Goal: Task Accomplishment & Management: Manage account settings

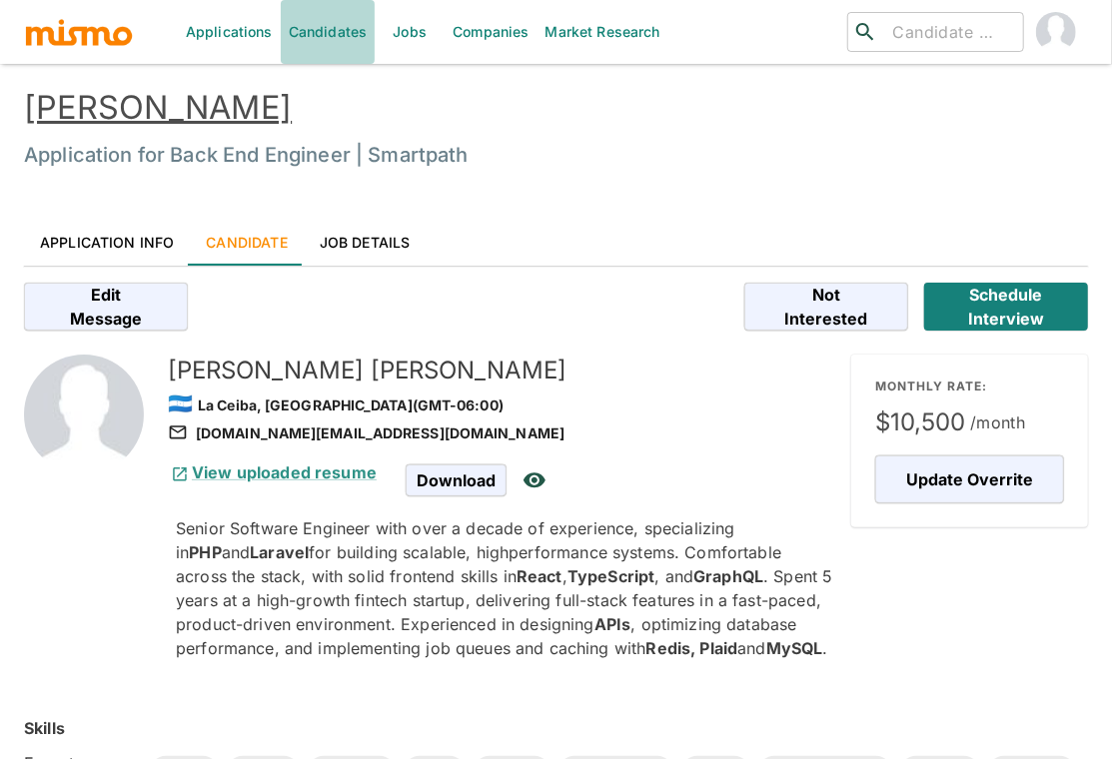
click at [352, 32] on link "Candidates" at bounding box center [328, 32] width 95 height 64
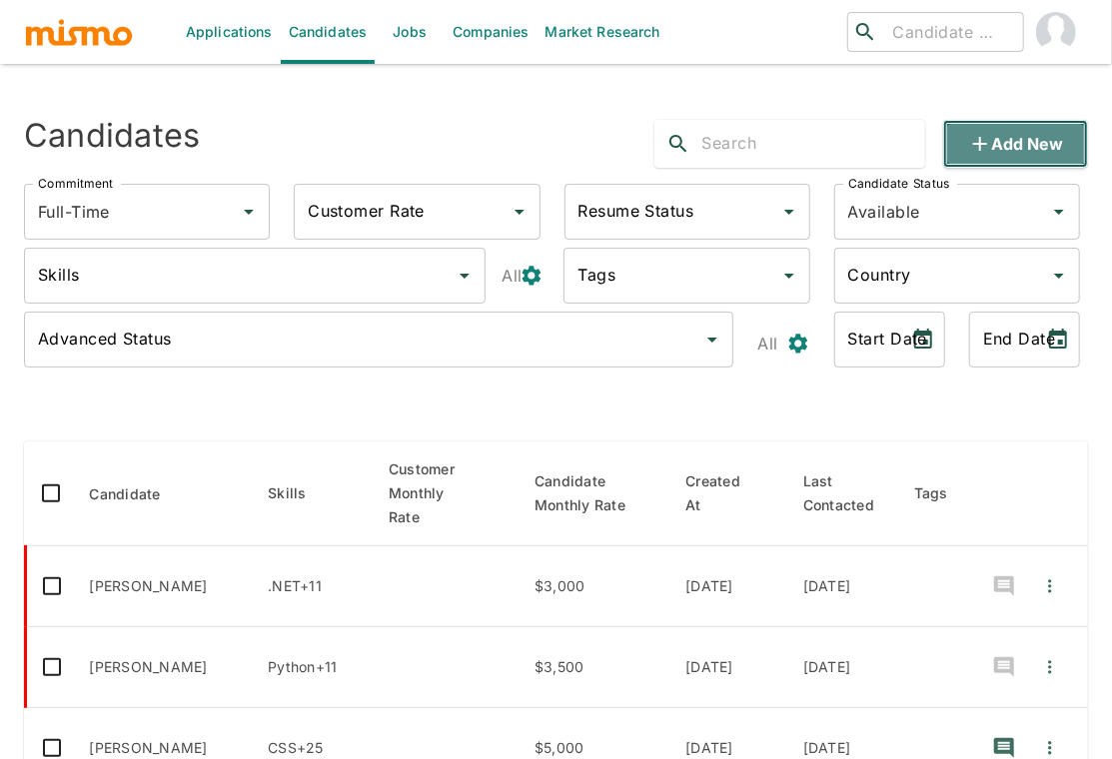
click at [1046, 148] on button "Add new" at bounding box center [1015, 144] width 145 height 48
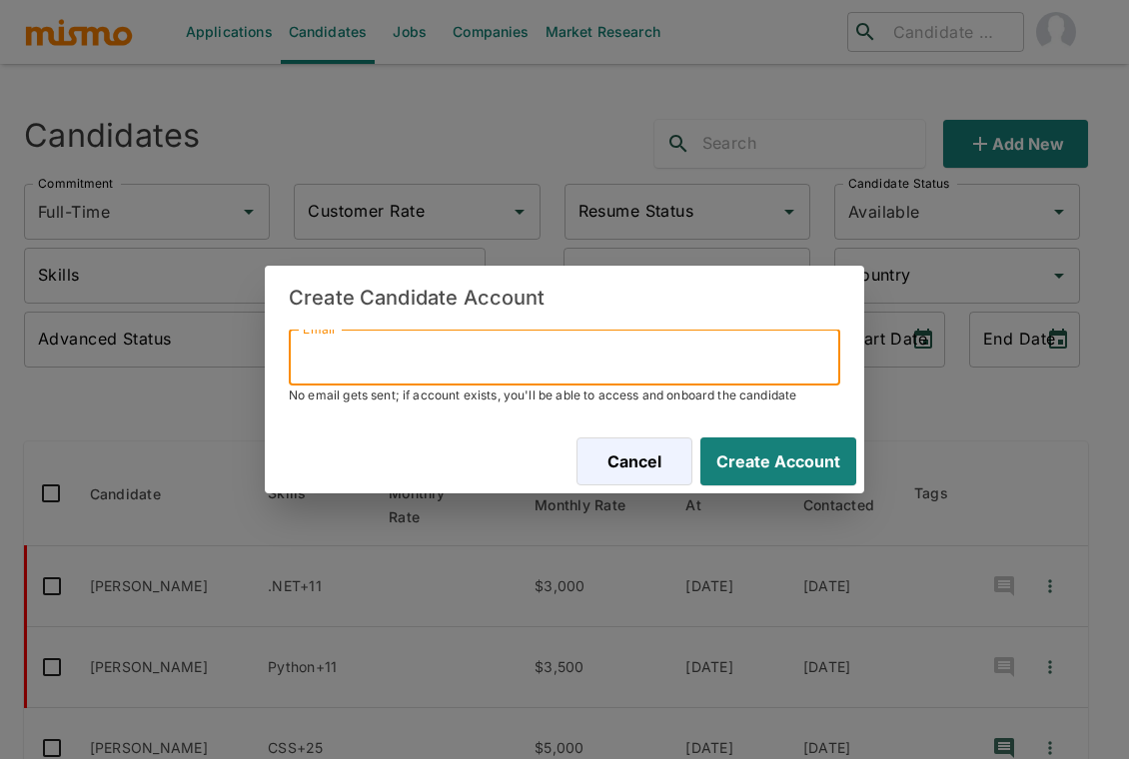
click at [678, 349] on input "Email" at bounding box center [564, 358] width 551 height 56
paste input "[EMAIL_ADDRESS][DOMAIN_NAME]"
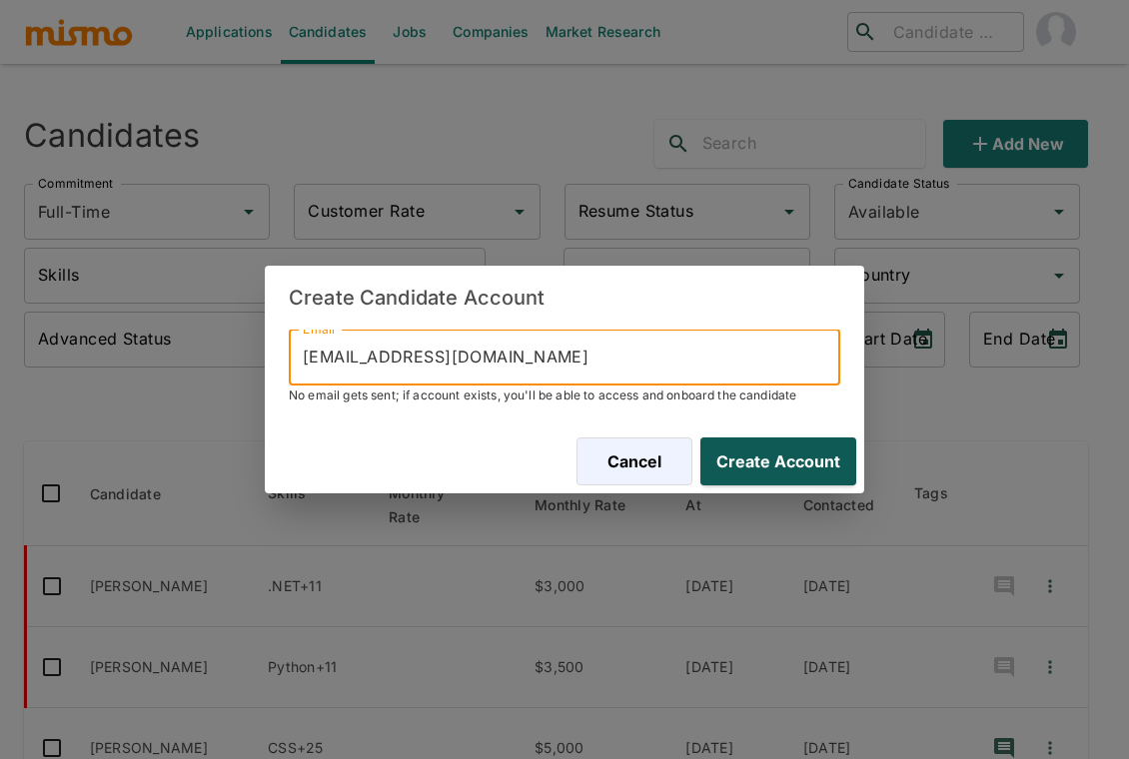
type input "[EMAIL_ADDRESS][DOMAIN_NAME]"
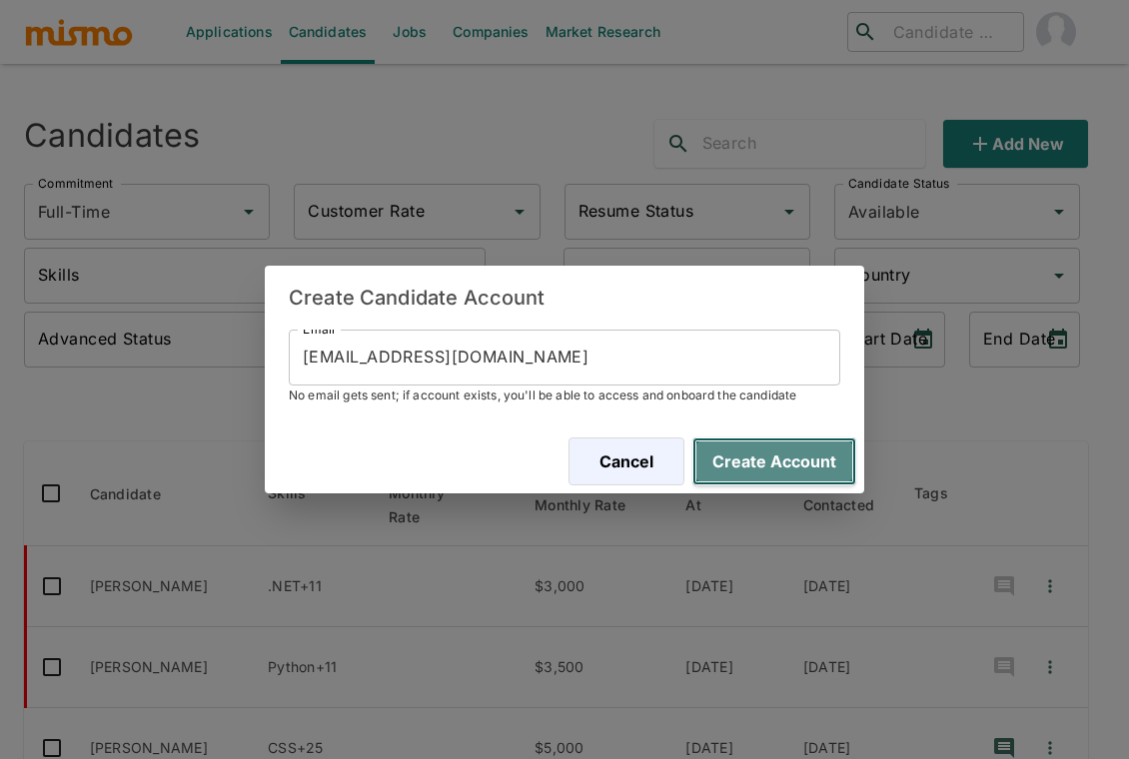
click at [770, 459] on button "Create Account" at bounding box center [774, 461] width 164 height 48
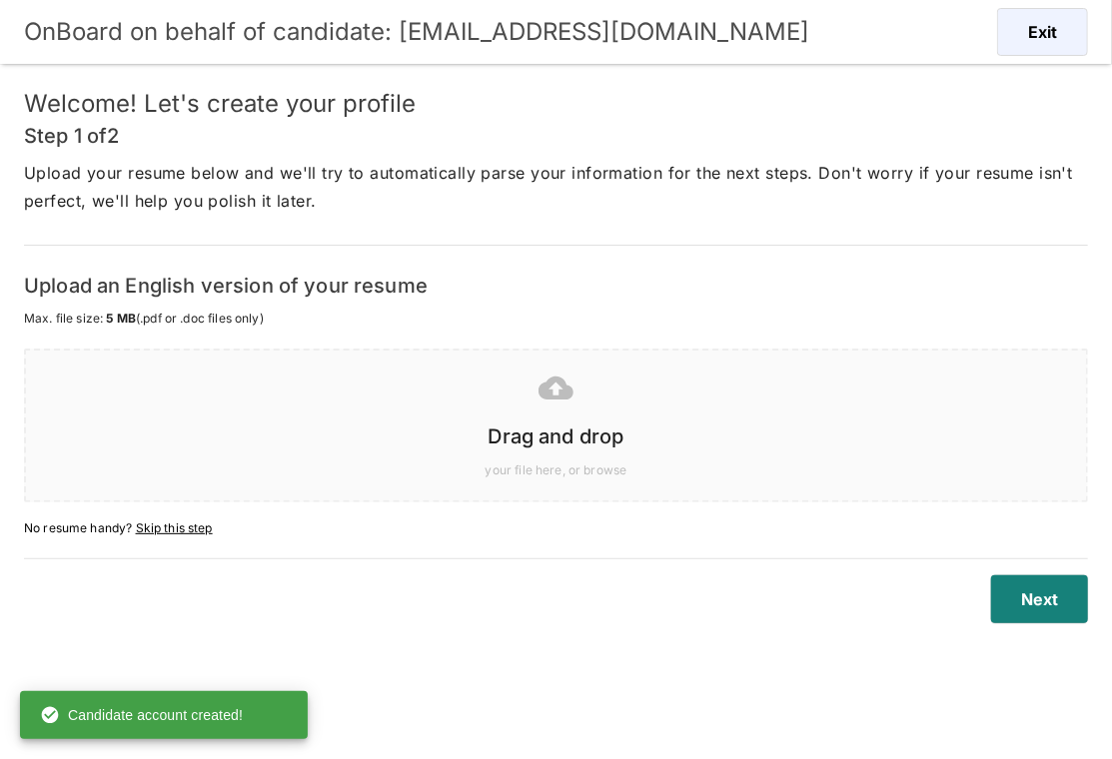
click at [782, 435] on h6 "Drag and drop" at bounding box center [556, 436] width 1020 height 32
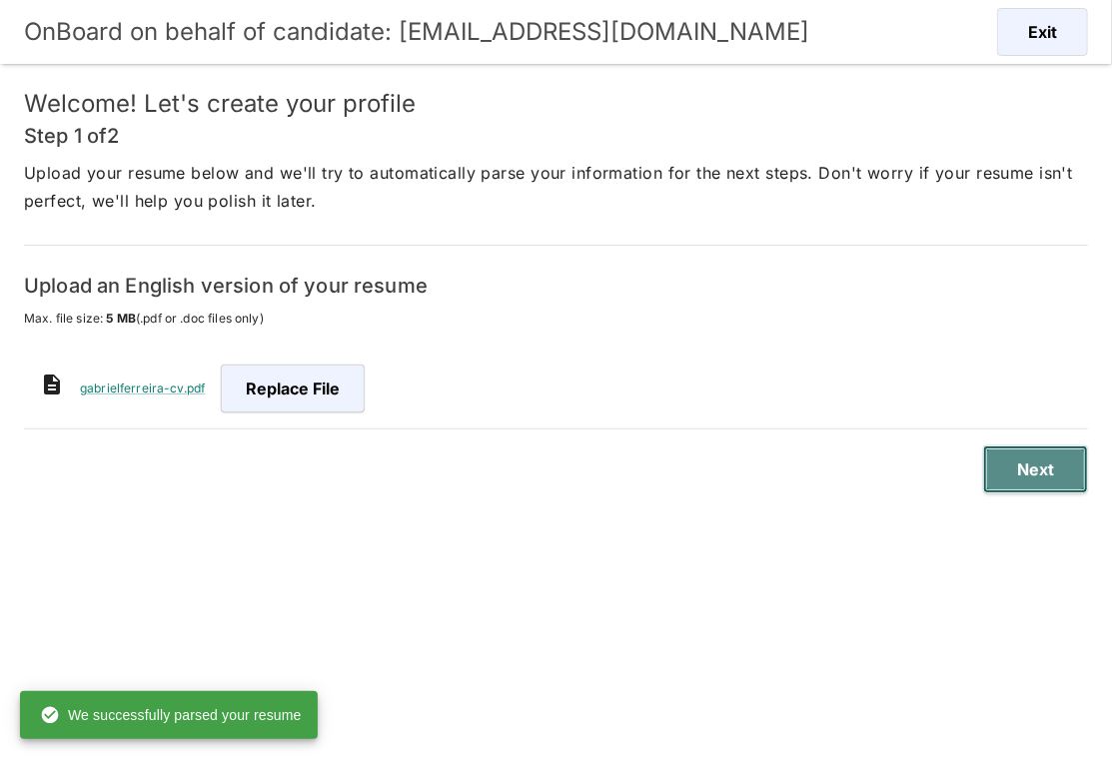
click at [1044, 469] on button "Next" at bounding box center [1035, 469] width 105 height 48
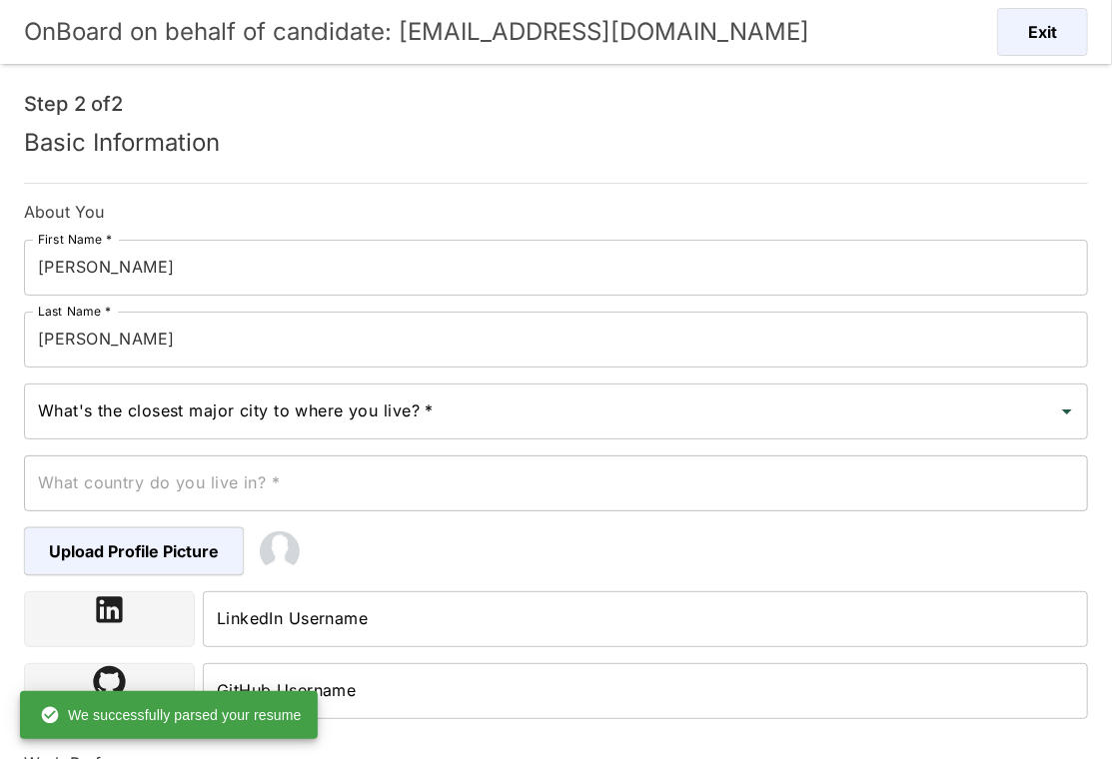
click at [403, 379] on div "What's the closest major city to where you live? * What's the closest major cit…" at bounding box center [548, 404] width 1080 height 72
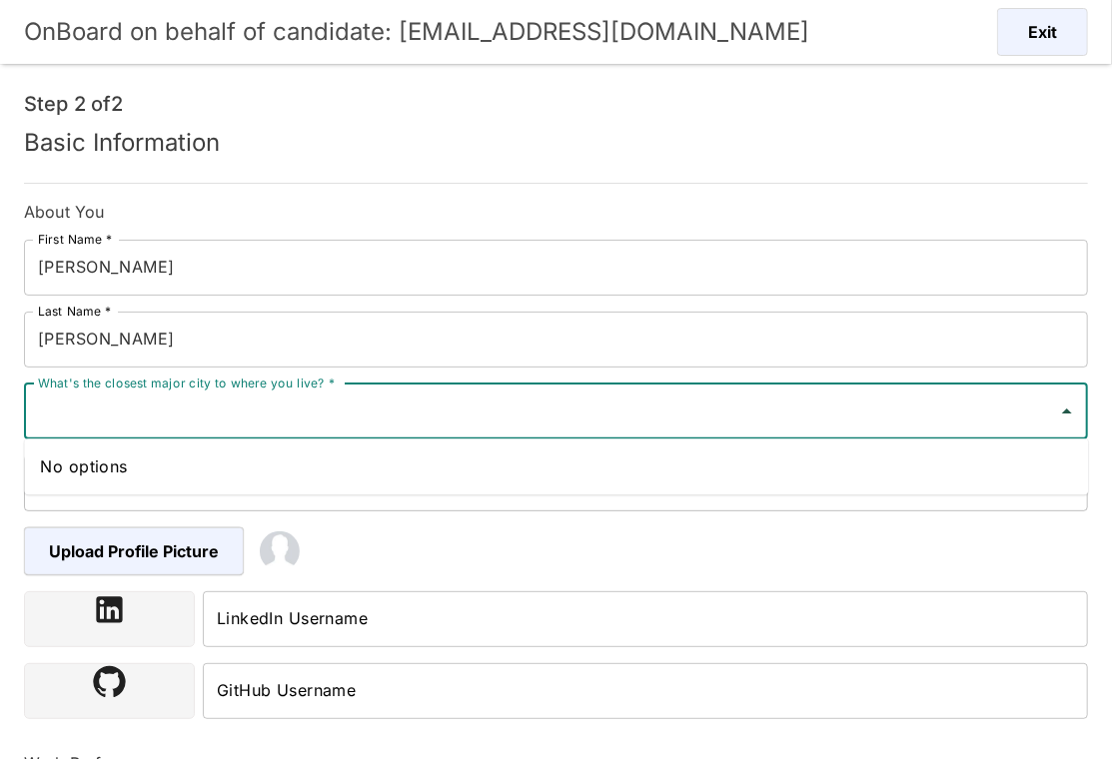
click at [404, 410] on input "What's the closest major city to where you live? *" at bounding box center [541, 411] width 1016 height 38
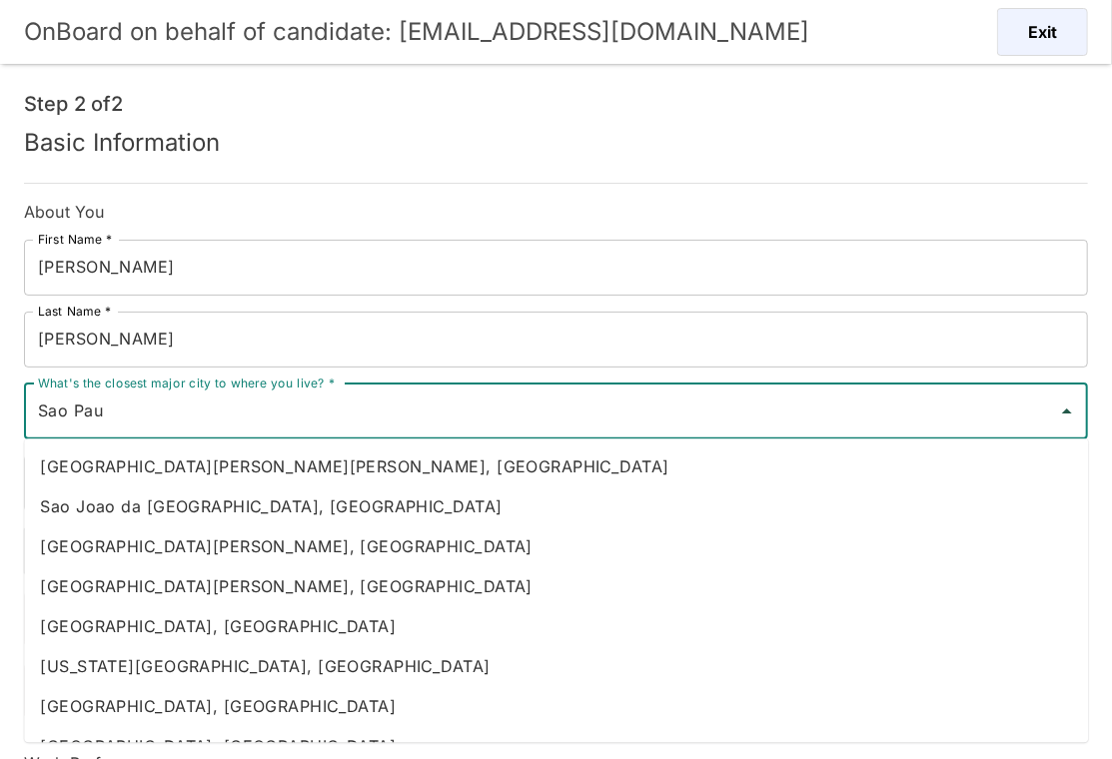
click at [229, 624] on li "Sao Paulo, Brazil" at bounding box center [556, 626] width 1064 height 40
type input "Sao Paulo, Brazil"
type input "Brazil"
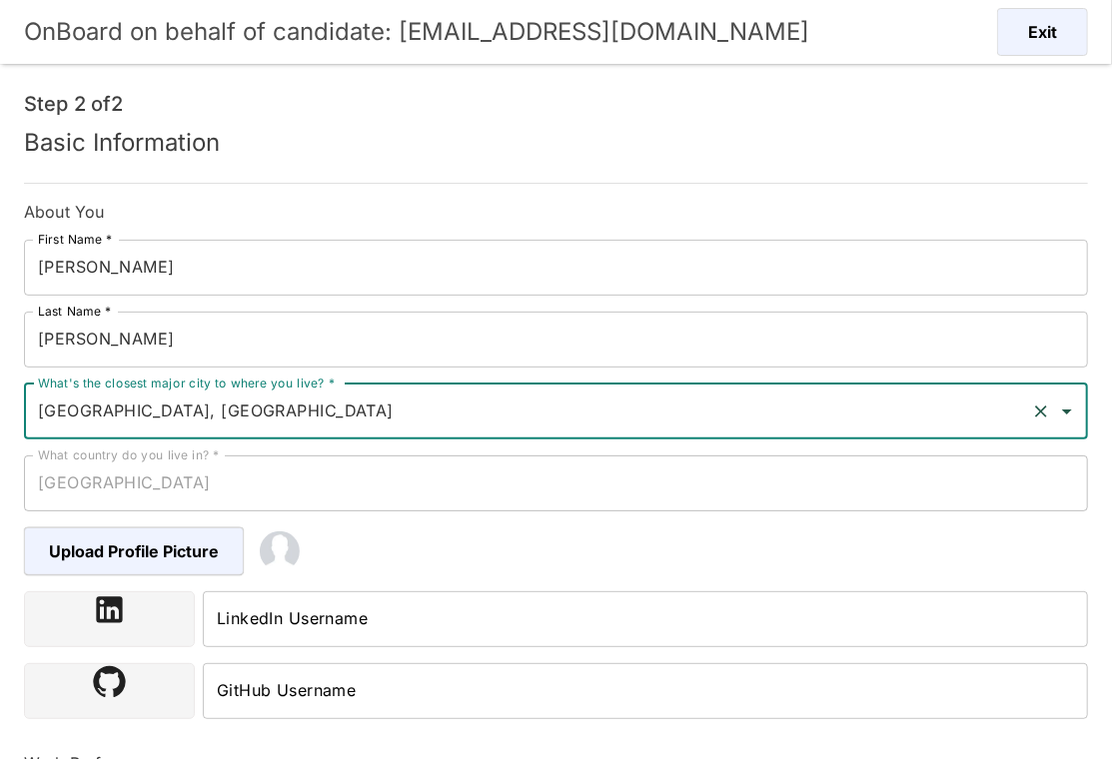
type input "Sao Paulo, Brazil"
click at [358, 618] on input "LinkedIn Username" at bounding box center [645, 619] width 885 height 56
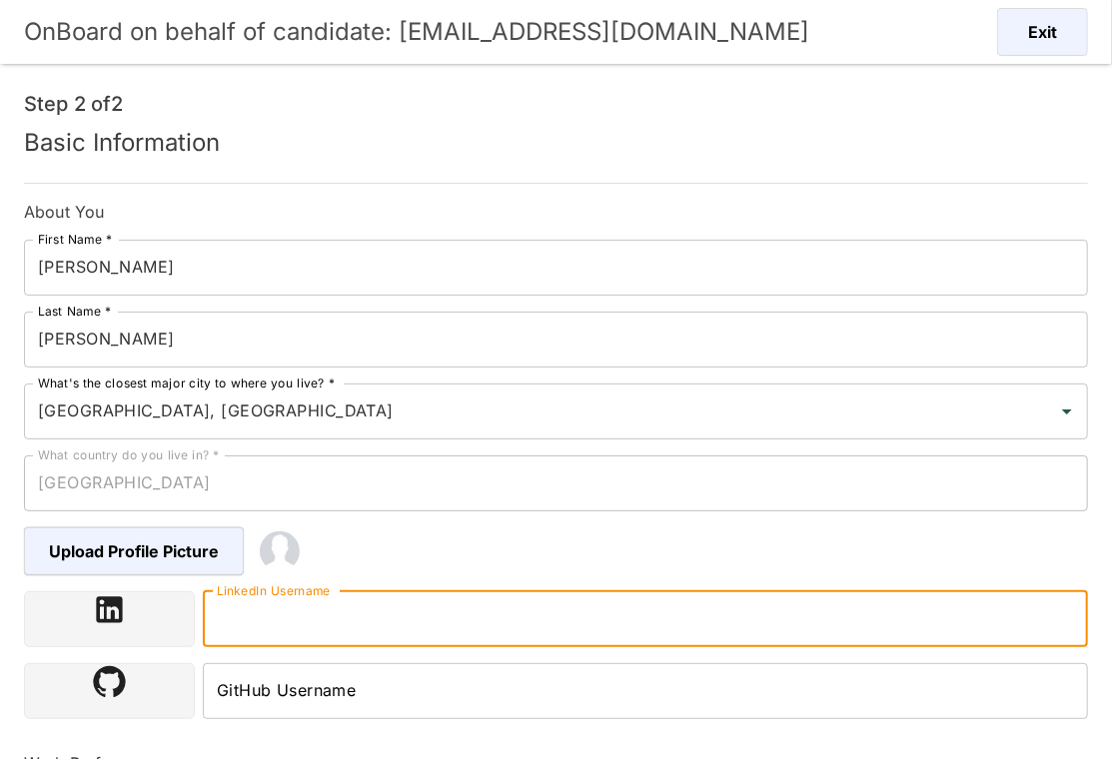
paste input "gabrielcsf@gmail.com"
type input "gabrielcsf@gmail.com"
drag, startPoint x: 424, startPoint y: 624, endPoint x: 167, endPoint y: 612, distance: 257.9
click at [167, 612] on div "LinkedIn Username gabrielcsf@gmail.com LinkedIn Username" at bounding box center [552, 615] width 1072 height 64
click at [359, 607] on input "LinkedIn Username" at bounding box center [645, 619] width 885 height 56
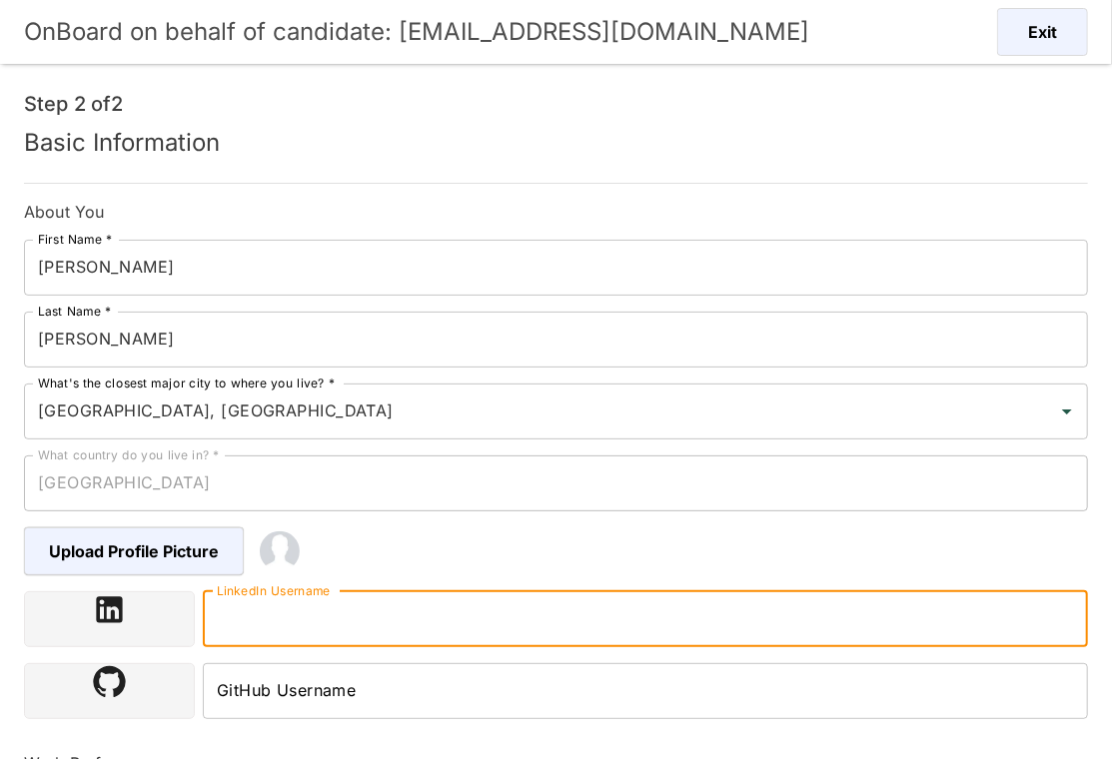
paste input "https://www.linkedin.com/in/gabrielcsf/"
type input "https://www.linkedin.com/in/gabrielcsf/"
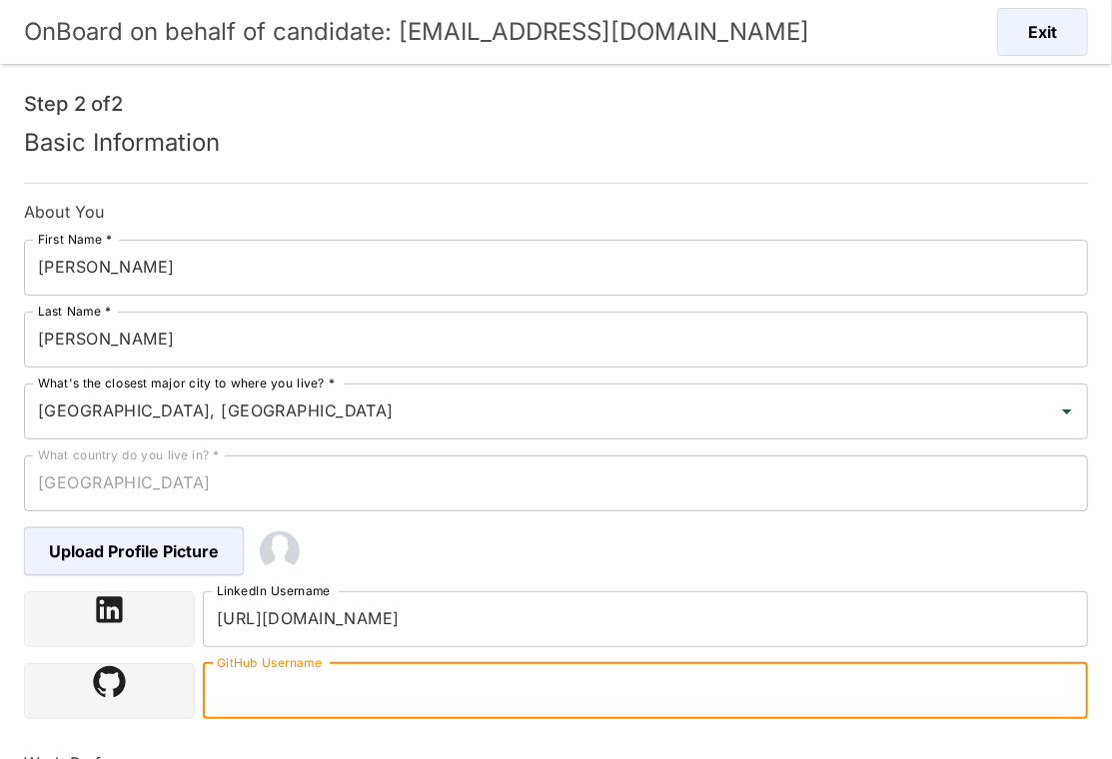
click at [426, 684] on input "GitHub Username" at bounding box center [645, 691] width 885 height 56
click at [354, 701] on input "GitHub Username" at bounding box center [645, 691] width 885 height 56
paste input "https://github.com/gabrielcsf"
type input "https://github.com/gabrielcsf"
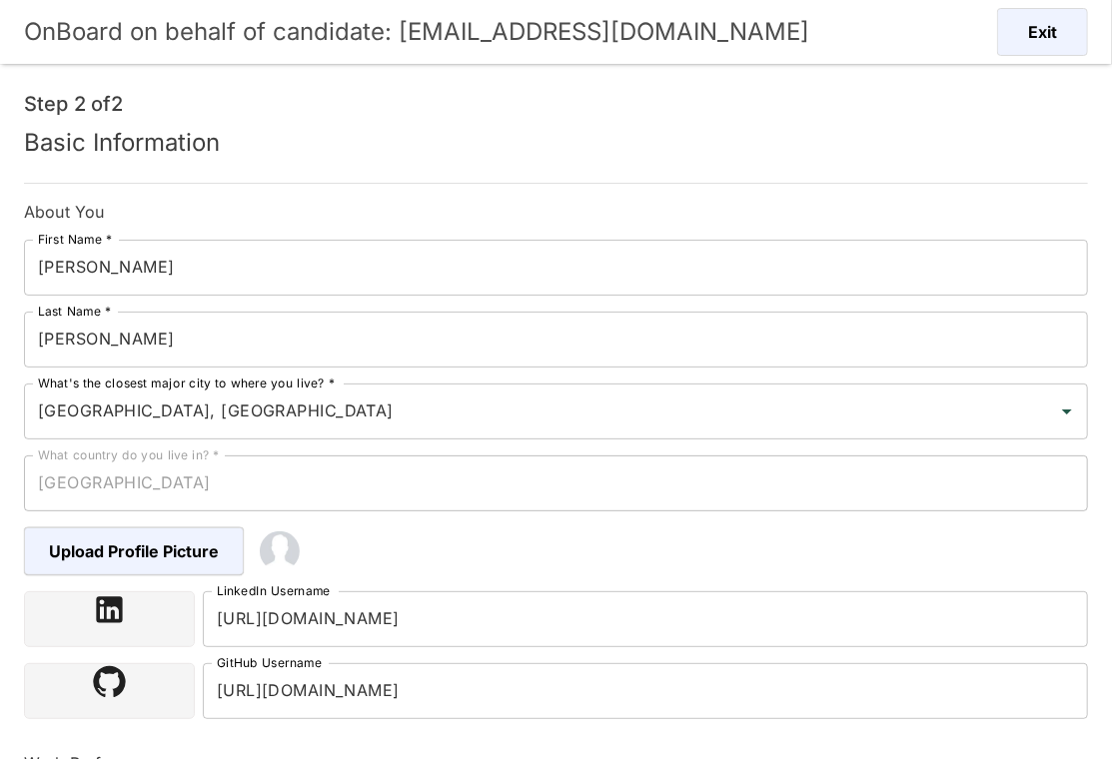
click at [13, 535] on div "Upload Profile Picture" at bounding box center [126, 543] width 236 height 64
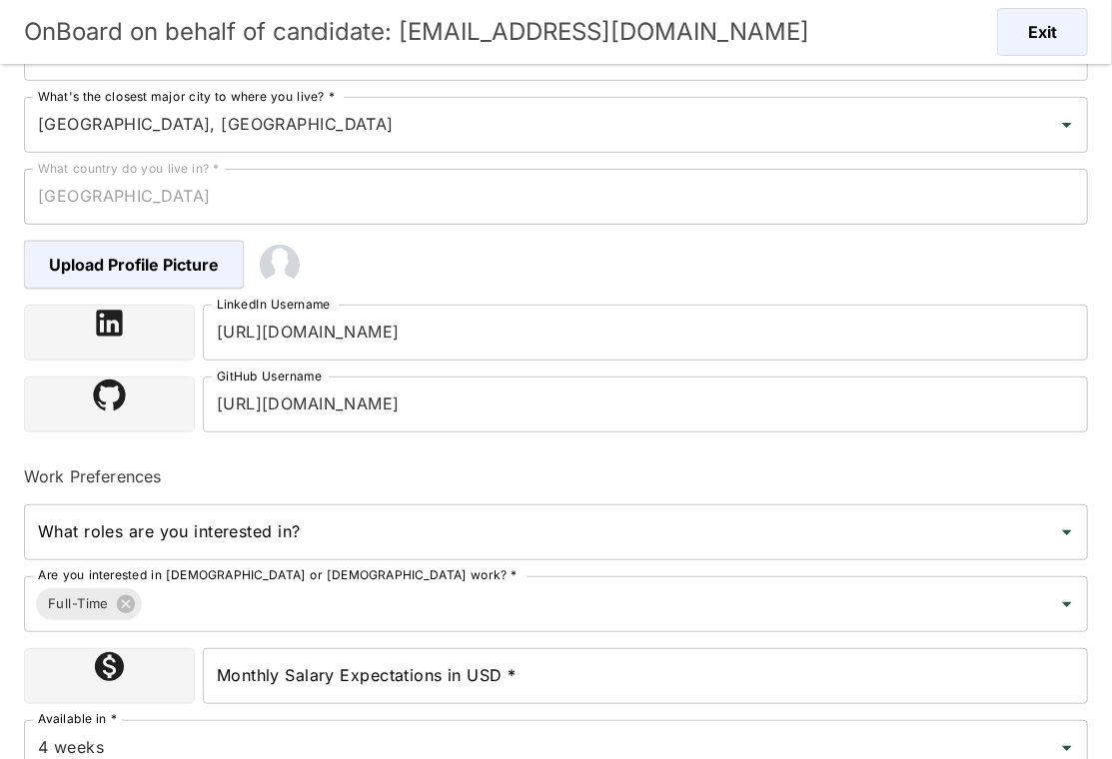
scroll to position [311, 0]
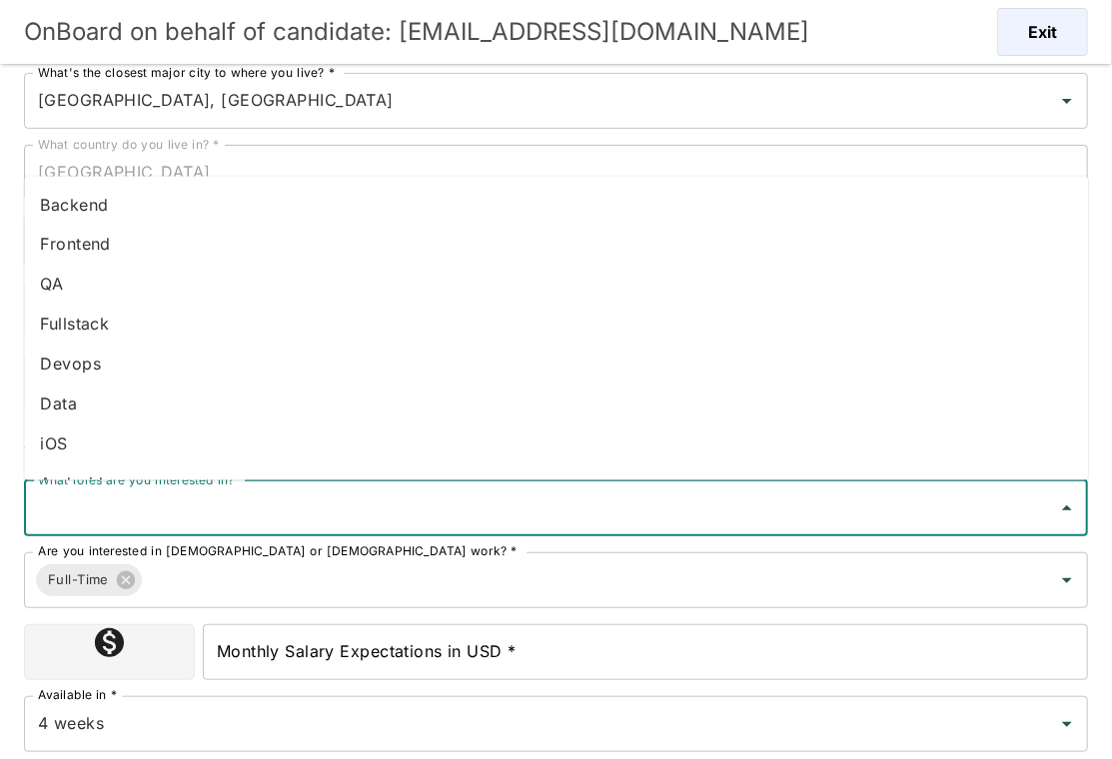
click at [193, 493] on input "What roles are you interested in?" at bounding box center [541, 508] width 1016 height 38
click at [98, 340] on li "Fullstack" at bounding box center [556, 325] width 1064 height 40
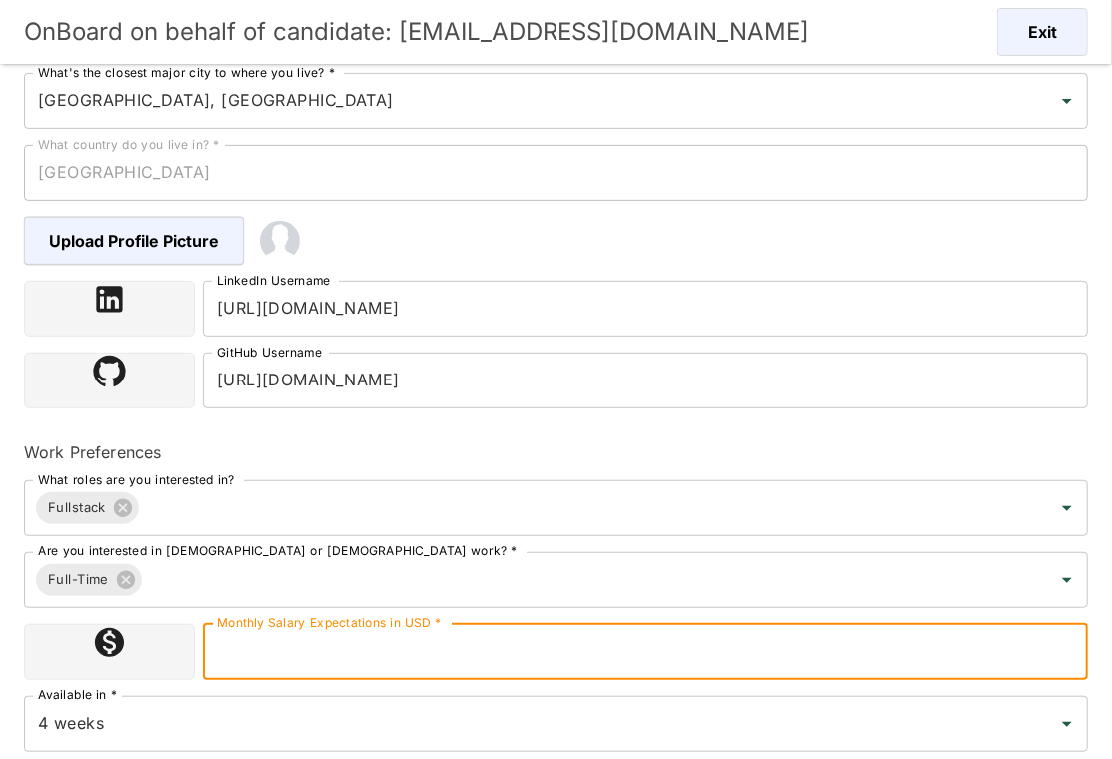
click at [367, 654] on input "Monthly Salary Expectations in USD *" at bounding box center [645, 652] width 885 height 56
type input "10000"
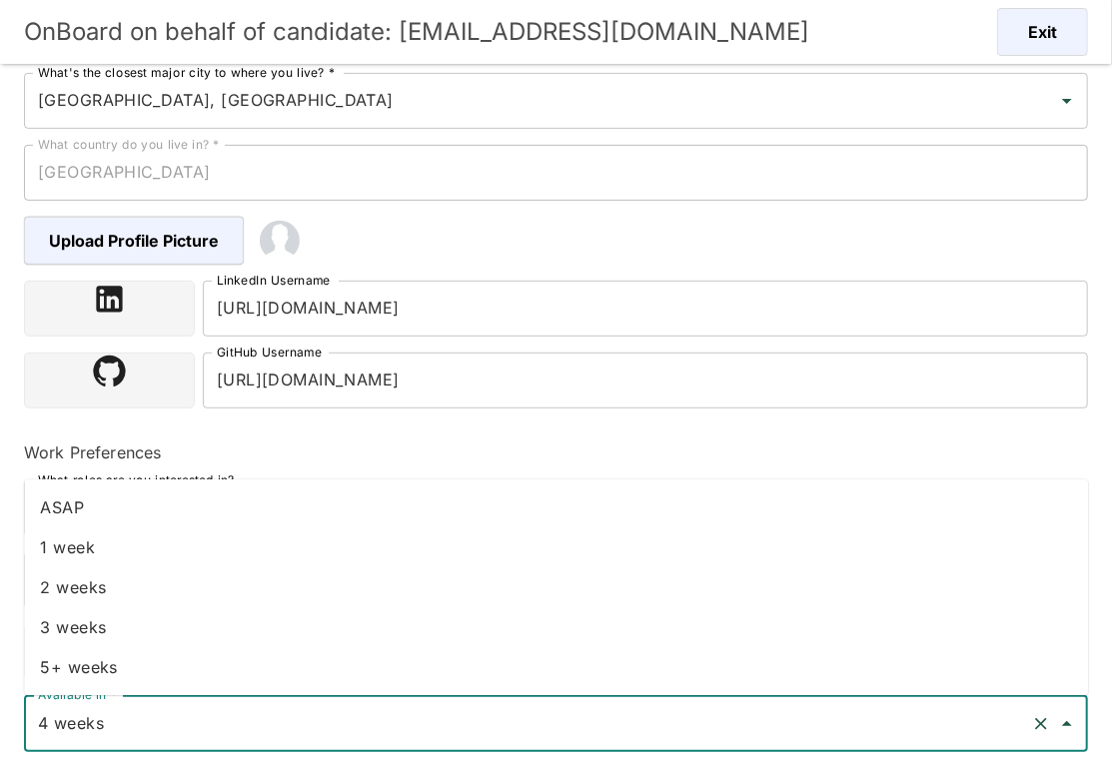
click at [378, 720] on input "4 weeks" at bounding box center [528, 724] width 990 height 38
click at [289, 575] on li "2 weeks" at bounding box center [556, 587] width 1064 height 40
type input "2 weeks"
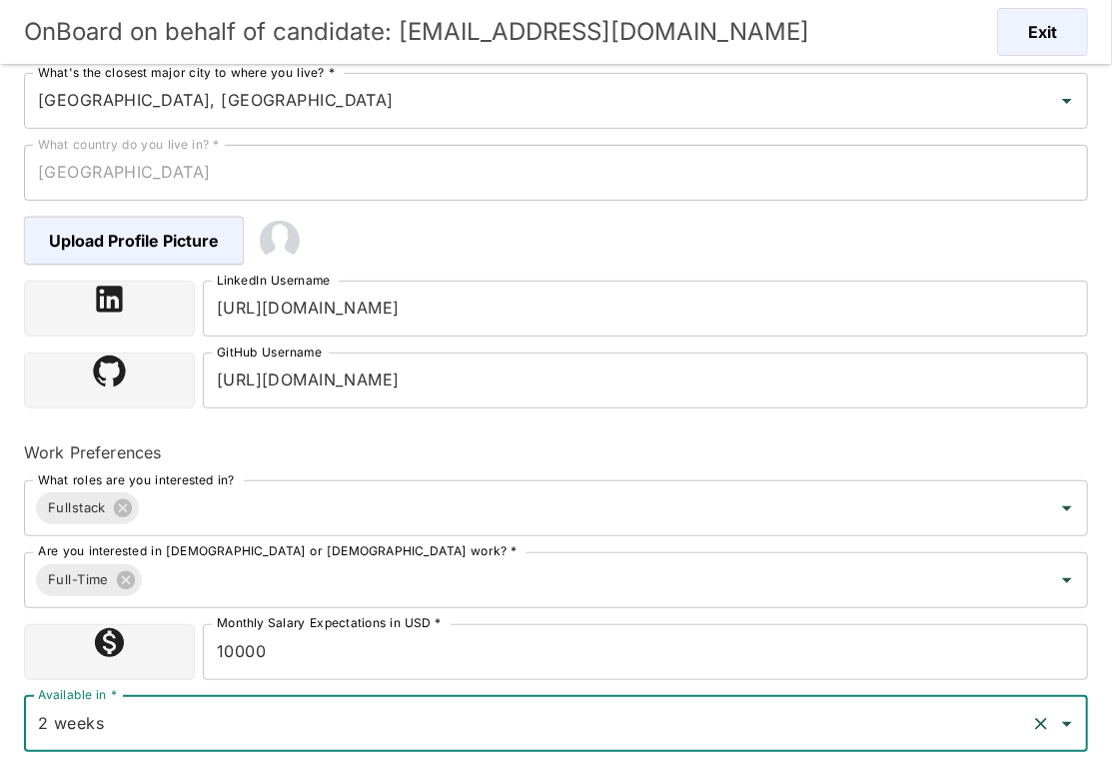
scroll to position [382, 0]
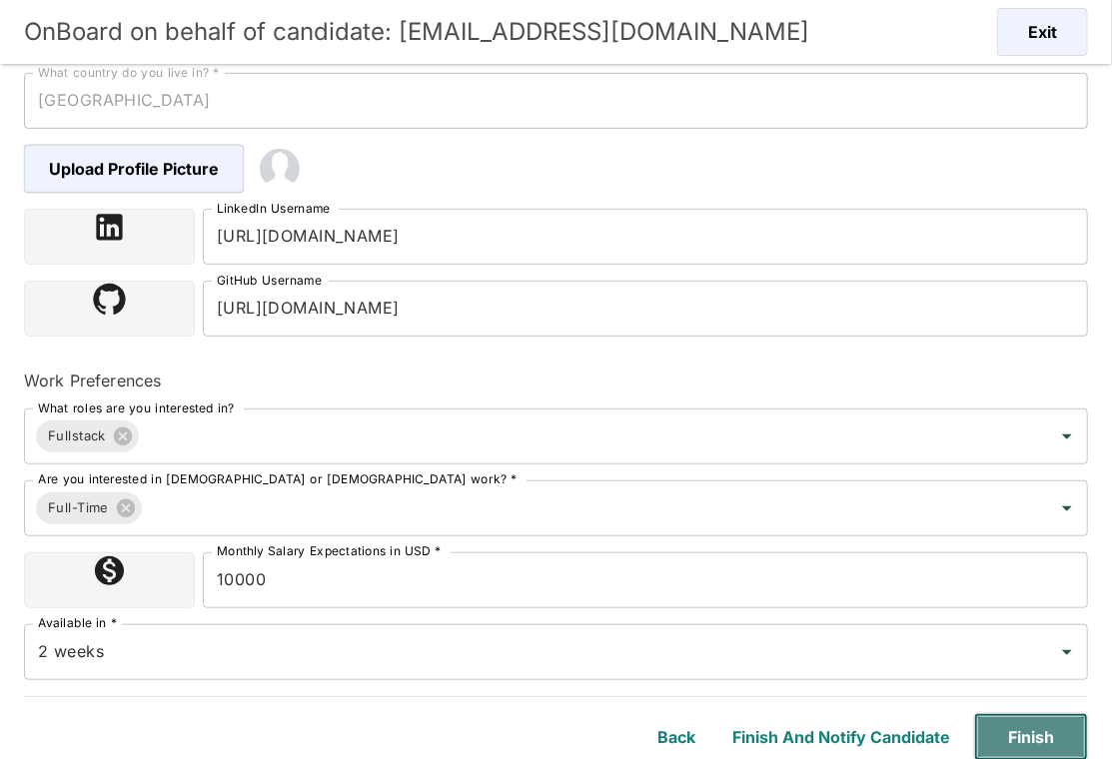
click at [1043, 728] on button "Finish" at bounding box center [1031, 737] width 114 height 48
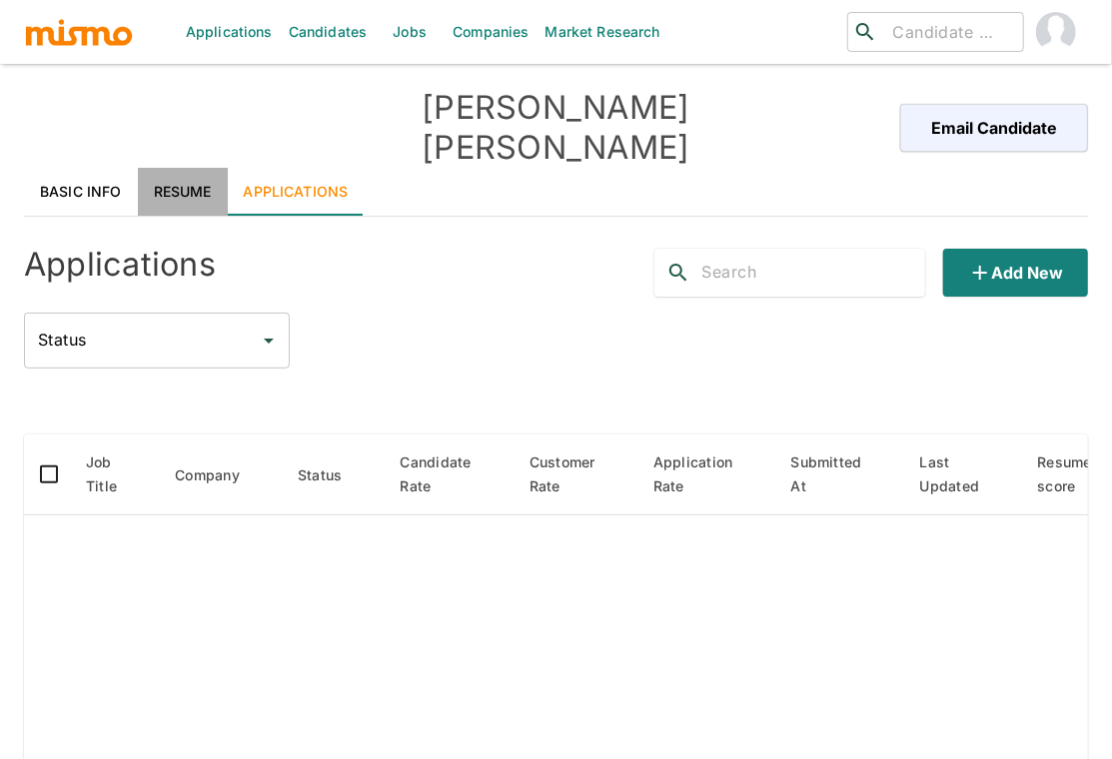
click at [177, 168] on link "Resume" at bounding box center [183, 192] width 90 height 48
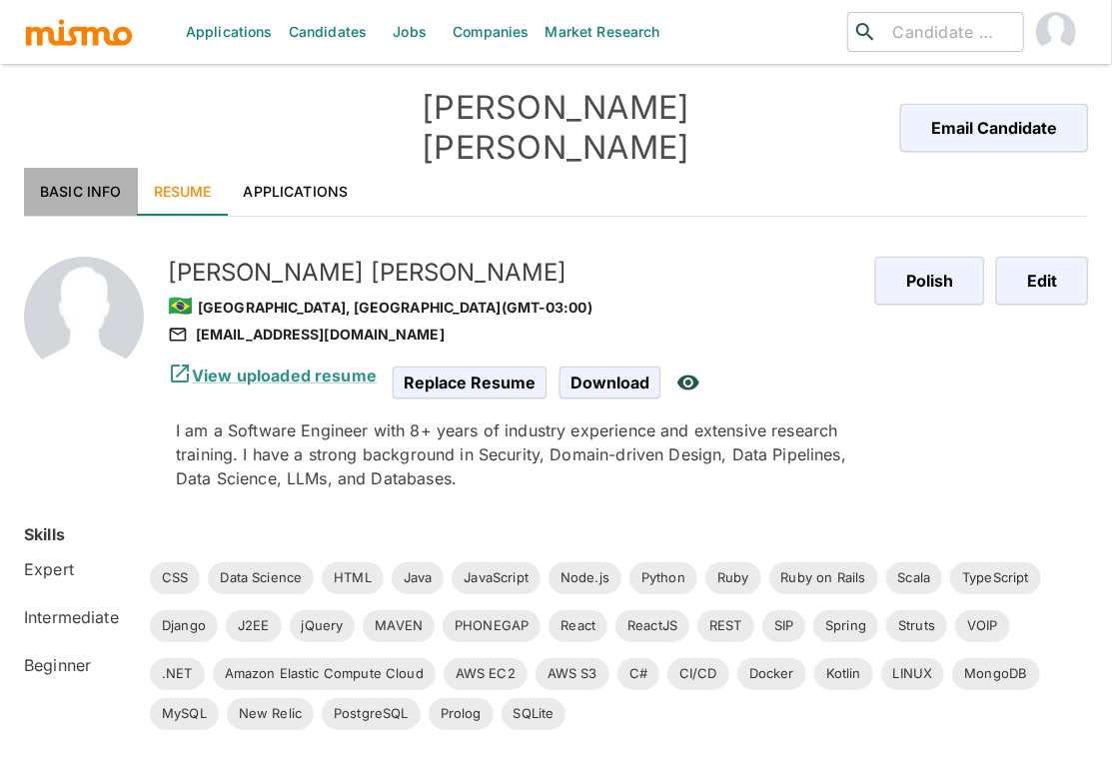
click at [100, 168] on link "Basic Info" at bounding box center [81, 192] width 114 height 48
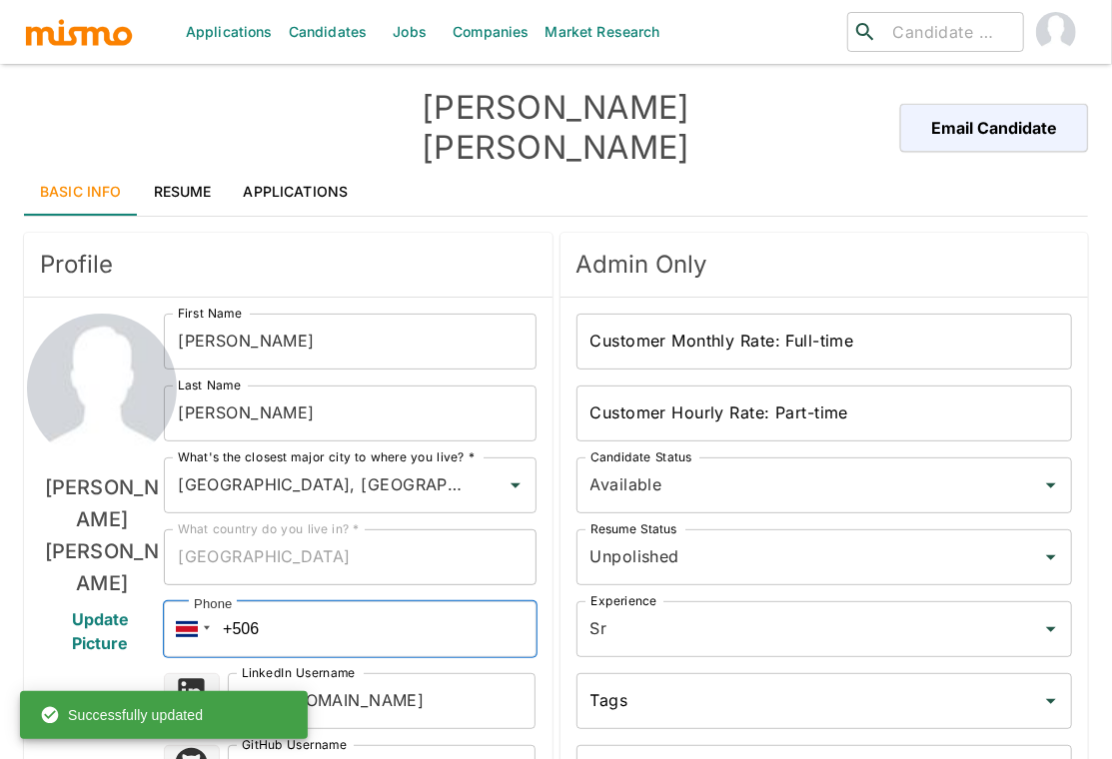
drag, startPoint x: 317, startPoint y: 601, endPoint x: 211, endPoint y: 582, distance: 107.5
click at [211, 601] on div "Phone +506" at bounding box center [350, 629] width 372 height 56
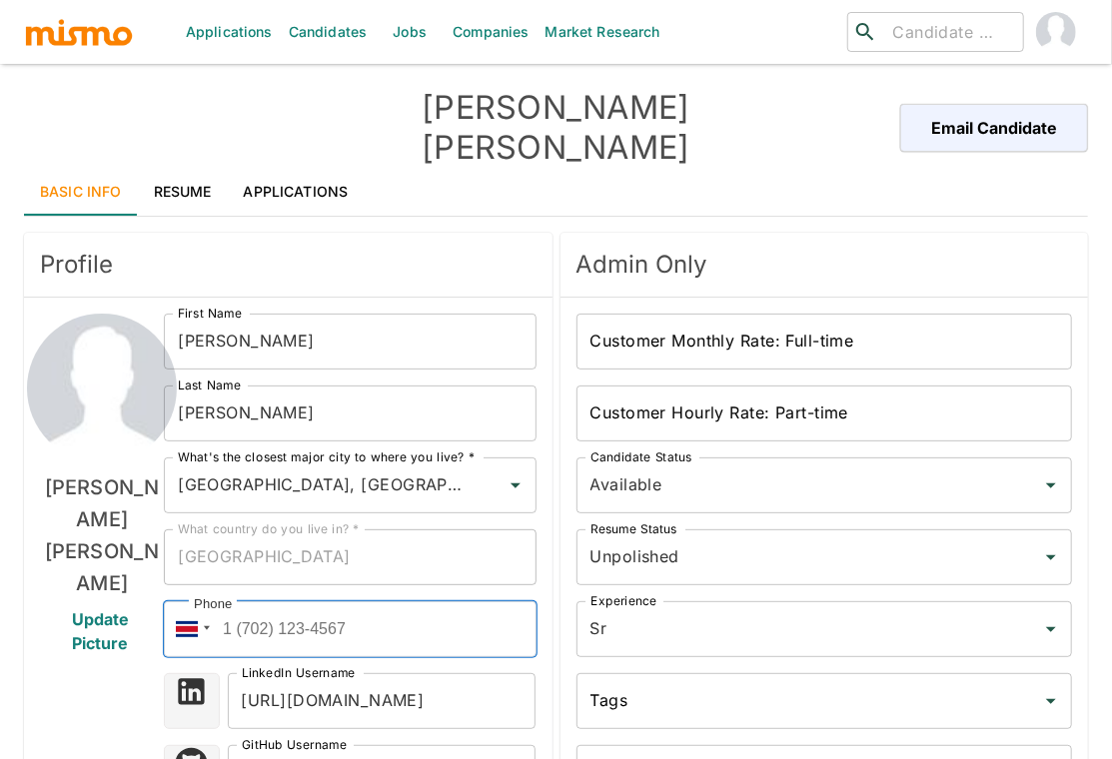
paste input "+55 (34) 992124607"
type input "+55 (34) 992124607"
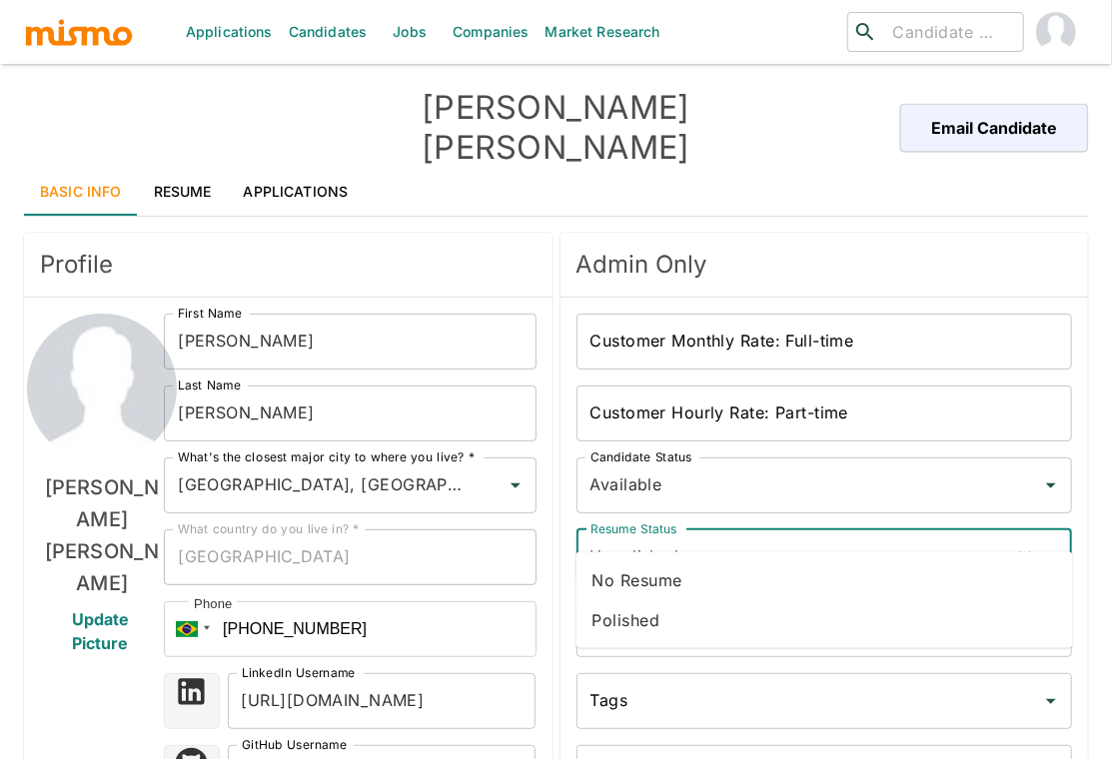
click at [713, 538] on input "Unpolished" at bounding box center [796, 557] width 422 height 38
click at [655, 623] on li "Polished" at bounding box center [824, 620] width 496 height 40
type input "Polished"
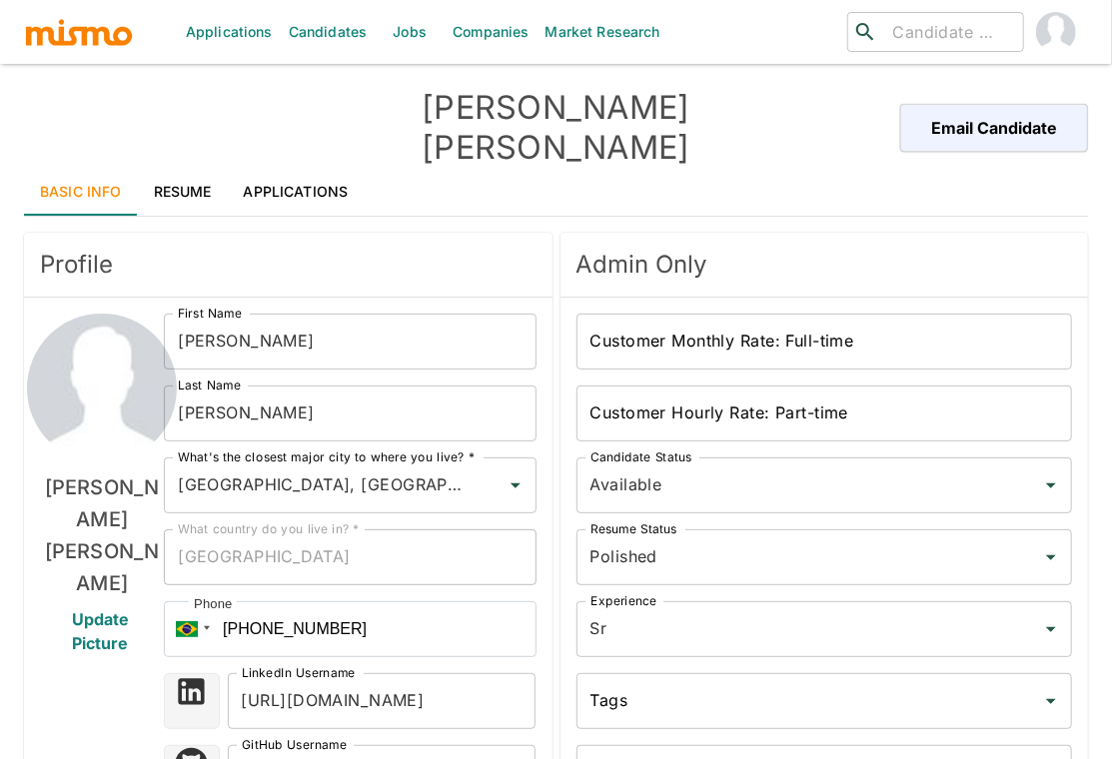
click at [98, 629] on div "Gabriel Ferreira Update Picture" at bounding box center [102, 757] width 124 height 887
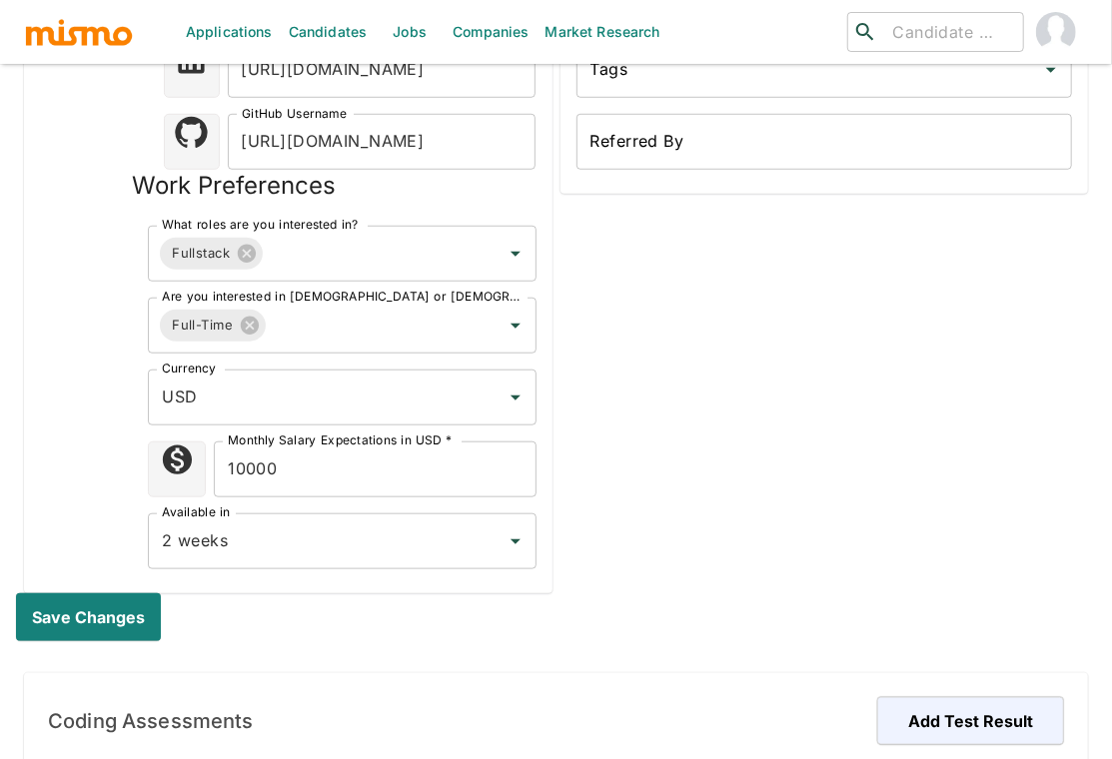
scroll to position [665, 0]
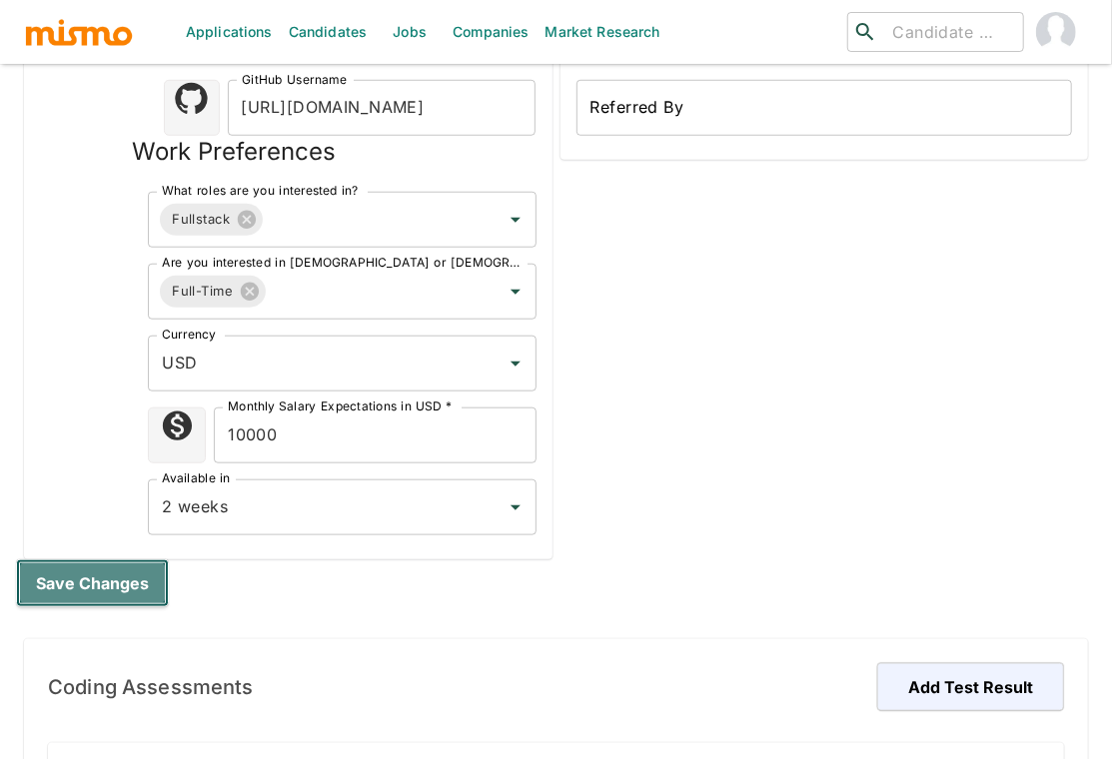
click at [131, 559] on button "Save changes" at bounding box center [92, 583] width 153 height 48
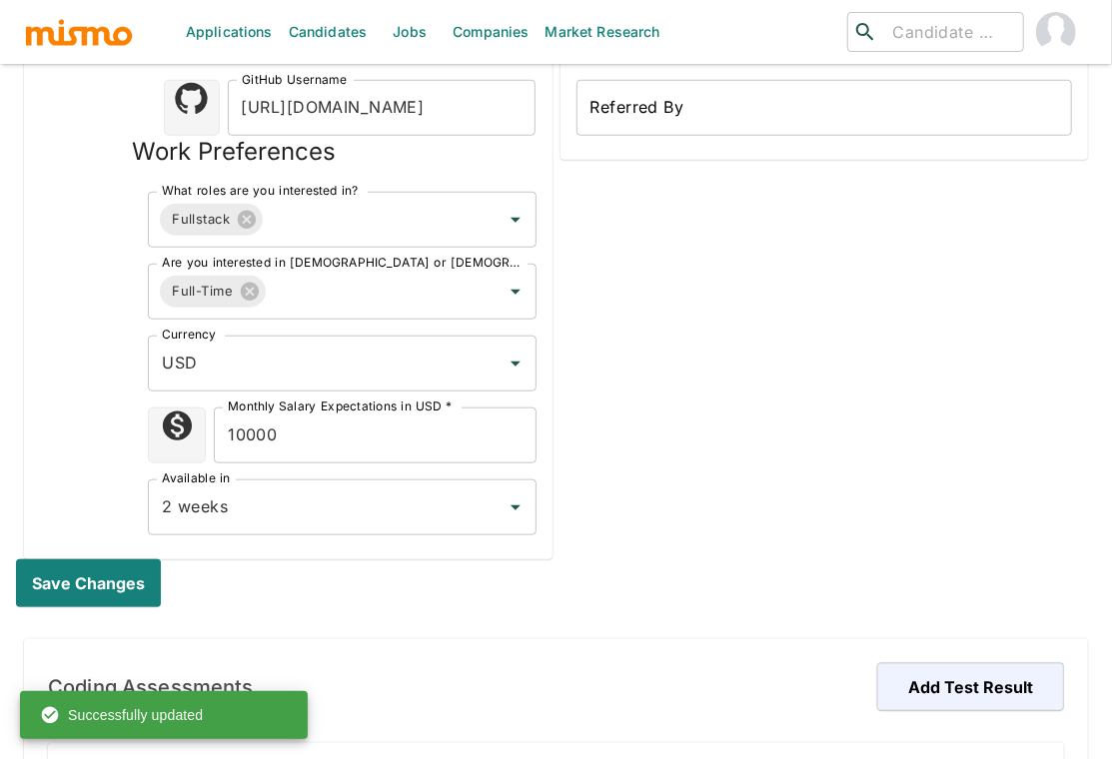
click at [861, 266] on div "Admin Only Customer Monthly Rate: Full-time Customer Monthly Rate: Full-time Cu…" at bounding box center [820, 60] width 536 height 1000
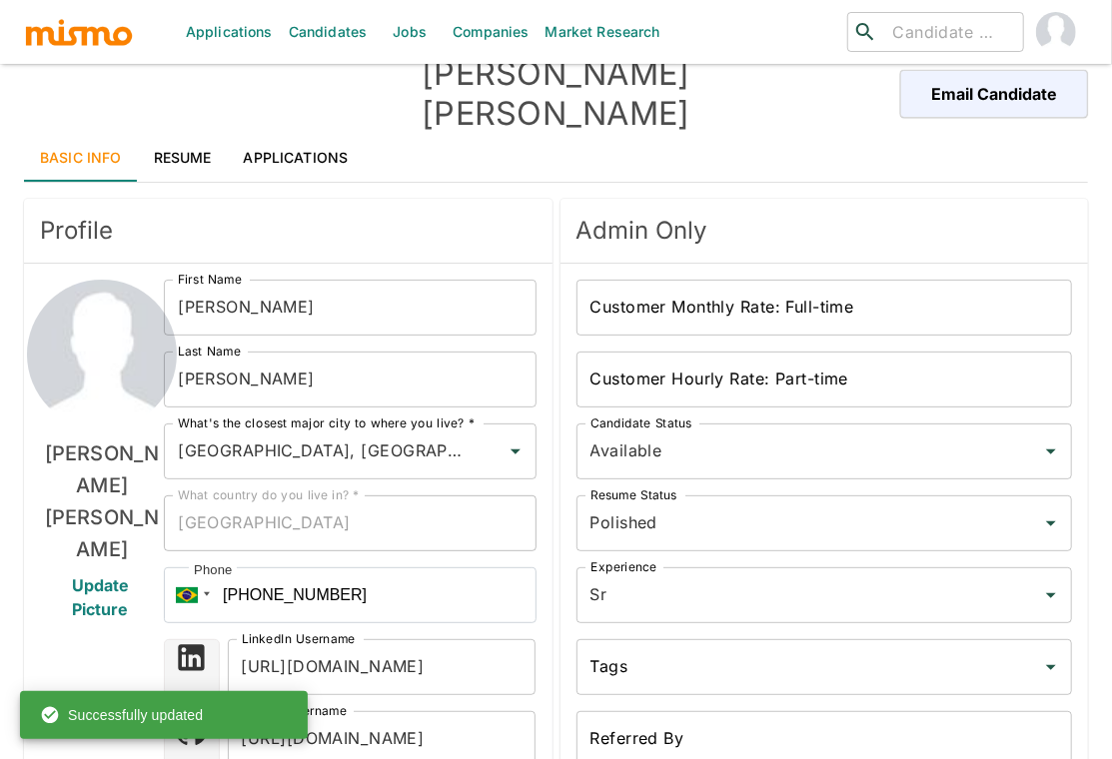
scroll to position [0, 0]
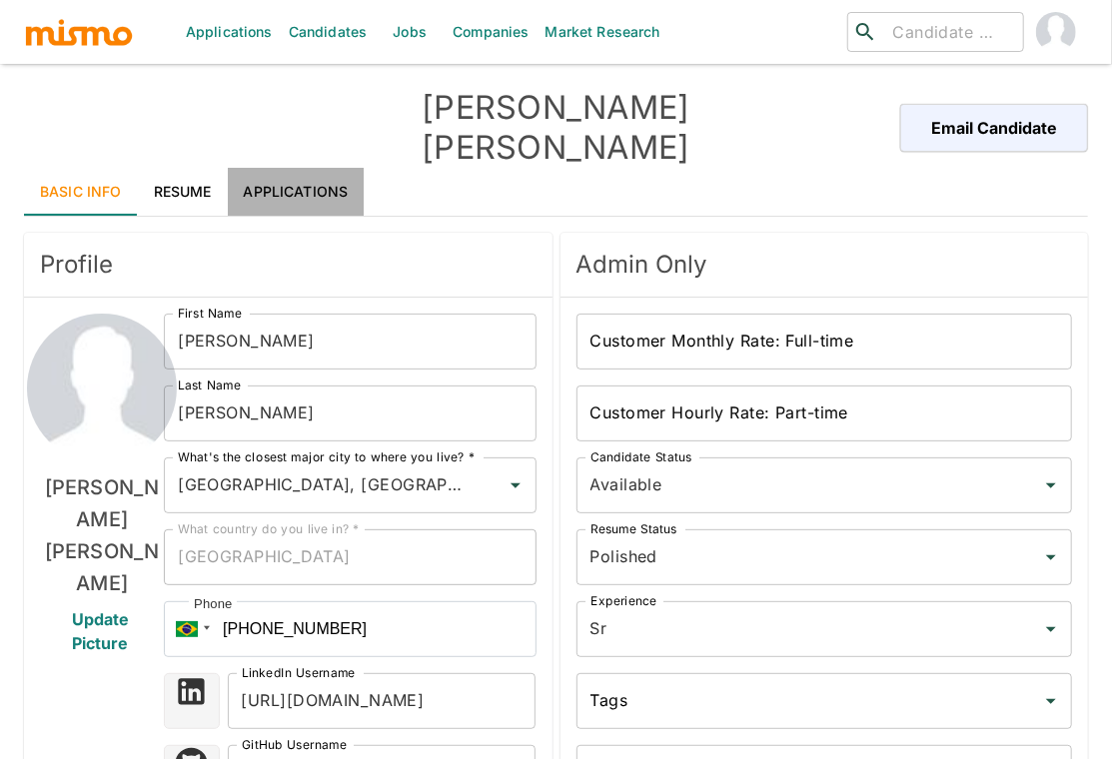
click at [314, 168] on link "Applications" at bounding box center [296, 192] width 137 height 48
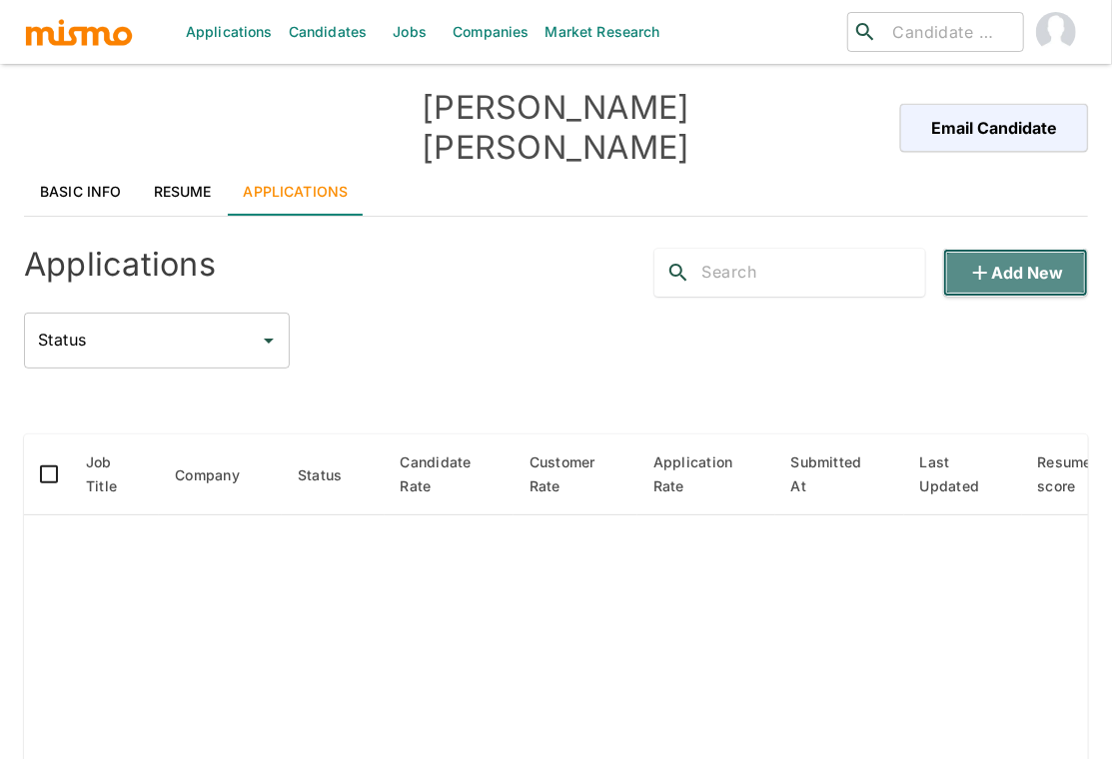
click at [985, 261] on icon "button" at bounding box center [980, 273] width 24 height 24
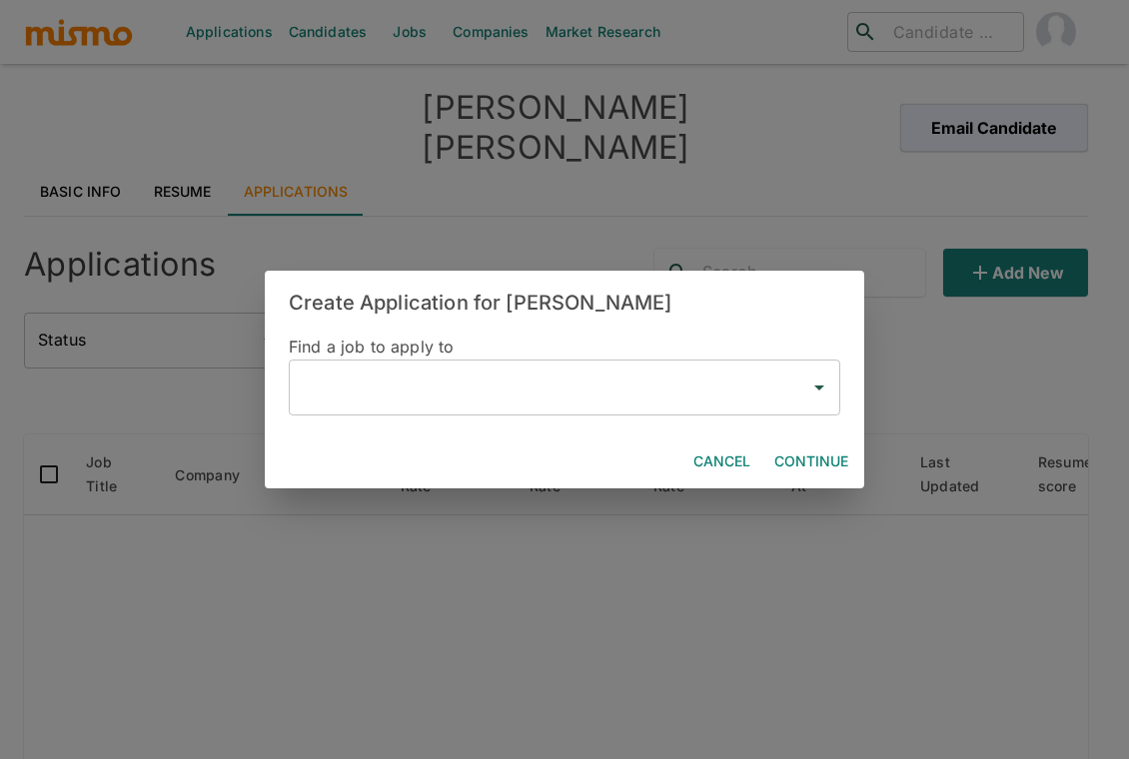
click at [534, 386] on input "text" at bounding box center [549, 388] width 503 height 38
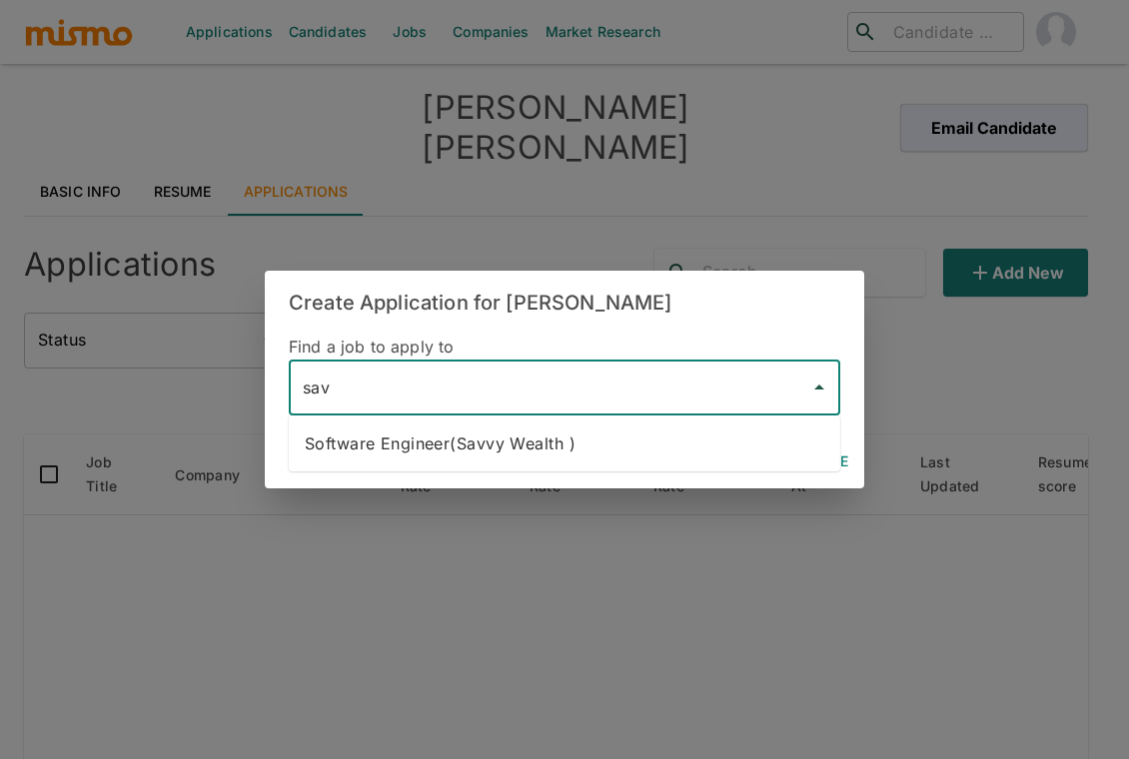
click at [560, 432] on li "Software Engineer(Savvy Wealth )" at bounding box center [564, 443] width 551 height 40
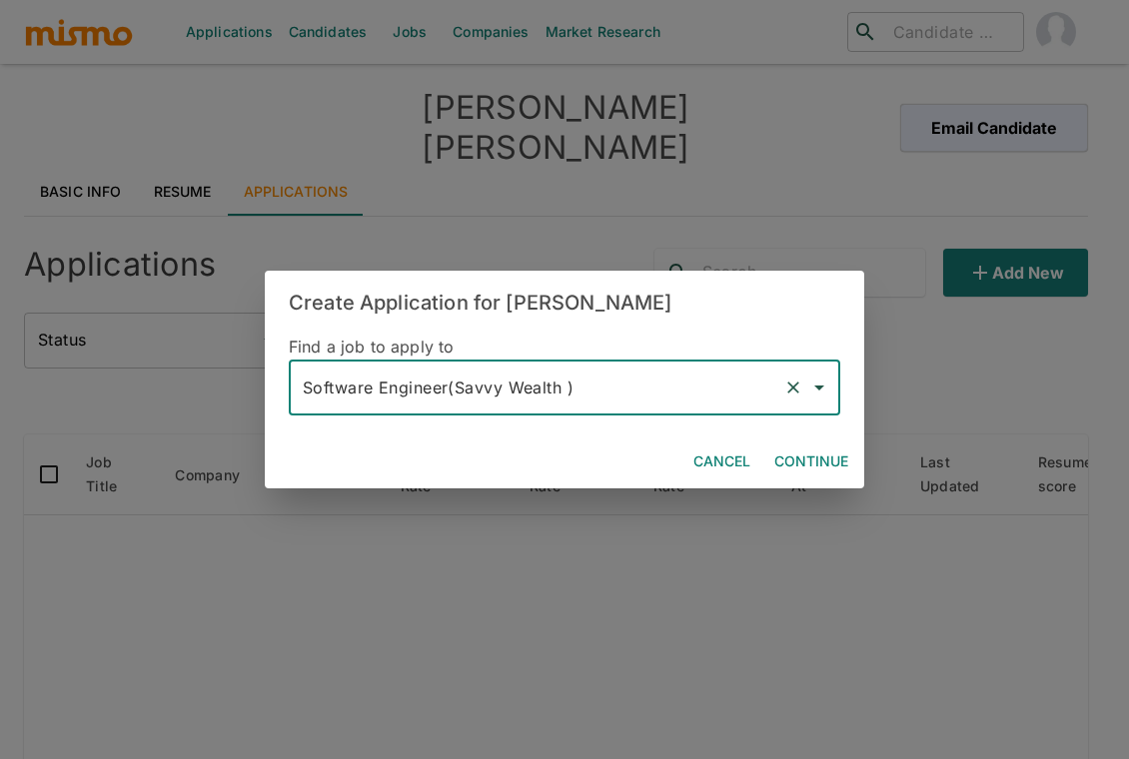
type input "Software Engineer(Savvy Wealth )"
click at [823, 462] on button "Continue" at bounding box center [811, 461] width 90 height 37
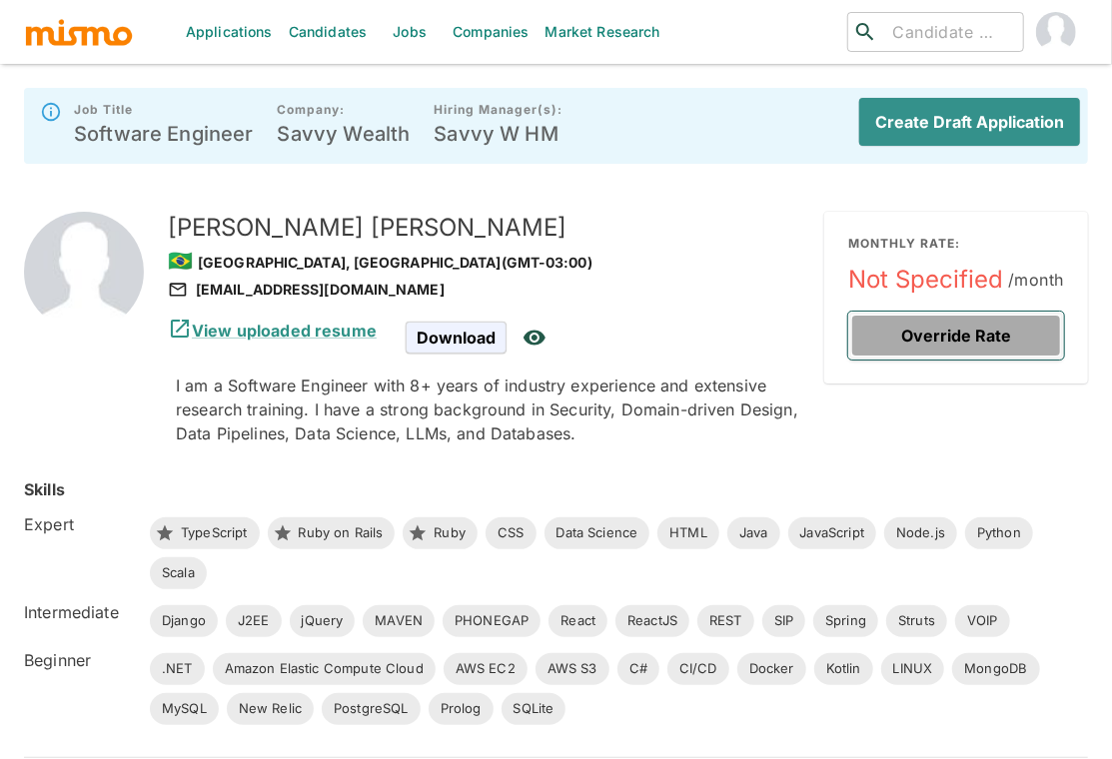
click at [967, 336] on button "Override Rate" at bounding box center [956, 336] width 216 height 48
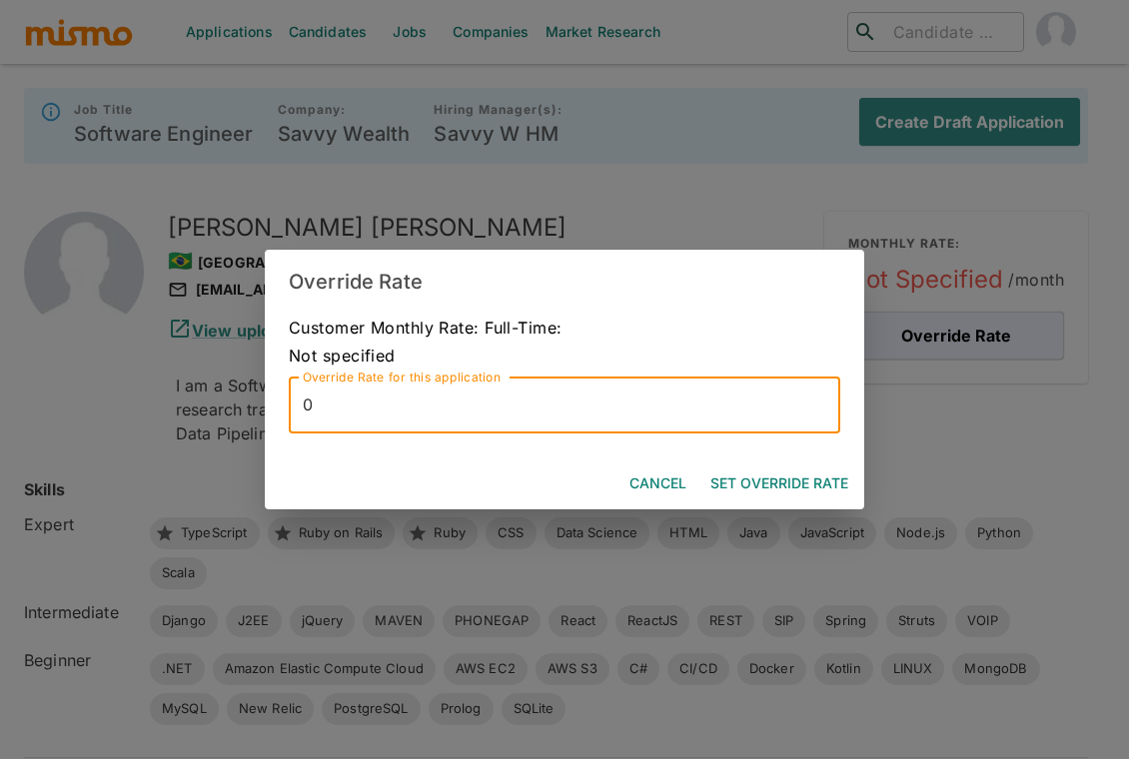
click at [565, 424] on input "0" at bounding box center [564, 406] width 551 height 56
type input "13500"
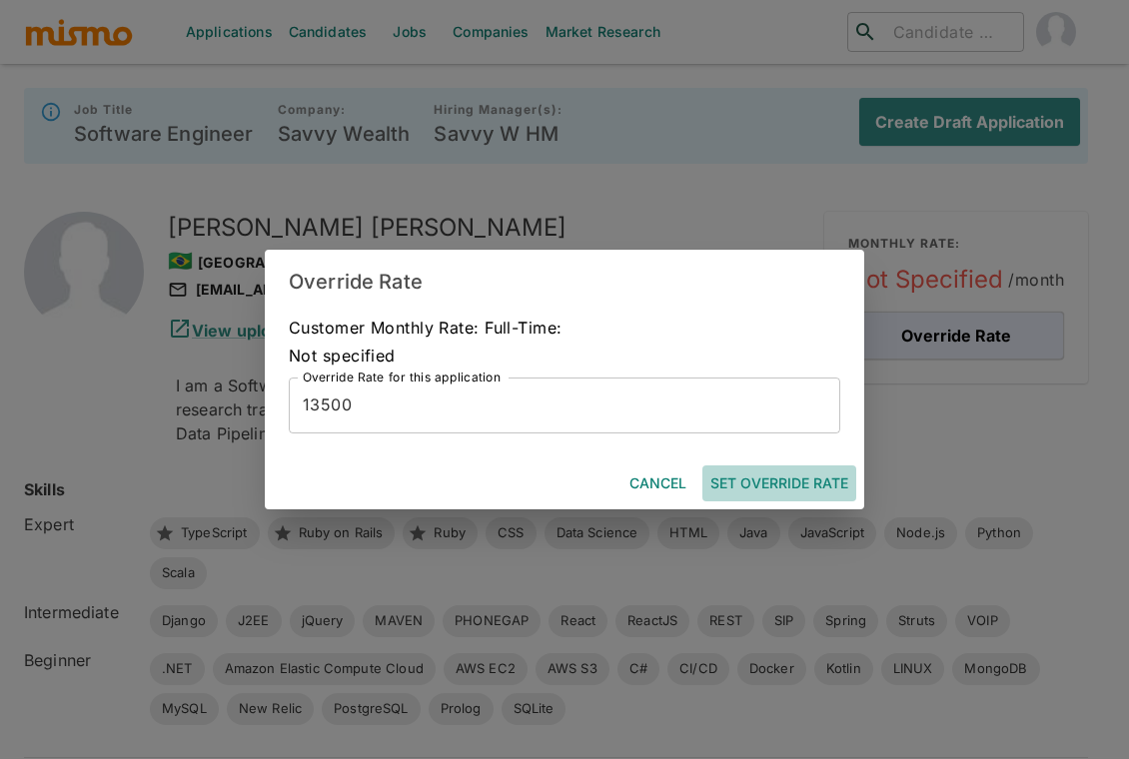
click at [771, 488] on button "Set Override Rate" at bounding box center [779, 483] width 154 height 37
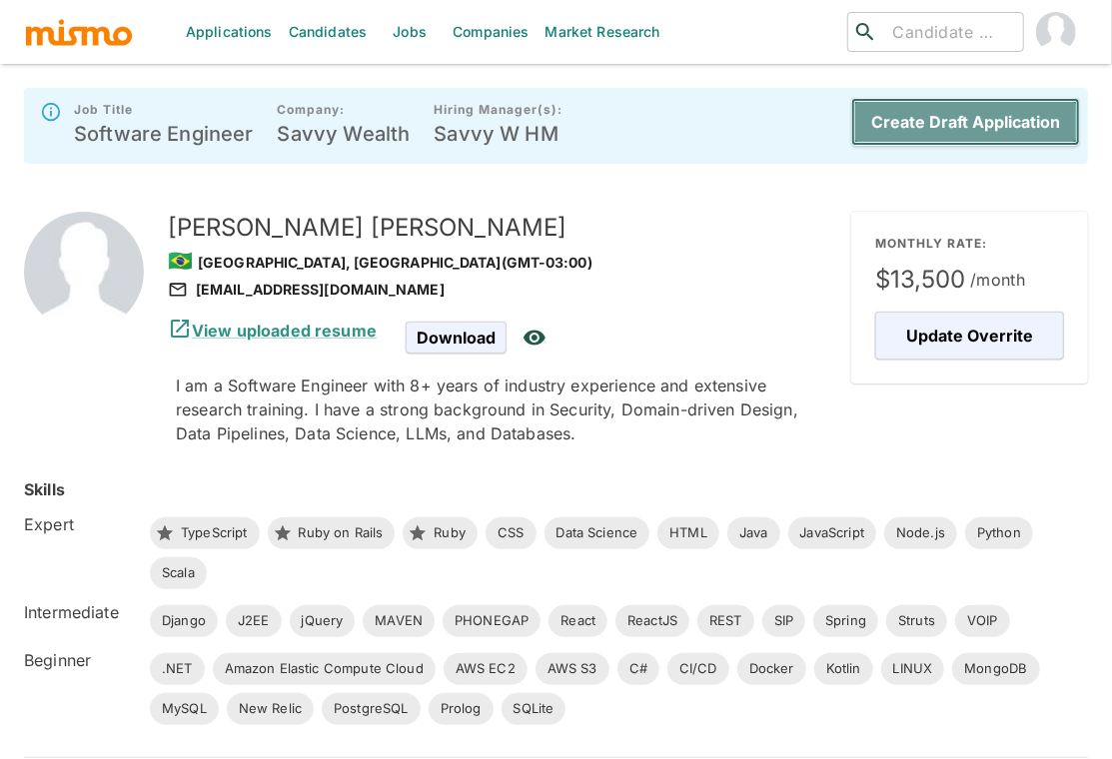
click at [989, 114] on button "Create Draft Application" at bounding box center [965, 122] width 229 height 48
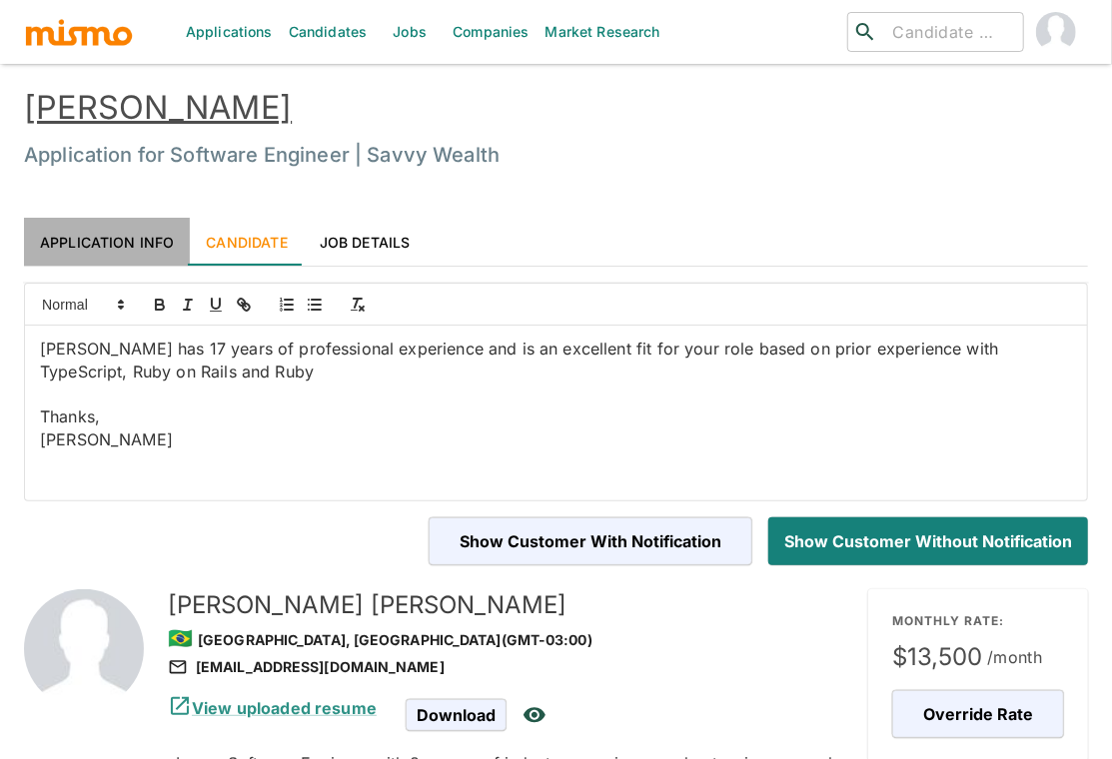
click at [142, 244] on link "Application Info" at bounding box center [107, 242] width 166 height 48
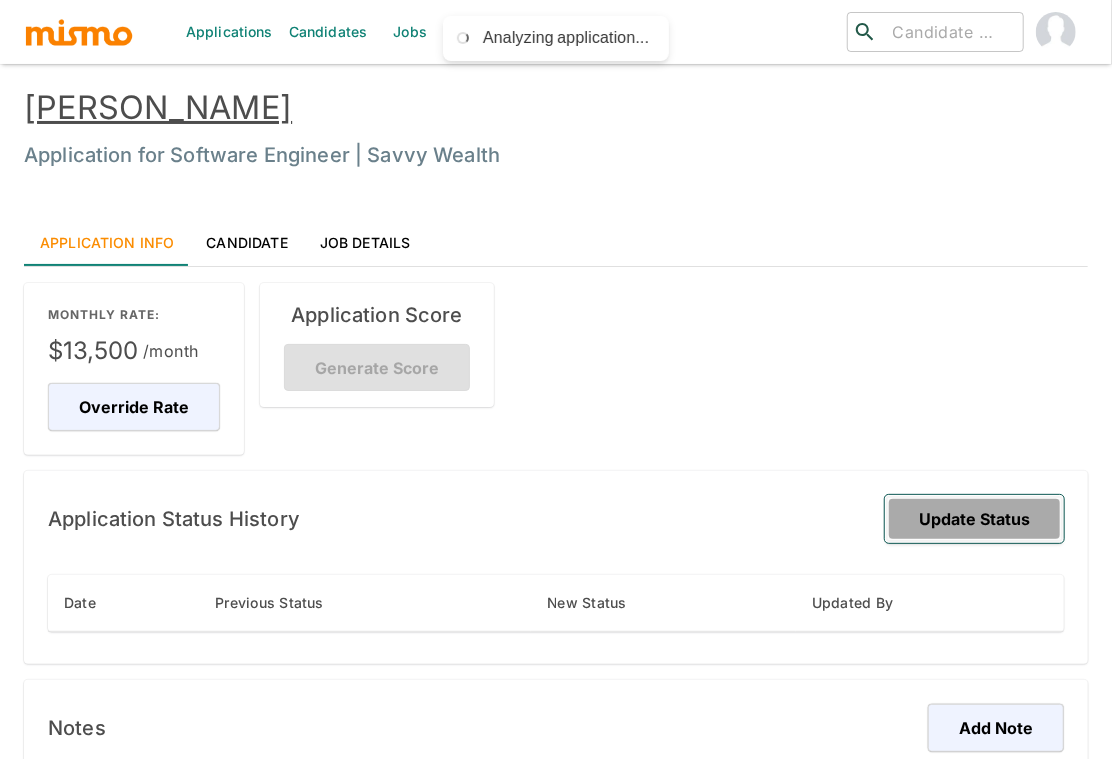
click at [1022, 519] on button "Update Status" at bounding box center [974, 519] width 179 height 48
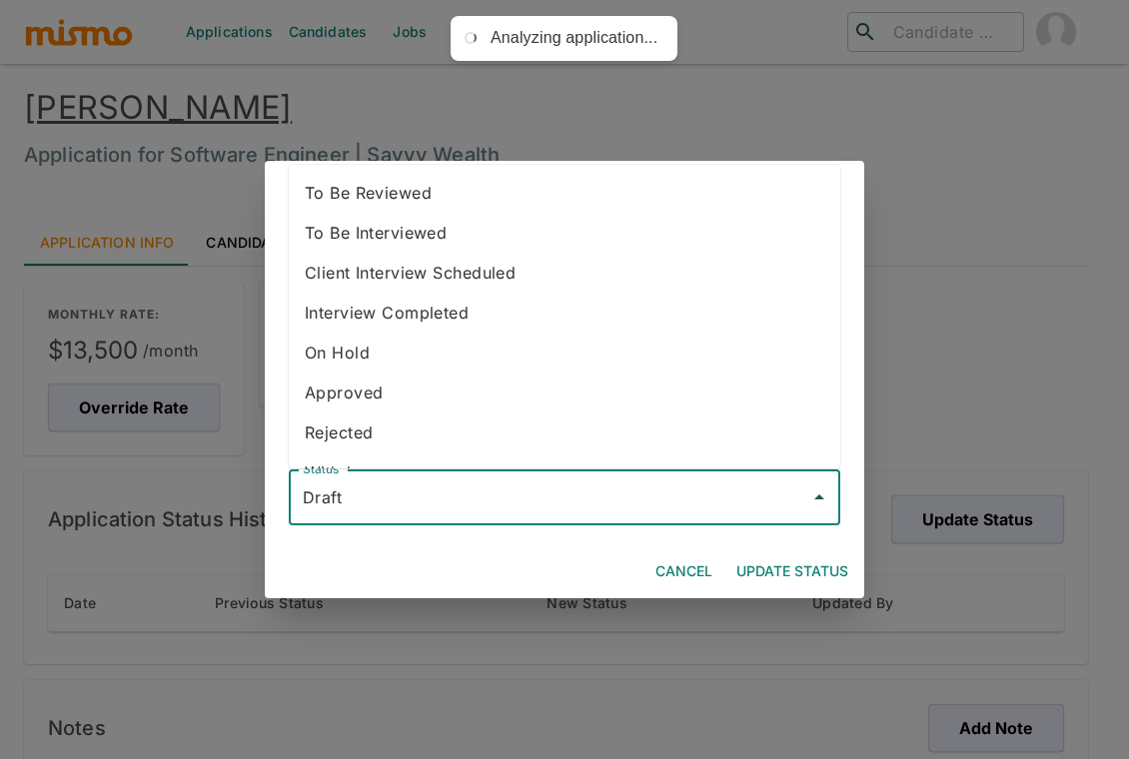
click at [681, 500] on input "Draft" at bounding box center [549, 497] width 503 height 38
click at [526, 198] on li "To Be Reviewed" at bounding box center [564, 193] width 551 height 40
type input "To Be Reviewed"
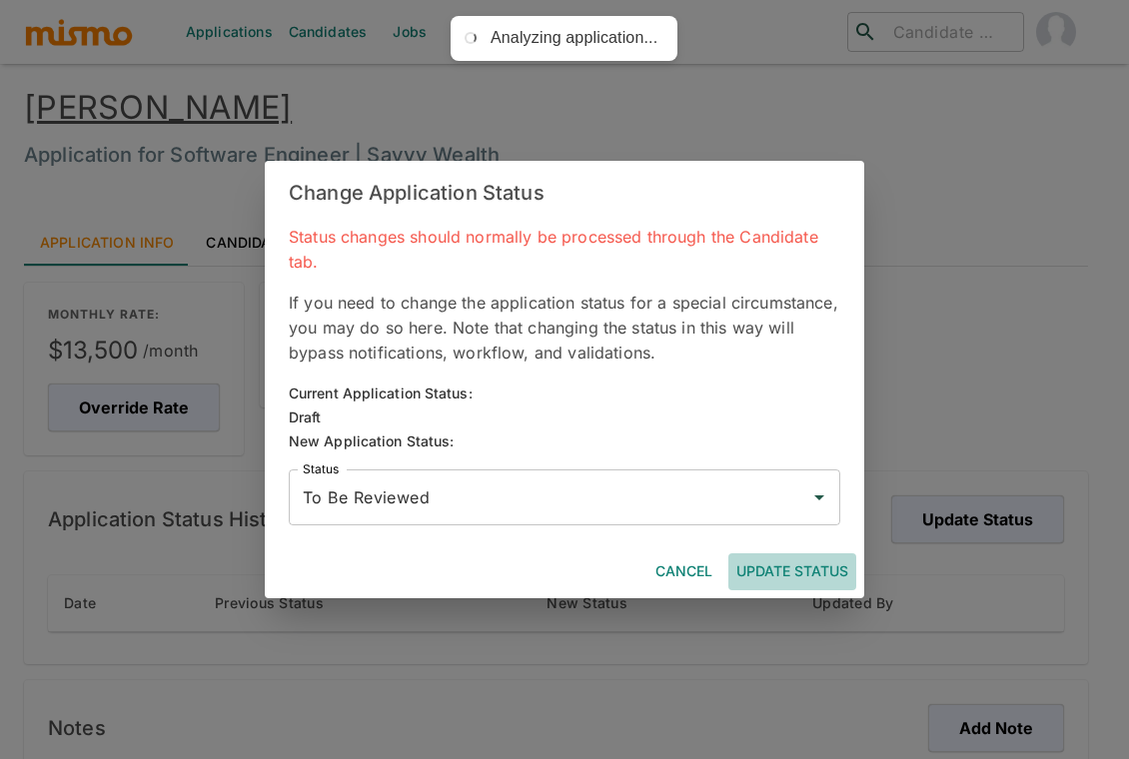
click at [779, 563] on button "Update Status" at bounding box center [792, 571] width 128 height 37
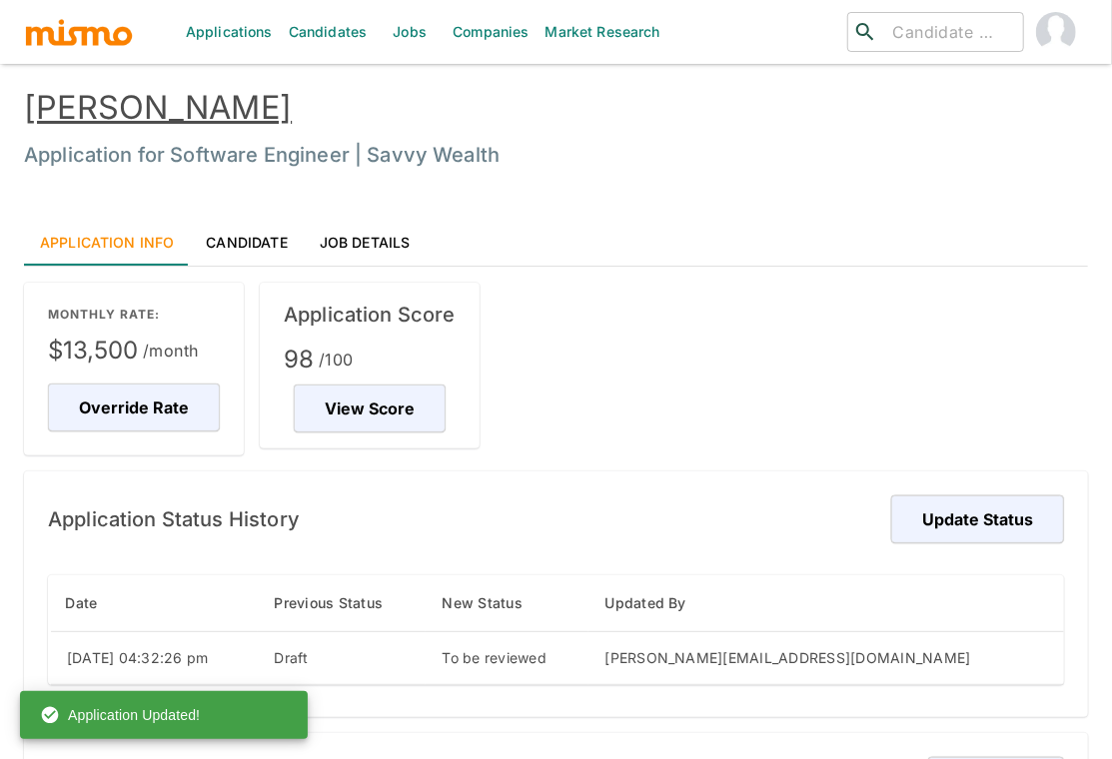
click at [190, 98] on link "Gabriel Ferreira" at bounding box center [158, 107] width 268 height 39
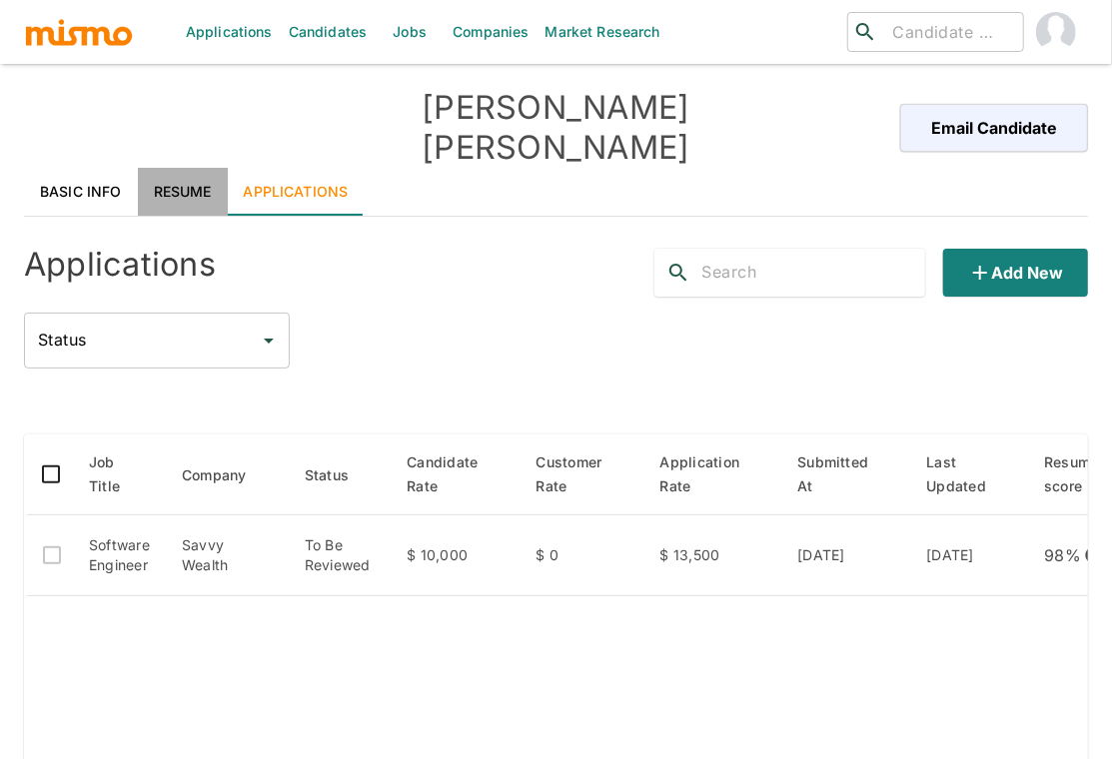
click at [181, 168] on link "Resume" at bounding box center [183, 192] width 90 height 48
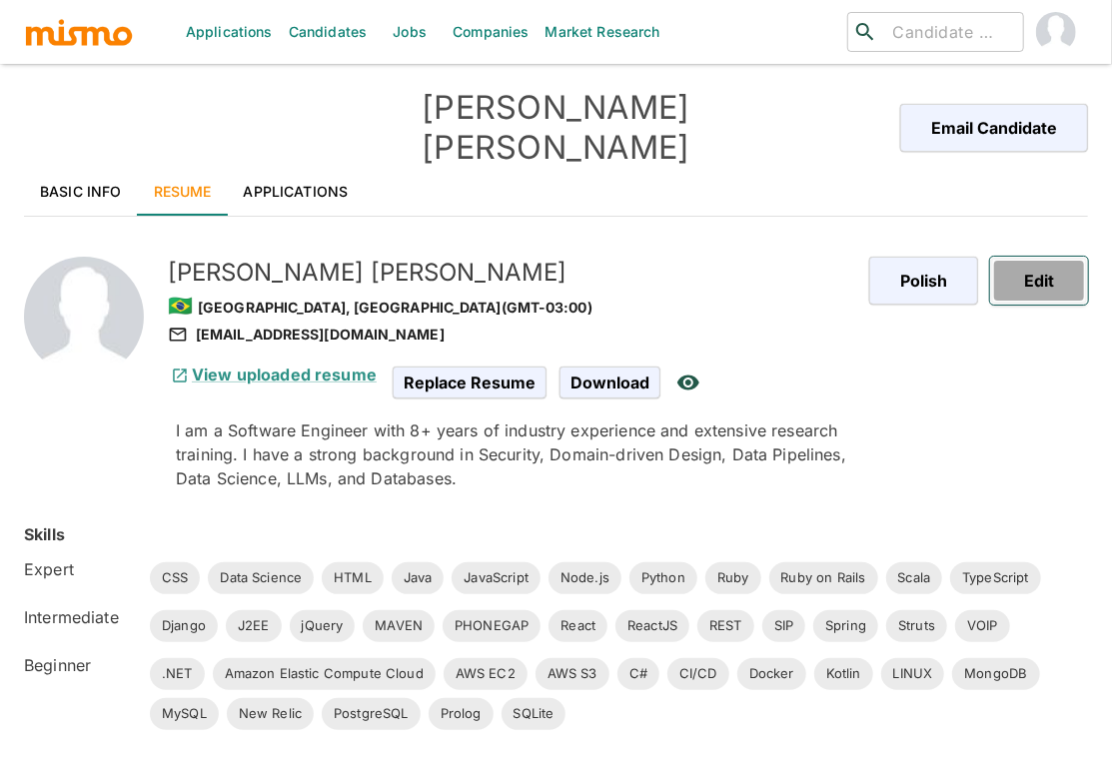
click at [1052, 257] on button "Edit" at bounding box center [1039, 281] width 98 height 48
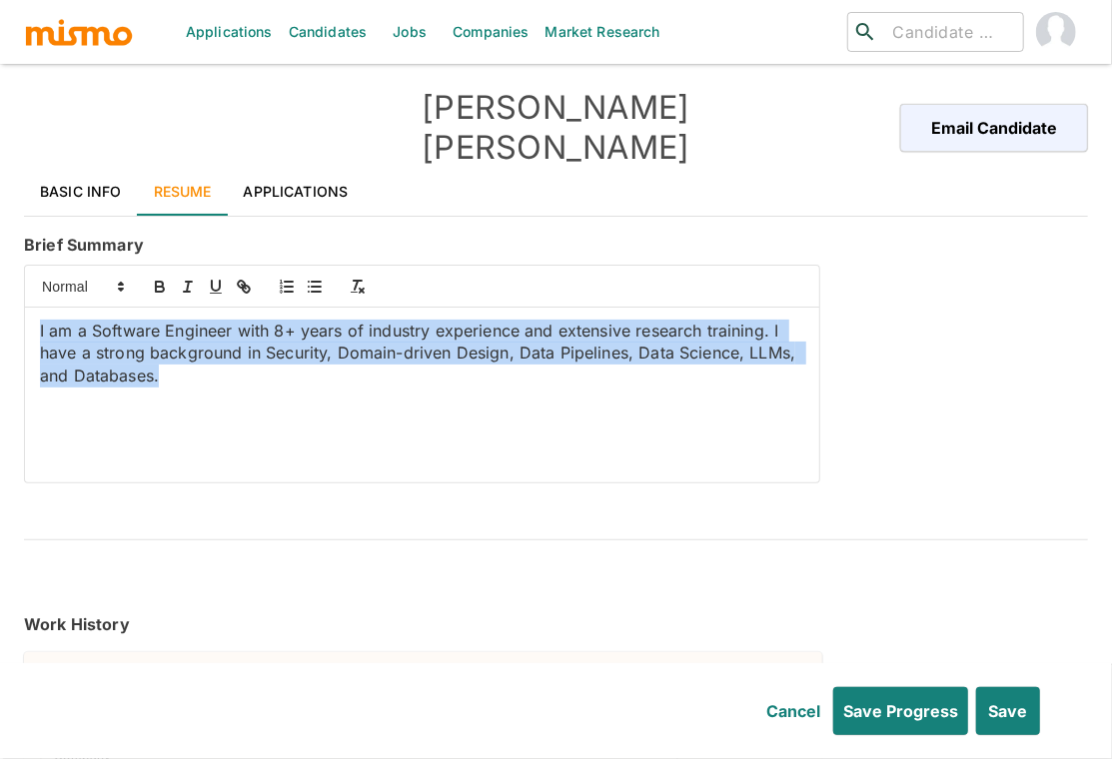
drag, startPoint x: 174, startPoint y: 356, endPoint x: -55, endPoint y: 281, distance: 240.7
click at [0, 281] on html "Applications Candidates Jobs Companies Market Research ​ ​ Gabriel Ferreira Ema…" at bounding box center [556, 403] width 1112 height 807
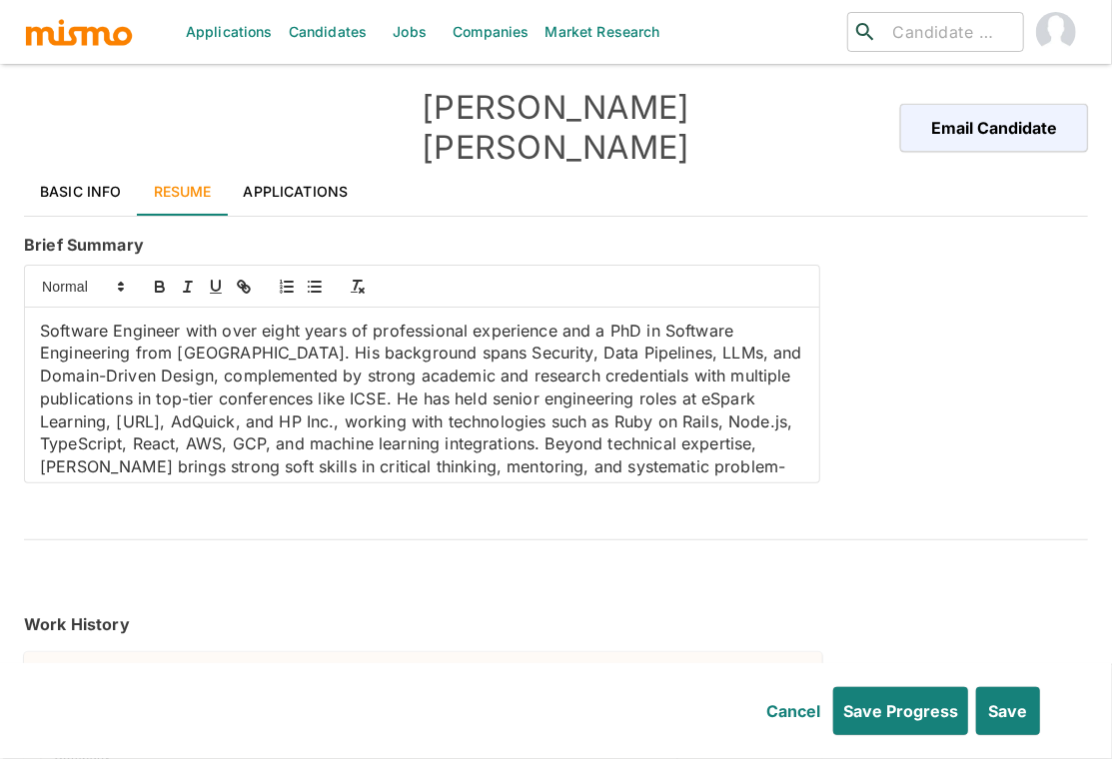
scroll to position [39, 0]
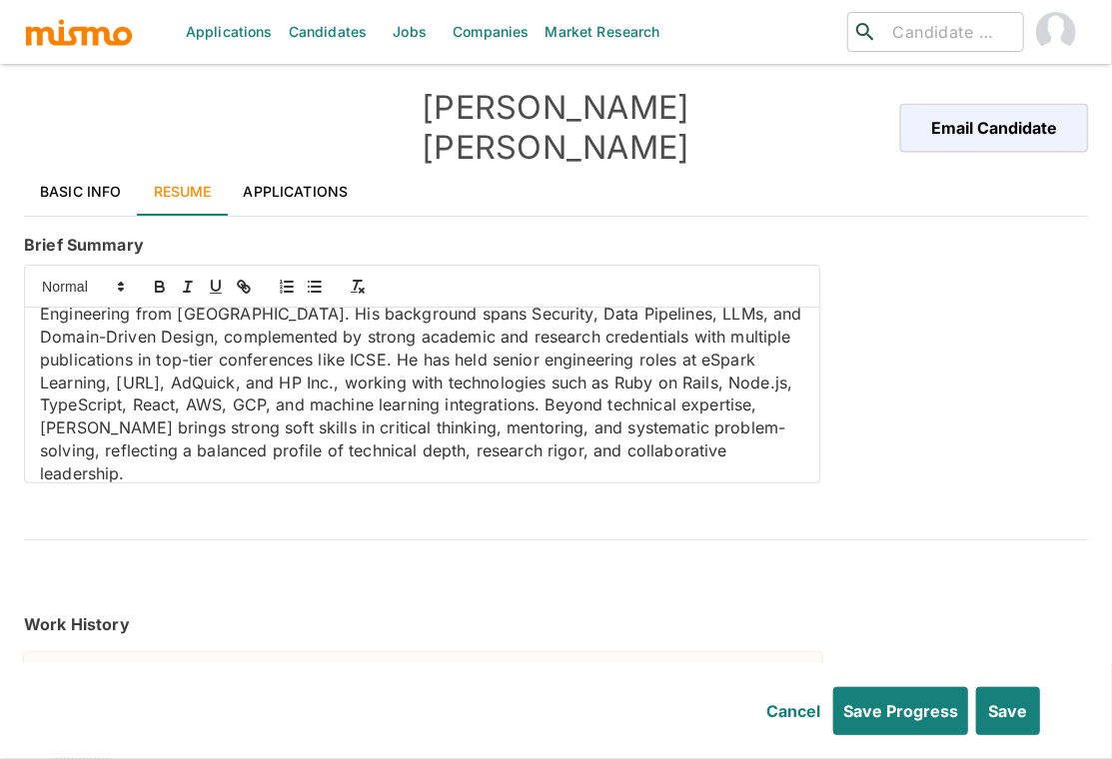
click at [739, 347] on p "Software Engineer with over eight years of professional experience and a PhD in…" at bounding box center [422, 383] width 764 height 204
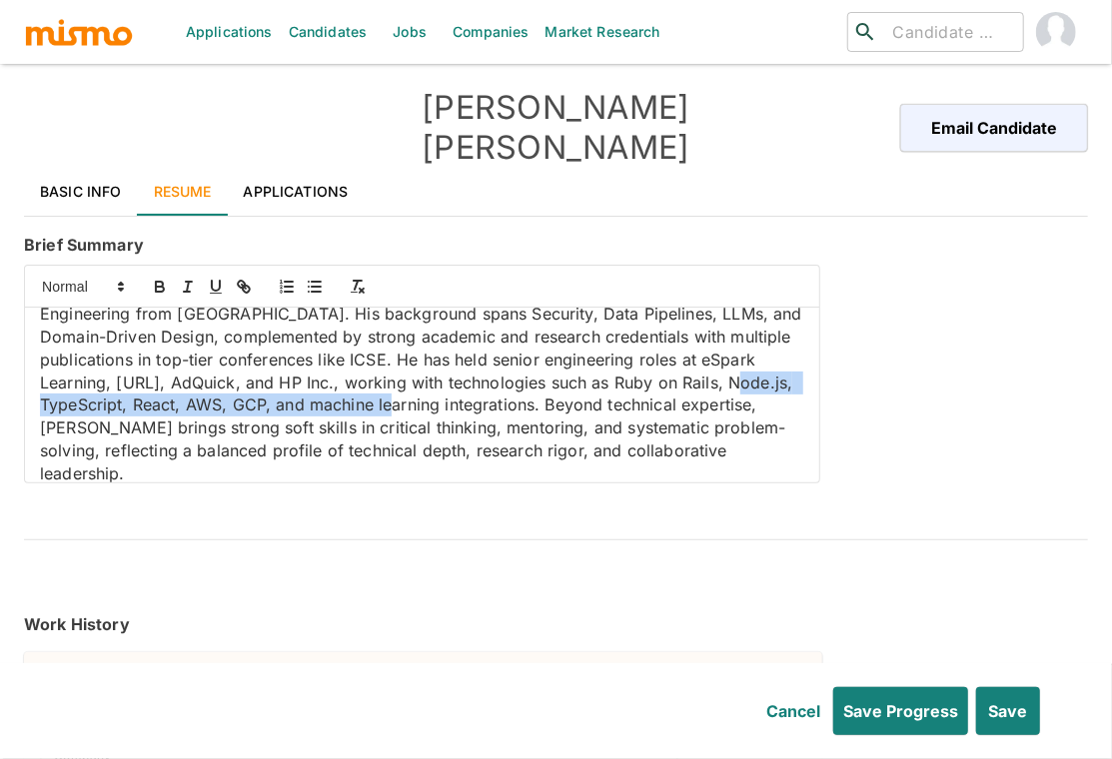
drag, startPoint x: 729, startPoint y: 352, endPoint x: 397, endPoint y: 365, distance: 331.8
click at [397, 365] on p "Software Engineer with over eight years of professional experience and a PhD in…" at bounding box center [422, 383] width 764 height 204
click at [165, 278] on icon "button" at bounding box center [160, 287] width 18 height 18
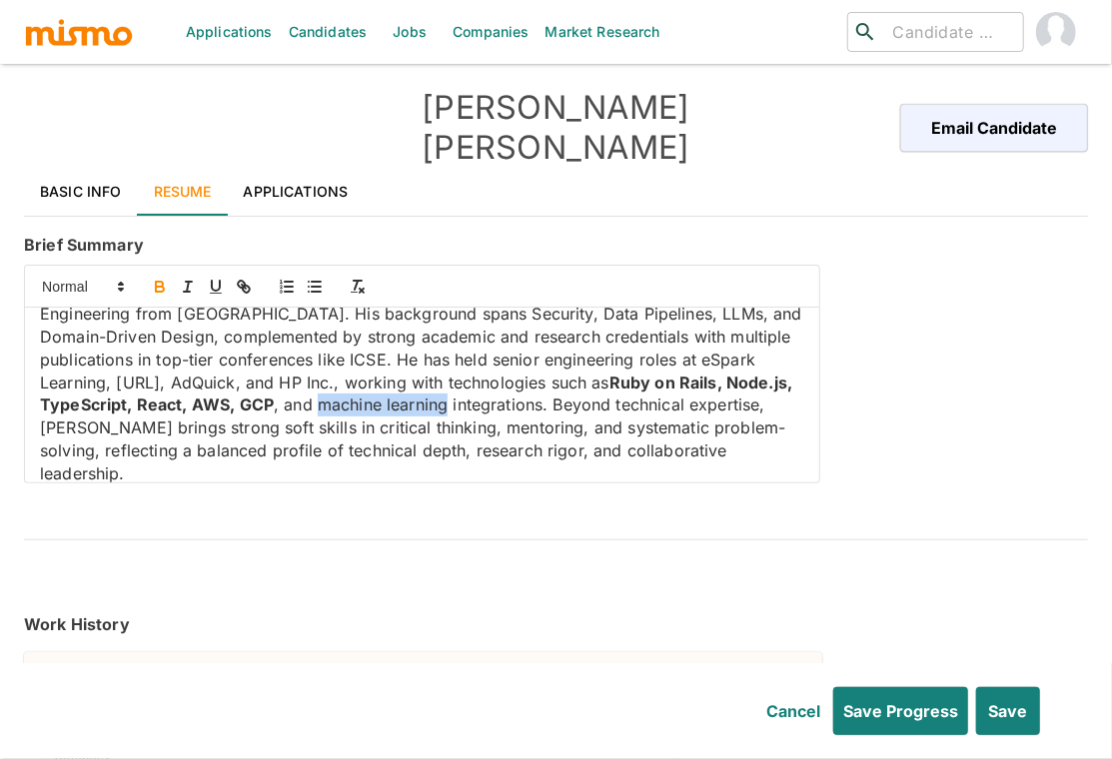
drag, startPoint x: 458, startPoint y: 372, endPoint x: 587, endPoint y: 372, distance: 128.8
click at [587, 372] on p "Software Engineer with over eight years of professional experience and a PhD in…" at bounding box center [422, 383] width 764 height 204
click at [160, 278] on icon "button" at bounding box center [160, 287] width 18 height 18
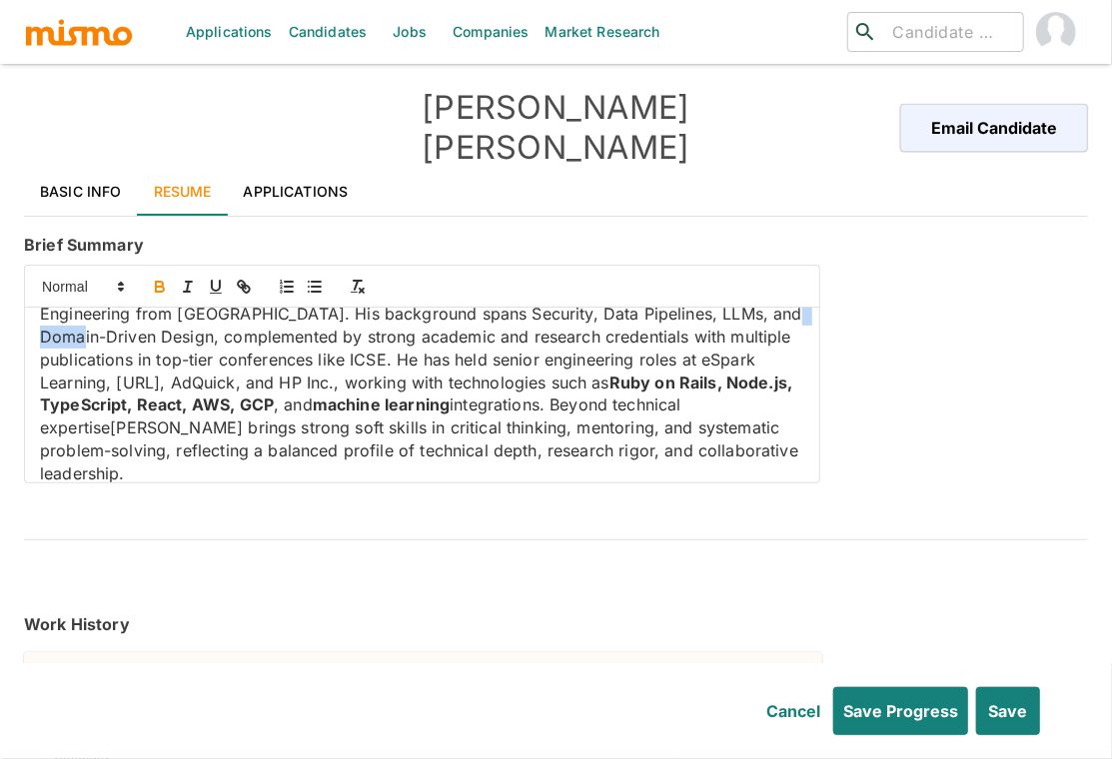
drag, startPoint x: 35, startPoint y: 305, endPoint x: 84, endPoint y: 306, distance: 48.9
click at [84, 308] on div "Software Engineer with over eight years of professional experience and a PhD in…" at bounding box center [422, 395] width 794 height 175
click at [154, 278] on icon "button" at bounding box center [160, 287] width 18 height 18
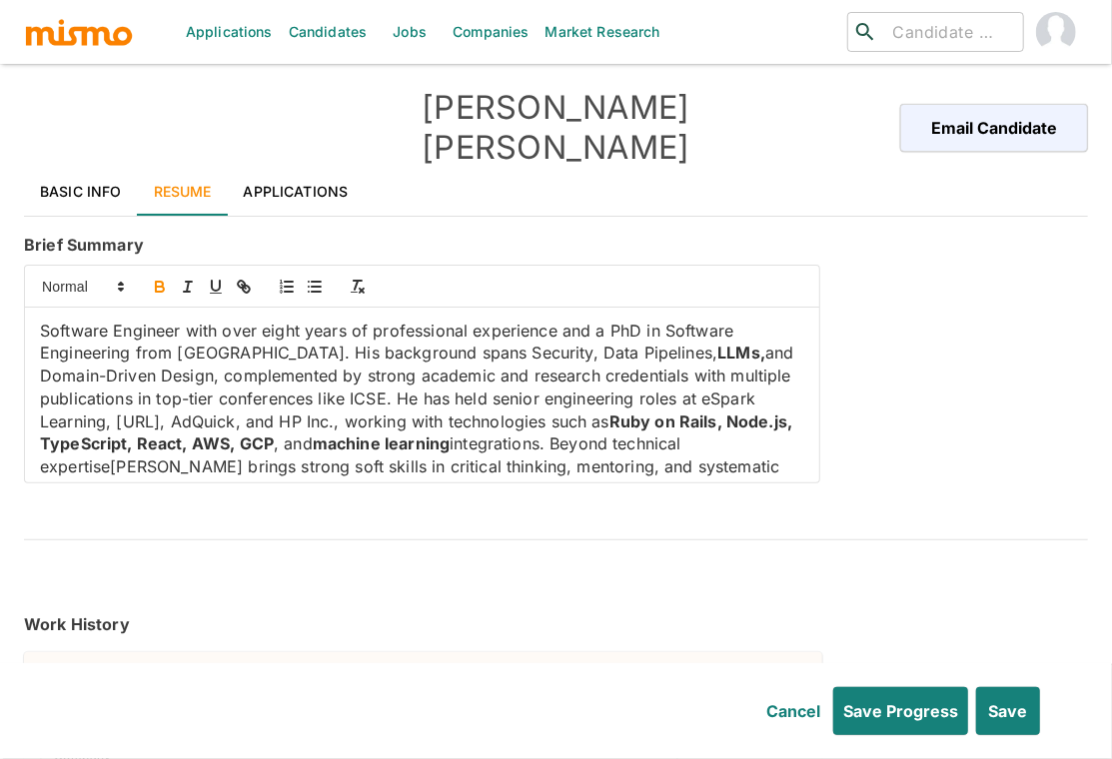
scroll to position [53, 0]
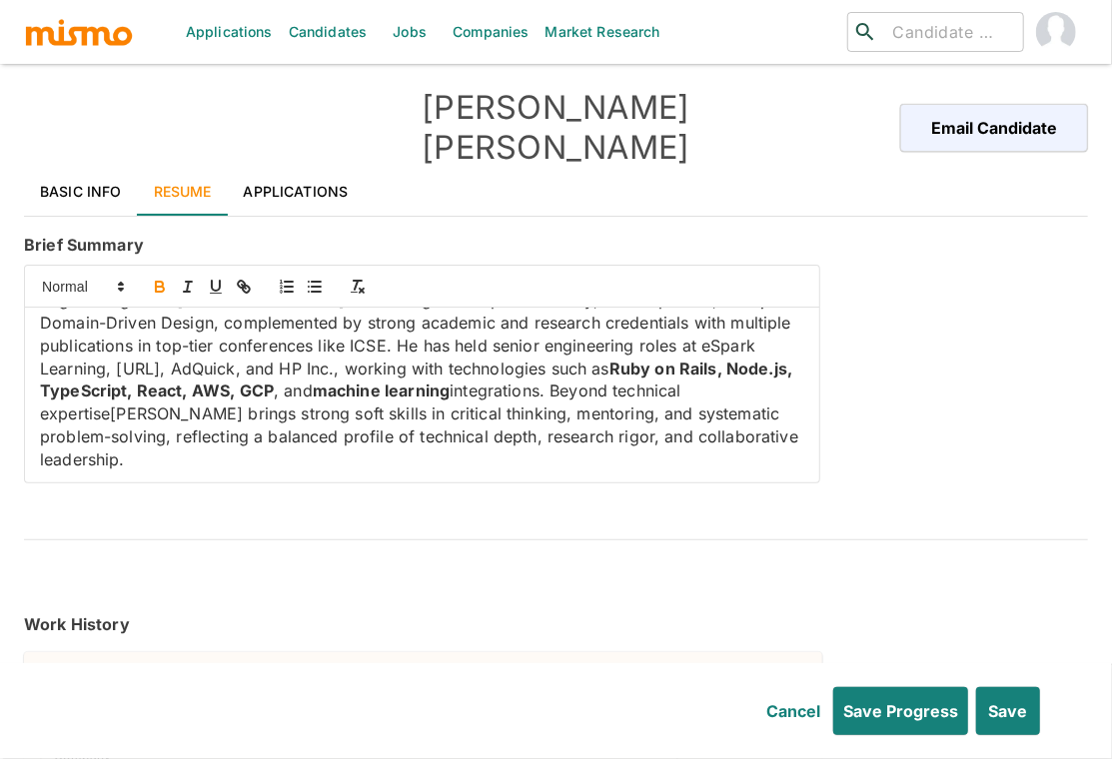
click at [272, 422] on p "Software Engineer with over eight years of professional experience and a PhD in…" at bounding box center [422, 369] width 764 height 204
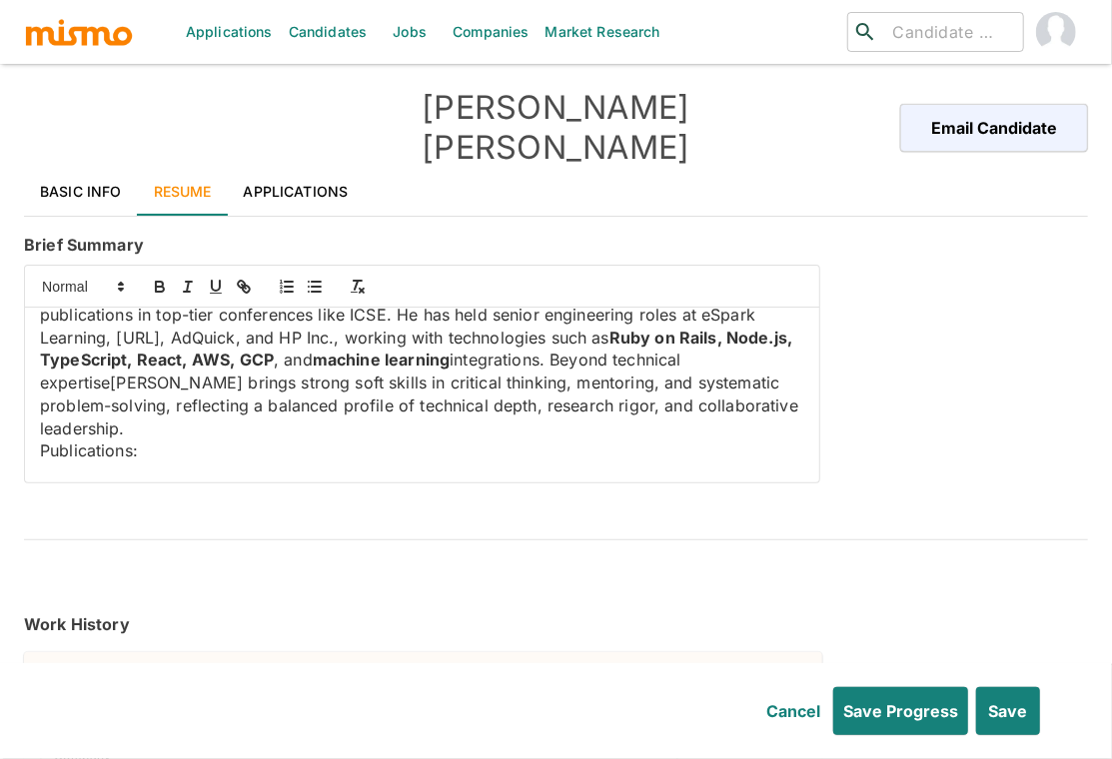
scroll to position [198, 0]
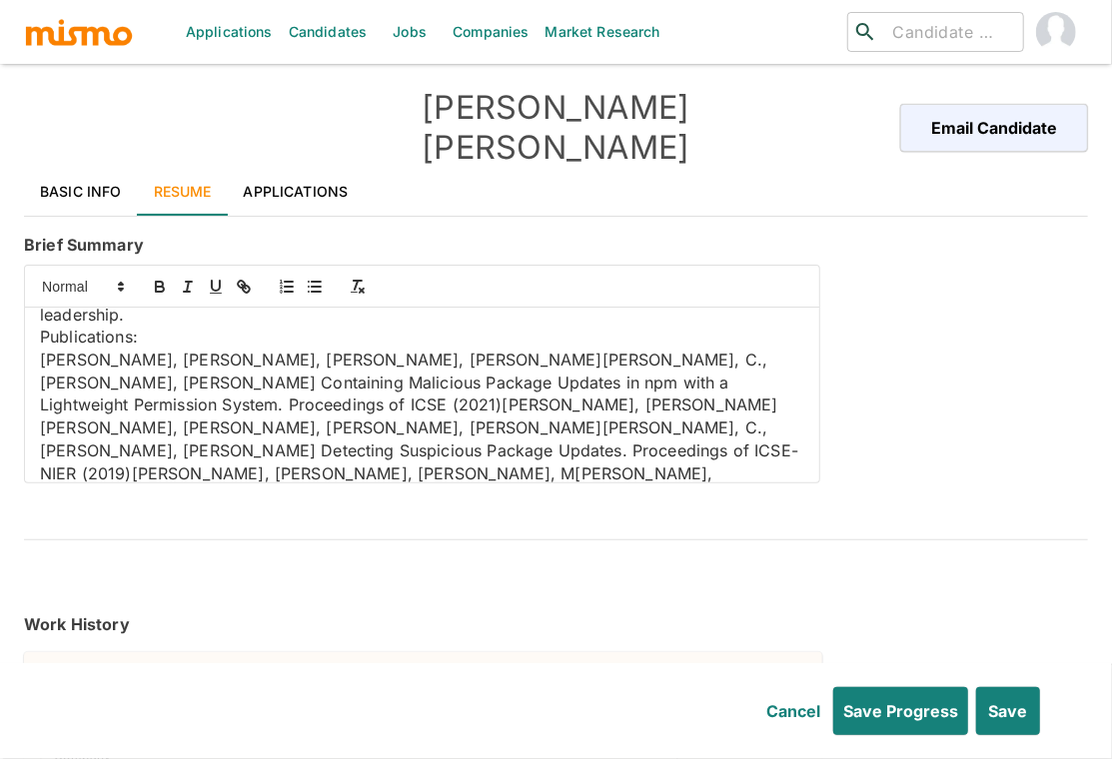
click at [43, 349] on p "Ferreira, G., Jia, L., Kästner, C., Sunshine, J. Containing Malicious Package U…" at bounding box center [422, 451] width 764 height 204
click at [314, 278] on icon "button" at bounding box center [315, 287] width 18 height 18
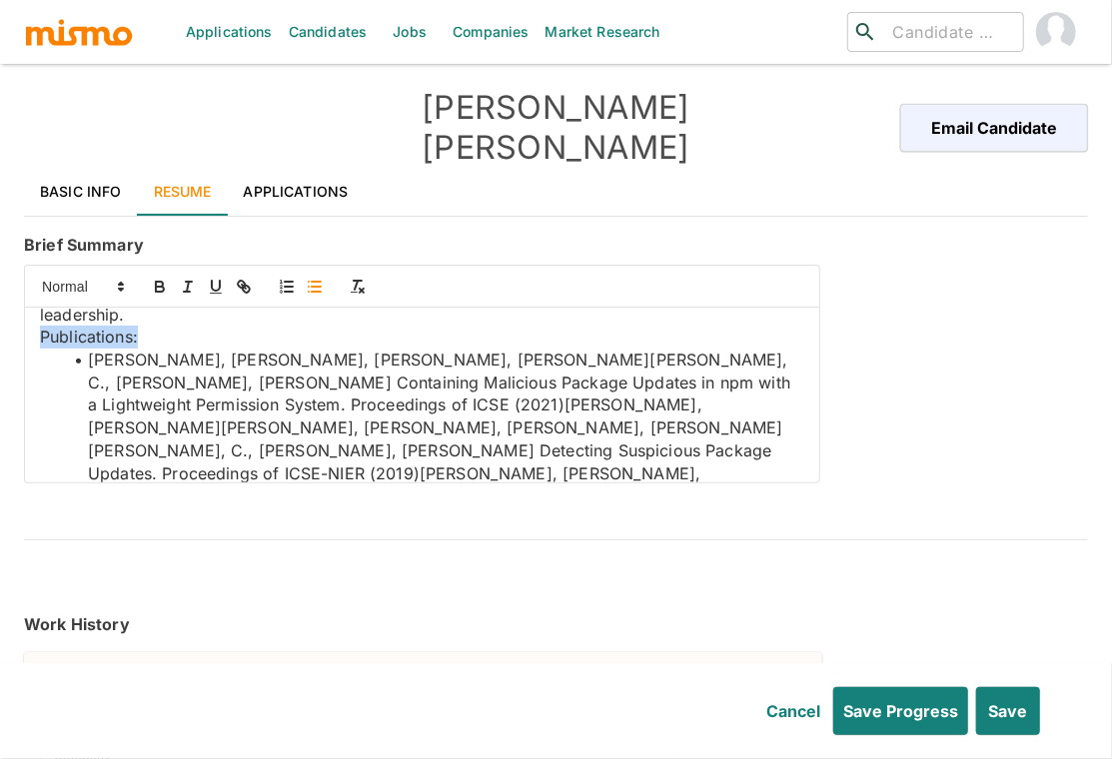
drag, startPoint x: 146, startPoint y: 310, endPoint x: 34, endPoint y: 305, distance: 112.0
click at [34, 308] on div "Software Engineer with over eight years of professional experience and a PhD in…" at bounding box center [422, 395] width 794 height 175
click at [156, 282] on icon "button" at bounding box center [159, 284] width 7 height 5
click at [214, 278] on icon "button" at bounding box center [216, 287] width 18 height 18
click at [609, 349] on li "Ferreira, G., Jia, L., Kästner, C., Sunshine, J. Containing Malicious Package U…" at bounding box center [434, 451] width 740 height 204
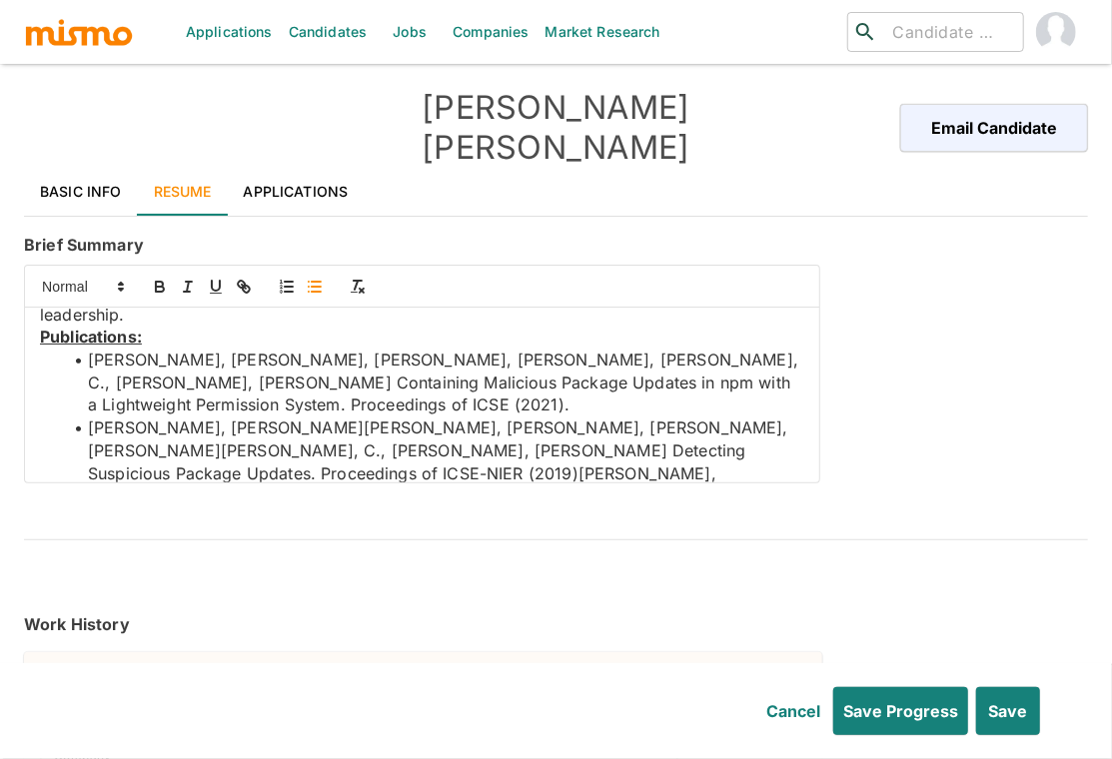
click at [429, 416] on li "Garrett, K., Ferreira, G., Jia, L., Kästner, C., Sunshine, J. Detecting Suspici…" at bounding box center [434, 495] width 740 height 159
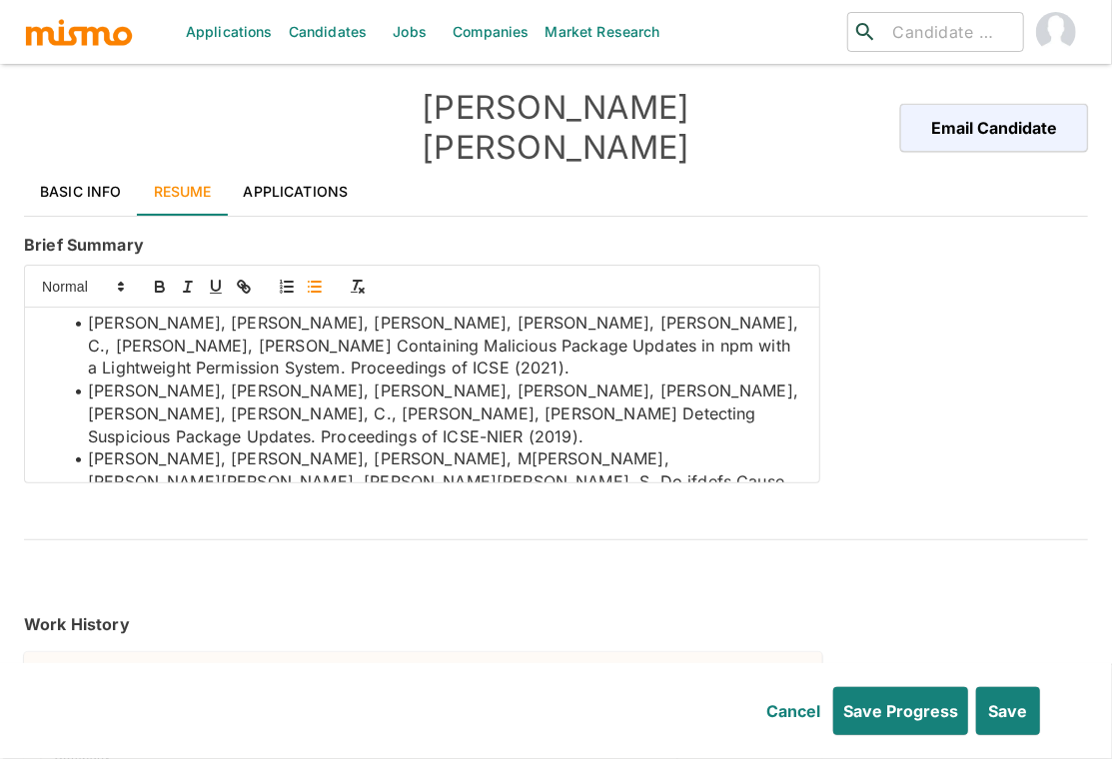
click at [294, 447] on li "Ferreira, G., Malik, M, Kästner, C., Pfeffer, J., Apel, S. Do ifdefs Cause Vuln…" at bounding box center [434, 492] width 740 height 91
drag, startPoint x: 284, startPoint y: 422, endPoint x: 240, endPoint y: 428, distance: 44.3
click at [240, 447] on li "Ferreira, G., Malik, M, Kästner, C., Pfeffer, J., Apel, S. Do ifdefs Cause Vuln…" at bounding box center [434, 492] width 740 height 91
click at [282, 447] on li "Ferreira, G., Malik, M, Kästner, C., Pfeffer, J., Apel, S. Do ifdefs Cause Vuln…" at bounding box center [434, 492] width 740 height 91
drag, startPoint x: 351, startPoint y: 425, endPoint x: 315, endPoint y: 425, distance: 36.0
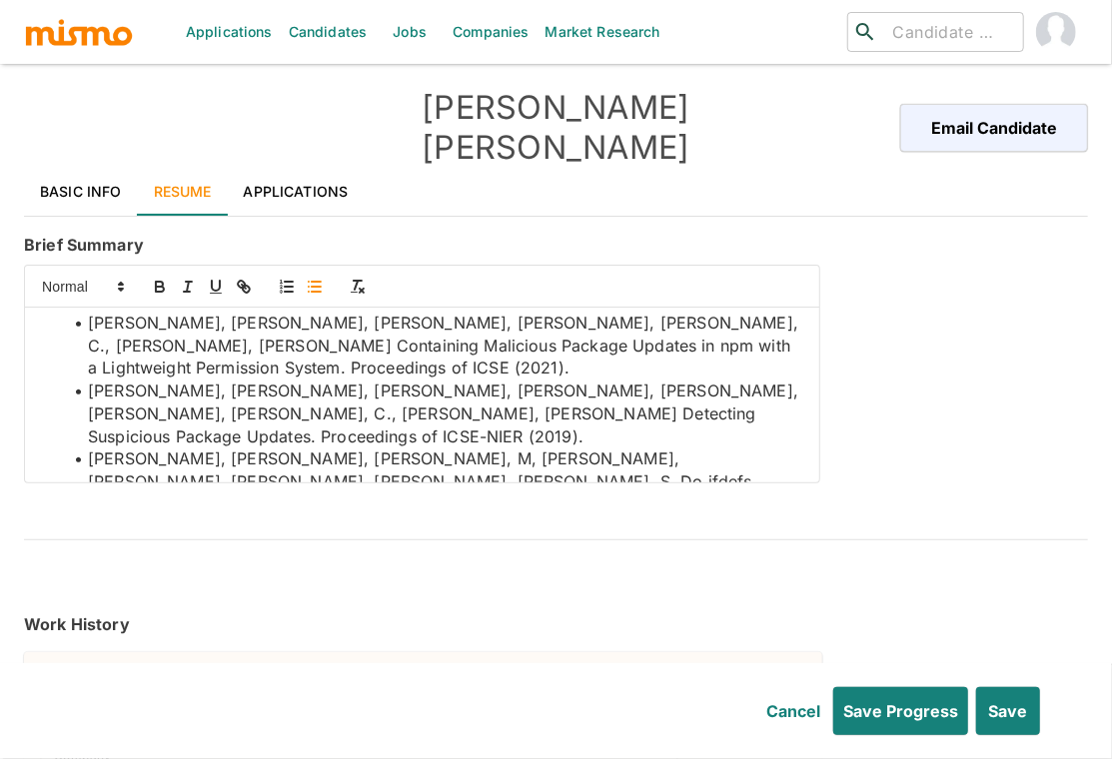
click at [315, 447] on li "Ferreira, G., Malik, M, Kästner, C., Pfeffer, J., Apel, S. Do ifdefs Cause Vuln…" at bounding box center [434, 492] width 740 height 91
click at [244, 286] on icon "button" at bounding box center [246, 289] width 7 height 7
type input "link"
paste input "https://www.cs.cmu.edu/~gferreir/#services"
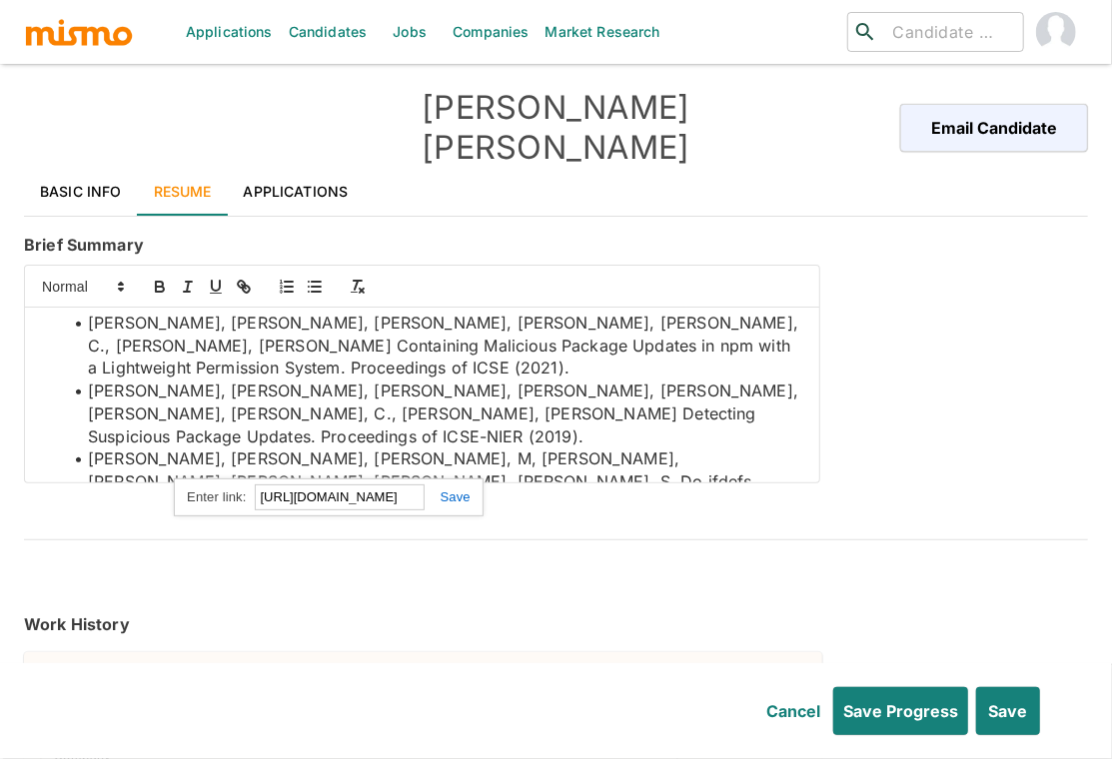
type input "https://www.cs.cmu.edu/~gferreir/#services"
click at [458, 478] on div "https://www.cs.cmu.edu/~gferreir/#services" at bounding box center [329, 497] width 310 height 39
click at [458, 489] on link at bounding box center [447, 496] width 46 height 15
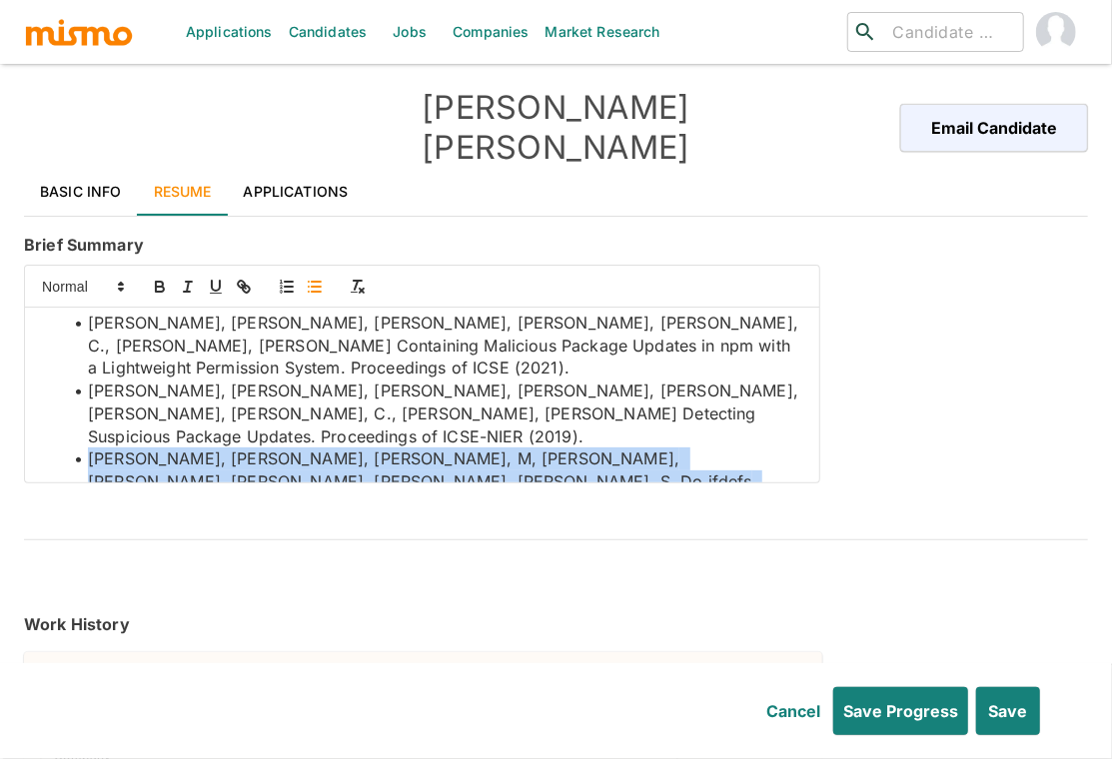
scroll to position [235, 0]
click at [435, 447] on li "Ferreira, G., Malik, M, Kästner, C., Pfeffer, J., Apel, S. Do ifdefs Cause Vuln…" at bounding box center [434, 492] width 740 height 91
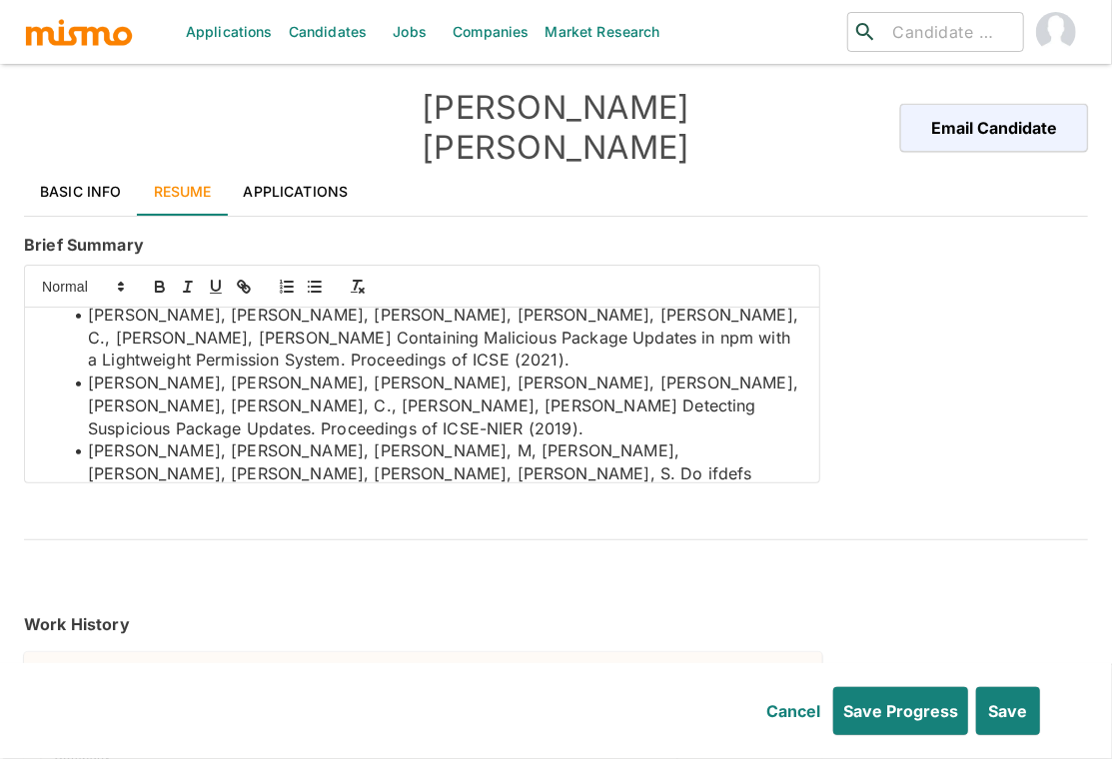
scroll to position [289, 0]
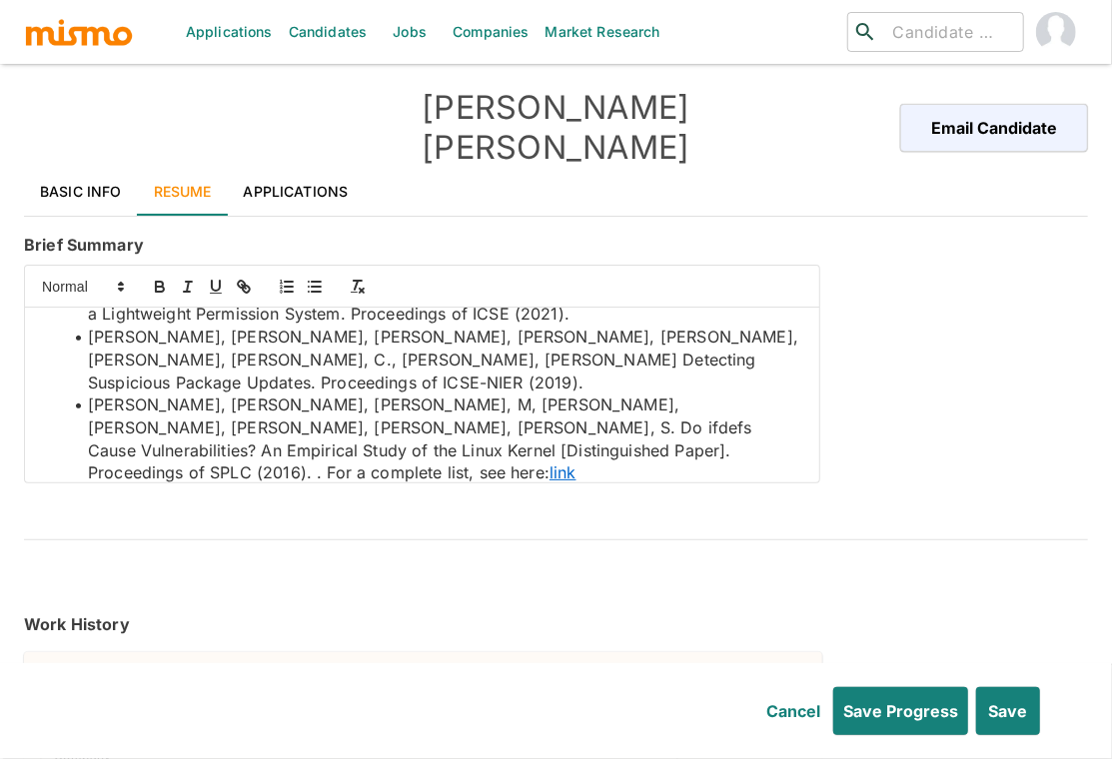
click at [62, 484] on p " Honors and Awards Scholarship for PhD Program in Software Engineering 2014 – …" at bounding box center [422, 518] width 764 height 68
click at [189, 484] on p "Honors and Awards Scholarship for PhD Program in Software Engineering 2014 – 20…" at bounding box center [422, 518] width 764 height 68
click at [312, 287] on line "button" at bounding box center [316, 287] width 9 height 0
click at [602, 507] on li "Scholarship for PhD Program in Software Engineering 2014 – 2018 Scholarship for…" at bounding box center [434, 541] width 740 height 68
click at [609, 530] on li "Scholarship for Masters Program in Computer Science. 2010 – 2011 Scholarship fo…" at bounding box center [434, 552] width 740 height 45
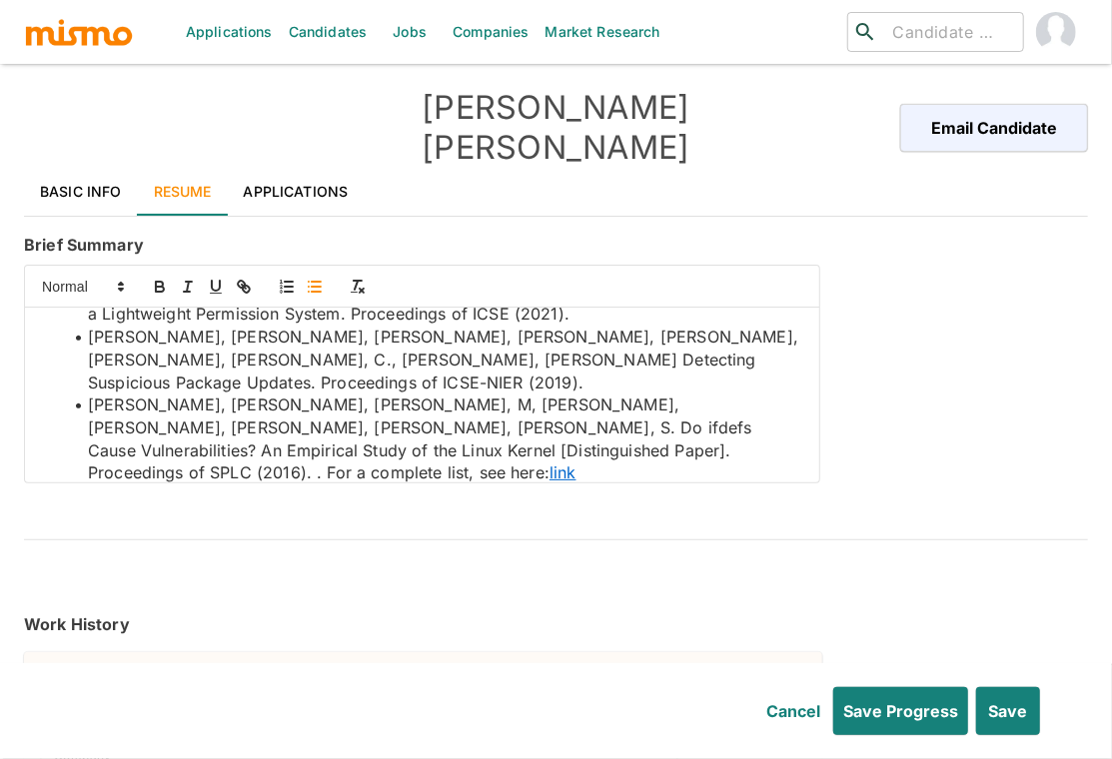
scroll to position [311, 0]
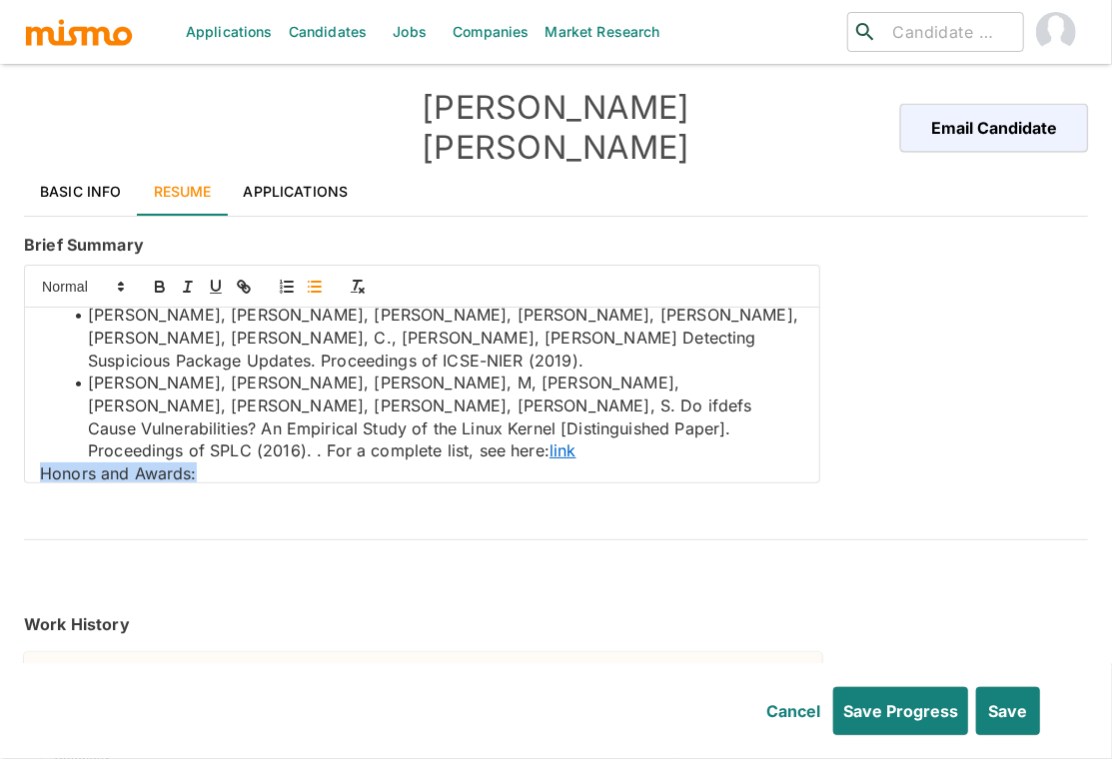
drag, startPoint x: 206, startPoint y: 374, endPoint x: 12, endPoint y: 367, distance: 193.9
click at [12, 367] on div "Applications Candidates Jobs Companies Market Research ​ ​ Gabriel Ferreira Ema…" at bounding box center [556, 403] width 1112 height 807
click at [159, 287] on icon "button" at bounding box center [160, 289] width 8 height 5
click at [219, 281] on icon "button" at bounding box center [216, 286] width 8 height 10
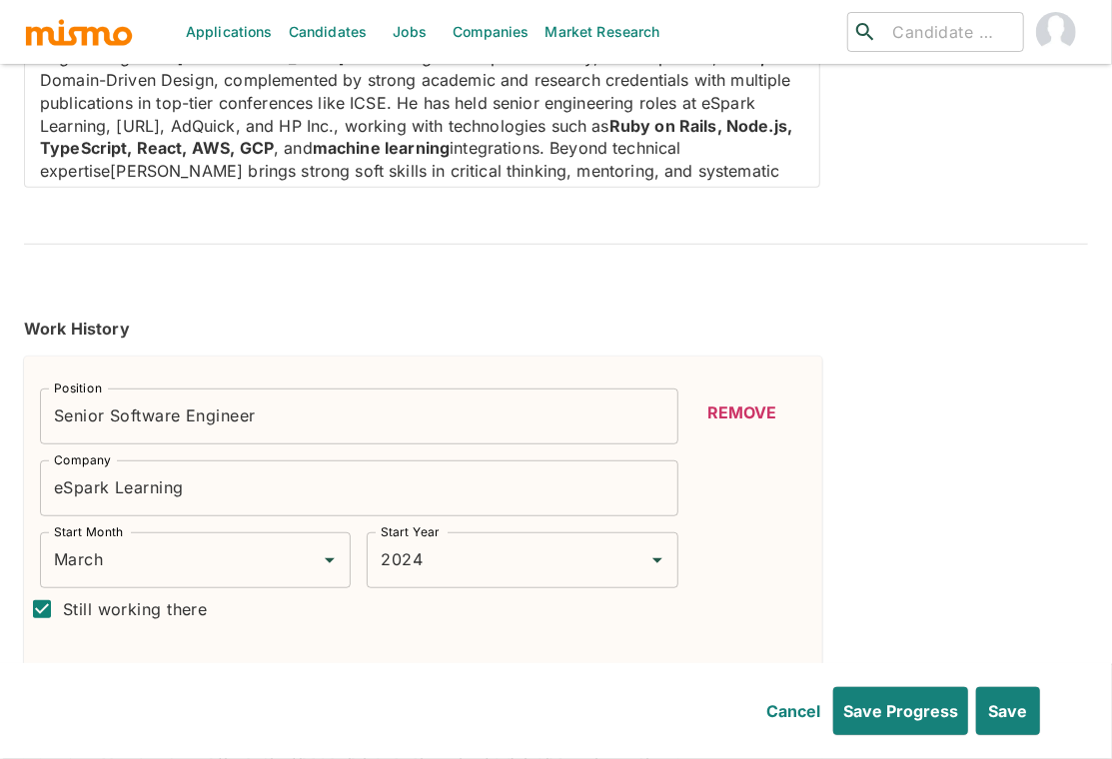
scroll to position [326, 0]
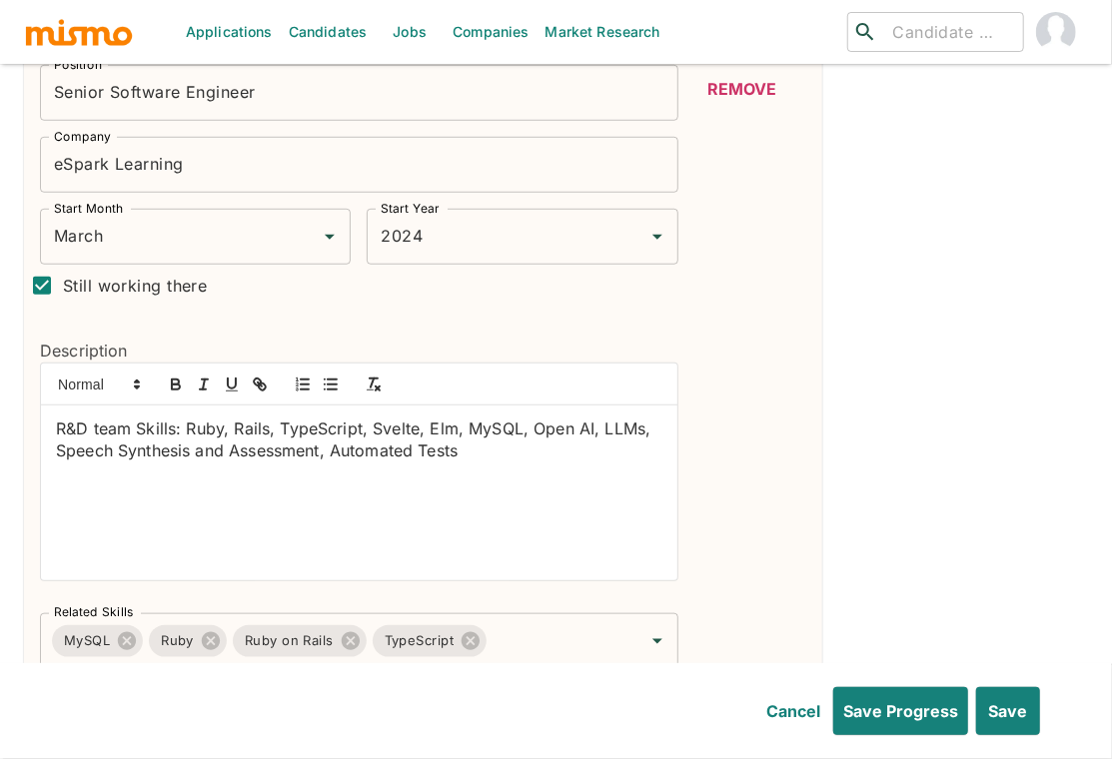
scroll to position [650, 0]
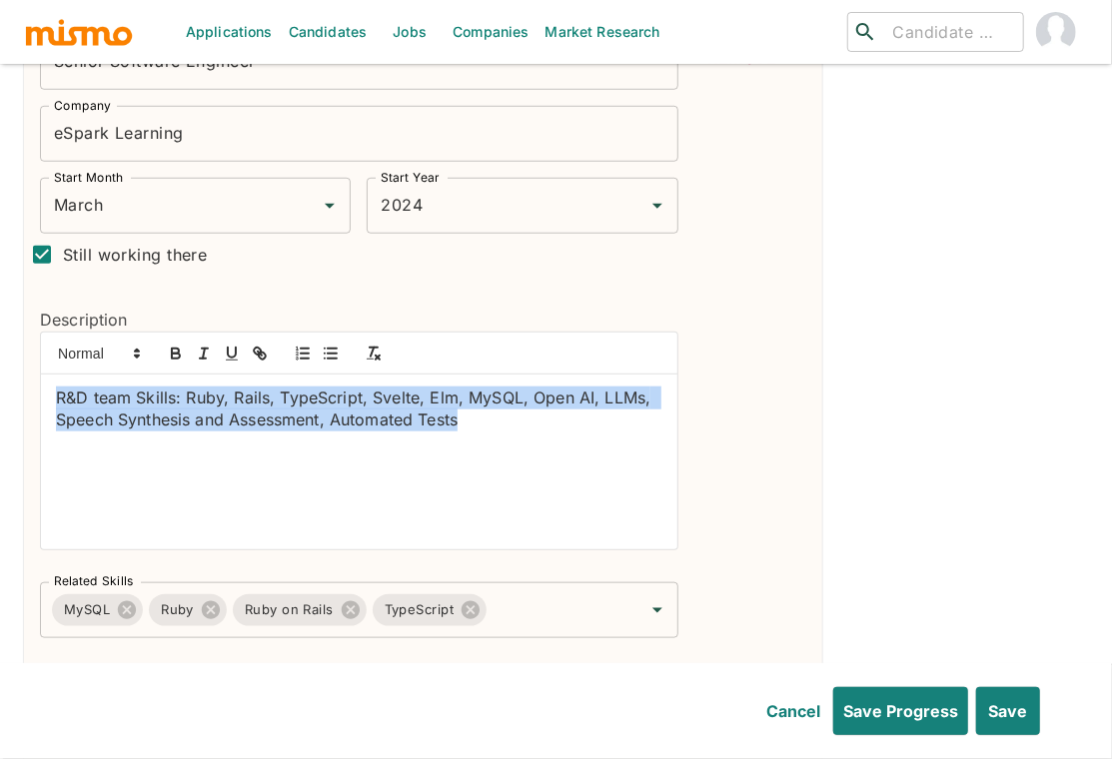
drag, startPoint x: 490, startPoint y: 398, endPoint x: 11, endPoint y: 344, distance: 482.5
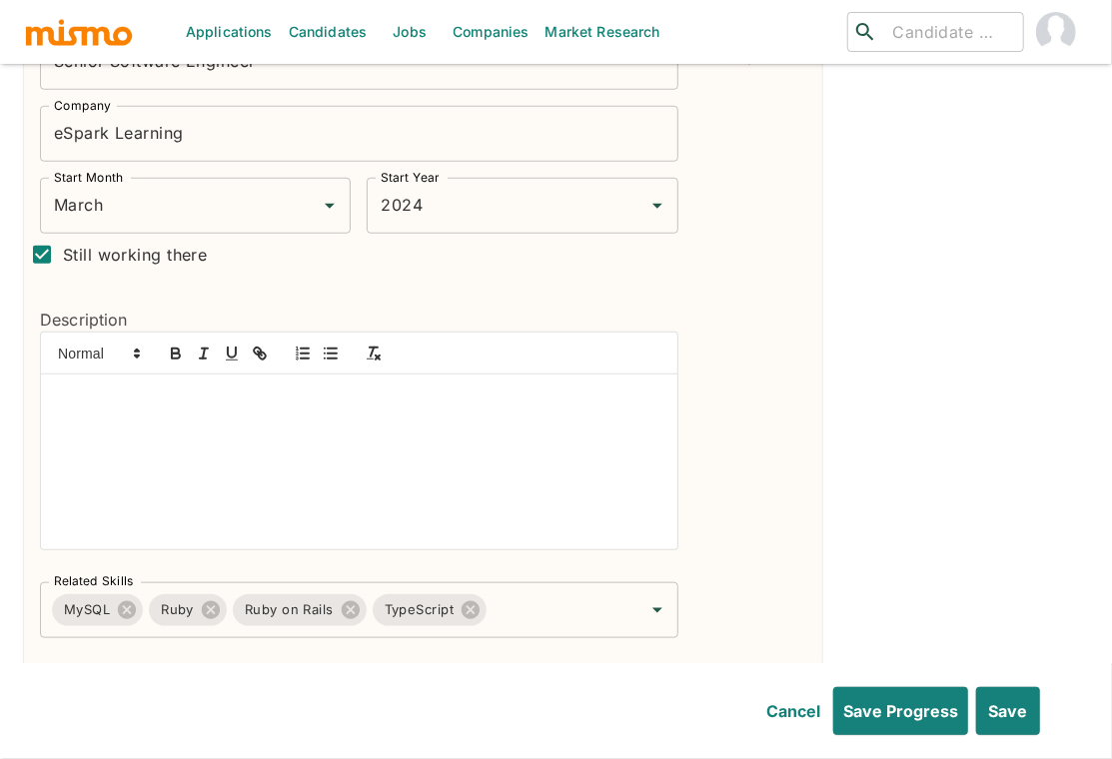
scroll to position [16, 0]
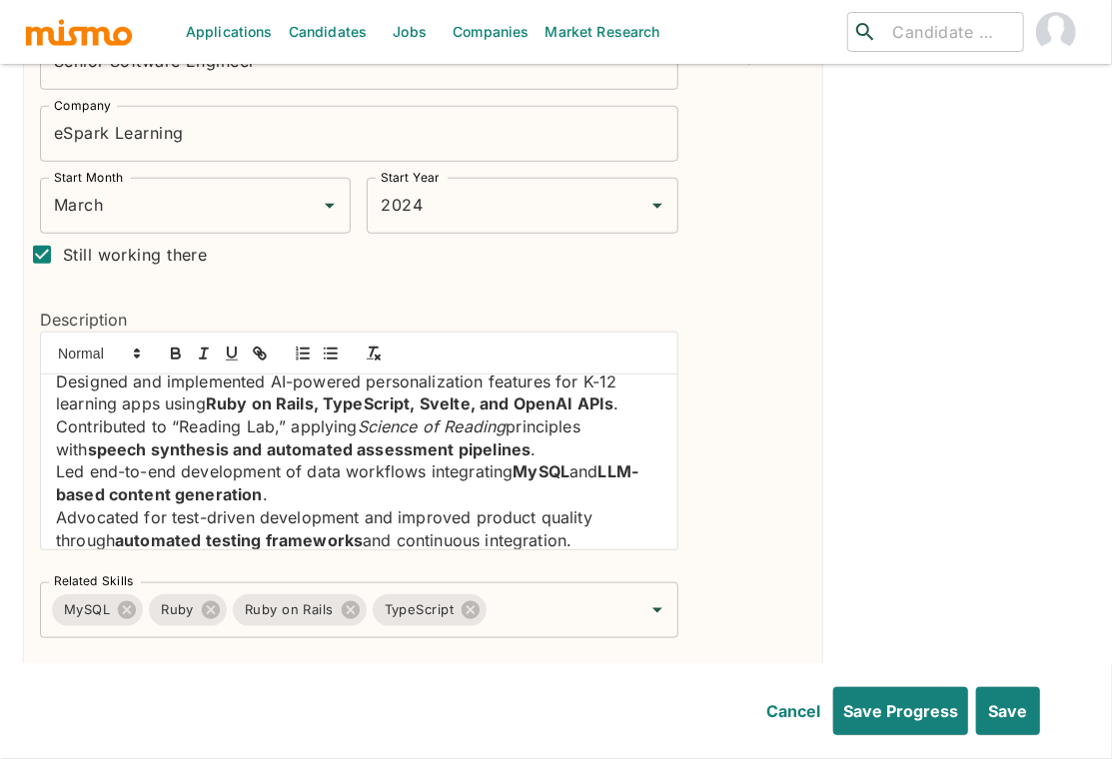
click at [54, 488] on div "Designed and implemented AI-powered personalization features for K-12 learning …" at bounding box center [359, 462] width 636 height 175
click at [330, 345] on icon "button" at bounding box center [331, 354] width 18 height 18
click at [53, 436] on div "Designed and implemented AI-powered personalization features for K-12 learning …" at bounding box center [359, 462] width 636 height 175
click at [337, 345] on icon "button" at bounding box center [331, 354] width 18 height 18
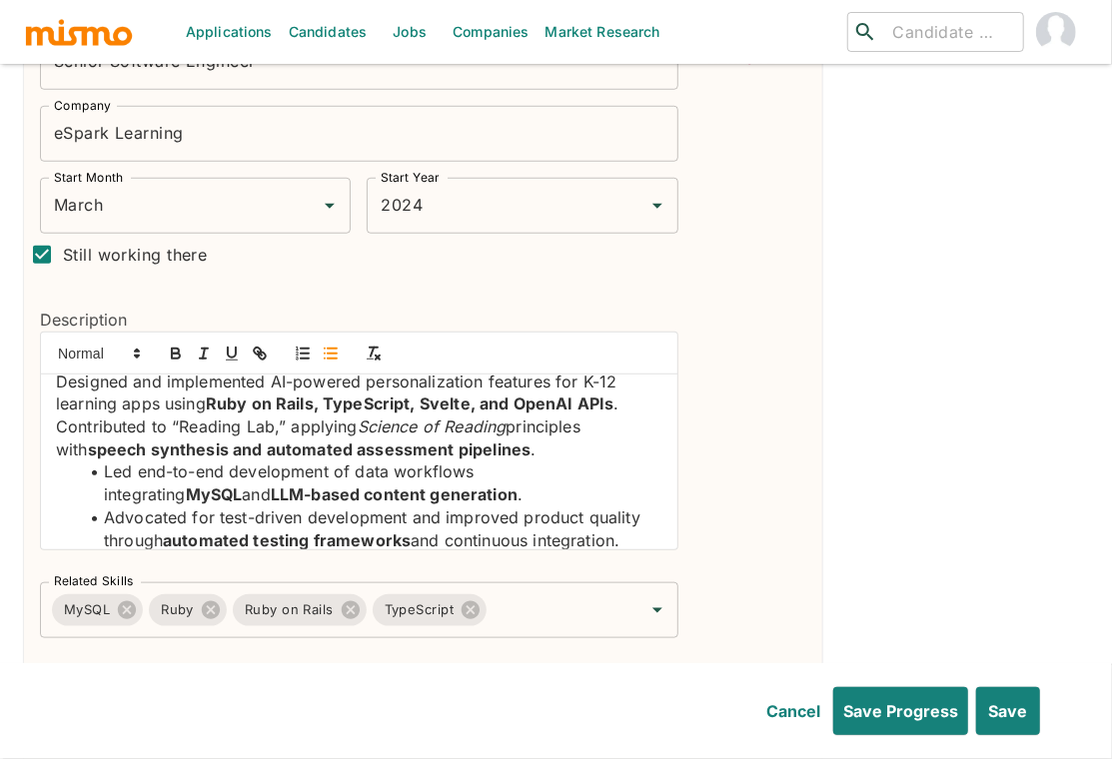
click at [56, 415] on p "Contributed to “Reading Lab,” applying Science of Reading principles with speec…" at bounding box center [359, 437] width 606 height 45
click at [332, 354] on line "button" at bounding box center [332, 354] width 9 height 0
click at [56, 371] on p "Designed and implemented AI-powered personalization features for K-12 learning …" at bounding box center [359, 393] width 606 height 45
click at [329, 354] on line "button" at bounding box center [332, 354] width 9 height 0
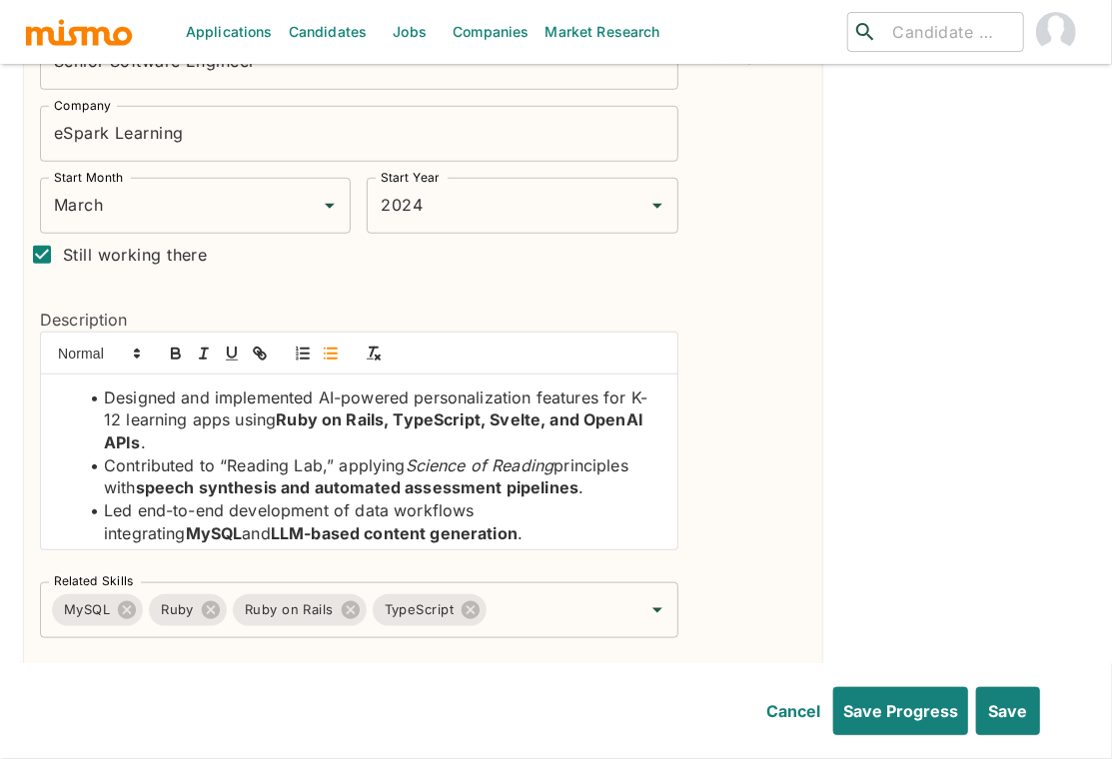
scroll to position [53, 0]
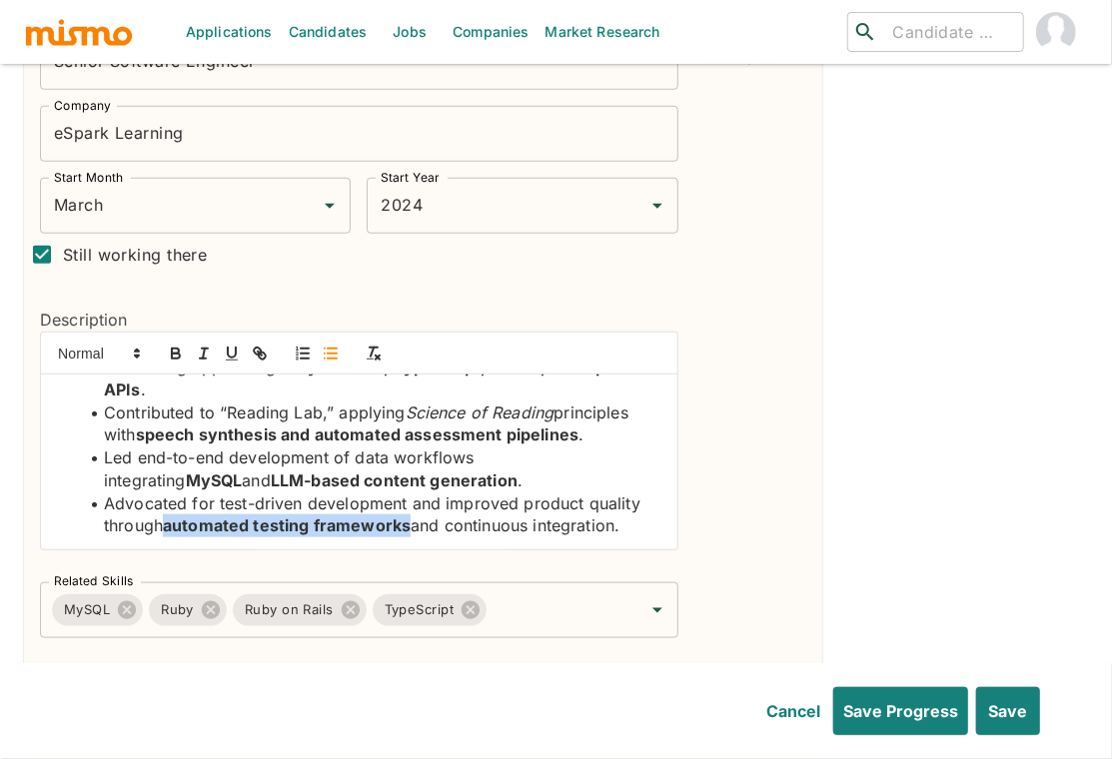
drag, startPoint x: 413, startPoint y: 491, endPoint x: 165, endPoint y: 493, distance: 248.7
click at [165, 493] on li "Advocated for test-driven development and improved product quality through auto…" at bounding box center [371, 514] width 582 height 45
click at [172, 349] on icon "button" at bounding box center [175, 351] width 7 height 5
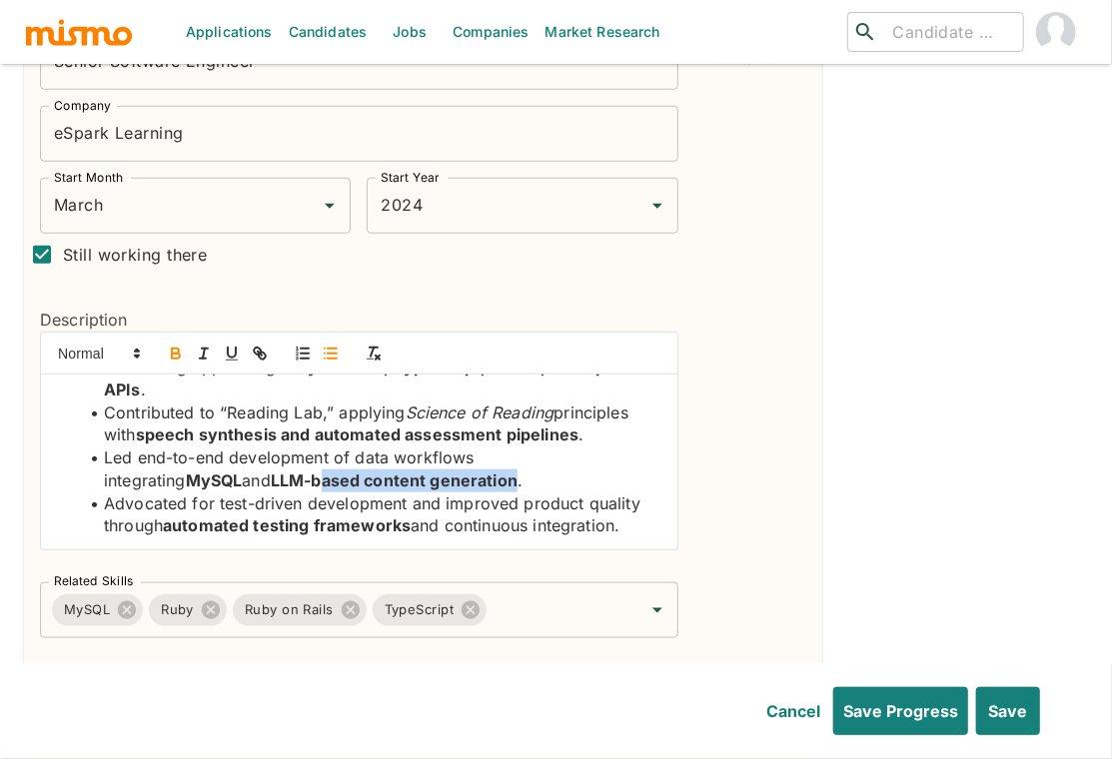
drag, startPoint x: 383, startPoint y: 445, endPoint x: 183, endPoint y: 441, distance: 200.8
click at [183, 446] on li "Led end-to-end development of data workflows integrating MySQL and LLM-based co…" at bounding box center [371, 468] width 582 height 45
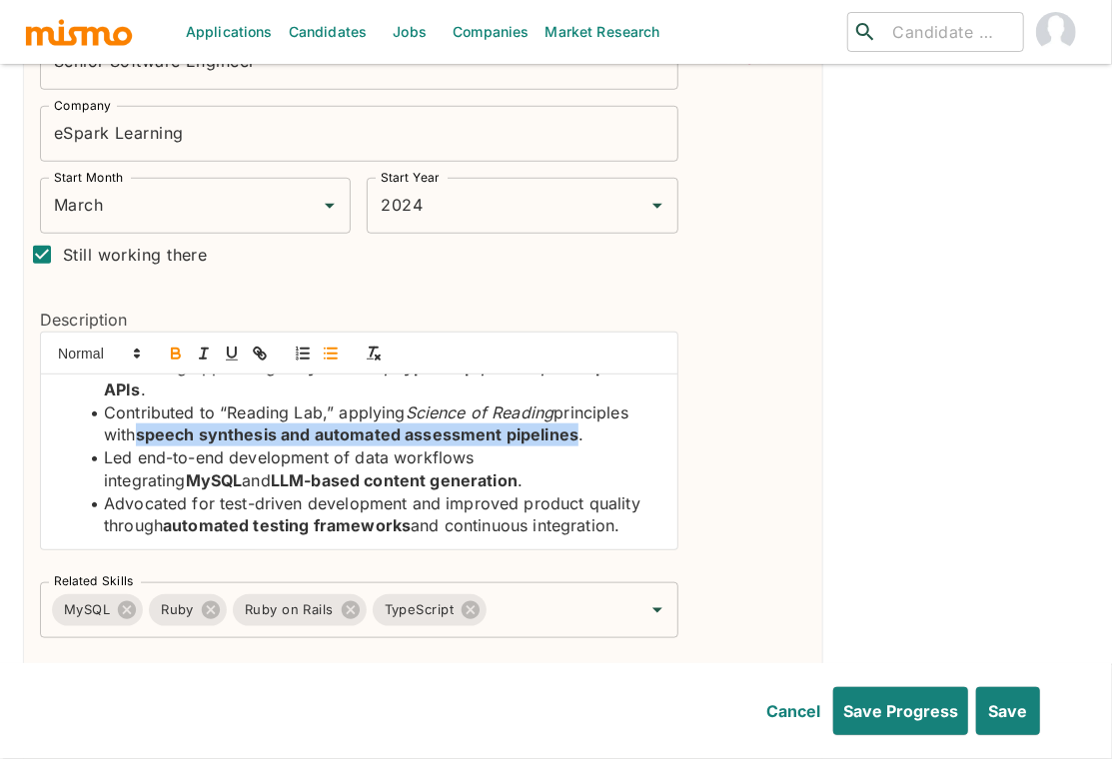
drag, startPoint x: 579, startPoint y: 396, endPoint x: 139, endPoint y: 401, distance: 440.4
click at [139, 401] on li "Contributed to “Reading Lab,” applying Science of Reading principles with speec…" at bounding box center [371, 423] width 582 height 45
click at [172, 349] on icon "button" at bounding box center [175, 351] width 7 height 5
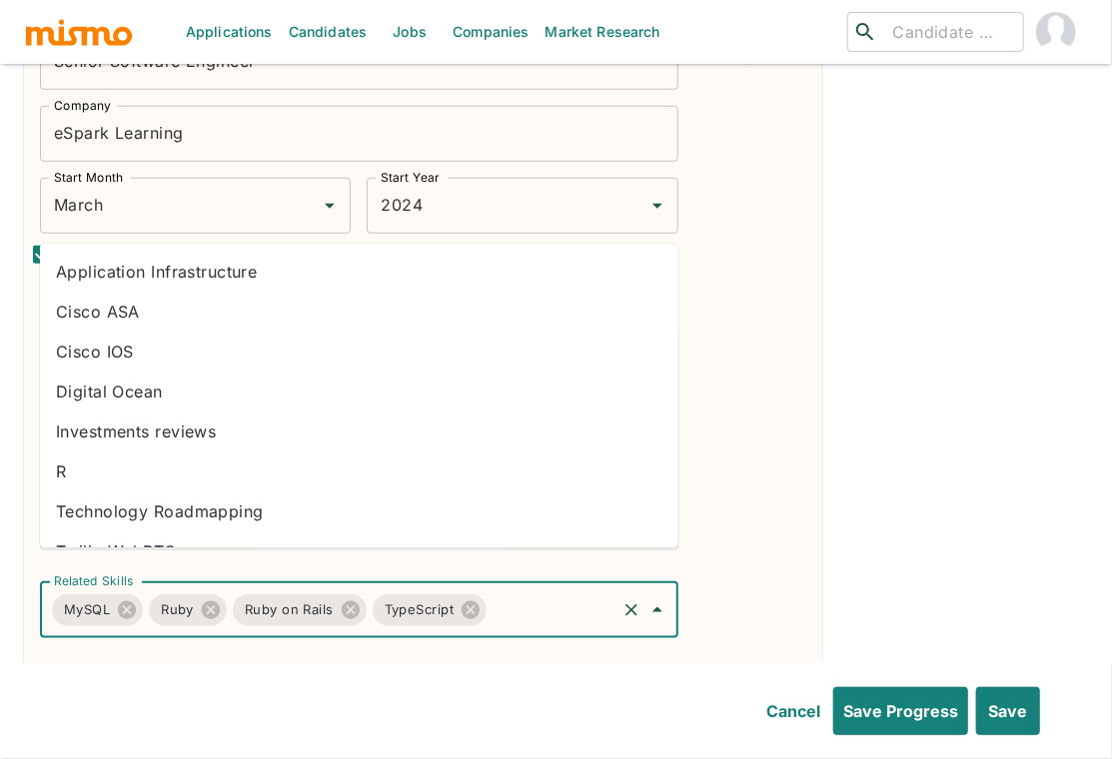
click at [553, 591] on input "Related Skills" at bounding box center [551, 610] width 124 height 38
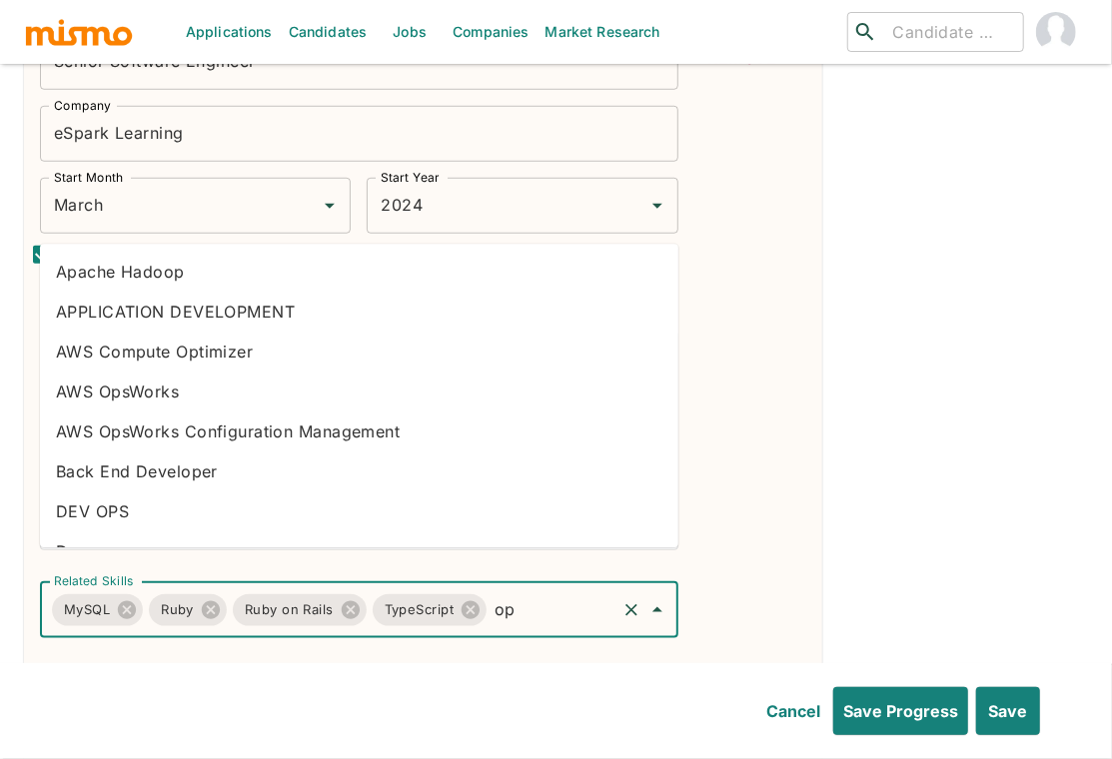
type input "o"
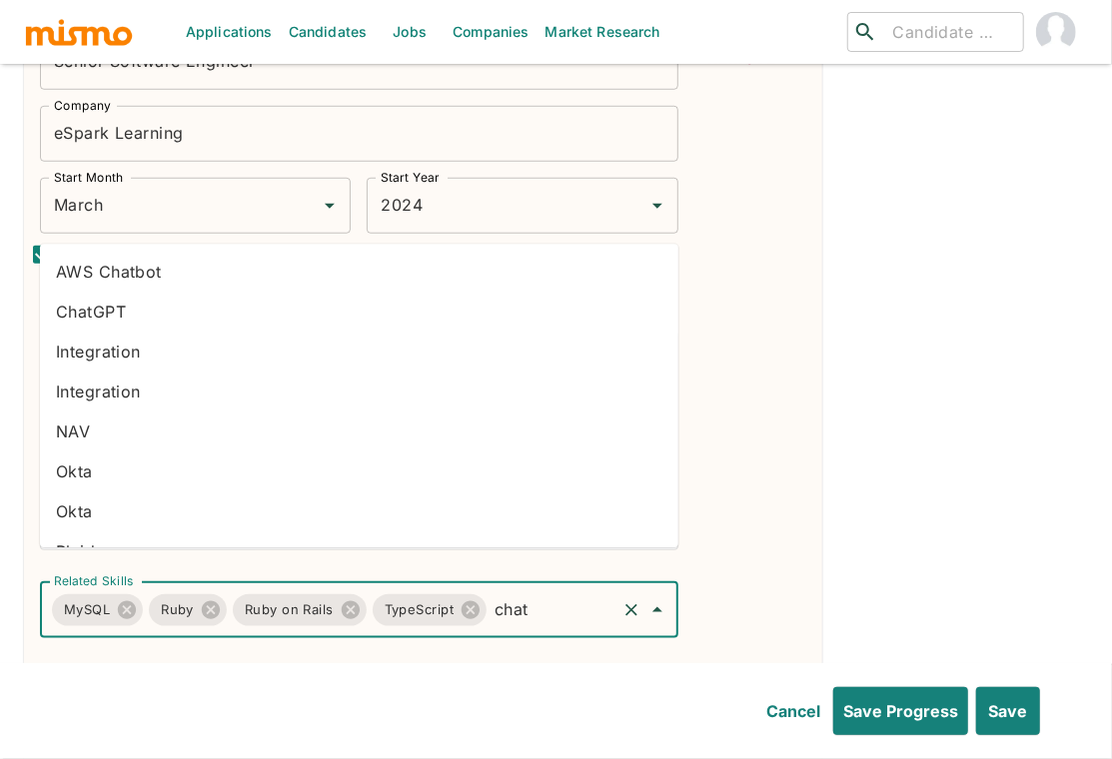
type input "chatg"
click at [149, 273] on li "ChatGPT" at bounding box center [359, 272] width 638 height 40
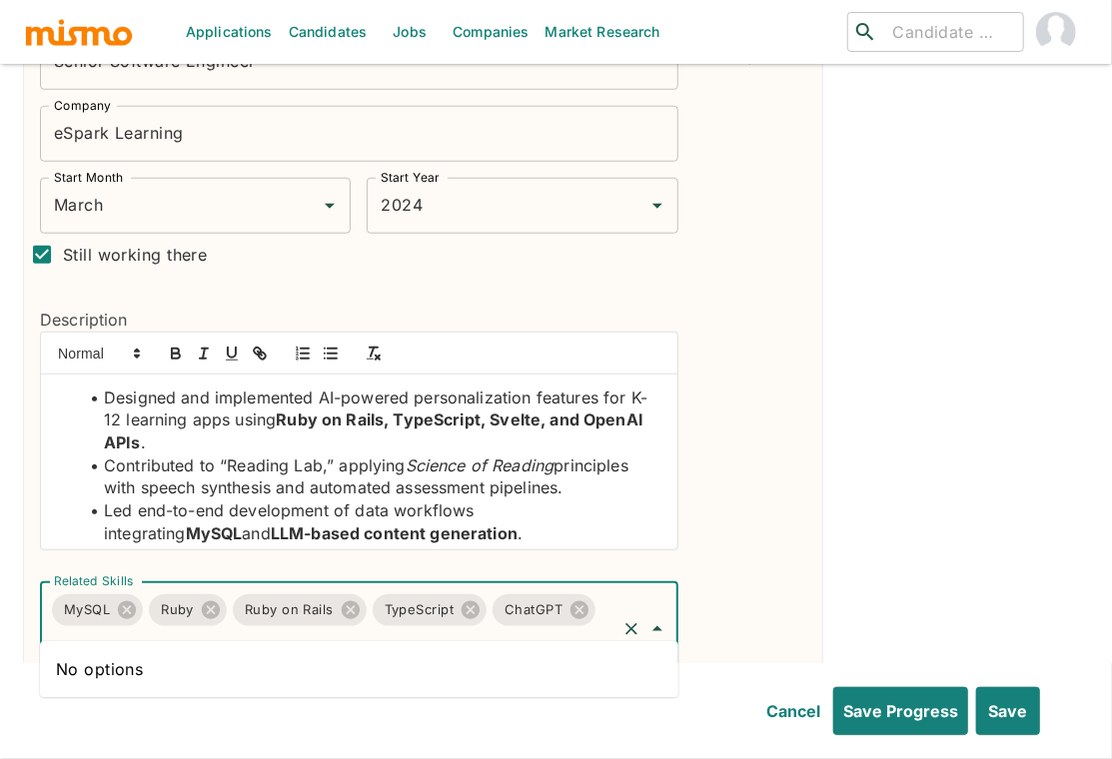
type input "m"
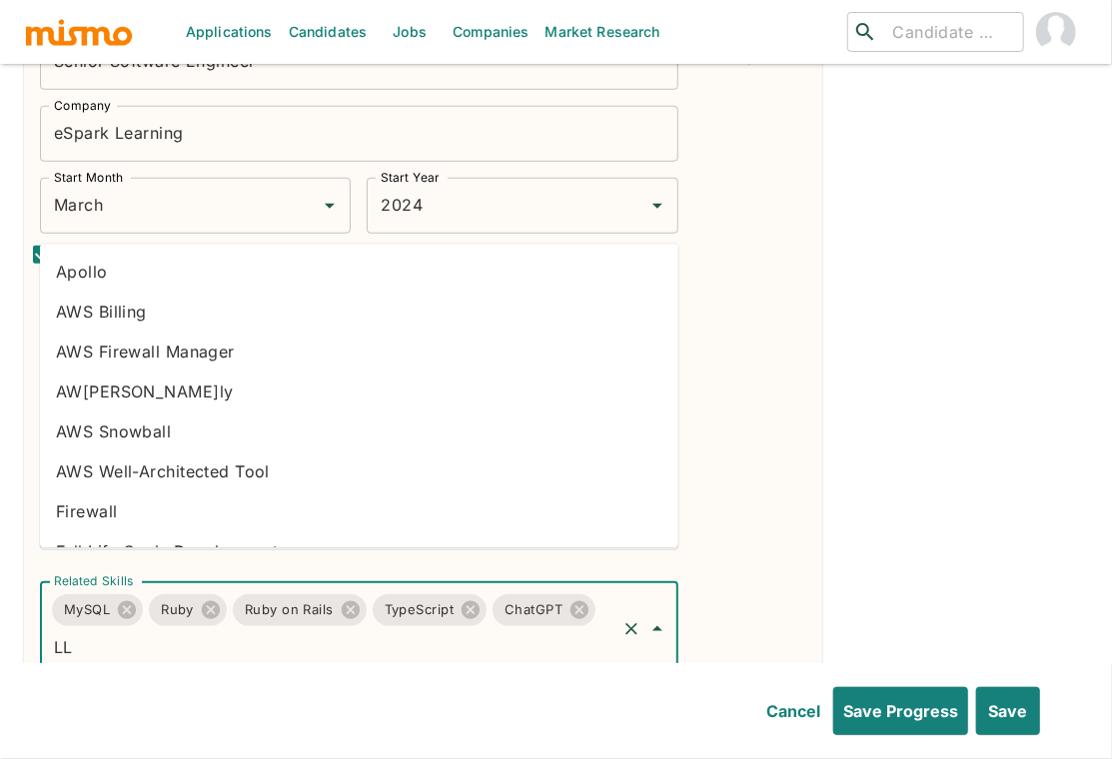
type input "LLM"
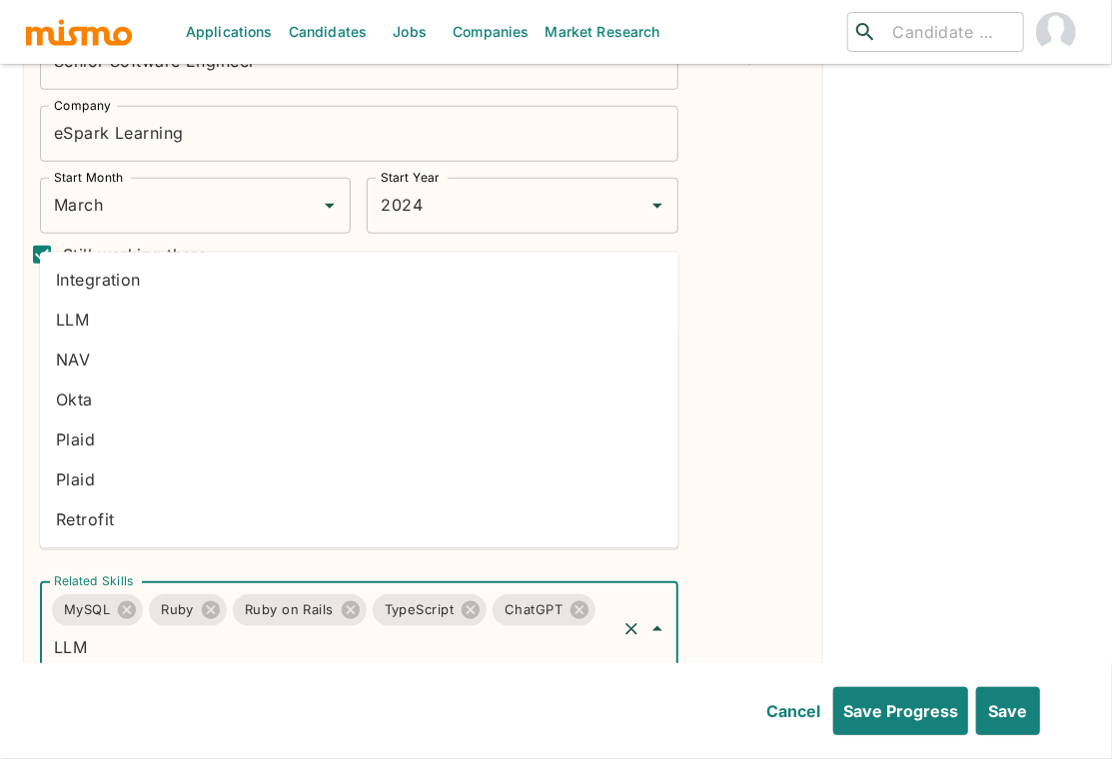
click at [116, 314] on li "LLM" at bounding box center [359, 320] width 638 height 40
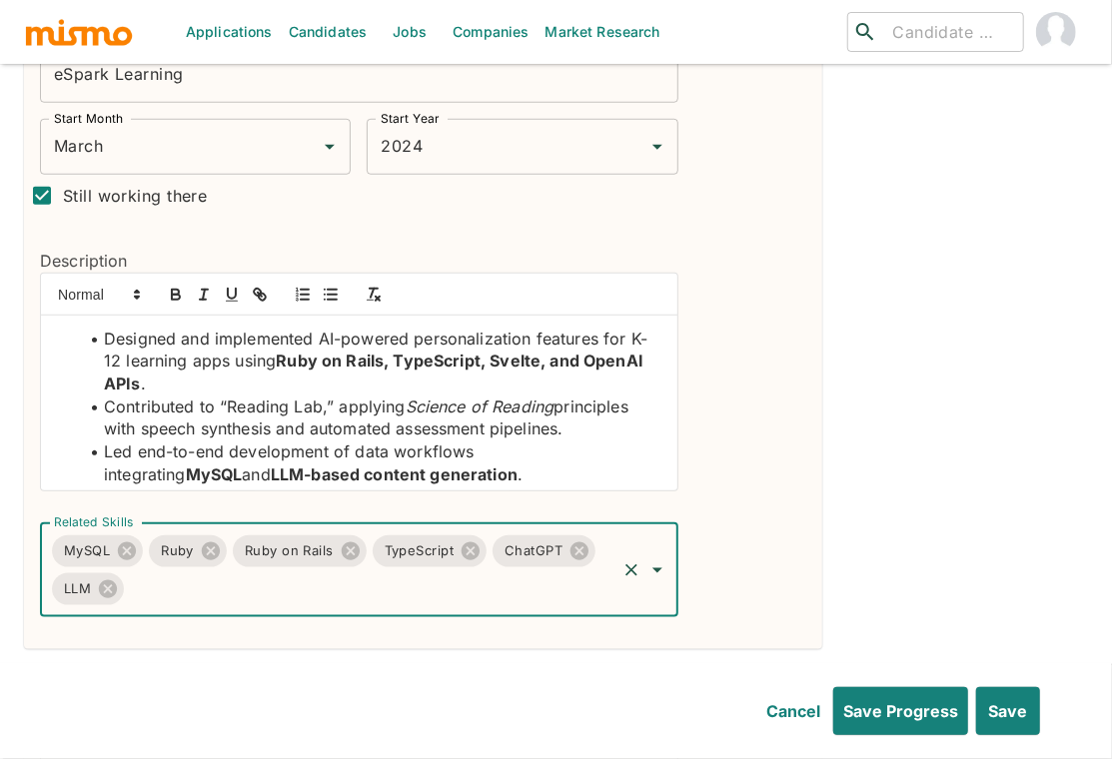
scroll to position [734, 0]
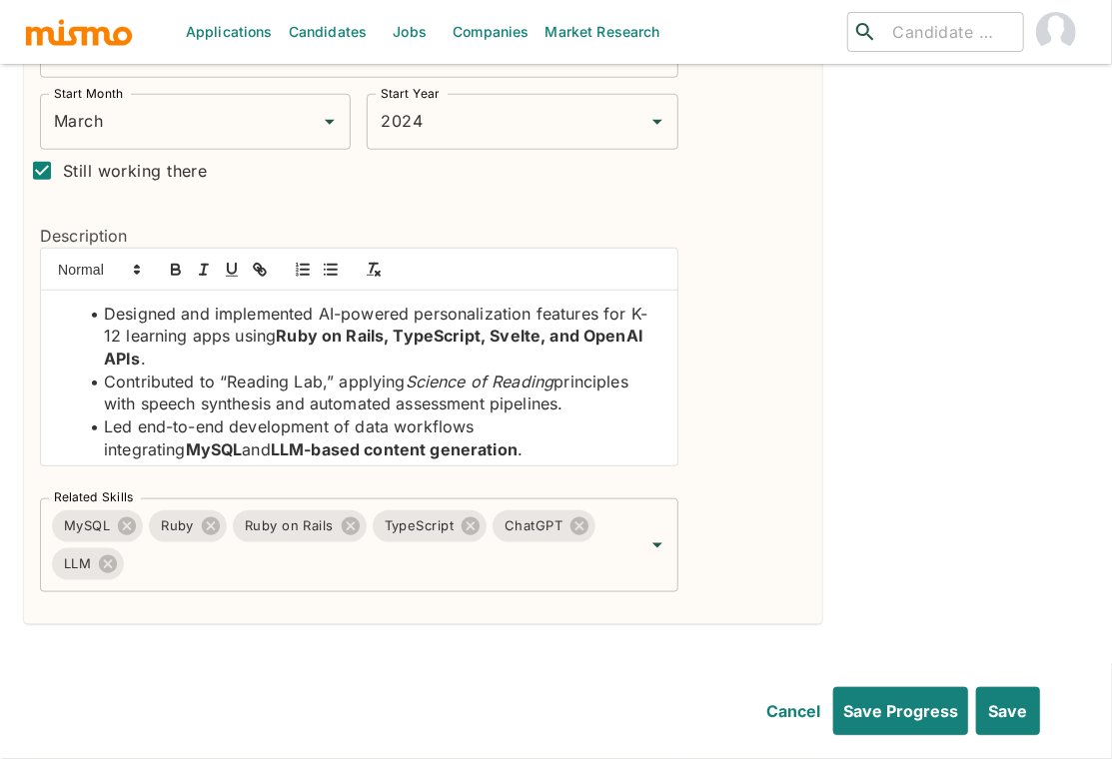
click at [323, 303] on li "Designed and implemented AI-powered personalization features for K-12 learning …" at bounding box center [371, 337] width 582 height 68
click at [176, 261] on icon "button" at bounding box center [176, 270] width 18 height 18
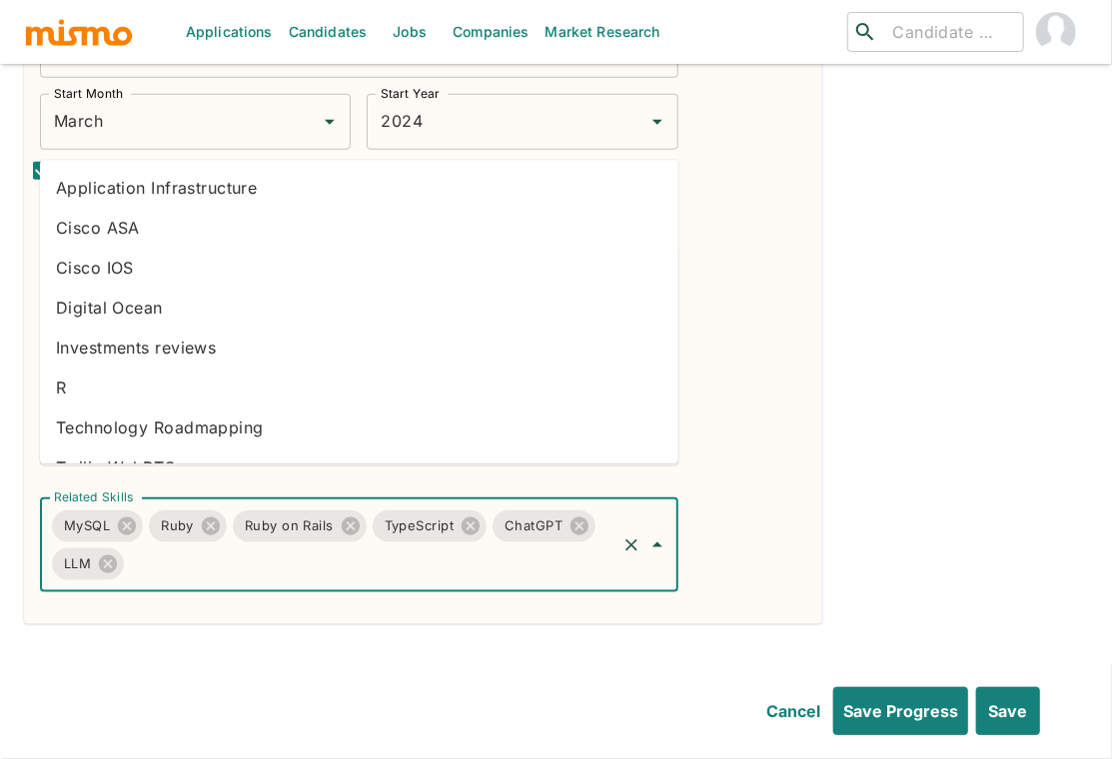
click at [319, 545] on input "Related Skills" at bounding box center [370, 564] width 486 height 38
type input "AI"
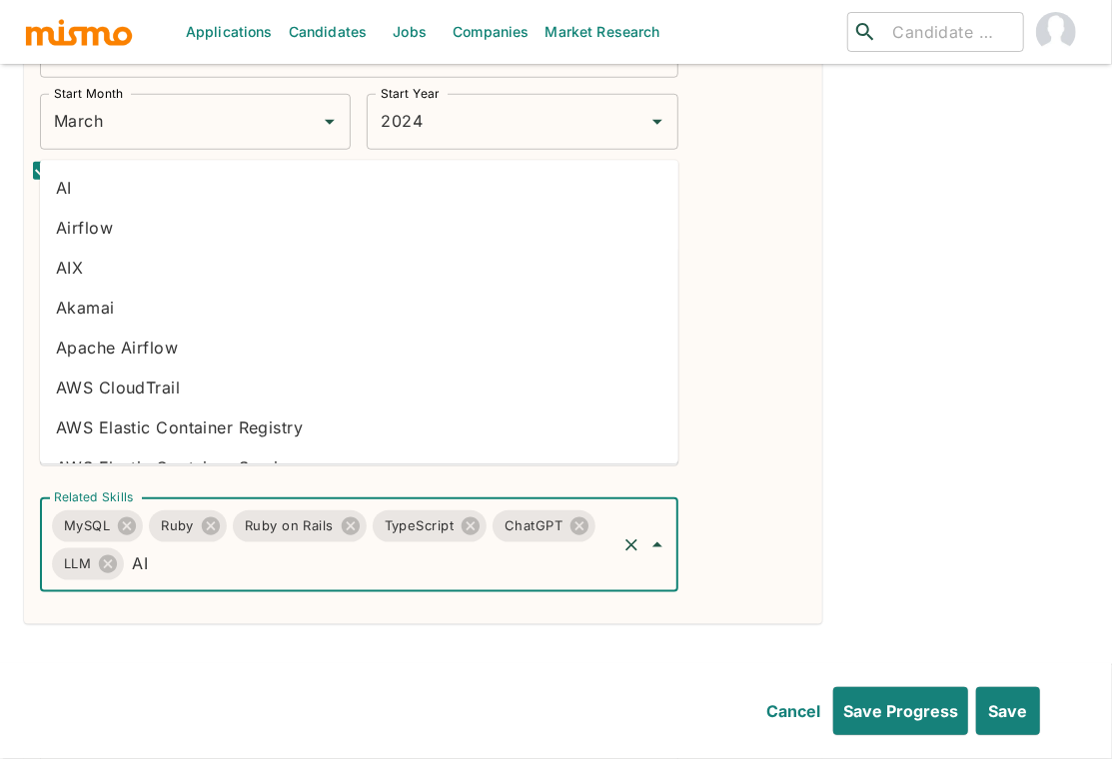
click at [98, 185] on li "AI" at bounding box center [359, 188] width 638 height 40
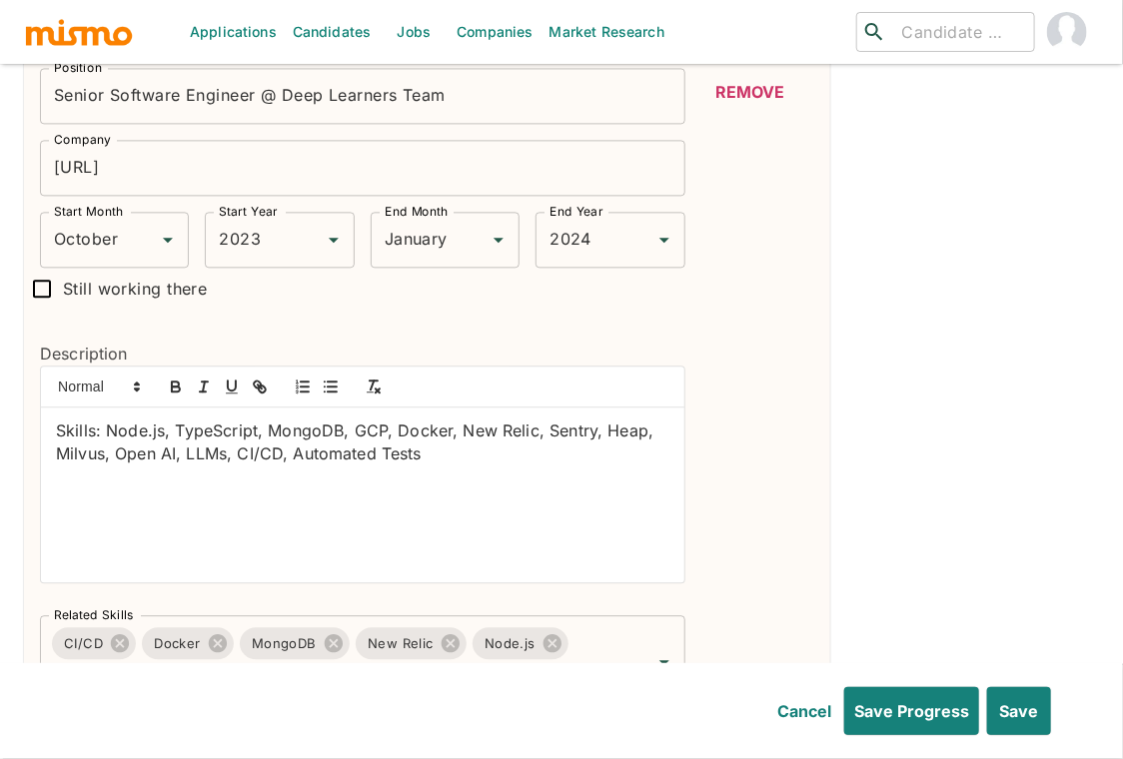
scroll to position [1435, 0]
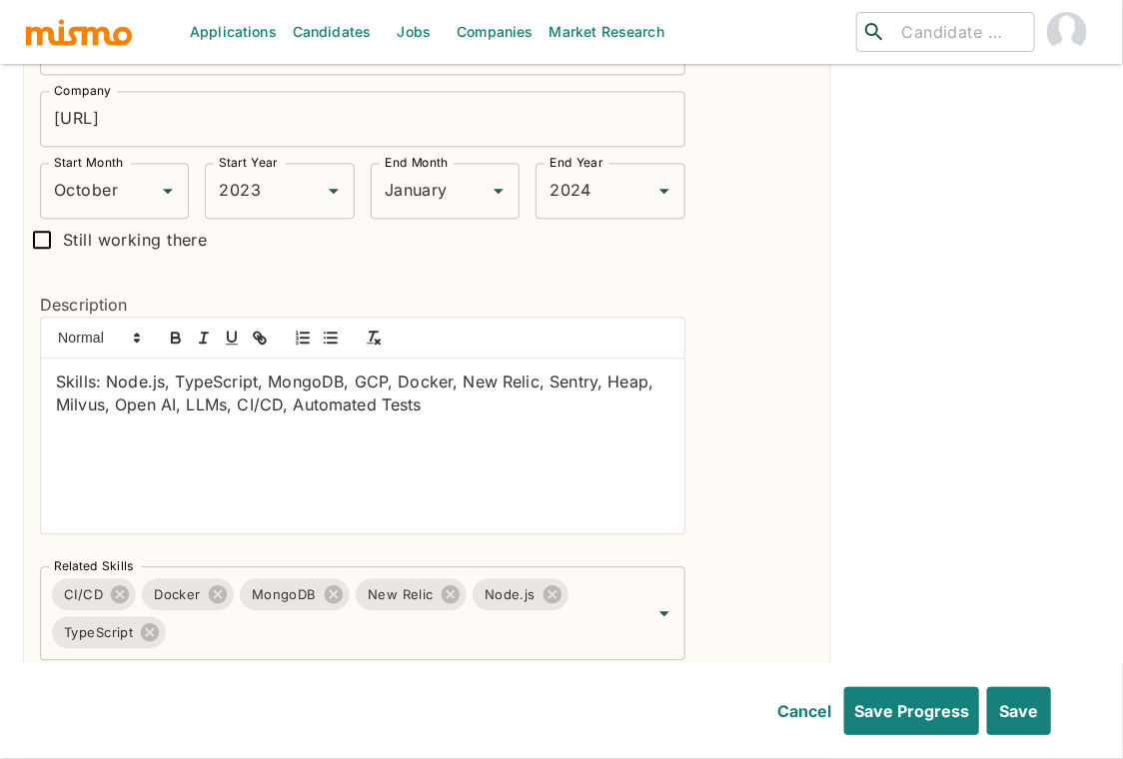
click at [472, 378] on p "Skills: Node.js, TypeScript, MongoDB, GCP, Docker, New Relic, Sentry, Heap, Mil…" at bounding box center [362, 393] width 613 height 45
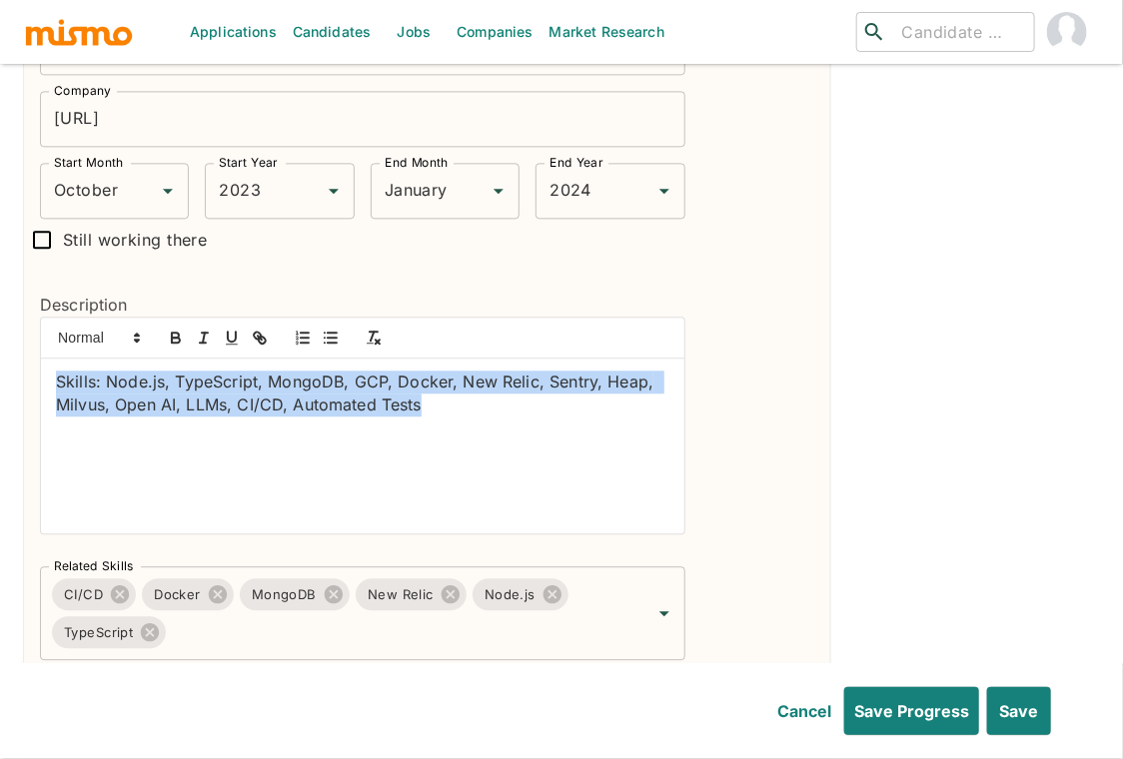
drag, startPoint x: 472, startPoint y: 378, endPoint x: 52, endPoint y: 332, distance: 422.9
click at [52, 359] on div "Skills: Node.js, TypeScript, MongoDB, GCP, Docker, New Relic, Sentry, Heap, Mil…" at bounding box center [362, 446] width 643 height 175
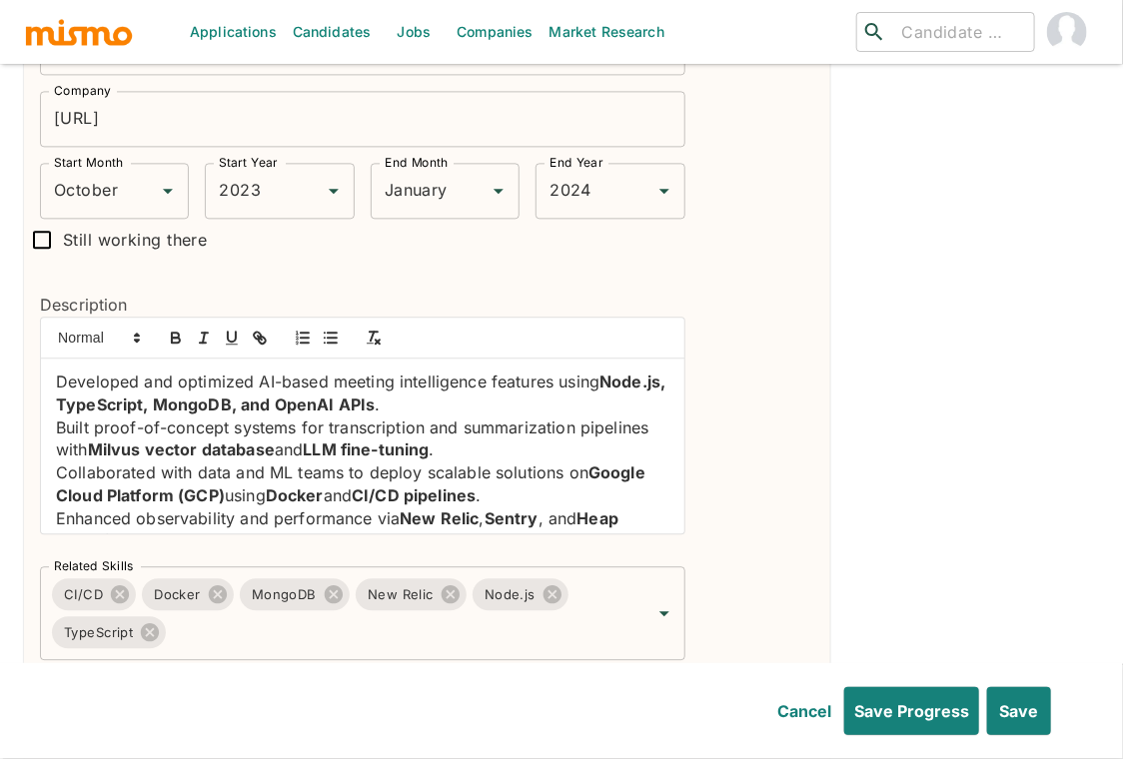
scroll to position [16, 0]
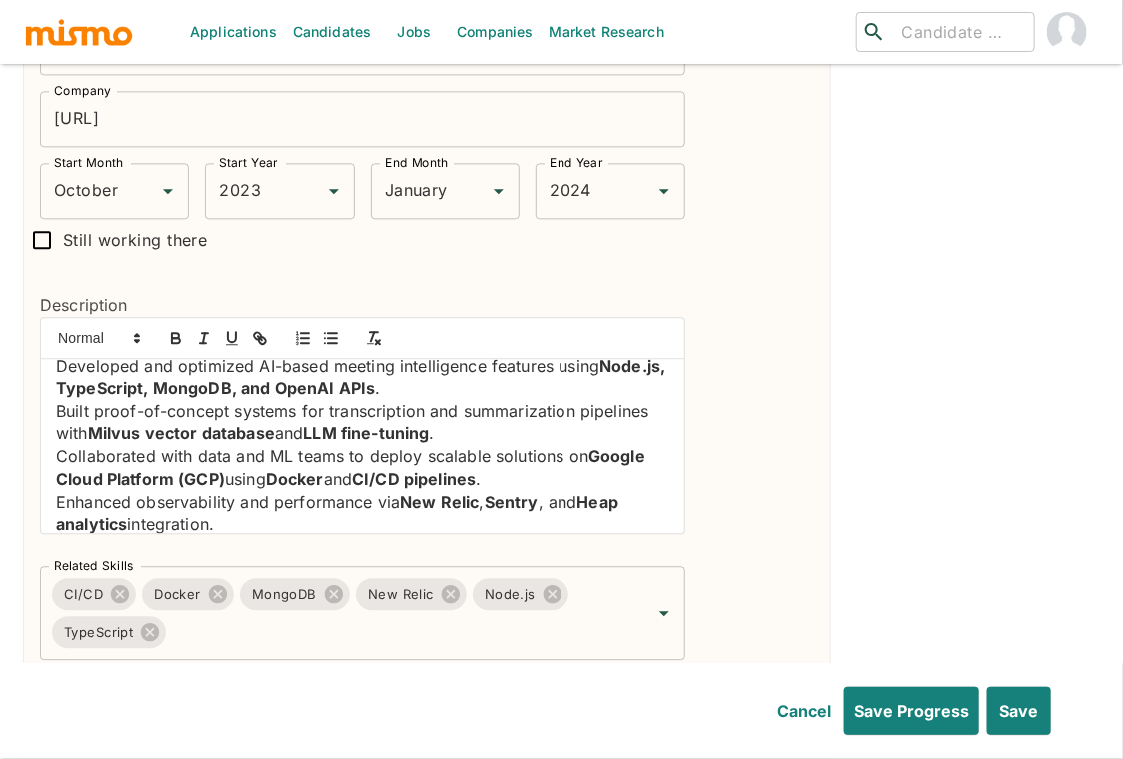
click at [54, 359] on div "Developed and optimized AI-based meeting intelligence features using Node.js, T…" at bounding box center [362, 446] width 643 height 175
click at [328, 329] on icon "button" at bounding box center [331, 338] width 18 height 18
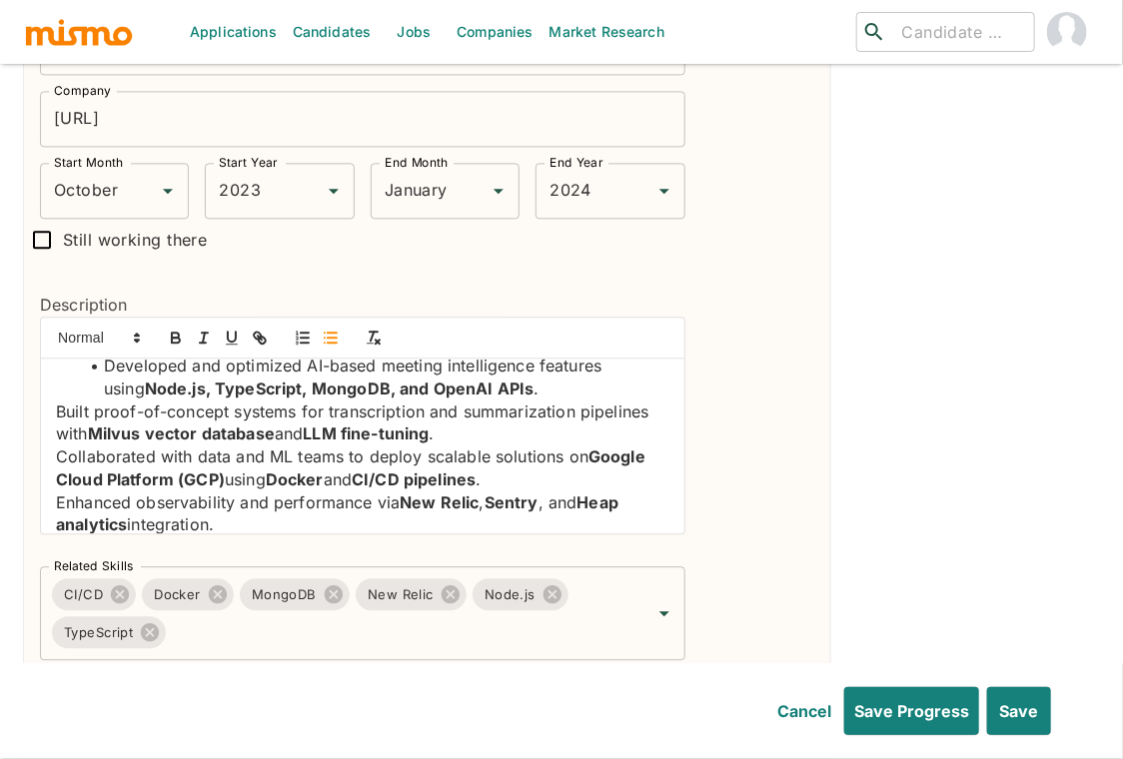
scroll to position [13, 0]
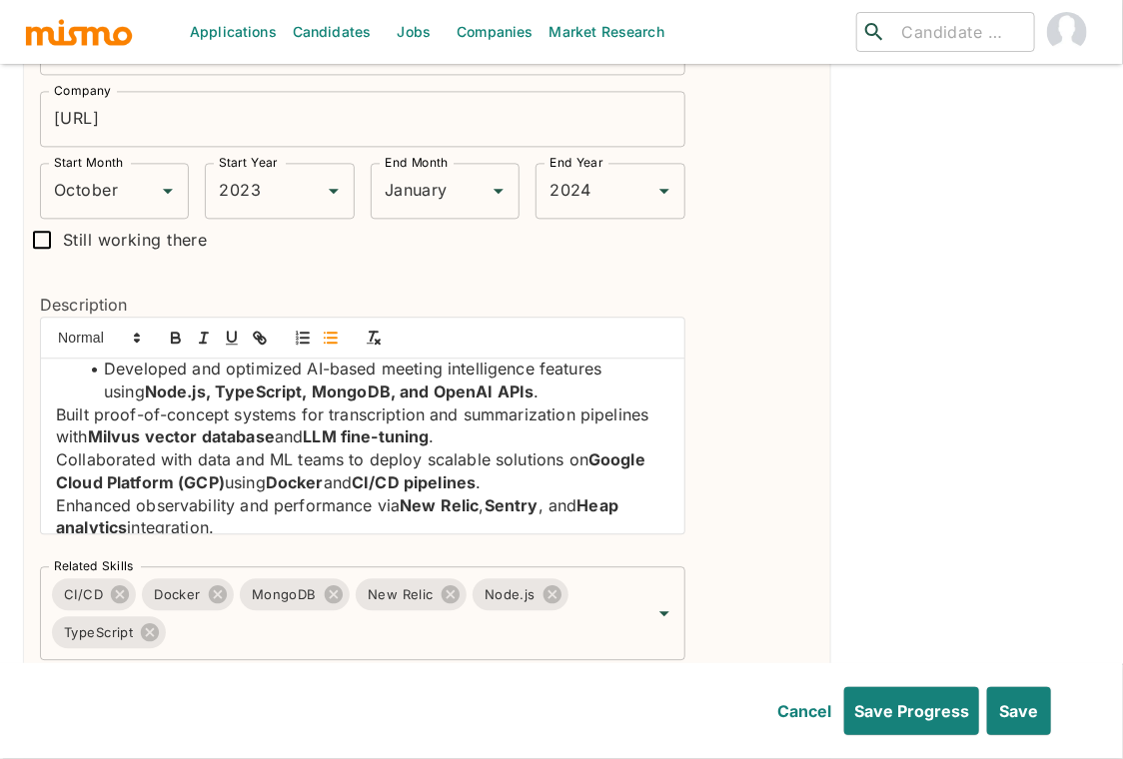
click at [54, 376] on div "Developed and optimized AI-based meeting intelligence features using Node.js, T…" at bounding box center [362, 446] width 643 height 175
click at [331, 338] on line "button" at bounding box center [332, 338] width 9 height 0
click at [50, 426] on div "Developed and optimized AI-based meeting intelligence features using Node.js, T…" at bounding box center [362, 446] width 643 height 175
click at [331, 329] on icon "button" at bounding box center [331, 338] width 18 height 18
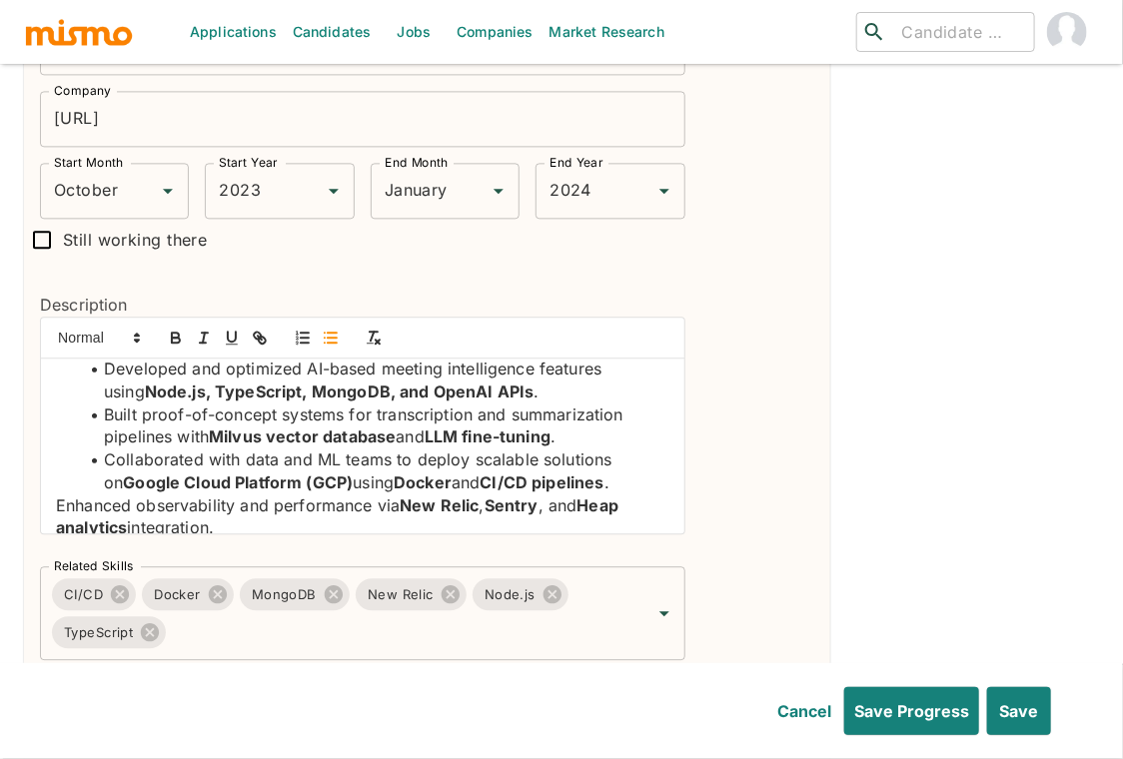
click at [58, 494] on p "Enhanced observability and performance via New Relic , Sentry , and Heap analyt…" at bounding box center [362, 516] width 613 height 45
click at [333, 333] on line "button" at bounding box center [332, 333] width 9 height 0
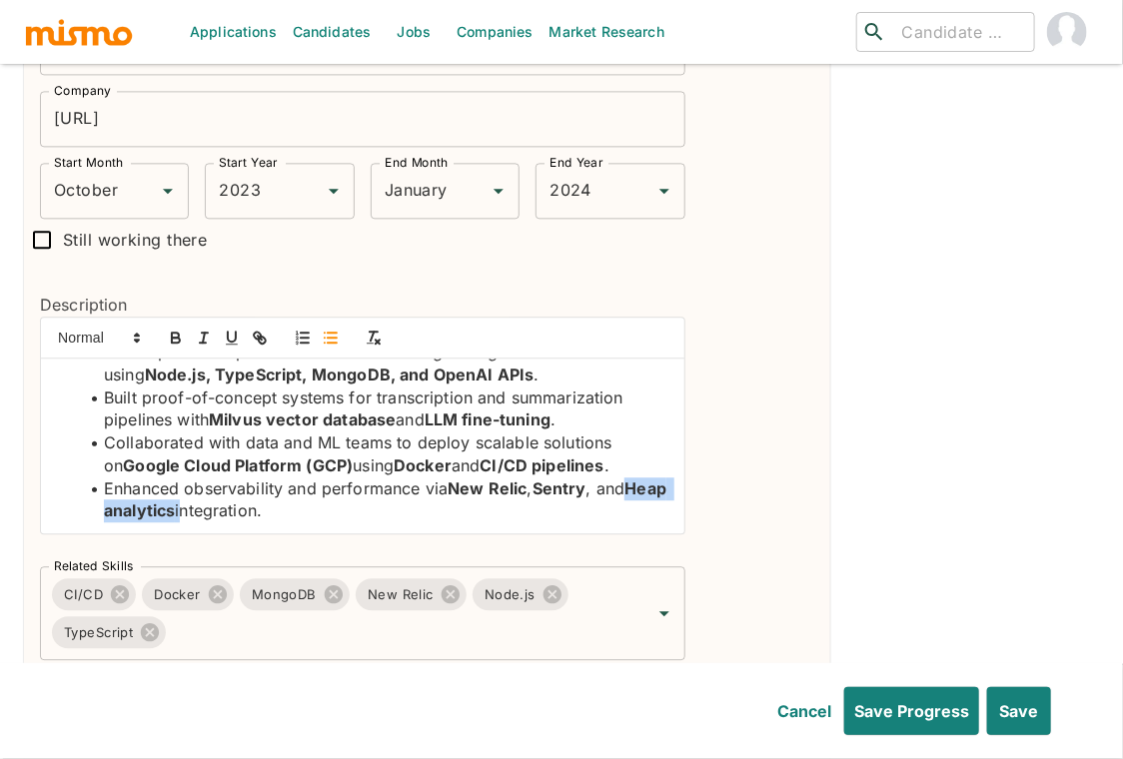
drag, startPoint x: 225, startPoint y: 477, endPoint x: 97, endPoint y: 479, distance: 127.8
click at [97, 479] on li "Enhanced observability and performance via New Relic , Sentry , and Heap analyt…" at bounding box center [374, 499] width 589 height 45
click at [179, 329] on icon "button" at bounding box center [176, 338] width 18 height 18
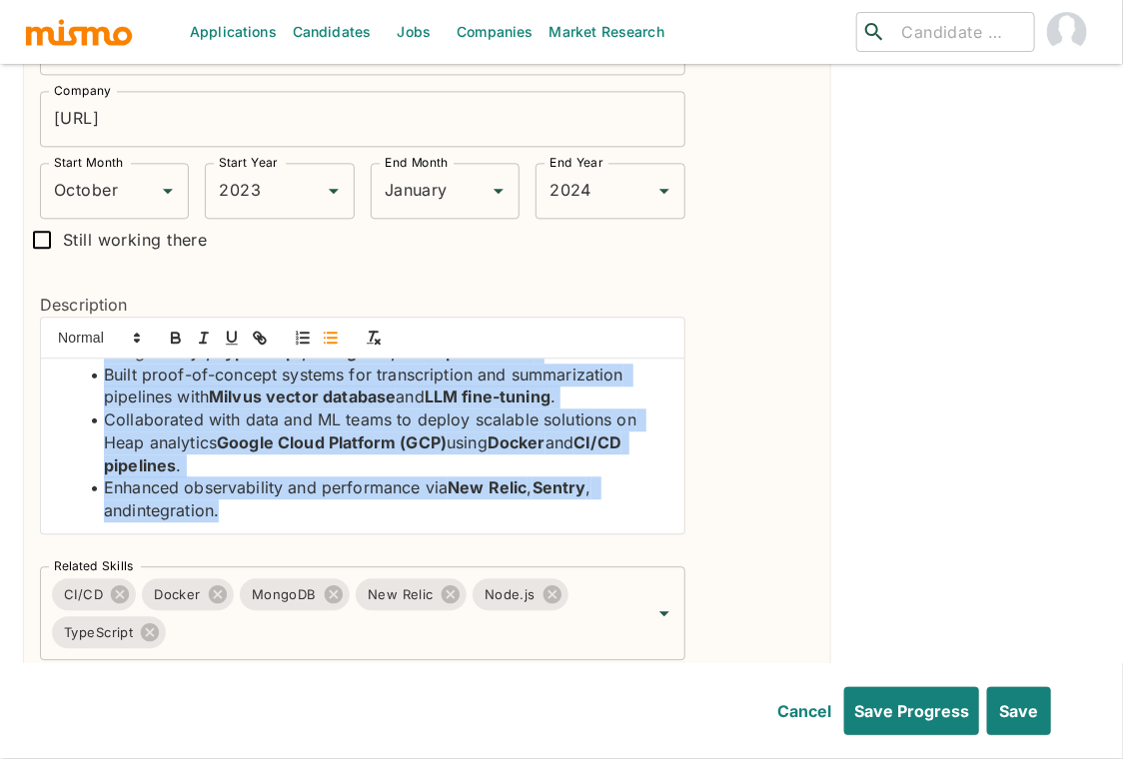
scroll to position [0, 0]
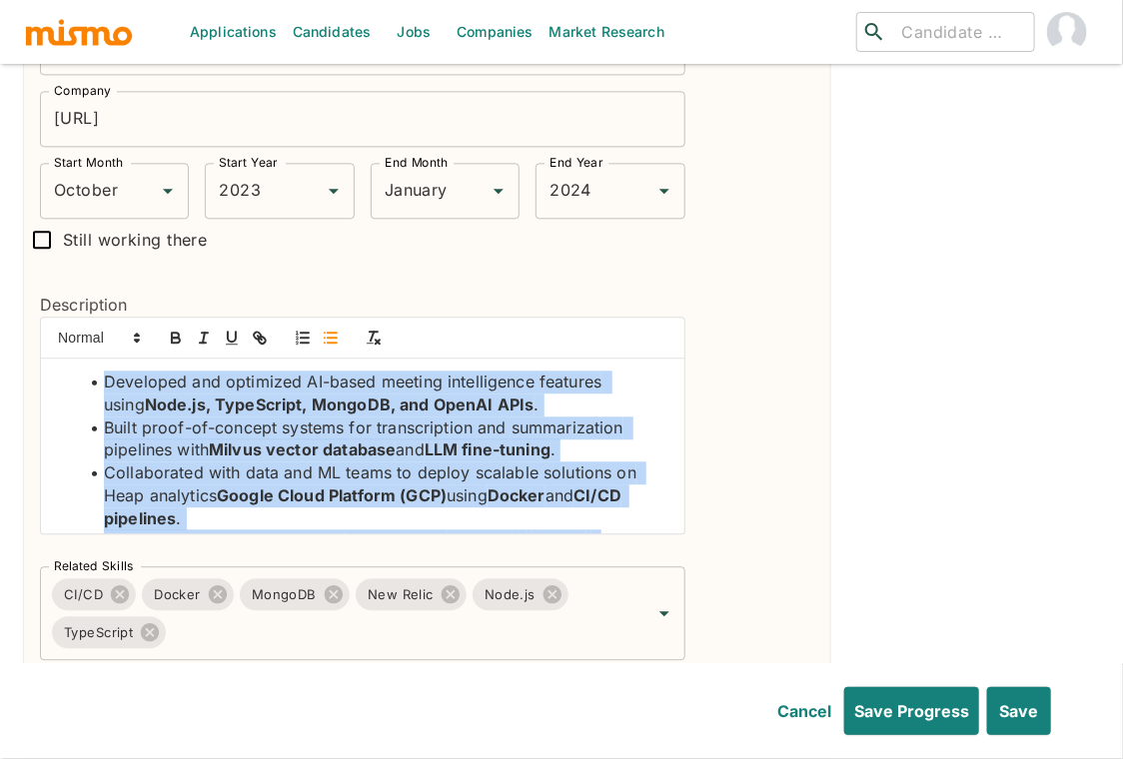
drag, startPoint x: 225, startPoint y: 477, endPoint x: 85, endPoint y: 280, distance: 242.2
click at [85, 280] on div "Description Developed and optimized AI-based meeting intelligence features usin…" at bounding box center [354, 406] width 661 height 291
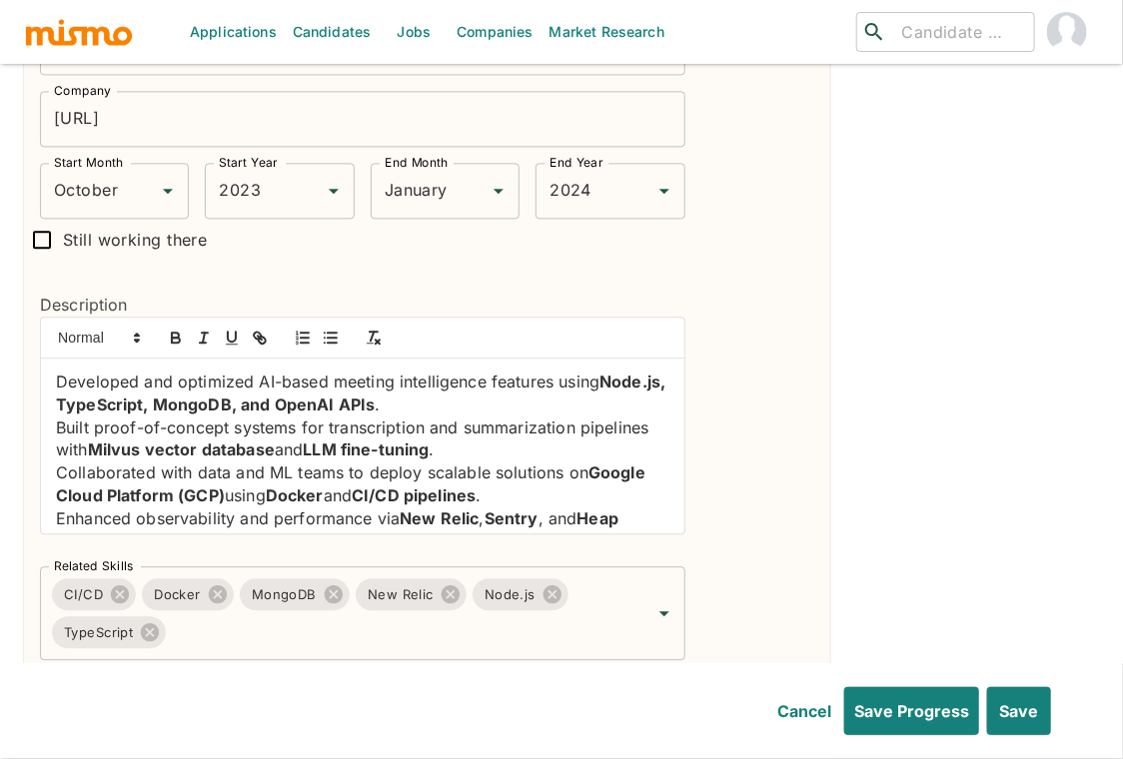
scroll to position [16, 0]
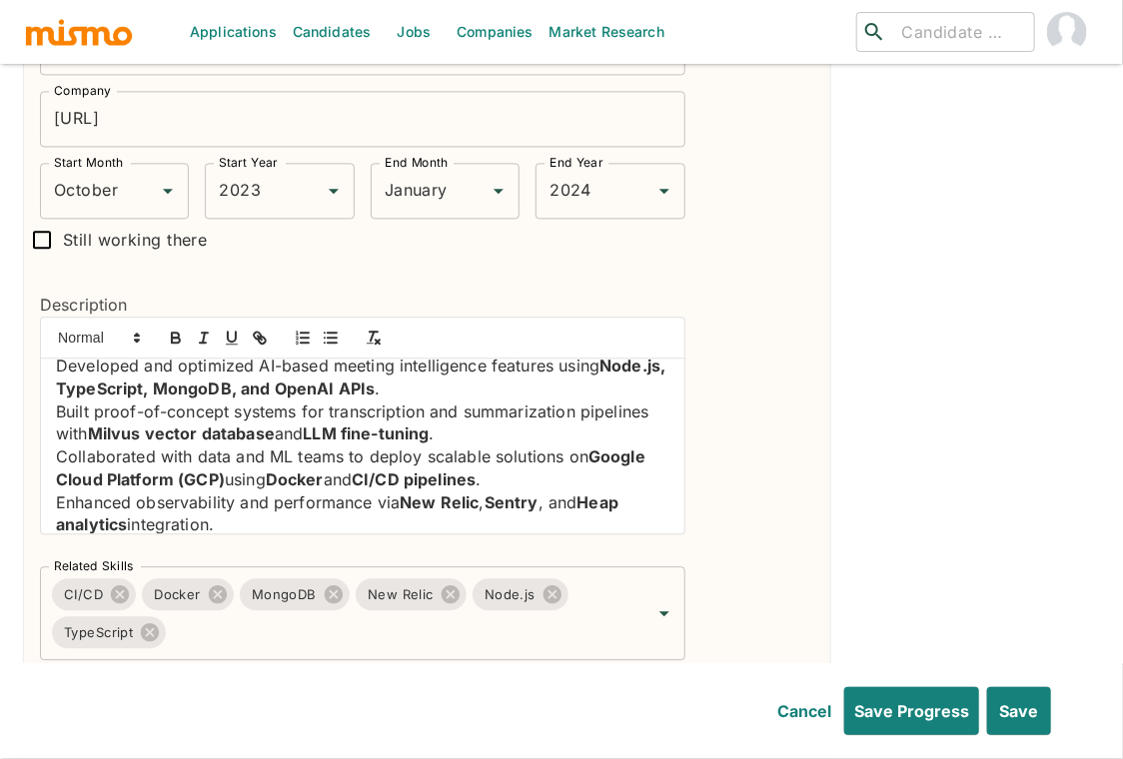
click at [54, 359] on div "Developed and optimized AI-based meeting intelligence features using Node.js, T…" at bounding box center [362, 446] width 643 height 175
click at [328, 329] on icon "button" at bounding box center [331, 338] width 18 height 18
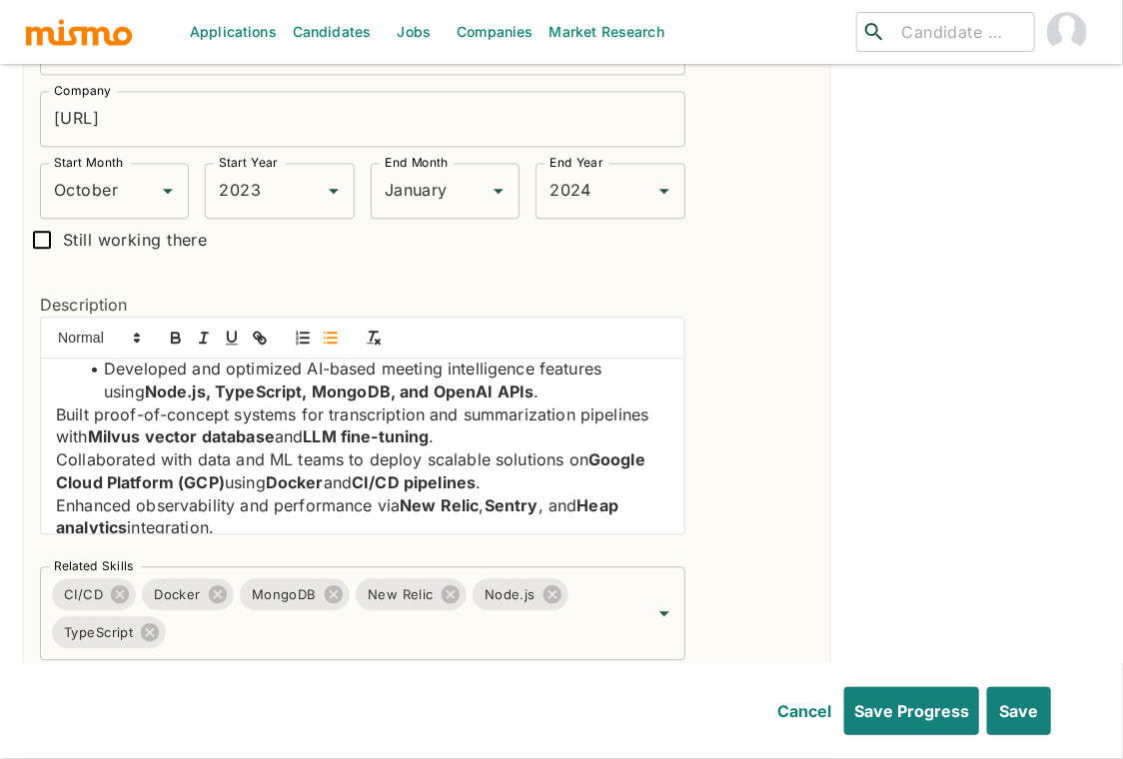
scroll to position [12, 0]
click at [49, 381] on div "Developed and optimized AI-based meeting intelligence features using Node.js, T…" at bounding box center [362, 446] width 643 height 175
click at [326, 329] on icon "button" at bounding box center [331, 338] width 18 height 18
click at [51, 429] on div "Developed and optimized AI-based meeting intelligence features using Node.js, T…" at bounding box center [362, 446] width 643 height 175
click at [333, 329] on icon "button" at bounding box center [331, 338] width 18 height 18
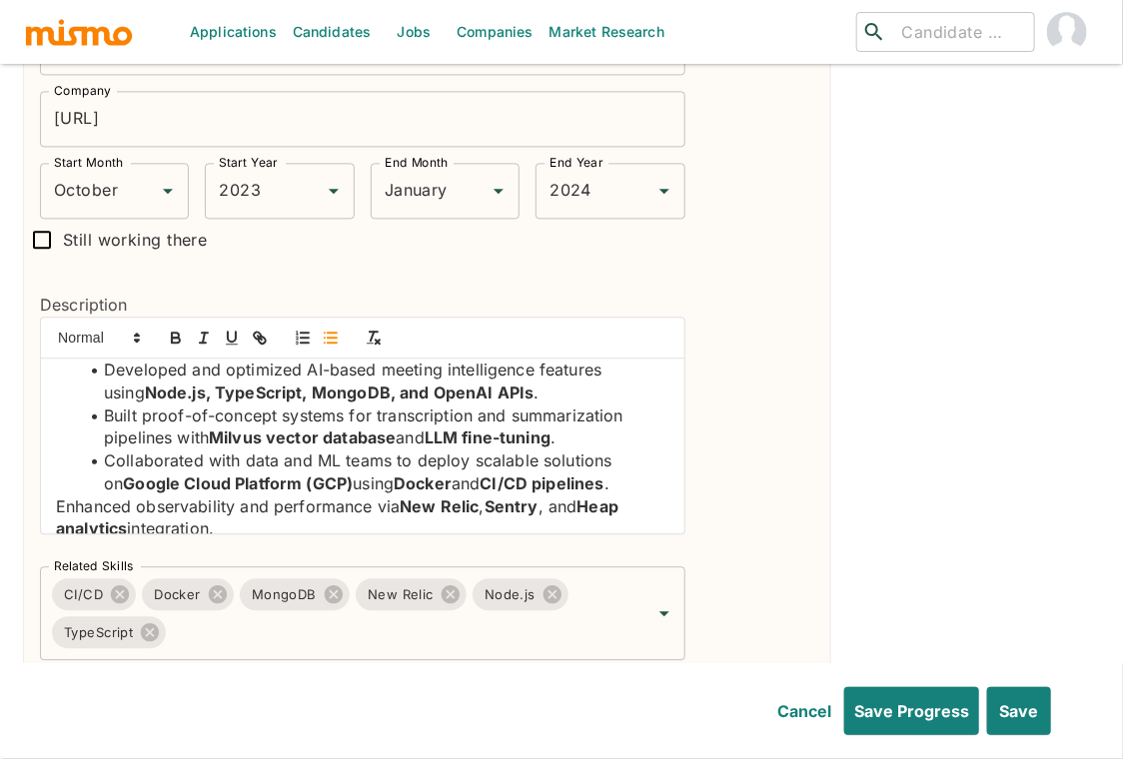
click at [52, 473] on div "Developed and optimized AI-based meeting intelligence features using Node.js, T…" at bounding box center [362, 446] width 643 height 175
click at [333, 329] on icon "button" at bounding box center [331, 338] width 18 height 18
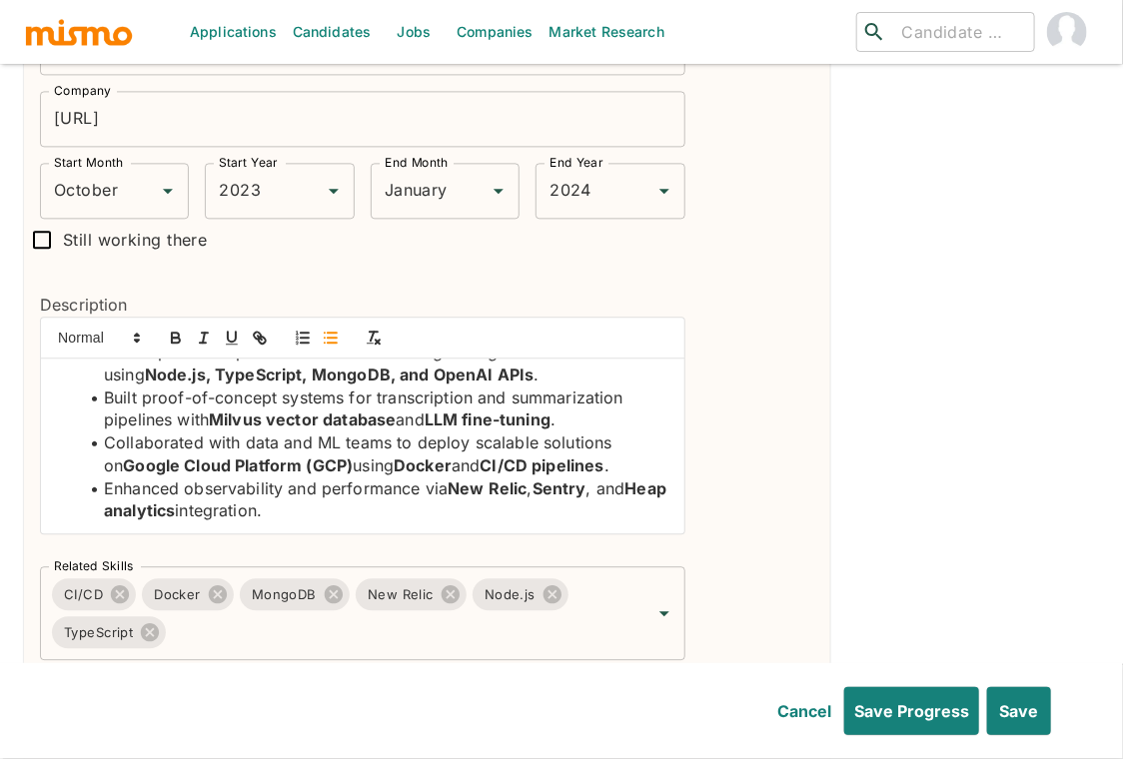
scroll to position [0, 0]
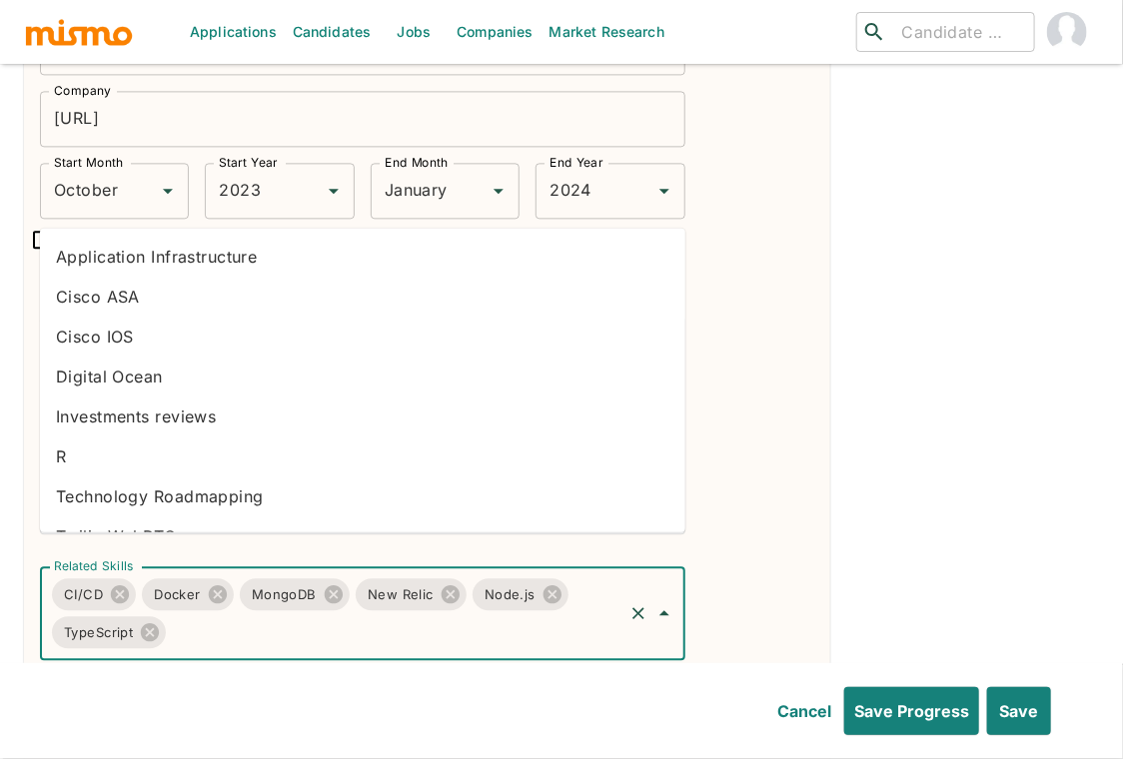
click at [389, 613] on input "Related Skills" at bounding box center [394, 632] width 450 height 38
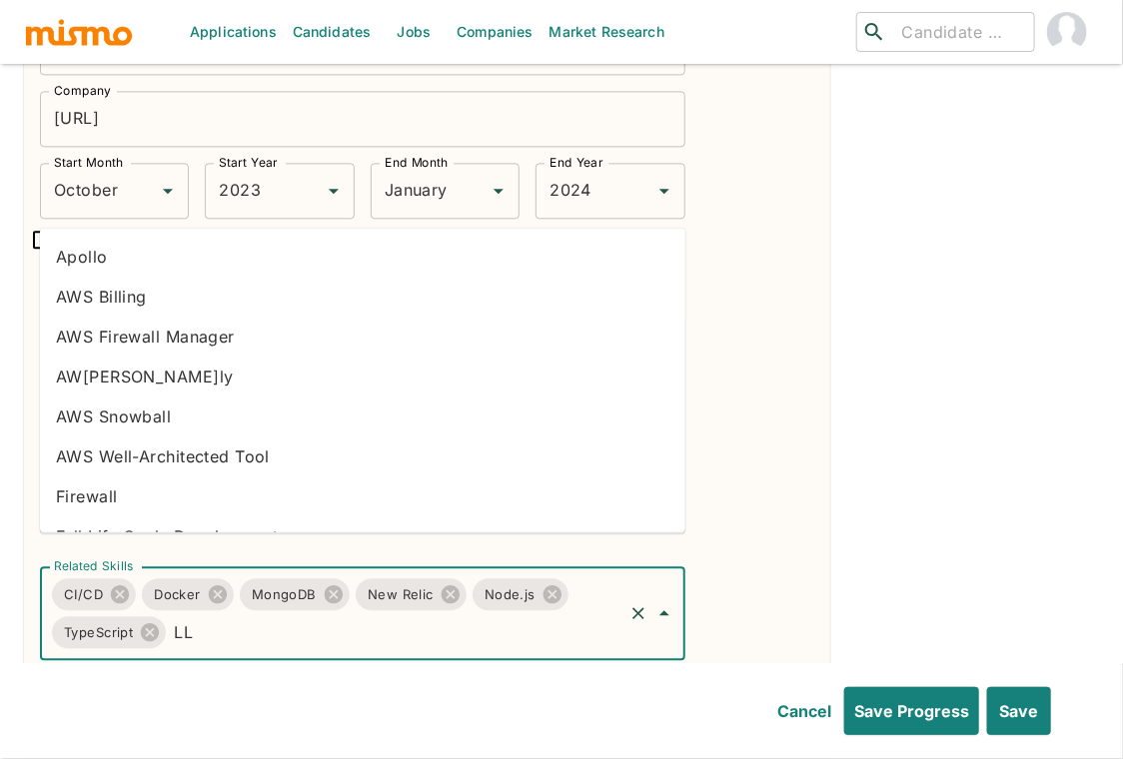
type input "LLM"
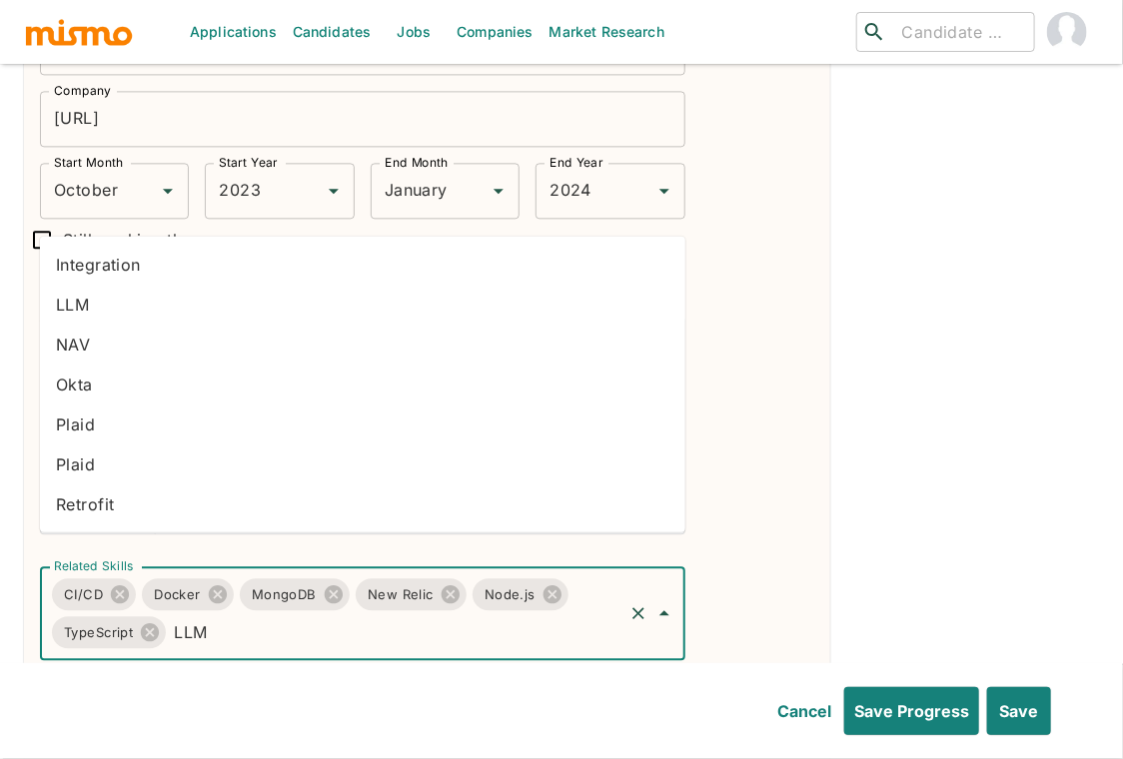
click at [114, 306] on li "LLM" at bounding box center [362, 304] width 645 height 40
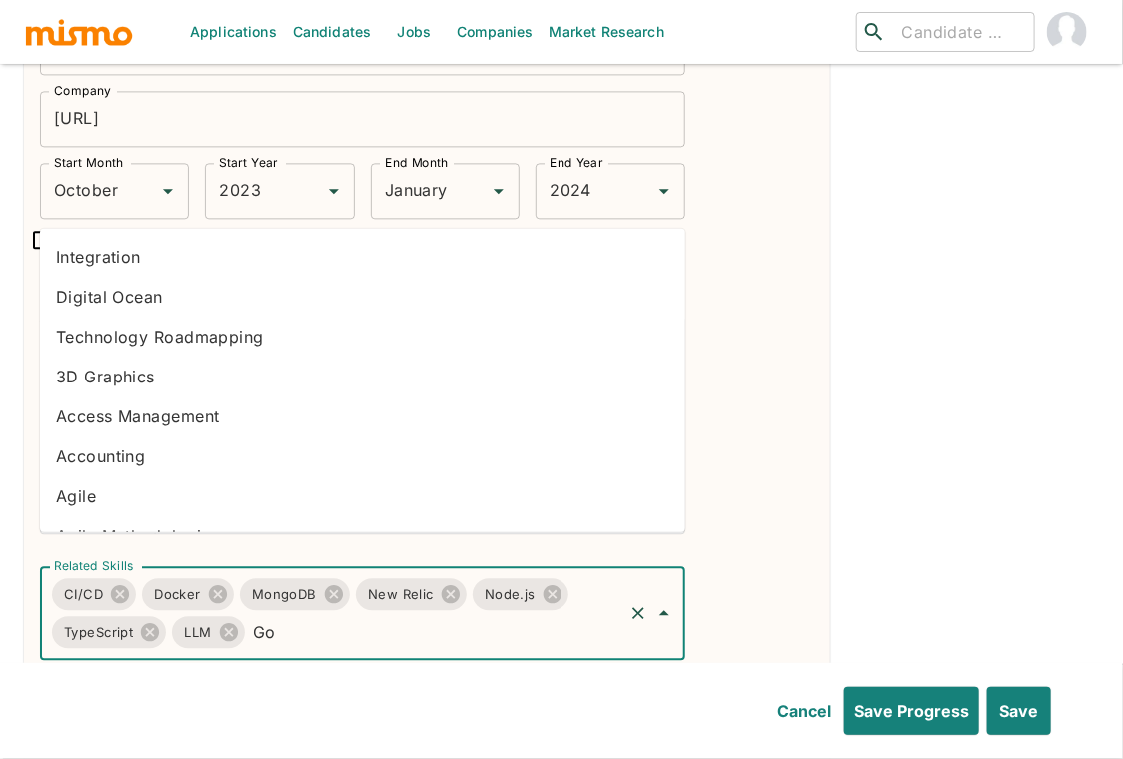
type input "Goo"
click at [228, 372] on li "Google Cloud Platform" at bounding box center [362, 376] width 645 height 40
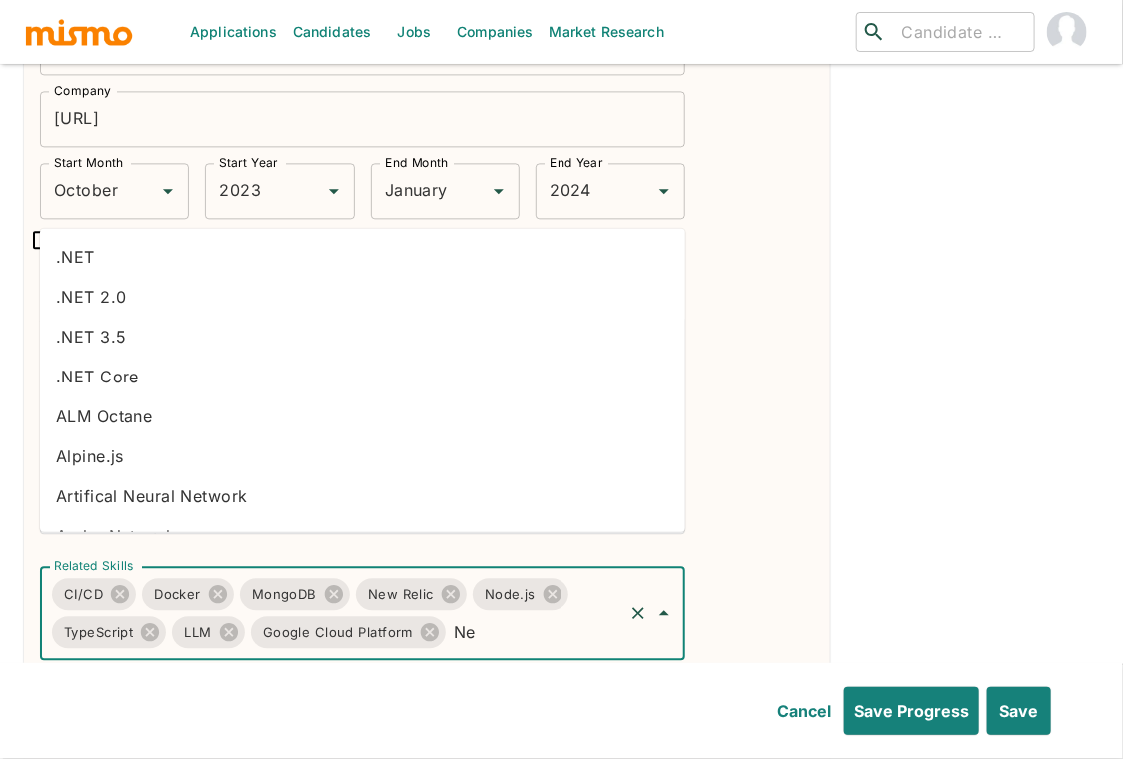
type input "N"
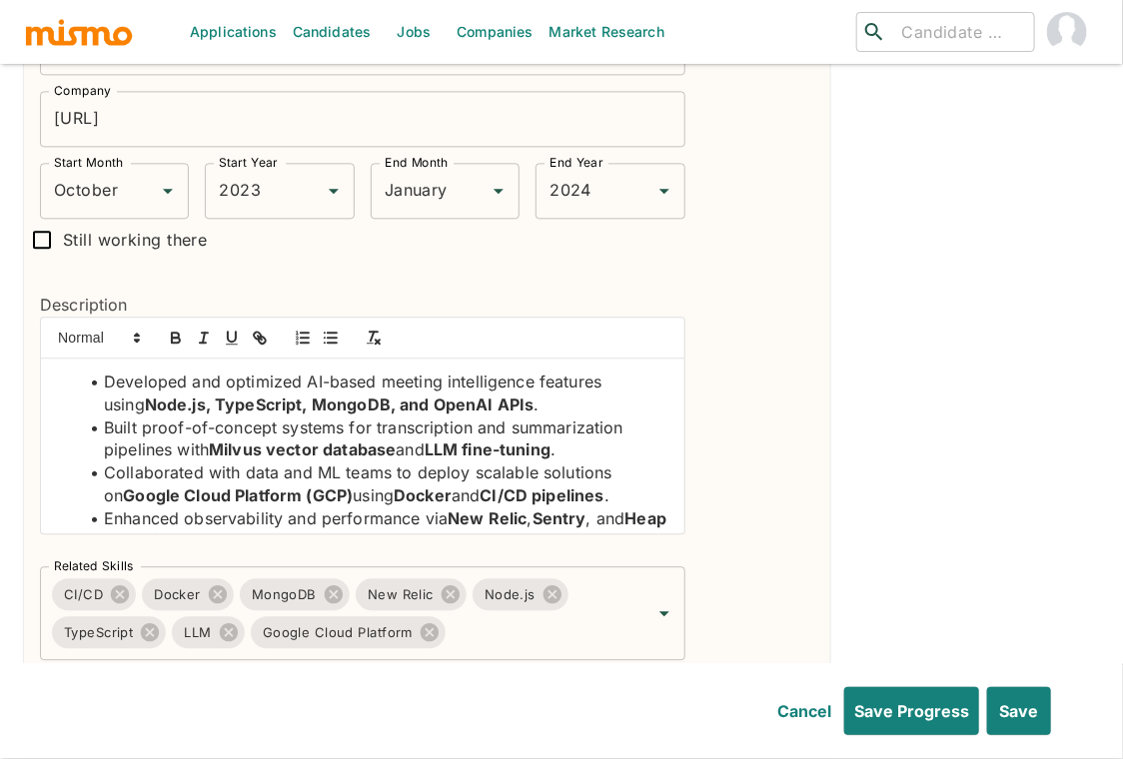
click at [783, 516] on div "Remove" at bounding box center [749, 340] width 129 height 642
click at [312, 371] on li "Developed and optimized AI-based meeting intelligence features using Node.js, T…" at bounding box center [374, 393] width 589 height 45
click at [167, 329] on icon "button" at bounding box center [176, 338] width 18 height 18
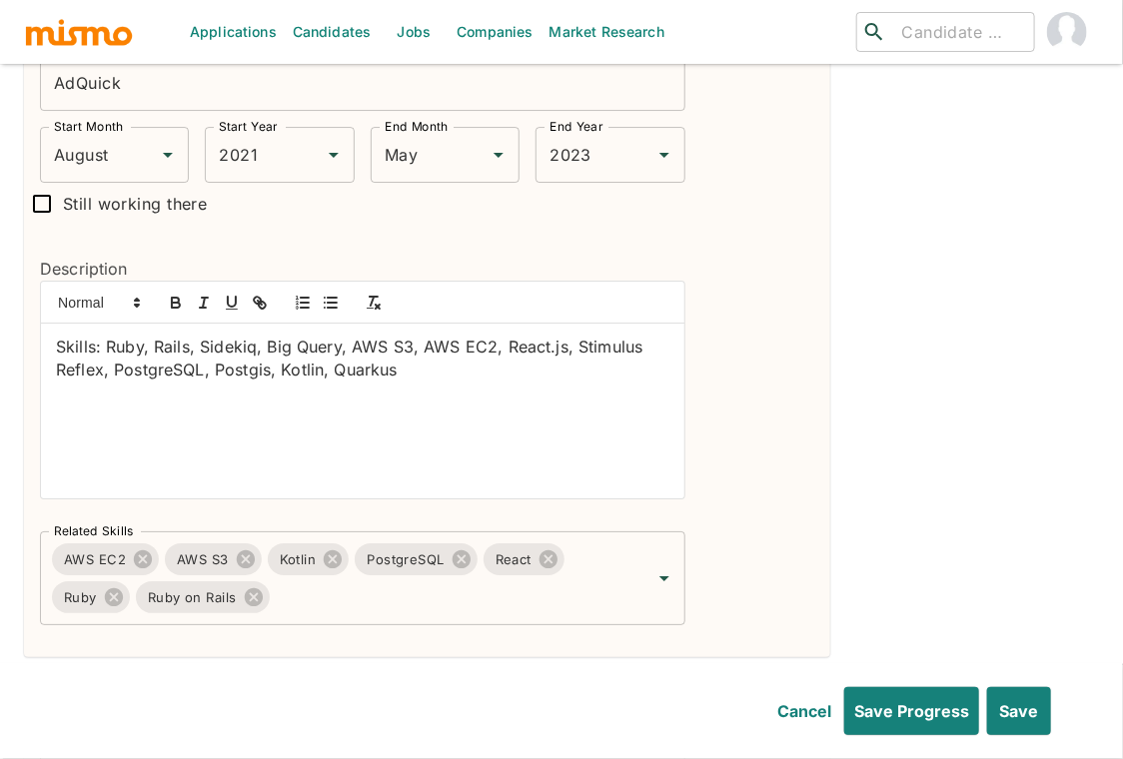
scroll to position [2257, 0]
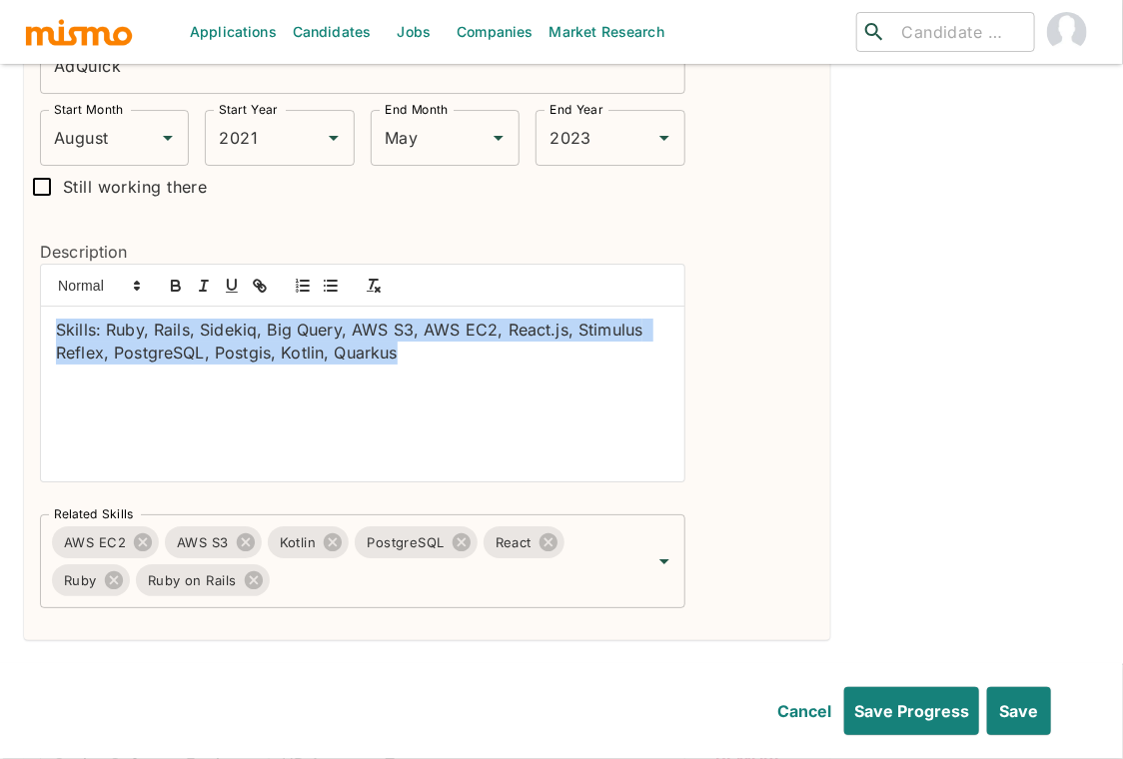
drag, startPoint x: 434, startPoint y: 327, endPoint x: 0, endPoint y: 285, distance: 436.4
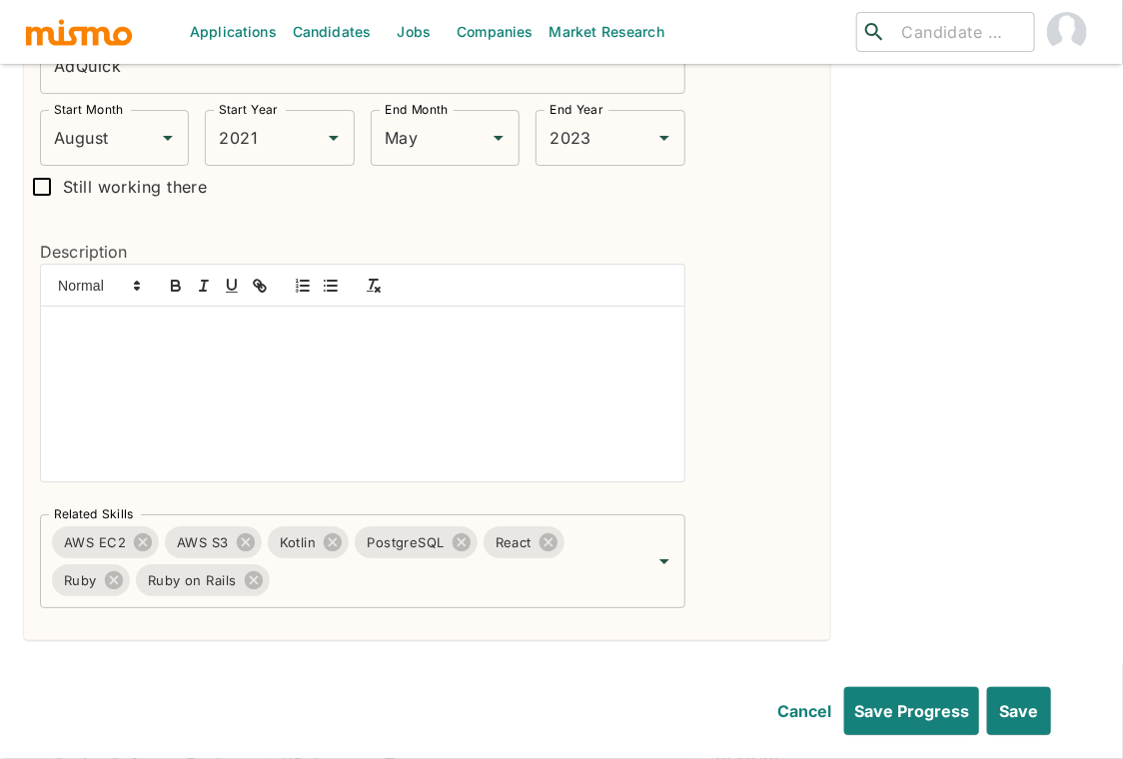
scroll to position [16, 0]
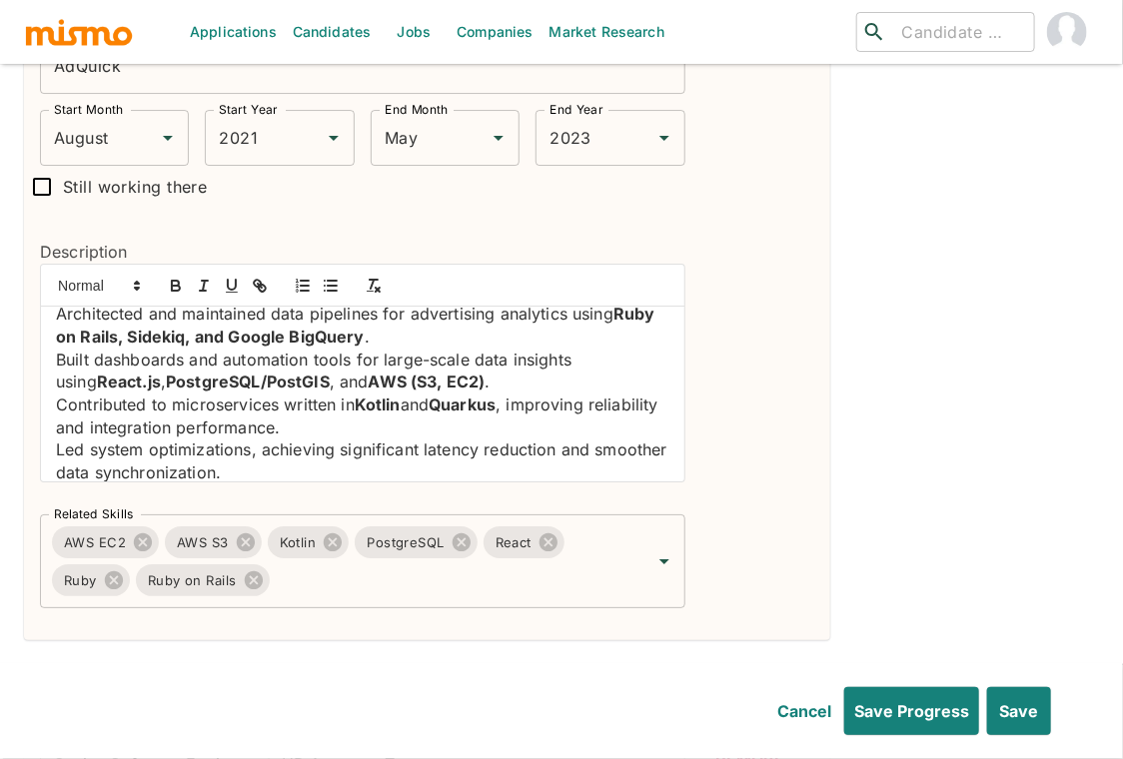
click at [52, 417] on div "Architected and maintained data pipelines for advertising analytics using Ruby …" at bounding box center [362, 394] width 643 height 175
click at [322, 277] on icon "button" at bounding box center [331, 286] width 18 height 18
click at [54, 372] on div "Architected and maintained data pipelines for advertising analytics using Ruby …" at bounding box center [362, 394] width 643 height 175
click at [322, 277] on icon "button" at bounding box center [331, 286] width 18 height 18
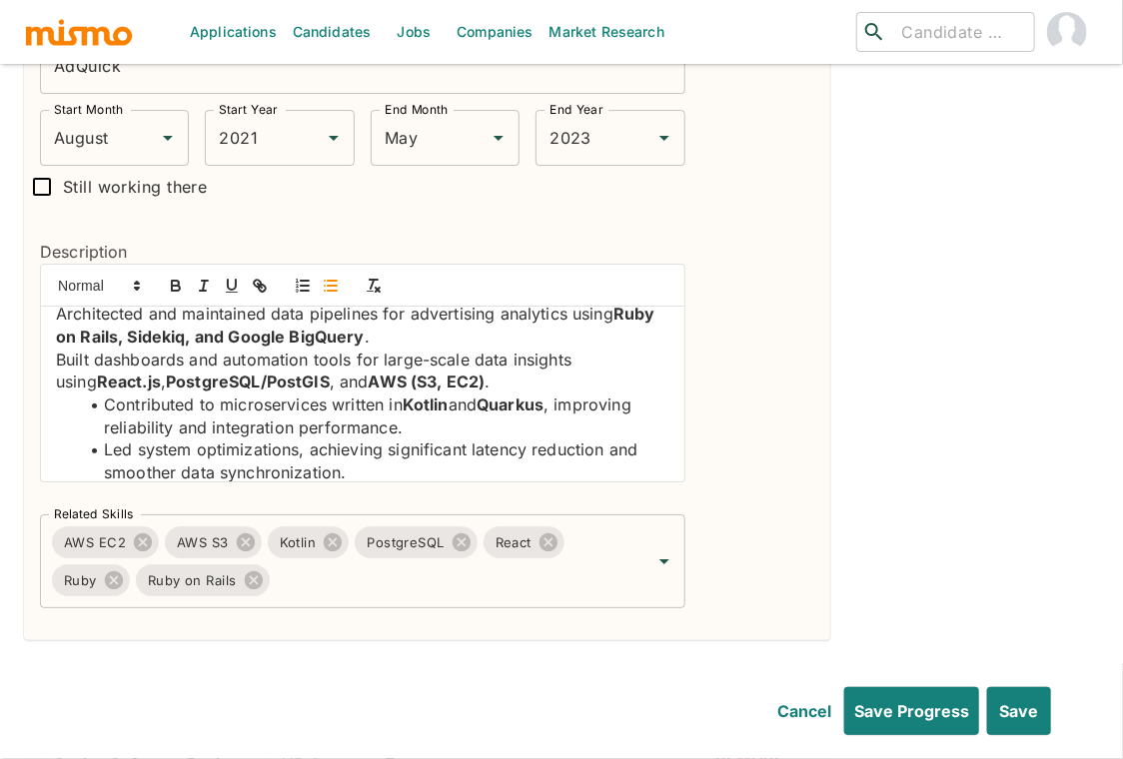
click at [56, 349] on p "Built dashboards and automation tools for large-scale data insights using React…" at bounding box center [362, 371] width 613 height 45
click at [332, 277] on icon "button" at bounding box center [331, 286] width 18 height 18
click at [57, 303] on p "Architected and maintained data pipelines for advertising analytics using Ruby …" at bounding box center [362, 325] width 613 height 45
click at [329, 277] on icon "button" at bounding box center [331, 286] width 18 height 18
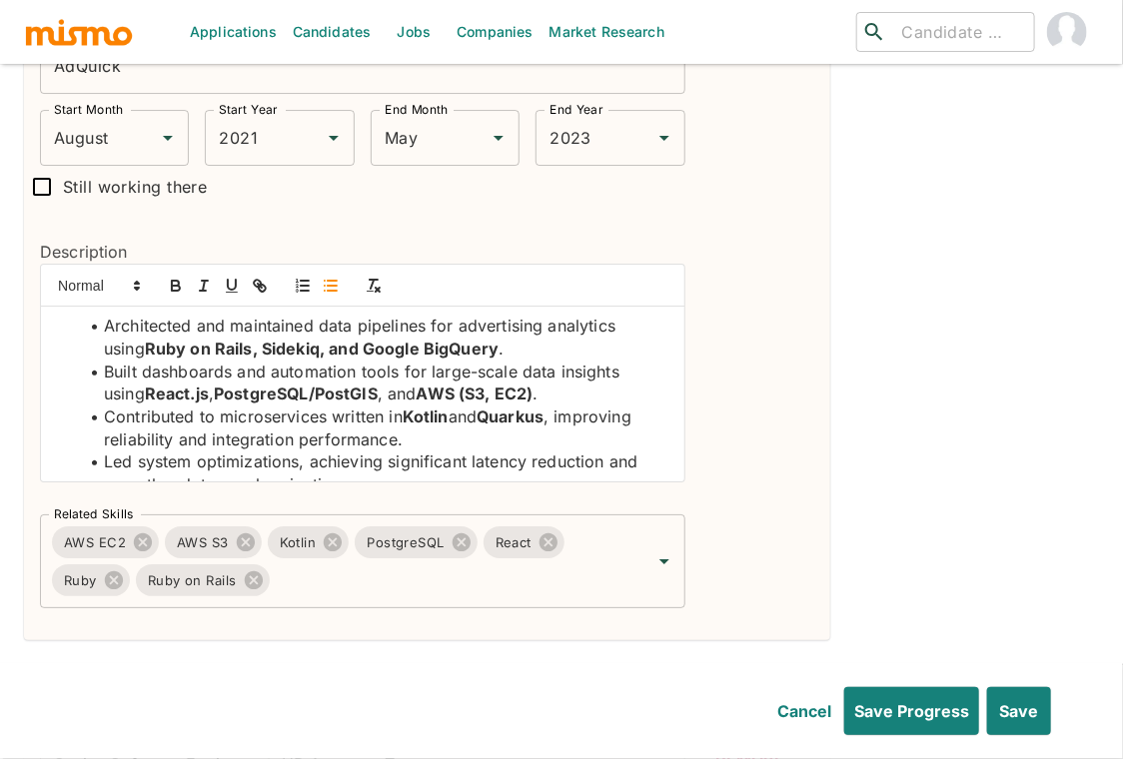
scroll to position [0, 0]
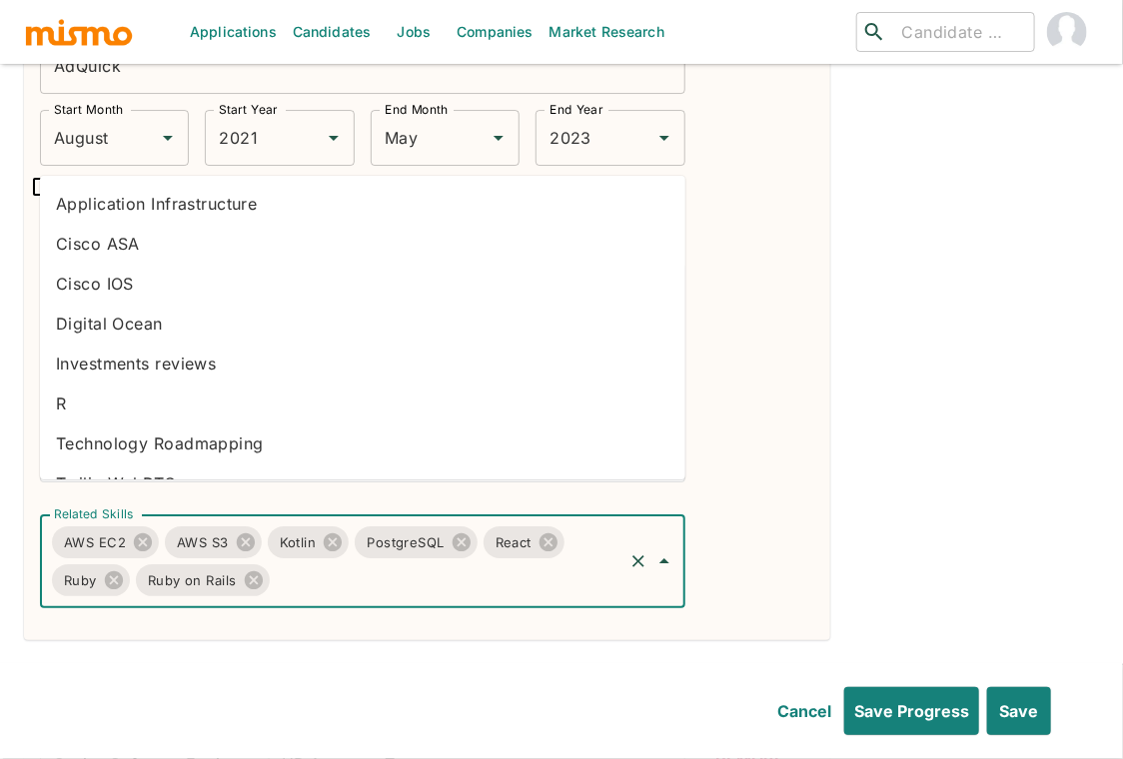
click at [460, 561] on input "Related Skills" at bounding box center [447, 580] width 348 height 38
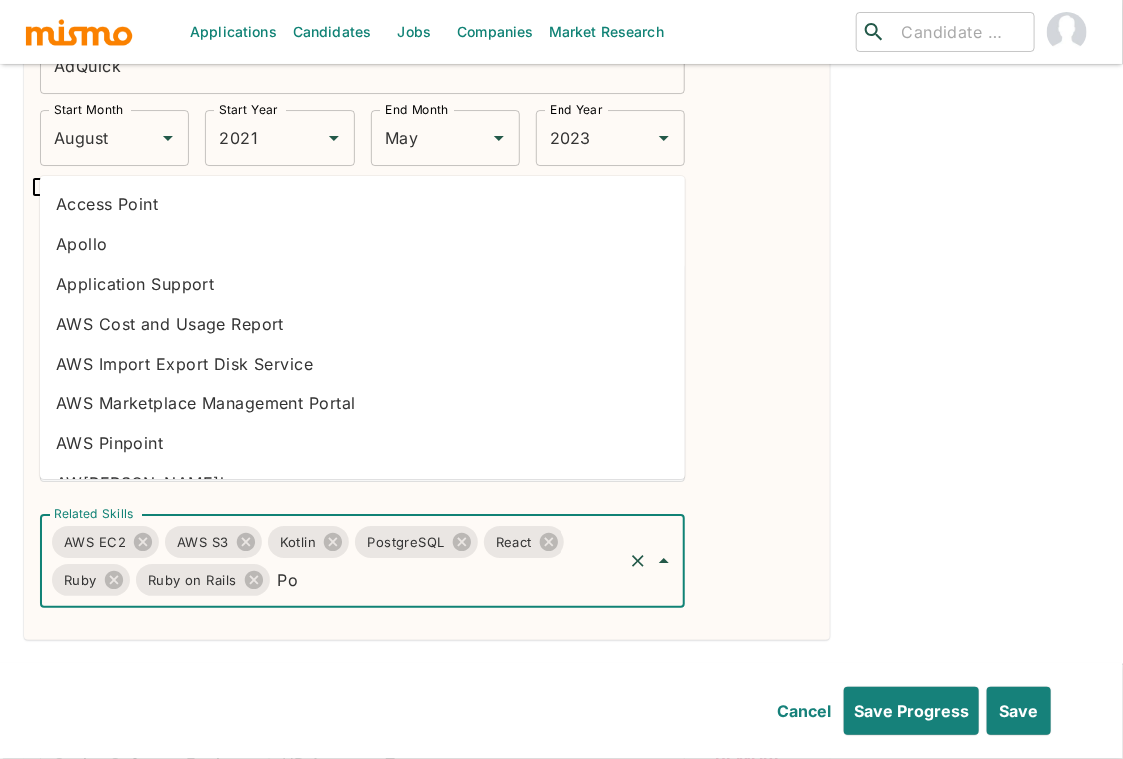
type input "P"
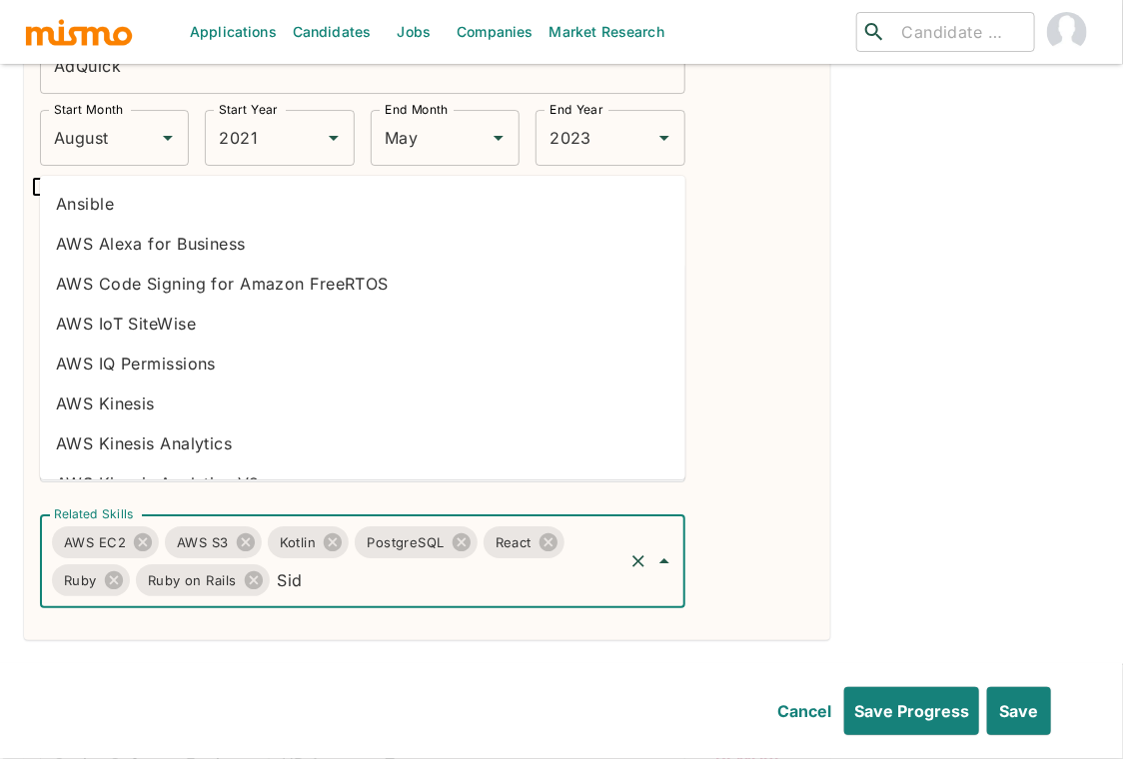
type input "Side"
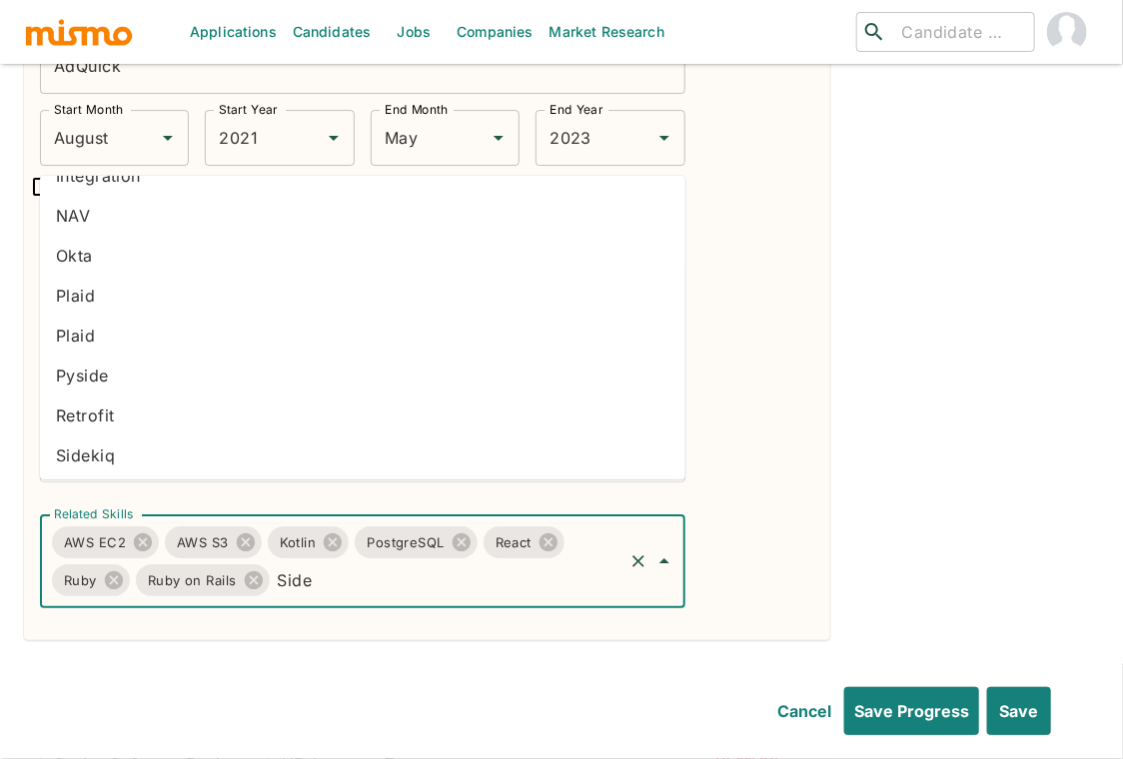
scroll to position [31, 0]
click at [545, 464] on li "Sidekiq" at bounding box center [362, 452] width 645 height 40
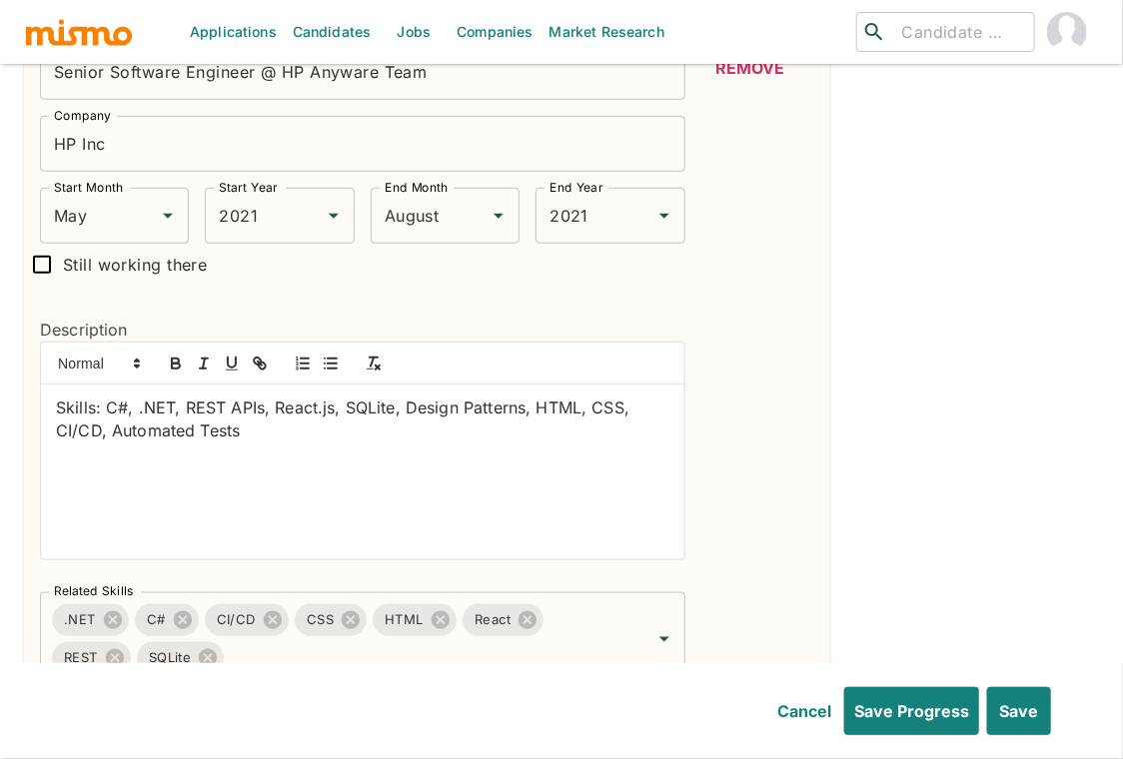
scroll to position [2803, 0]
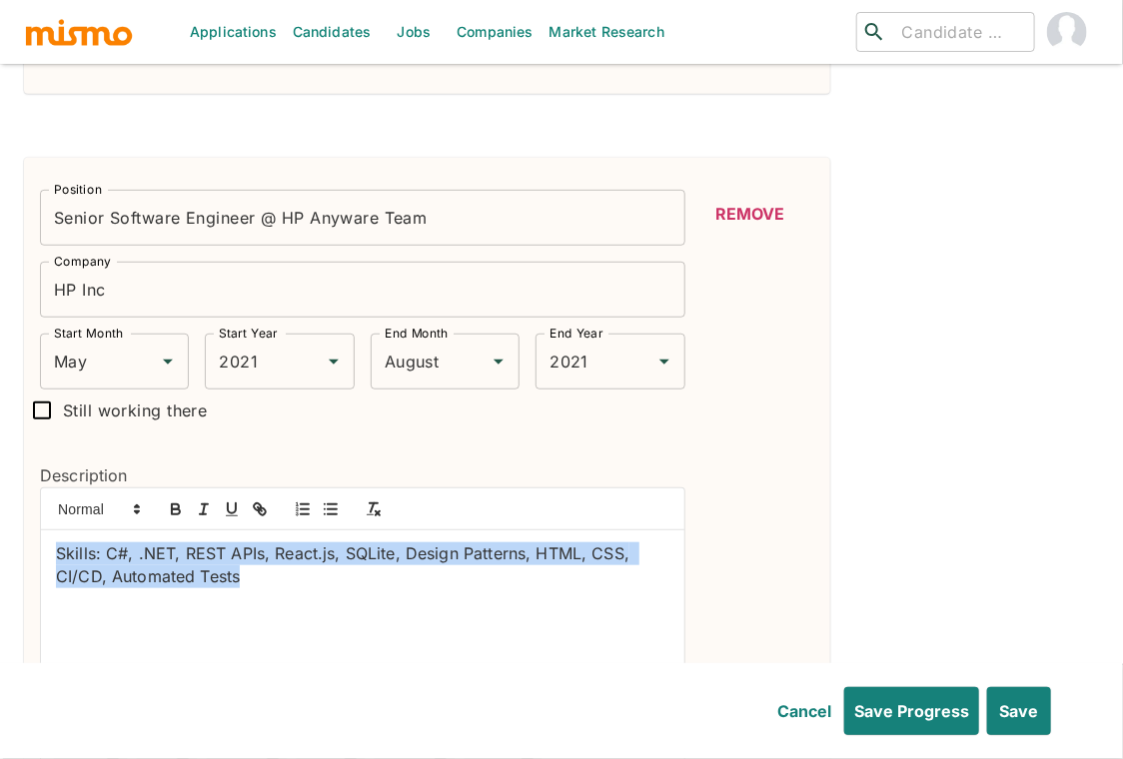
drag, startPoint x: 255, startPoint y: 539, endPoint x: 28, endPoint y: 513, distance: 228.2
click at [28, 513] on div "Description Skills: C#, .NET, REST APIs, React.js, SQLite, Design Patterns, HTM…" at bounding box center [354, 576] width 661 height 291
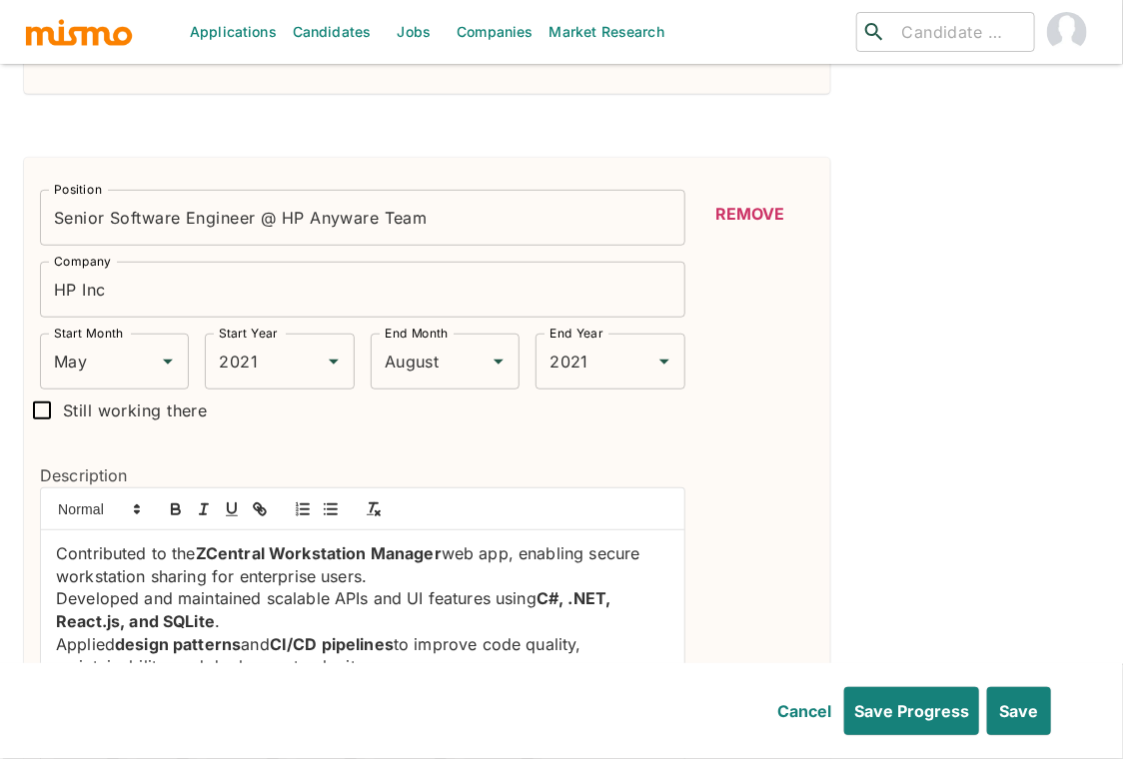
scroll to position [0, 0]
click at [57, 542] on p "Contributed to the ZCentral Workstation Manager web app, enabling secure workst…" at bounding box center [362, 564] width 613 height 45
click at [329, 500] on icon "button" at bounding box center [331, 509] width 18 height 18
click at [59, 587] on p "Developed and maintained scalable APIs and UI features using C#, .NET, React.js…" at bounding box center [362, 609] width 613 height 45
click at [330, 504] on line "button" at bounding box center [332, 504] width 9 height 0
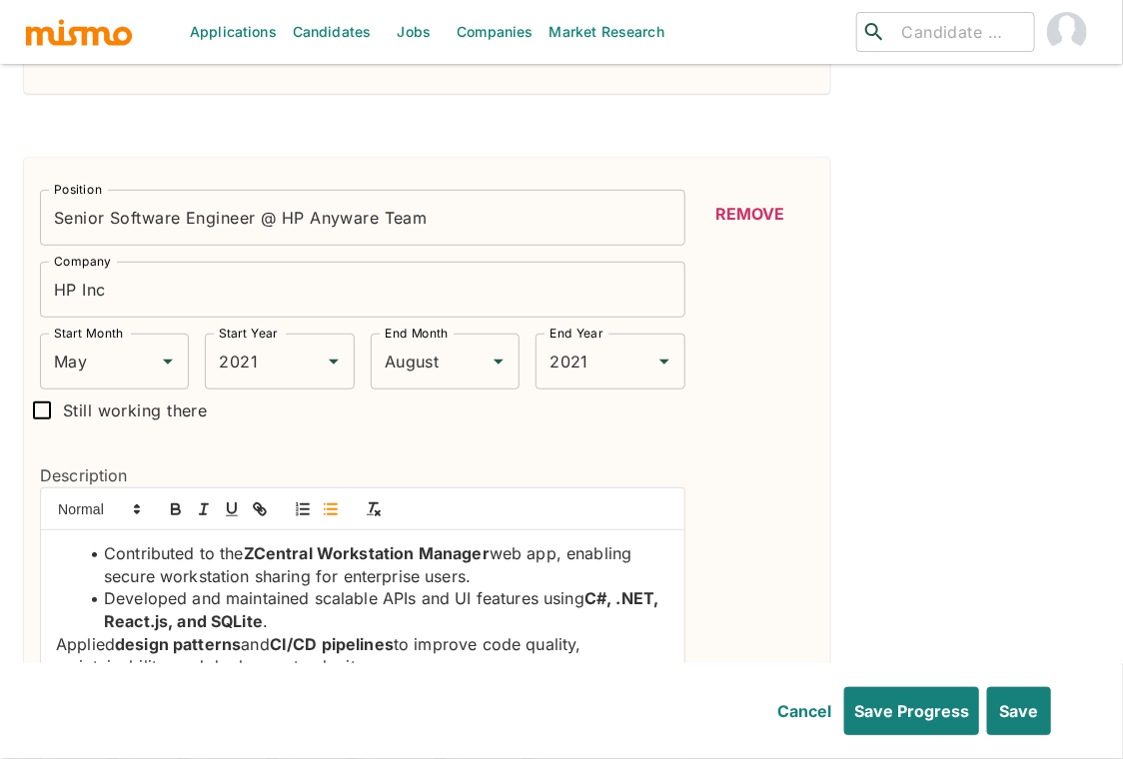
click at [59, 633] on p "Applied design patterns and CI/CD pipelines to improve code quality, maintainab…" at bounding box center [362, 655] width 613 height 45
click at [326, 500] on icon "button" at bounding box center [331, 509] width 18 height 18
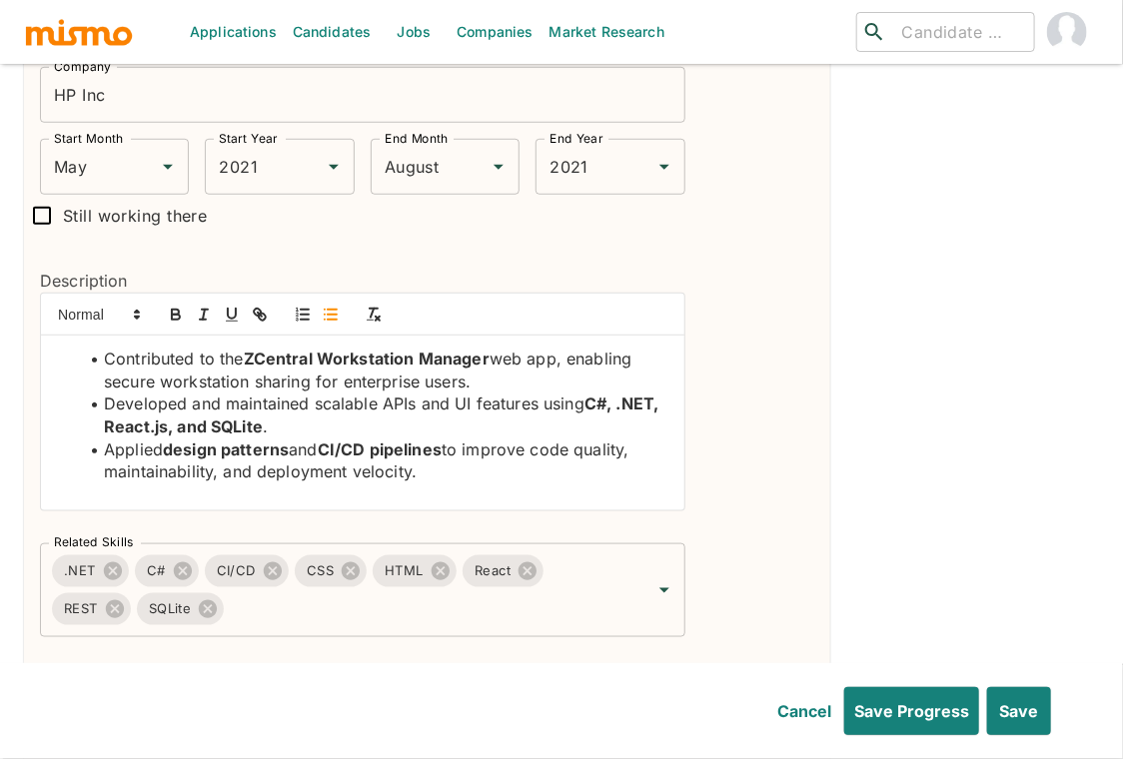
scroll to position [3103, 0]
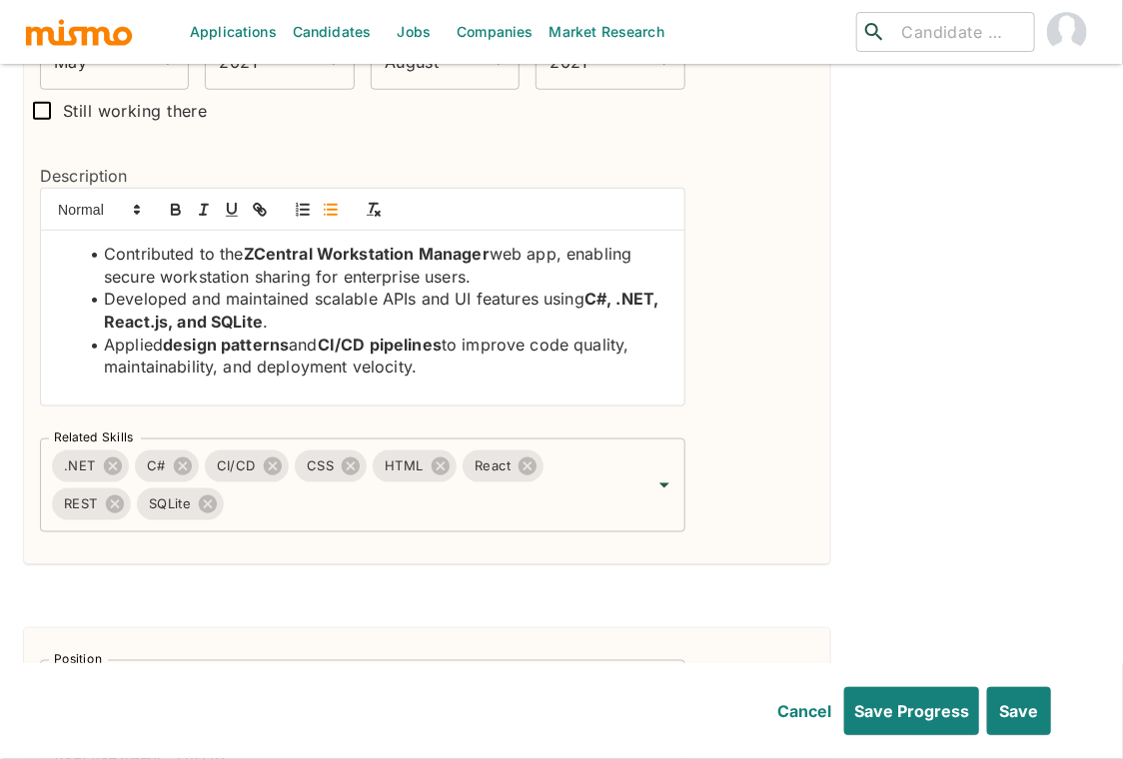
click at [398, 288] on li "Developed and maintained scalable APIs and UI features using C#, .NET, React.js…" at bounding box center [374, 310] width 589 height 45
click at [183, 201] on icon "button" at bounding box center [176, 210] width 18 height 18
click at [467, 288] on li "Developed and maintained scalable APIs and UI features using C#, .NET, React.js…" at bounding box center [374, 310] width 589 height 45
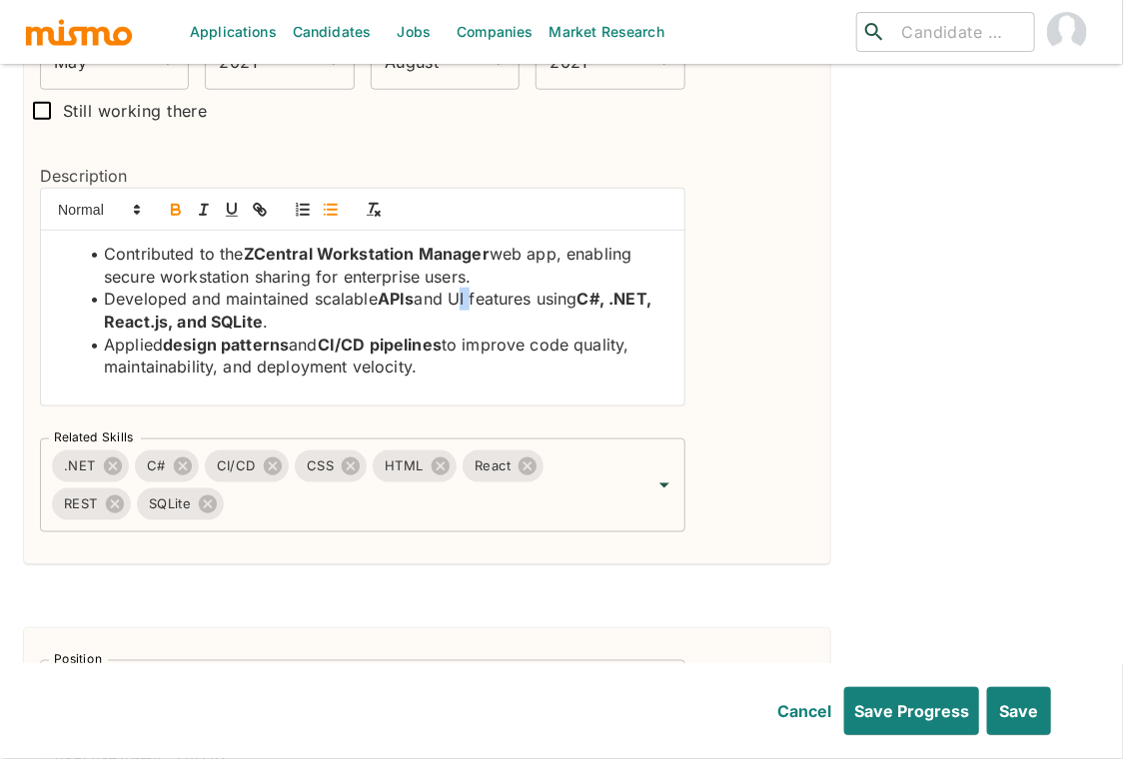
click at [175, 205] on icon "button" at bounding box center [175, 207] width 7 height 5
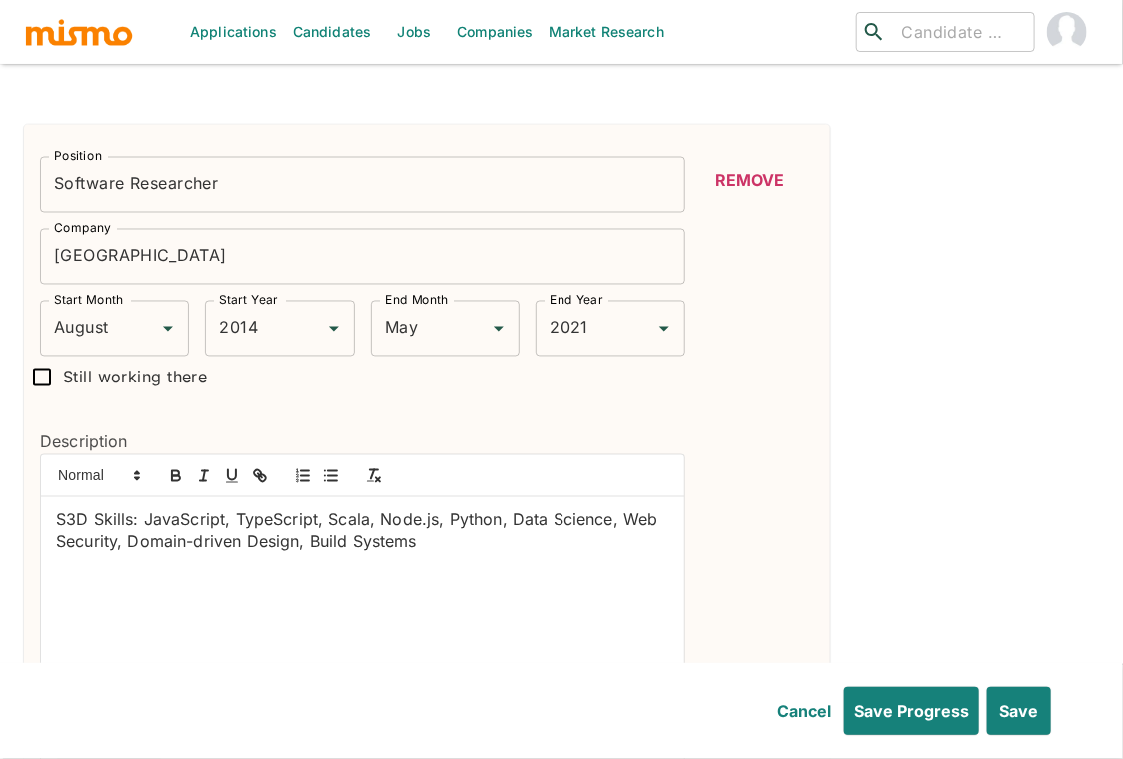
scroll to position [3615, 0]
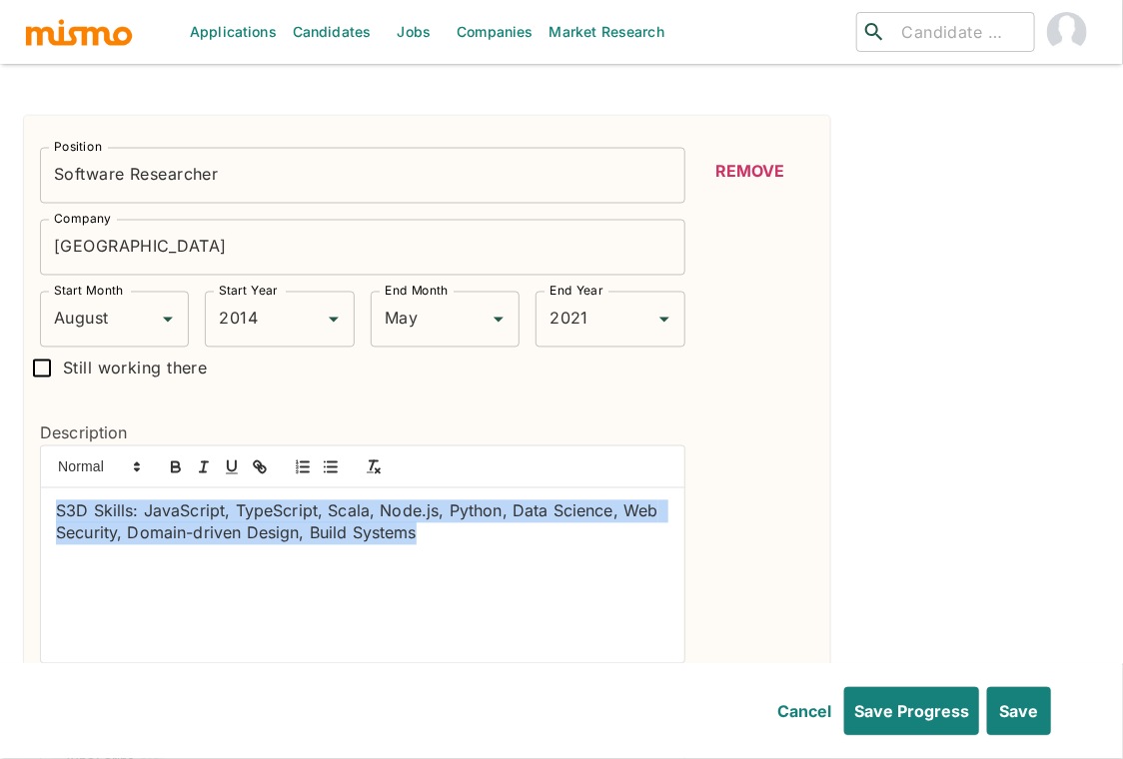
drag, startPoint x: 438, startPoint y: 505, endPoint x: 27, endPoint y: 448, distance: 415.4
click at [27, 448] on div "Description S3D Skills: JavaScript, TypeScript, Scala, Node.js, Python, Data Sc…" at bounding box center [354, 534] width 661 height 291
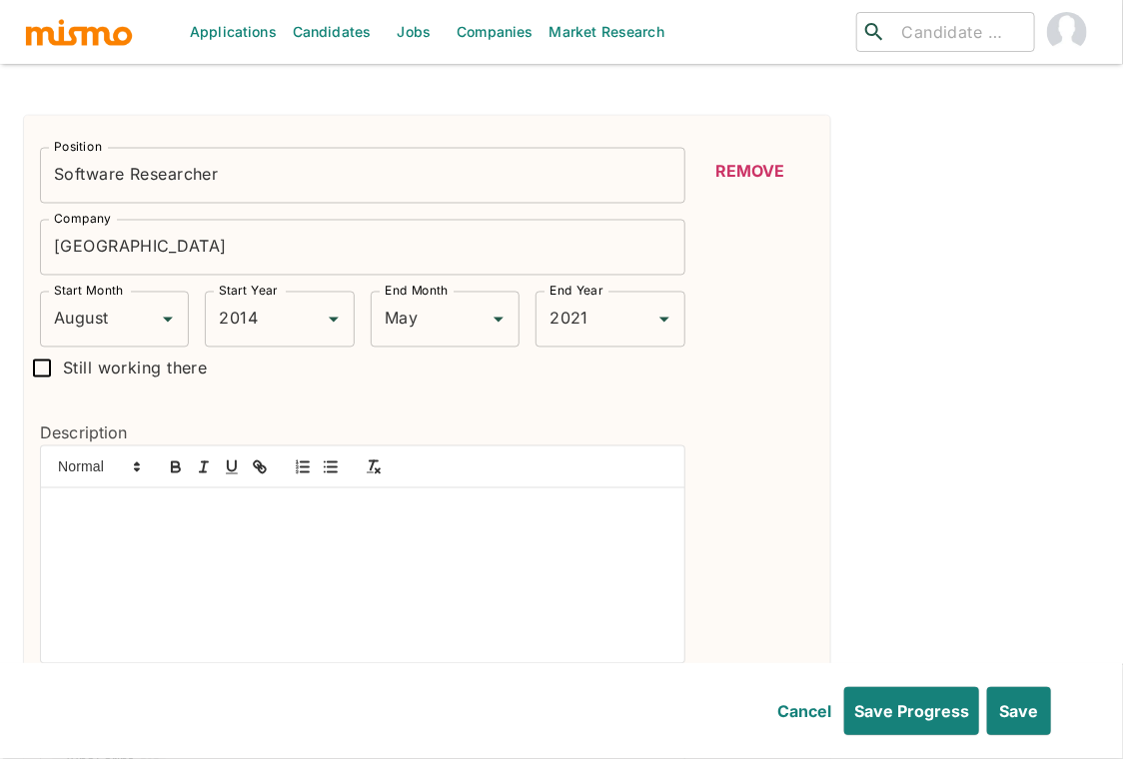
scroll to position [16, 0]
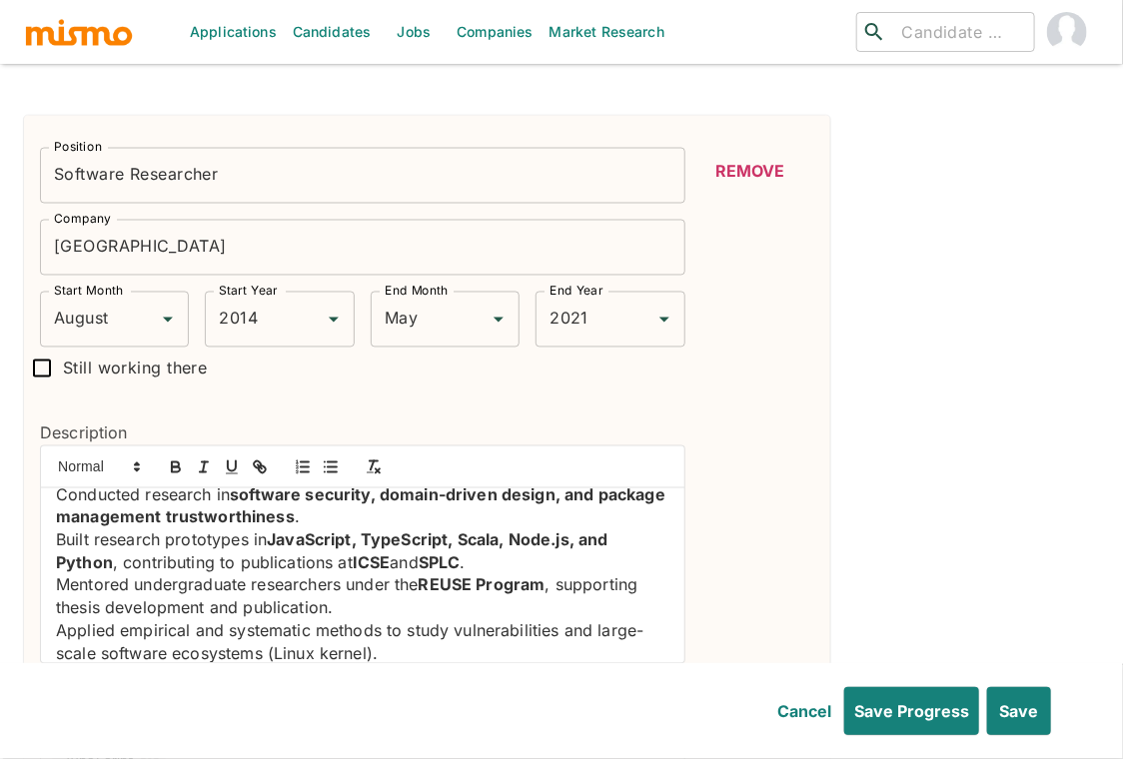
click at [56, 484] on p "Conducted research in software security, domain-driven design, and package mana…" at bounding box center [362, 506] width 613 height 45
click at [328, 458] on icon "button" at bounding box center [331, 467] width 18 height 18
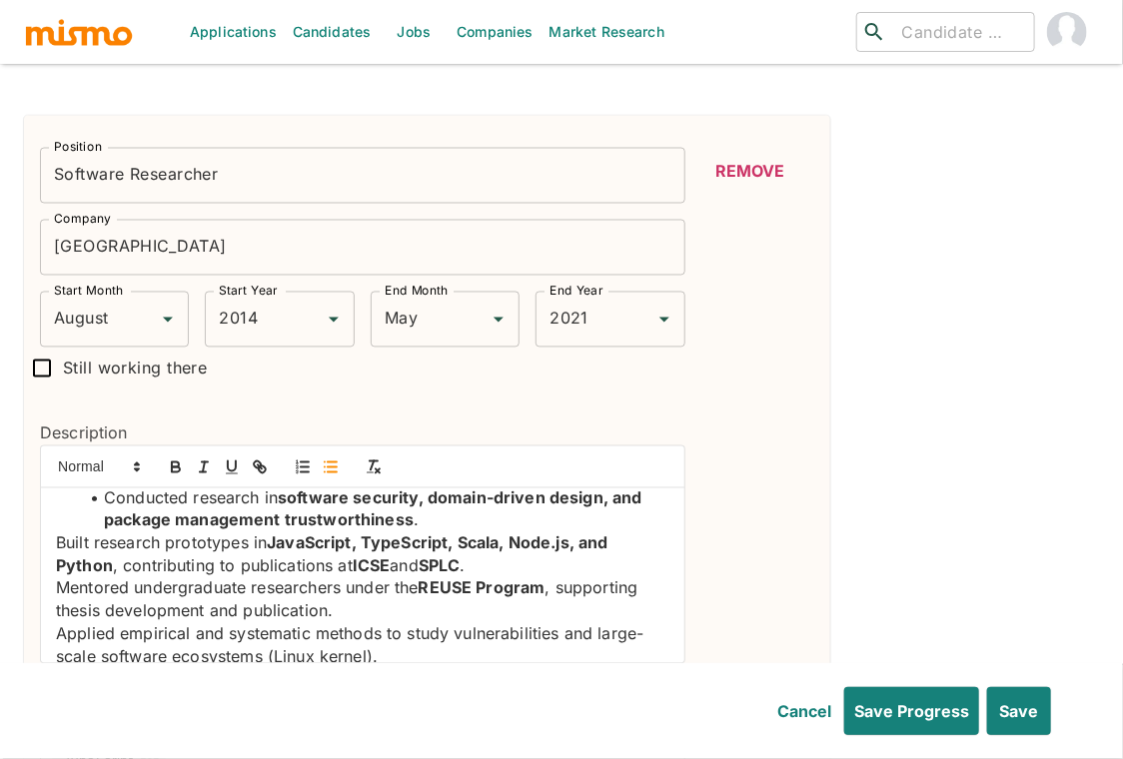
click at [57, 532] on p "Built research prototypes in JavaScript, TypeScript, Scala, Node.js, and Python…" at bounding box center [362, 554] width 613 height 45
click at [336, 458] on icon "button" at bounding box center [331, 467] width 18 height 18
click at [51, 552] on div "Conducted research in software security, domain-driven design, and package mana…" at bounding box center [362, 575] width 643 height 175
click at [334, 458] on icon "button" at bounding box center [331, 467] width 18 height 18
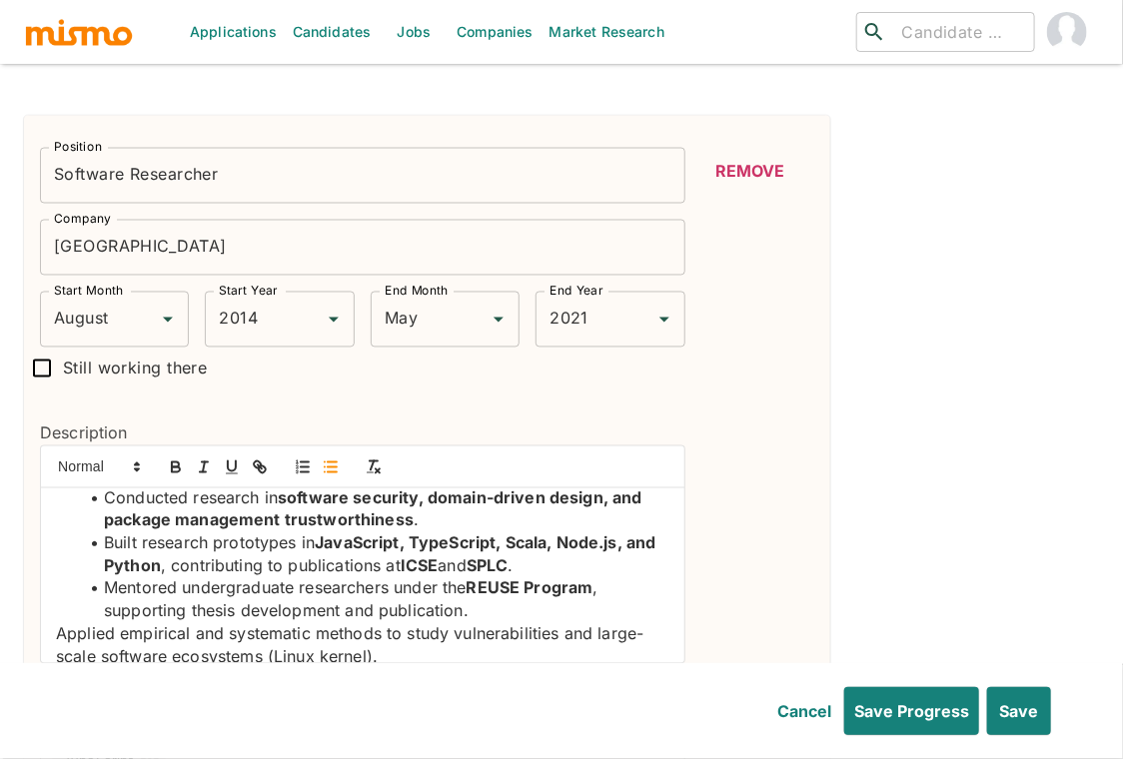
click at [56, 623] on p "Applied empirical and systematic methods to study vulnerabilities and large-sca…" at bounding box center [362, 645] width 613 height 45
click at [322, 458] on icon "button" at bounding box center [331, 467] width 18 height 18
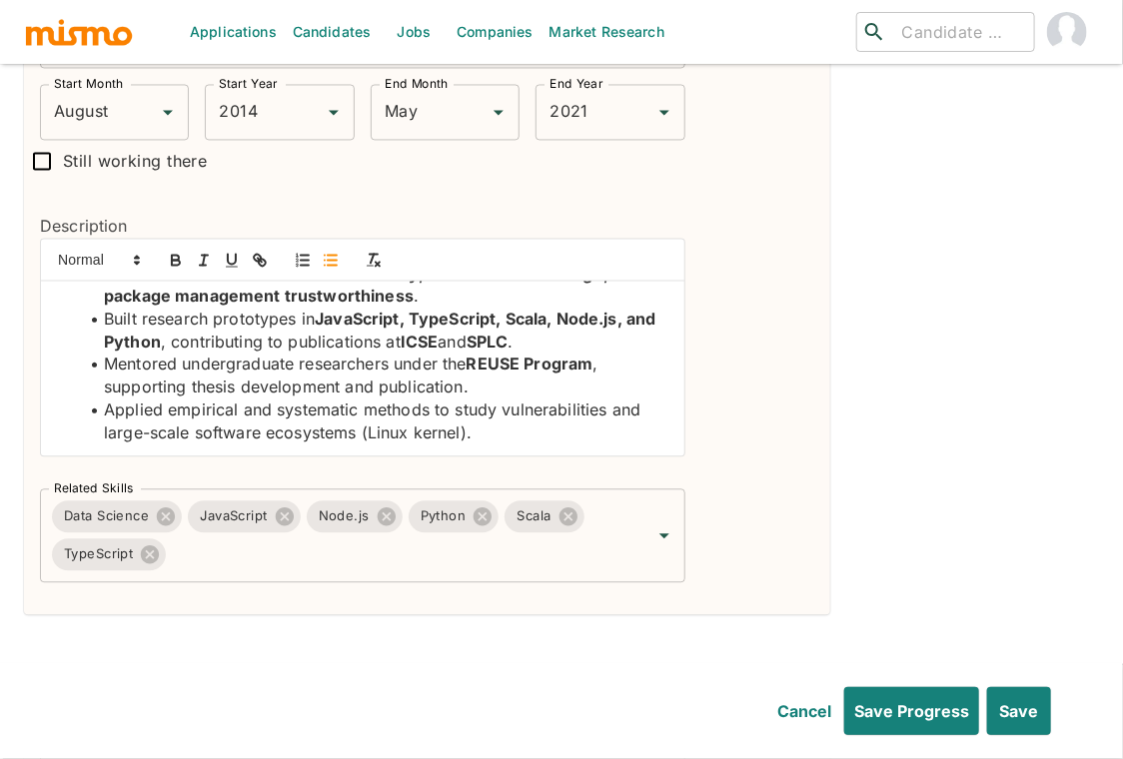
scroll to position [3937, 0]
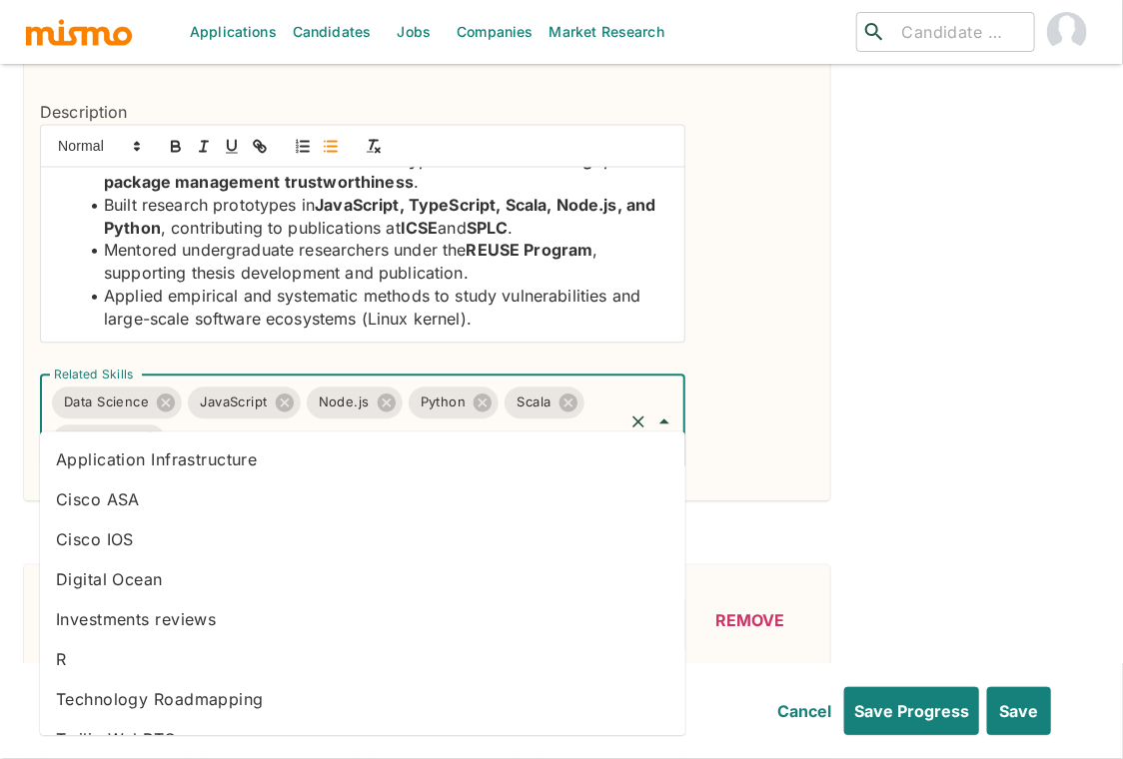
click at [369, 421] on input "Related Skills" at bounding box center [394, 440] width 450 height 38
type input "p"
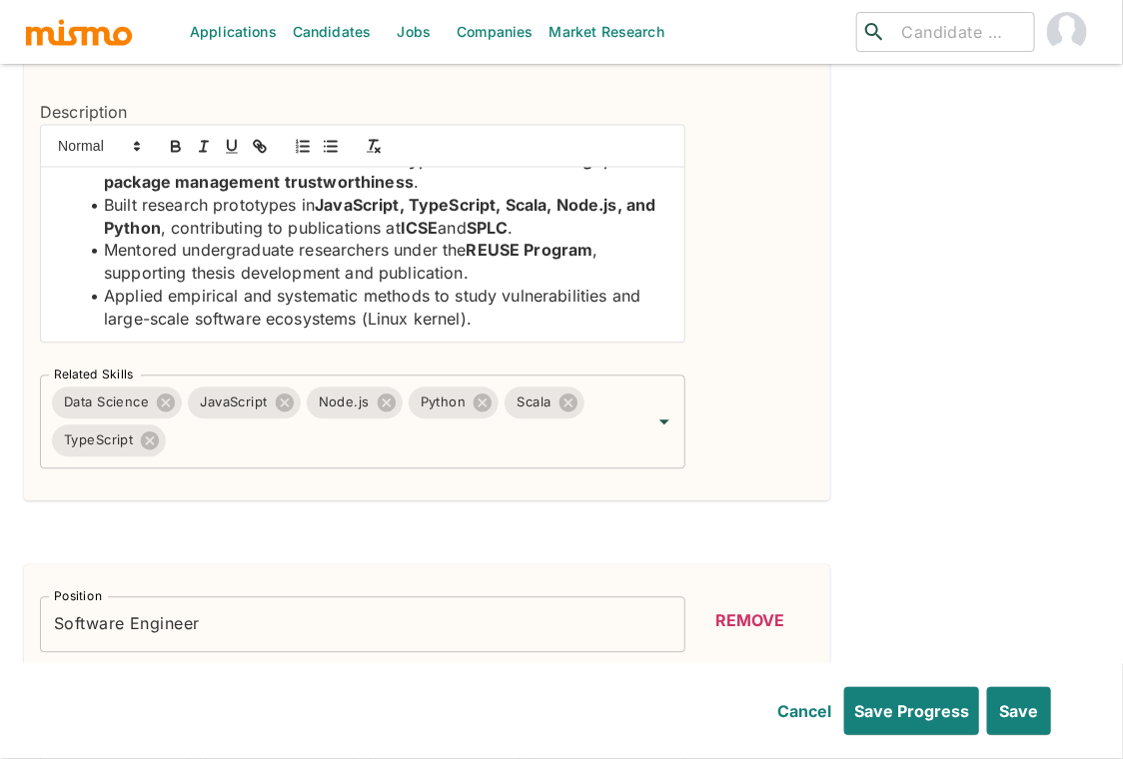
click at [774, 326] on div "Remove" at bounding box center [749, 147] width 129 height 642
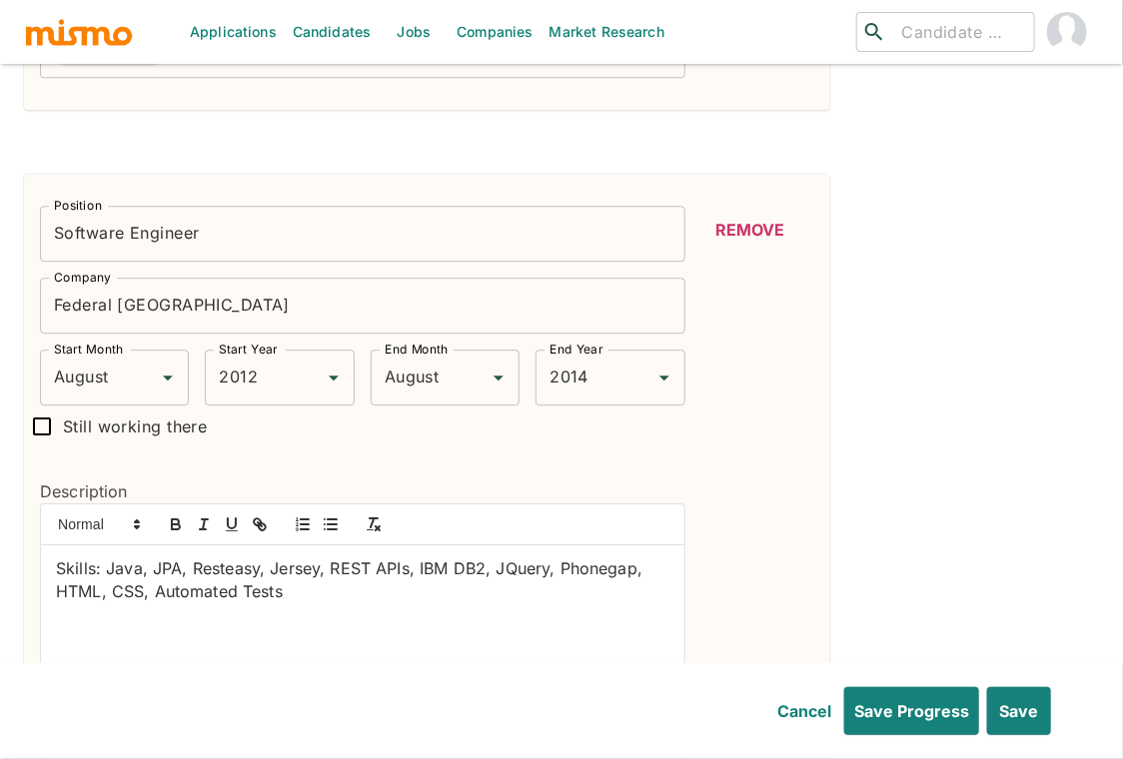
scroll to position [4336, 0]
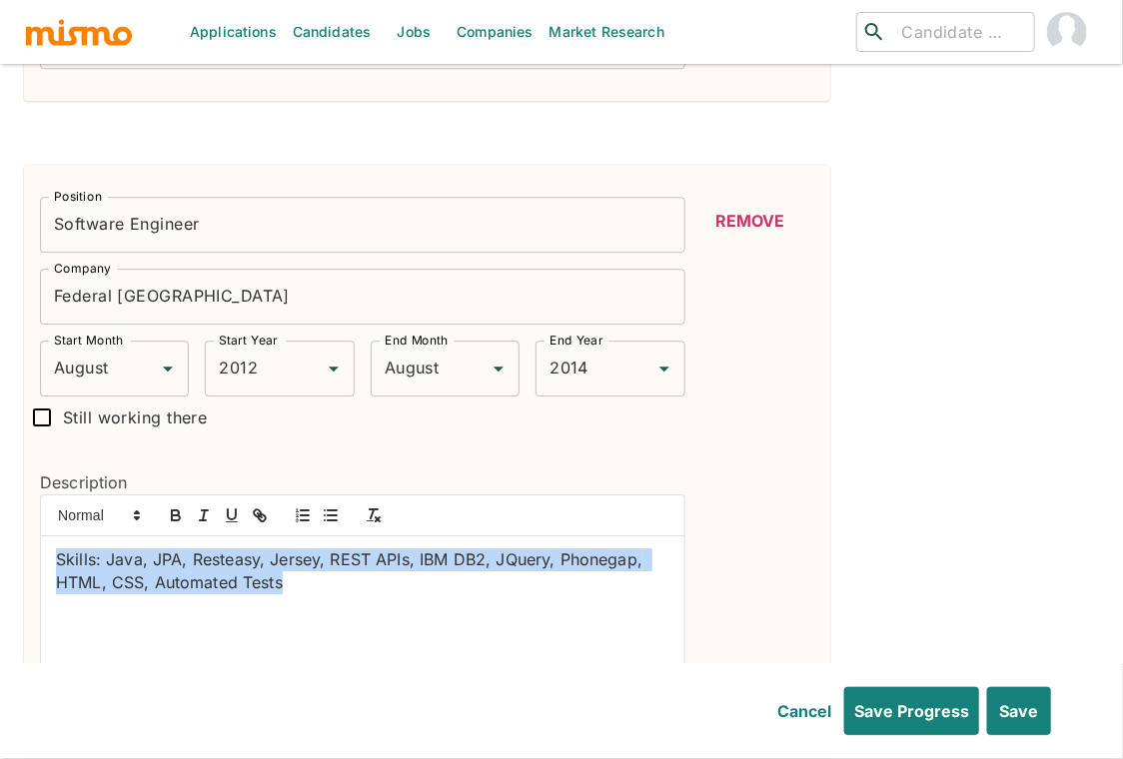
drag, startPoint x: 319, startPoint y: 561, endPoint x: 18, endPoint y: 504, distance: 305.9
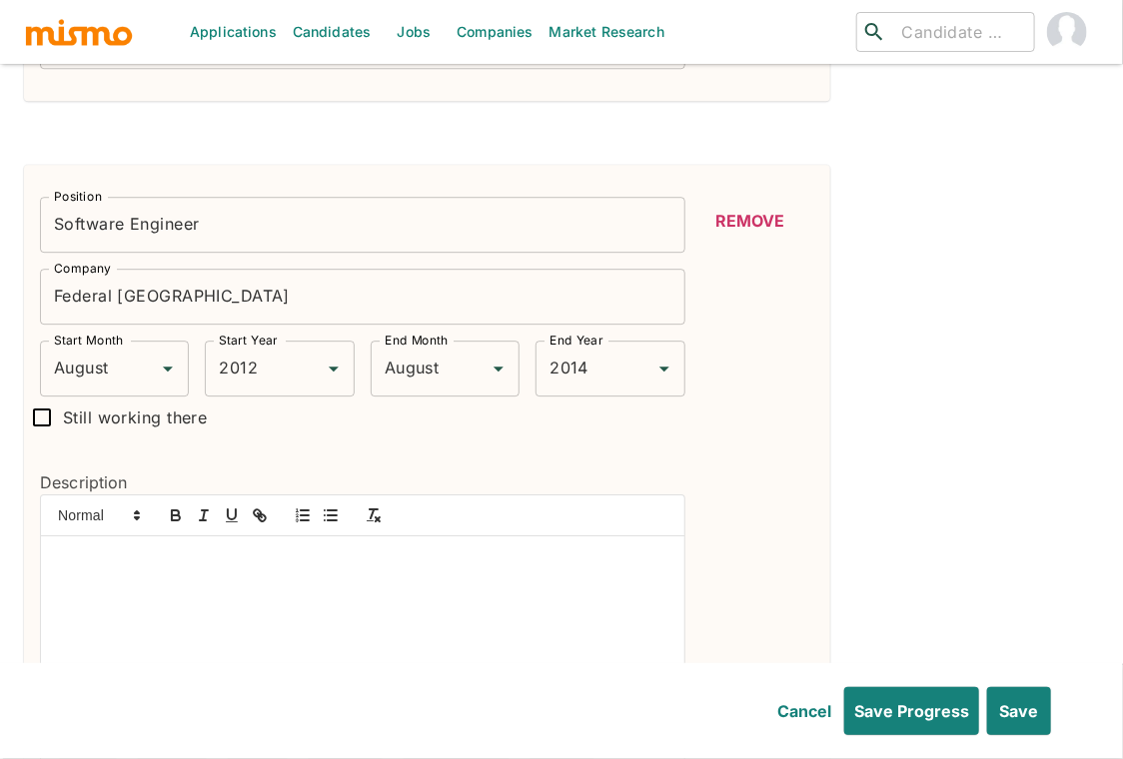
scroll to position [0, 0]
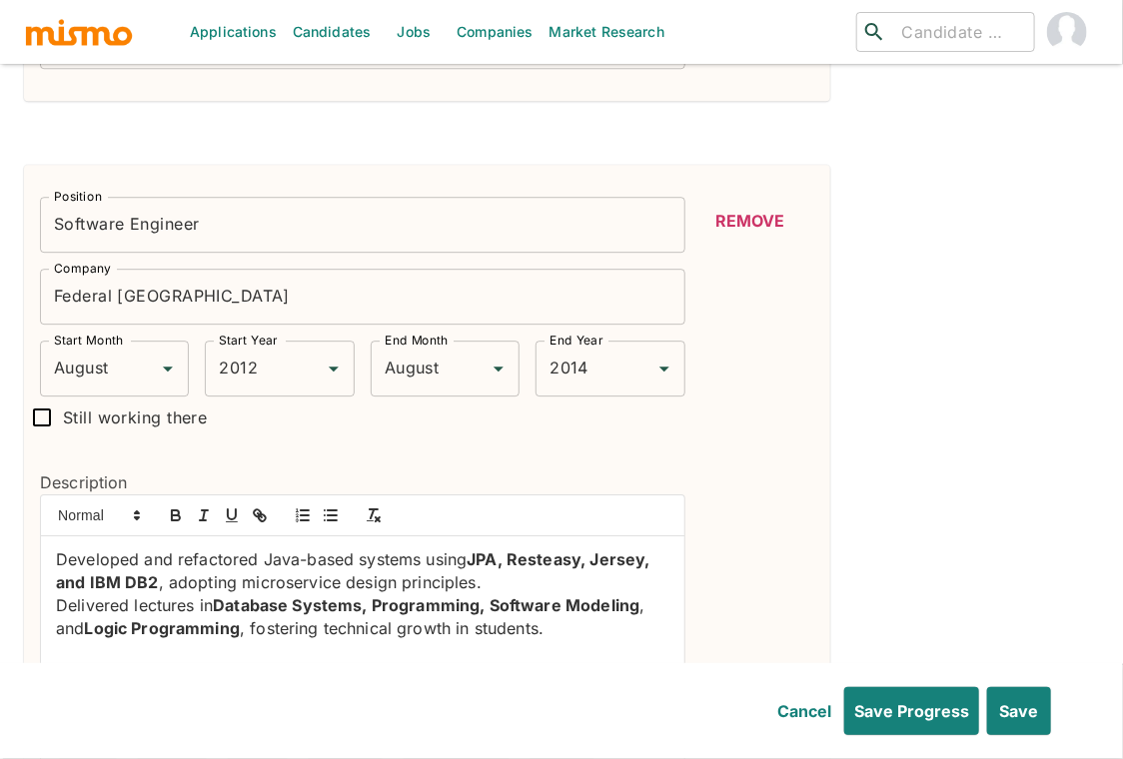
click at [49, 536] on div "Developed and refactored Java-based systems using JPA, Resteasy, Jersey, and IB…" at bounding box center [362, 623] width 643 height 175
click at [324, 506] on icon "button" at bounding box center [331, 515] width 18 height 18
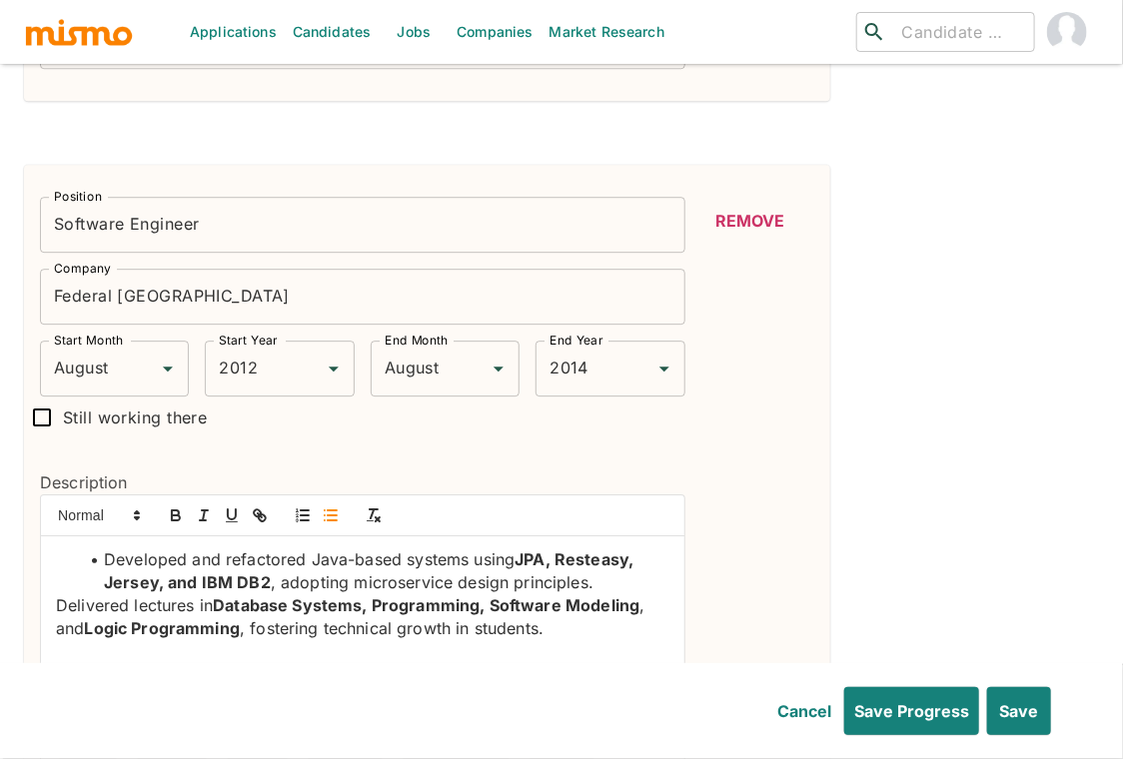
click at [53, 565] on div "Developed and refactored Java-based systems using JPA, Resteasy, Jersey, and IB…" at bounding box center [362, 623] width 643 height 175
click at [331, 506] on icon "button" at bounding box center [331, 515] width 18 height 18
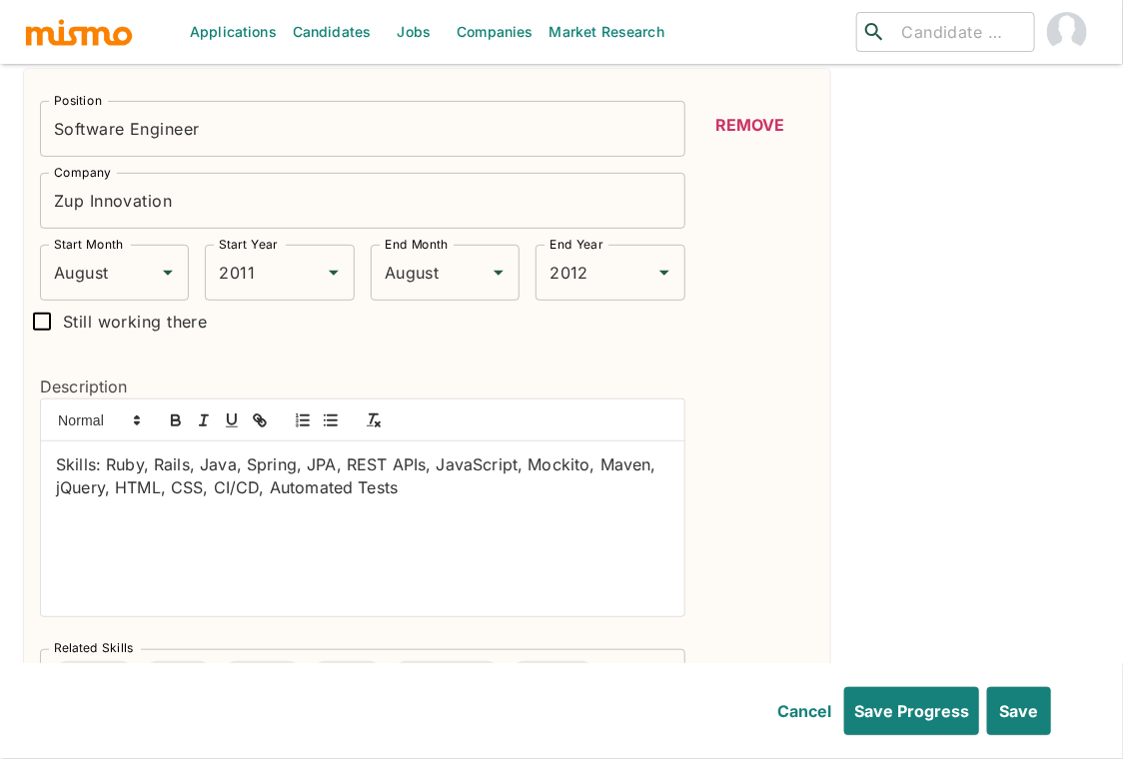
scroll to position [5153, 0]
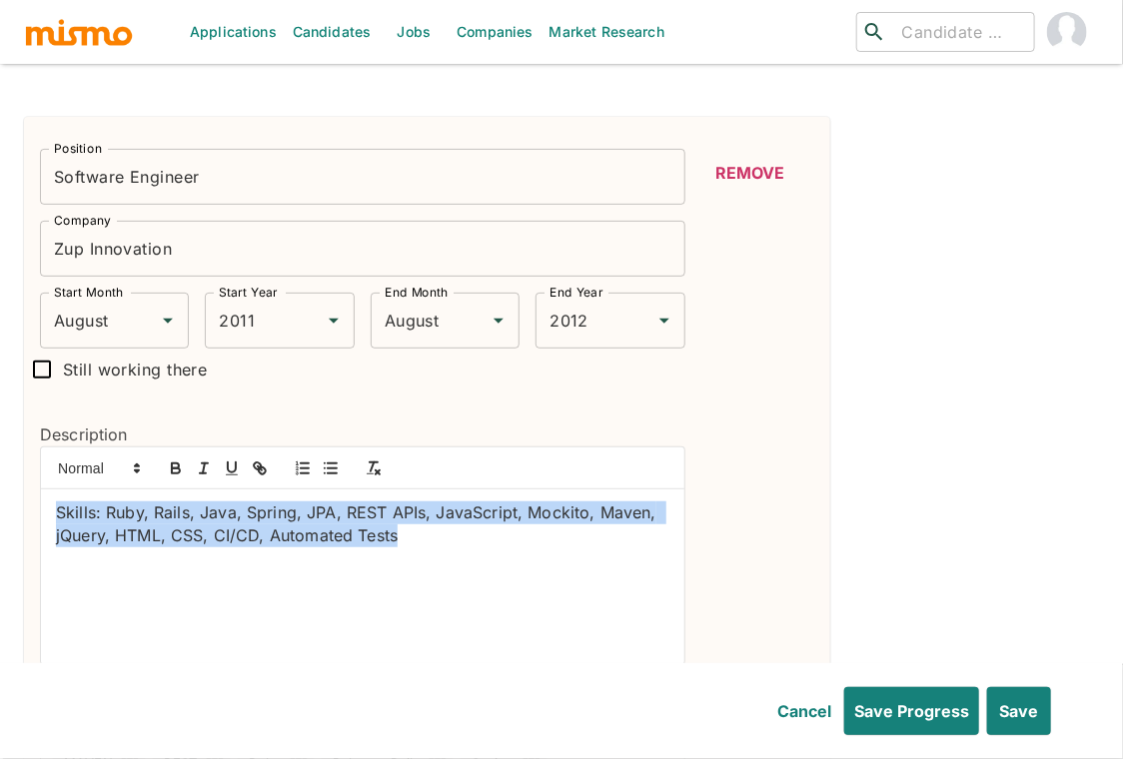
drag, startPoint x: 417, startPoint y: 498, endPoint x: 27, endPoint y: 455, distance: 392.8
click at [27, 455] on div "Description Skills: Ruby, Rails, Java, Spring, JPA, REST APIs, JavaScript, Mock…" at bounding box center [354, 535] width 661 height 291
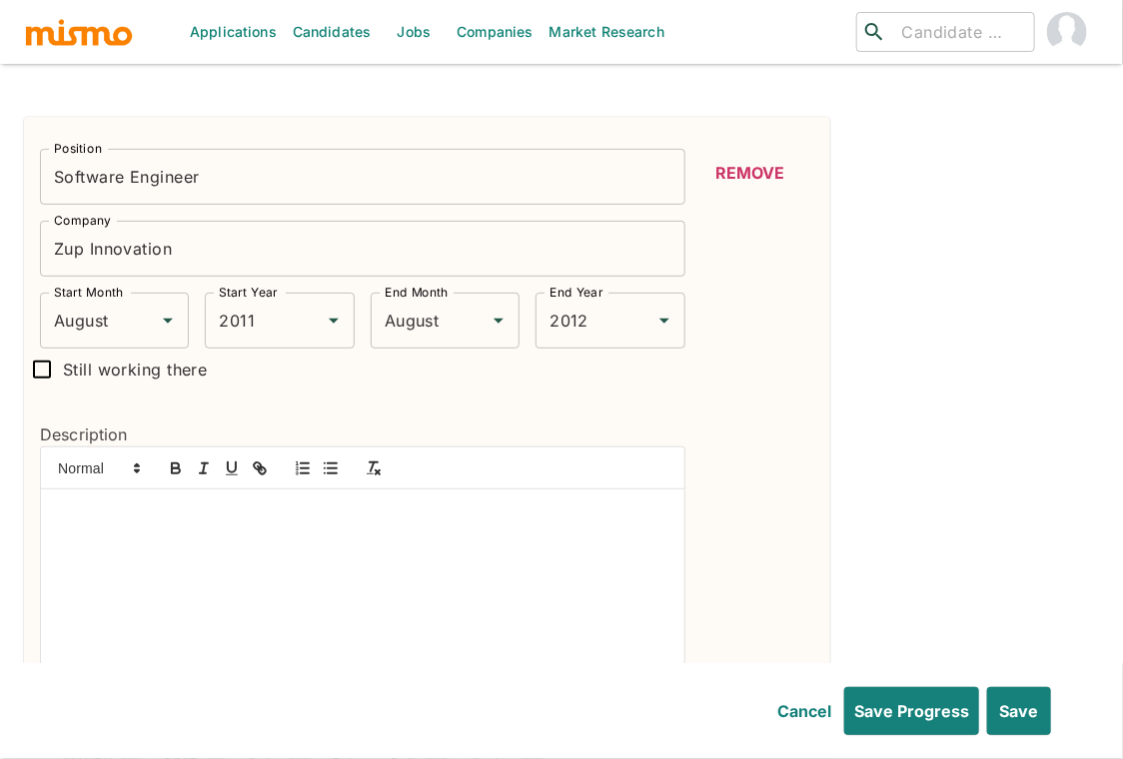
scroll to position [0, 0]
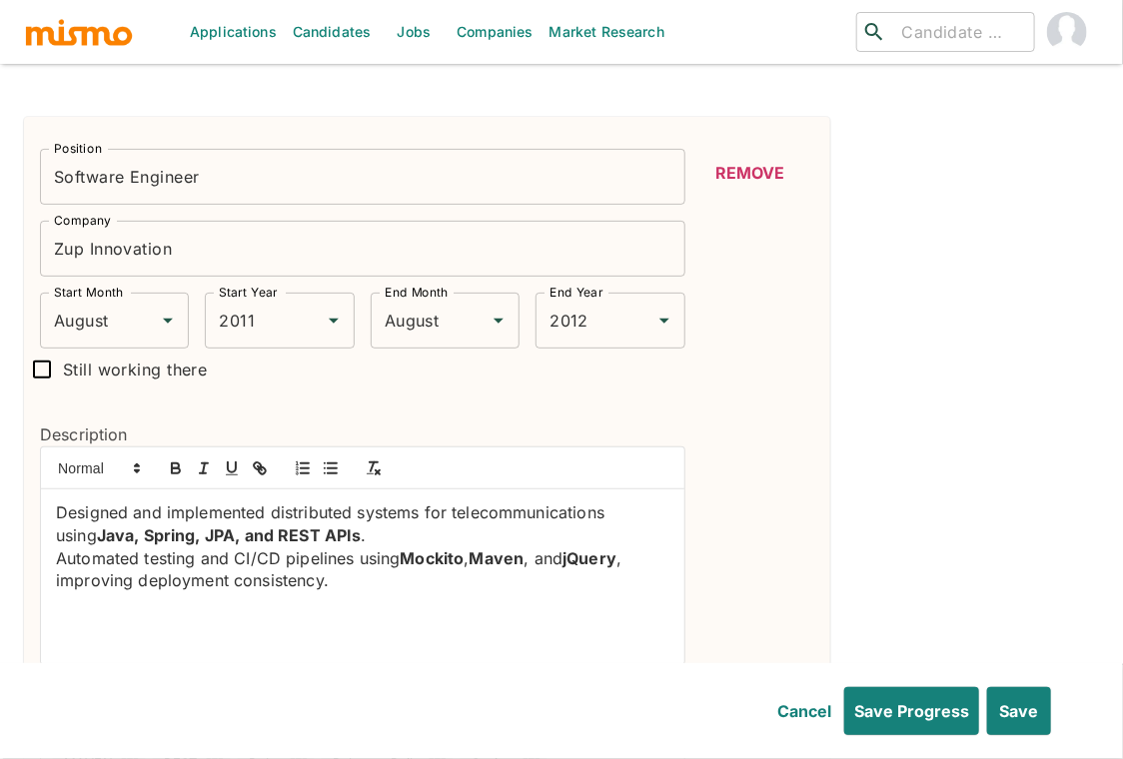
click at [56, 501] on p "Designed and implemented distributed systems for telecommunications using Java,…" at bounding box center [362, 523] width 613 height 45
click at [320, 456] on button "button" at bounding box center [331, 468] width 28 height 24
click at [56, 547] on p "Automated testing and CI/CD pipelines using Mockito , Maven , and jQuery , impr…" at bounding box center [362, 569] width 613 height 45
click at [332, 463] on line "button" at bounding box center [332, 463] width 9 height 0
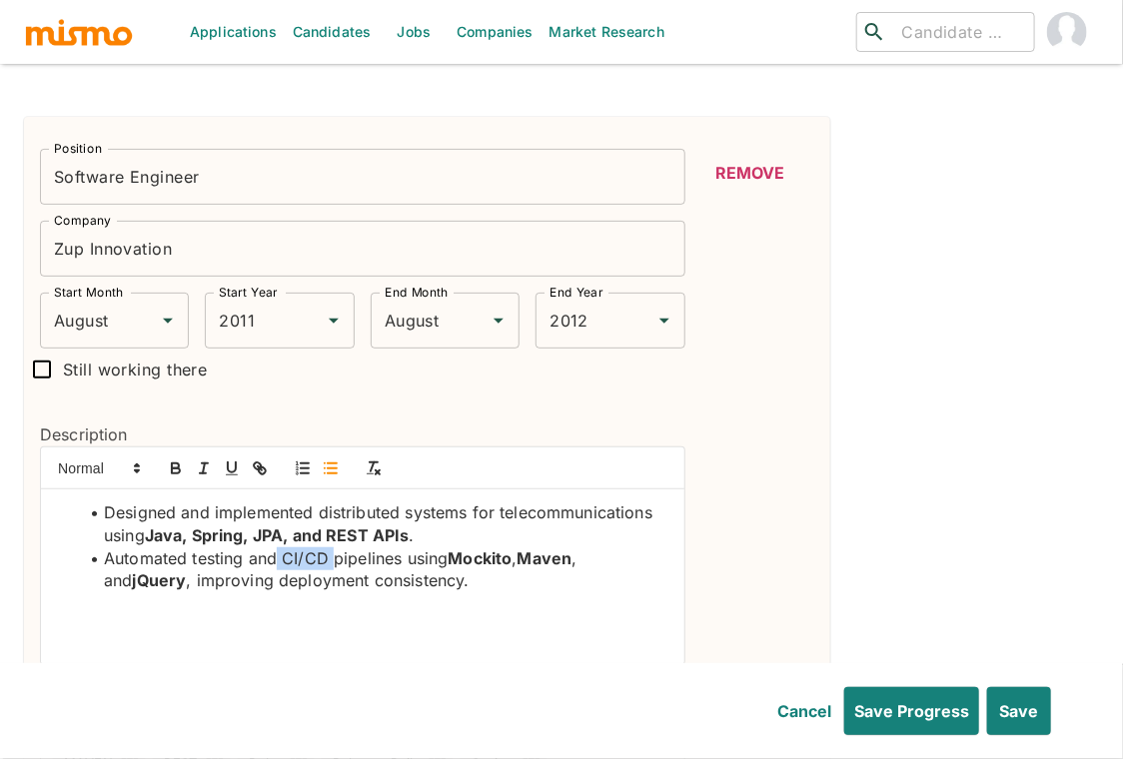
drag, startPoint x: 333, startPoint y: 517, endPoint x: 277, endPoint y: 518, distance: 55.9
click at [277, 547] on li "Automated testing and CI/CD pipelines using Mockito , Maven , and jQuery , impr…" at bounding box center [374, 569] width 589 height 45
click at [173, 459] on icon "button" at bounding box center [176, 468] width 18 height 18
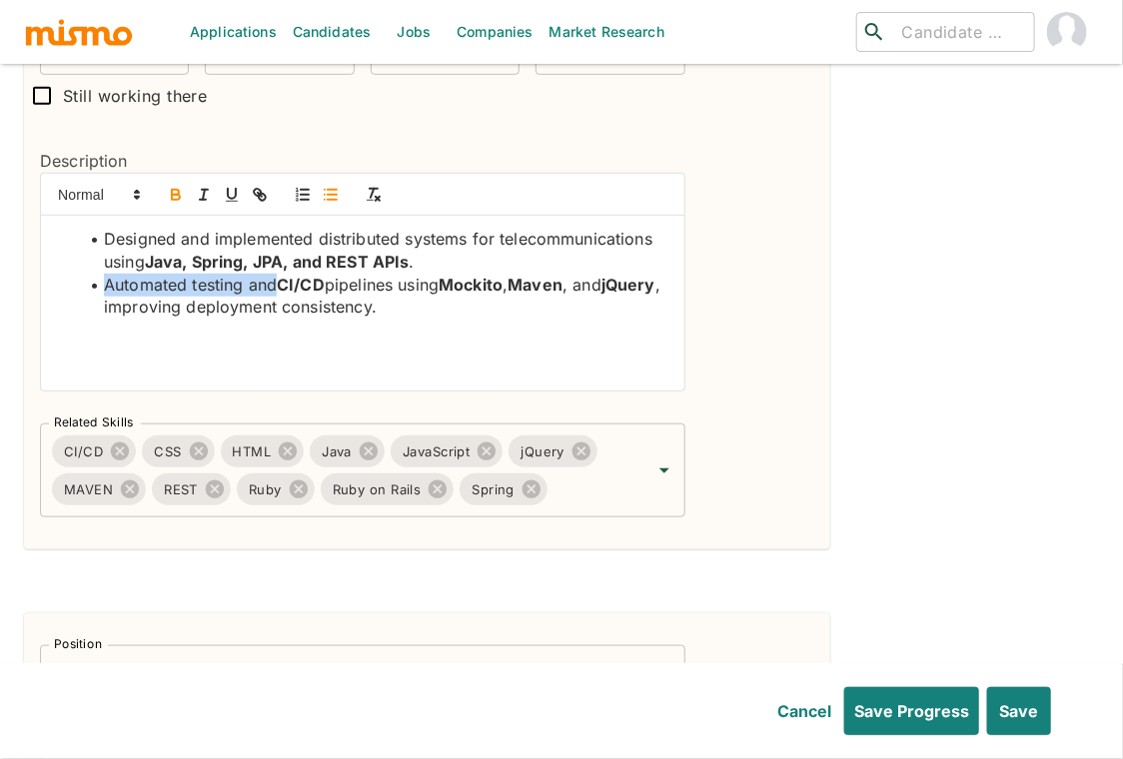
scroll to position [5435, 0]
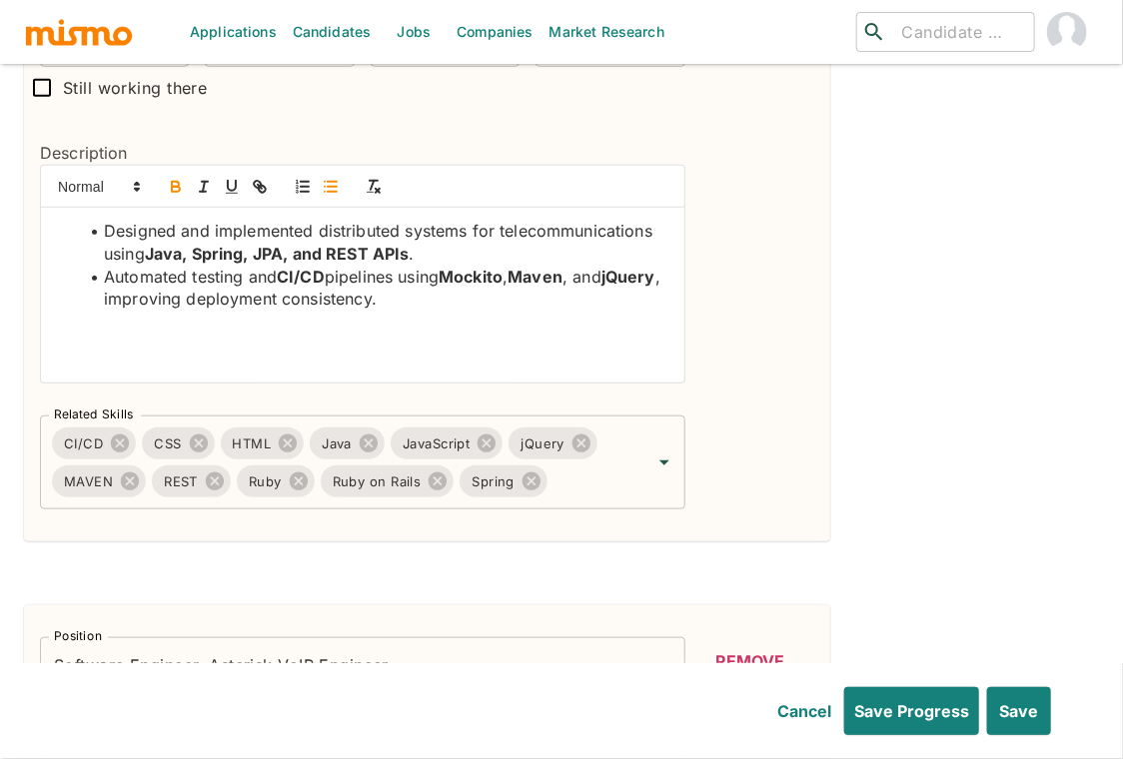
click at [149, 244] on strong "Java, Spring, JPA, and REST APIs" at bounding box center [277, 254] width 265 height 20
click at [168, 220] on li "Designed and implemented distributed systems for telecommunications using Ruby,…" at bounding box center [374, 242] width 589 height 45
click at [172, 182] on icon "button" at bounding box center [175, 184] width 7 height 5
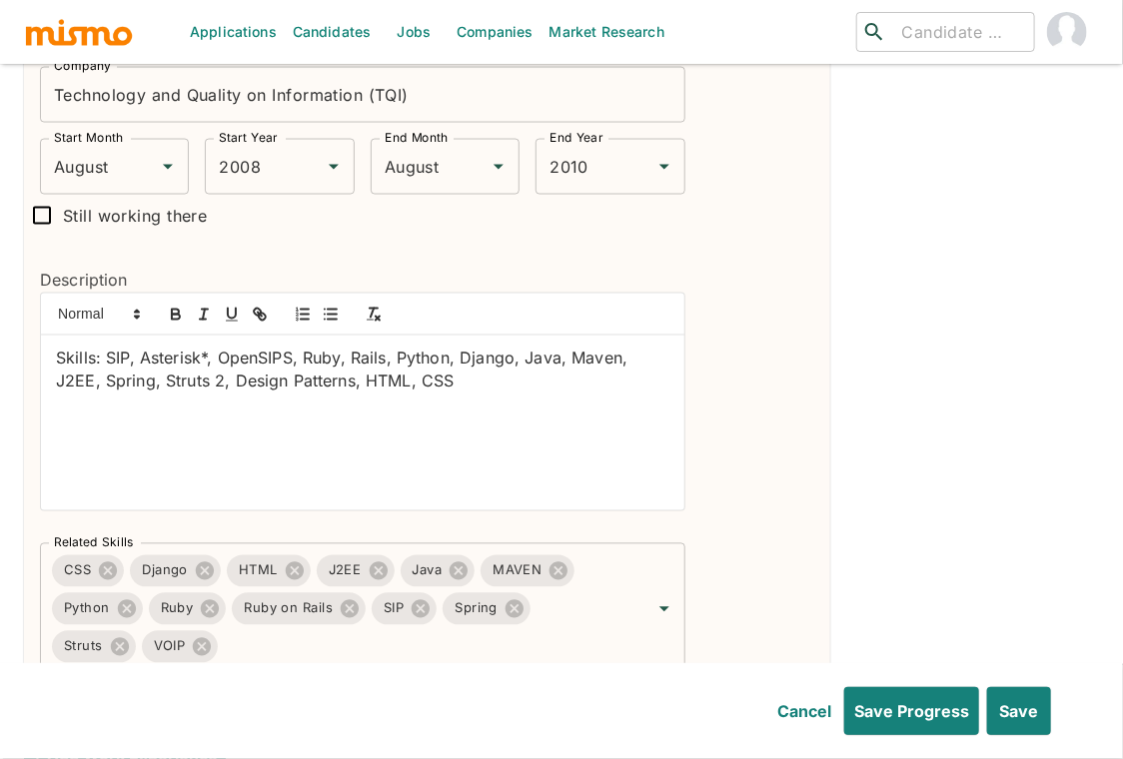
scroll to position [6158, 0]
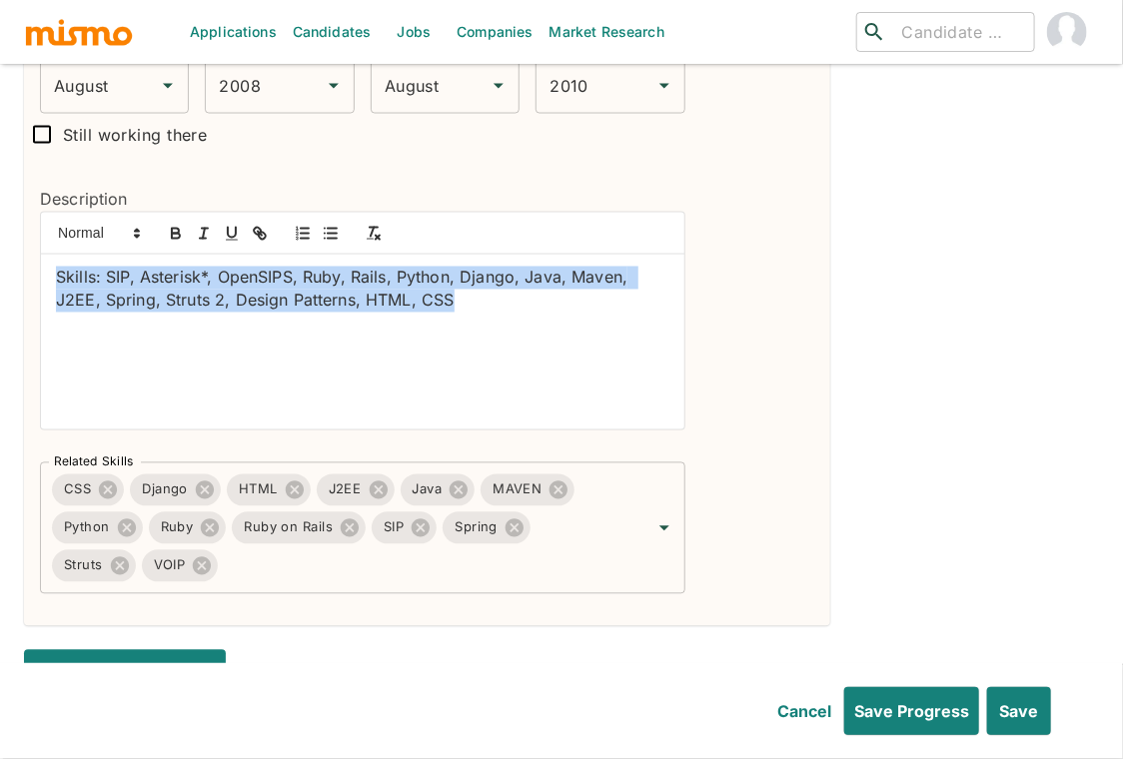
drag, startPoint x: 487, startPoint y: 268, endPoint x: 47, endPoint y: 231, distance: 442.0
click at [47, 255] on div "Skills: SIP, Asterisk*, OpenSIPS, Ruby, Rails, Python, Django, Java, Maven, J2E…" at bounding box center [362, 342] width 643 height 175
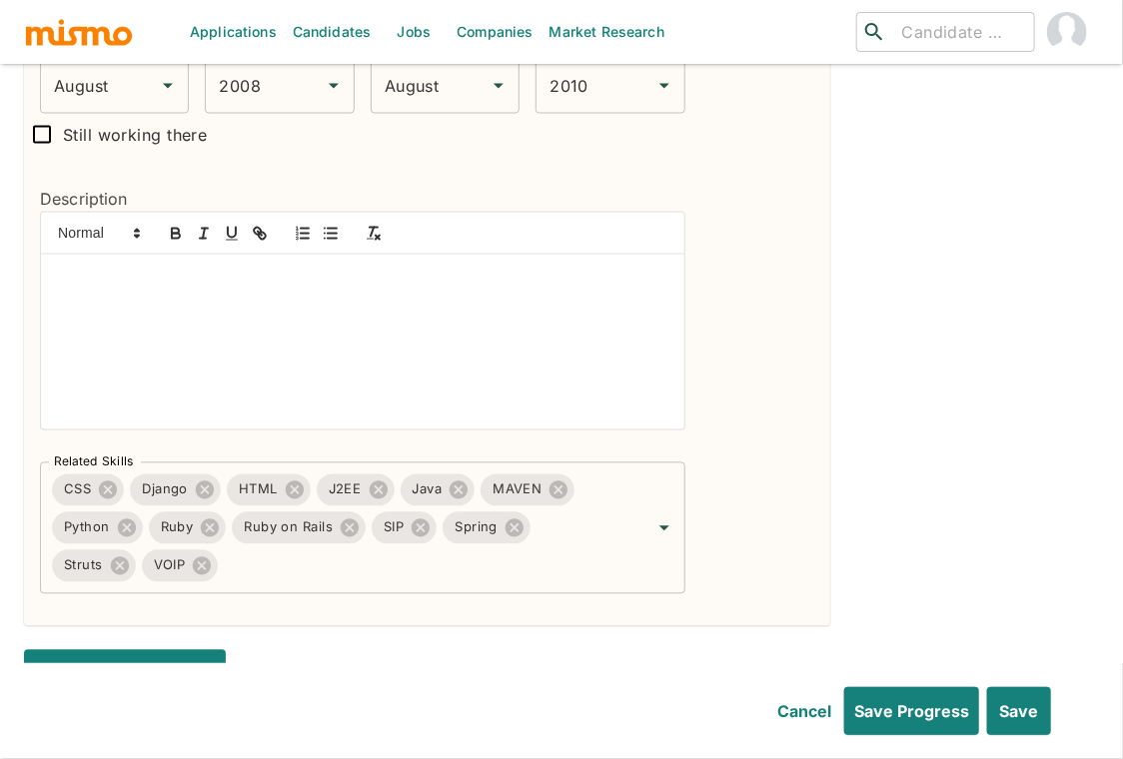
scroll to position [0, 0]
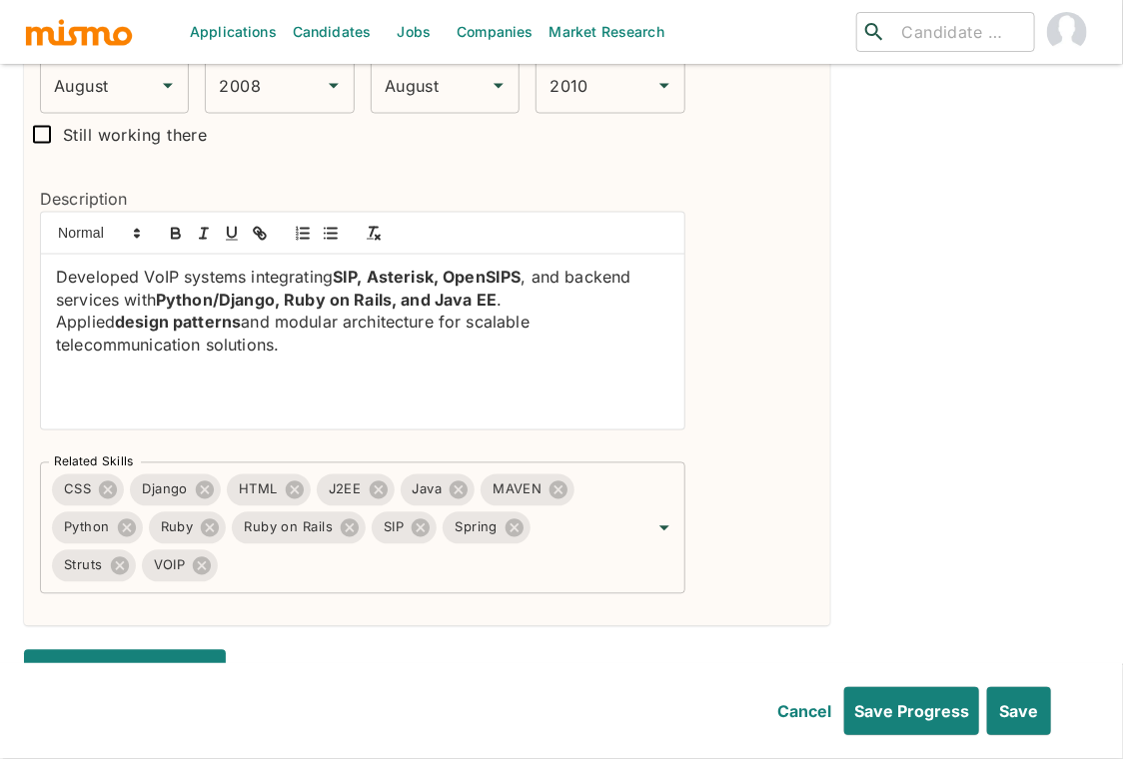
click at [54, 255] on div "Developed VoIP systems integrating SIP, Asterisk, OpenSIPS , and backend servic…" at bounding box center [362, 342] width 643 height 175
click at [330, 225] on icon "button" at bounding box center [331, 234] width 18 height 18
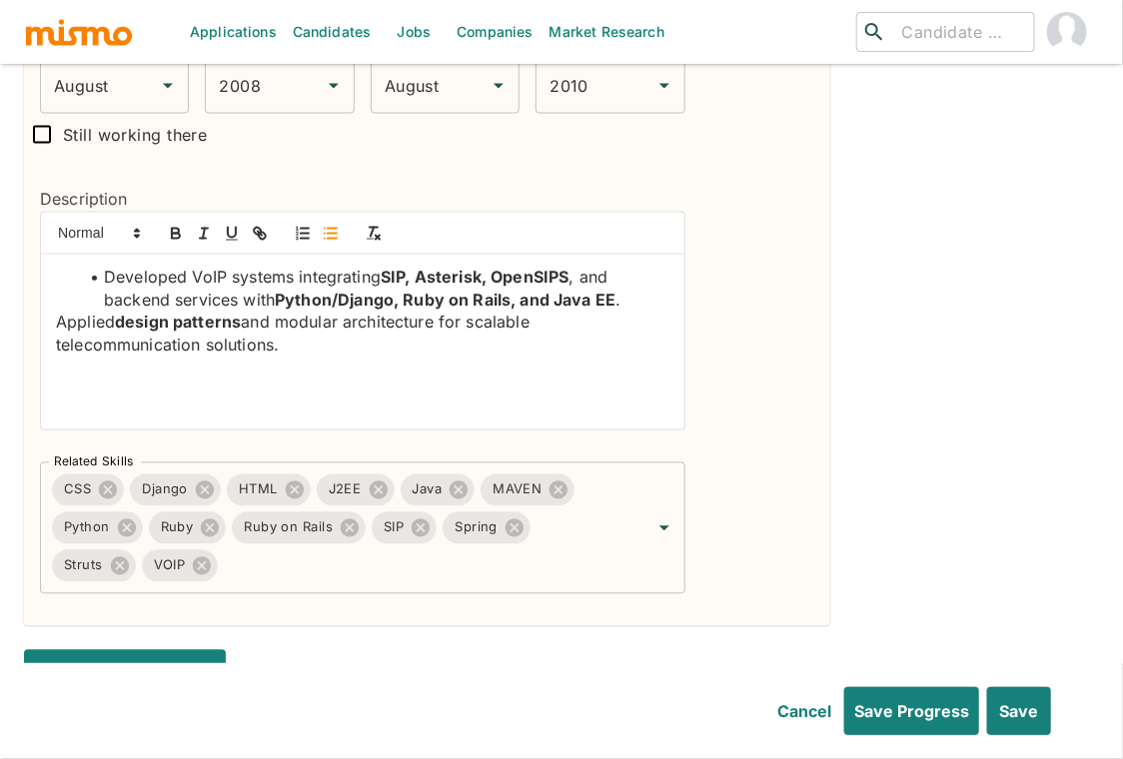
click at [56, 312] on p "Applied design patterns and modular architecture for scalable telecommunication…" at bounding box center [362, 334] width 613 height 45
click at [322, 225] on icon "button" at bounding box center [331, 234] width 18 height 18
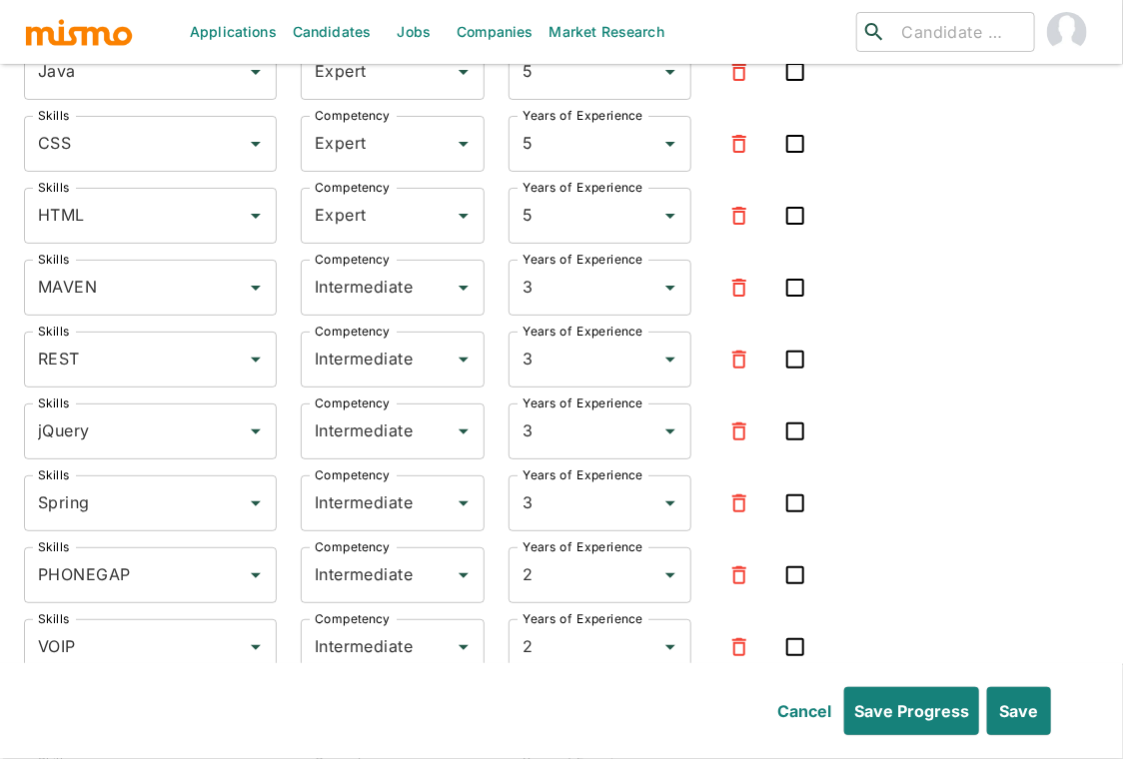
scroll to position [7528, 0]
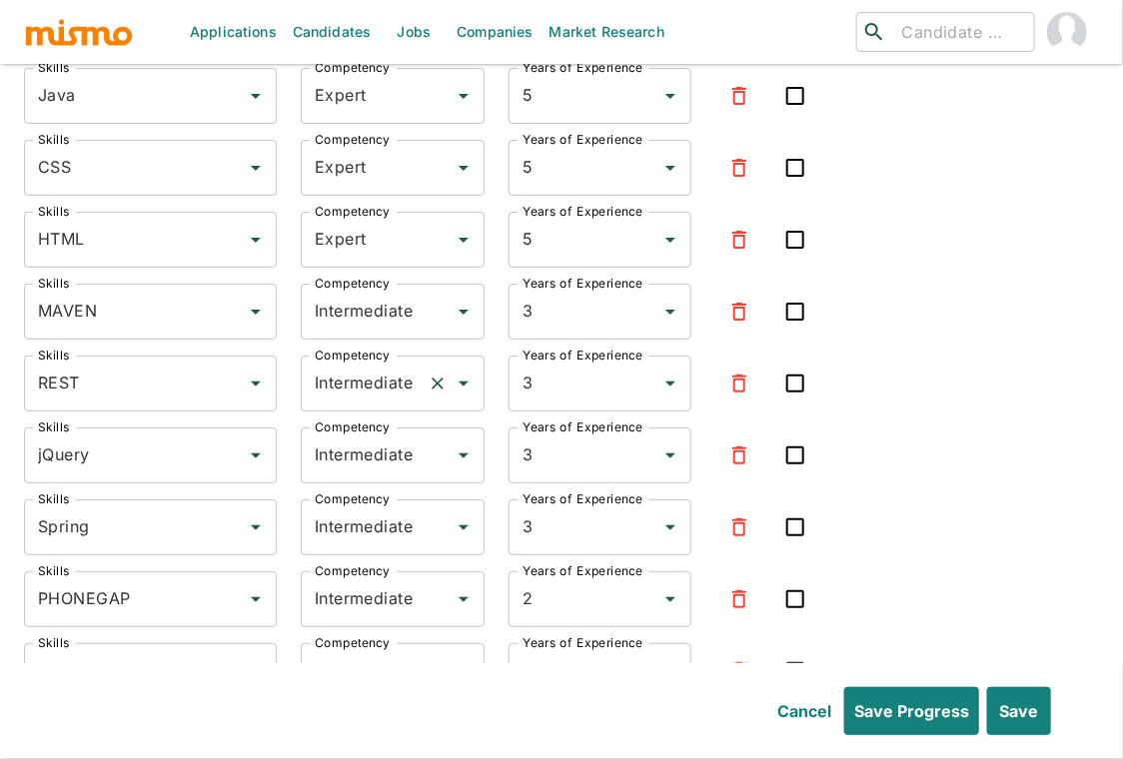
click at [395, 365] on input "Intermediate" at bounding box center [365, 384] width 110 height 38
click at [363, 438] on li "Expert" at bounding box center [393, 440] width 184 height 40
type input "Expert"
click at [371, 436] on input "Intermediate" at bounding box center [365, 455] width 110 height 38
click at [348, 510] on li "Expert" at bounding box center [393, 512] width 184 height 40
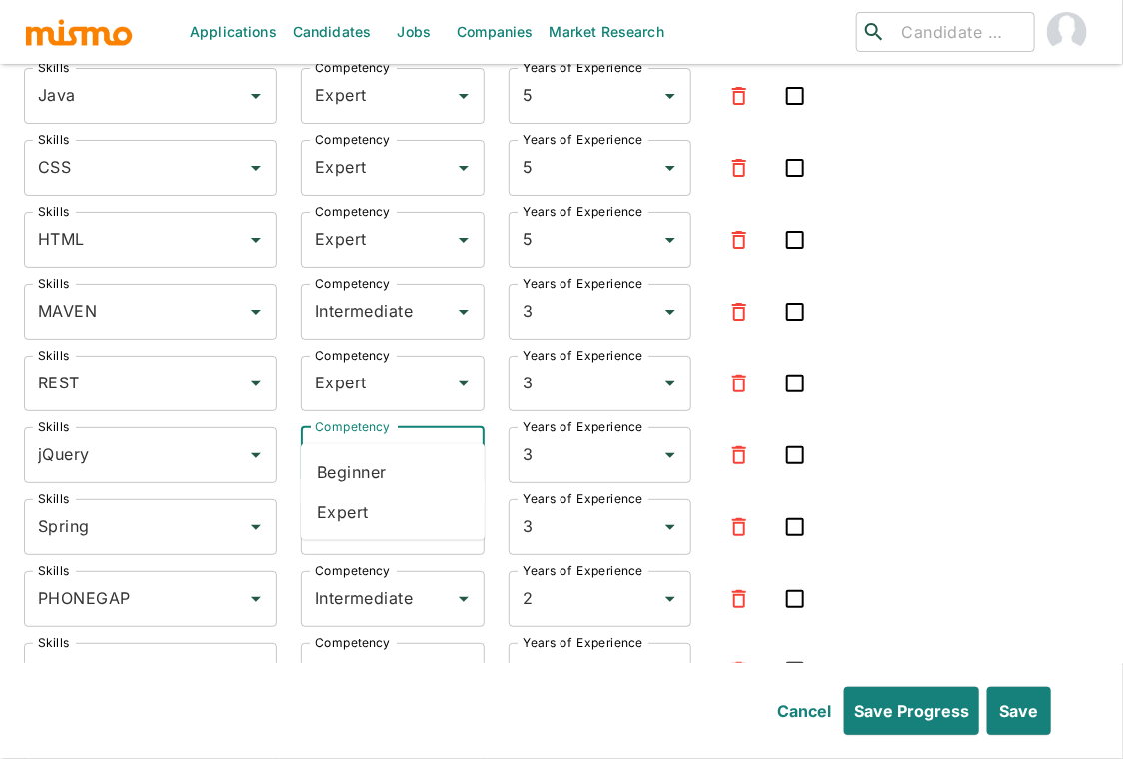
type input "Expert"
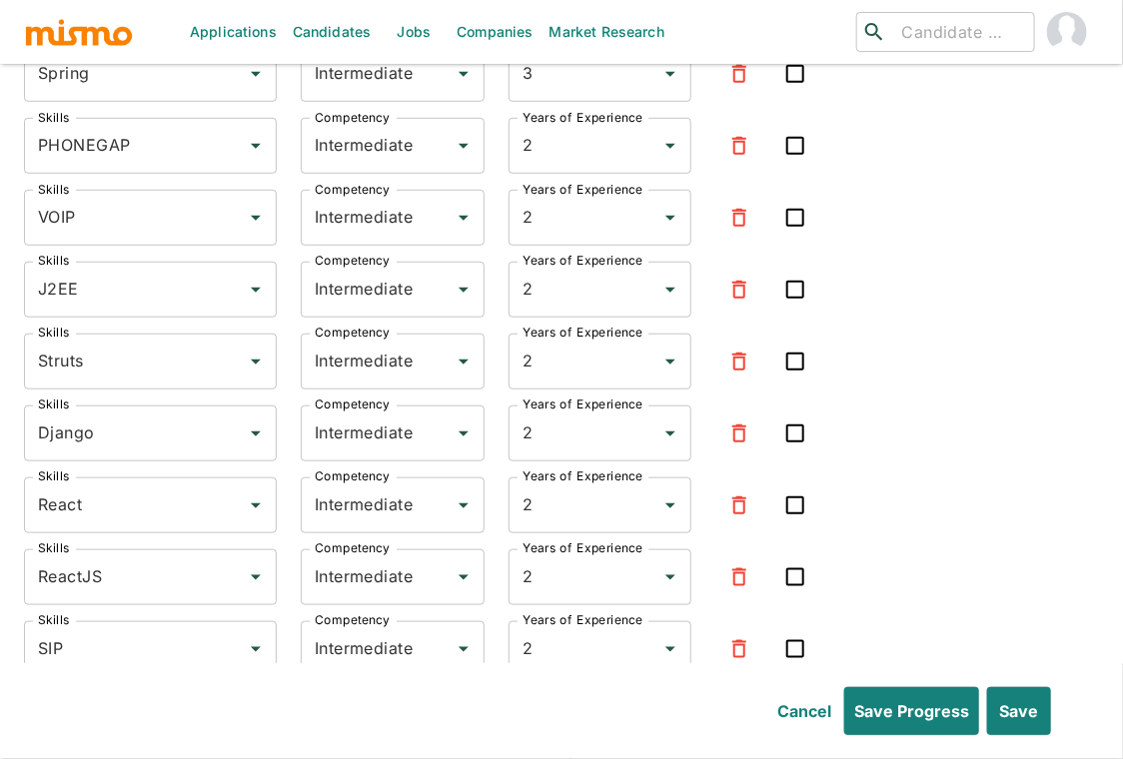
scroll to position [8039, 0]
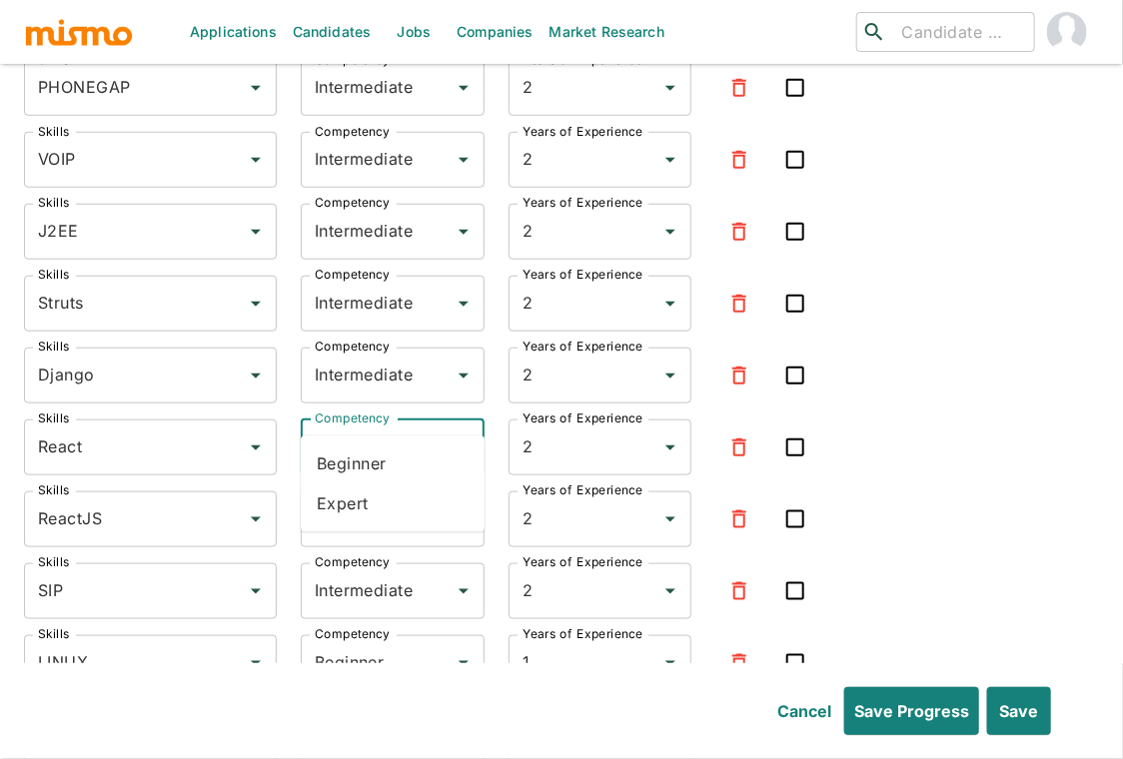
click at [363, 428] on input "Intermediate" at bounding box center [365, 447] width 110 height 38
click at [363, 489] on li "Expert" at bounding box center [393, 504] width 184 height 40
type input "Expert"
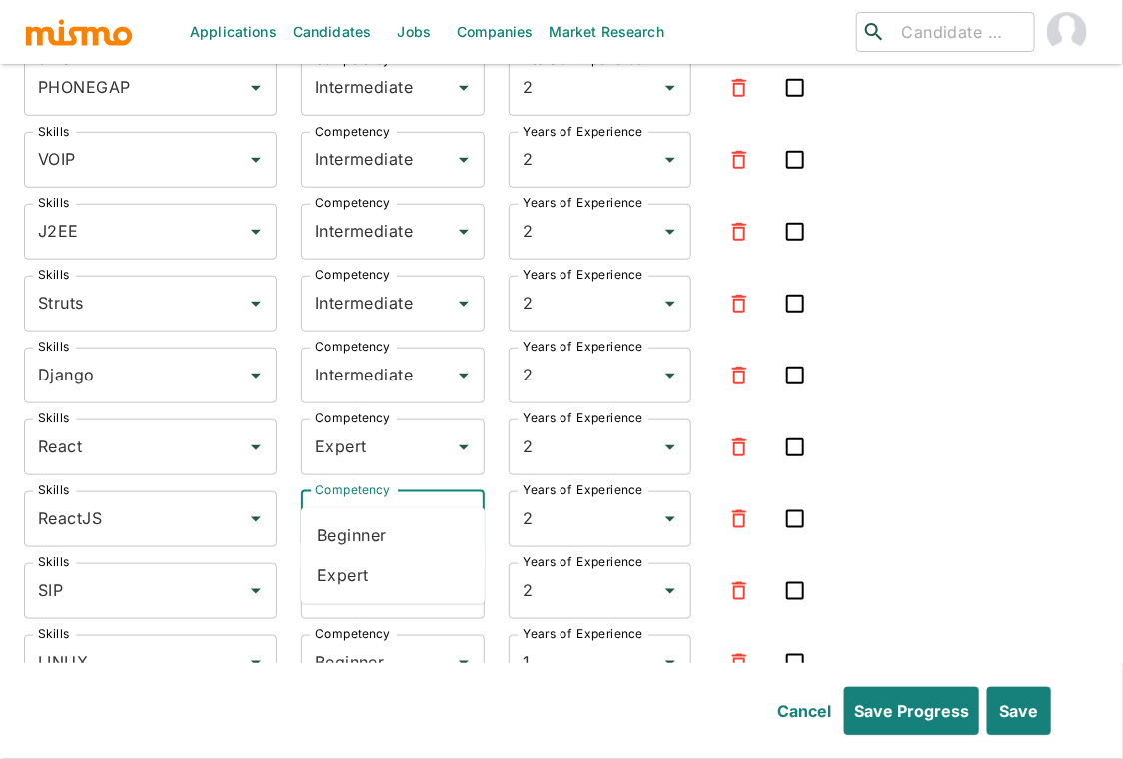
click at [373, 500] on input "Intermediate" at bounding box center [365, 519] width 110 height 38
click at [376, 563] on li "Expert" at bounding box center [393, 576] width 184 height 40
type input "Expert"
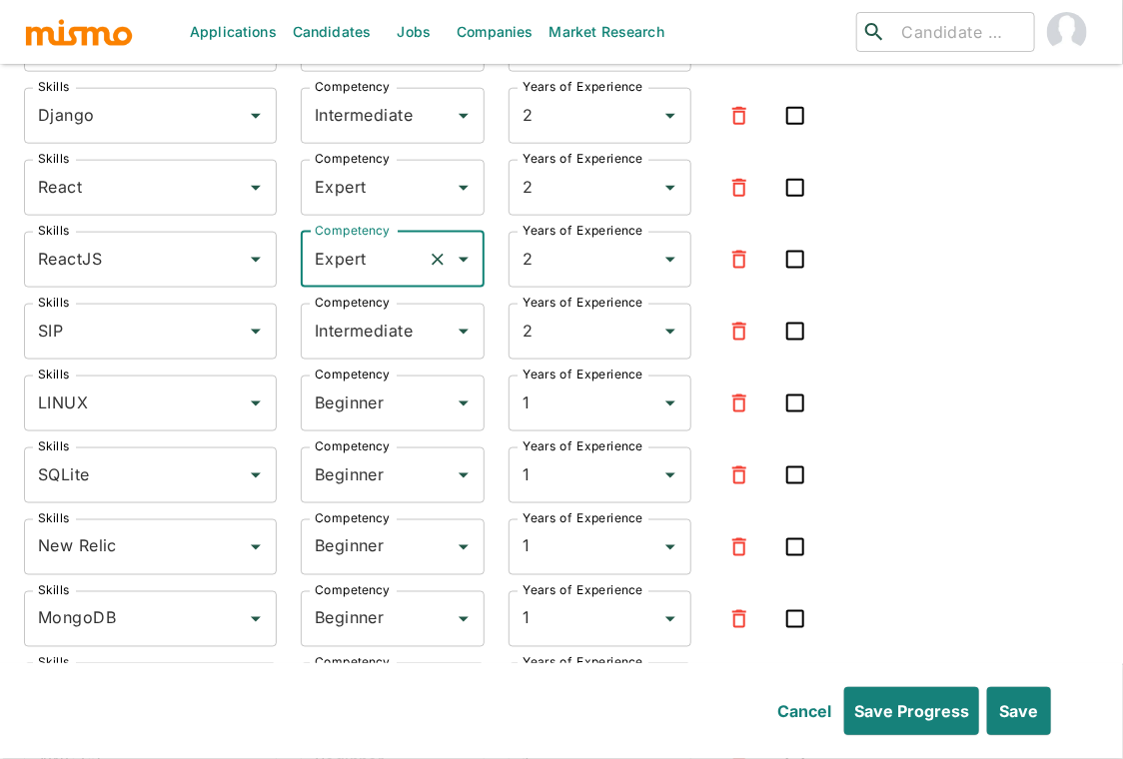
scroll to position [8331, 0]
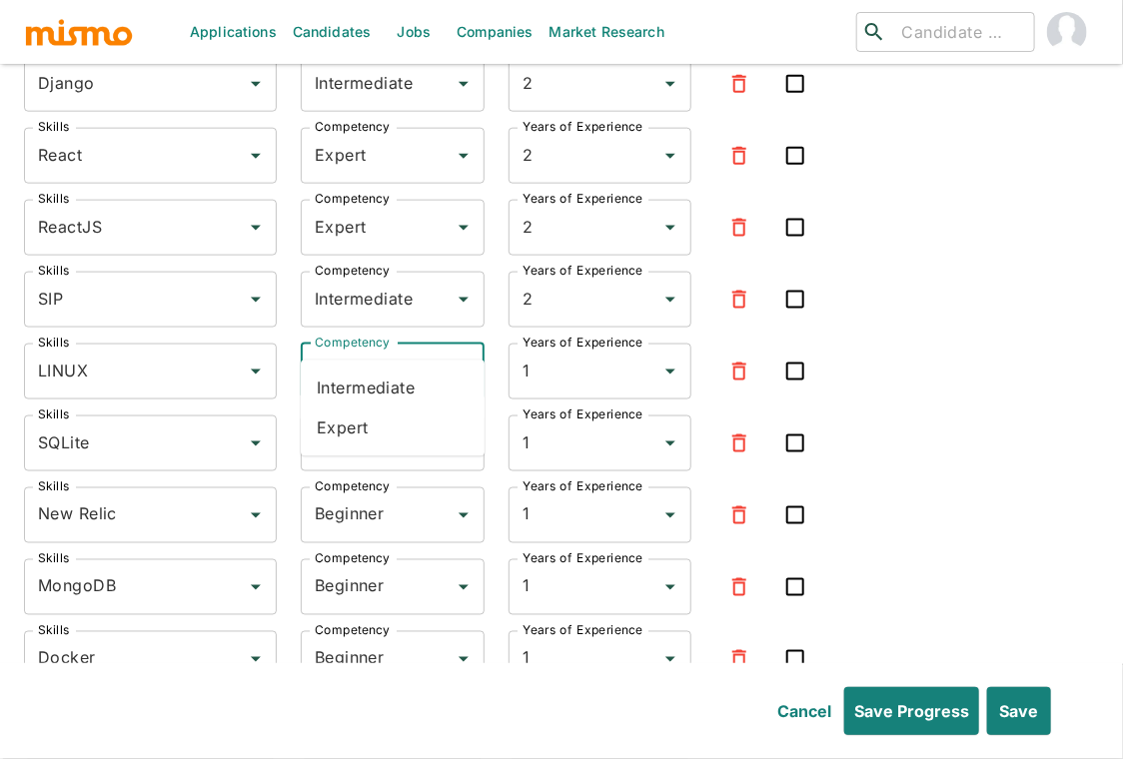
click at [360, 353] on input "Beginner" at bounding box center [365, 372] width 110 height 38
click at [351, 414] on li "Expert" at bounding box center [393, 428] width 184 height 40
type input "Expert"
click at [354, 424] on input "Beginner" at bounding box center [365, 443] width 110 height 38
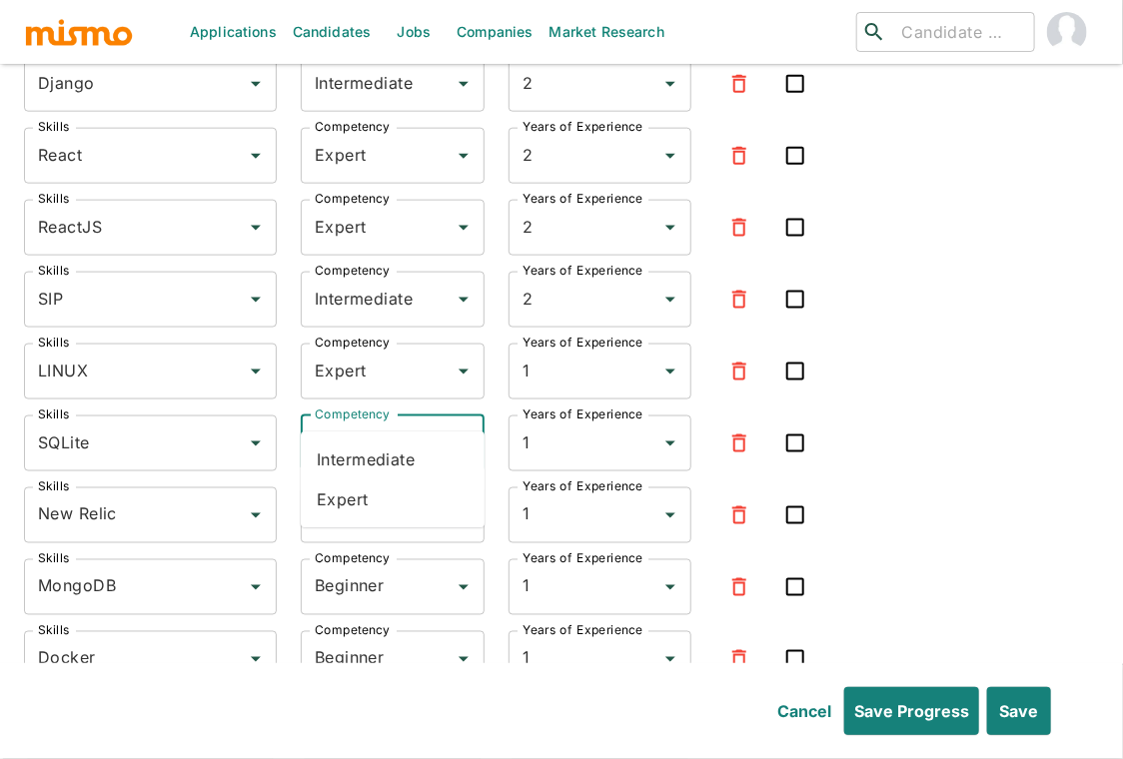
click at [350, 505] on li "Expert" at bounding box center [393, 499] width 184 height 40
type input "Expert"
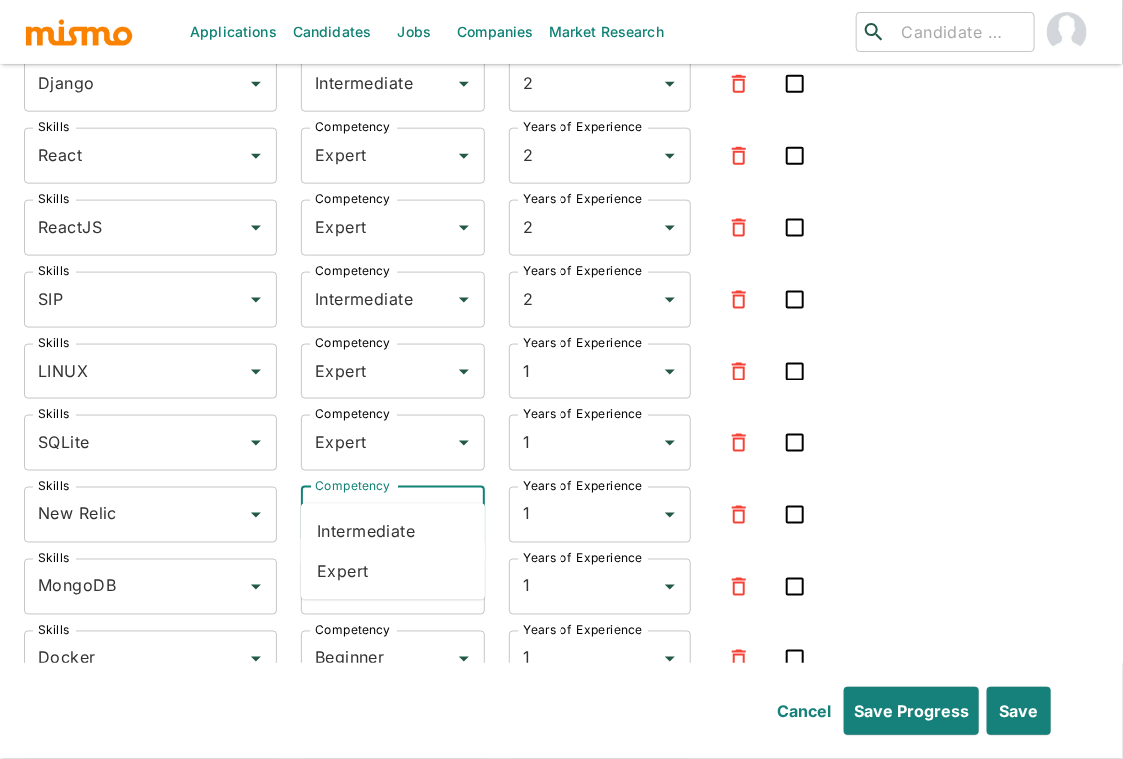
click at [366, 496] on input "Beginner" at bounding box center [365, 515] width 110 height 38
click at [366, 559] on li "Expert" at bounding box center [393, 572] width 184 height 40
type input "Expert"
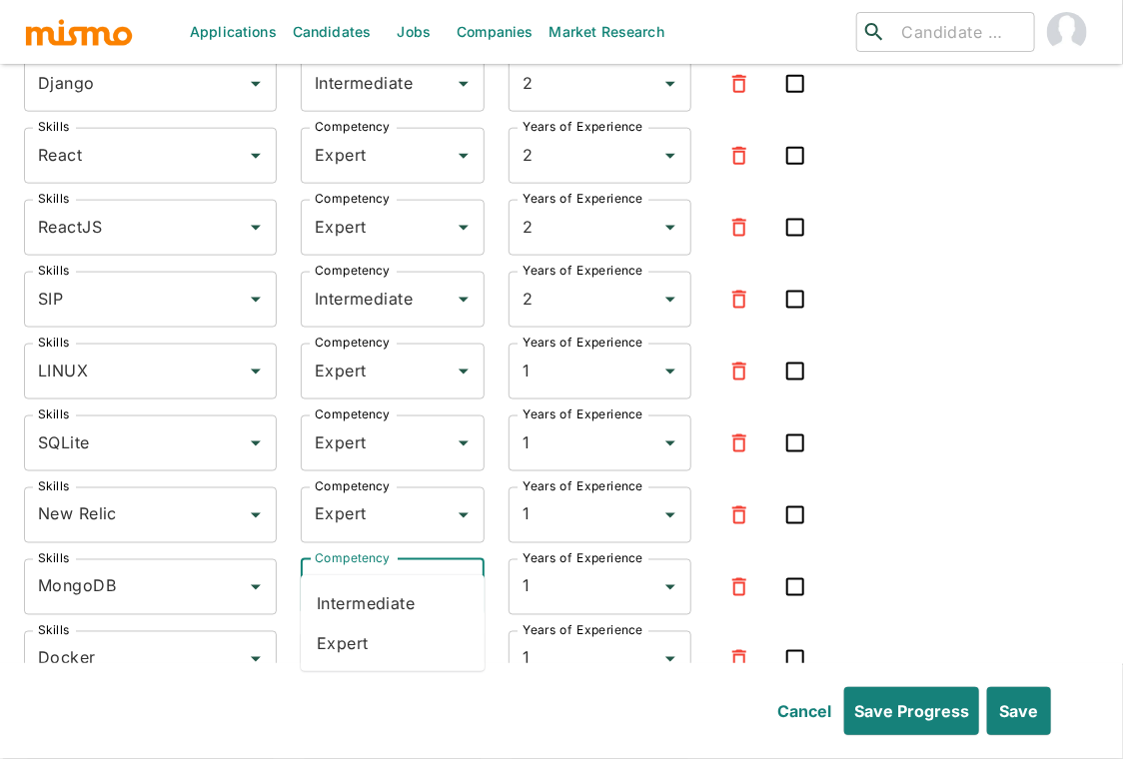
click at [367, 568] on input "Beginner" at bounding box center [365, 587] width 110 height 38
click at [361, 634] on li "Expert" at bounding box center [393, 643] width 184 height 40
type input "Expert"
click at [372, 640] on input "Beginner" at bounding box center [365, 659] width 110 height 38
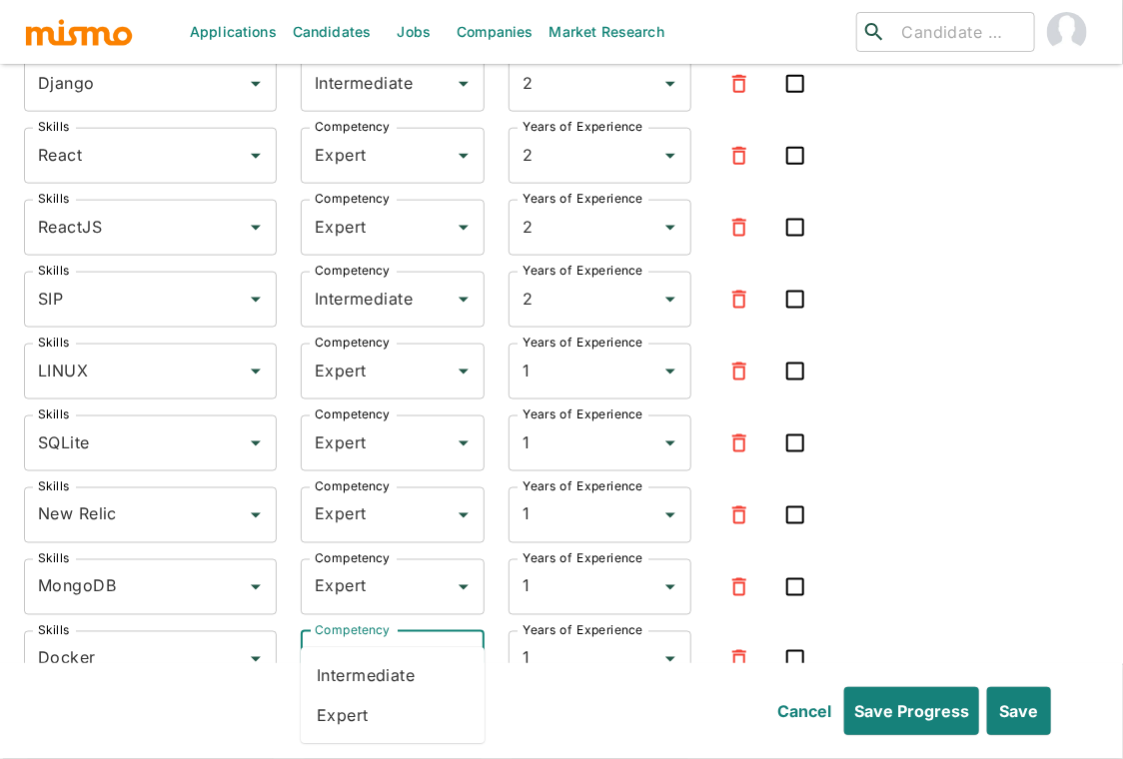
click at [350, 707] on li "Expert" at bounding box center [393, 716] width 184 height 40
type input "Expert"
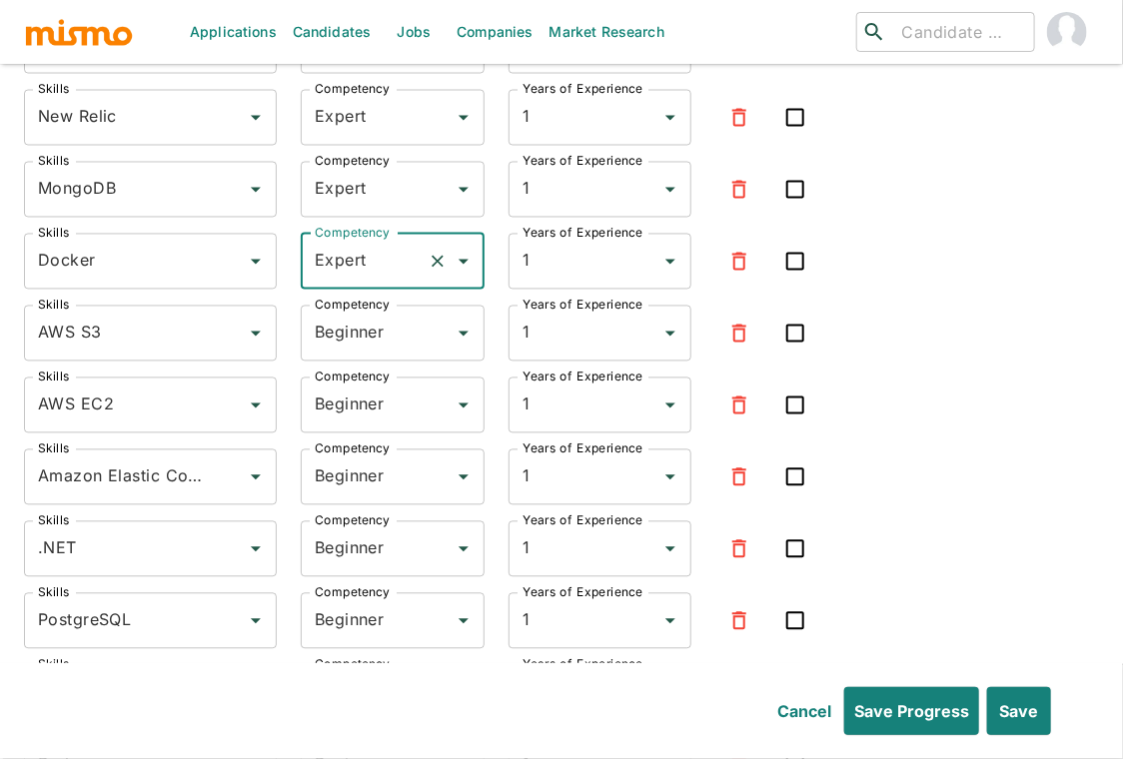
scroll to position [8769, 0]
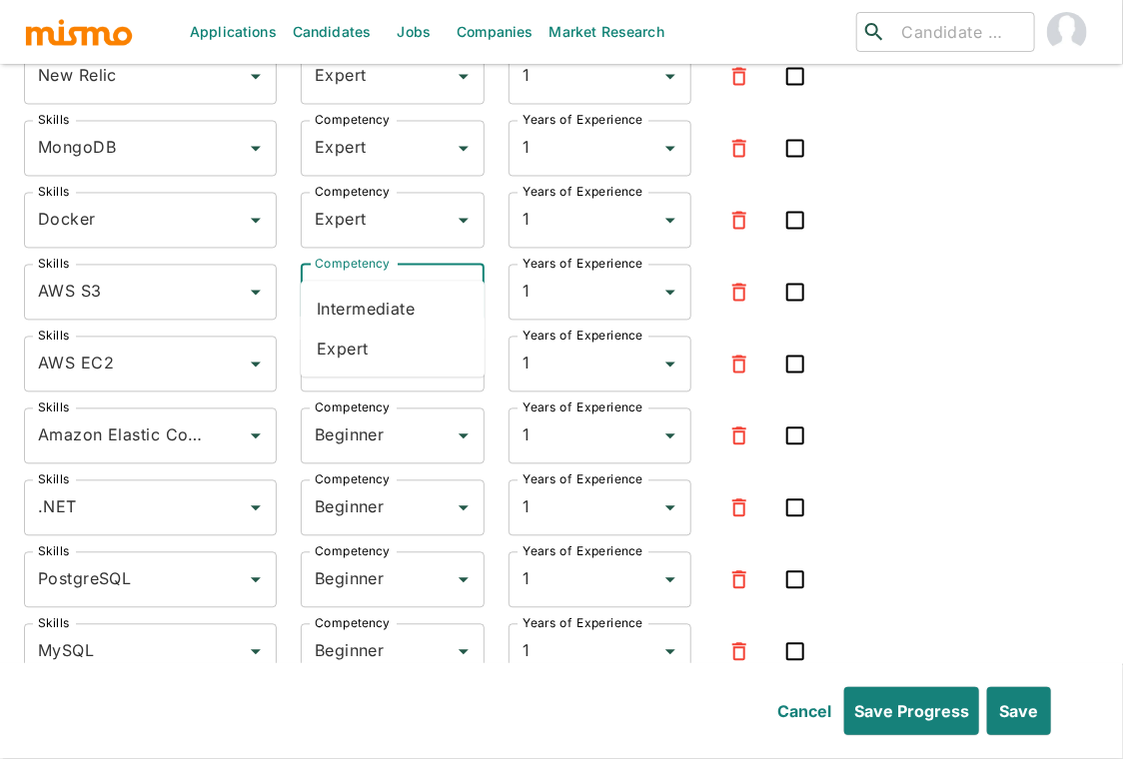
click at [362, 274] on input "Beginner" at bounding box center [365, 293] width 110 height 38
click at [349, 342] on li "Expert" at bounding box center [393, 350] width 184 height 40
type input "Expert"
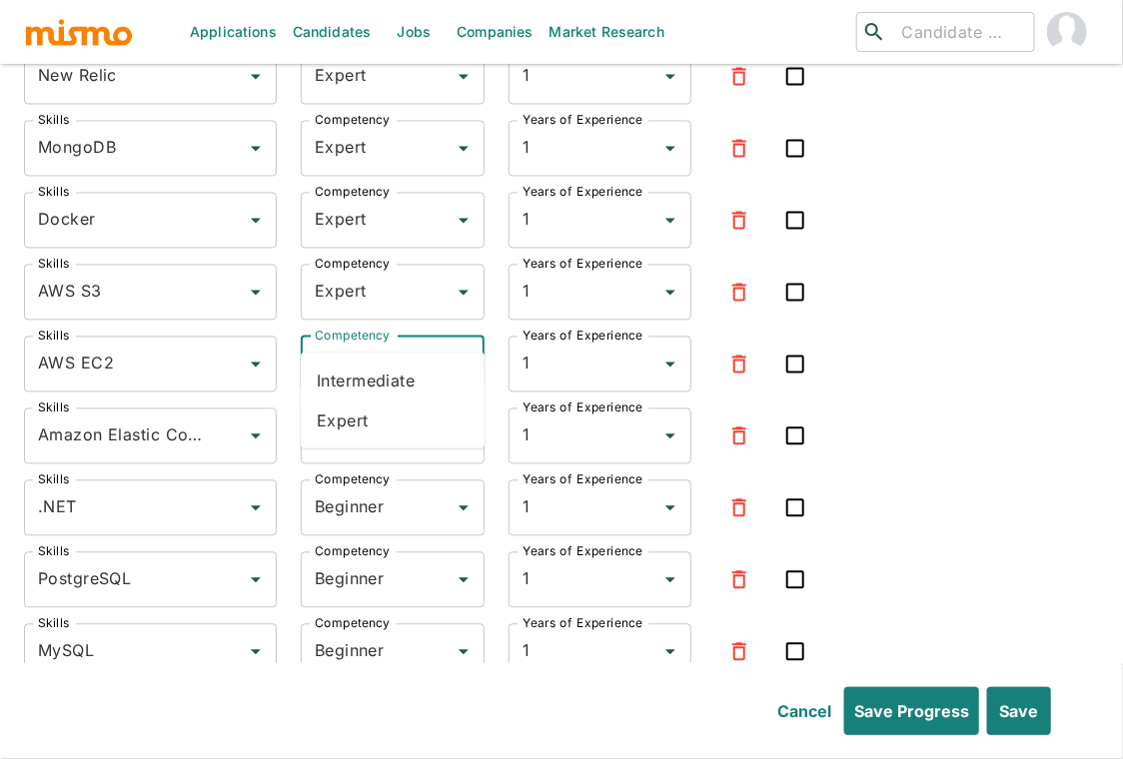
click at [349, 346] on input "Beginner" at bounding box center [365, 365] width 110 height 38
click at [348, 427] on li "Expert" at bounding box center [393, 420] width 184 height 40
type input "Expert"
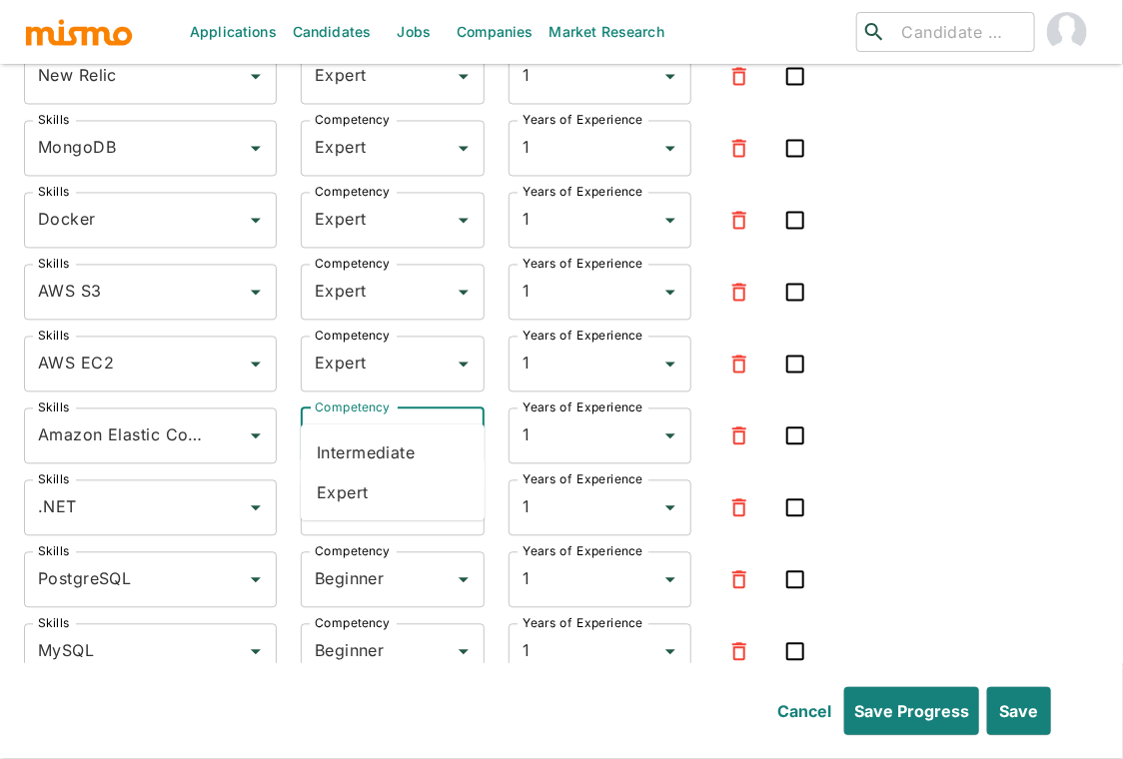
click at [356, 417] on input "Beginner" at bounding box center [365, 436] width 110 height 38
click at [357, 488] on li "Expert" at bounding box center [393, 493] width 184 height 40
type input "Expert"
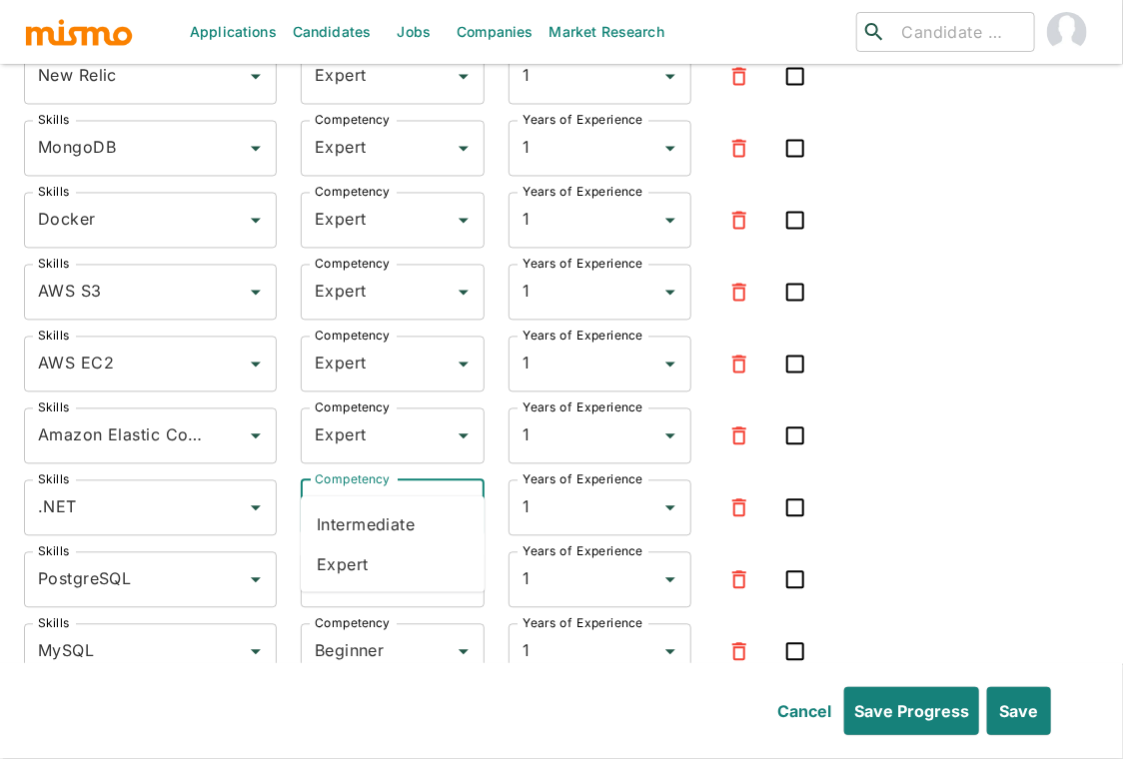
click at [358, 489] on input "Beginner" at bounding box center [365, 508] width 110 height 38
click at [357, 528] on li "Intermediate" at bounding box center [393, 524] width 184 height 40
type input "Intermediate"
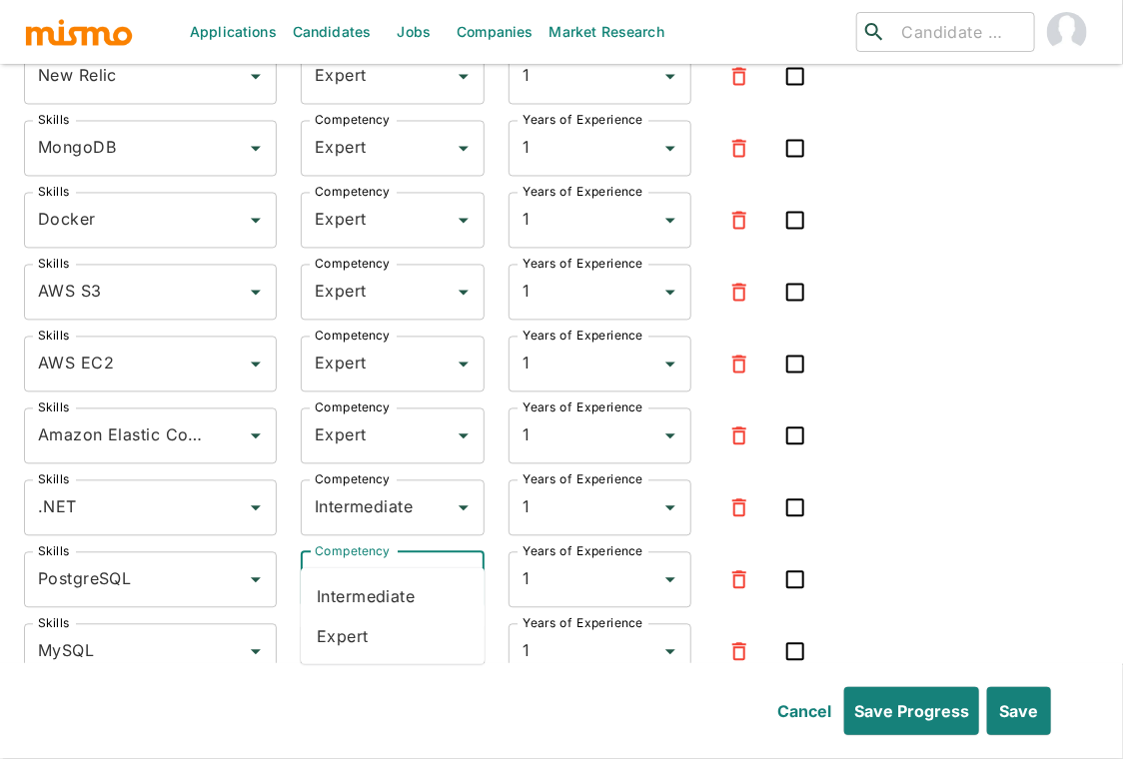
click at [337, 561] on input "Beginner" at bounding box center [365, 580] width 110 height 38
click at [319, 643] on li "Expert" at bounding box center [393, 637] width 184 height 40
type input "Expert"
click at [344, 633] on input "Beginner" at bounding box center [365, 652] width 110 height 38
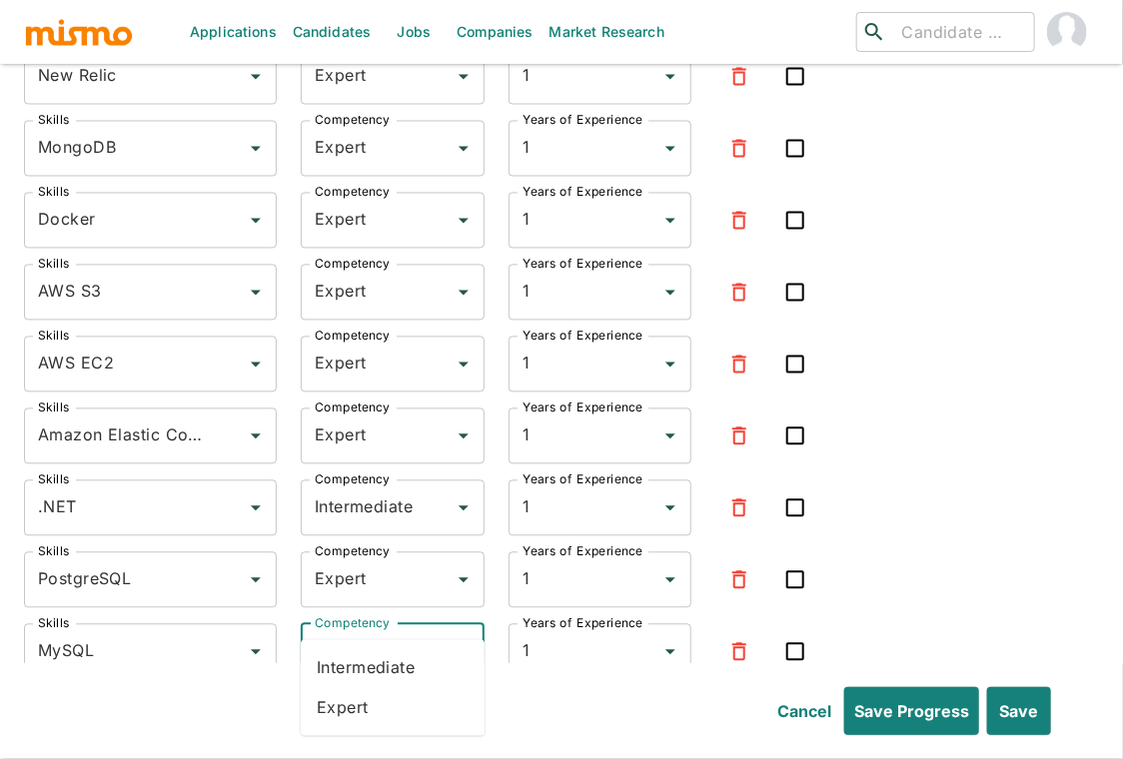
click at [344, 697] on li "Expert" at bounding box center [393, 708] width 184 height 40
type input "Expert"
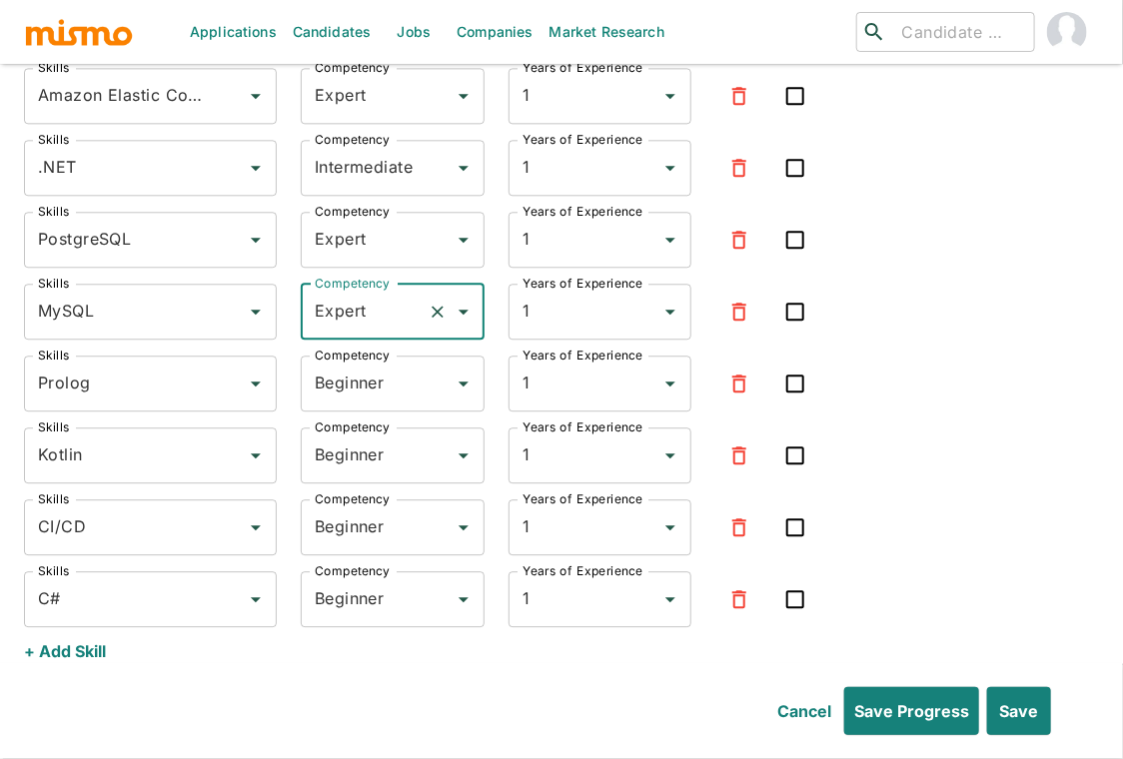
scroll to position [9135, 0]
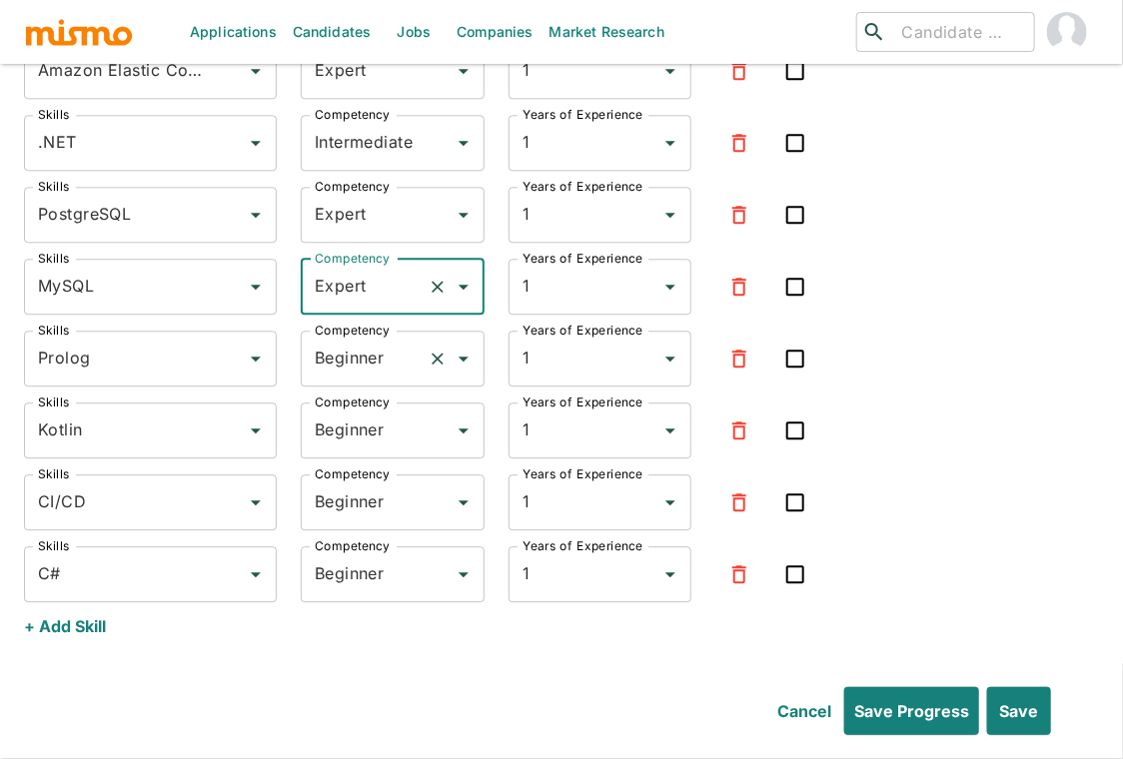
click at [339, 340] on input "Beginner" at bounding box center [365, 359] width 110 height 38
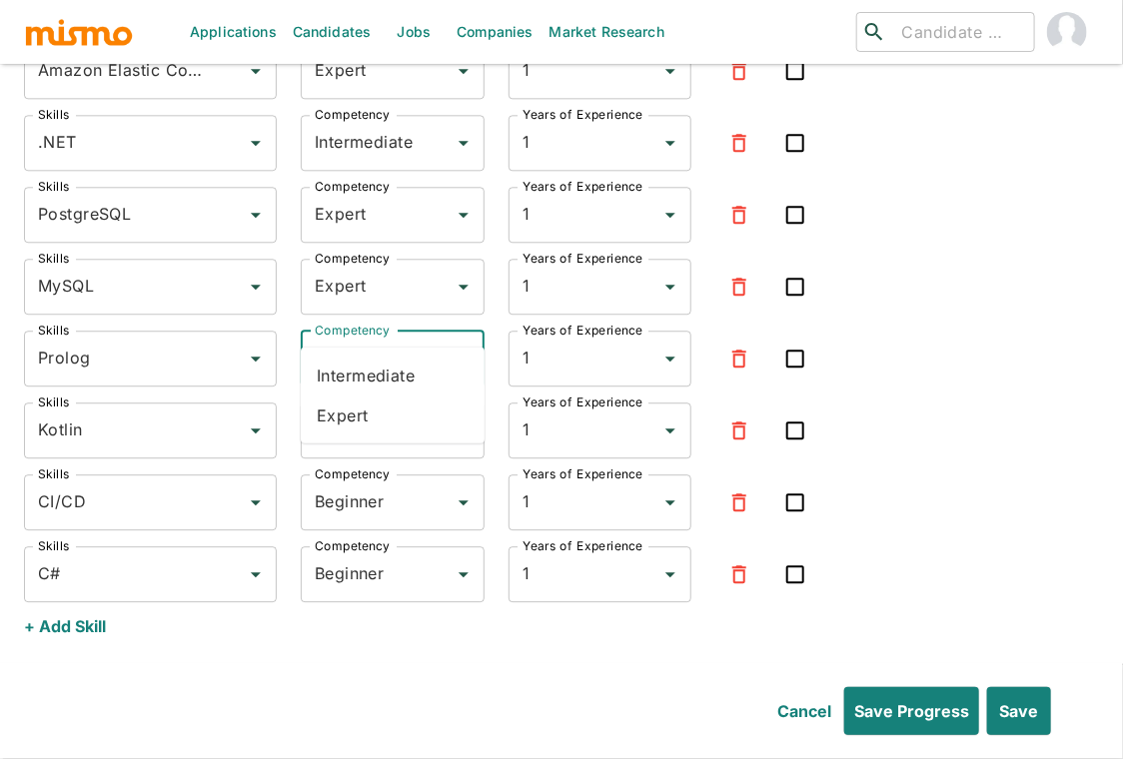
click at [341, 371] on li "Intermediate" at bounding box center [393, 375] width 184 height 40
type input "Intermediate"
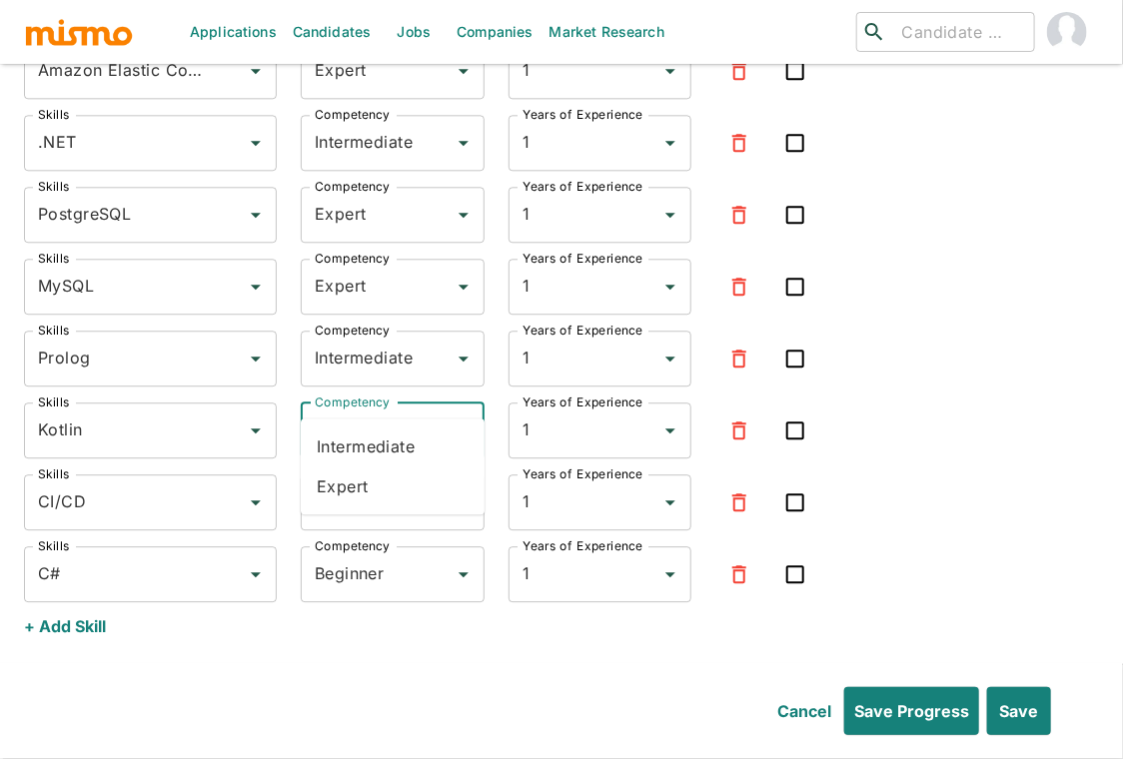
click at [344, 411] on input "Beginner" at bounding box center [365, 430] width 110 height 38
click at [351, 443] on li "Intermediate" at bounding box center [393, 446] width 184 height 40
type input "Intermediate"
click at [352, 483] on input "Beginner" at bounding box center [365, 502] width 110 height 38
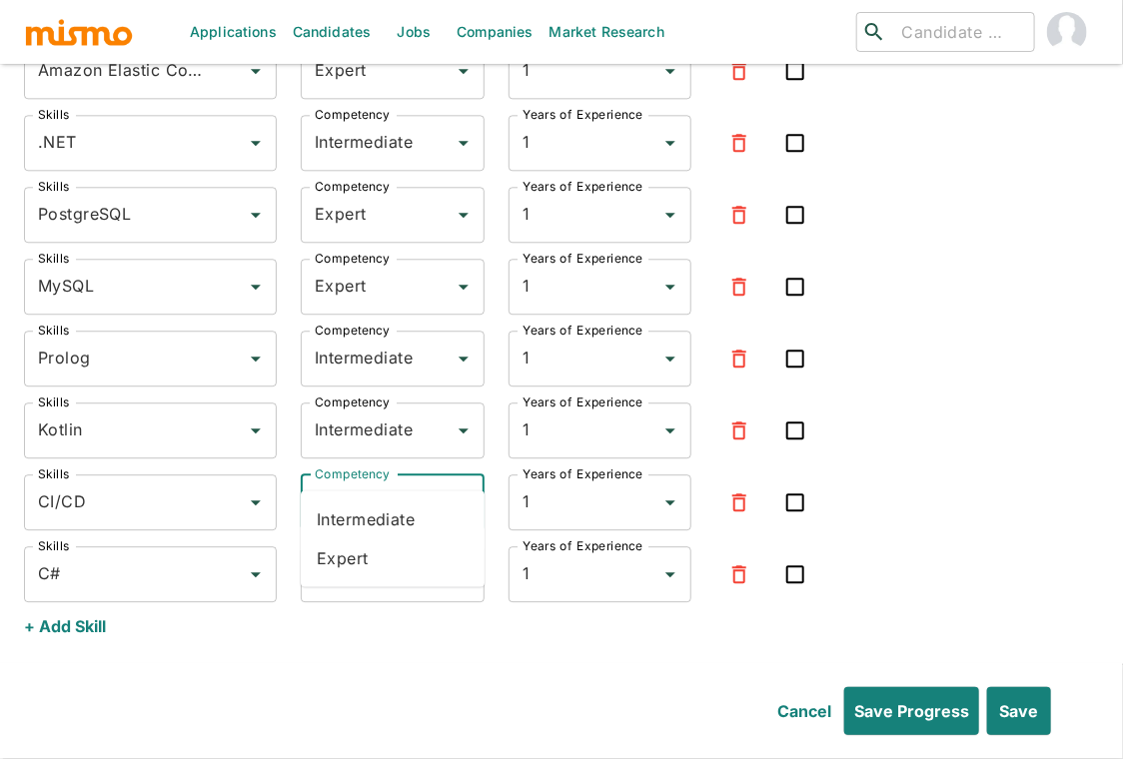
click at [351, 563] on li "Expert" at bounding box center [393, 558] width 184 height 40
type input "Expert"
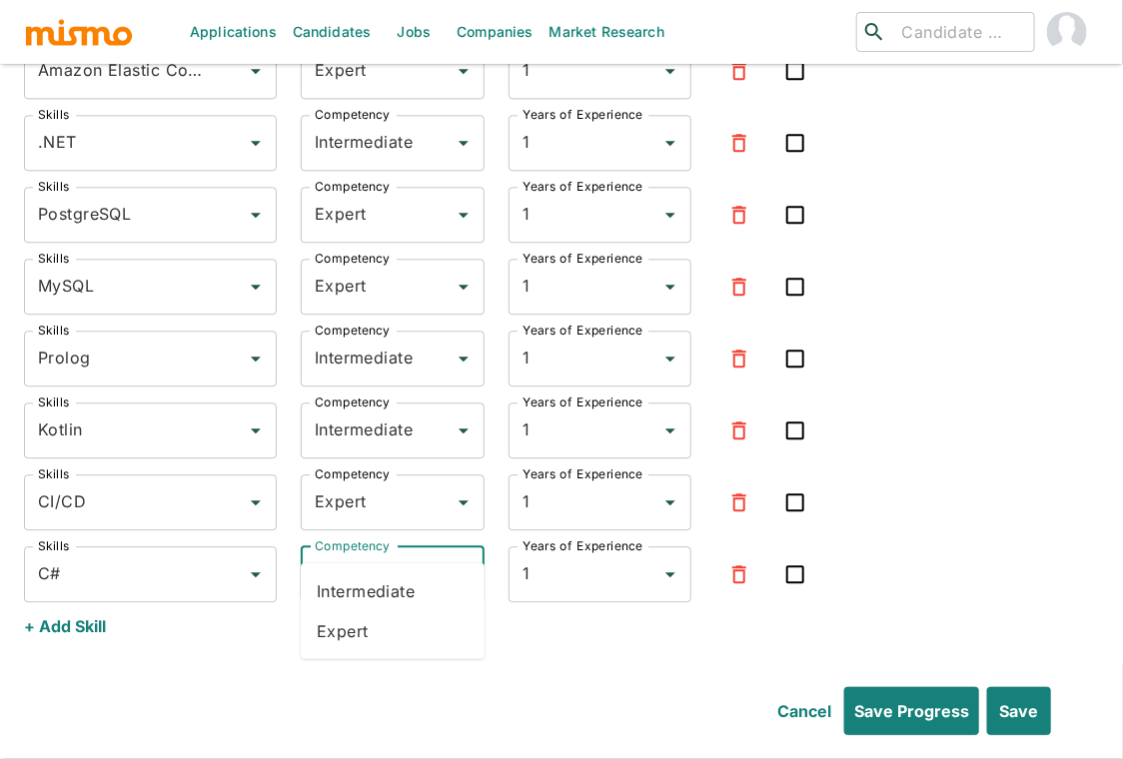
click at [359, 555] on input "Beginner" at bounding box center [365, 574] width 110 height 38
click at [359, 583] on li "Intermediate" at bounding box center [393, 591] width 184 height 40
type input "Intermediate"
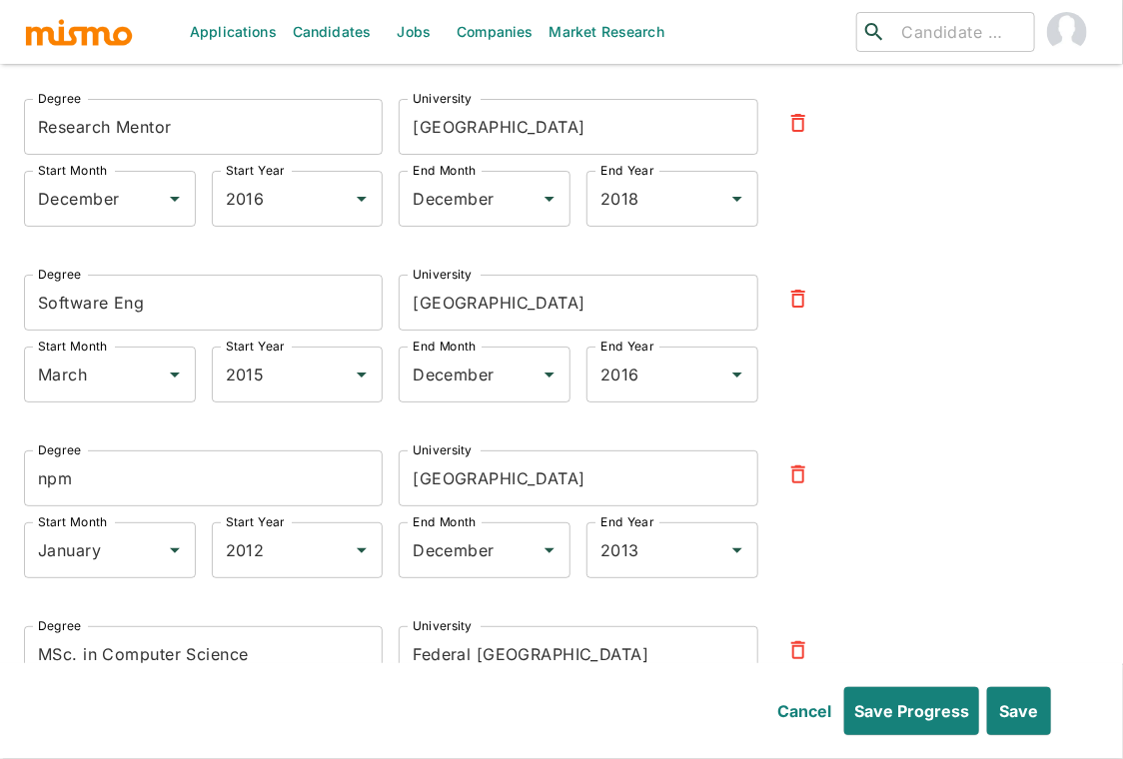
scroll to position [10029, 0]
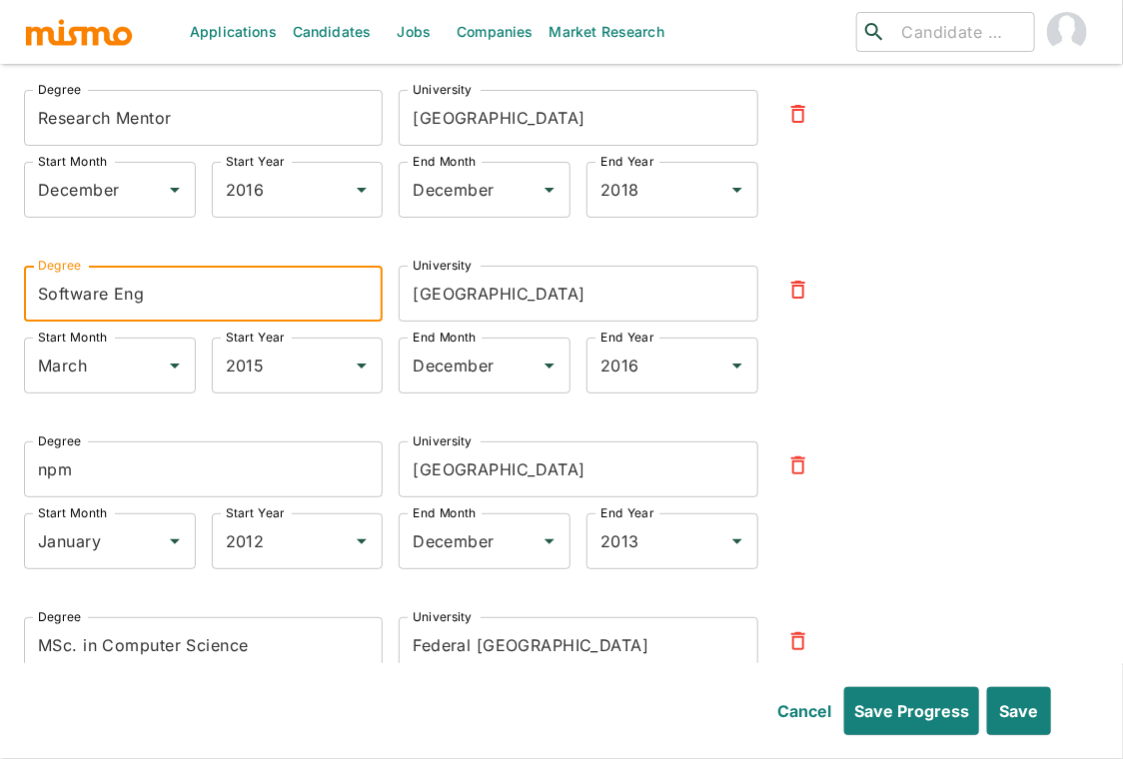
click at [196, 266] on input "Software Eng" at bounding box center [203, 294] width 359 height 56
type input "Software Engineering"
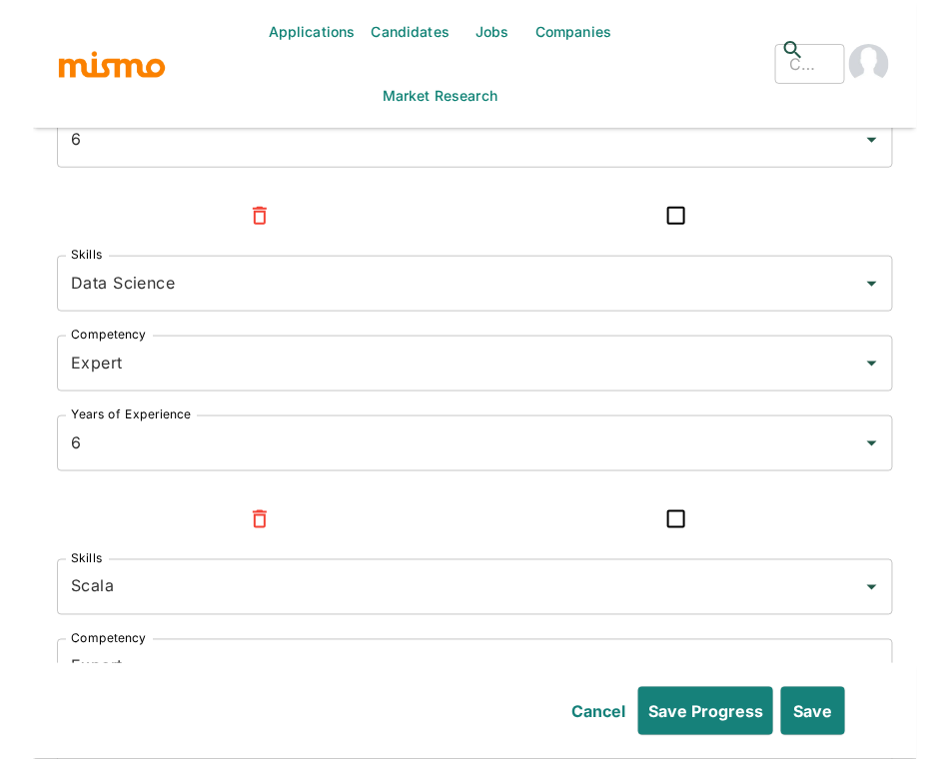
scroll to position [9743, 0]
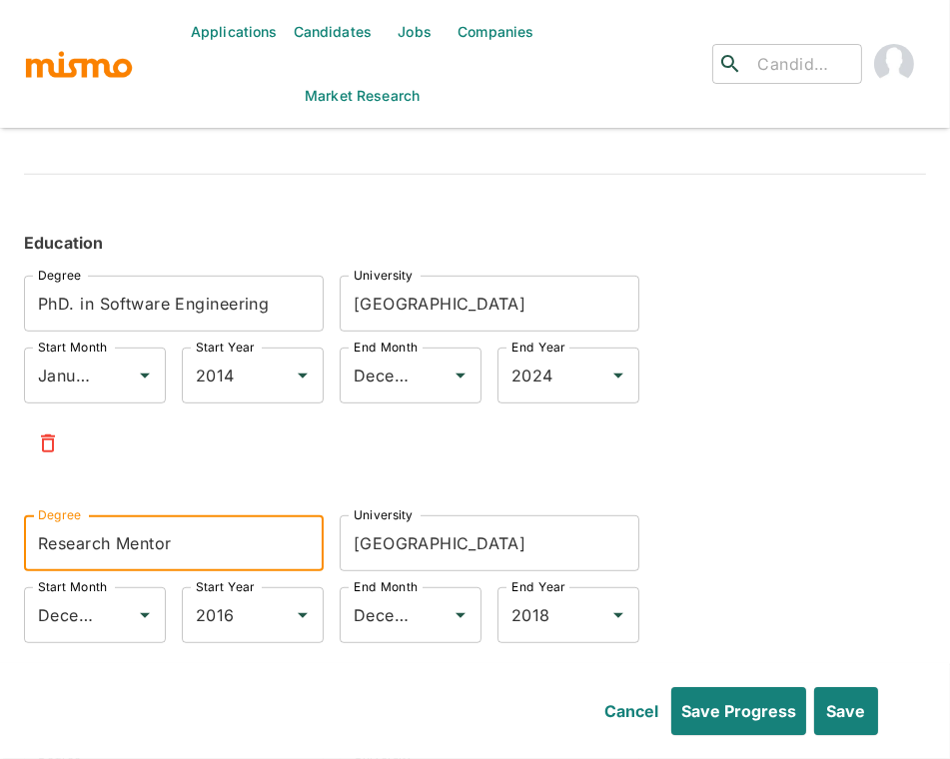
drag, startPoint x: 177, startPoint y: 502, endPoint x: 194, endPoint y: 497, distance: 17.7
click at [194, 515] on input "Research Mentor" at bounding box center [174, 543] width 300 height 56
paste input "[DOMAIN_NAME]. in Computer Science"
type input "[DOMAIN_NAME]. in Computer Science"
click at [425, 515] on input "[GEOGRAPHIC_DATA]" at bounding box center [490, 543] width 300 height 56
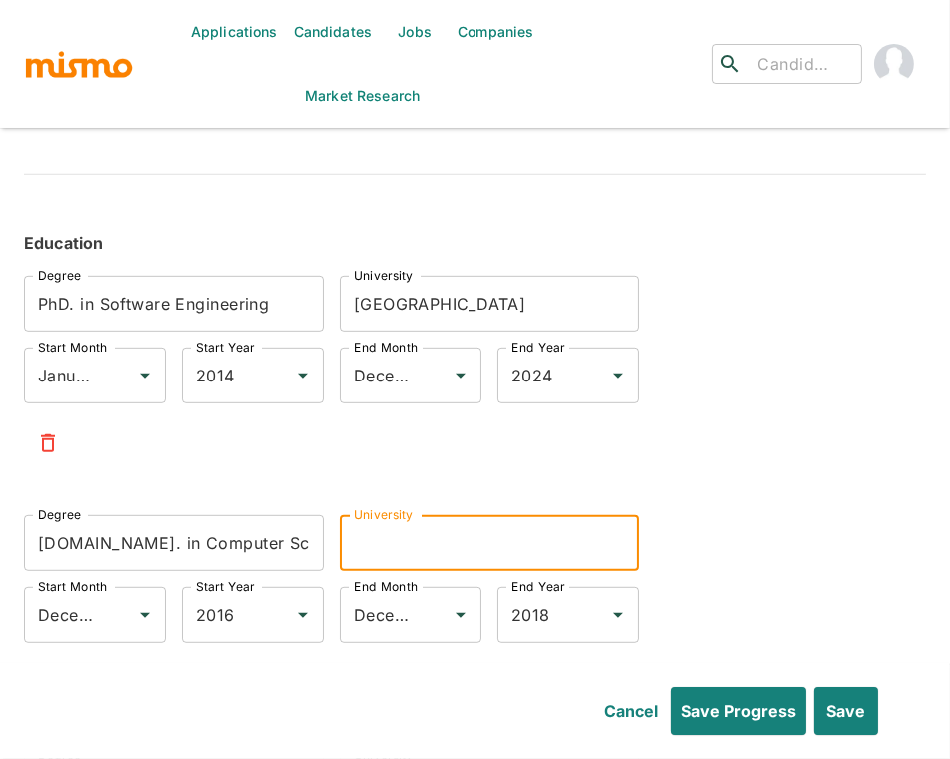
paste input "Federal [GEOGRAPHIC_DATA]"
type input "Federal [GEOGRAPHIC_DATA]"
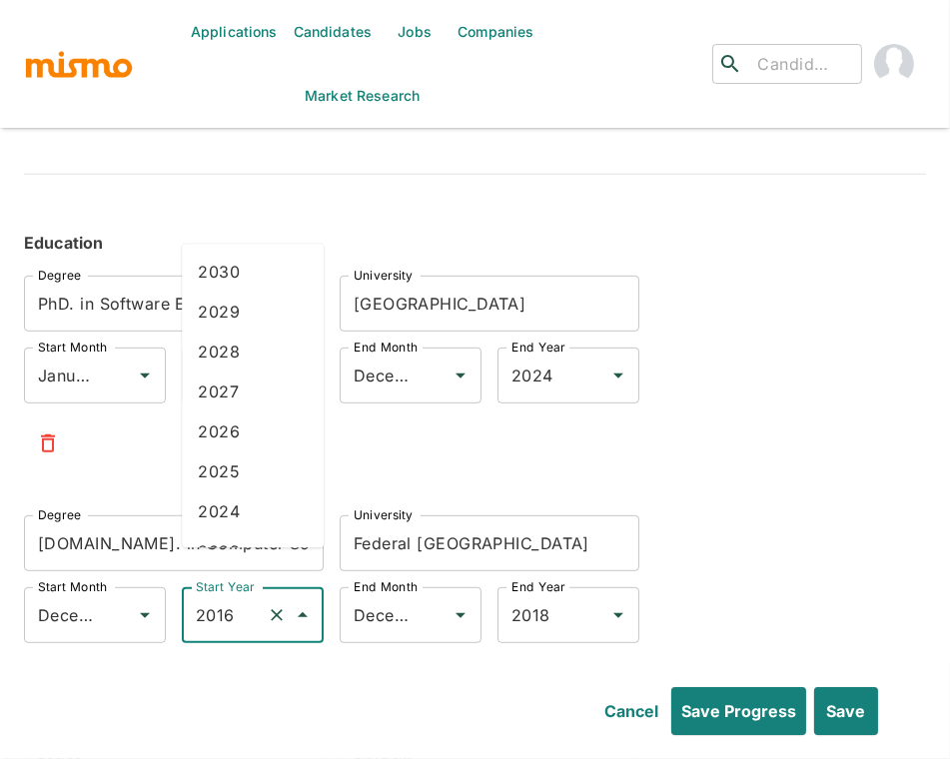
click at [224, 596] on input "2016" at bounding box center [225, 615] width 68 height 38
click at [232, 506] on li "2009" at bounding box center [253, 508] width 142 height 40
type input "2009"
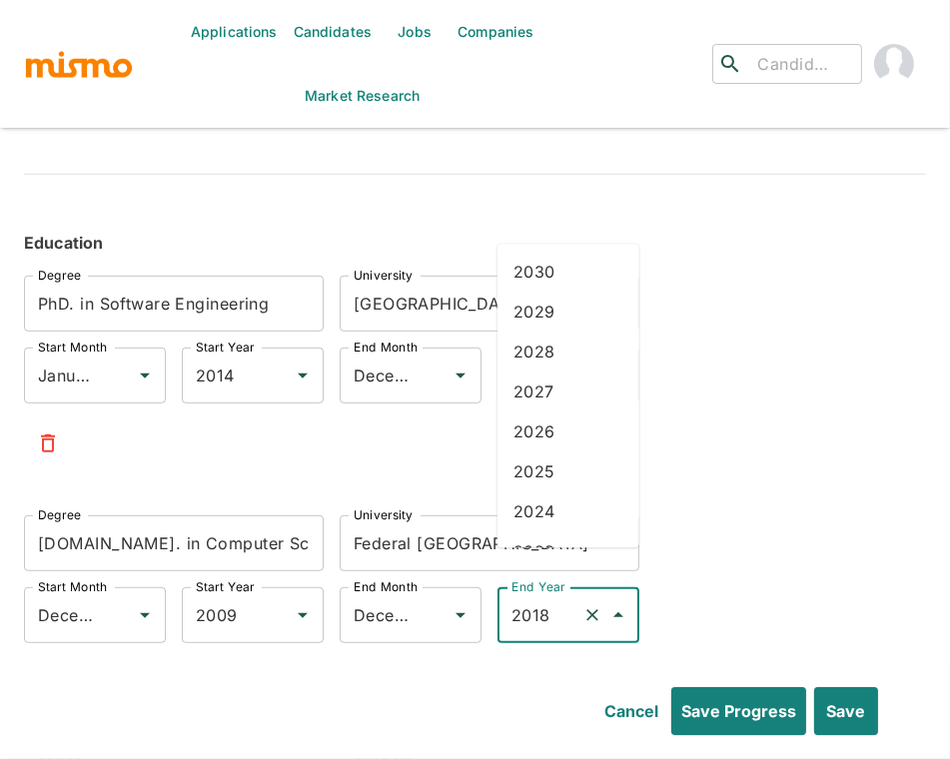
click at [543, 596] on input "2018" at bounding box center [540, 615] width 68 height 38
click at [554, 384] on li "2012" at bounding box center [568, 389] width 142 height 40
type input "2012"
click at [429, 605] on icon "Clear" at bounding box center [434, 615] width 20 height 20
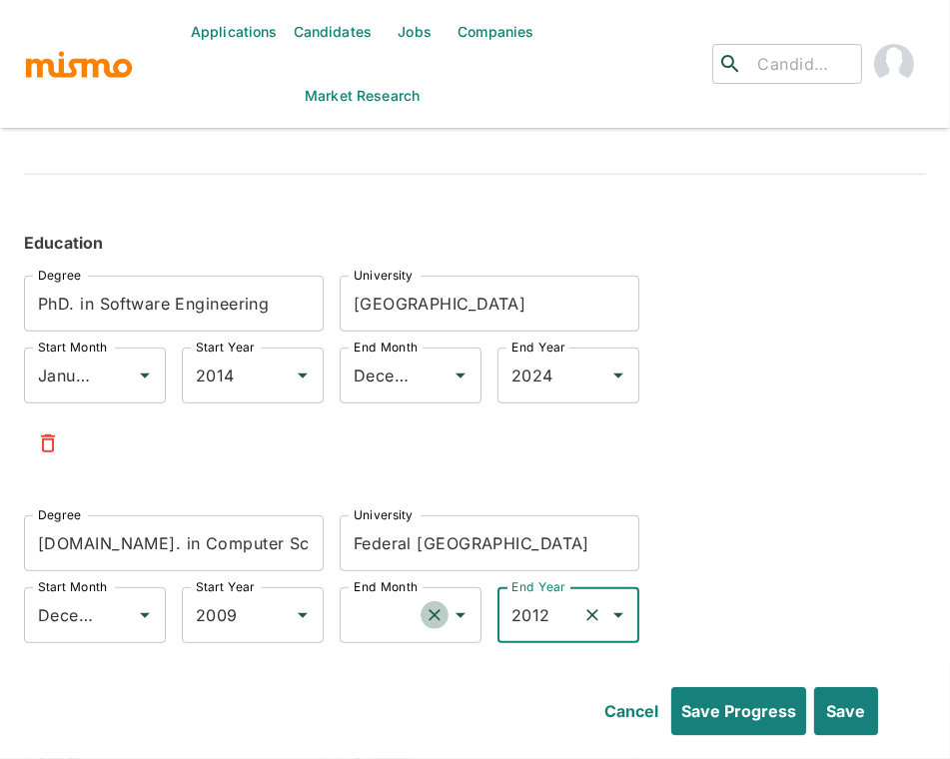
scroll to position [0, 0]
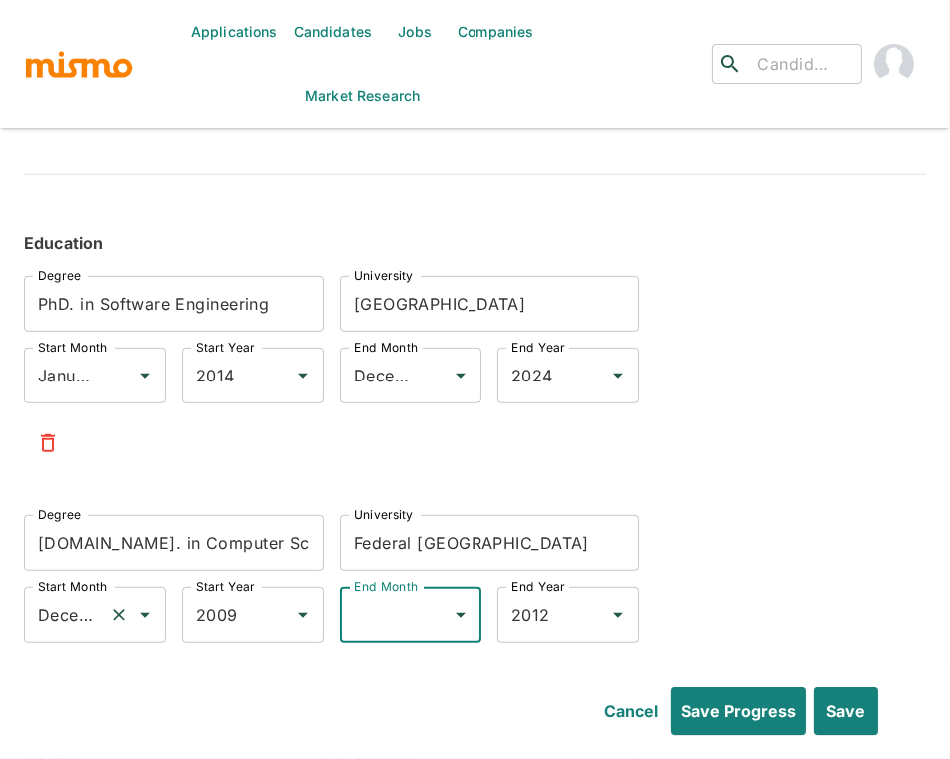
click at [122, 605] on icon "Clear" at bounding box center [119, 615] width 20 height 20
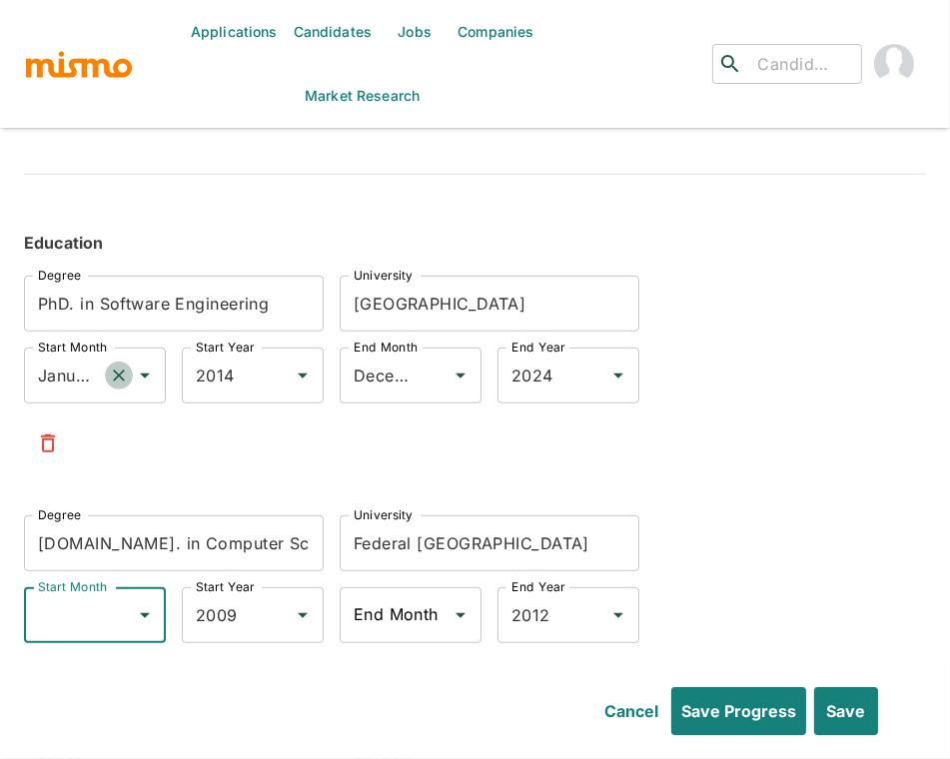
click at [121, 371] on icon "Clear" at bounding box center [119, 377] width 12 height 12
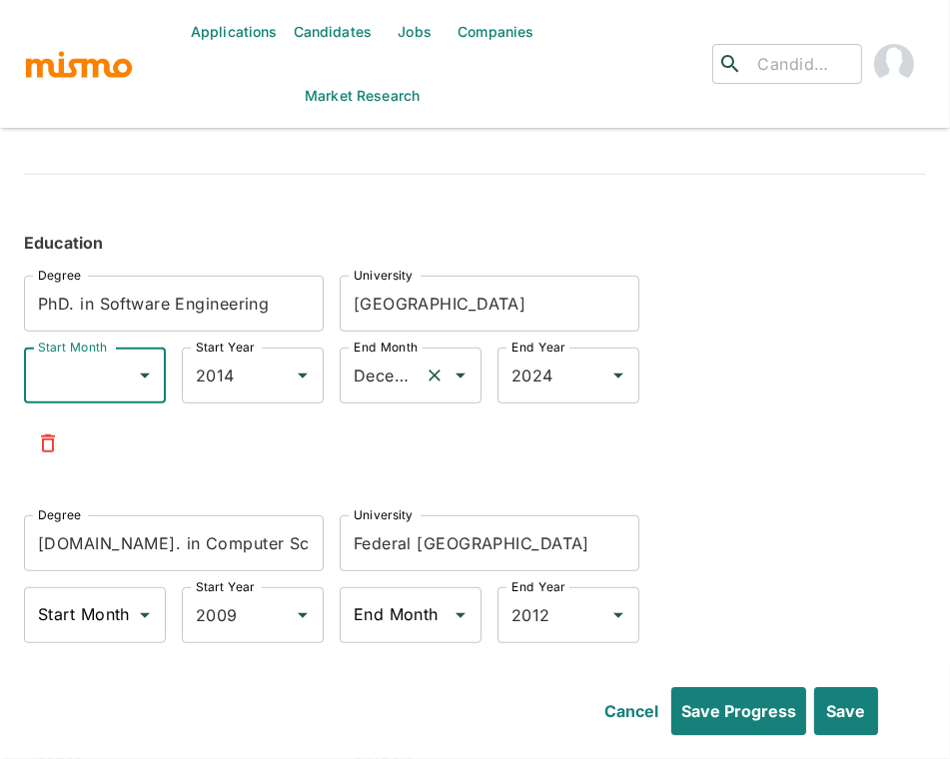
click at [430, 371] on icon "Clear" at bounding box center [434, 377] width 12 height 12
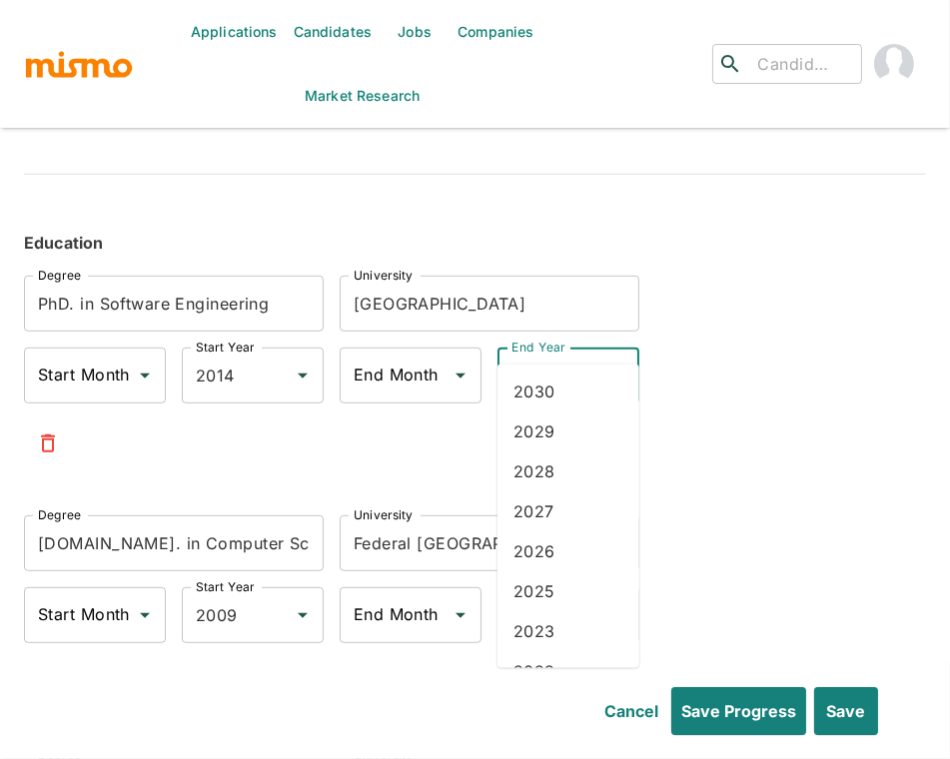
click at [537, 357] on input "2024" at bounding box center [540, 376] width 68 height 38
click at [562, 426] on li "2021" at bounding box center [568, 431] width 142 height 40
type input "2021"
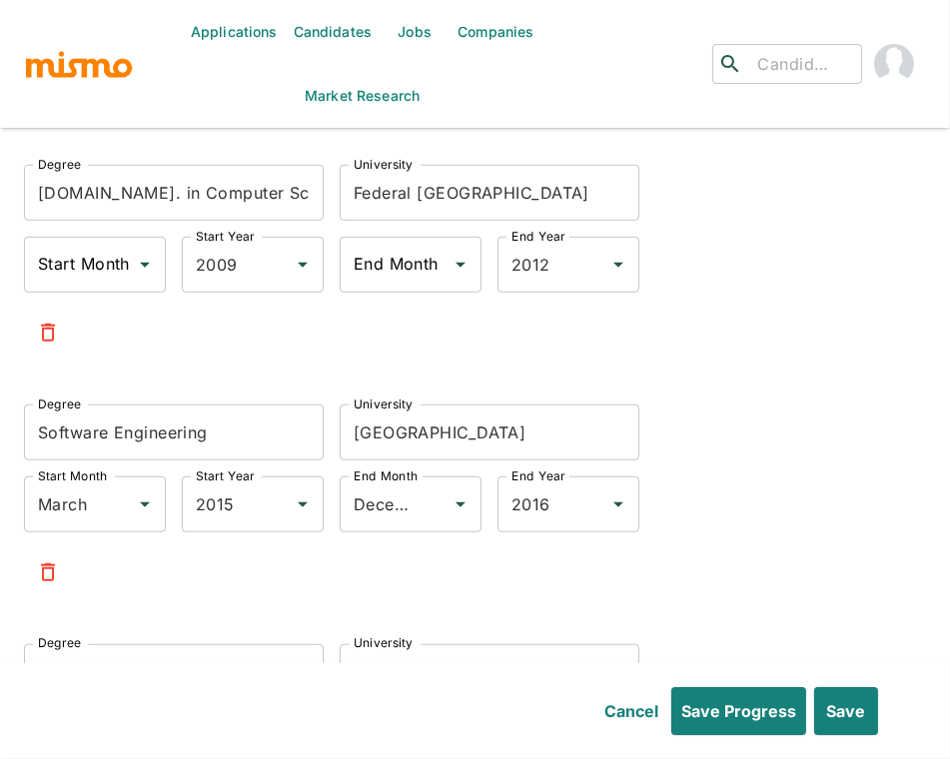
scroll to position [10085, 0]
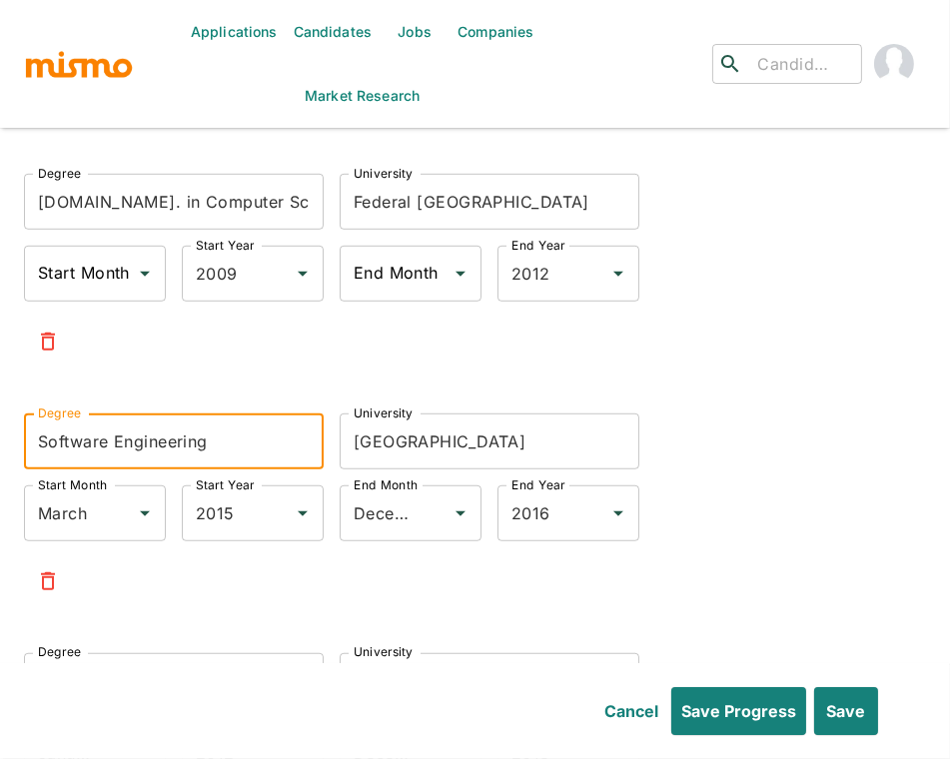
click at [196, 413] on input "Software Engineering" at bounding box center [174, 441] width 300 height 56
paste input "[DOMAIN_NAME]. in Computer Science"
type input "[DOMAIN_NAME]. in Computer Science"
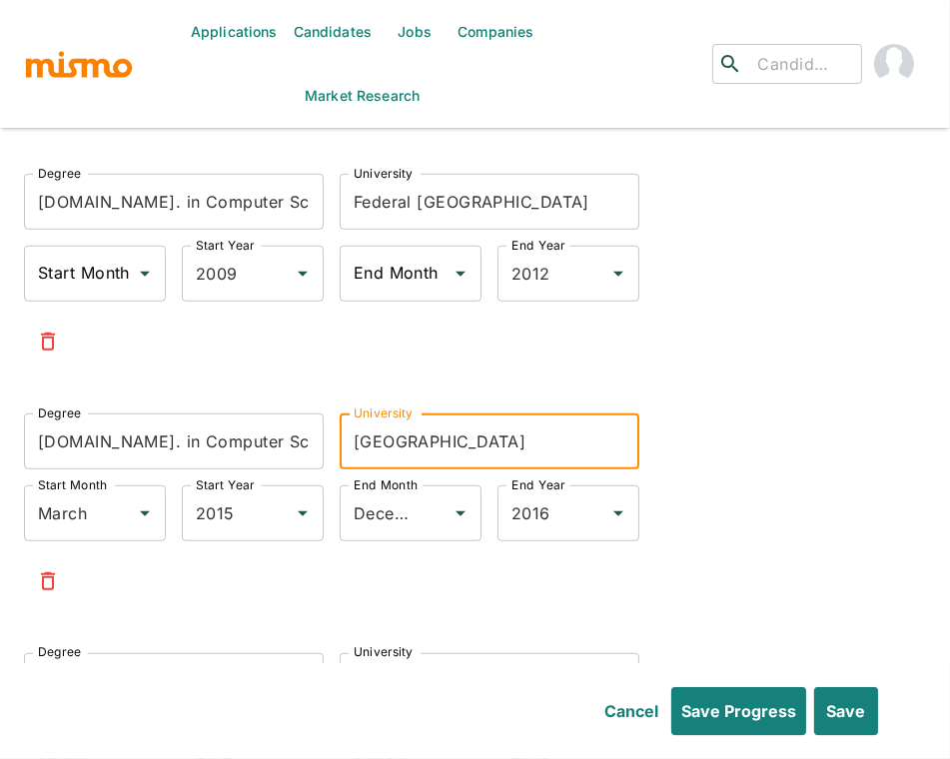
click at [517, 413] on input "[GEOGRAPHIC_DATA]" at bounding box center [490, 441] width 300 height 56
paste input "Federal [GEOGRAPHIC_DATA]"
click at [271, 503] on icon "Clear" at bounding box center [277, 513] width 20 height 20
type input "Federal [GEOGRAPHIC_DATA]"
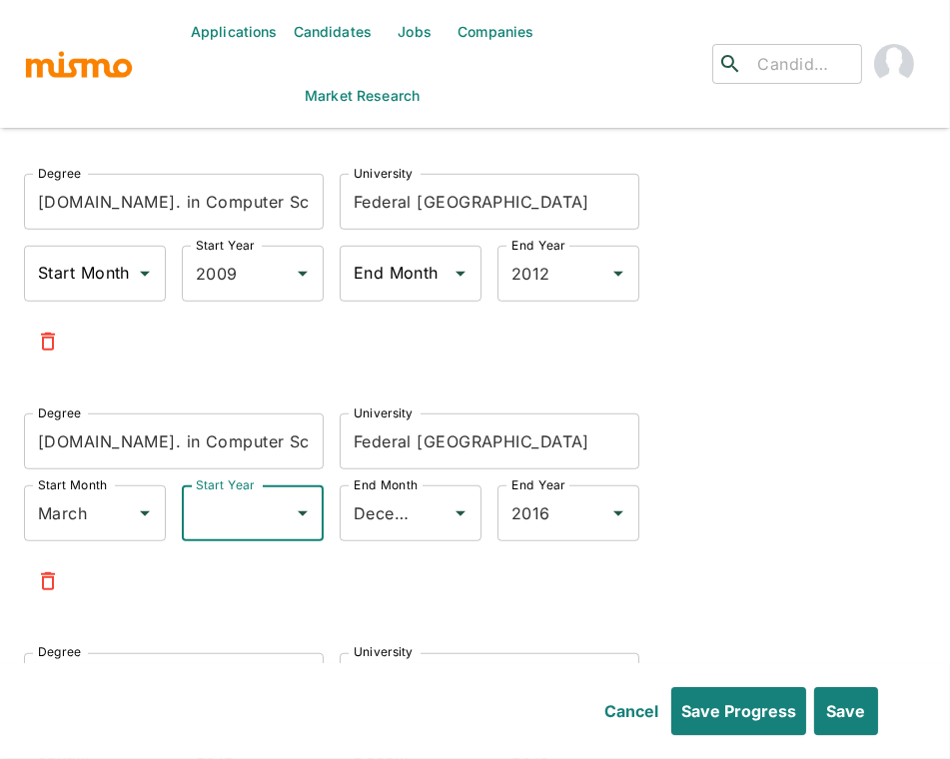
click at [225, 494] on input "Start Year" at bounding box center [238, 513] width 94 height 38
click at [243, 537] on li "2005" at bounding box center [253, 530] width 142 height 40
click at [113, 503] on icon "Clear" at bounding box center [119, 513] width 20 height 20
type input "2005"
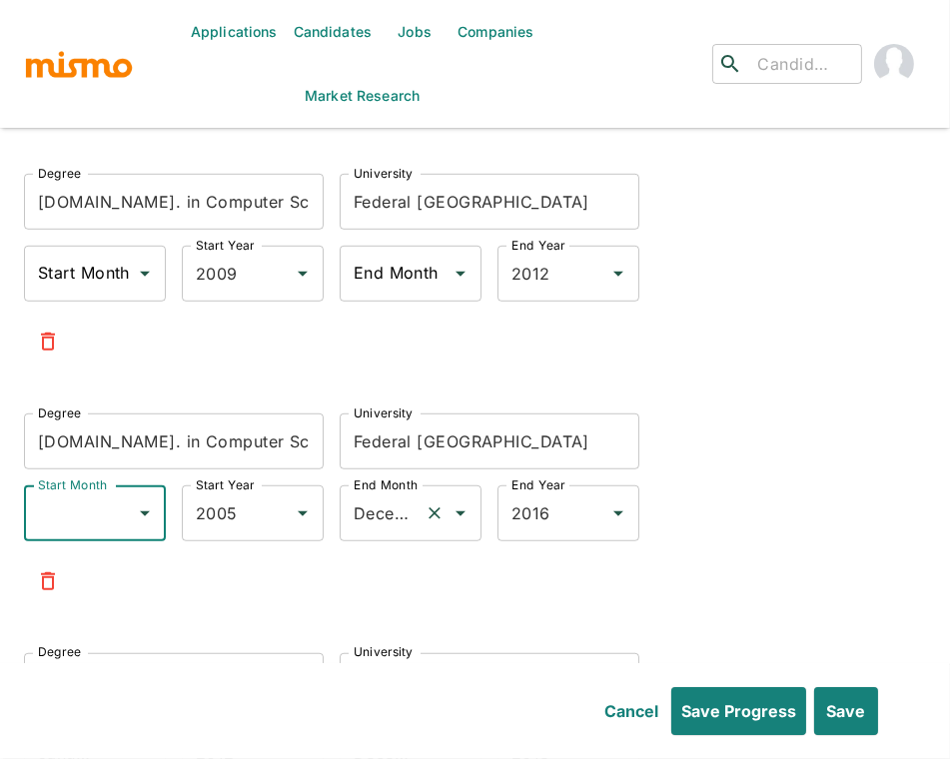
click at [438, 503] on icon "Clear" at bounding box center [434, 513] width 20 height 20
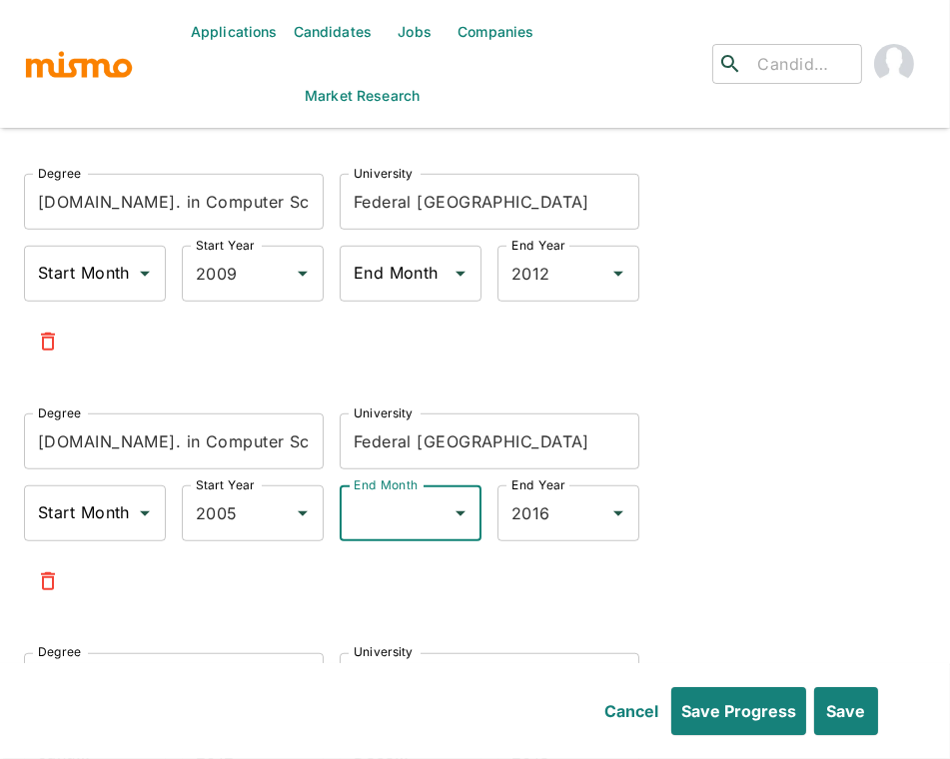
scroll to position [0, 0]
click at [547, 494] on input "2016" at bounding box center [540, 513] width 68 height 38
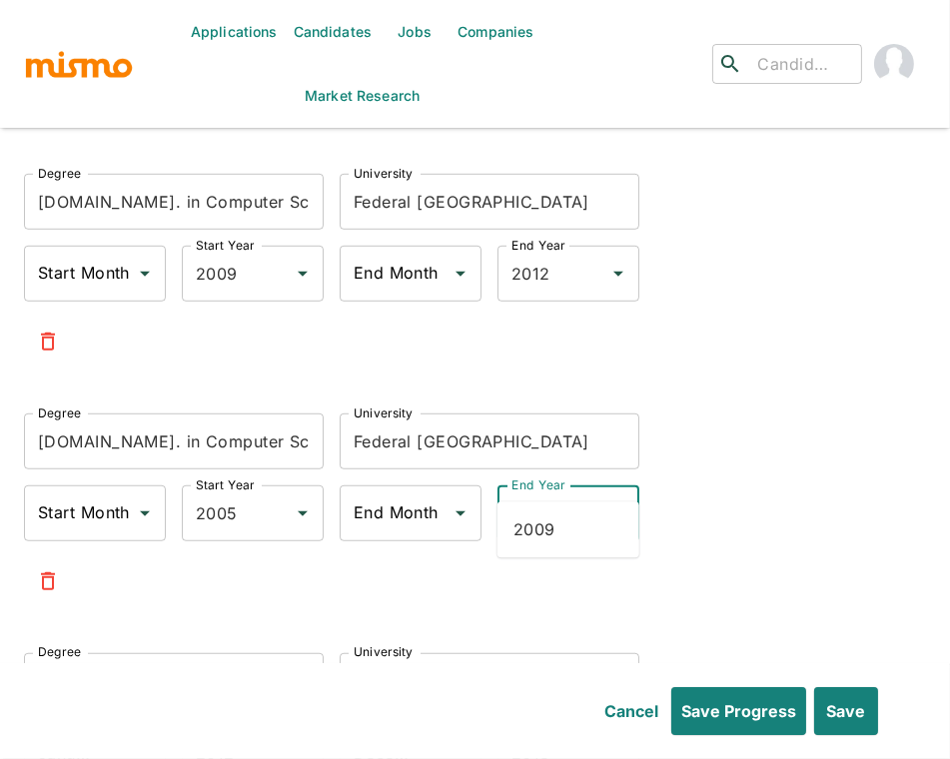
click at [568, 523] on li "2009" at bounding box center [568, 530] width 142 height 40
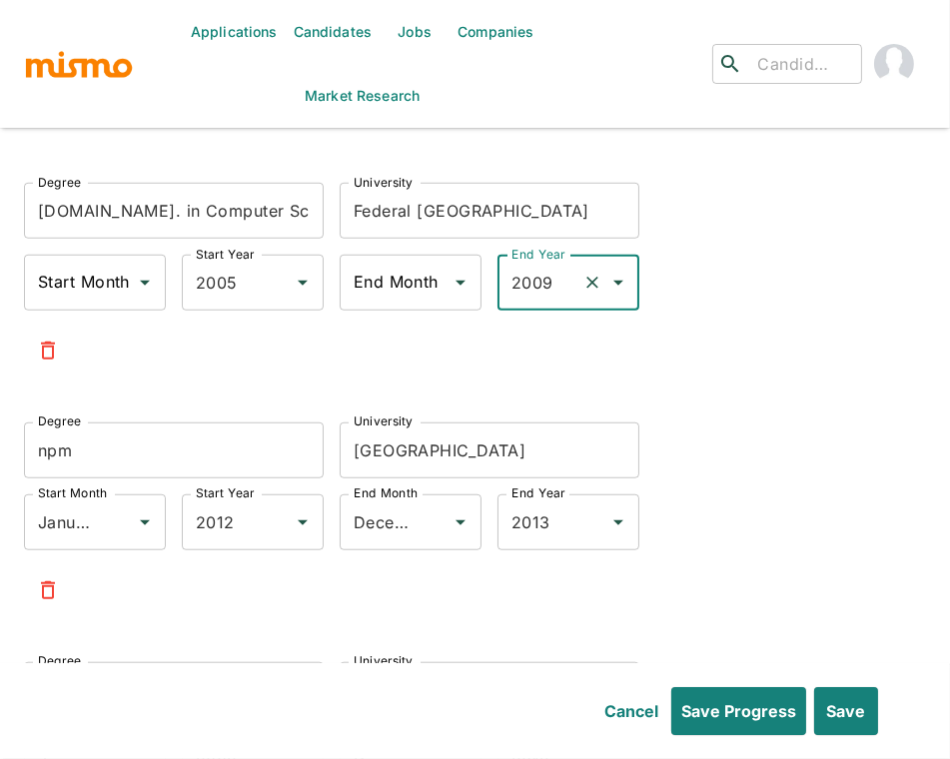
scroll to position [10391, 0]
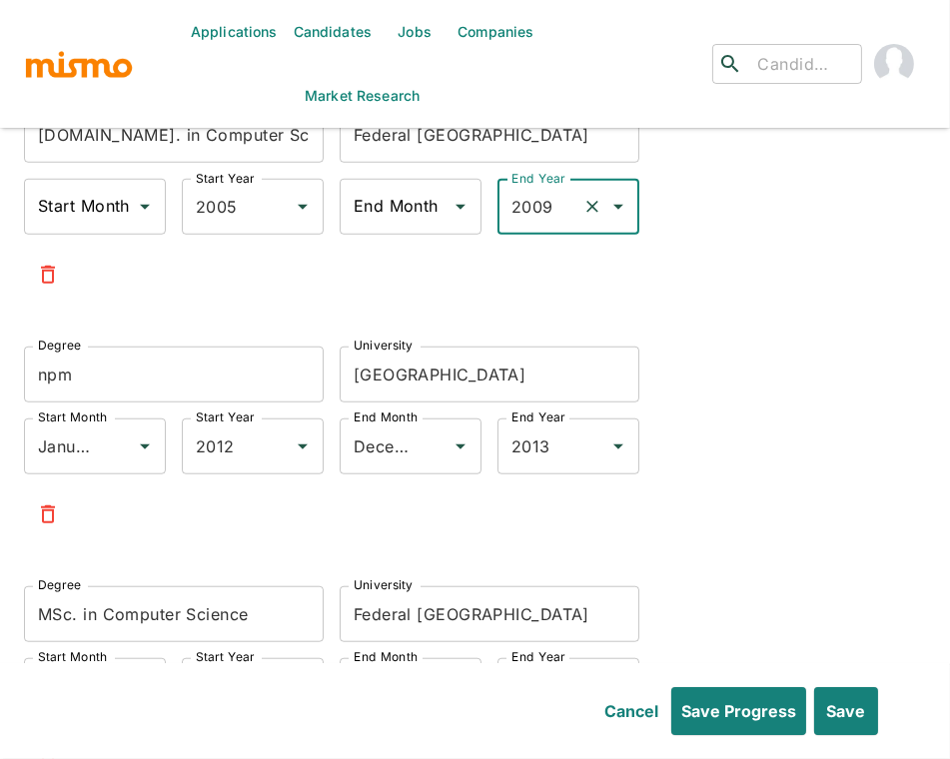
type input "2009"
click at [53, 505] on icon "button" at bounding box center [48, 514] width 14 height 18
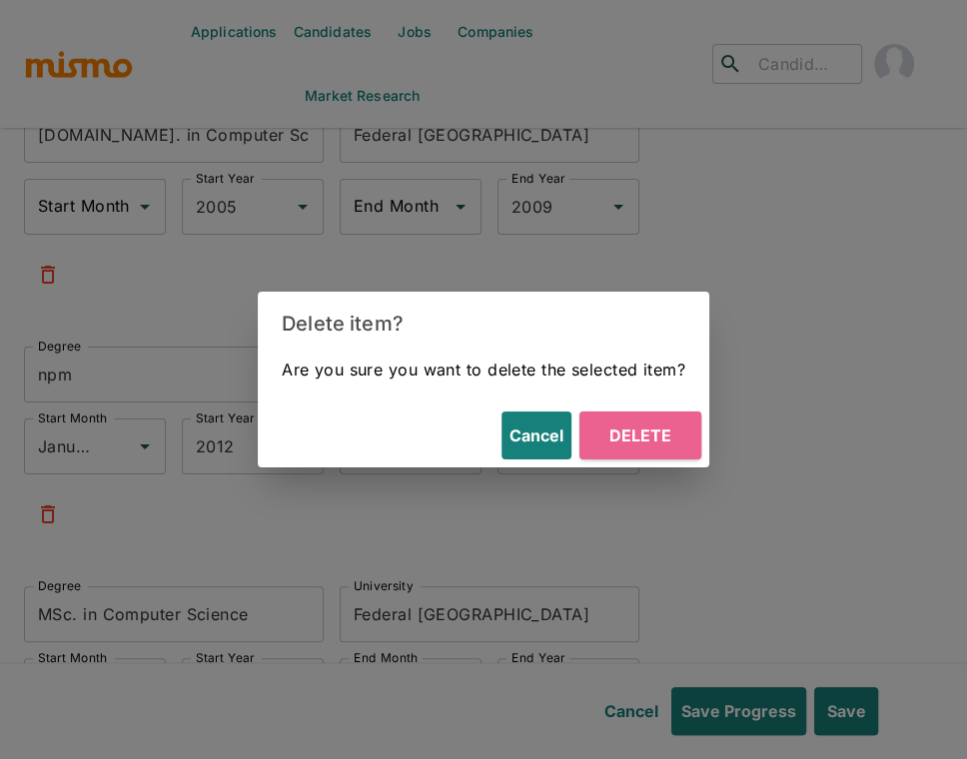
click at [660, 424] on button "Delete" at bounding box center [640, 435] width 122 height 48
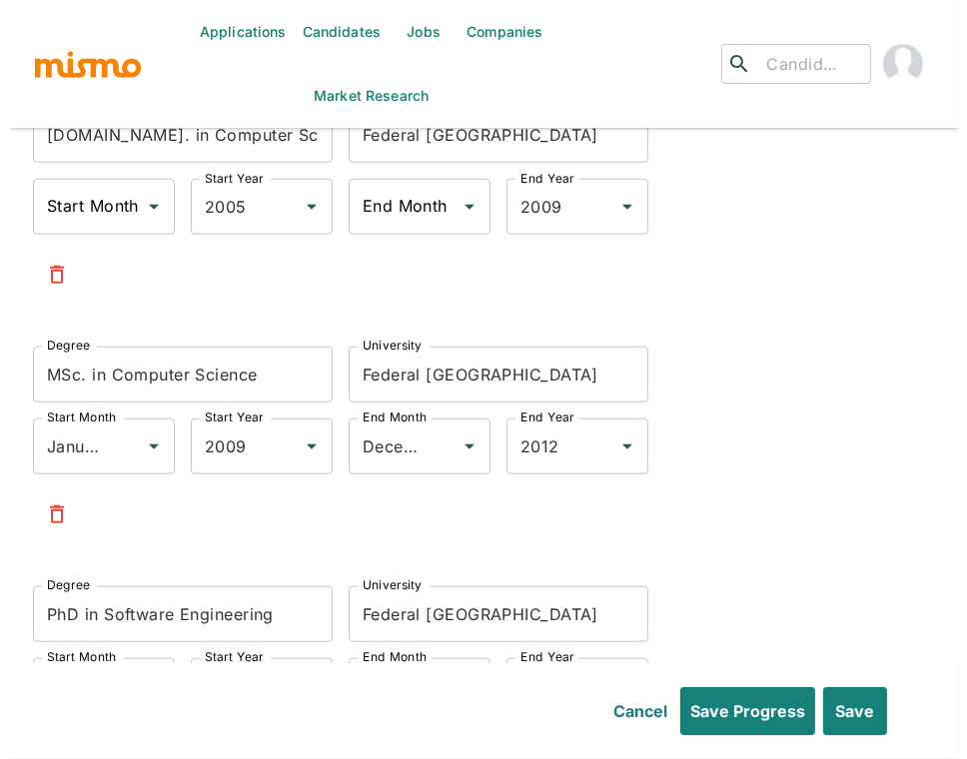
scroll to position [10566, 0]
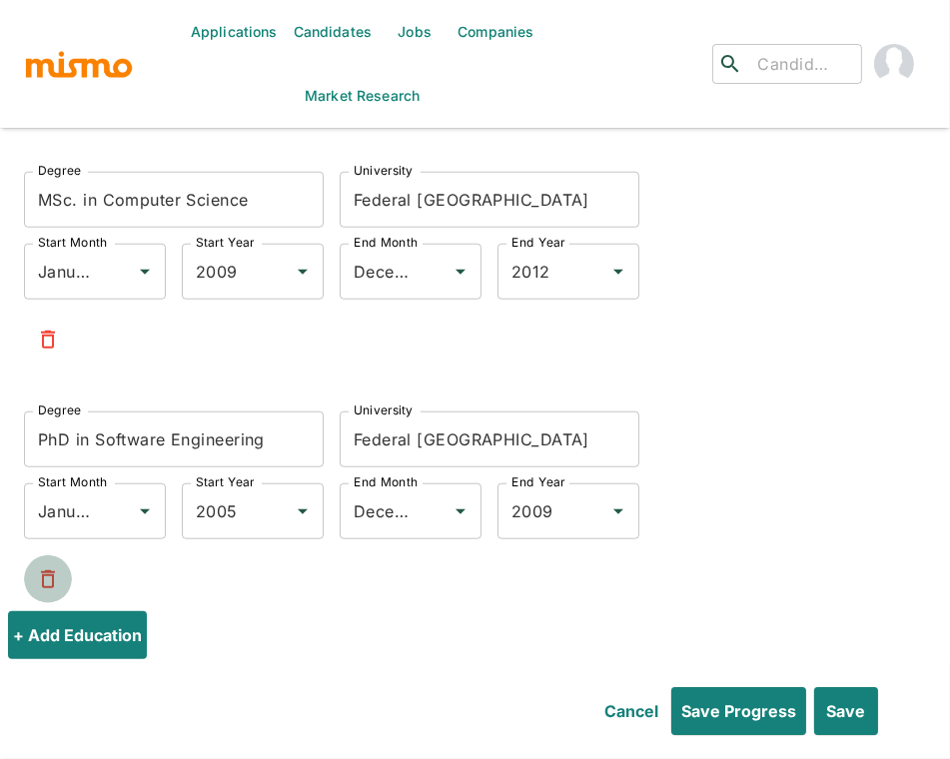
click at [42, 567] on icon "button" at bounding box center [48, 579] width 24 height 24
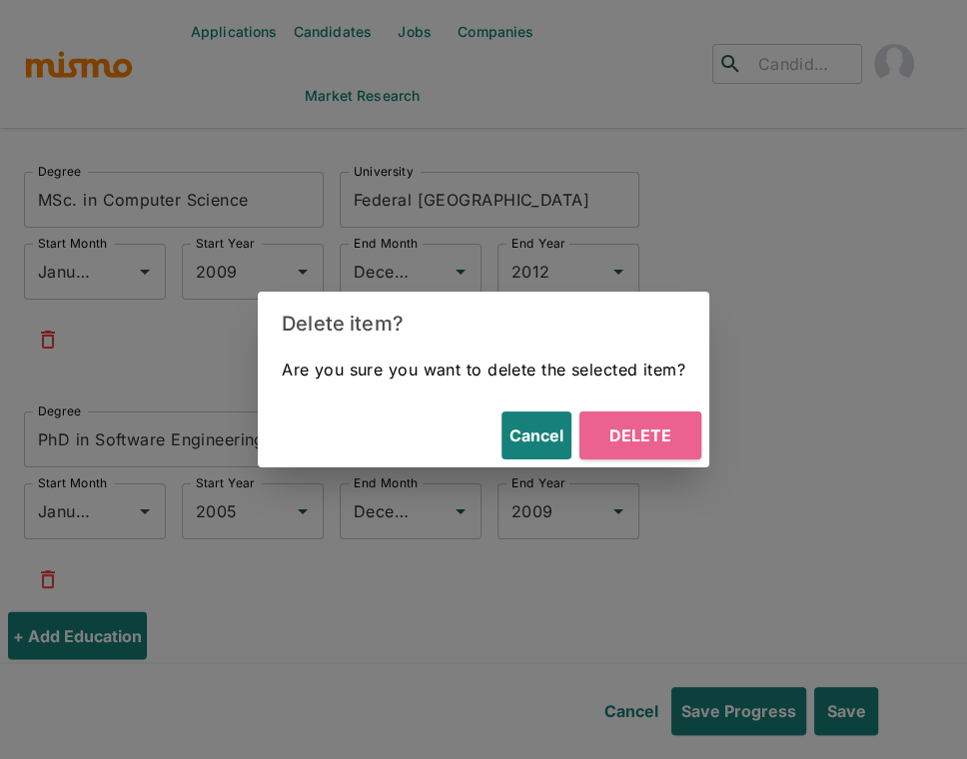
click at [643, 428] on button "Delete" at bounding box center [640, 435] width 122 height 48
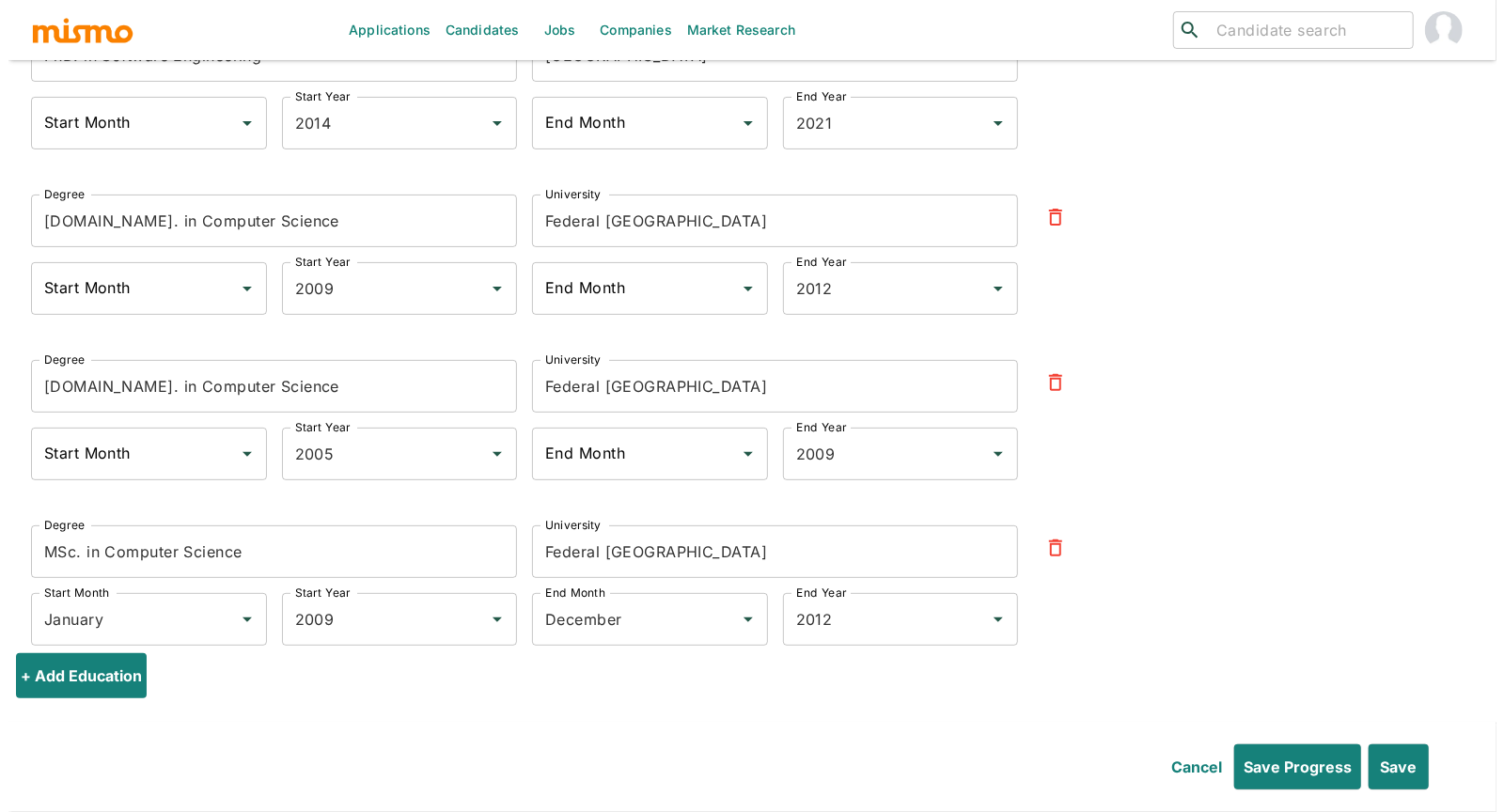
scroll to position [9127, 0]
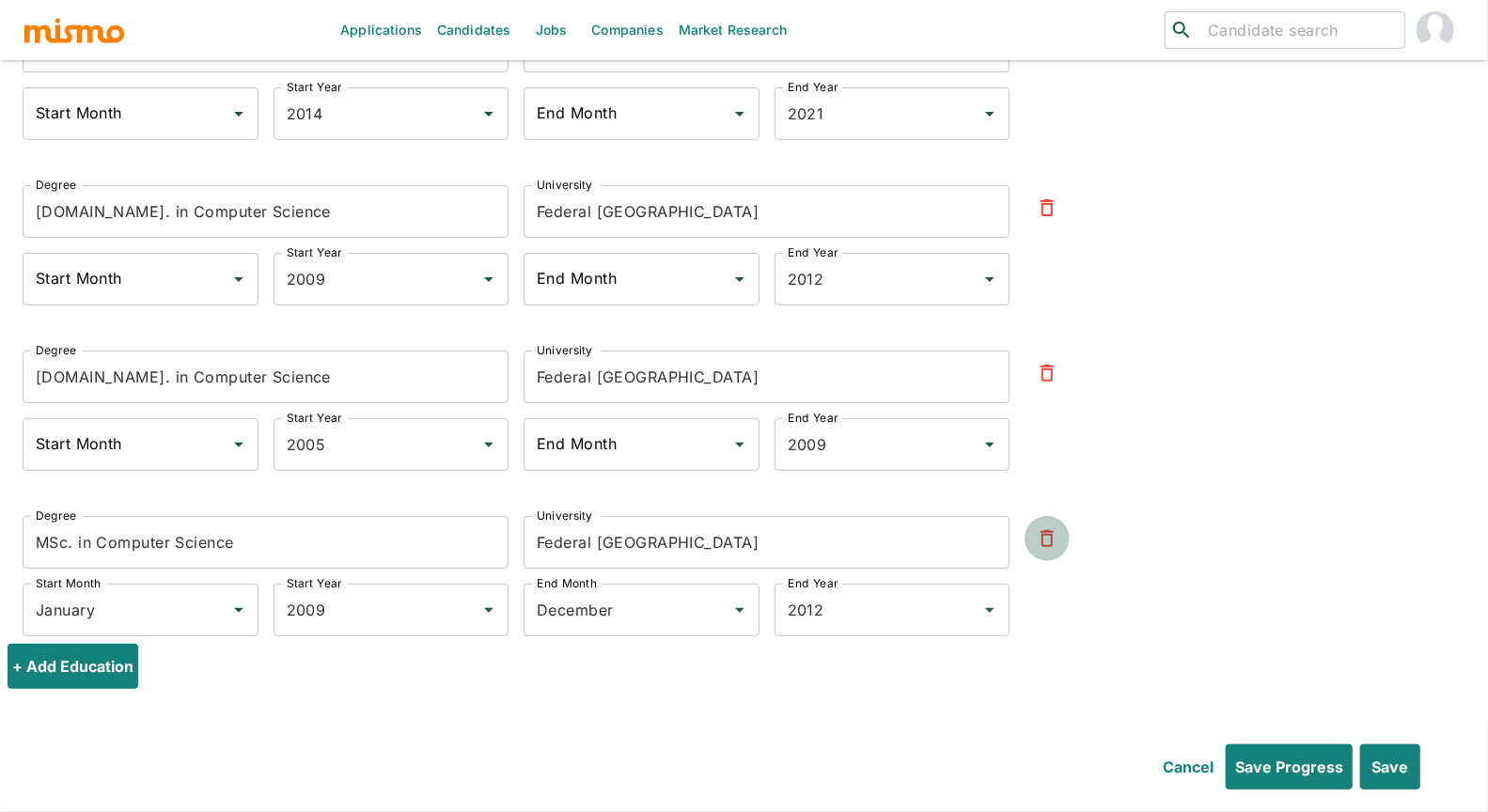
click at [1049, 530] on icon "button" at bounding box center [1048, 538] width 13 height 17
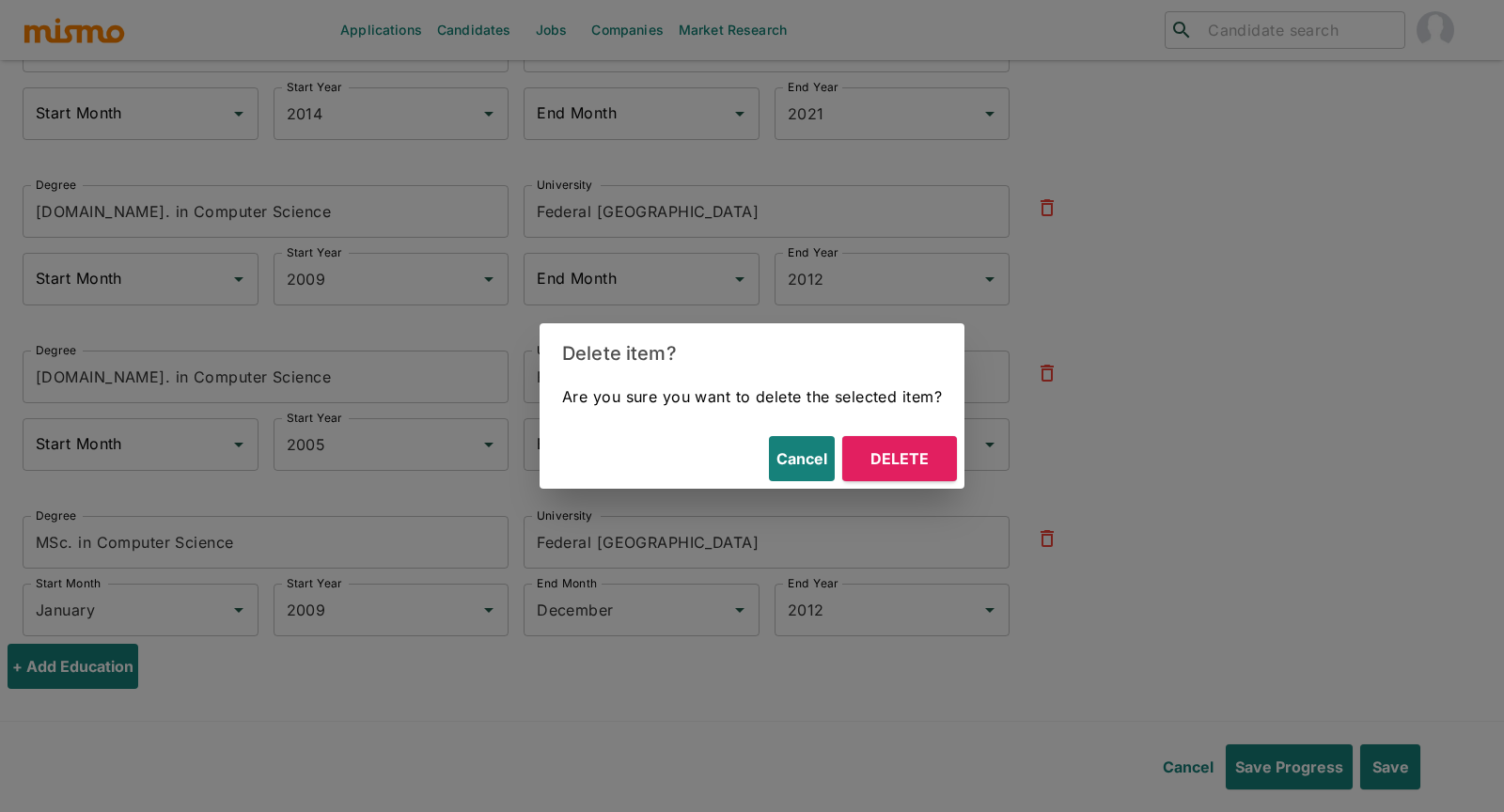
click at [909, 445] on button "Delete" at bounding box center [900, 458] width 115 height 45
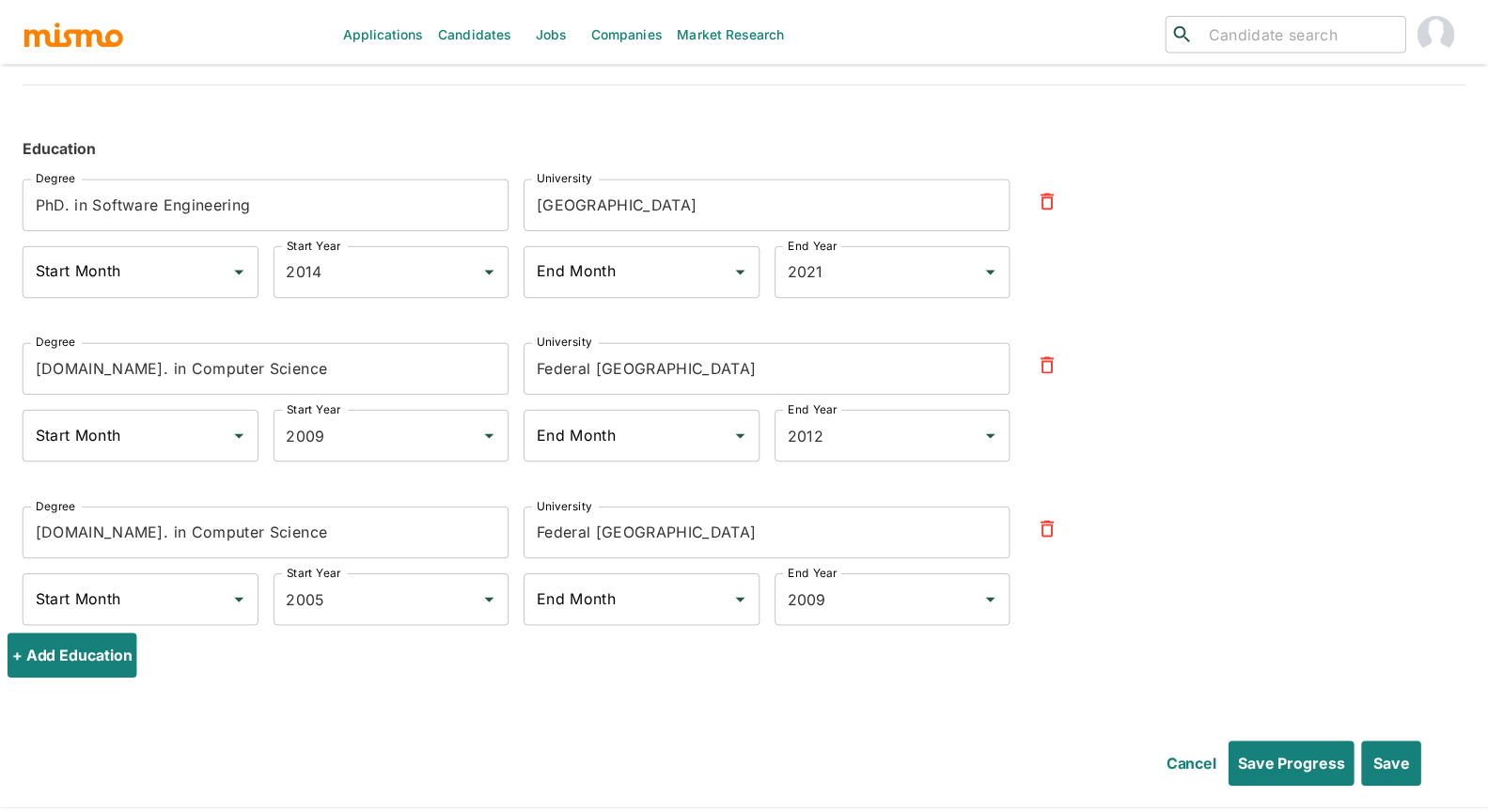
scroll to position [8961, 0]
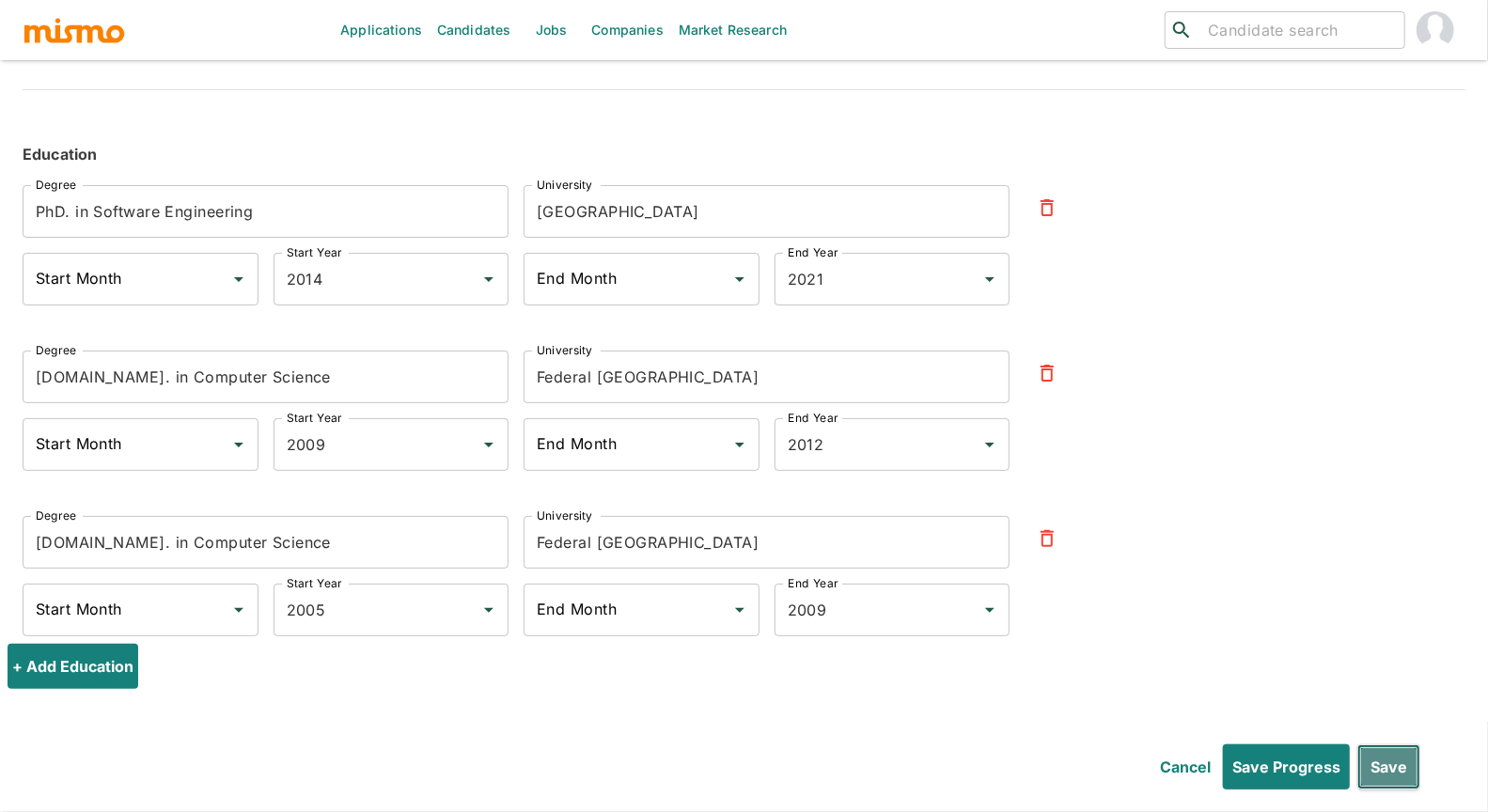
click at [1062, 713] on button "Save" at bounding box center [1388, 767] width 63 height 45
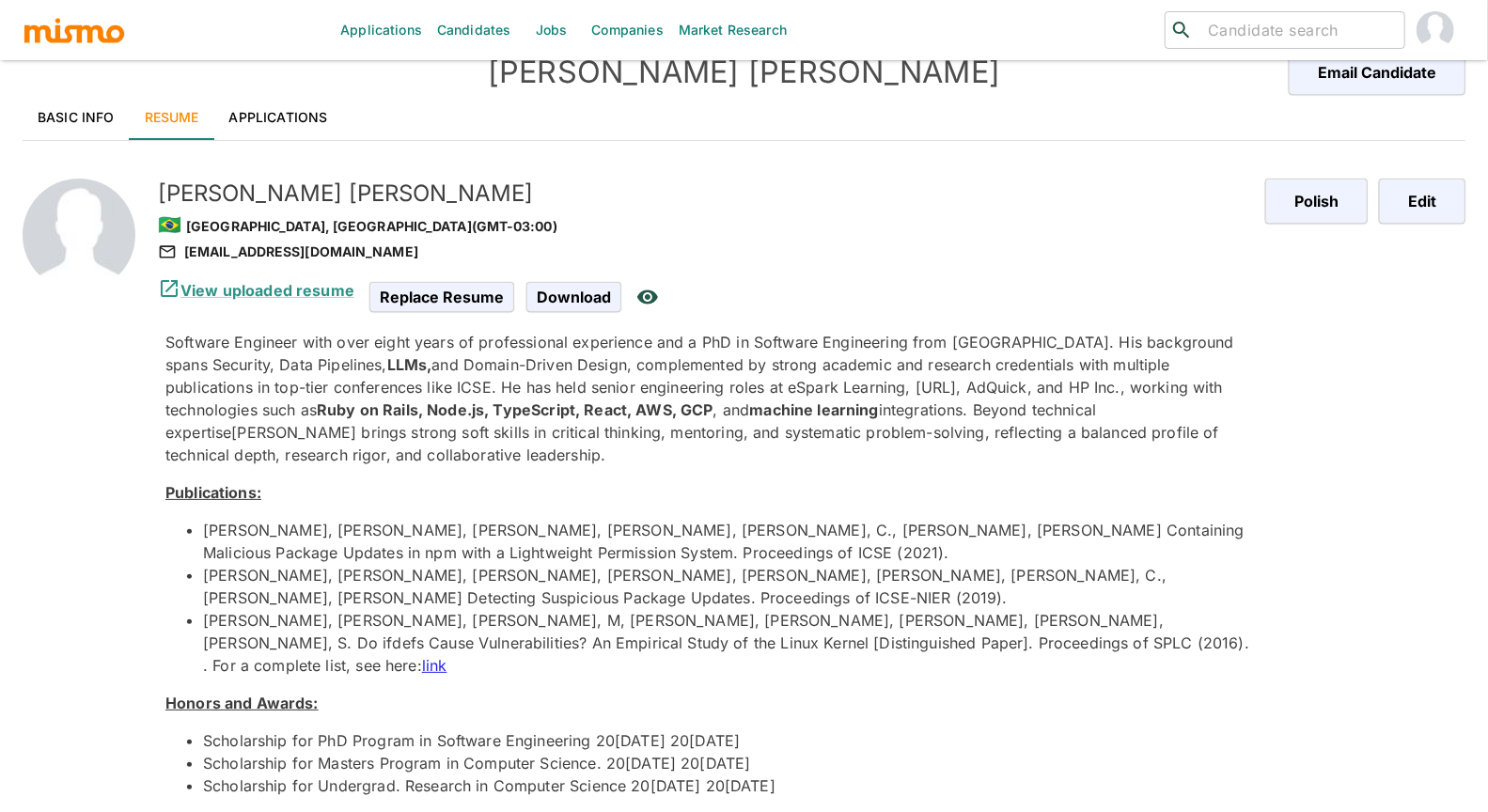
scroll to position [0, 0]
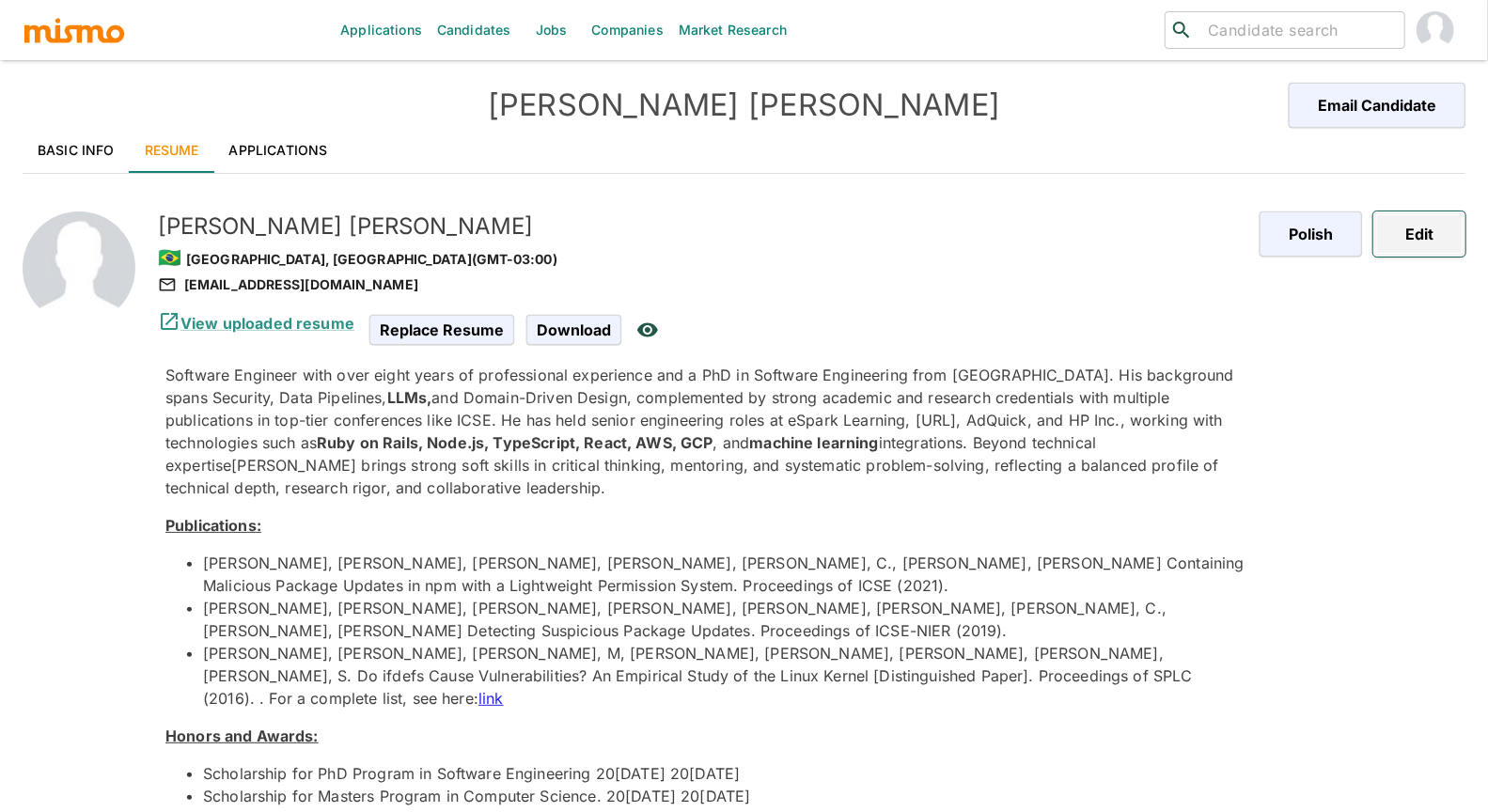
click at [1062, 231] on button "Edit" at bounding box center [1419, 234] width 92 height 45
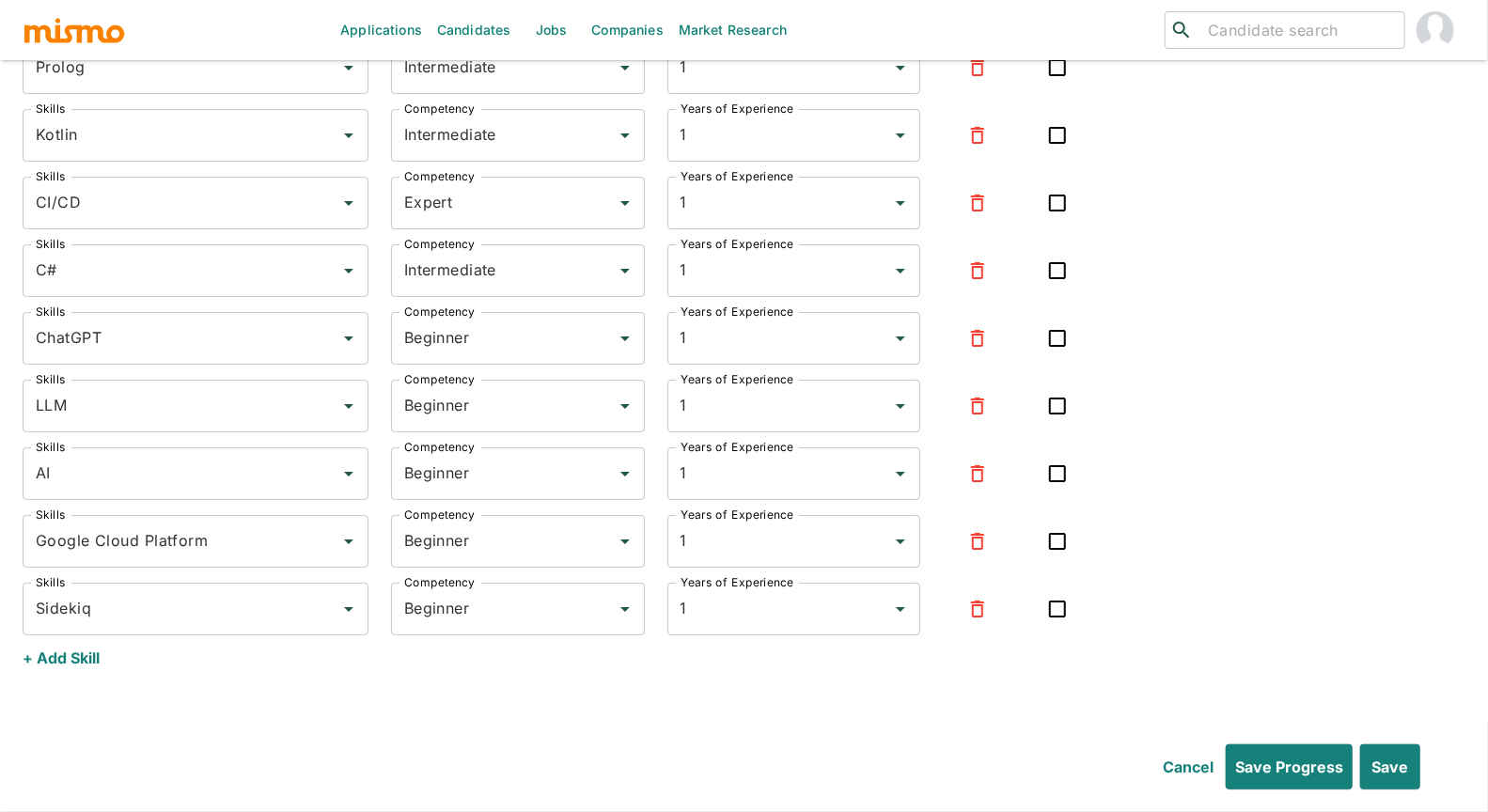
scroll to position [8683, 0]
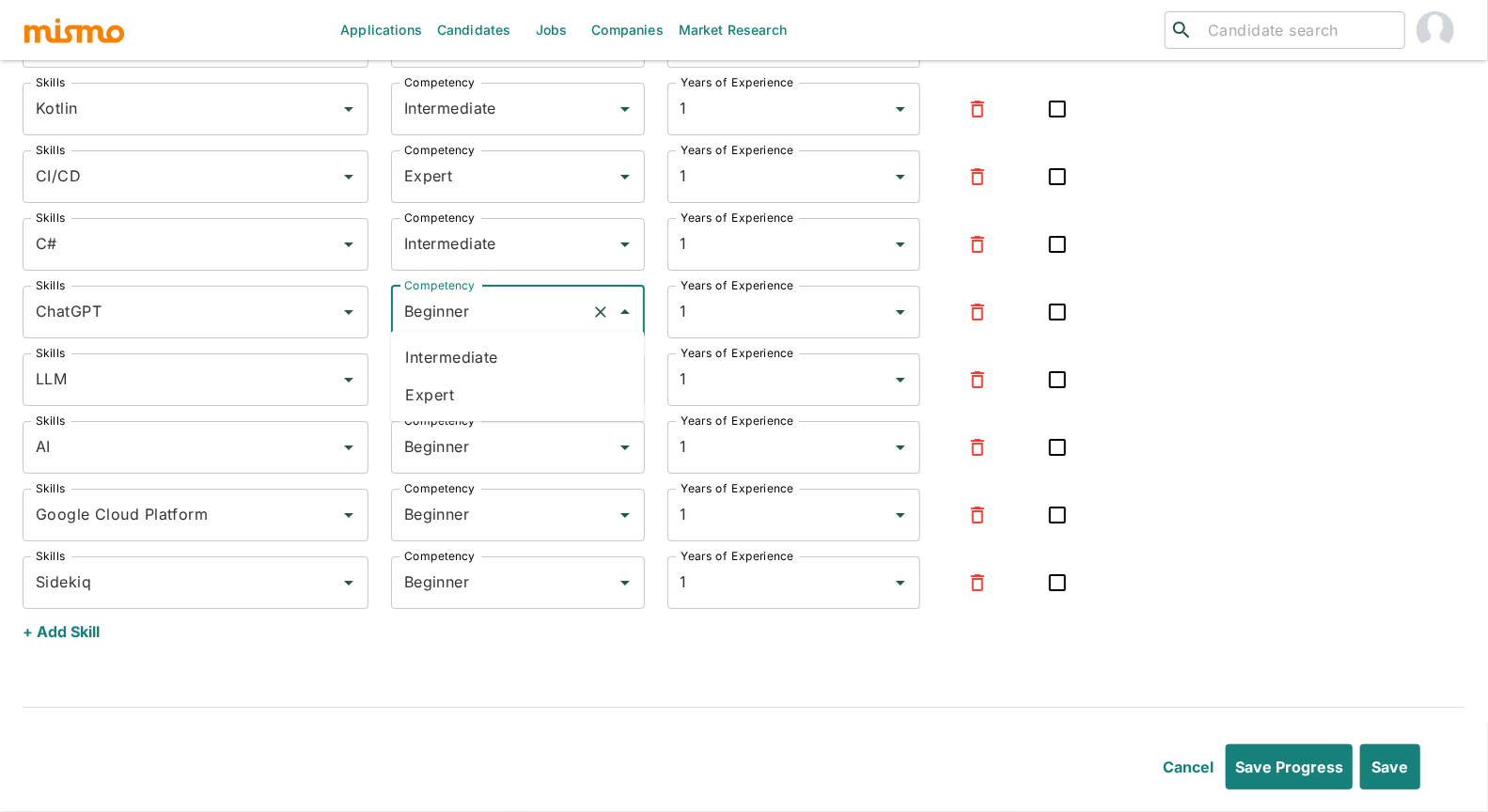
click at [444, 319] on input "Beginner" at bounding box center [491, 312] width 184 height 36
click at [449, 394] on li "Expert" at bounding box center [518, 394] width 254 height 38
type input "Expert"
click at [449, 369] on input "Beginner" at bounding box center [491, 379] width 184 height 36
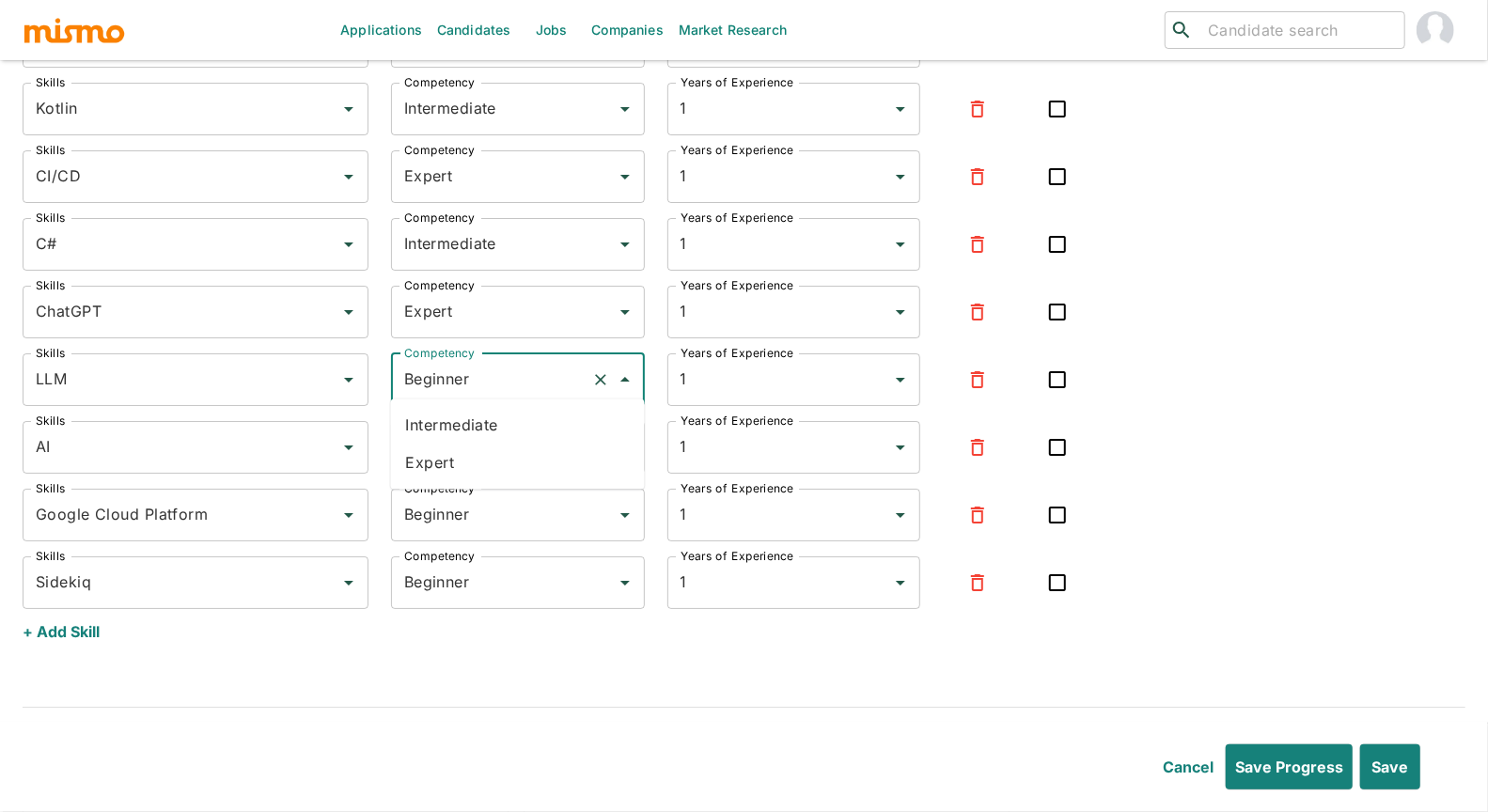
click at [438, 465] on li "Expert" at bounding box center [518, 462] width 254 height 38
type input "Expert"
click at [450, 447] on input "Beginner" at bounding box center [491, 447] width 184 height 36
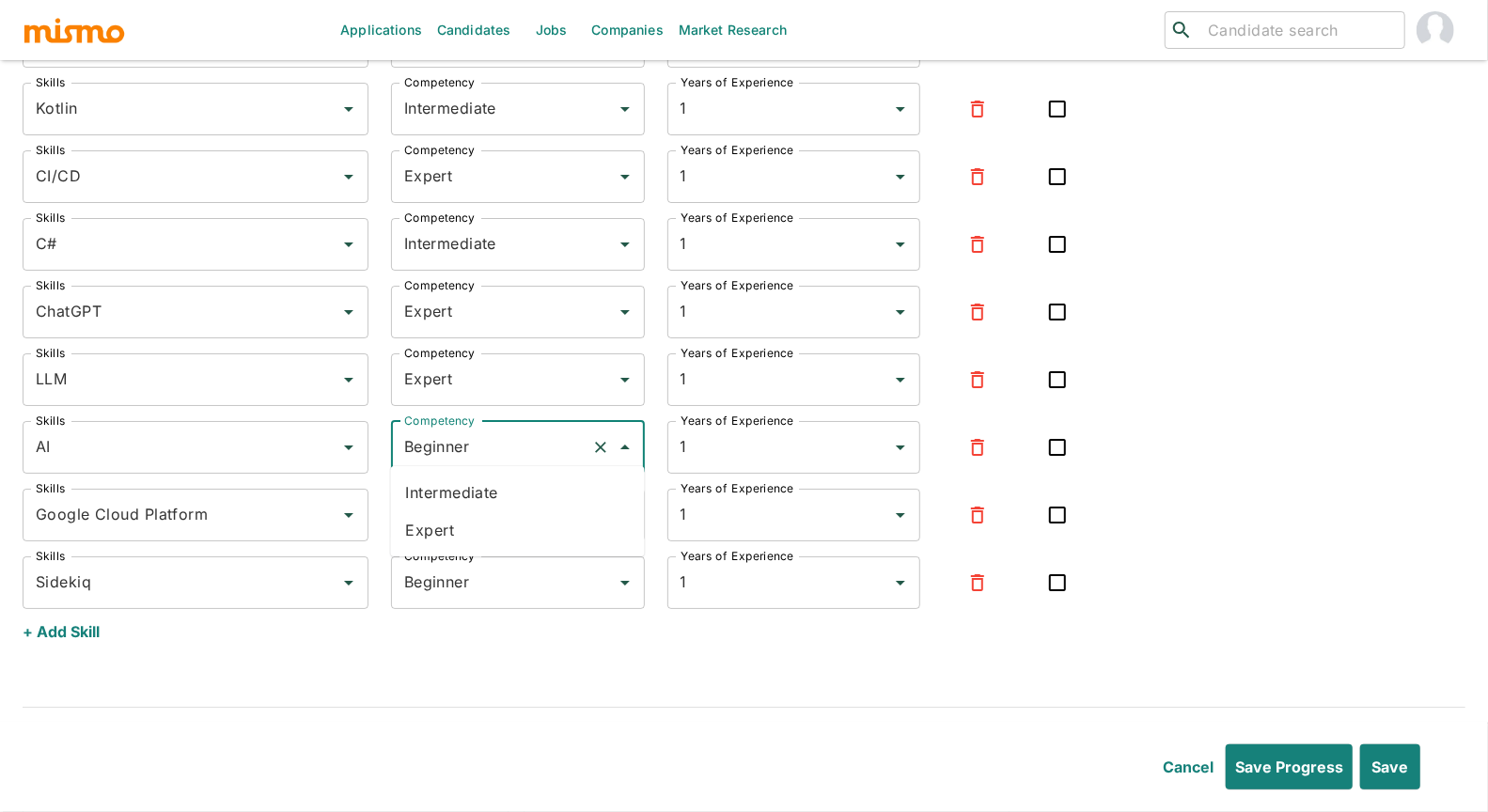
click at [441, 537] on li "Expert" at bounding box center [518, 530] width 254 height 38
type input "Expert"
click at [448, 512] on input "Beginner" at bounding box center [491, 515] width 184 height 36
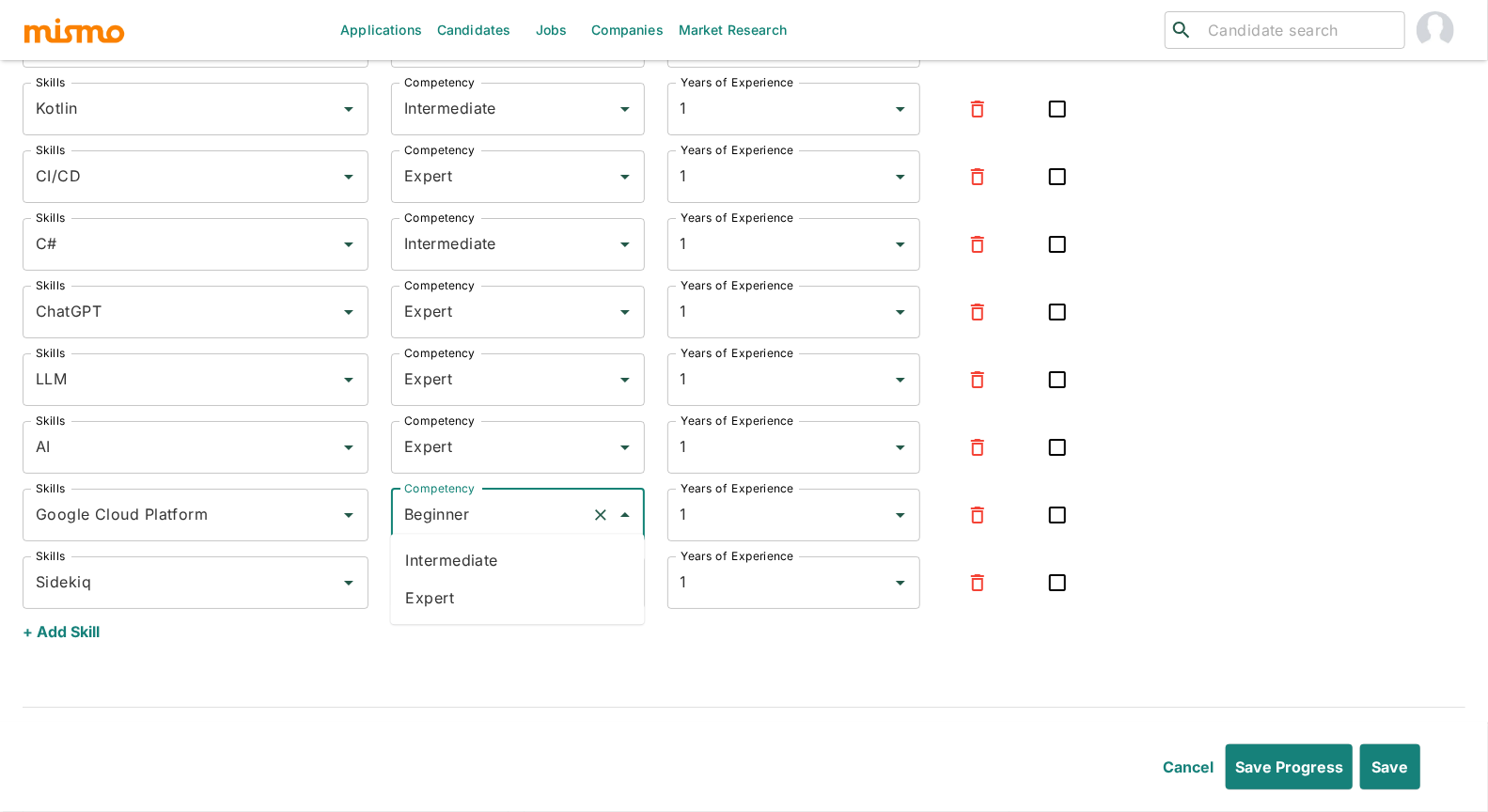
click at [440, 604] on li "Expert" at bounding box center [518, 597] width 254 height 38
type input "Expert"
click at [443, 581] on input "Beginner" at bounding box center [491, 582] width 184 height 36
click at [422, 663] on li "Expert" at bounding box center [518, 666] width 254 height 38
type input "Expert"
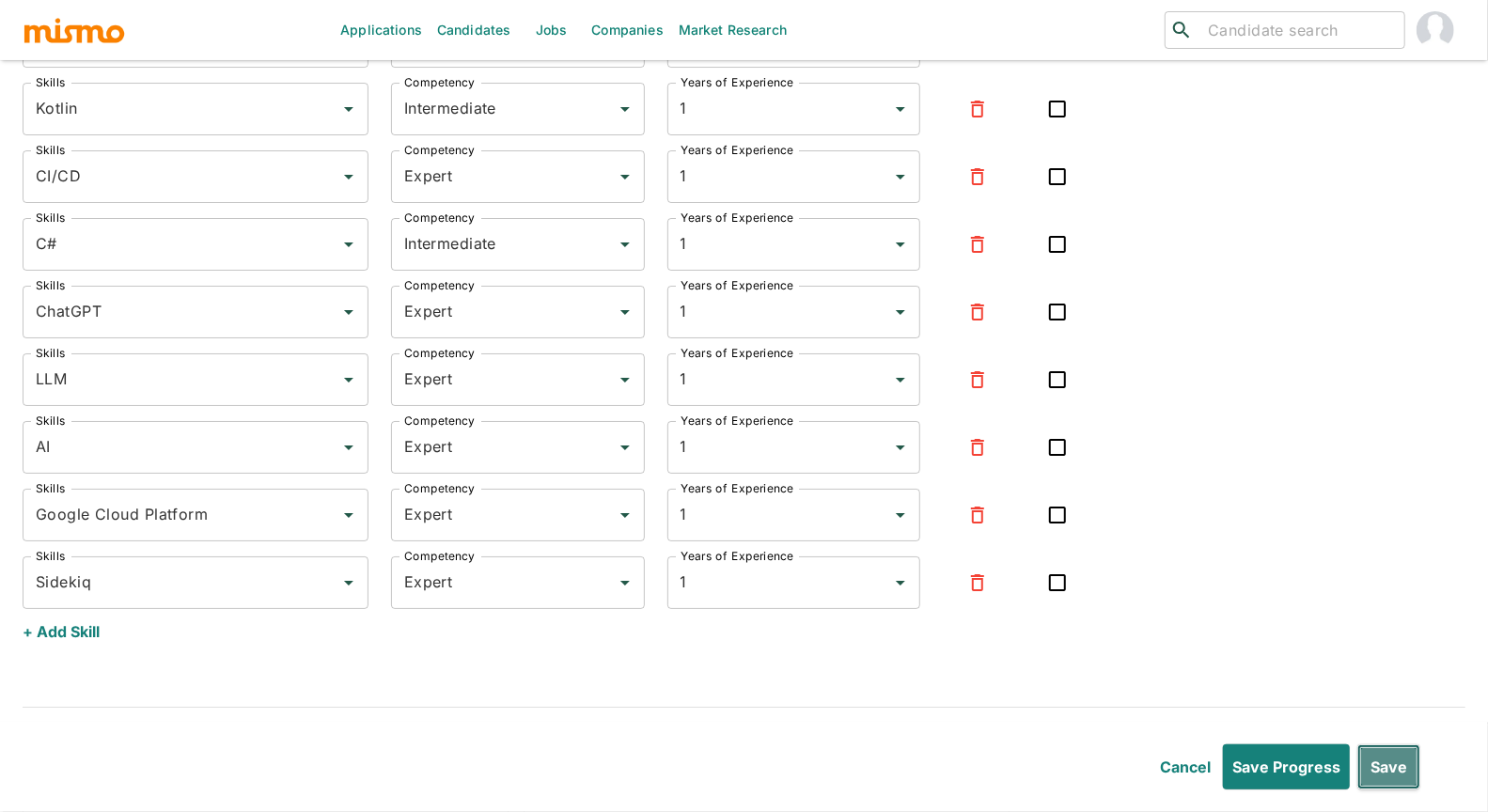
click at [1062, 713] on button "Save" at bounding box center [1388, 767] width 63 height 45
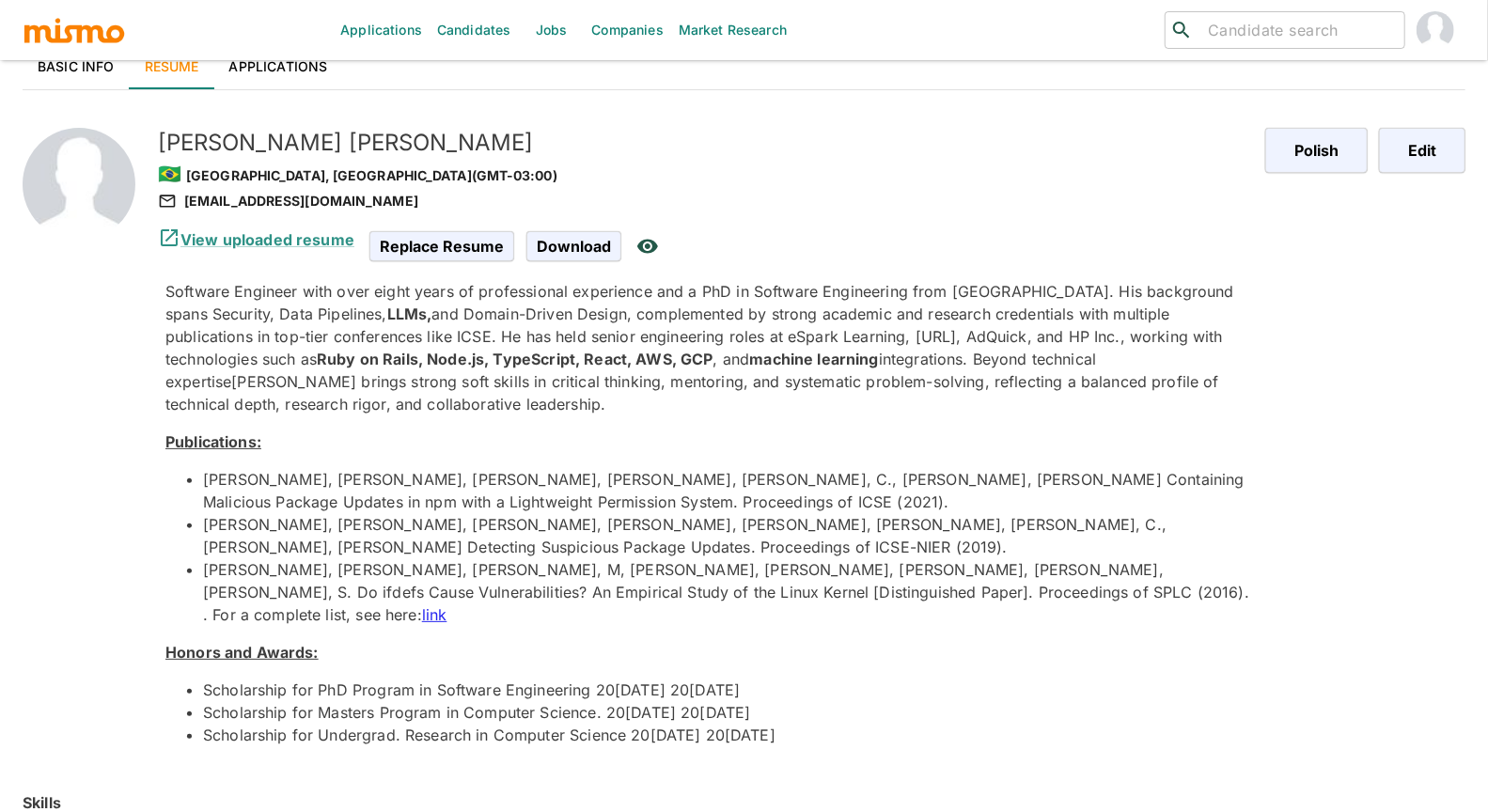
scroll to position [0, 0]
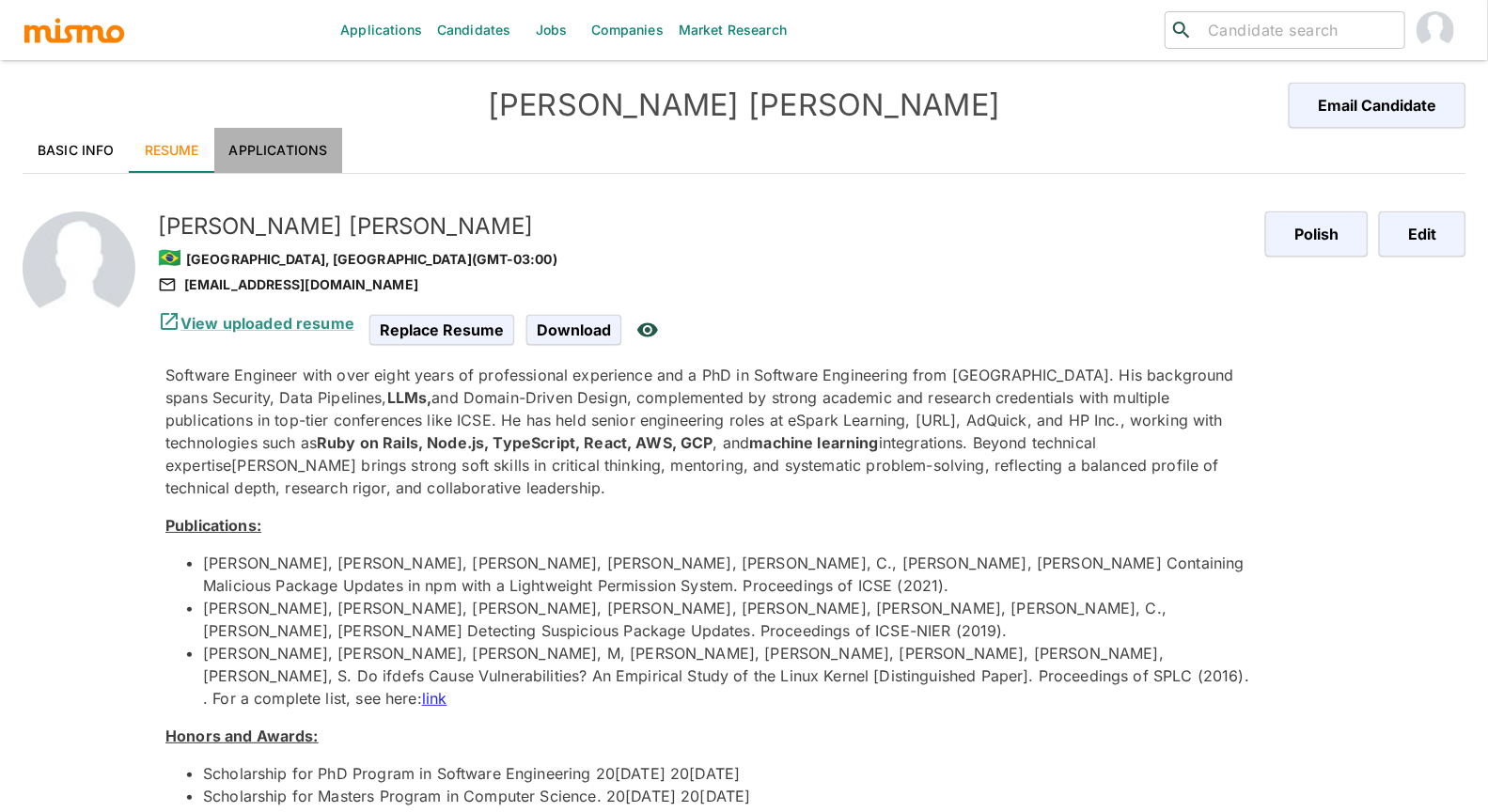
click at [275, 147] on link "Applications" at bounding box center [279, 151] width 129 height 45
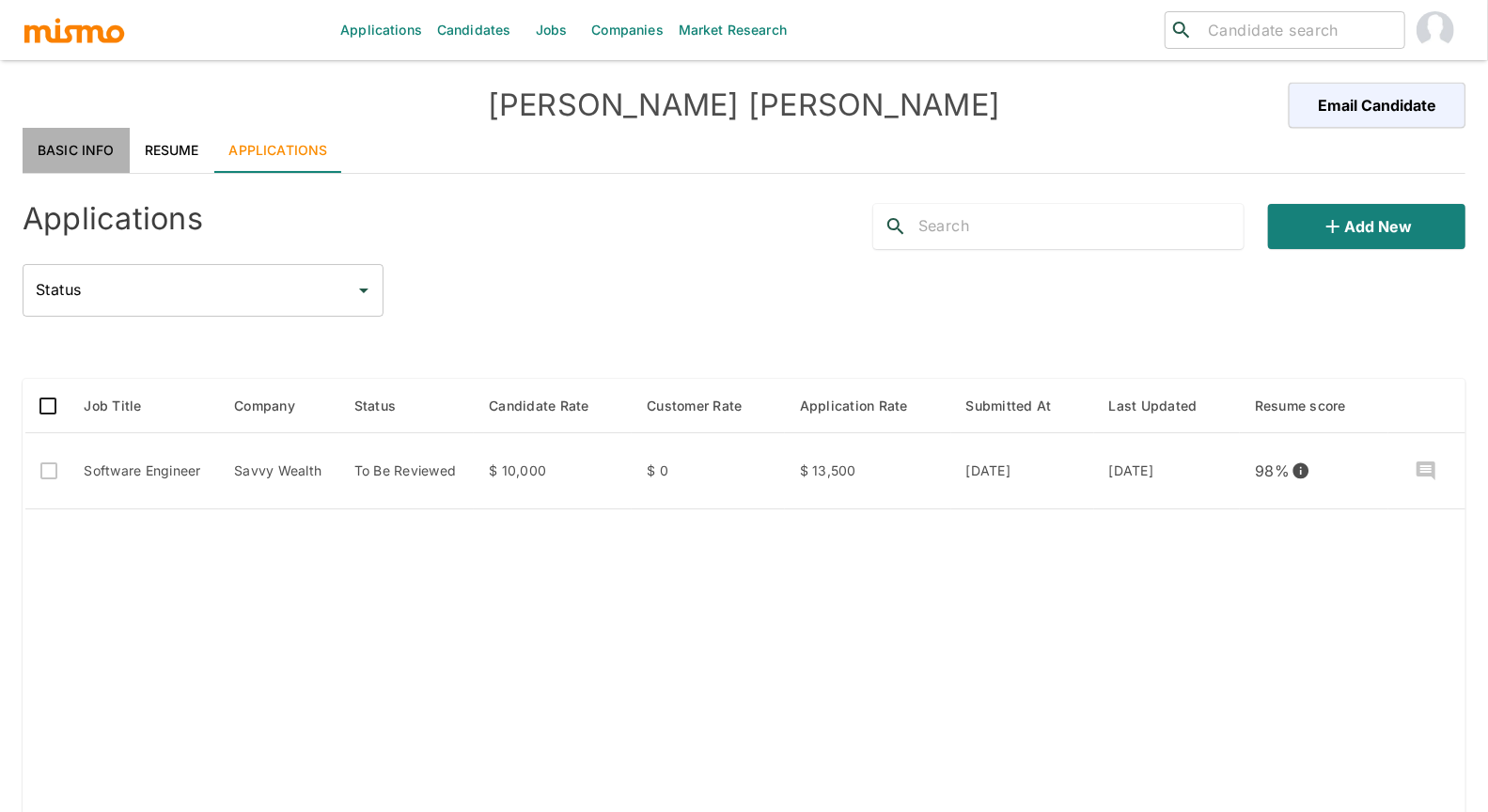
click at [96, 146] on link "Basic Info" at bounding box center [76, 151] width 107 height 45
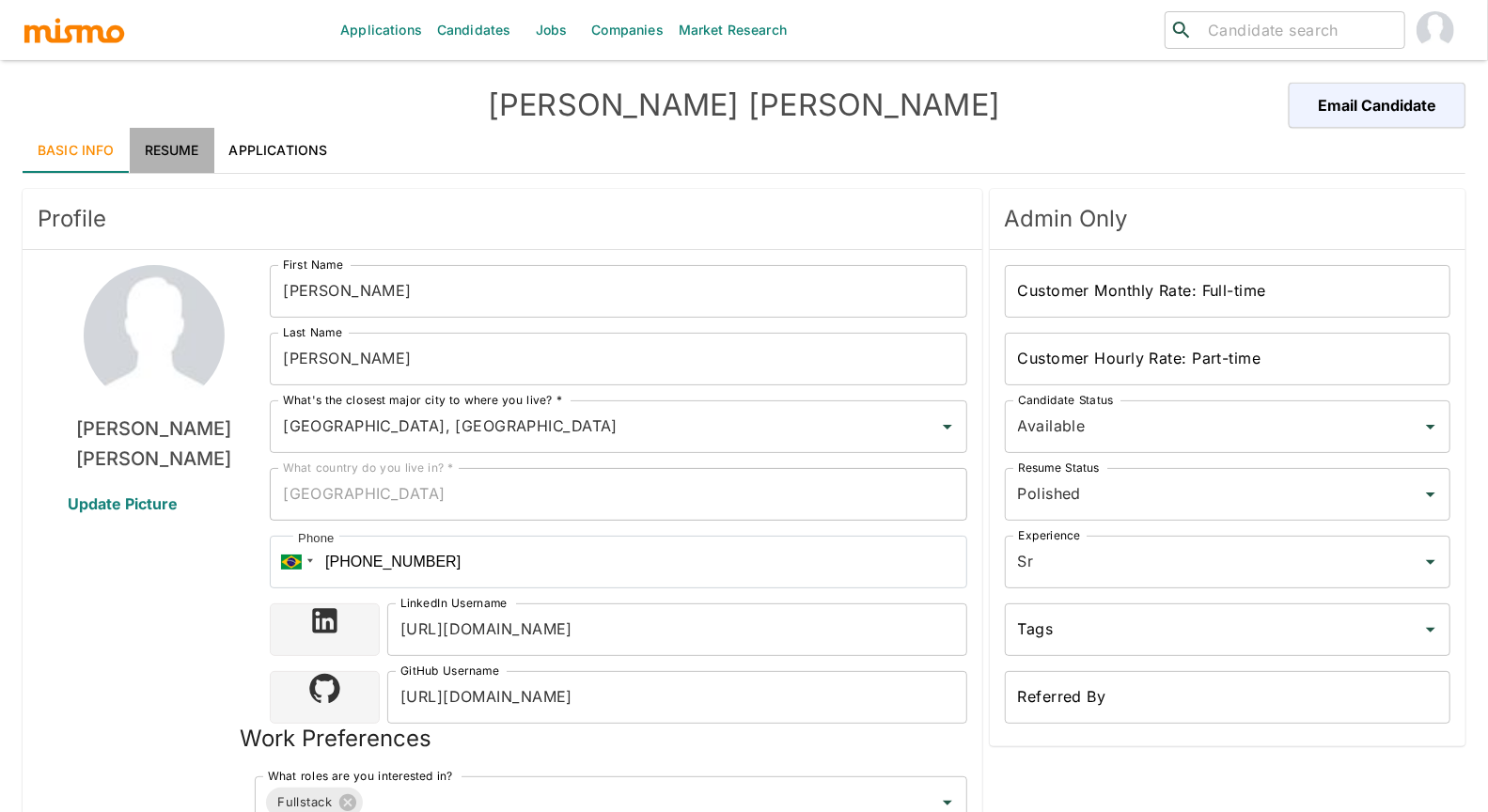
click at [168, 151] on link "Resume" at bounding box center [172, 151] width 85 height 45
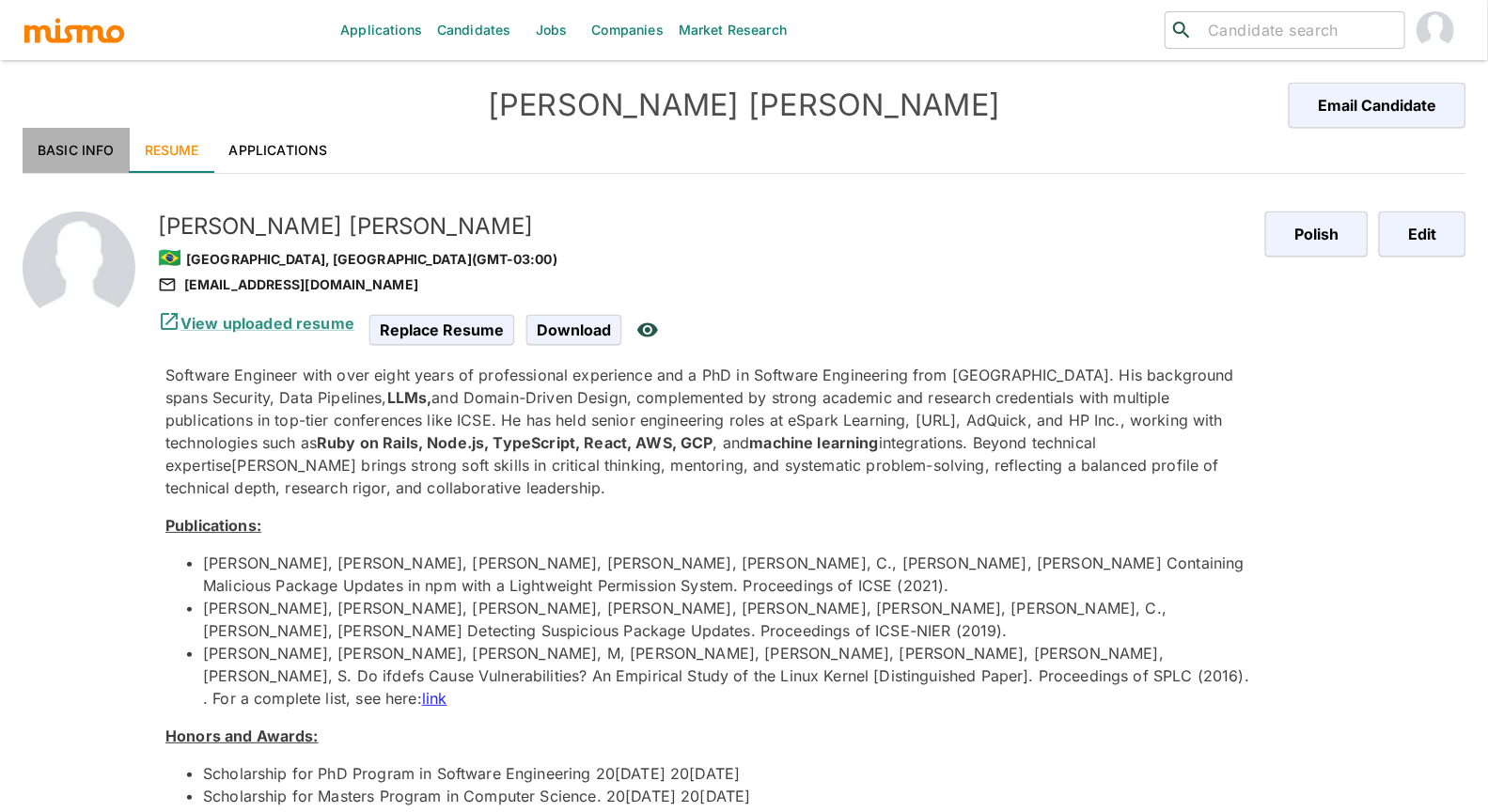
click at [72, 144] on link "Basic Info" at bounding box center [76, 151] width 107 height 45
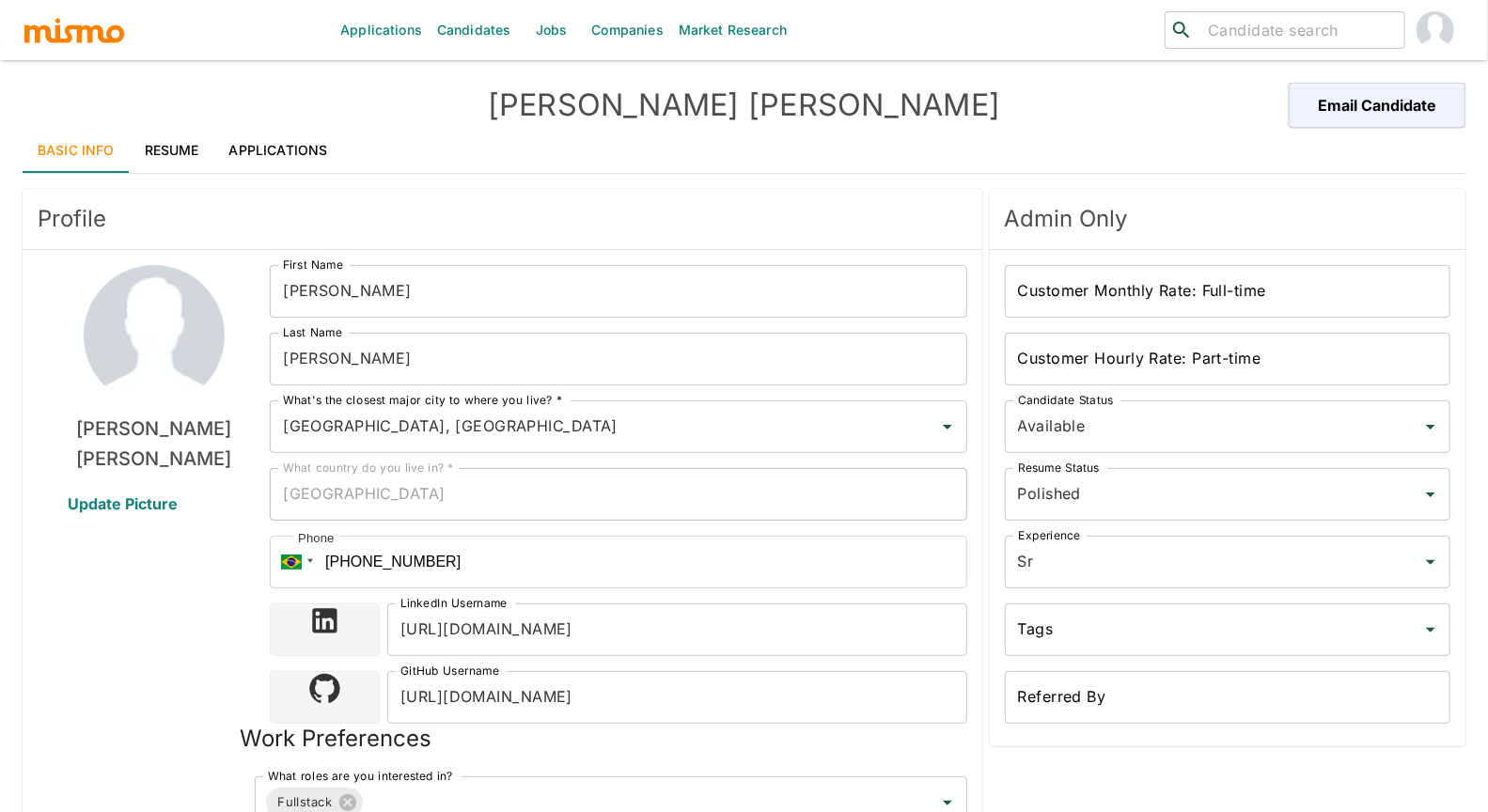
click at [164, 659] on div "Gabriel Ferreira Update Picture" at bounding box center [153, 682] width 232 height 835
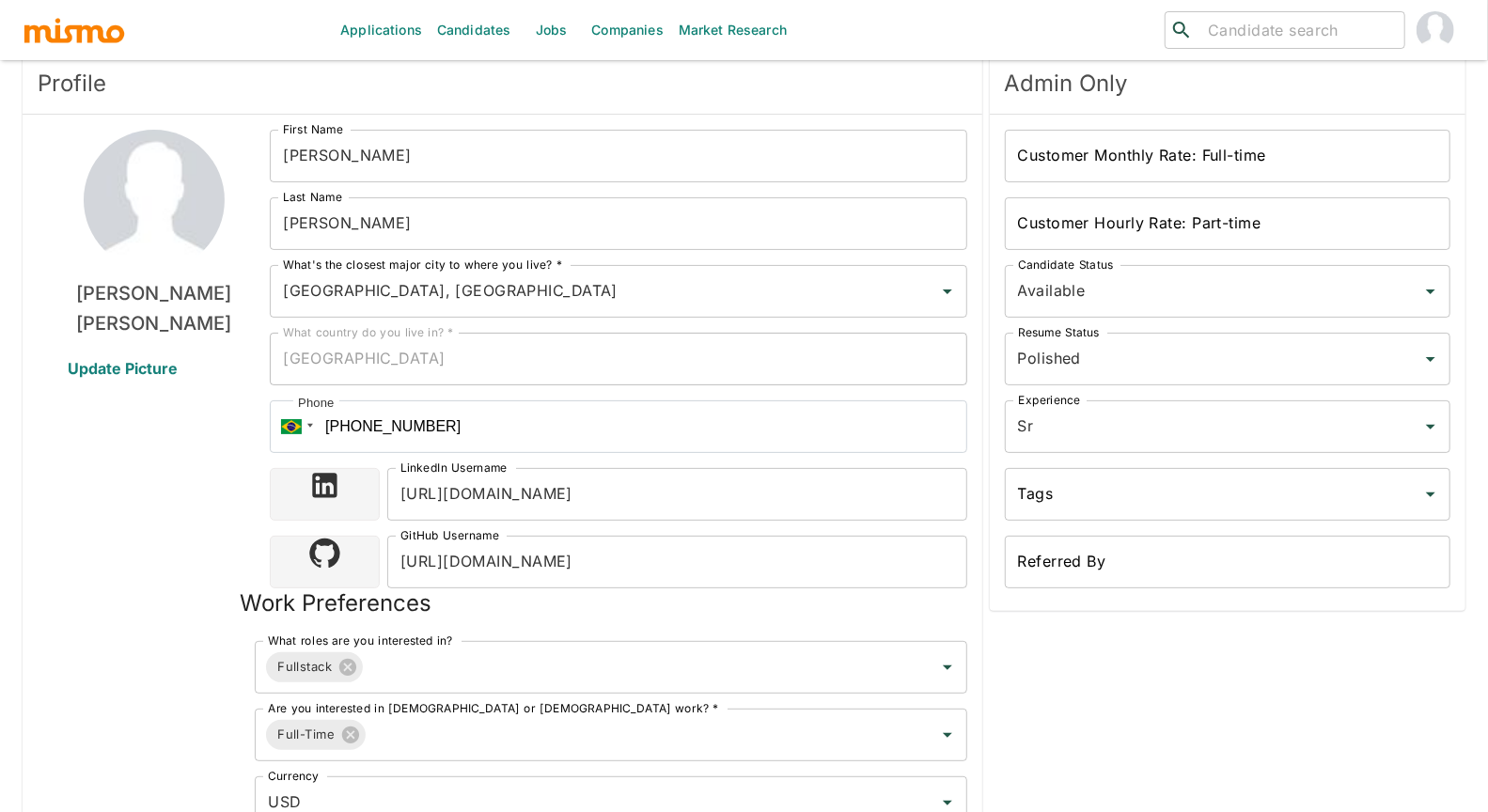
scroll to position [167, 0]
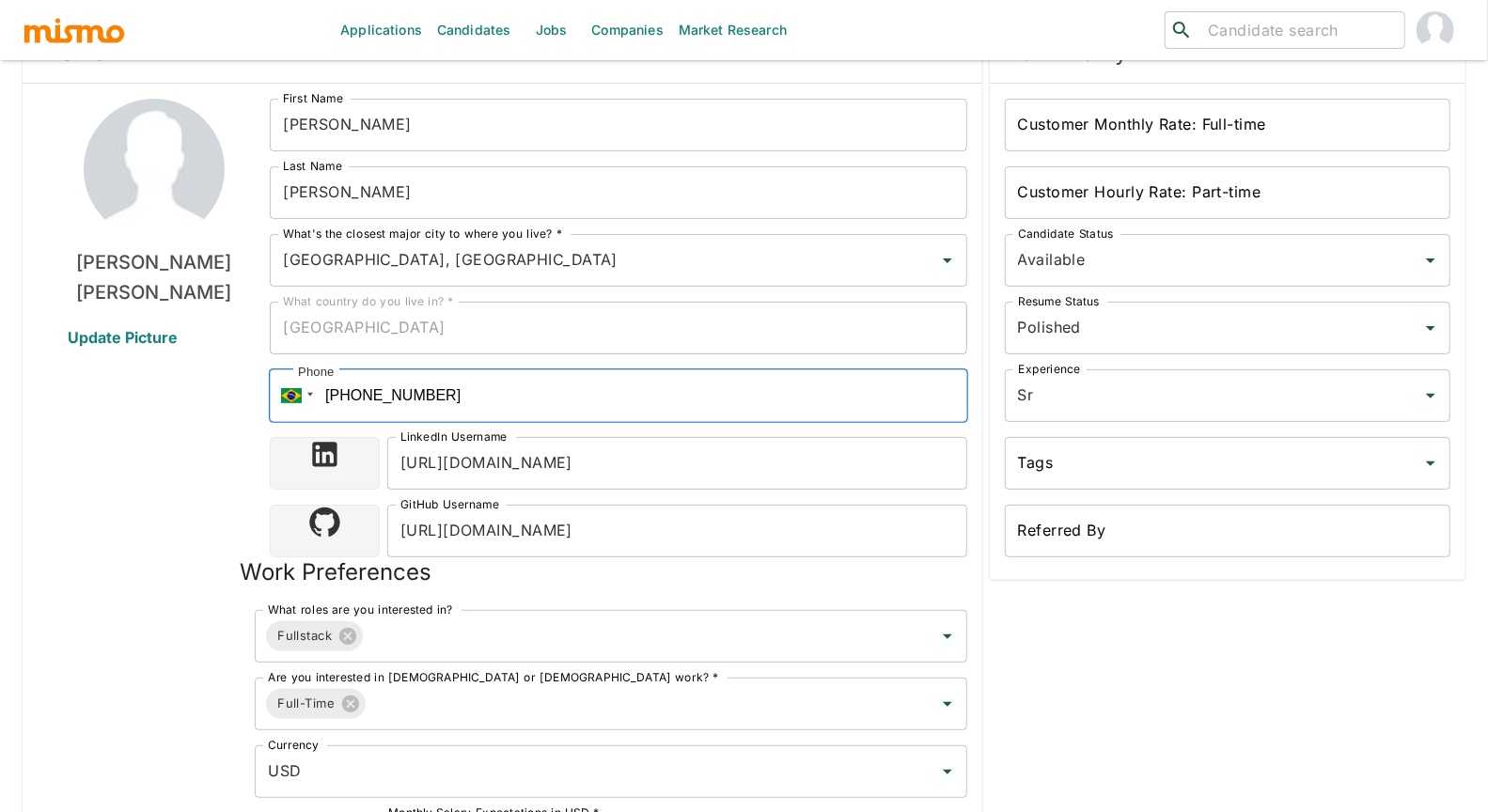
drag, startPoint x: 476, startPoint y: 393, endPoint x: 316, endPoint y: 387, distance: 160.1
click at [316, 387] on div "Phone +55 (34) 992124607" at bounding box center [618, 395] width 696 height 53
click at [94, 503] on div "Gabriel Ferreira Update Picture" at bounding box center [153, 516] width 232 height 835
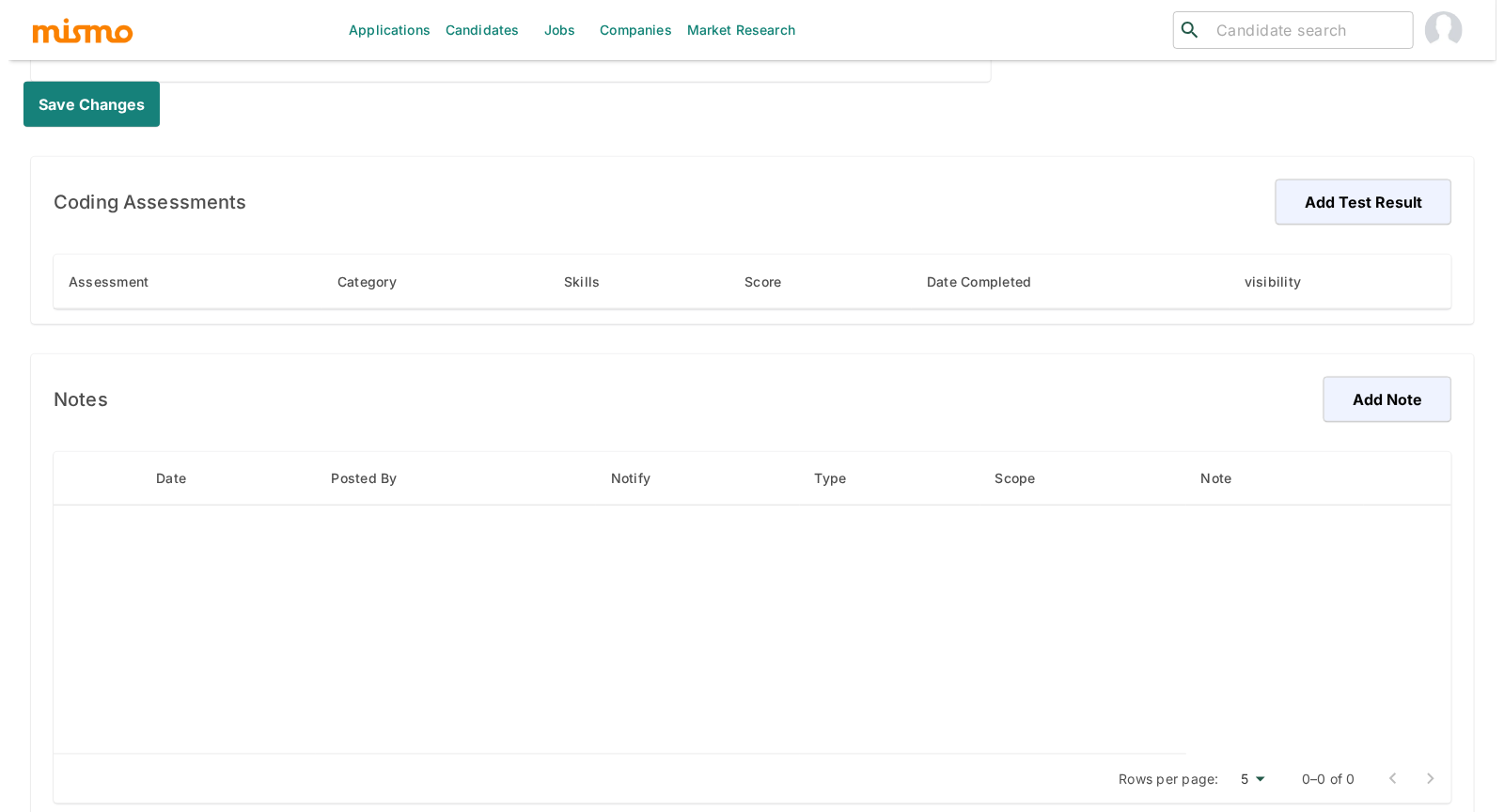
scroll to position [1044, 0]
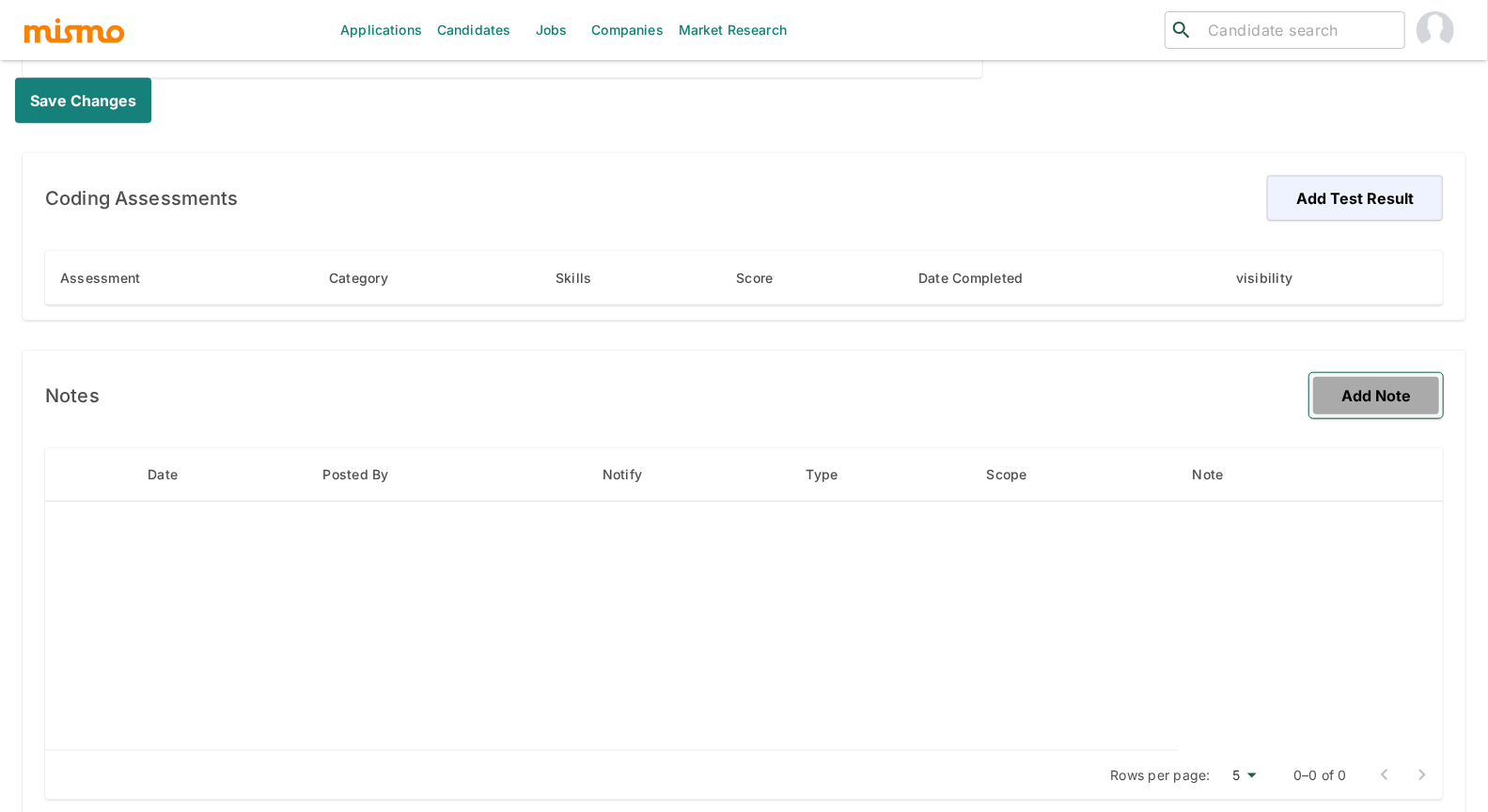
click at [1062, 393] on button "Add Note" at bounding box center [1376, 395] width 134 height 45
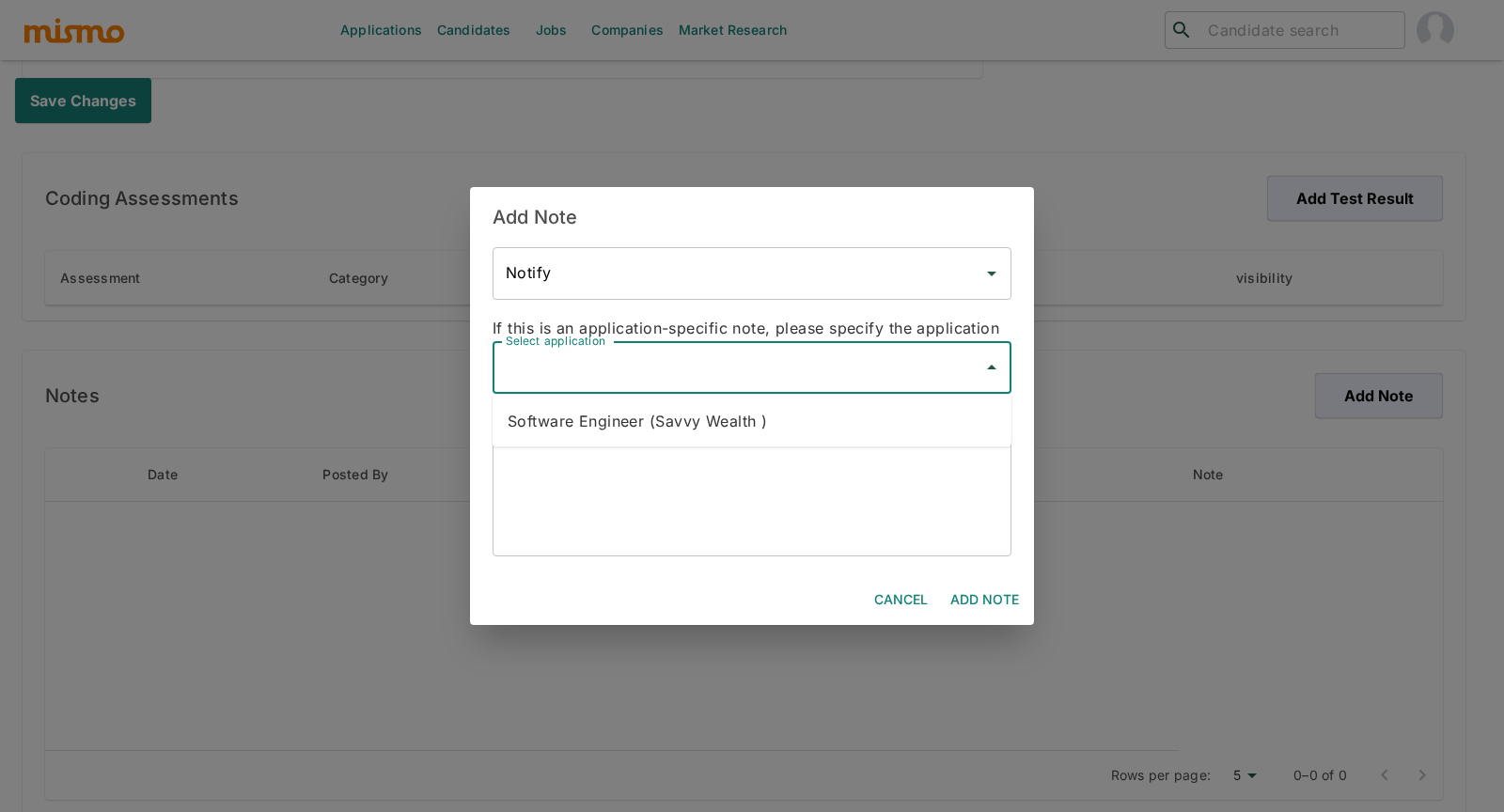
click at [763, 363] on input "Select application" at bounding box center [737, 368] width 473 height 36
click at [744, 431] on li "Software Engineer (Savvy Wealth )" at bounding box center [751, 421] width 519 height 38
type input "Software Engineer (Savvy Wealth )"
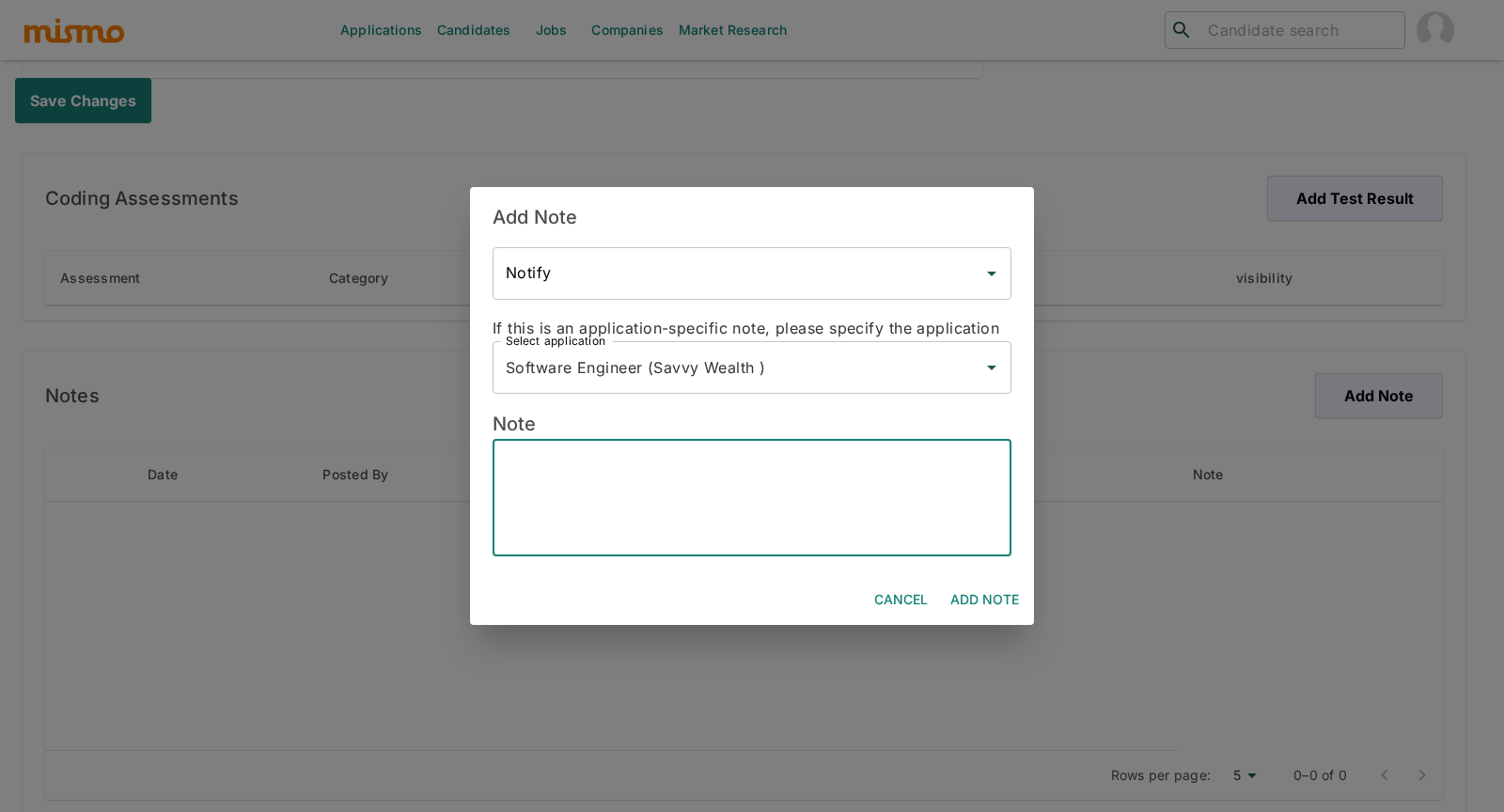
click at [698, 467] on textarea at bounding box center [751, 498] width 492 height 87
paste textarea "5534992124607"
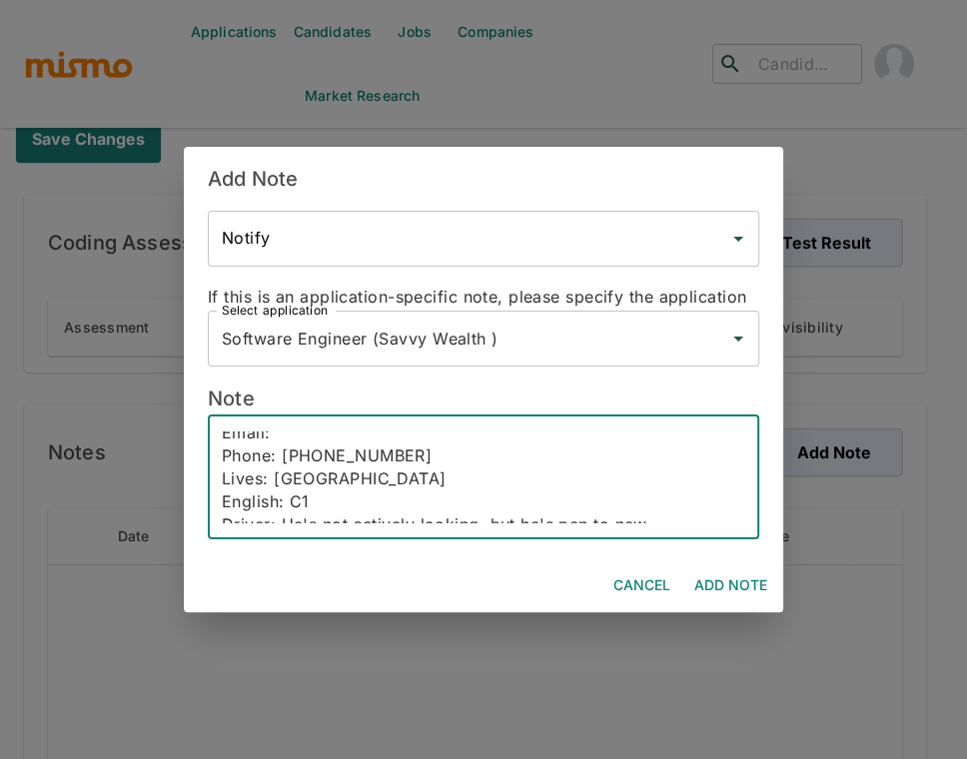
scroll to position [0, 0]
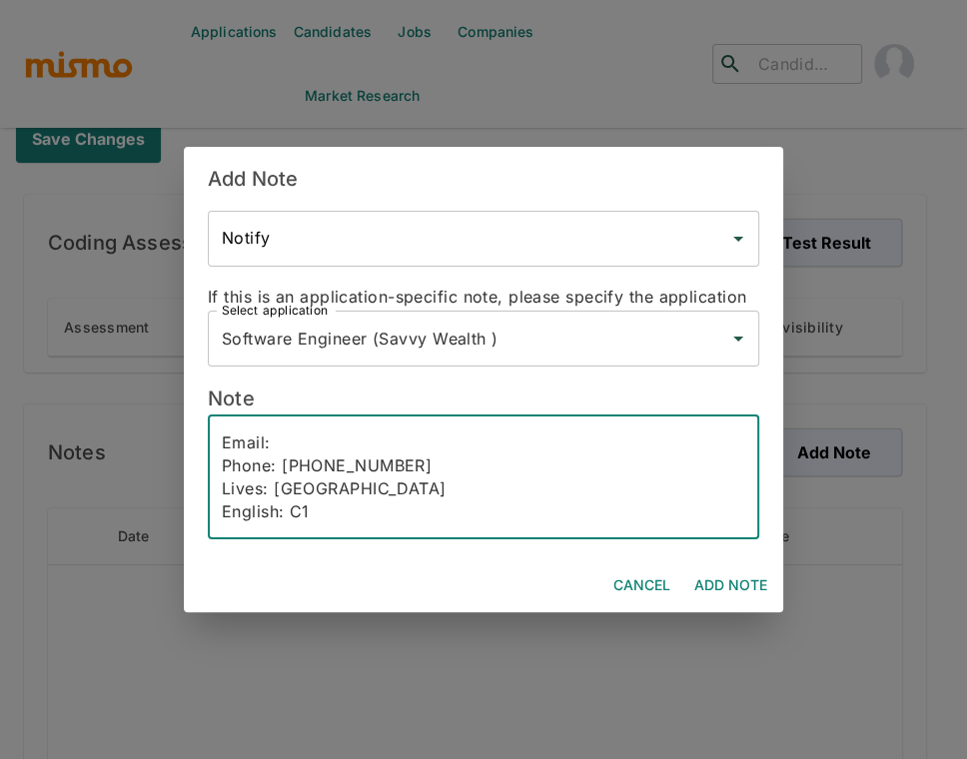
click at [298, 435] on textarea "Email: Phone: 5534992124607 Lives: Brasil English: C1 Driver: He's not actively…" at bounding box center [483, 477] width 523 height 92
paste textarea "[EMAIL_ADDRESS][DOMAIN_NAME]"
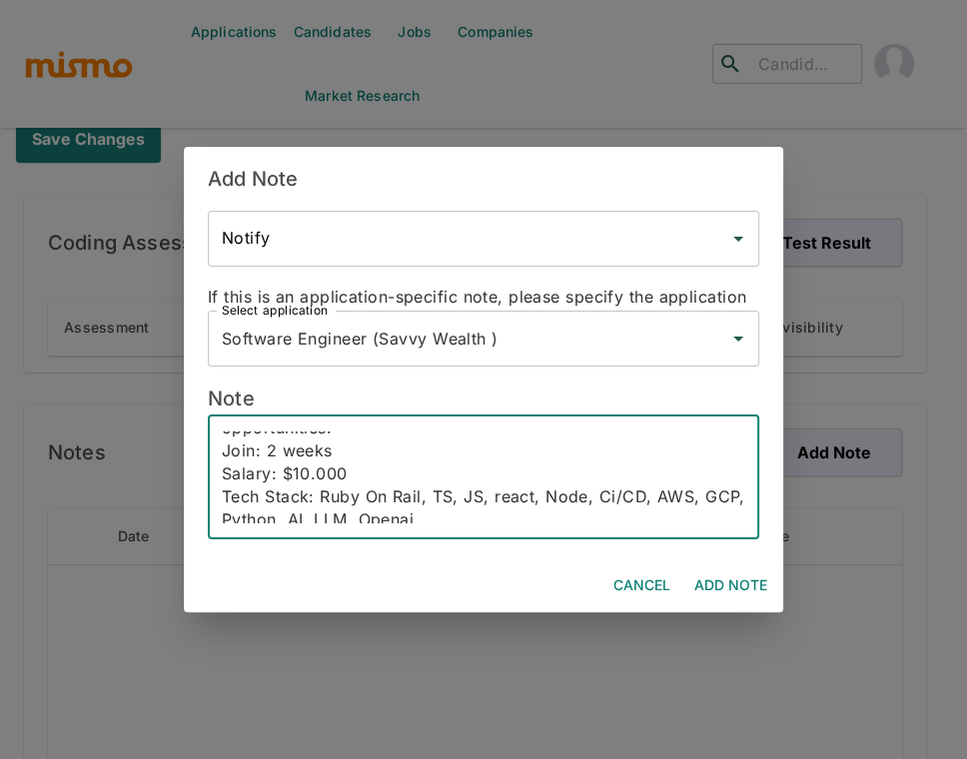
scroll to position [137, 0]
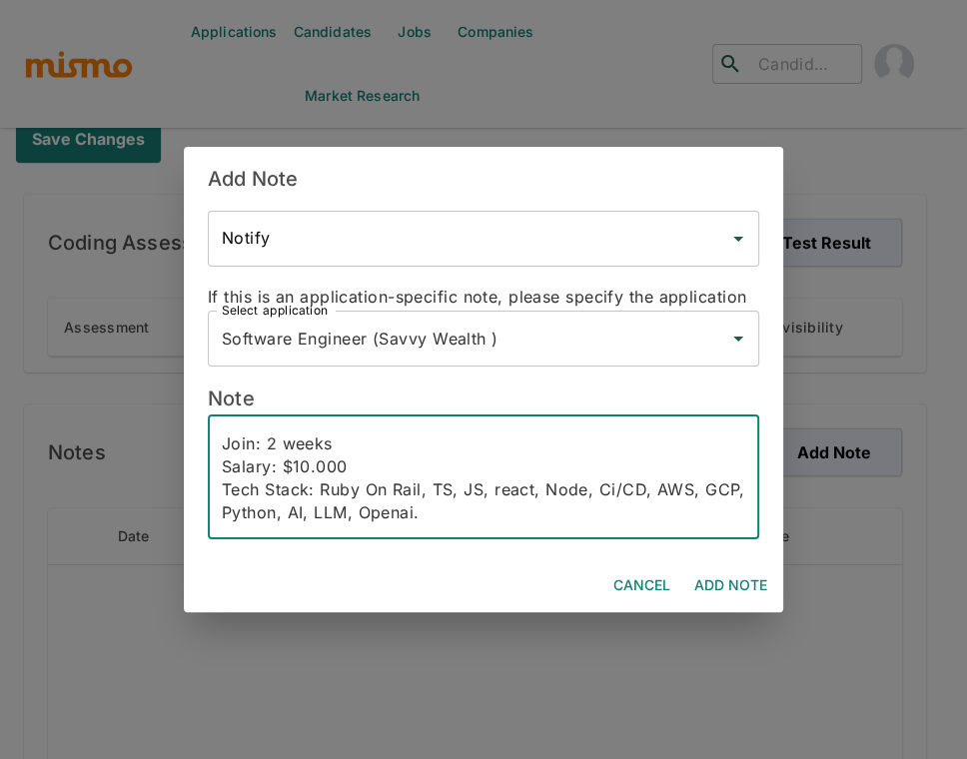
click at [517, 511] on textarea "Email: gabrielcsf@gmail.com Phone: 5534992124607 Lives: Brasil English: C1 Driv…" at bounding box center [483, 477] width 523 height 92
paste textarea "Gabriel Ferreira is a seasoned Software Engineer with over a decade of experien…"
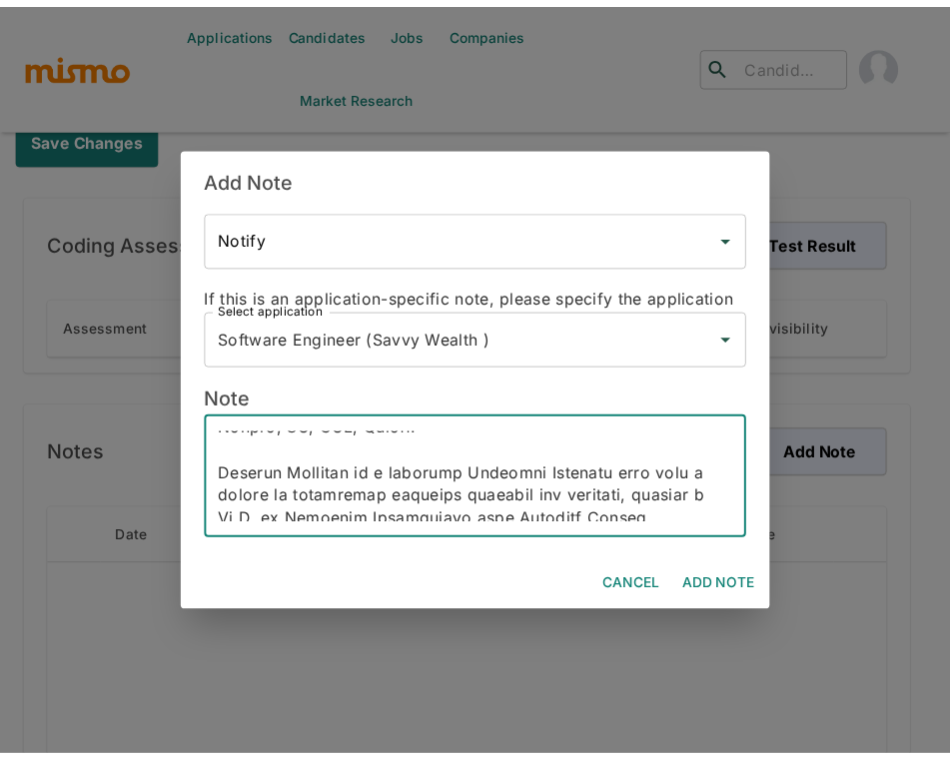
scroll to position [207, 0]
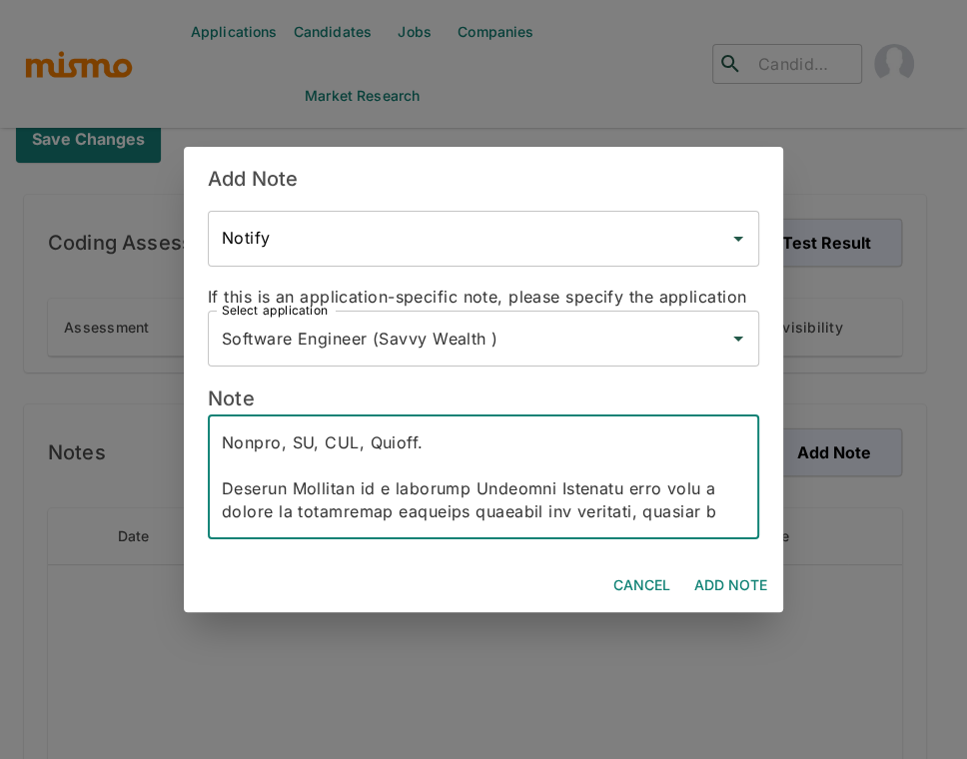
click at [332, 492] on textarea at bounding box center [483, 477] width 523 height 92
drag, startPoint x: 398, startPoint y: 486, endPoint x: 320, endPoint y: 486, distance: 78.9
click at [320, 486] on textarea at bounding box center [483, 477] width 523 height 92
type textarea "Email: gabrielcsf@gmail.com Phone: 5534992124607 Lives: Brasil English: C1 Driv…"
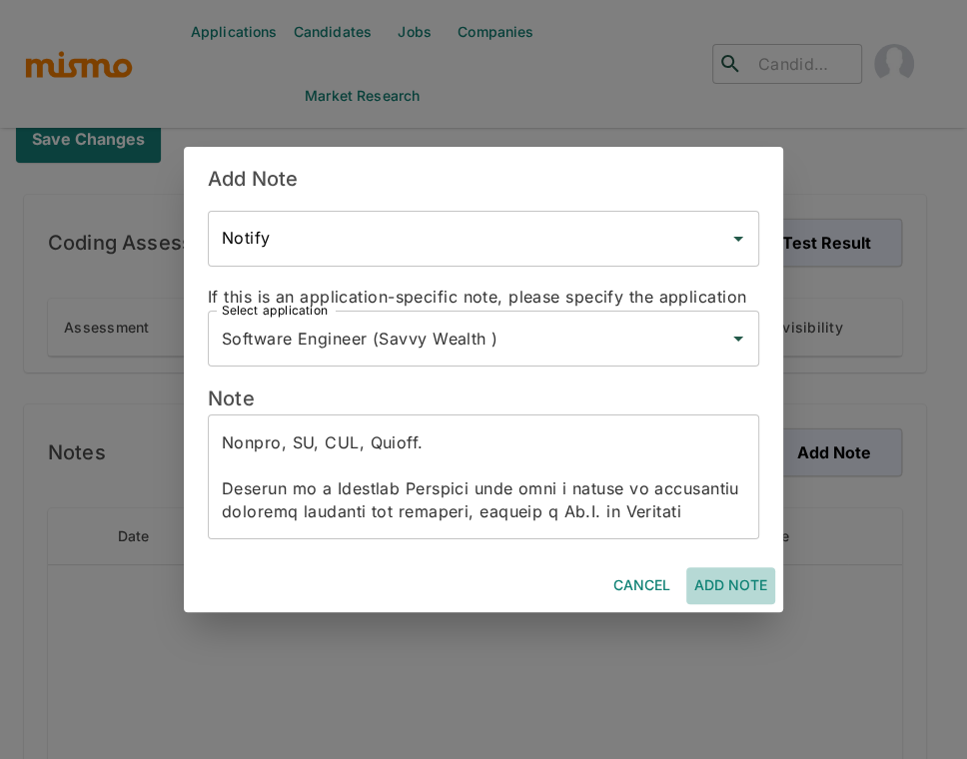
click at [740, 585] on button "Add Note" at bounding box center [730, 585] width 89 height 37
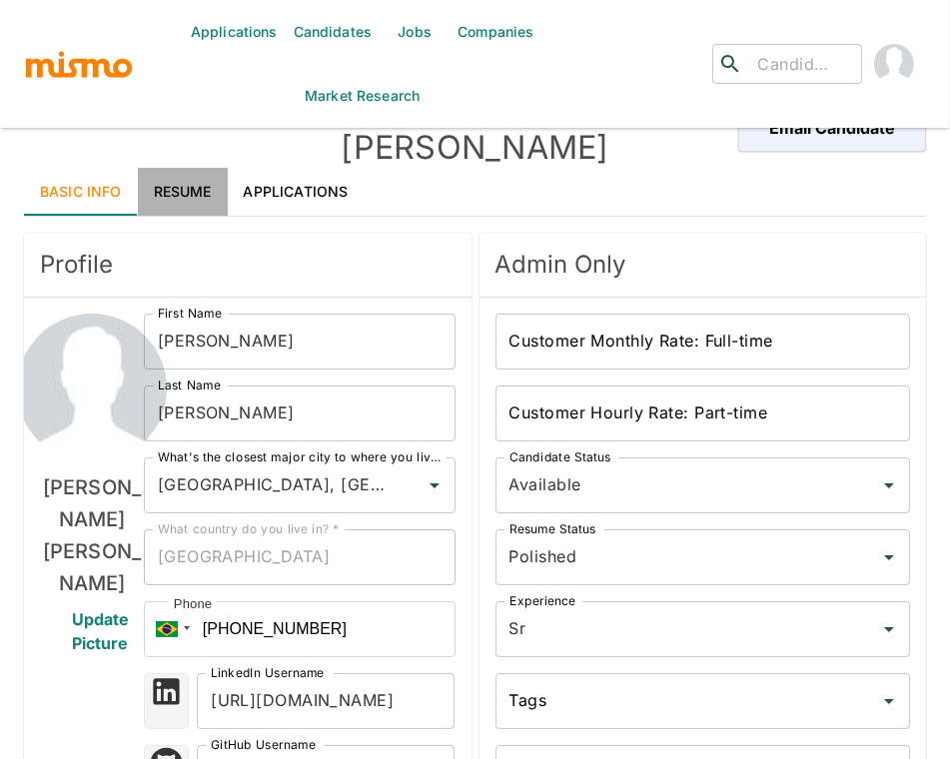
click at [180, 168] on link "Resume" at bounding box center [183, 192] width 90 height 48
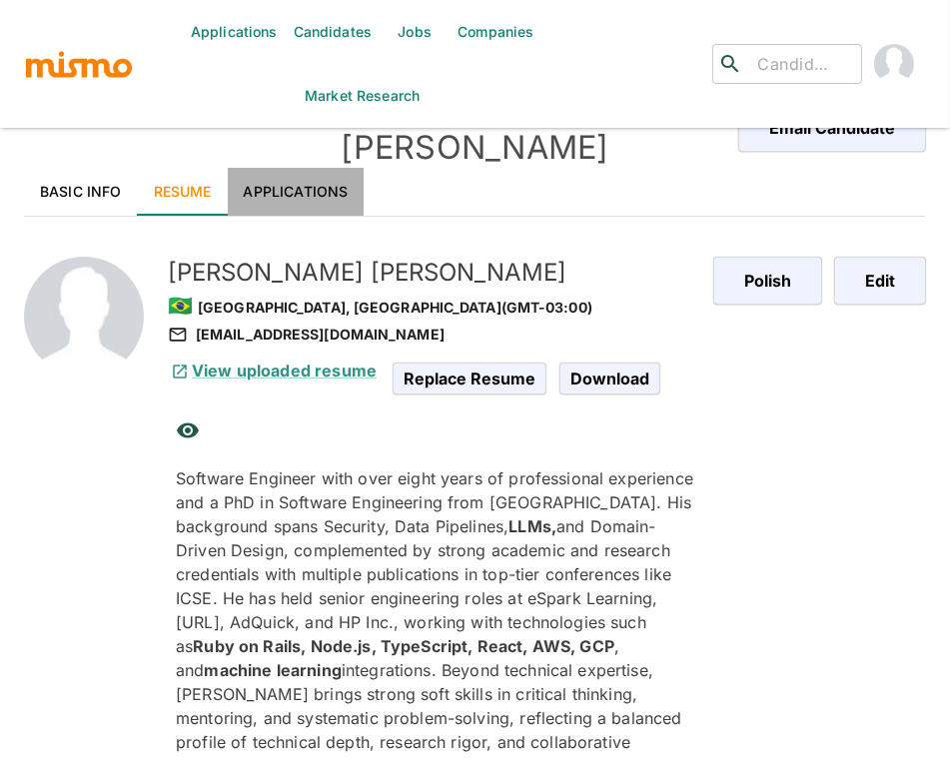
click at [300, 168] on link "Applications" at bounding box center [296, 192] width 137 height 48
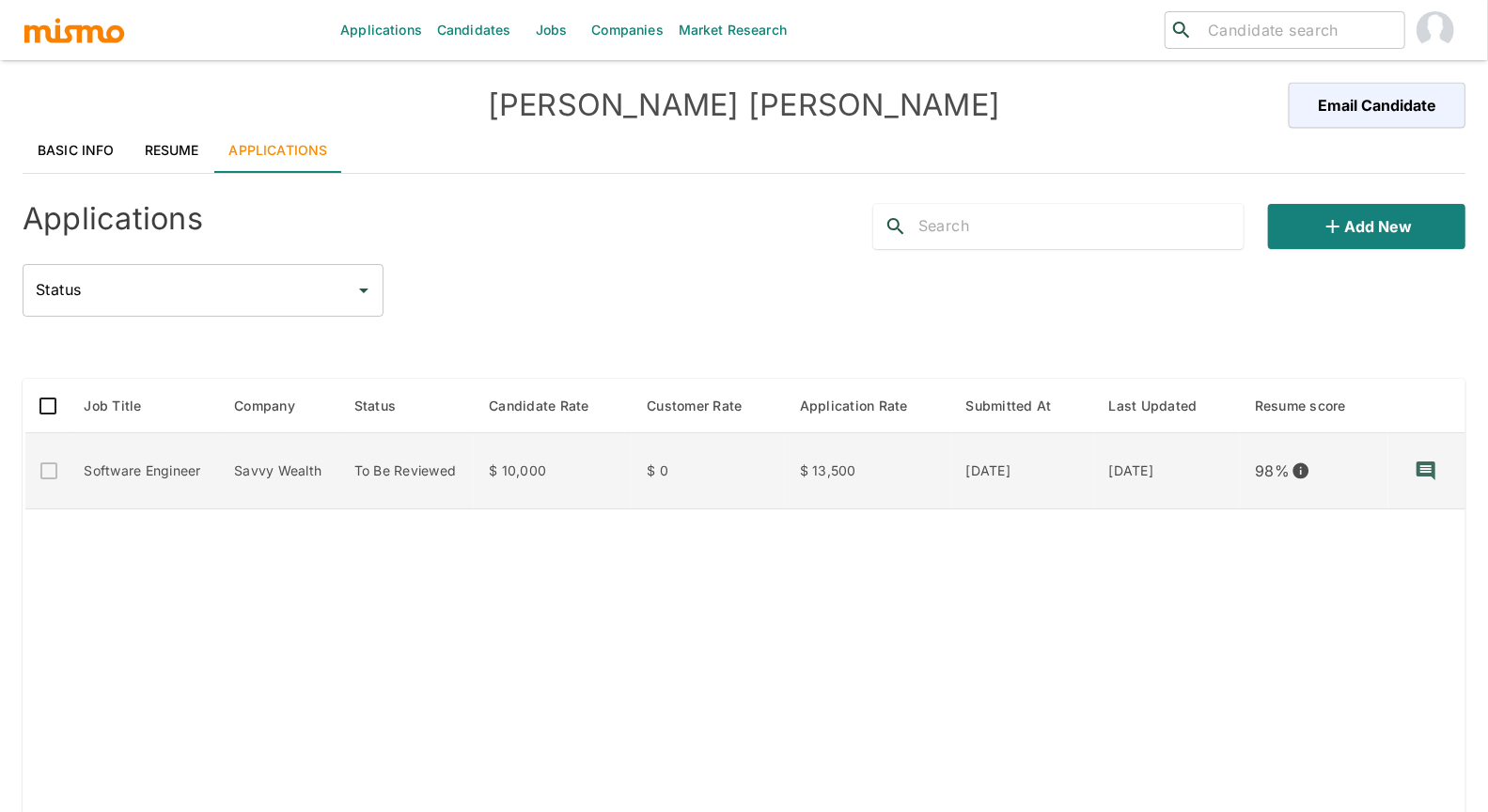
click at [909, 469] on p "98 %" at bounding box center [1272, 470] width 35 height 26
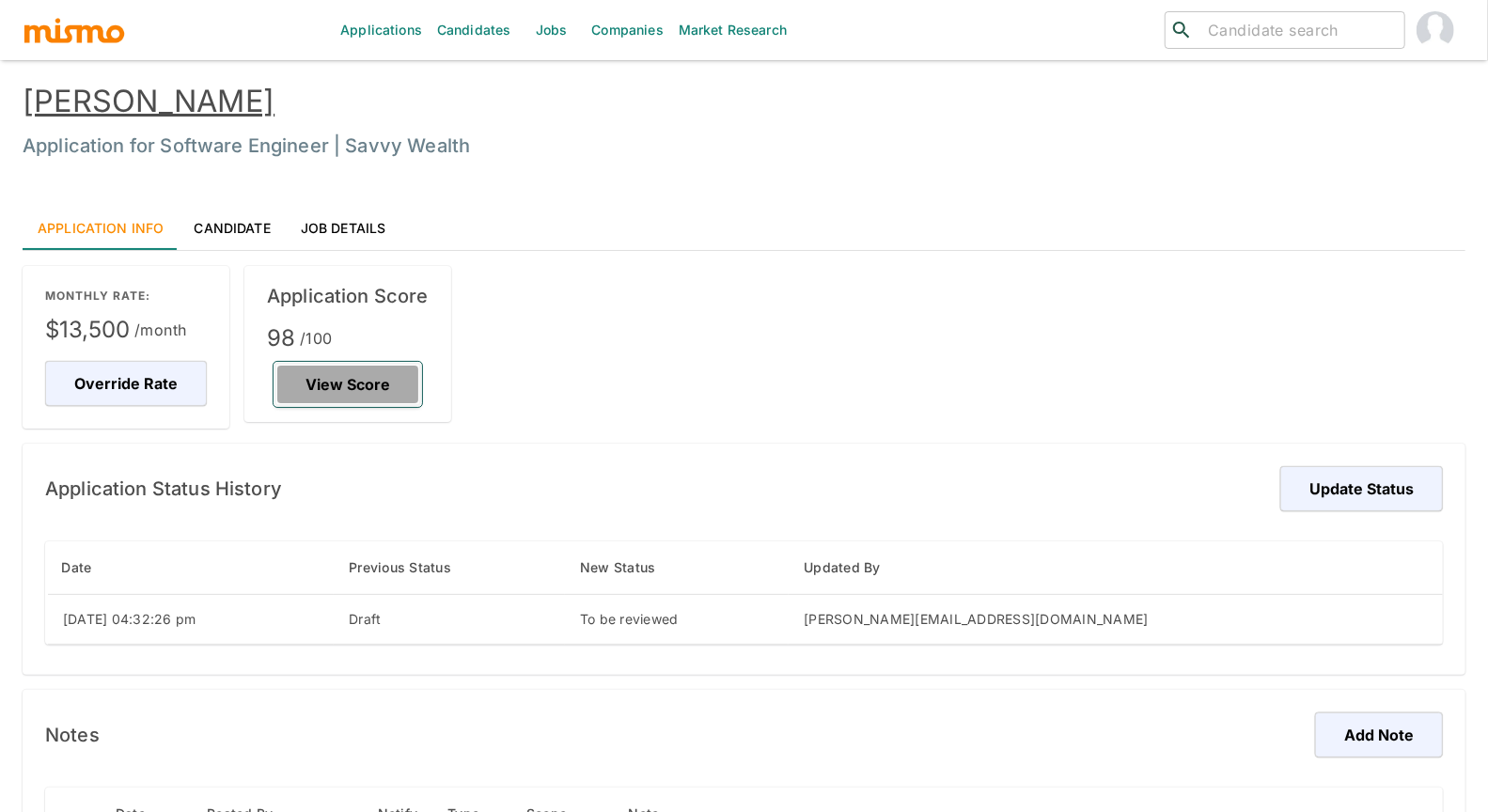
click at [302, 385] on button "View Score" at bounding box center [348, 384] width 149 height 45
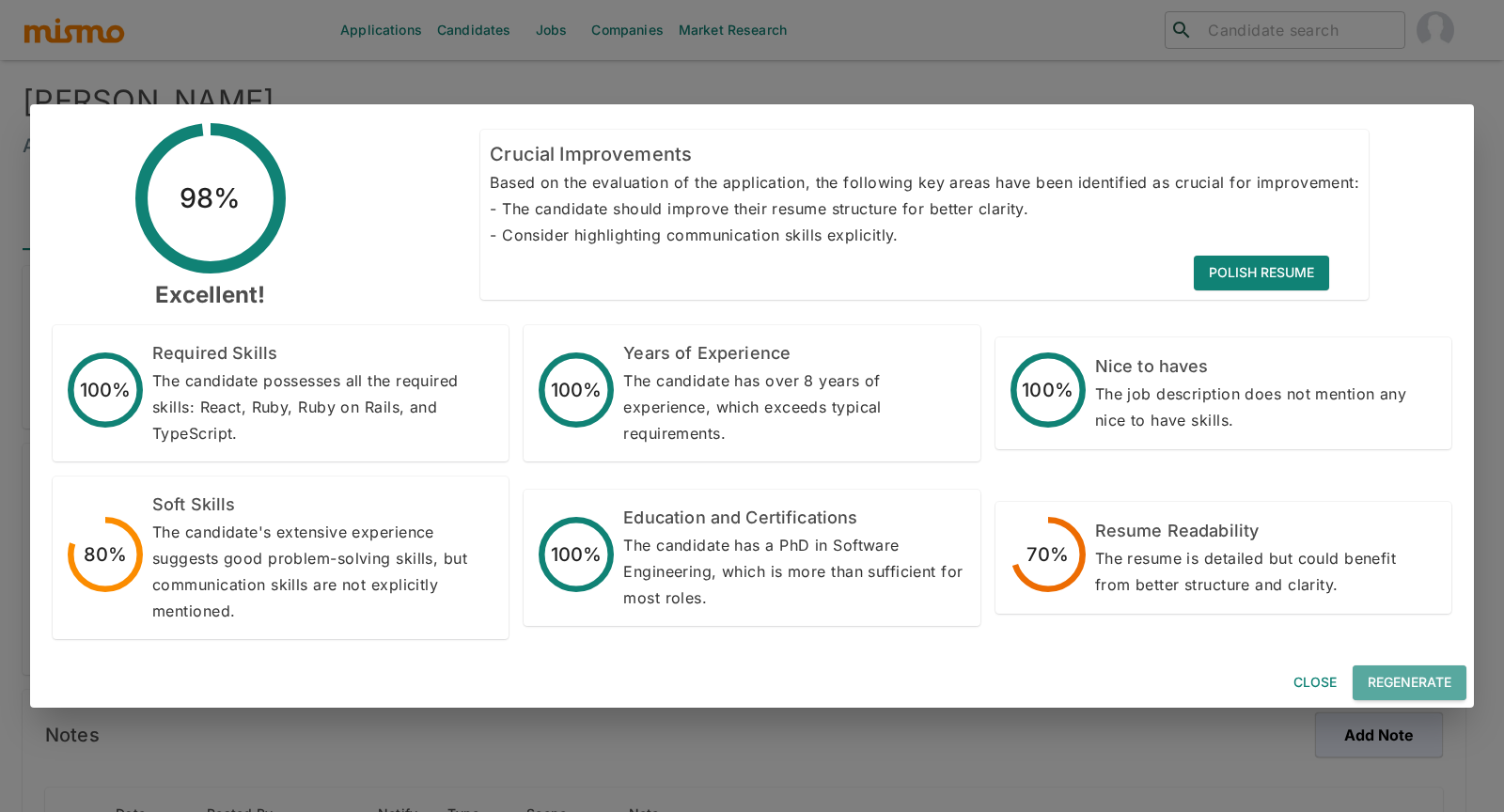
click at [1420, 685] on button "Regenerate" at bounding box center [1409, 682] width 114 height 35
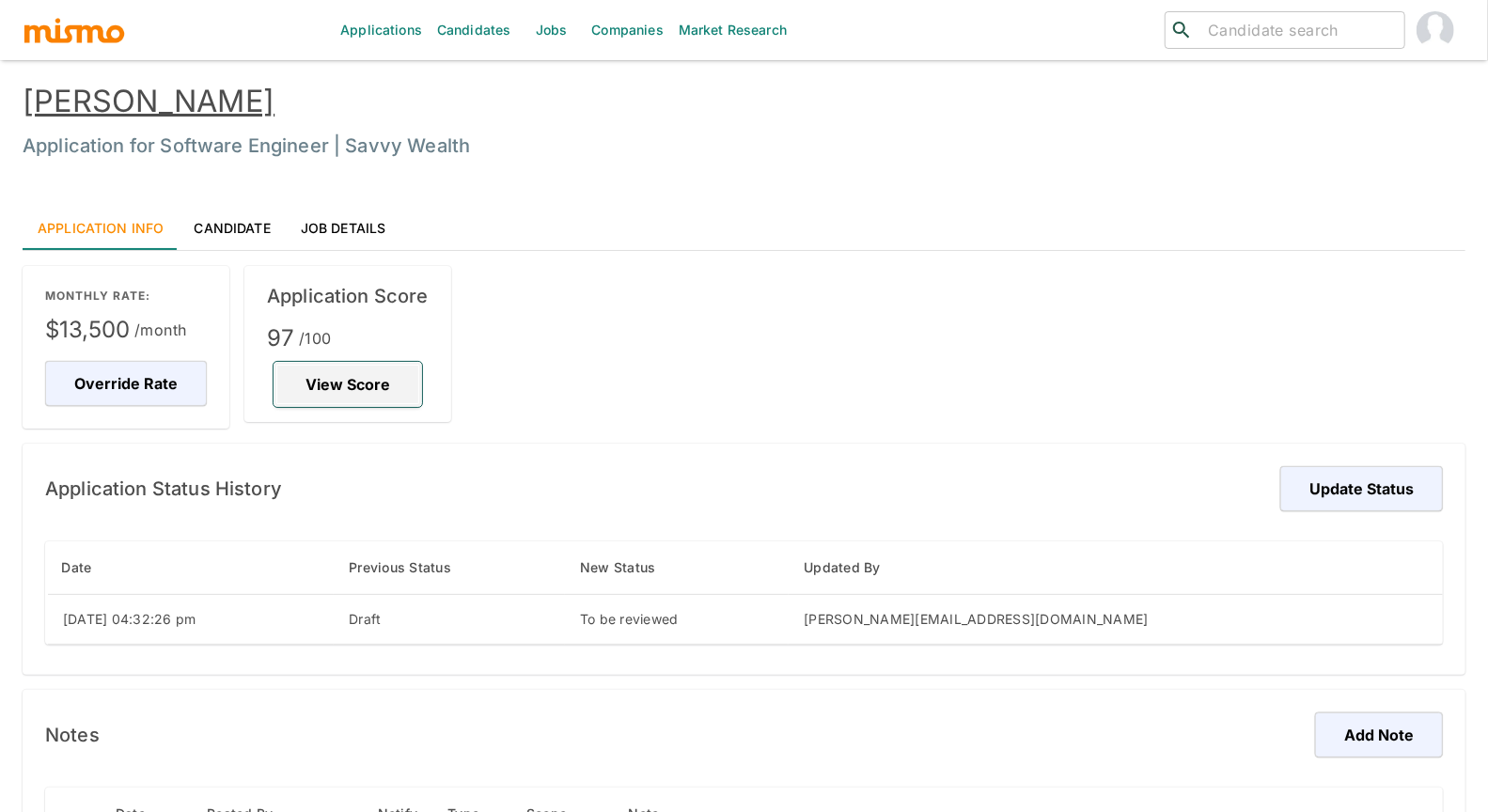
click at [385, 390] on button "View Score" at bounding box center [348, 384] width 149 height 45
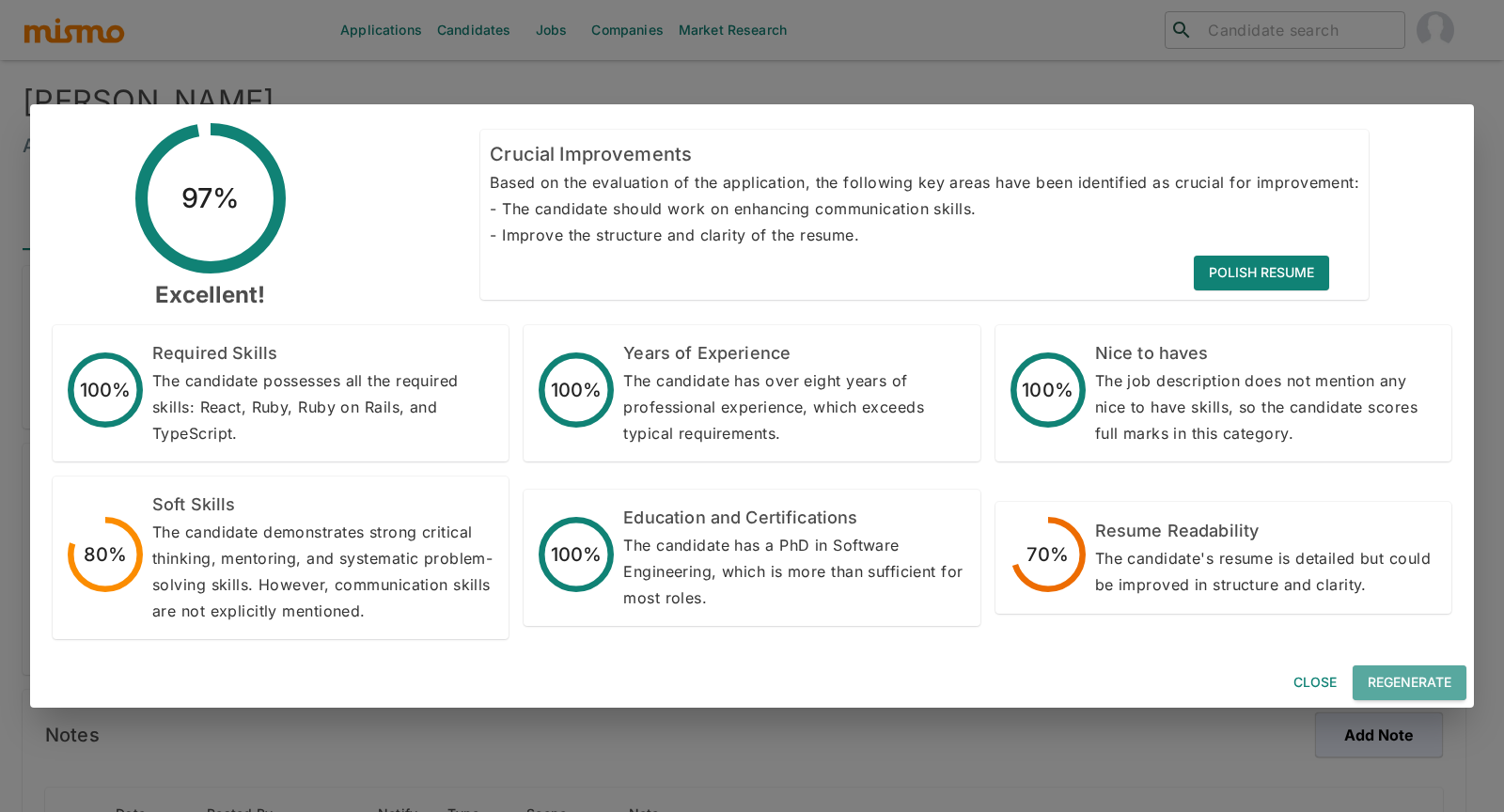
click at [1427, 683] on button "Regenerate" at bounding box center [1409, 682] width 114 height 35
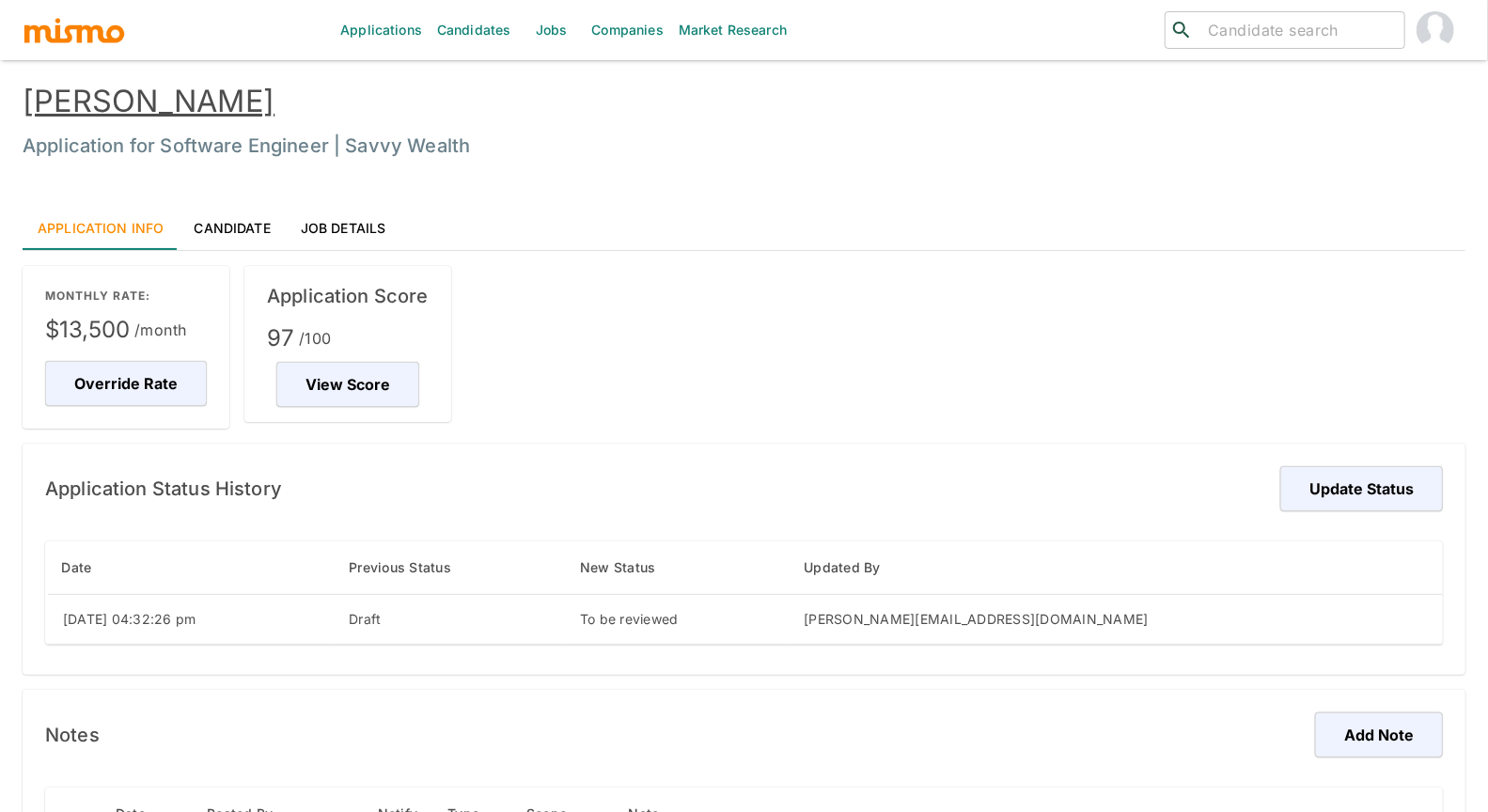
click at [256, 224] on link "Candidate" at bounding box center [232, 228] width 106 height 45
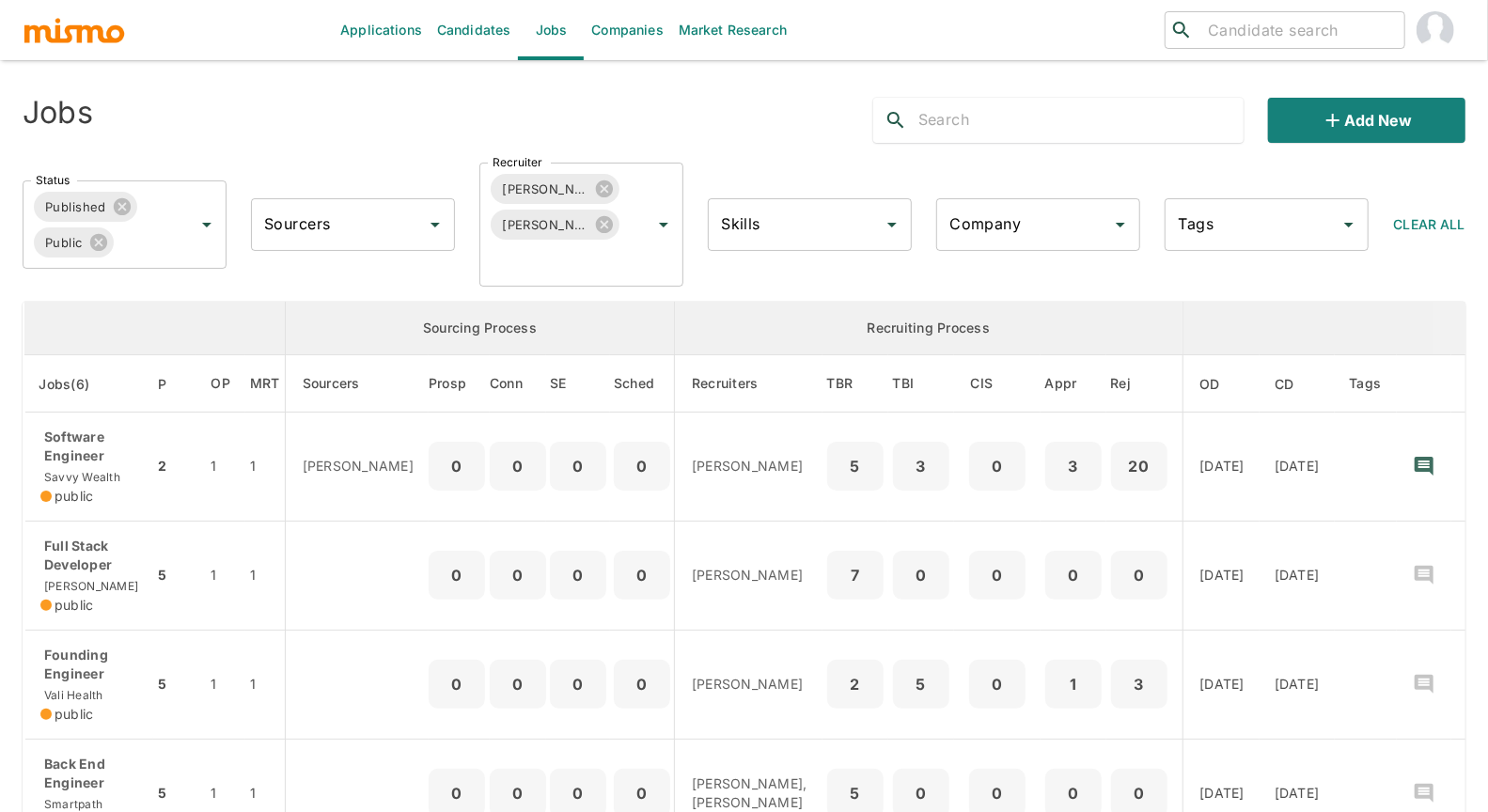
click at [3, 604] on div "Applications Candidates Jobs Companies Market Research ​ ​ Jobs Add new Status …" at bounding box center [744, 428] width 1488 height 857
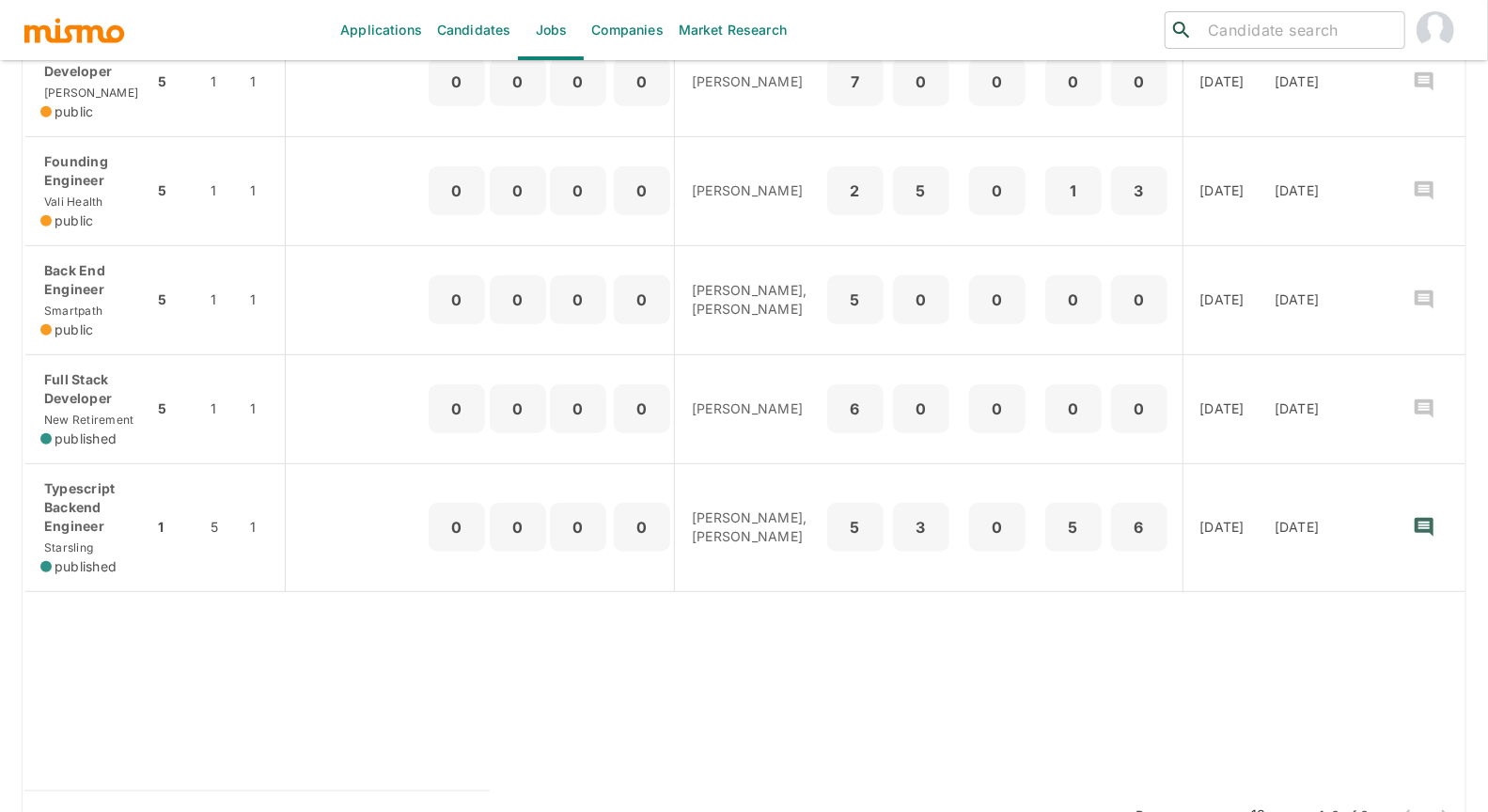
scroll to position [501, 0]
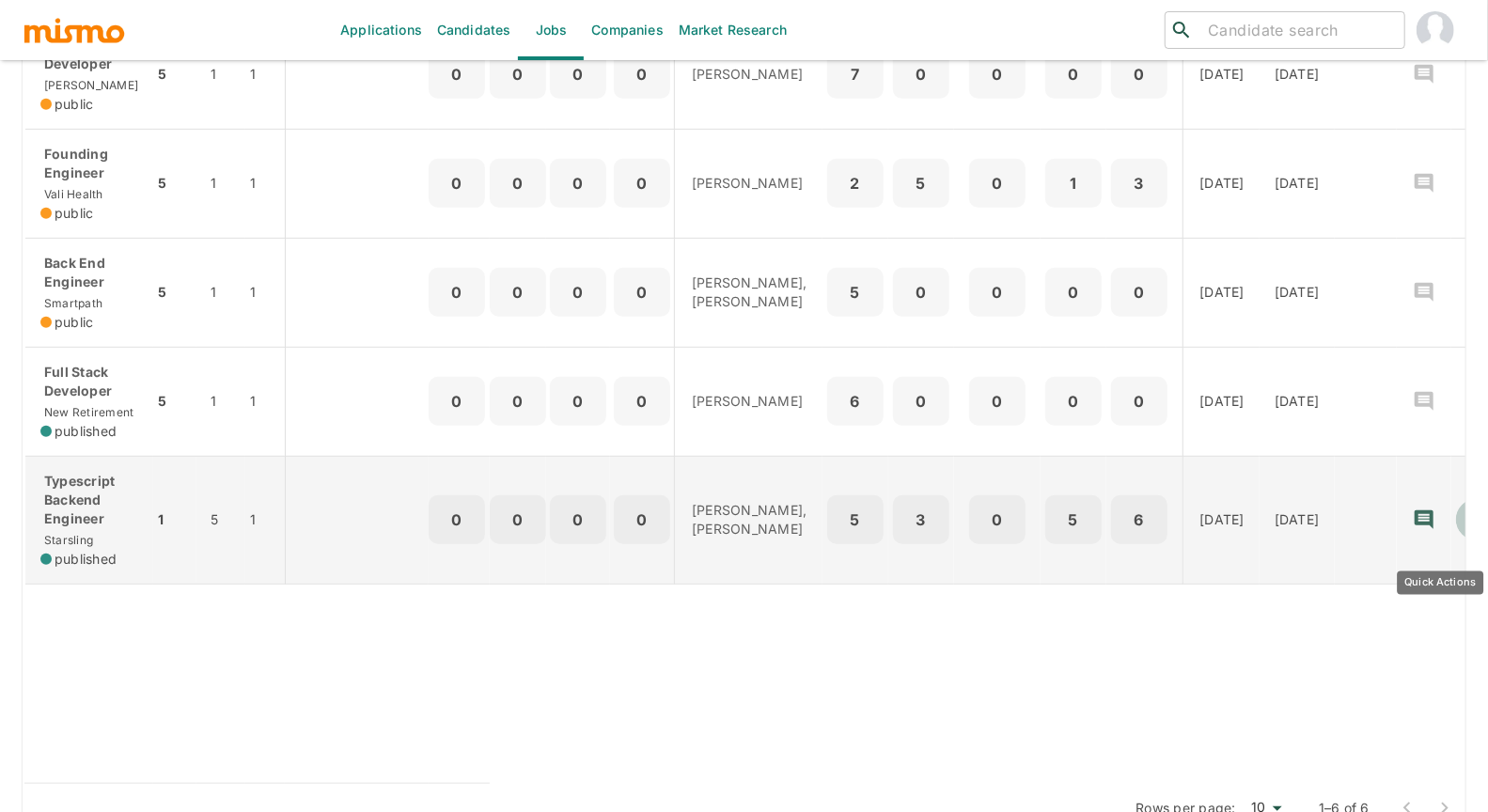
click at [1062, 529] on icon "Quick Actions" at bounding box center [1477, 519] width 19 height 19
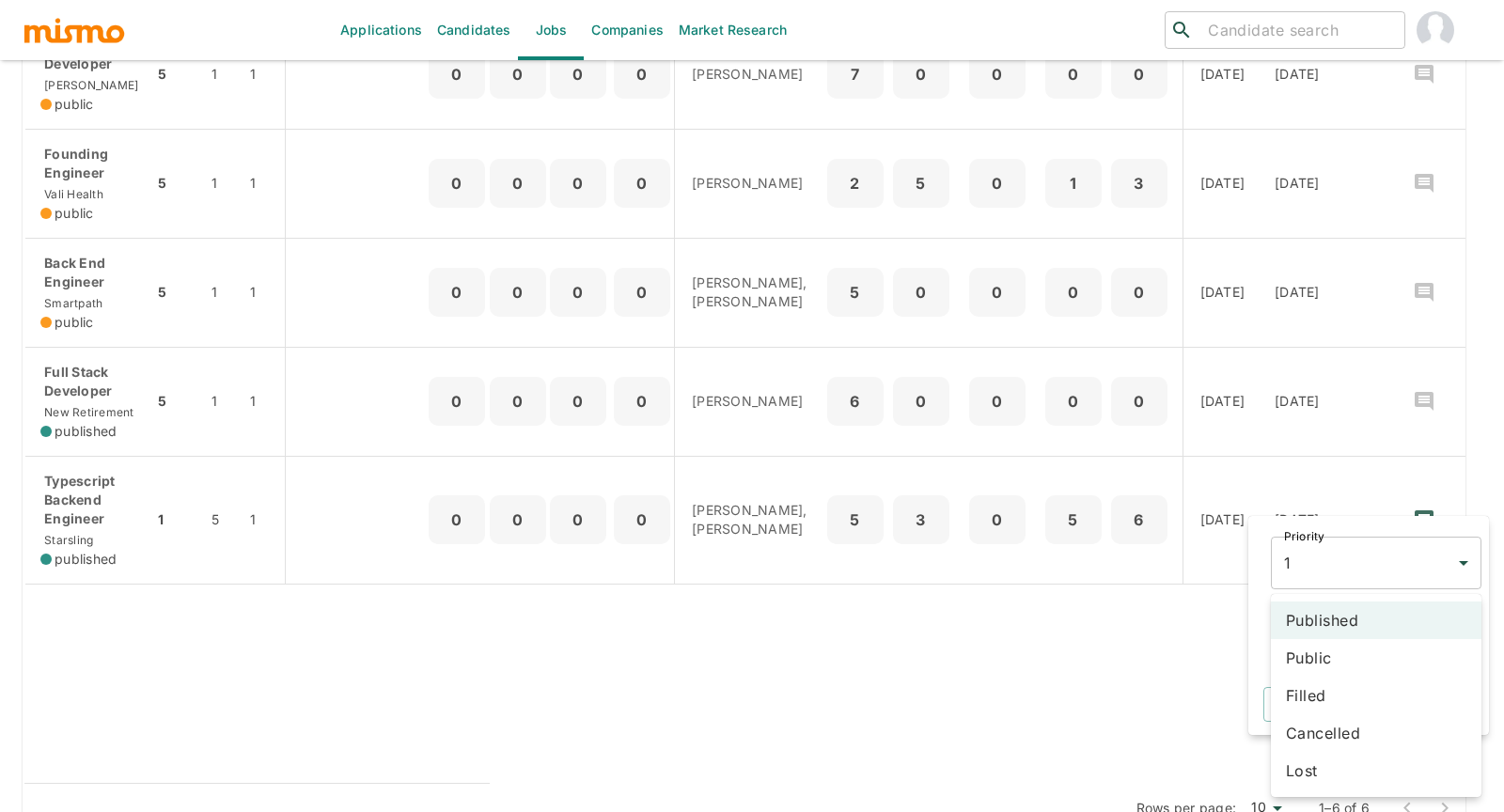
click at [1062, 696] on li "Filled" at bounding box center [1376, 695] width 211 height 38
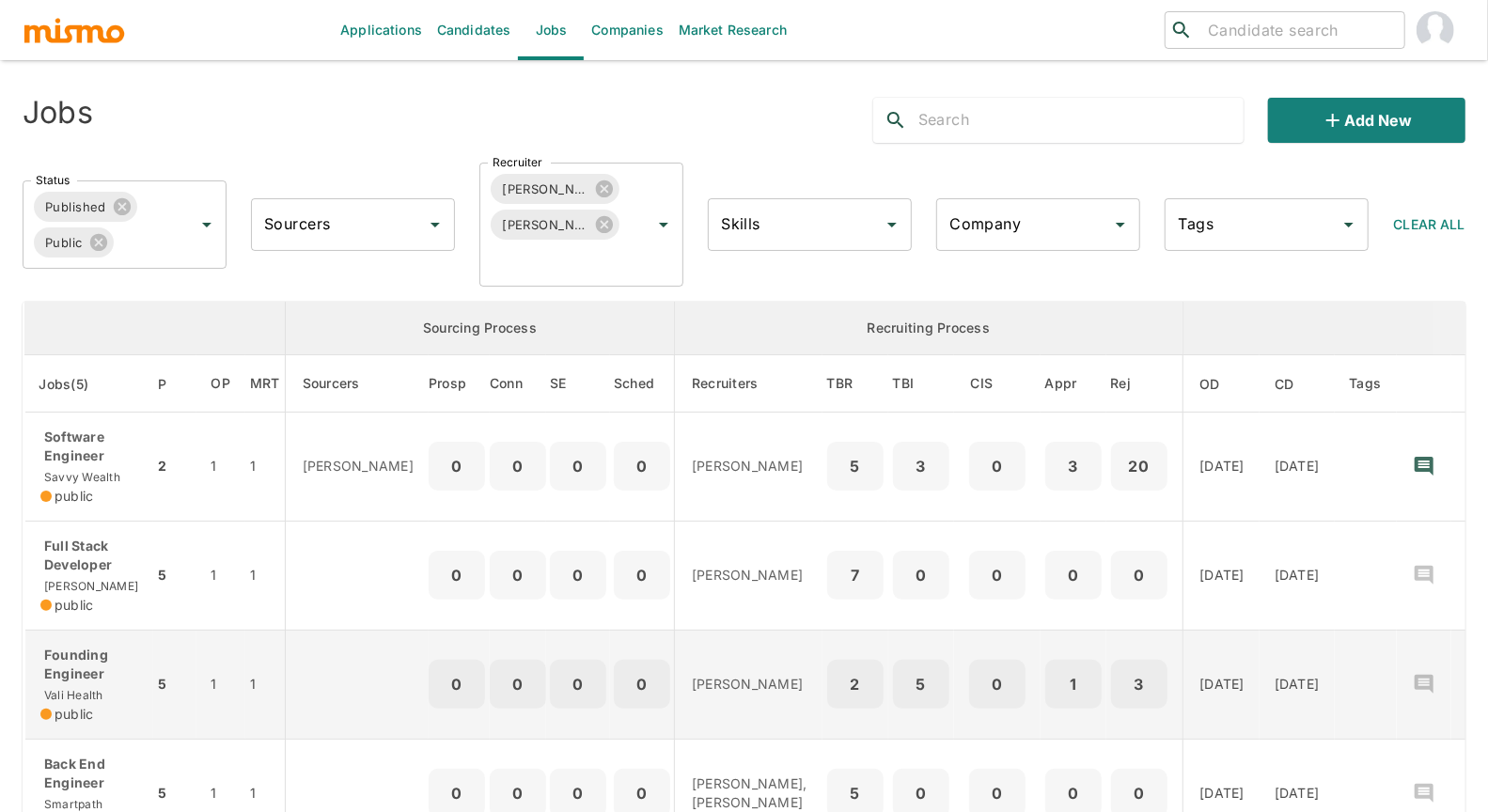
click at [76, 646] on p "Founding Engineer" at bounding box center [89, 664] width 98 height 38
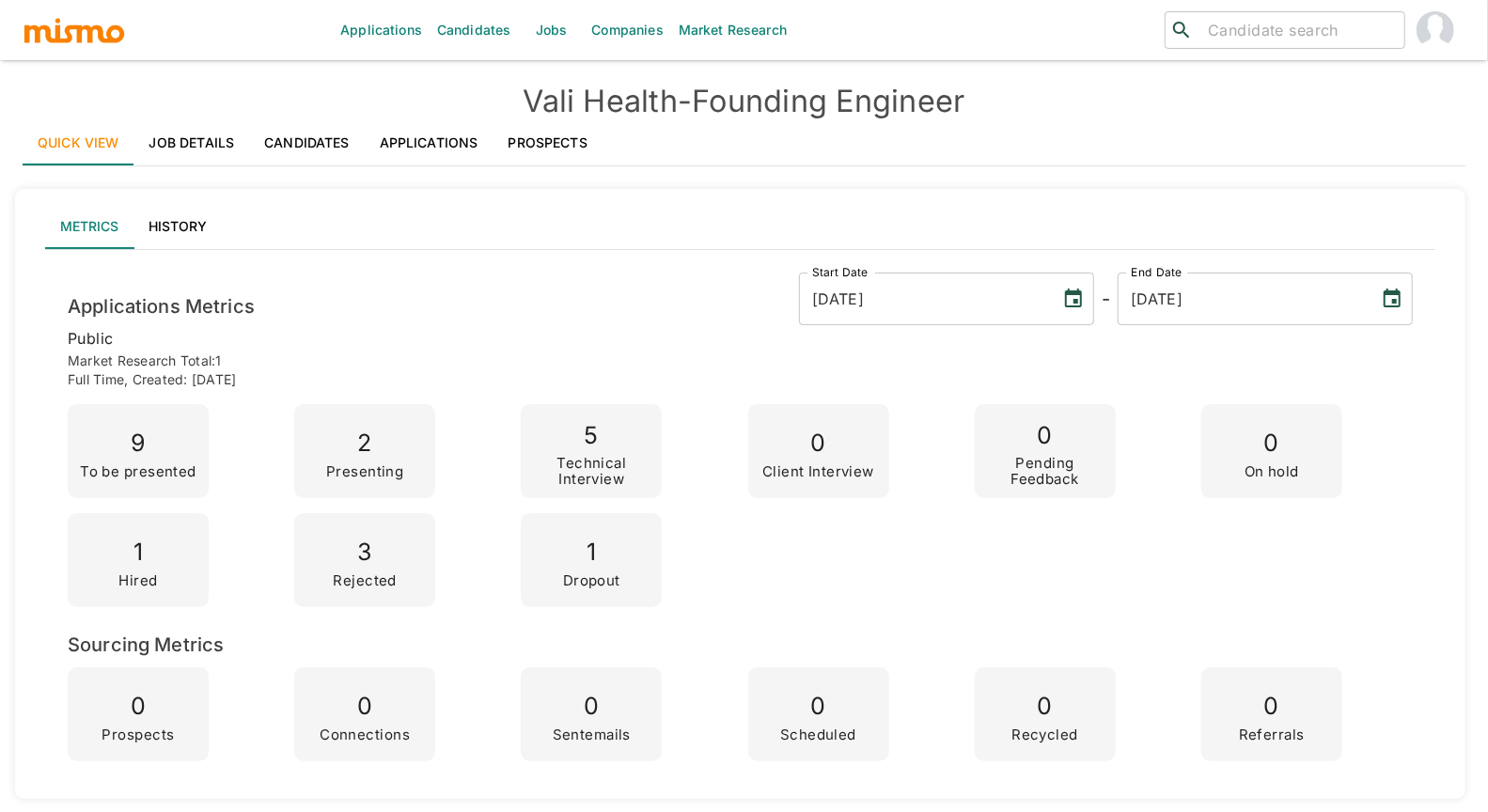
click at [402, 141] on link "Applications" at bounding box center [428, 143] width 129 height 45
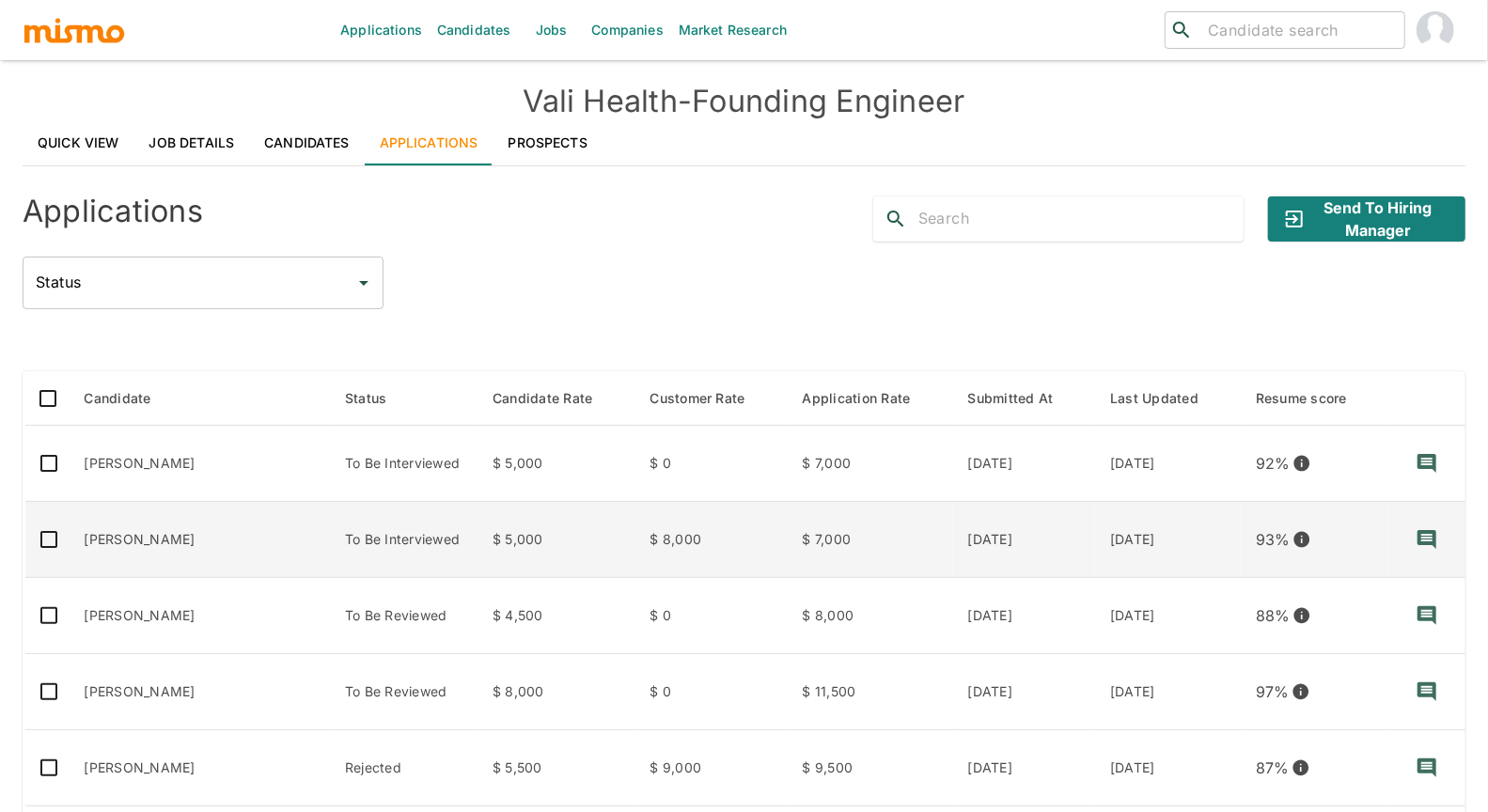
click at [206, 540] on td "[PERSON_NAME]" at bounding box center [200, 539] width 262 height 76
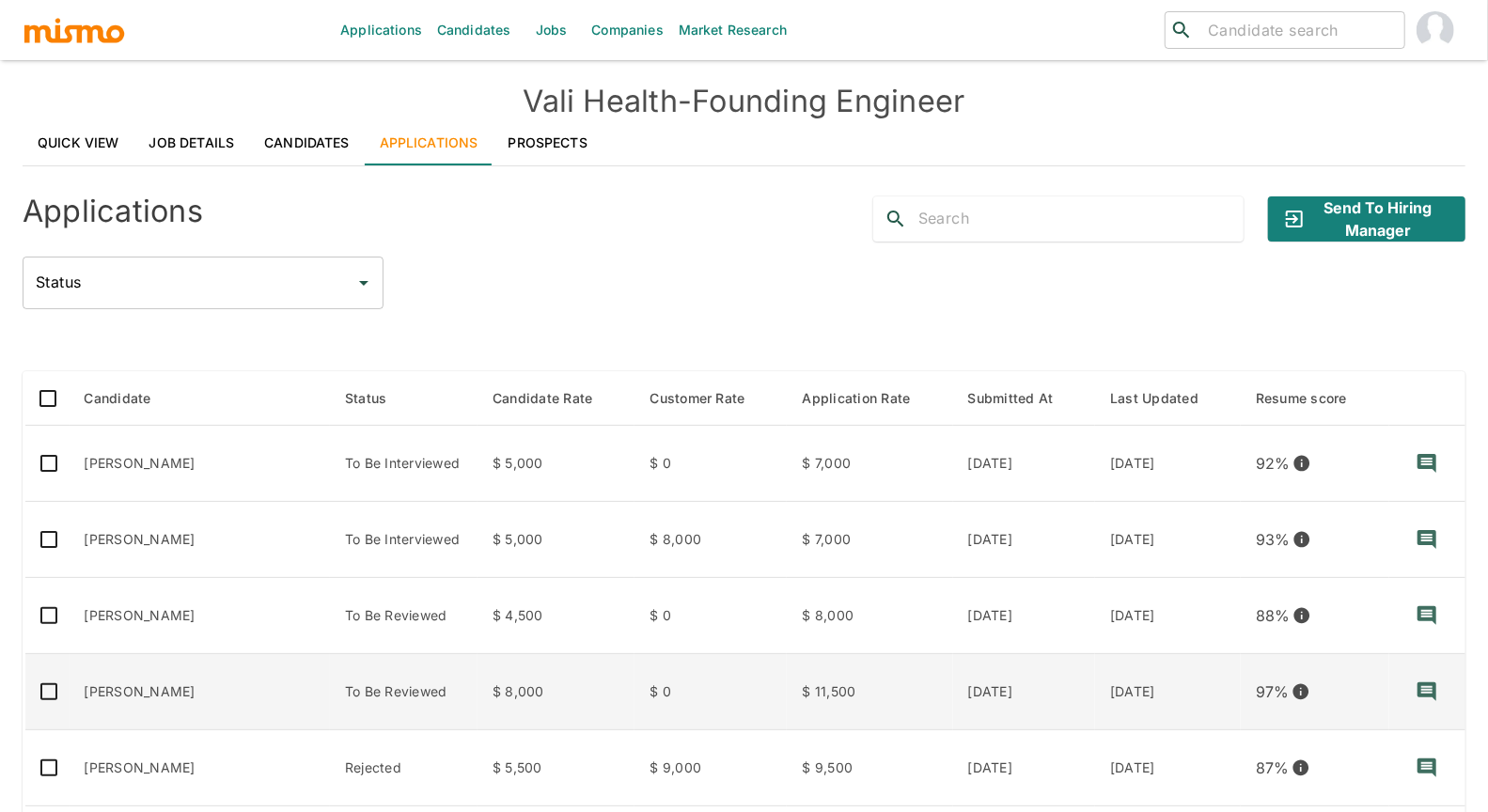
click at [199, 698] on td "[PERSON_NAME]" at bounding box center [200, 692] width 262 height 76
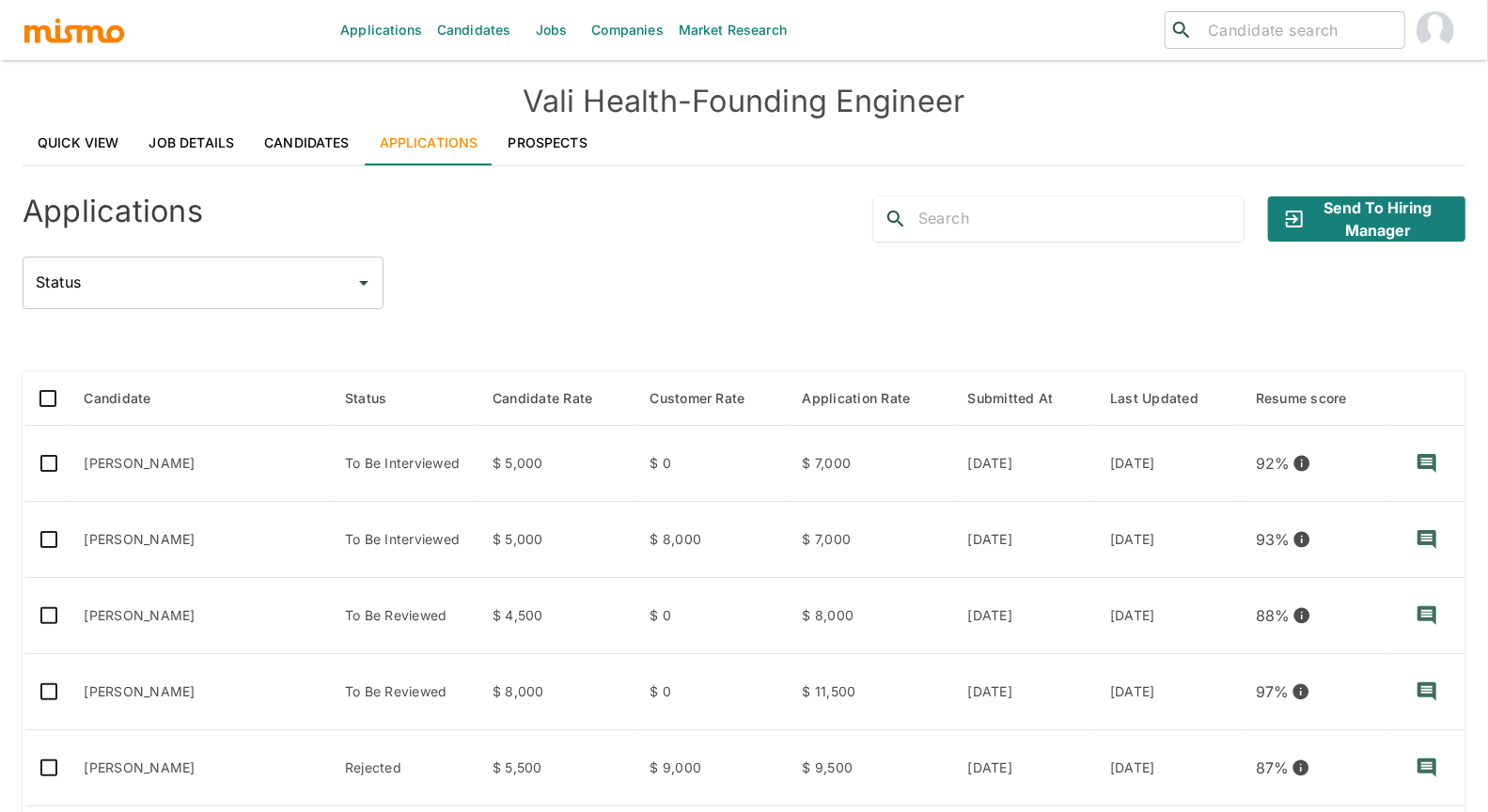
click at [610, 310] on div "Applications Send to Hiring Manager Status Status Candidate Status Candidate Ra…" at bounding box center [744, 716] width 1443 height 1070
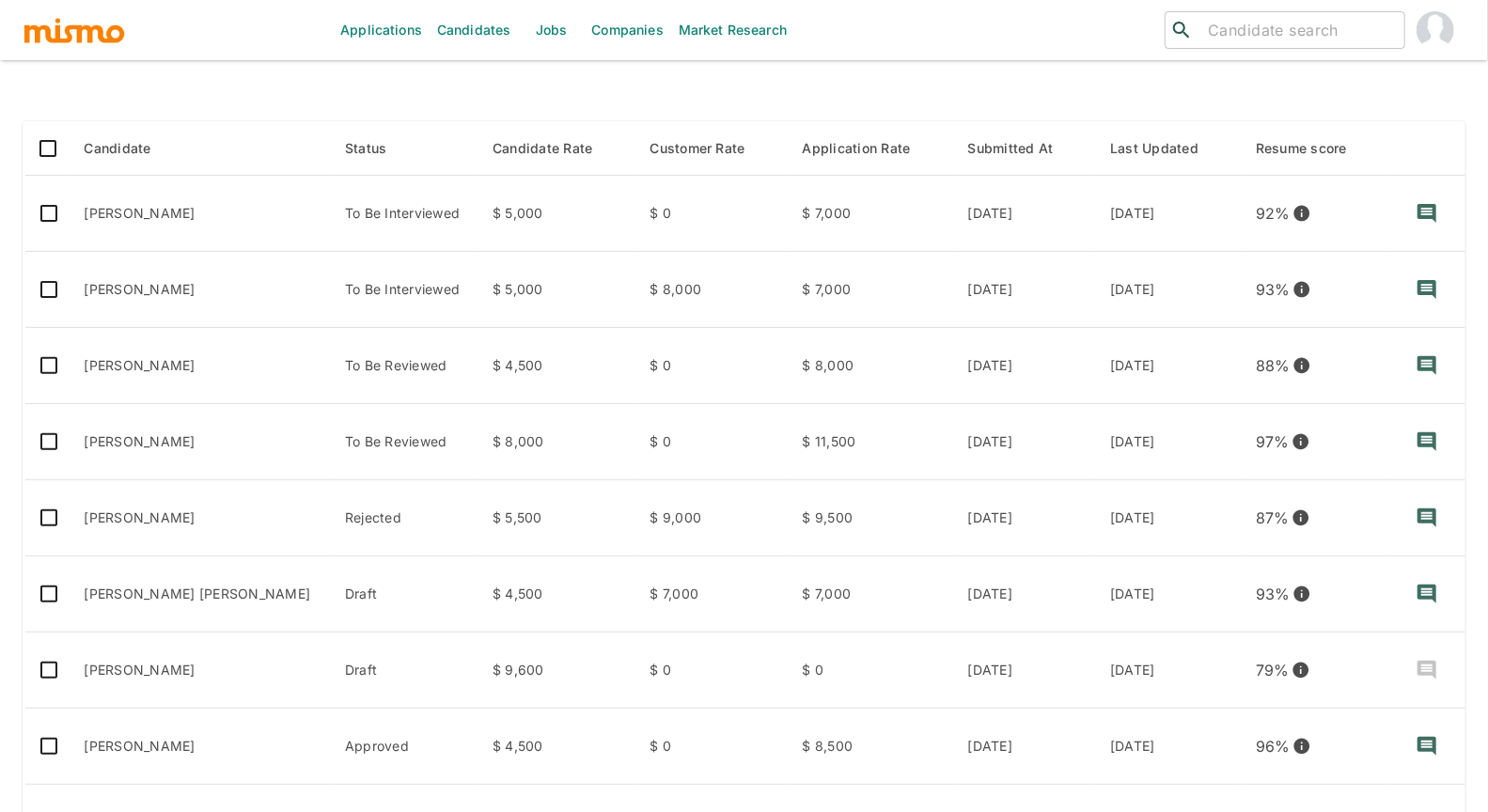
scroll to position [293, 0]
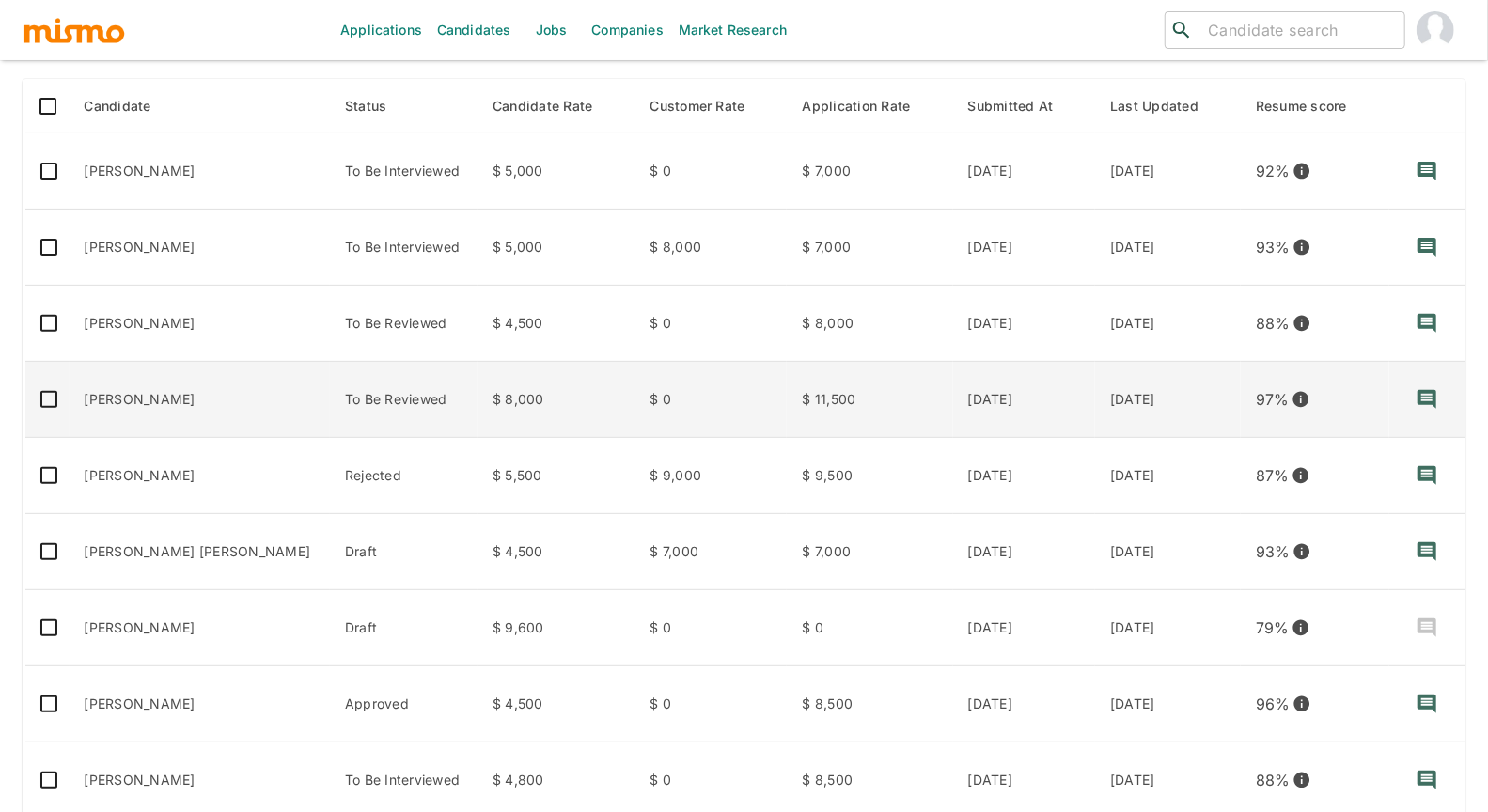
click at [330, 395] on td "To Be Reviewed" at bounding box center [404, 399] width 148 height 76
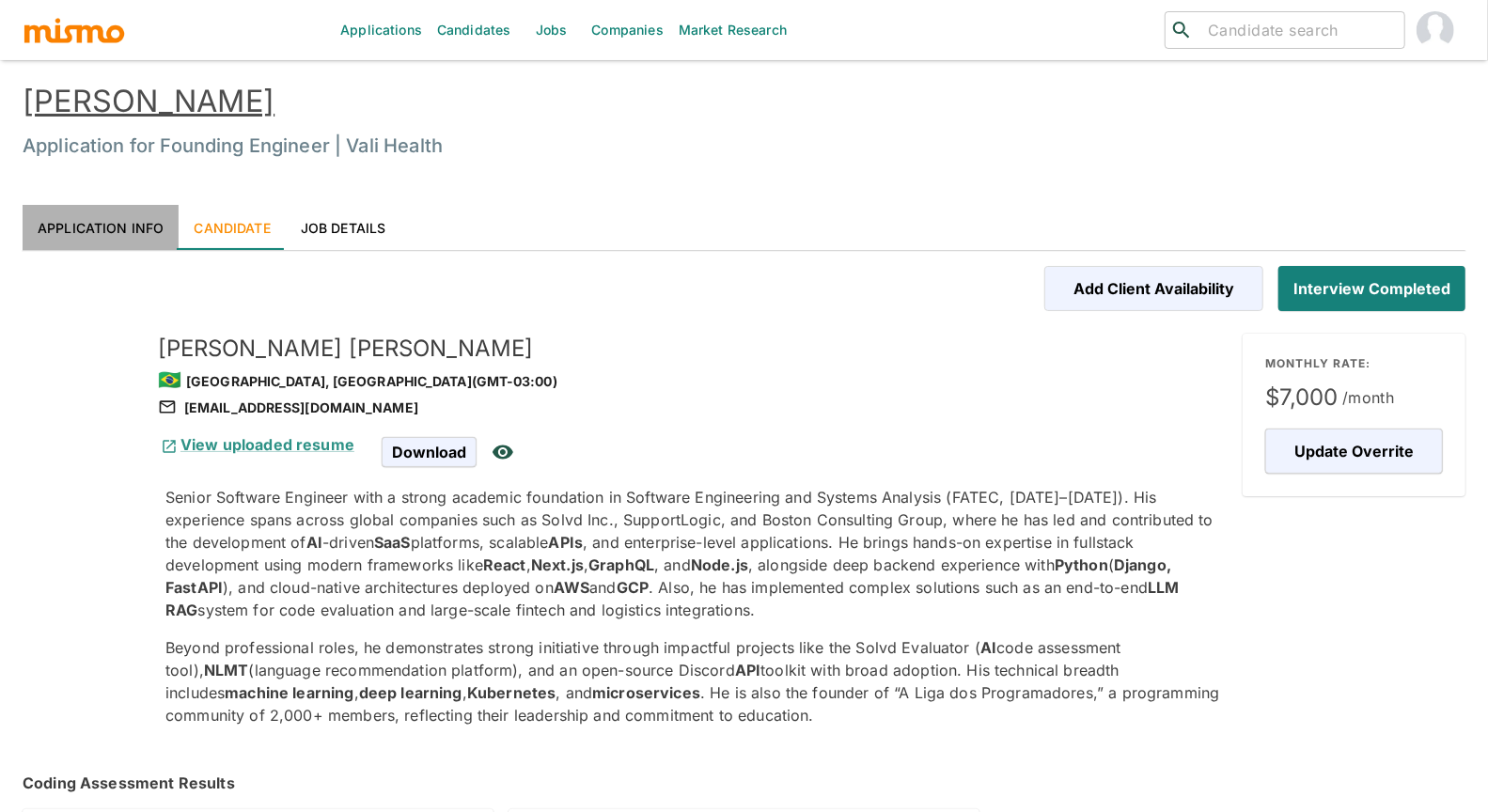
click at [127, 233] on link "Application Info" at bounding box center [101, 228] width 156 height 45
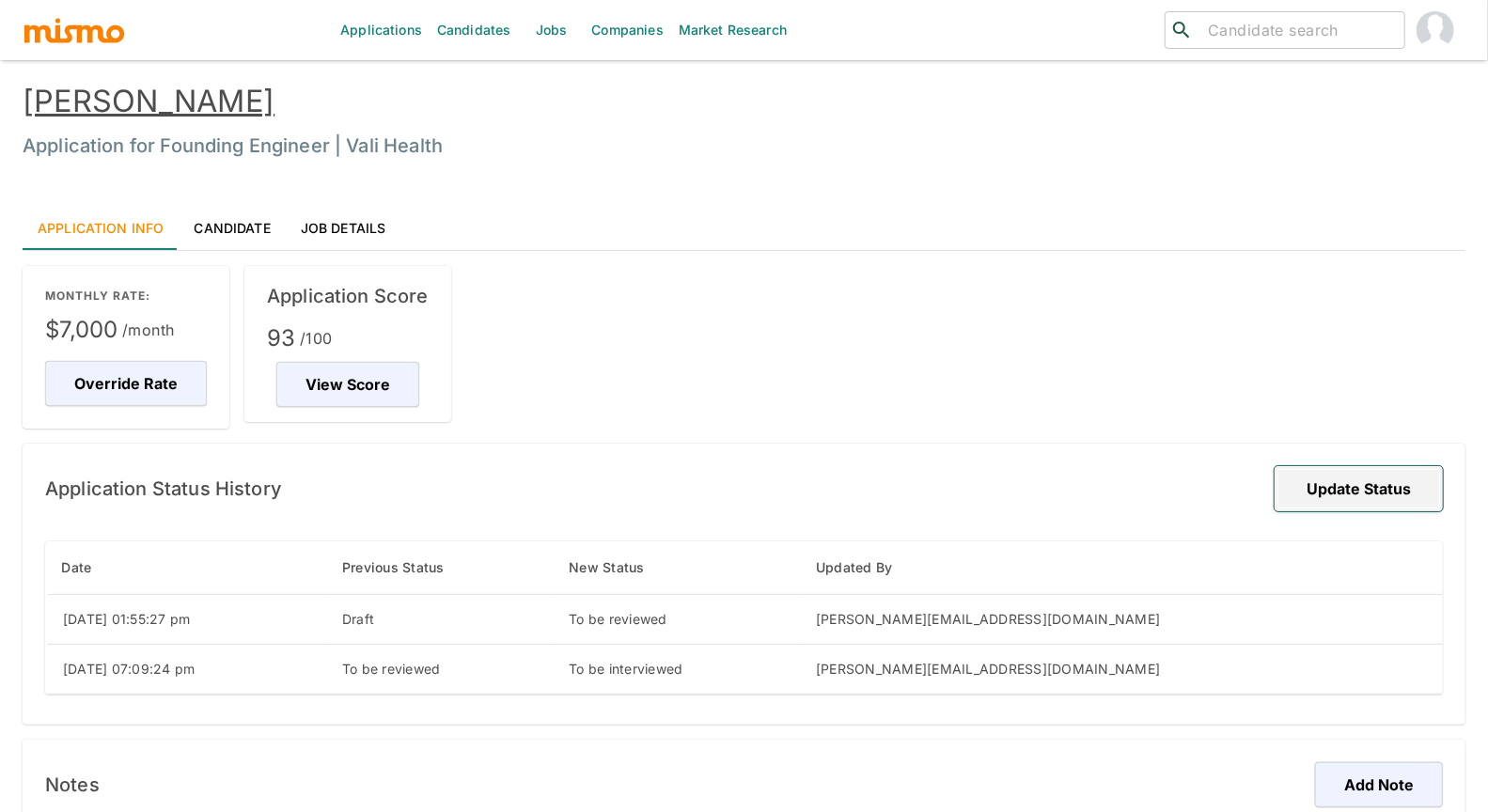
click at [1416, 492] on button "Update Status" at bounding box center [1358, 488] width 168 height 45
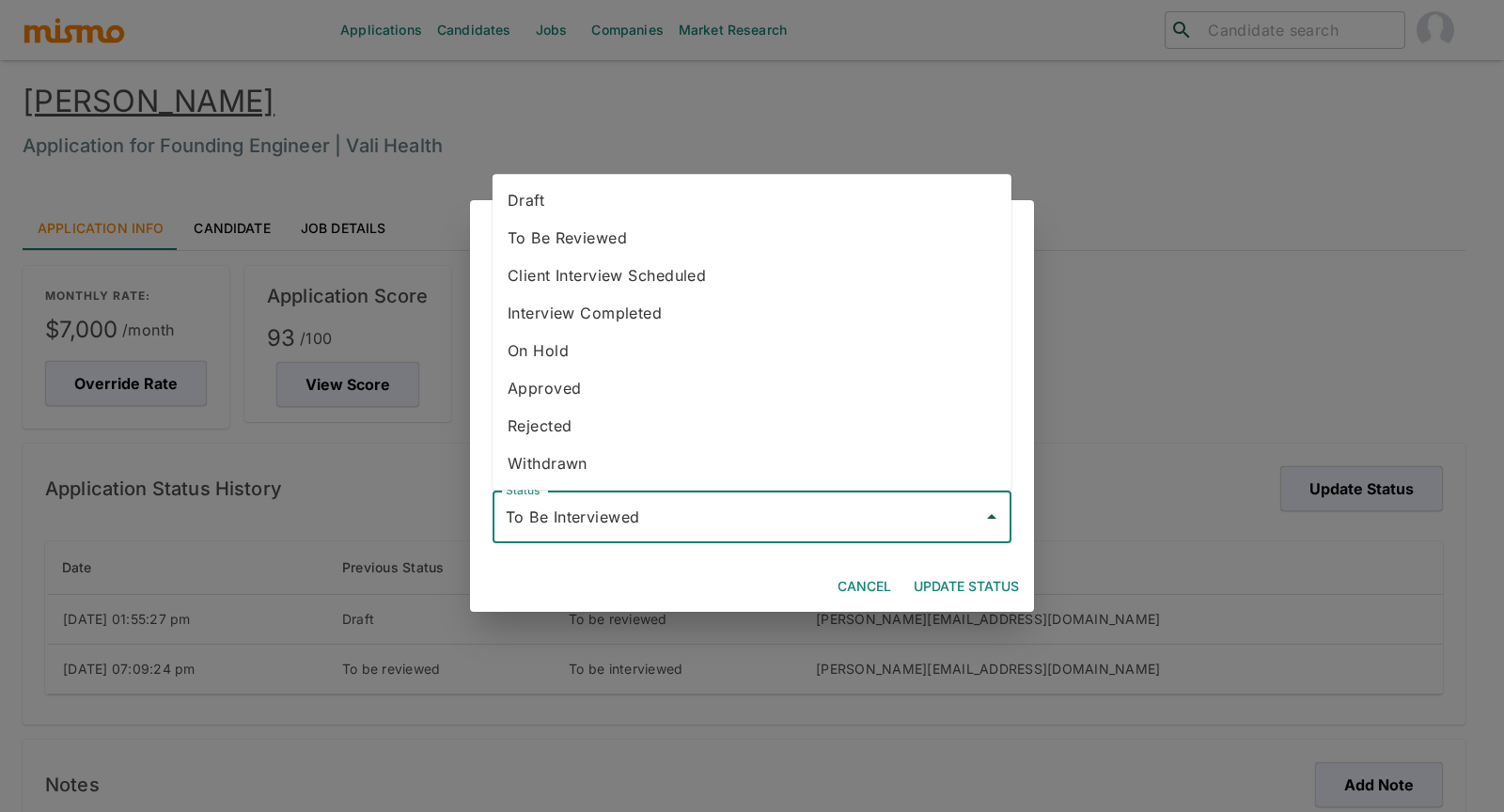
click at [769, 521] on input "To Be Interviewed" at bounding box center [737, 517] width 473 height 36
click at [603, 390] on li "Approved" at bounding box center [751, 388] width 519 height 38
type input "Approved"
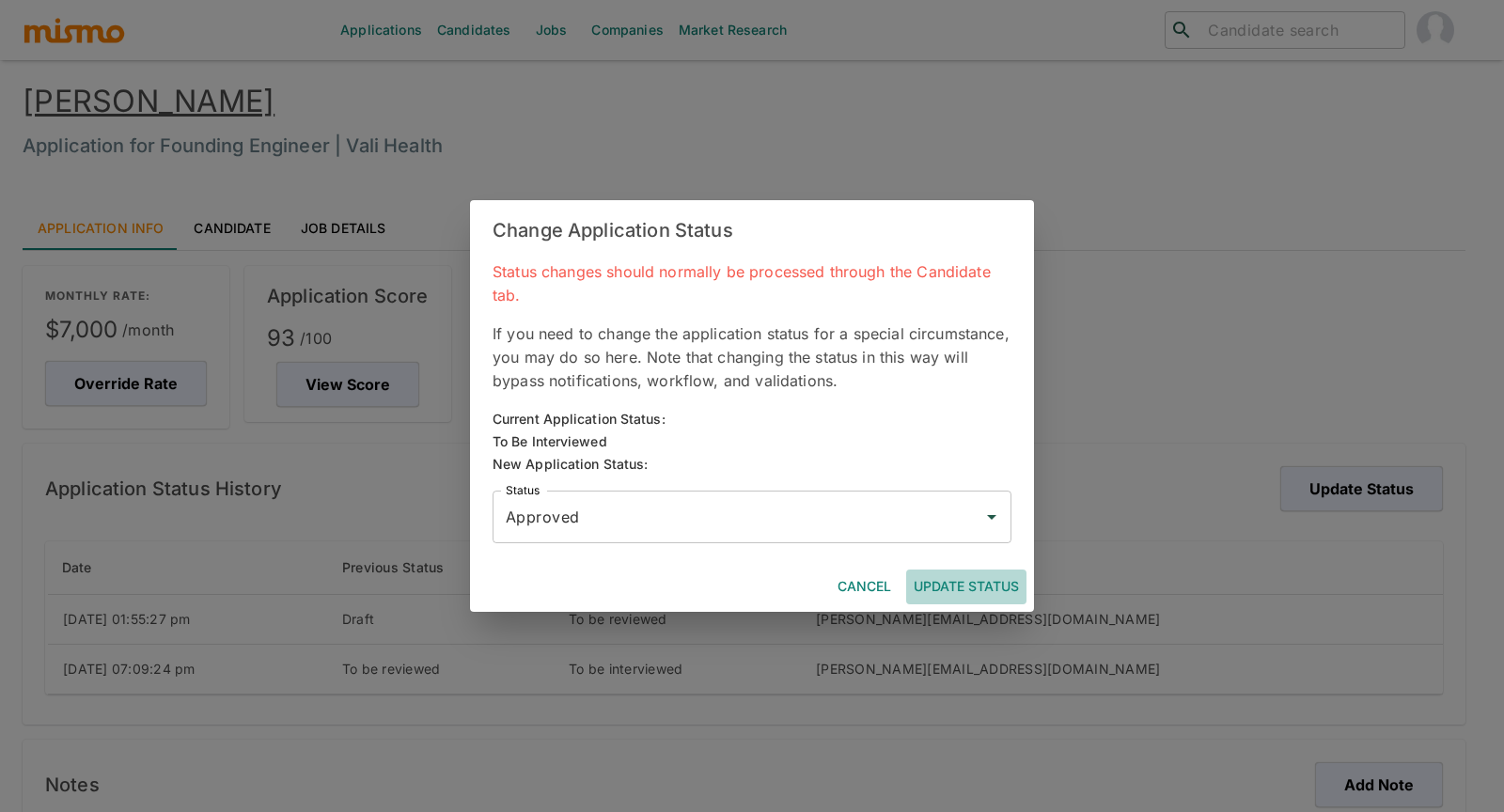
click at [980, 591] on button "Update Status" at bounding box center [967, 586] width 120 height 35
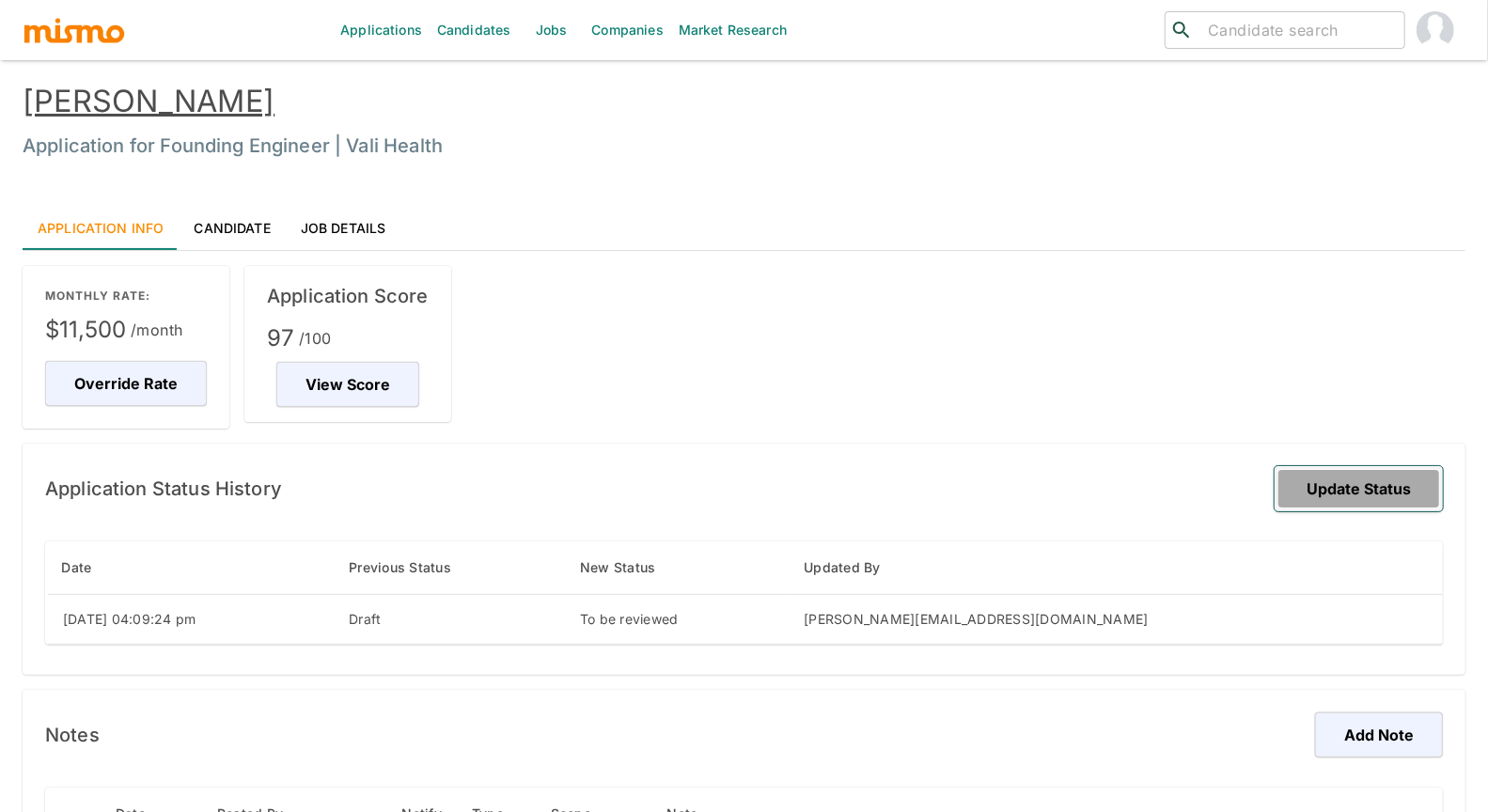
click at [1404, 484] on button "Update Status" at bounding box center [1358, 488] width 168 height 45
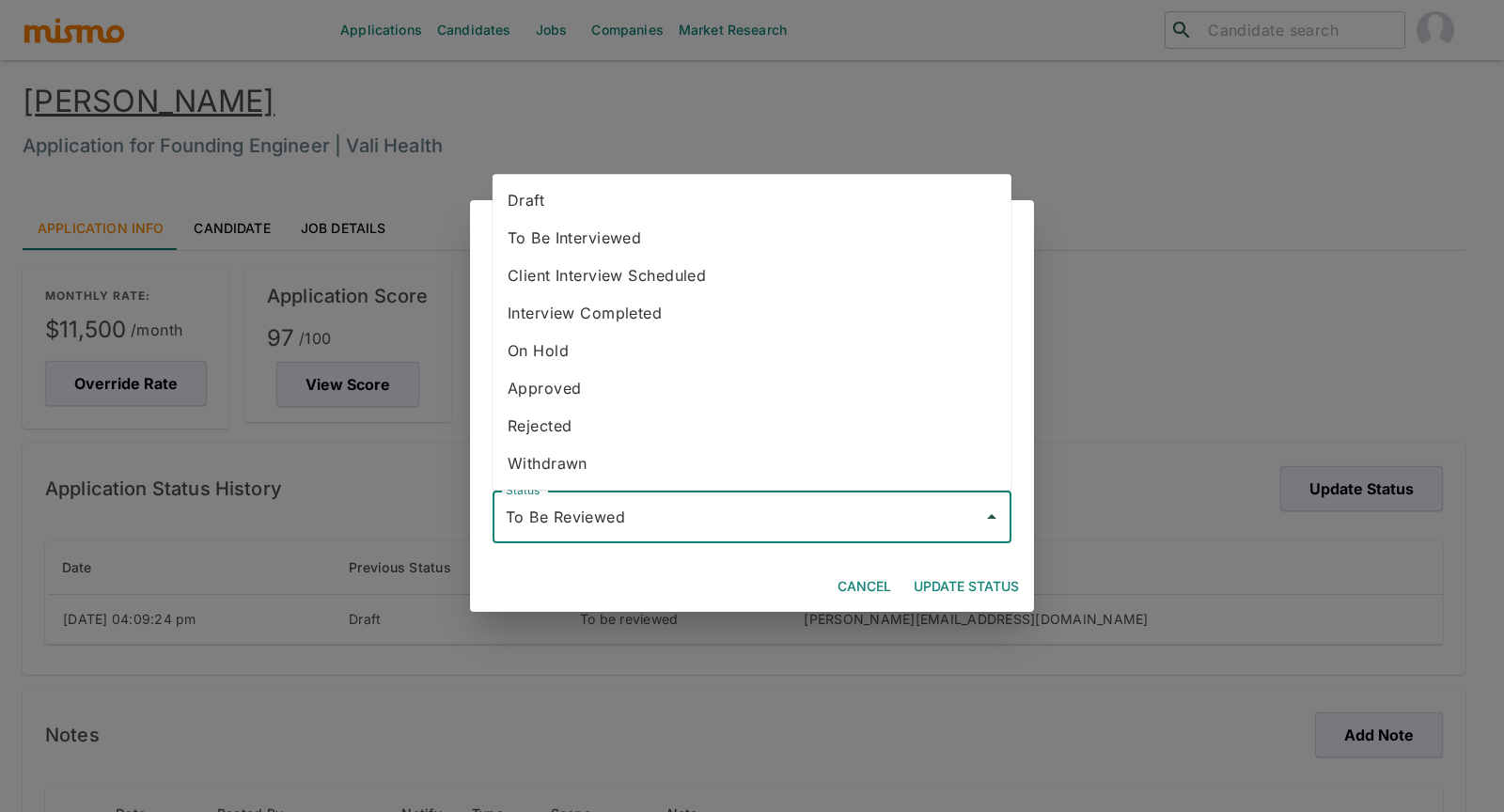
click at [883, 515] on input "To Be Reviewed" at bounding box center [737, 517] width 473 height 36
click at [650, 247] on li "To Be Interviewed" at bounding box center [751, 238] width 519 height 38
type input "To Be Interviewed"
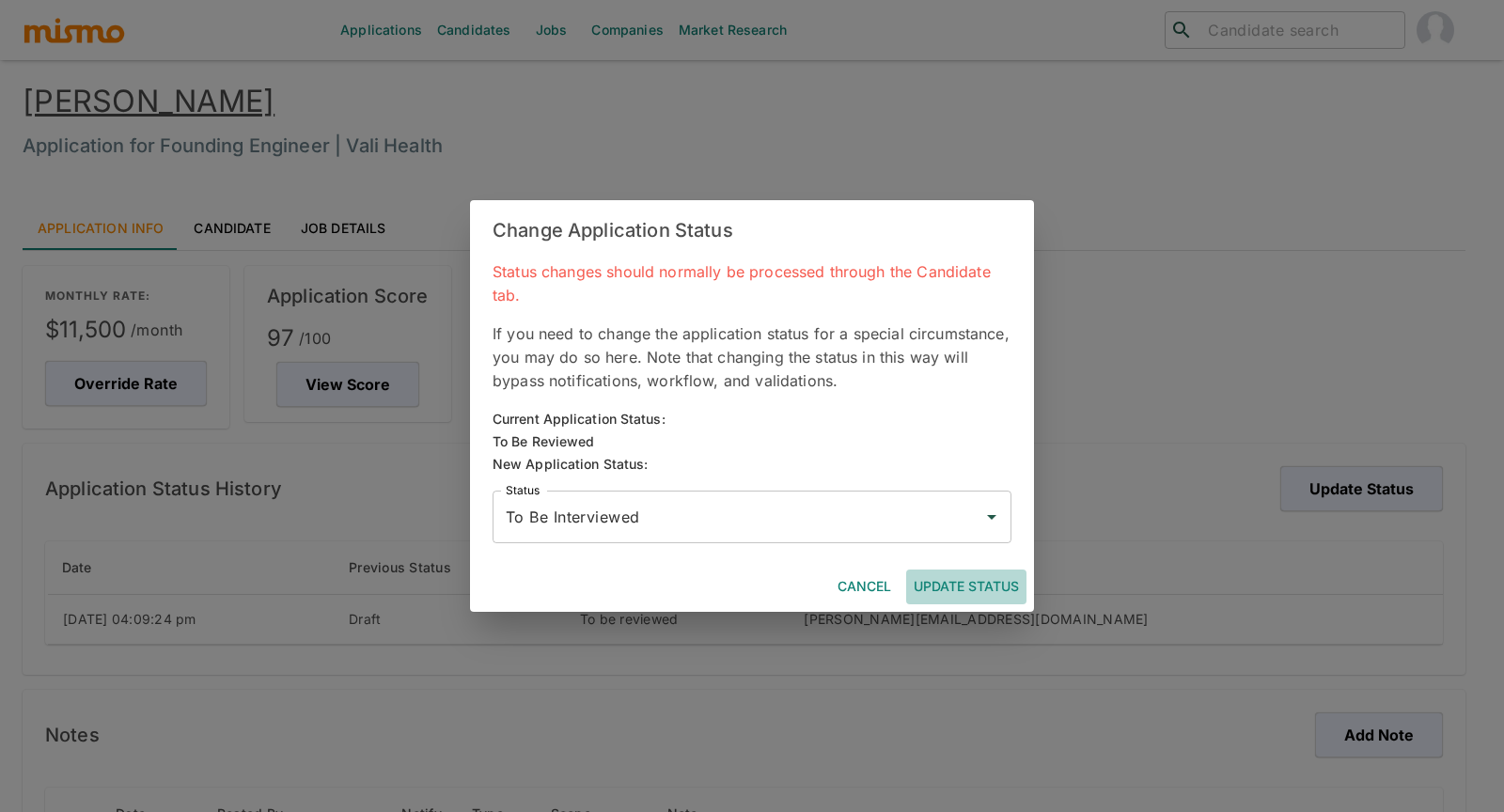
click at [973, 581] on button "Update Status" at bounding box center [967, 586] width 120 height 35
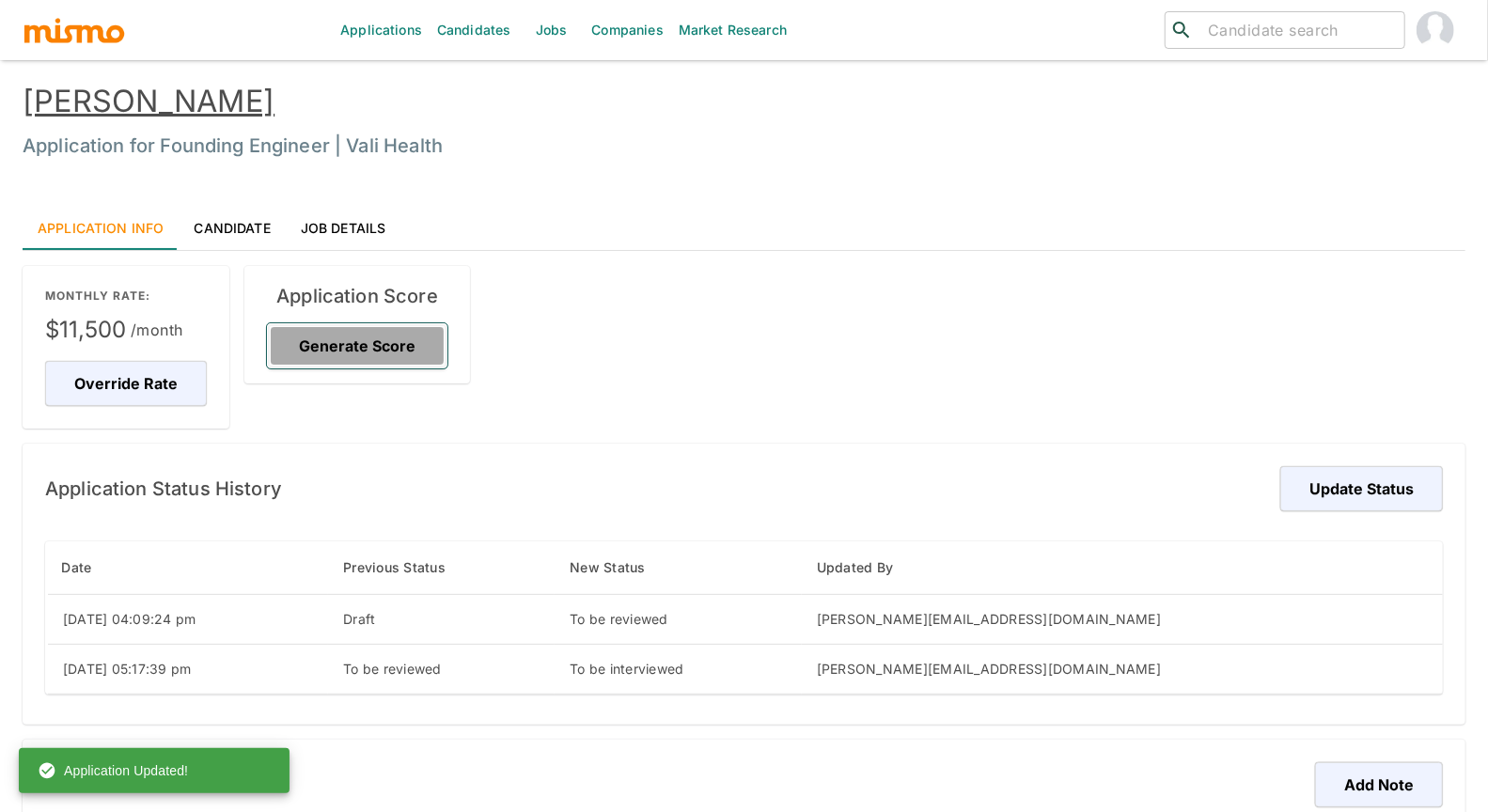
click at [359, 342] on button "Generate Score" at bounding box center [358, 346] width 181 height 45
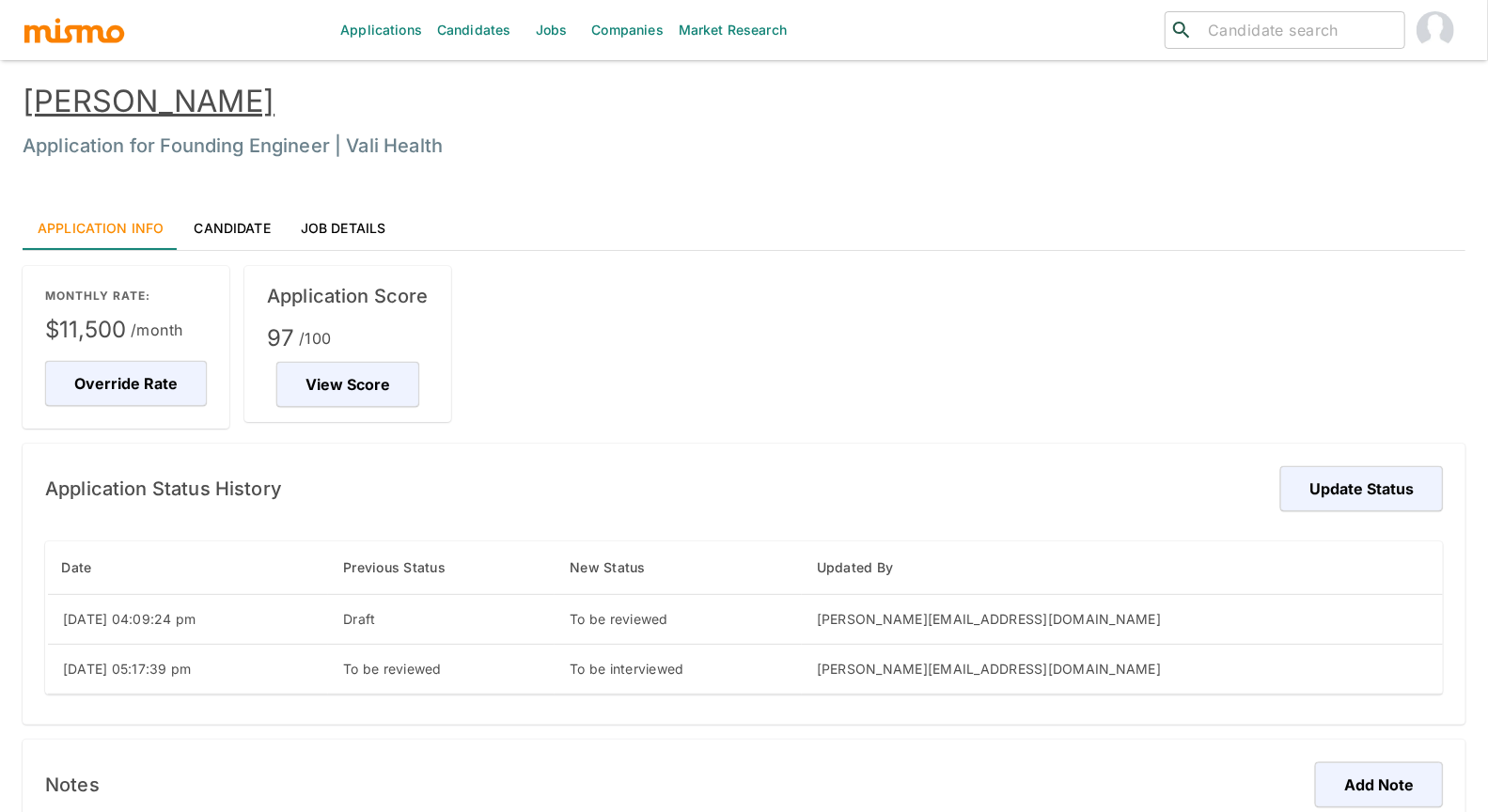
click at [250, 223] on link "Candidate" at bounding box center [232, 228] width 106 height 45
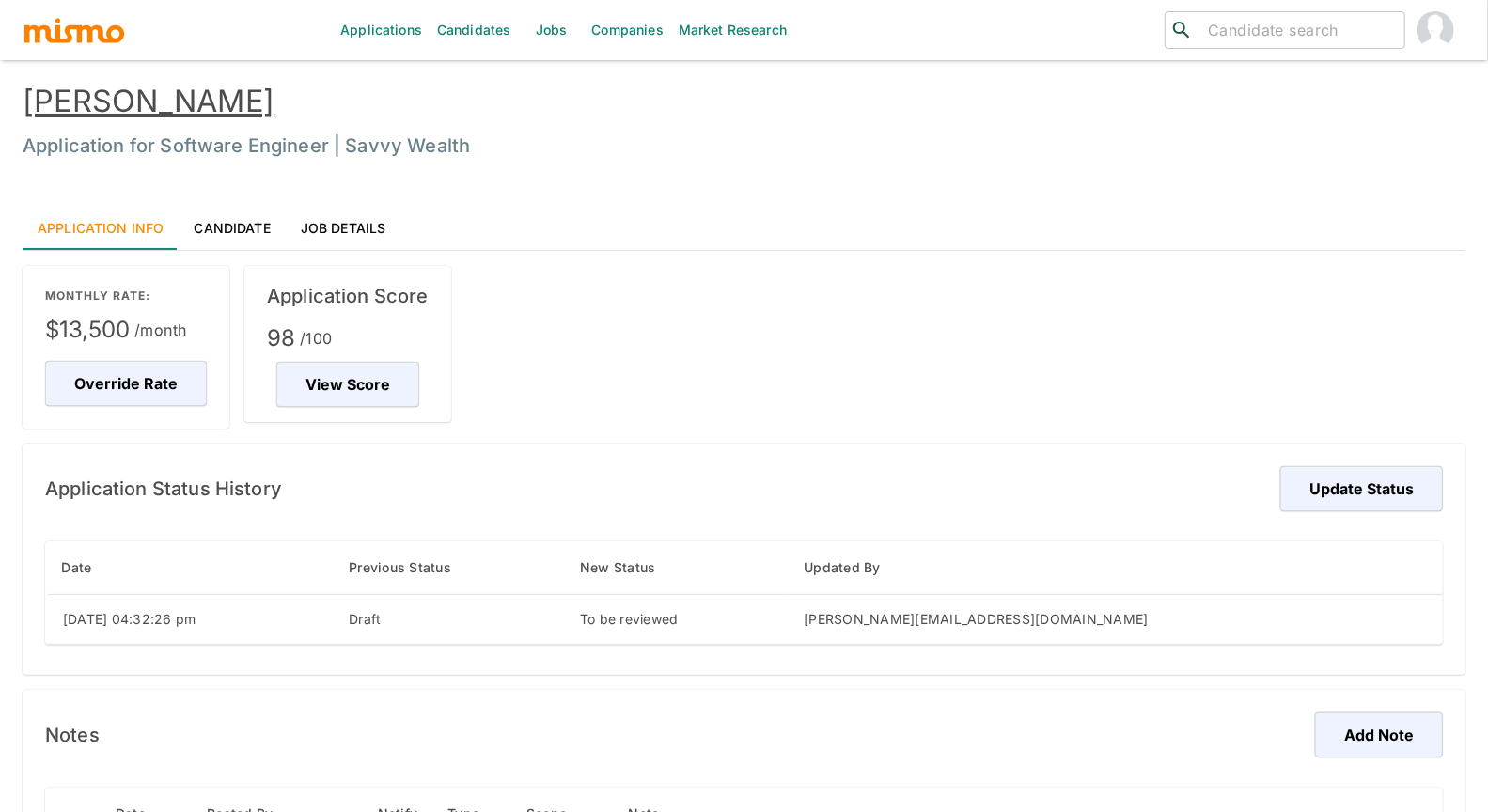
click at [195, 93] on link "[PERSON_NAME]" at bounding box center [149, 101] width 252 height 37
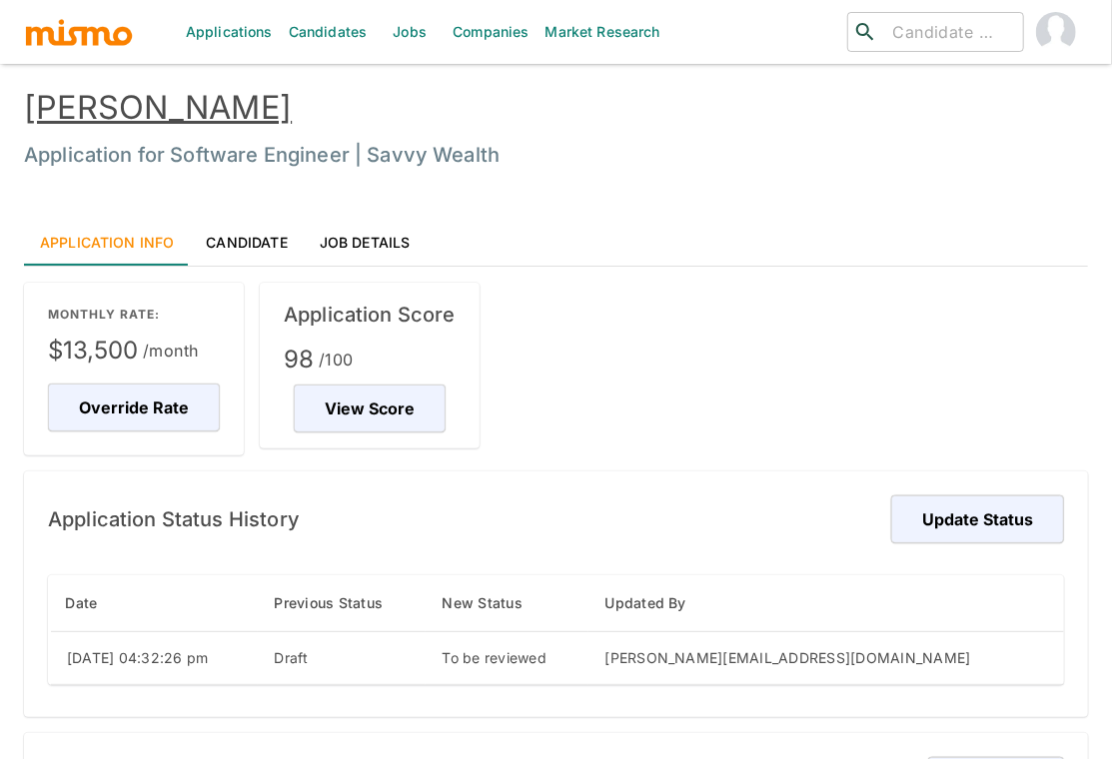
click at [249, 237] on link "Candidate" at bounding box center [246, 242] width 113 height 48
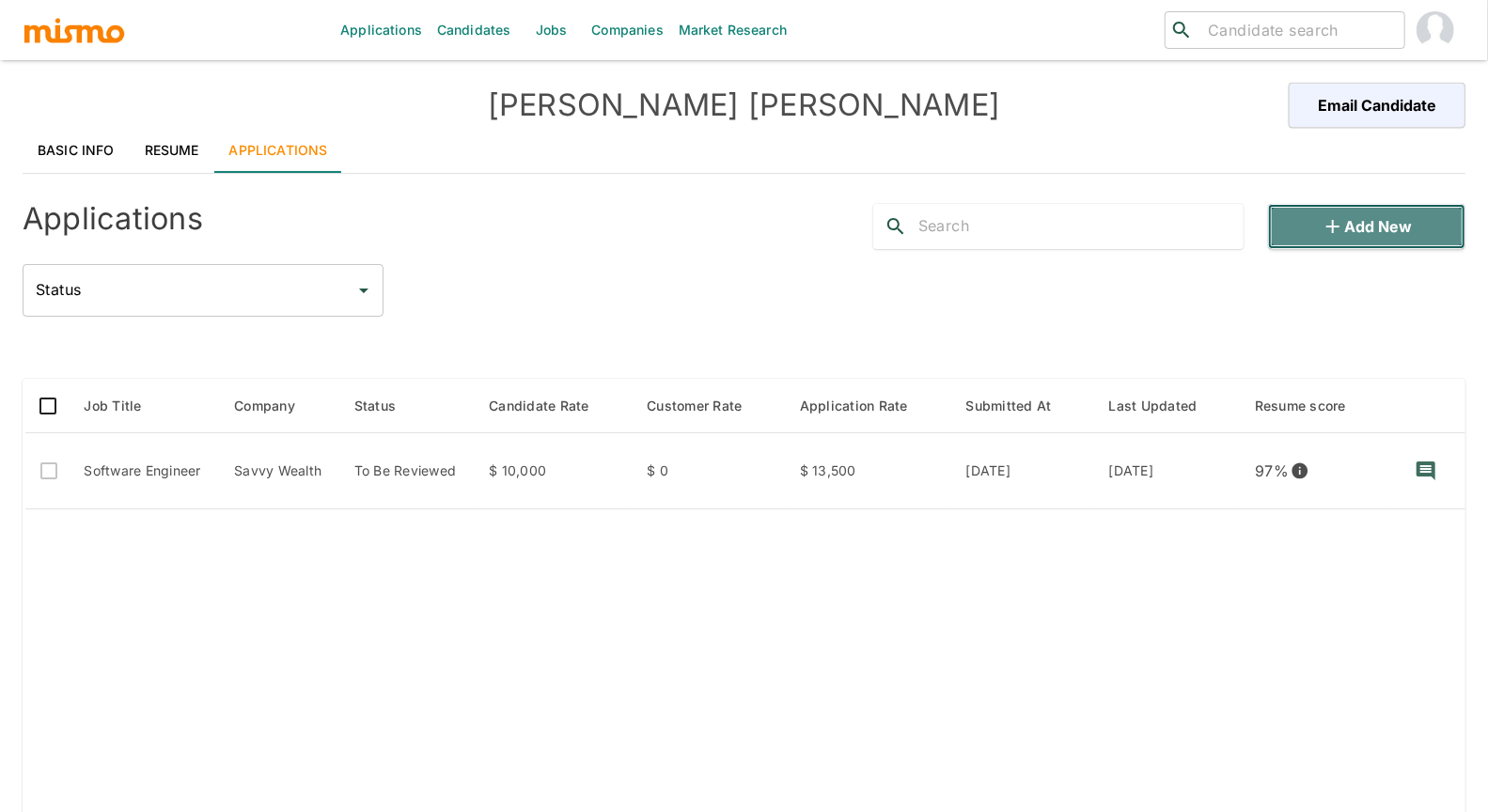
click at [1406, 235] on button "Add new" at bounding box center [1367, 227] width 198 height 45
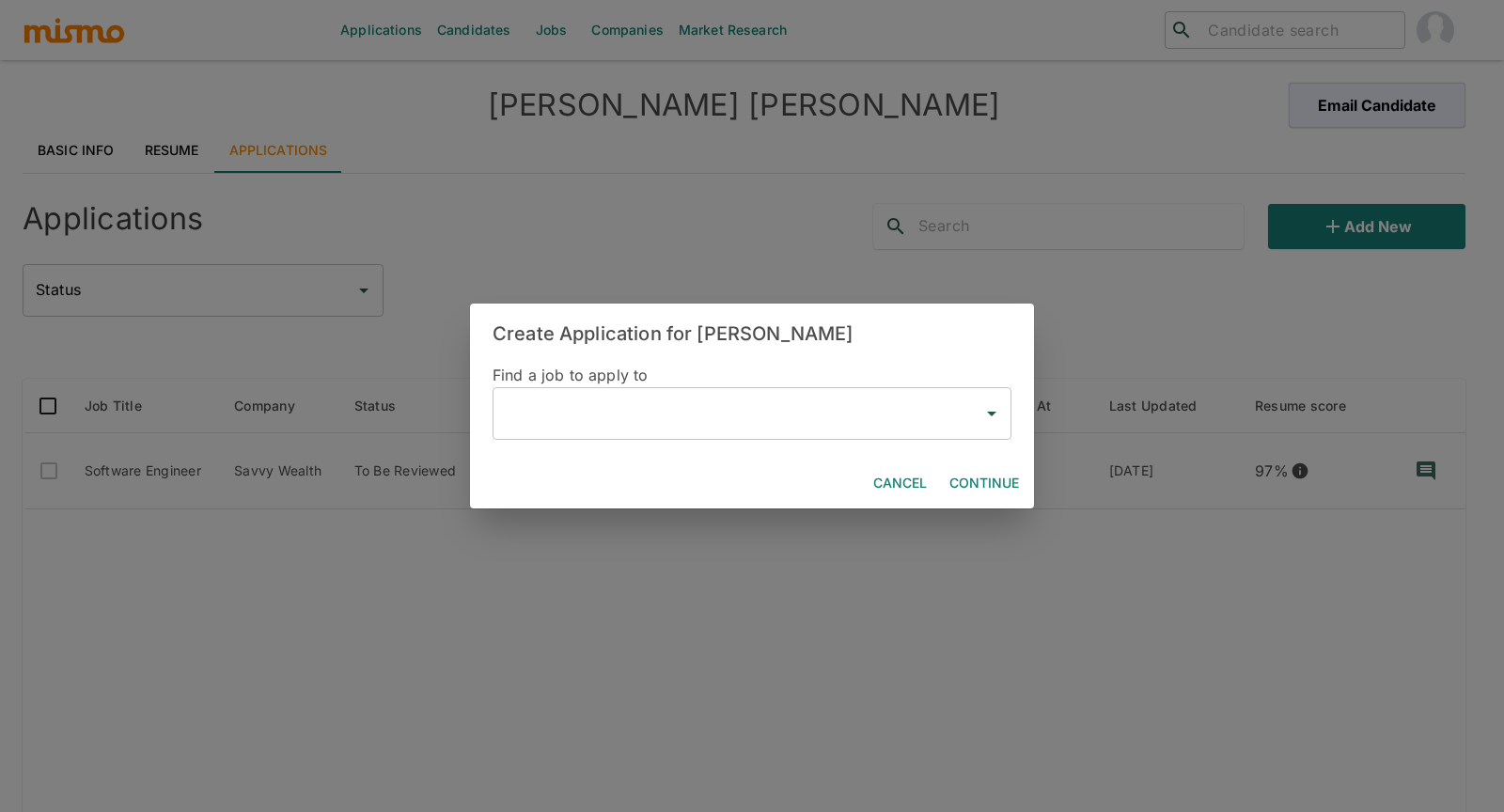
click at [731, 422] on input "text" at bounding box center [737, 413] width 473 height 36
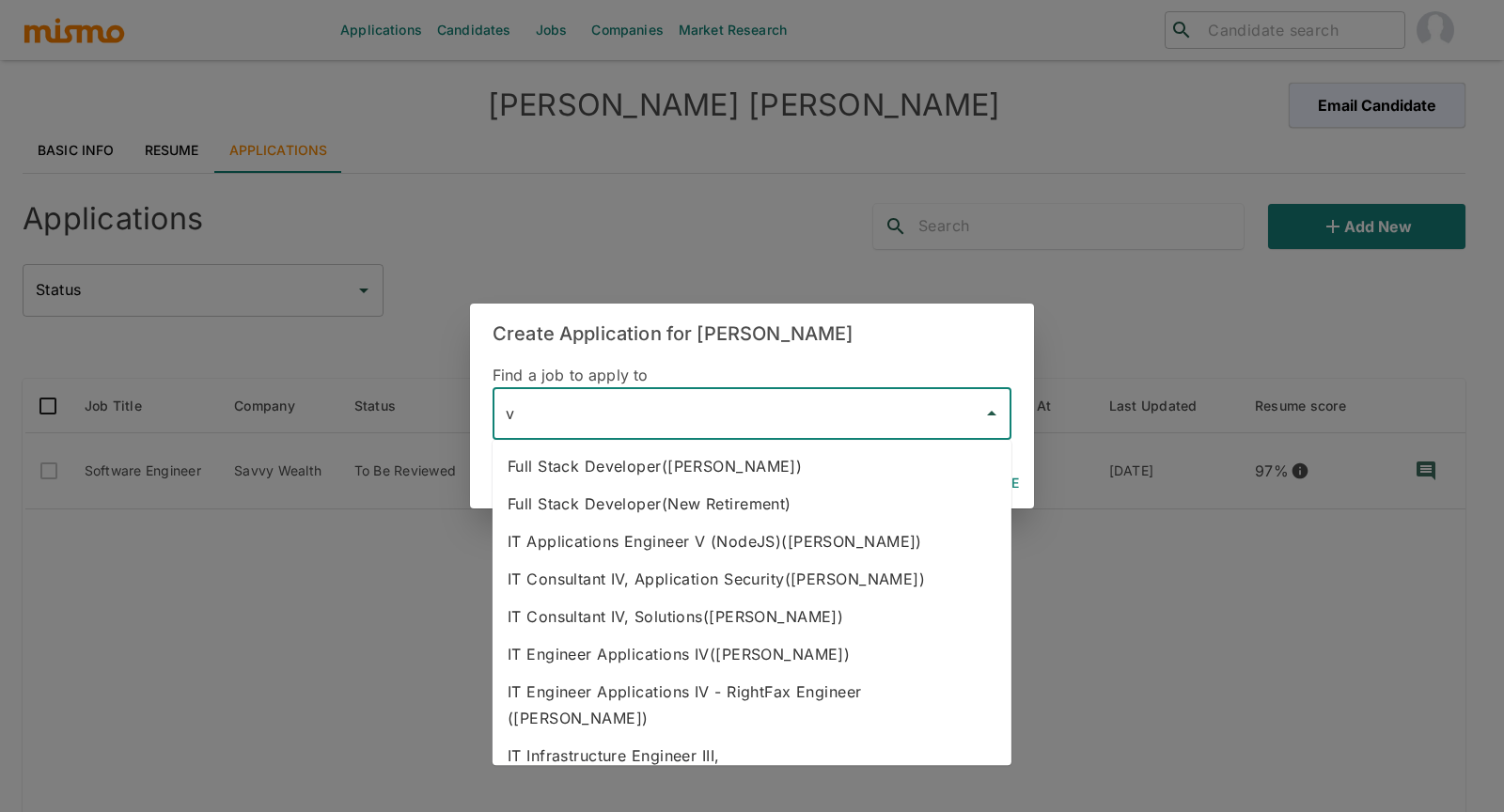
type input "v"
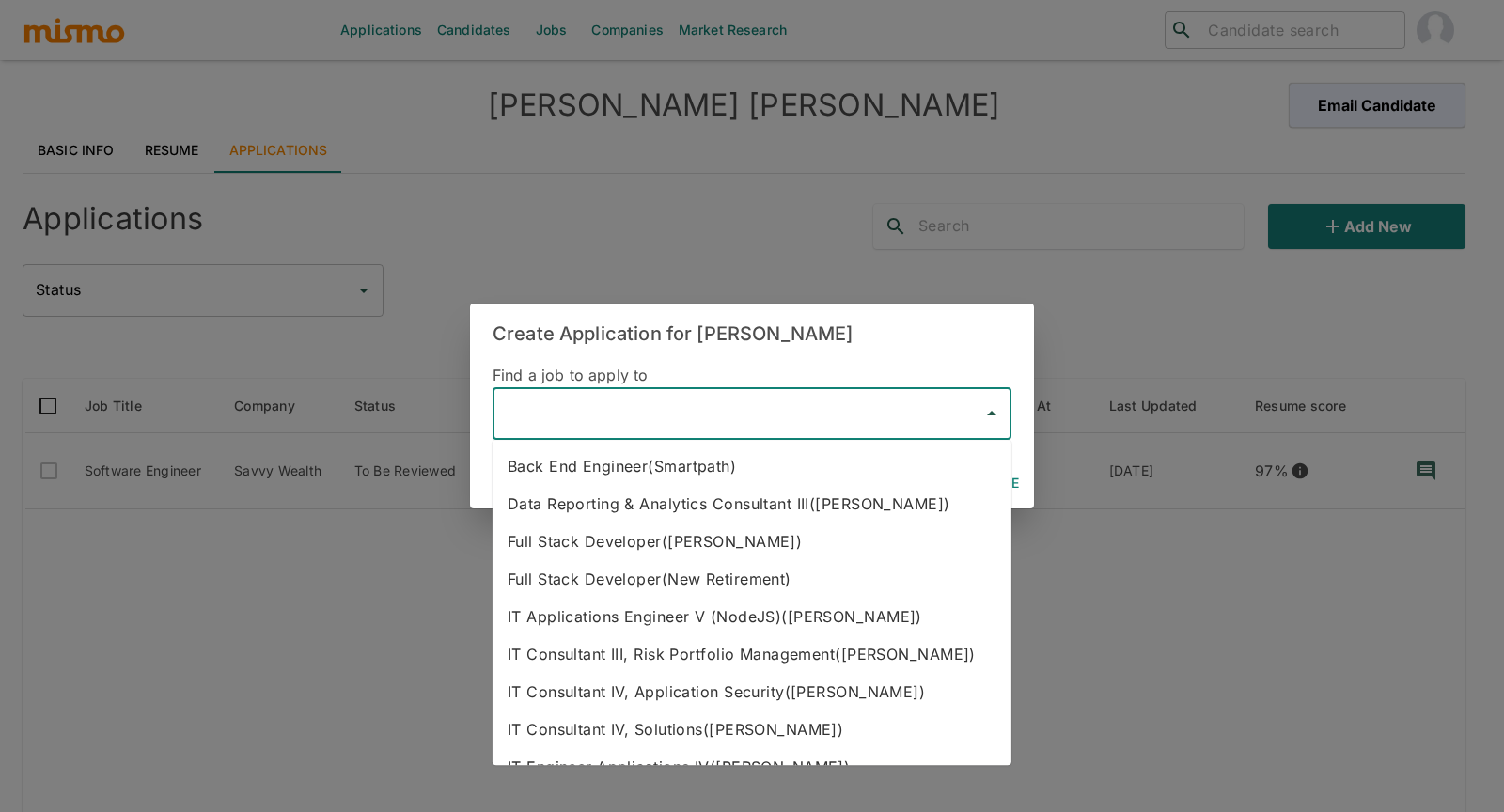
click at [777, 402] on input "text" at bounding box center [737, 413] width 473 height 36
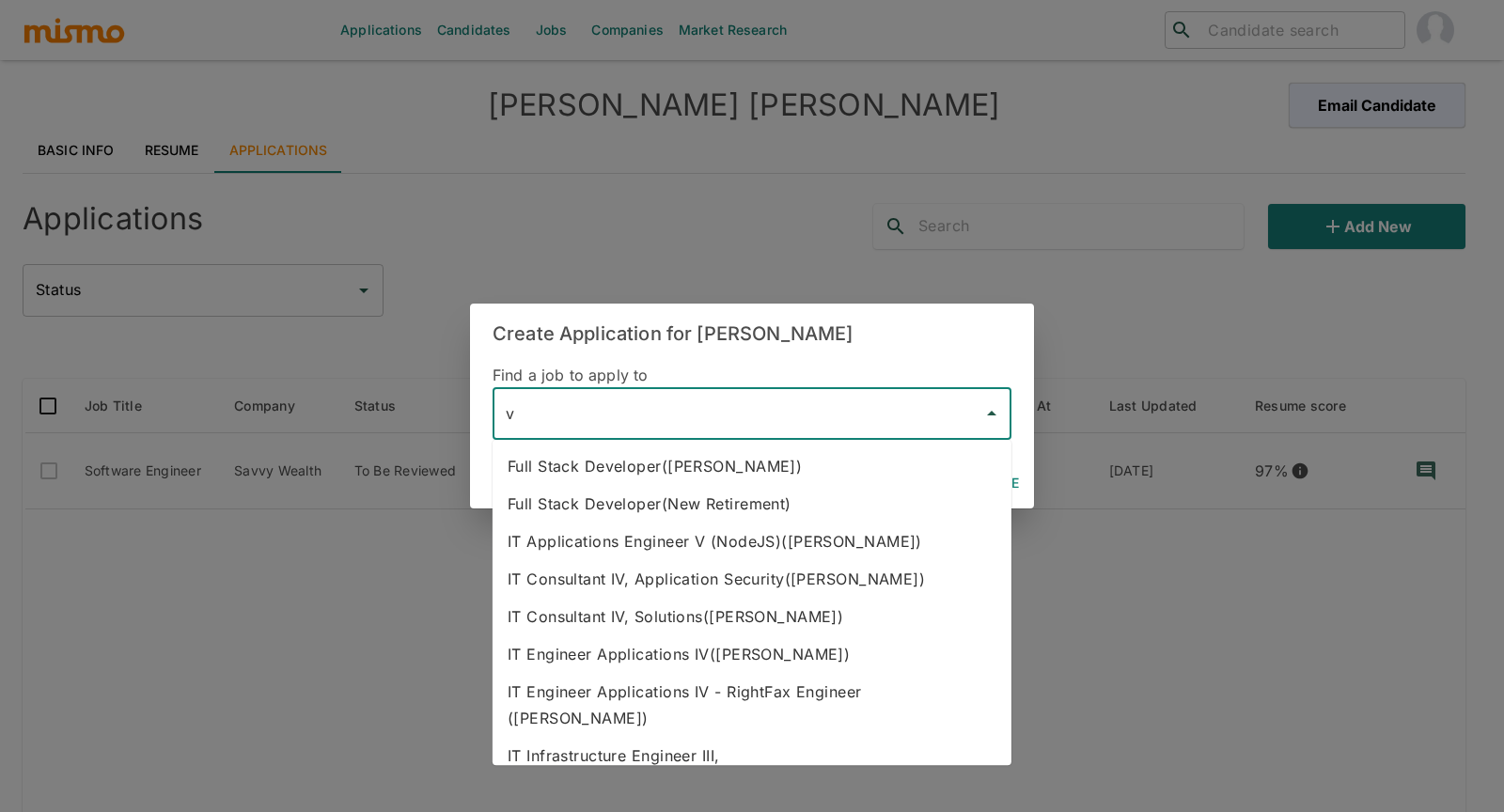
type input "v"
click at [387, 574] on div "Create Application for Gabriel Ferreira Find a job to apply to ​ Cancel Continue" at bounding box center [752, 406] width 1504 height 812
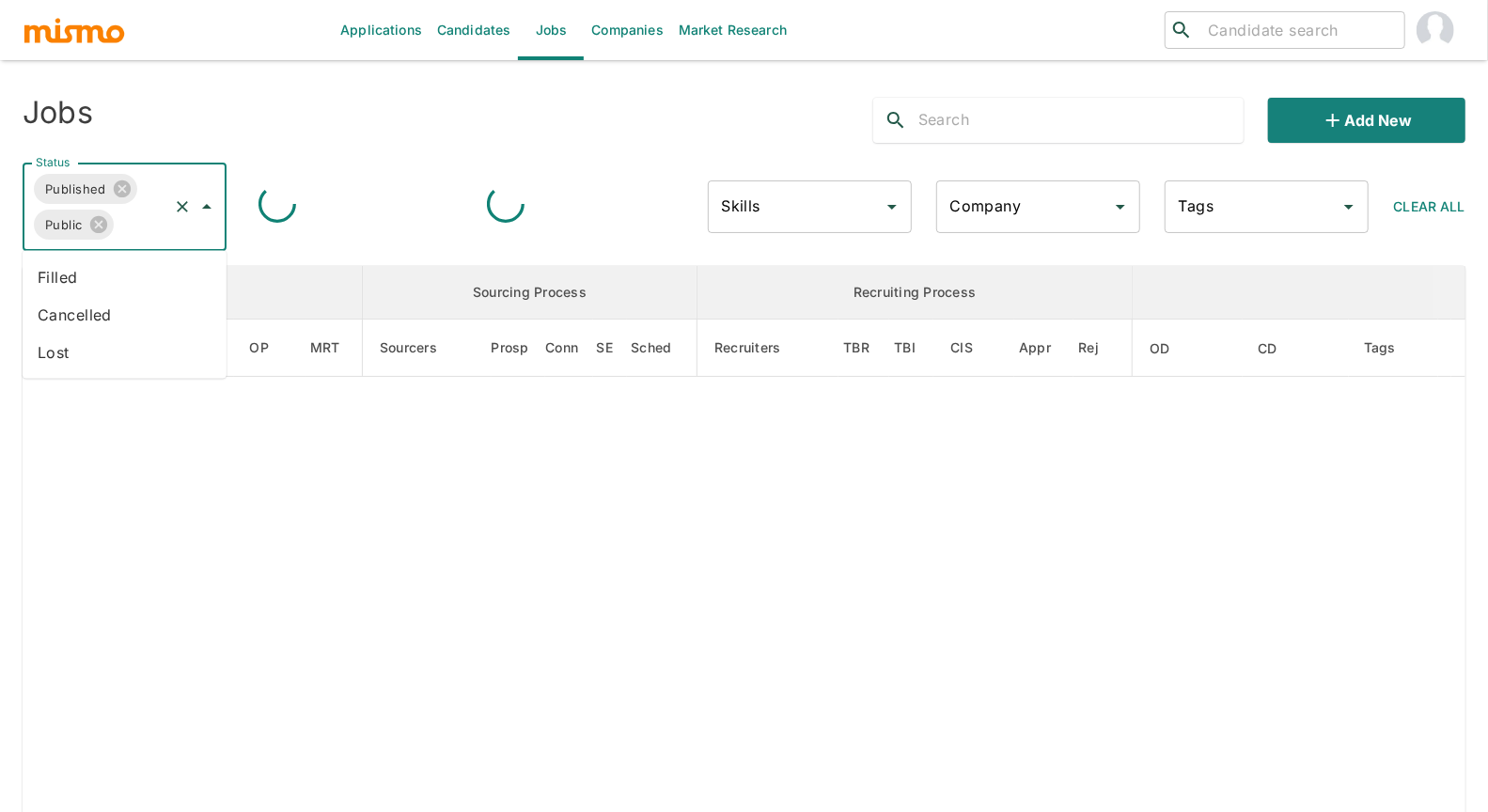
click at [141, 231] on input "Status" at bounding box center [141, 225] width 49 height 36
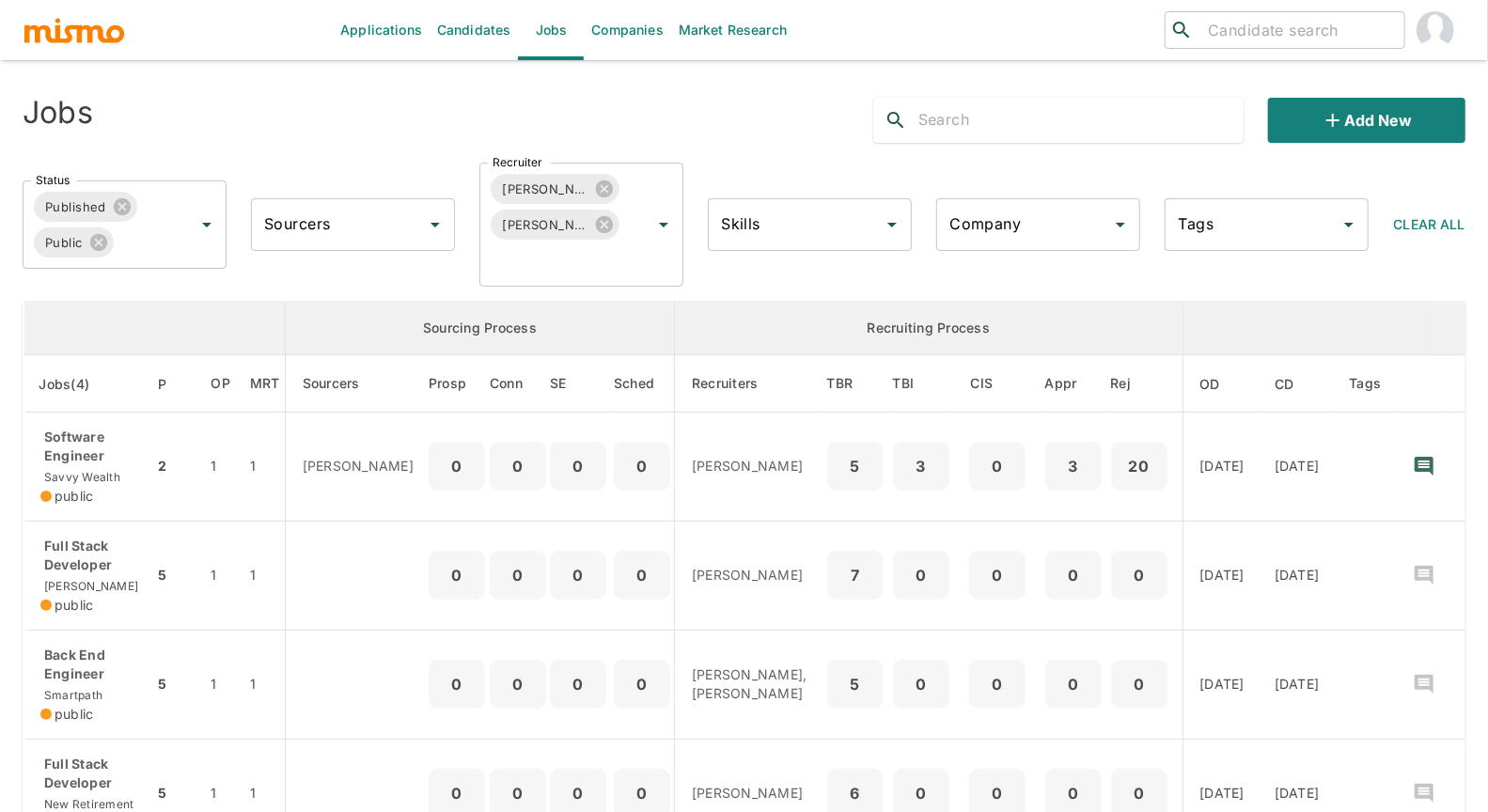
click at [111, 284] on div "Status Published Public Status Sourcers Sourcers Recruiter [PERSON_NAME] [PERSO…" at bounding box center [736, 217] width 1458 height 139
click at [141, 251] on input "Status" at bounding box center [141, 243] width 49 height 36
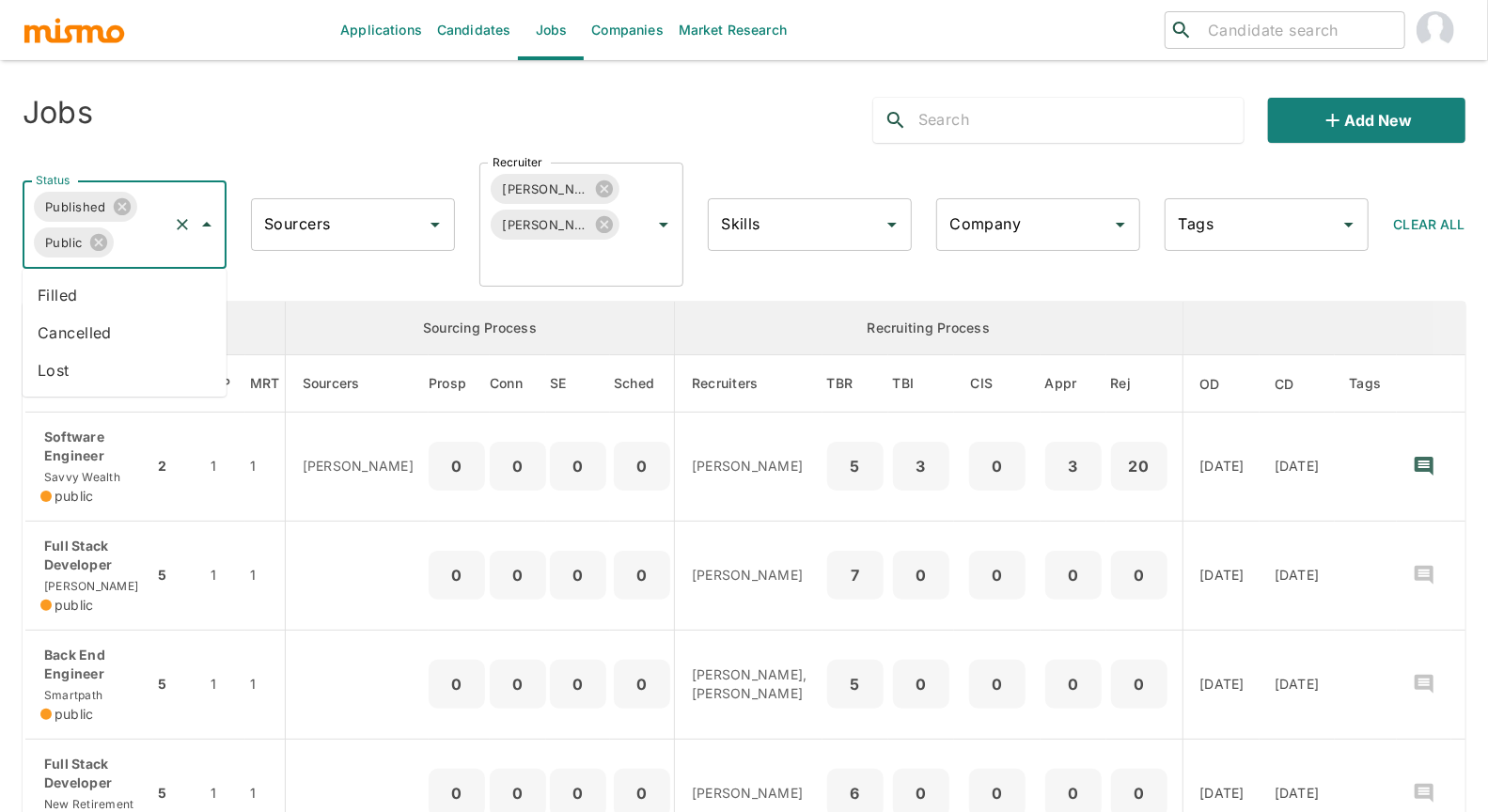
click at [126, 296] on li "Filled" at bounding box center [124, 295] width 204 height 38
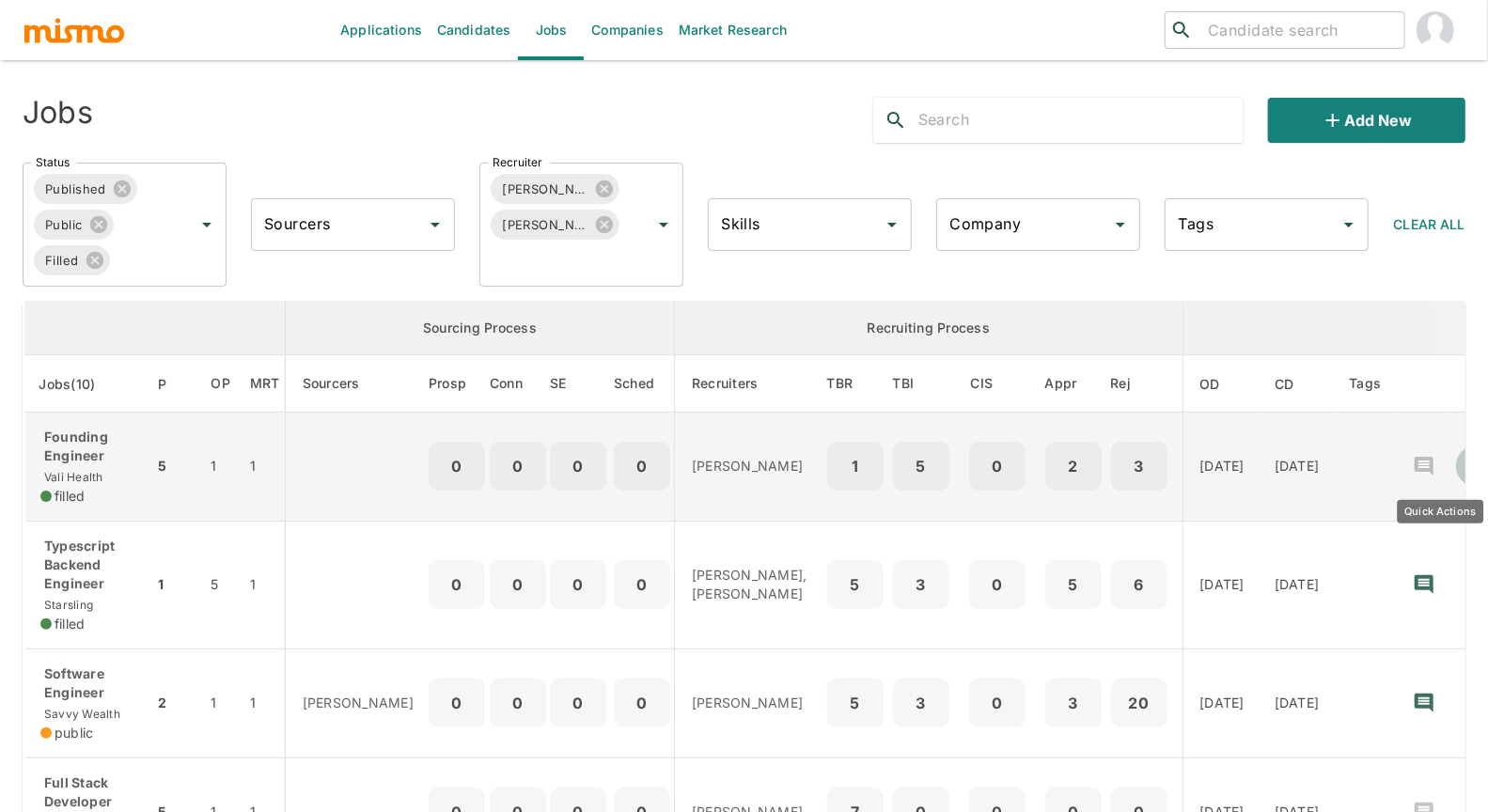
click at [1467, 467] on icon "Quick Actions" at bounding box center [1477, 466] width 19 height 19
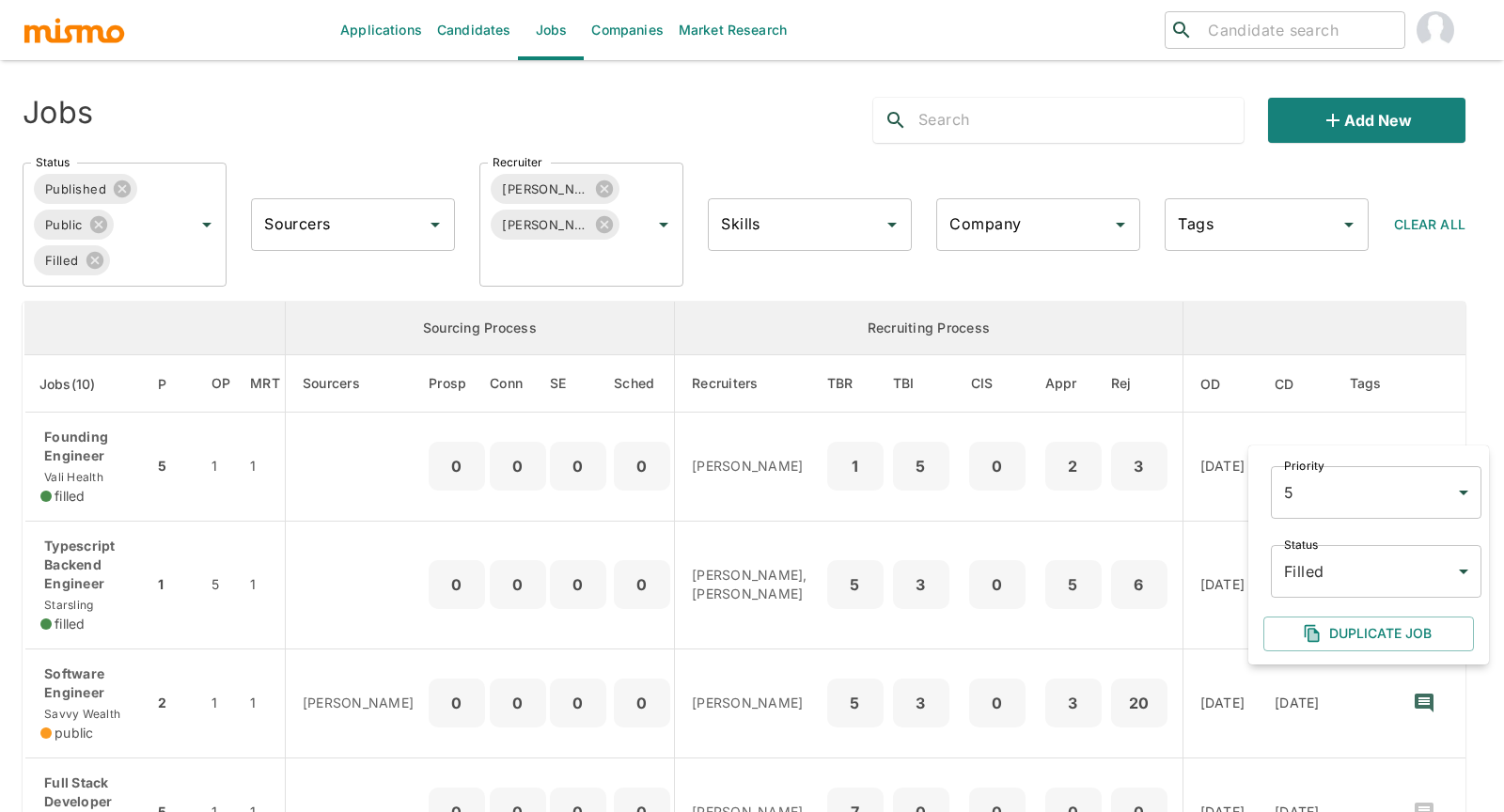
click at [1368, 564] on body "Applications Candidates Jobs Companies Market Research ​ ​ Jobs Add new Status …" at bounding box center [752, 428] width 1504 height 857
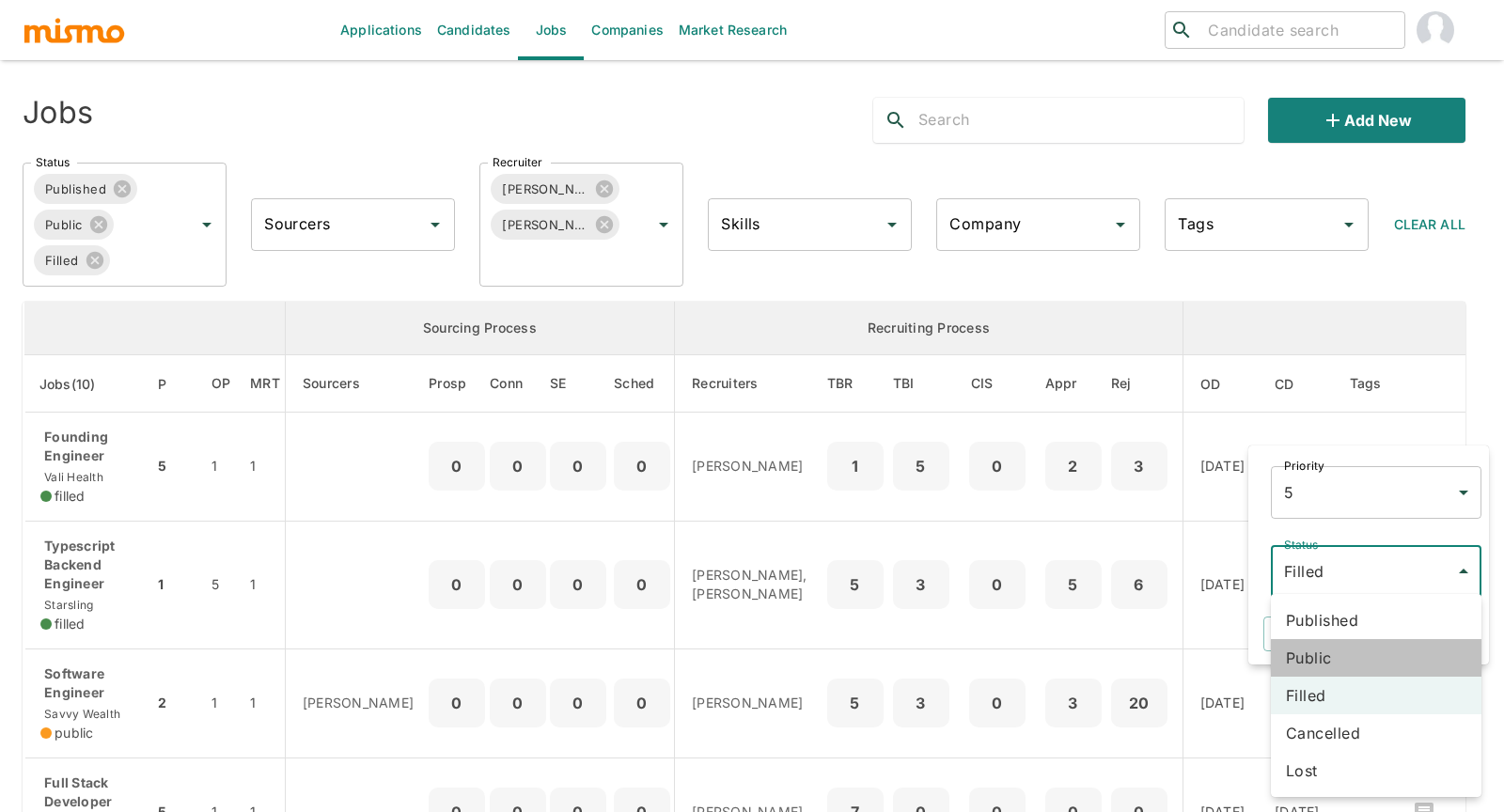
click at [1340, 651] on li "Public" at bounding box center [1376, 658] width 211 height 38
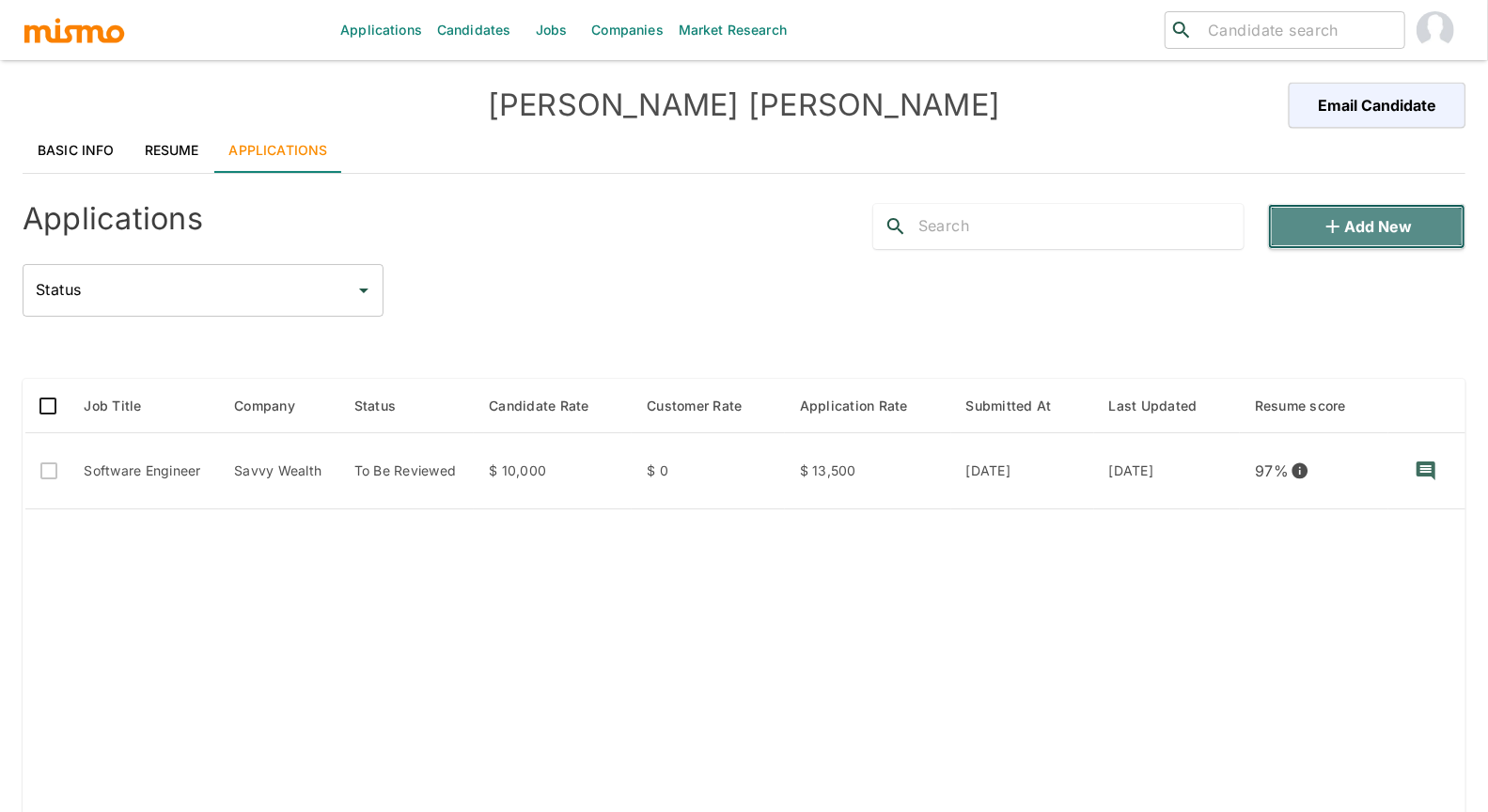
click at [1344, 223] on icon "button" at bounding box center [1333, 227] width 23 height 23
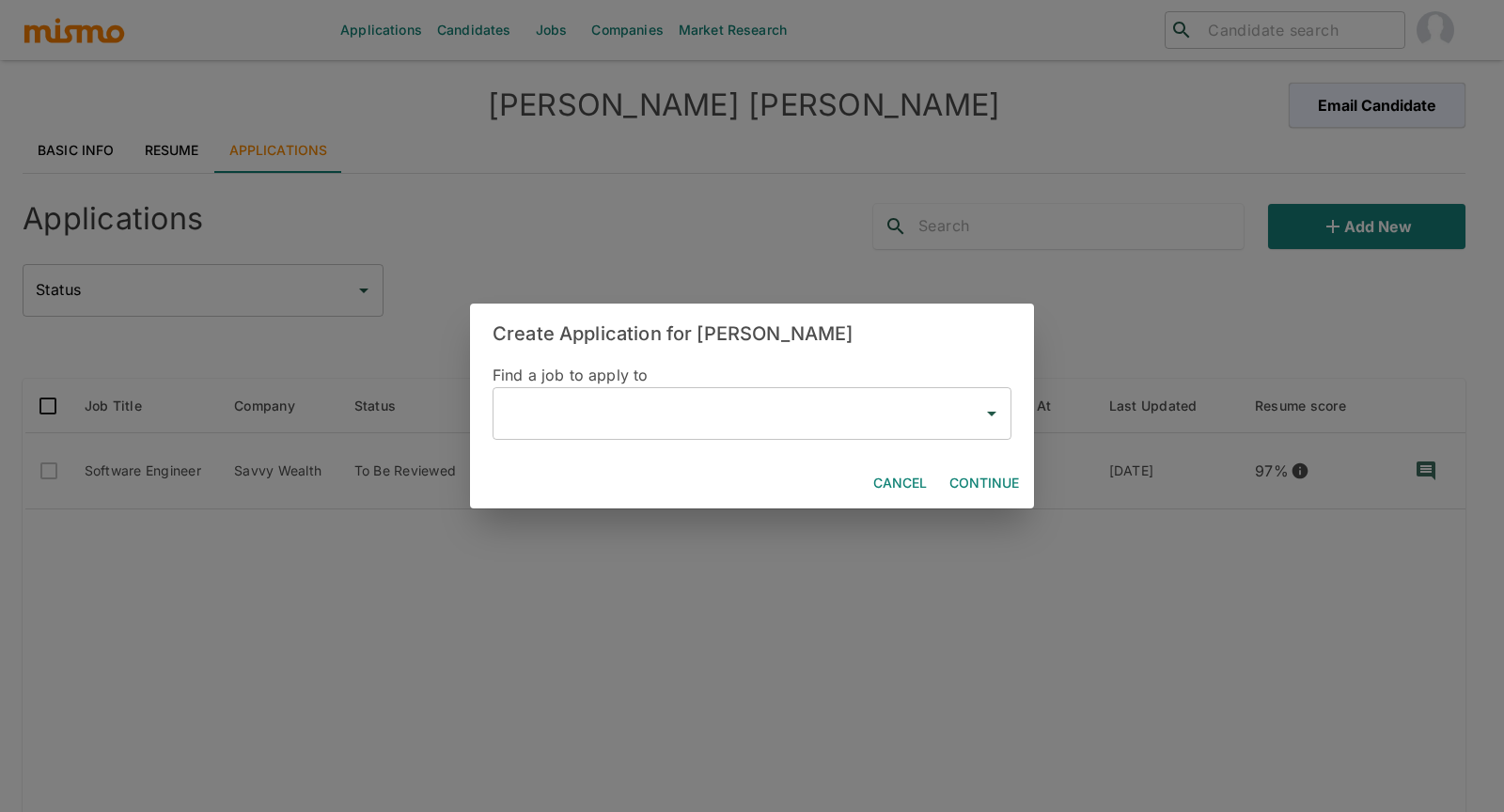
click at [550, 415] on input "text" at bounding box center [737, 413] width 473 height 36
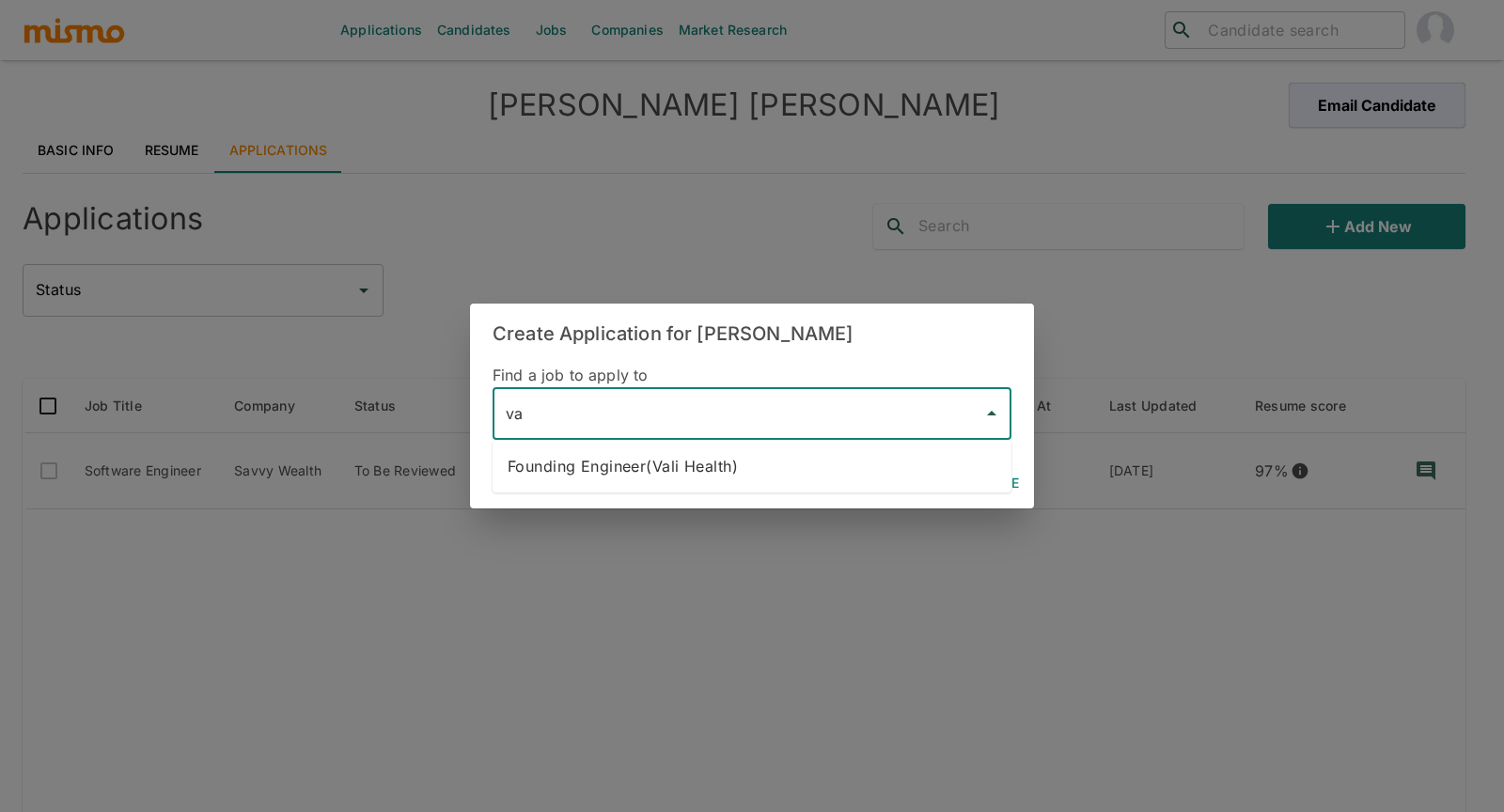
click at [606, 464] on li "Founding Engineer(Vali Health)" at bounding box center [751, 466] width 519 height 38
type input "Founding Engineer(Vali Health)"
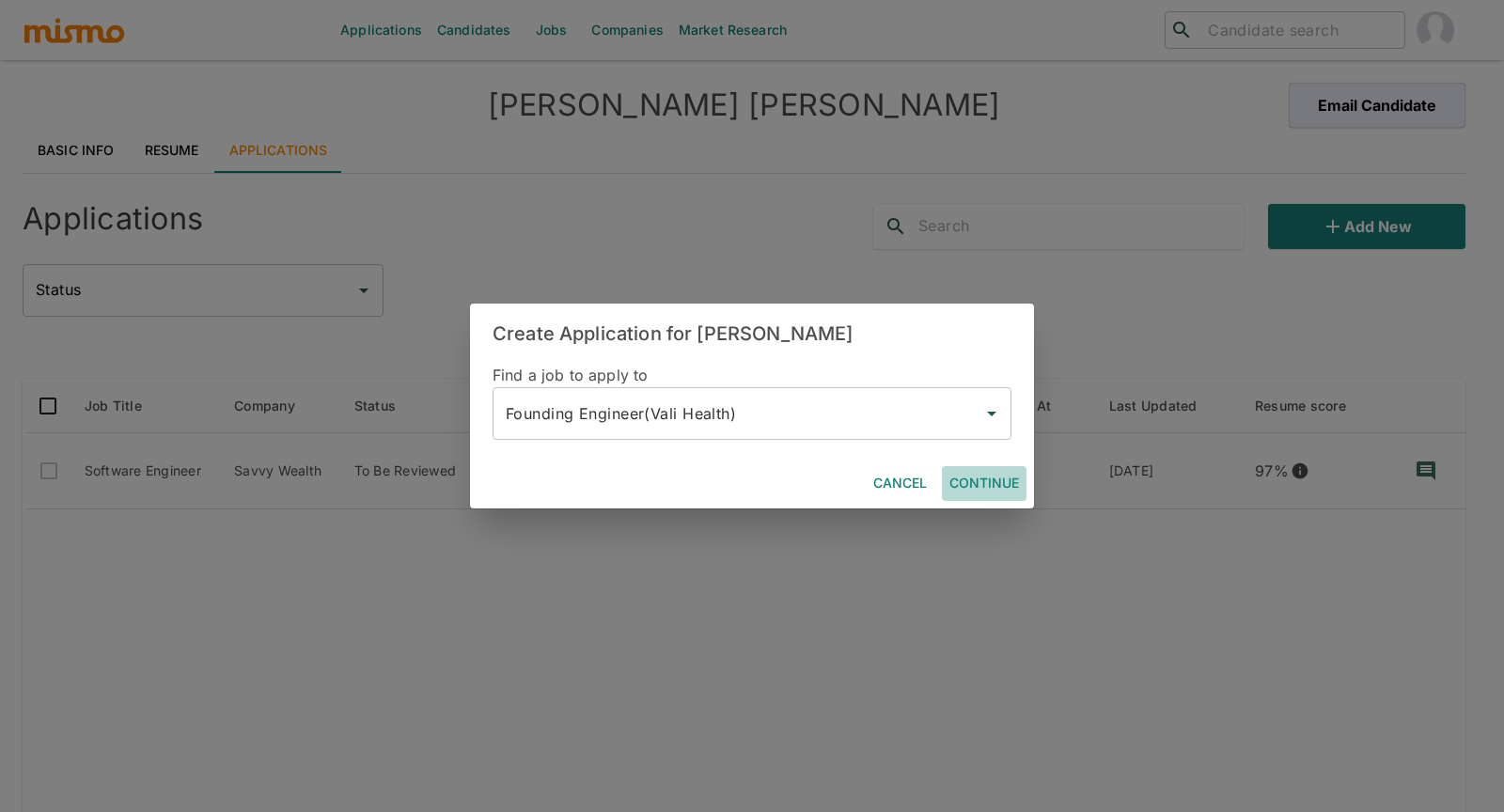
click at [989, 482] on button "Continue" at bounding box center [984, 483] width 85 height 35
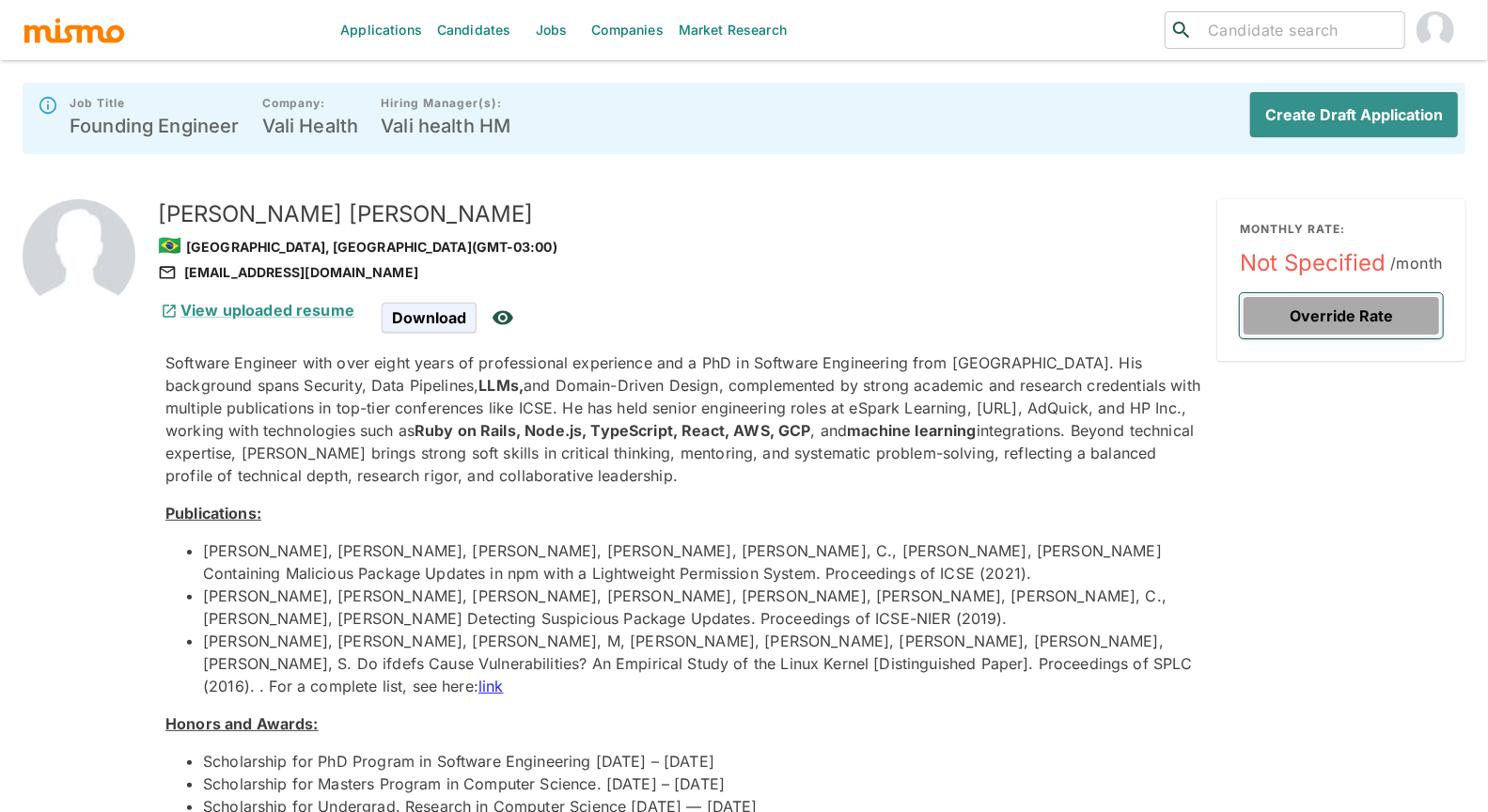
click at [1319, 326] on button "Override Rate" at bounding box center [1341, 316] width 203 height 45
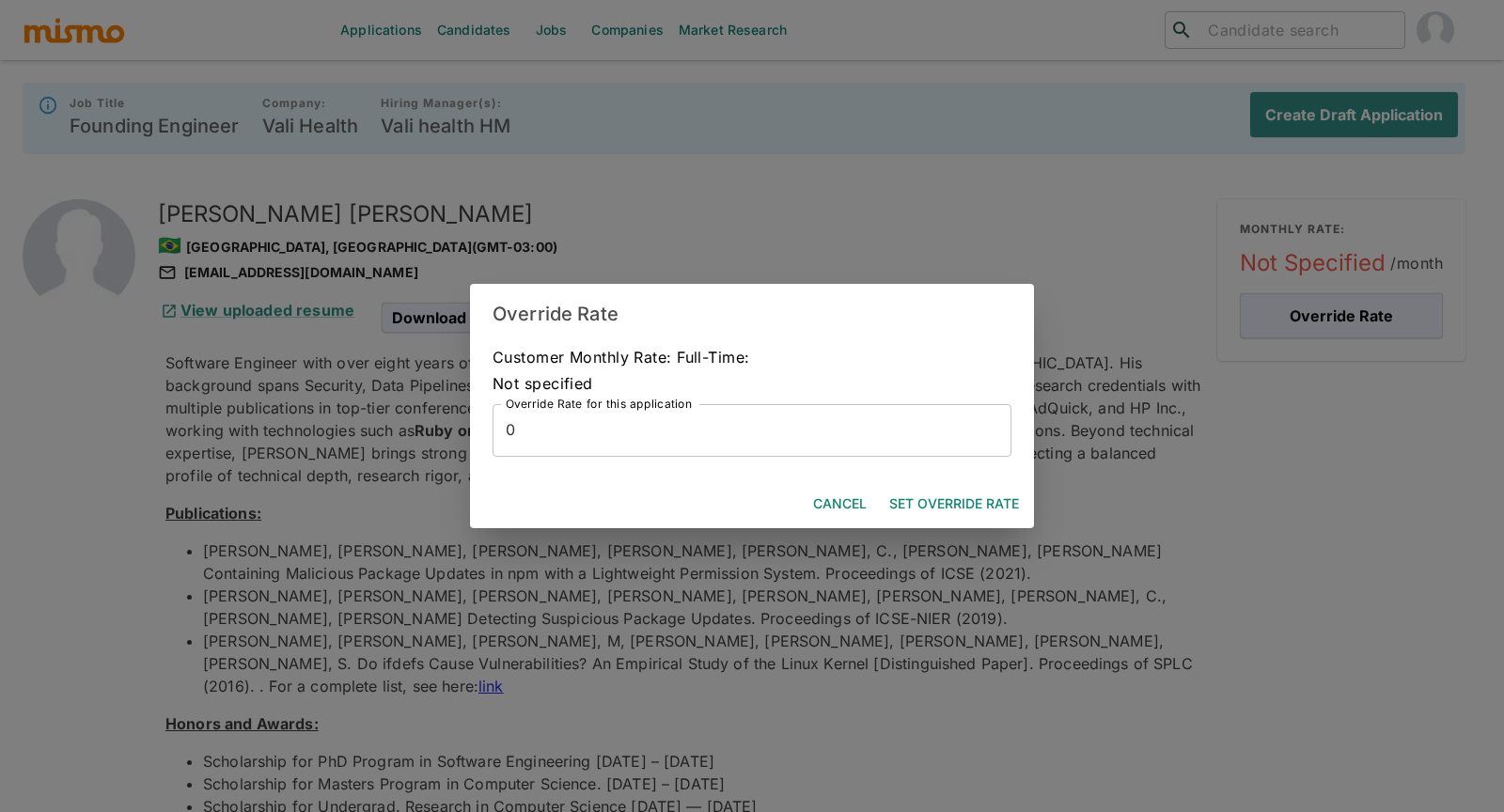
click at [703, 423] on input "0" at bounding box center [751, 430] width 519 height 53
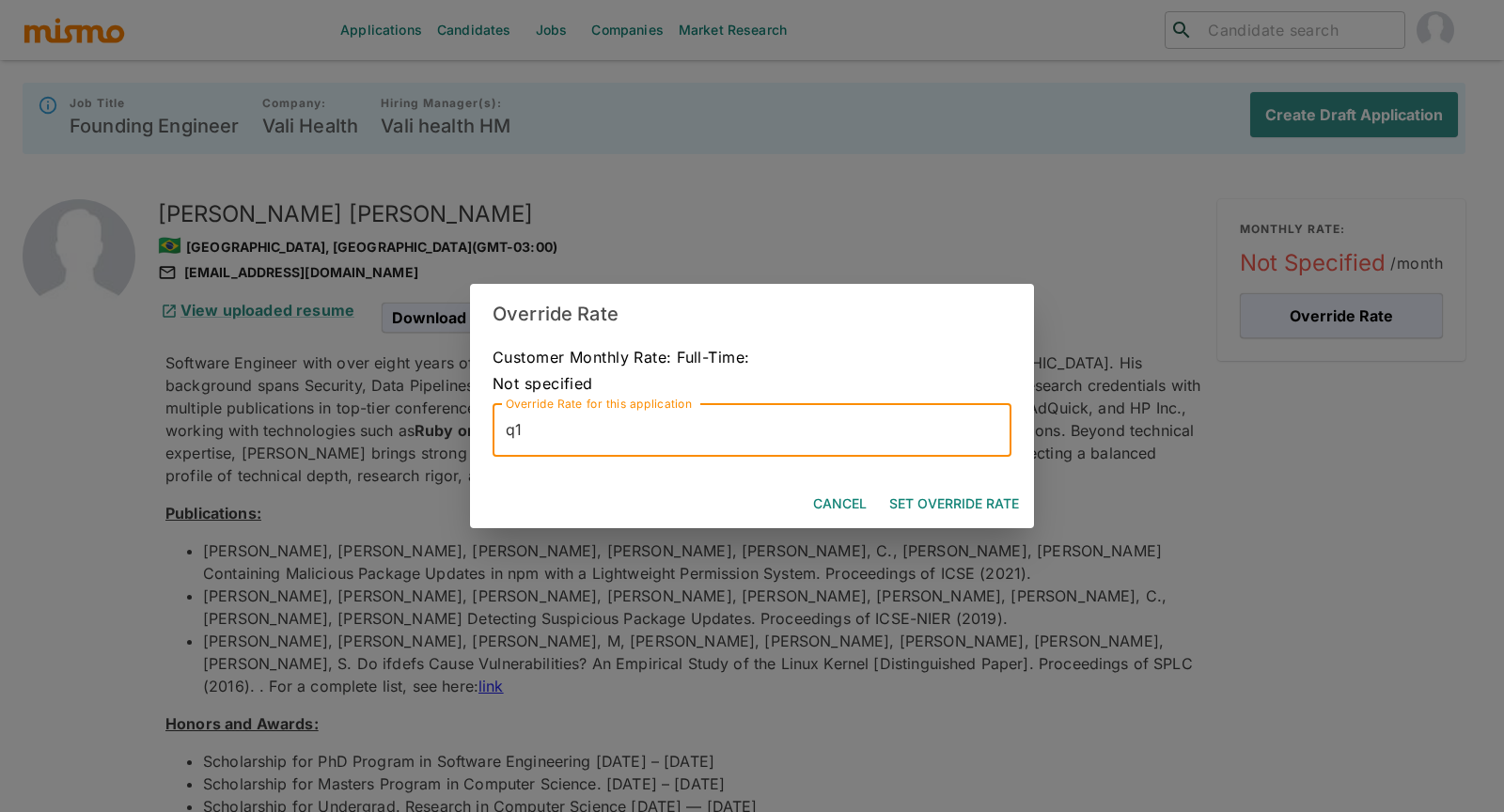
type input "q"
type input "13500"
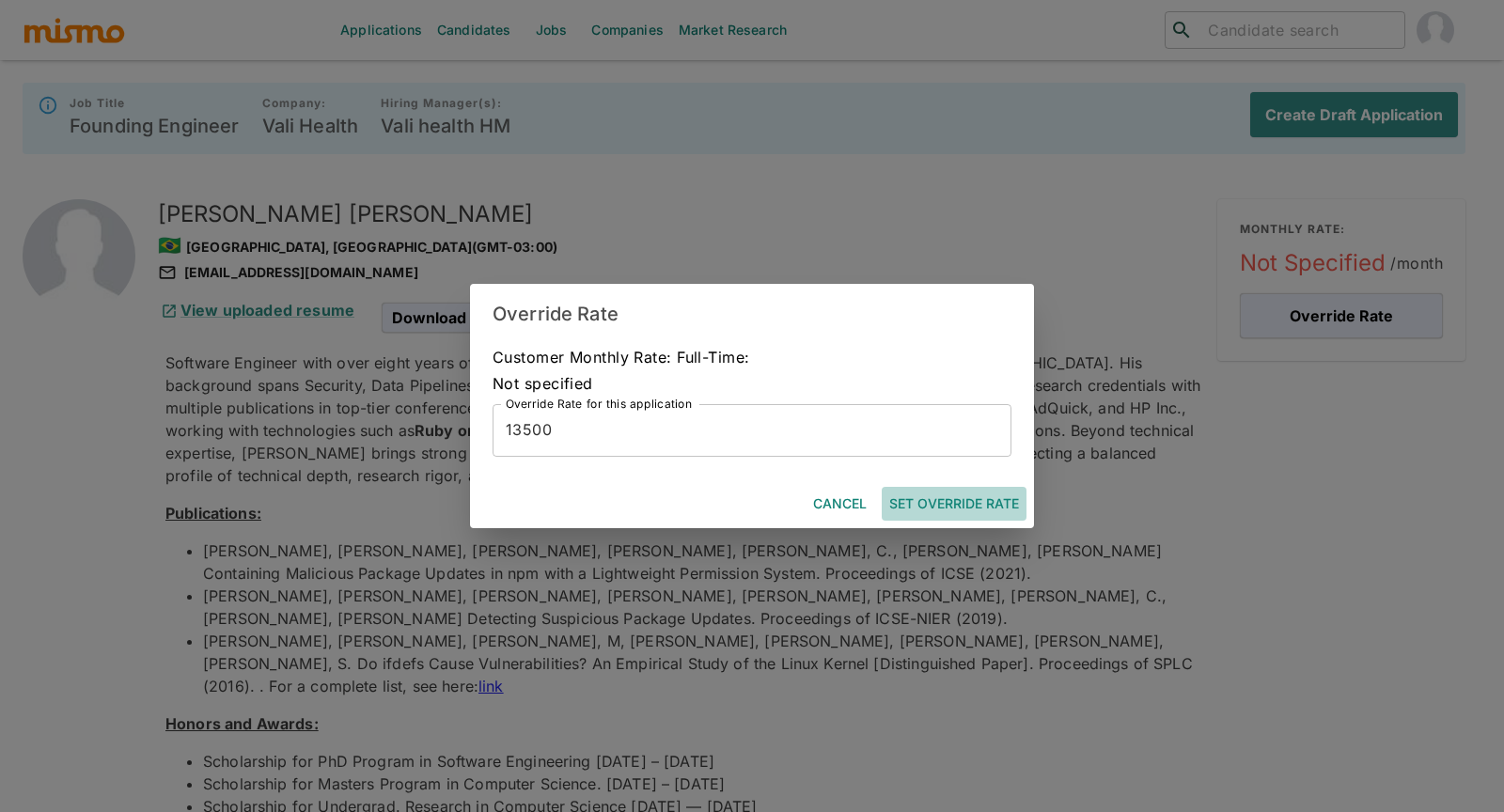
click at [994, 500] on button "Set Override Rate" at bounding box center [954, 503] width 145 height 35
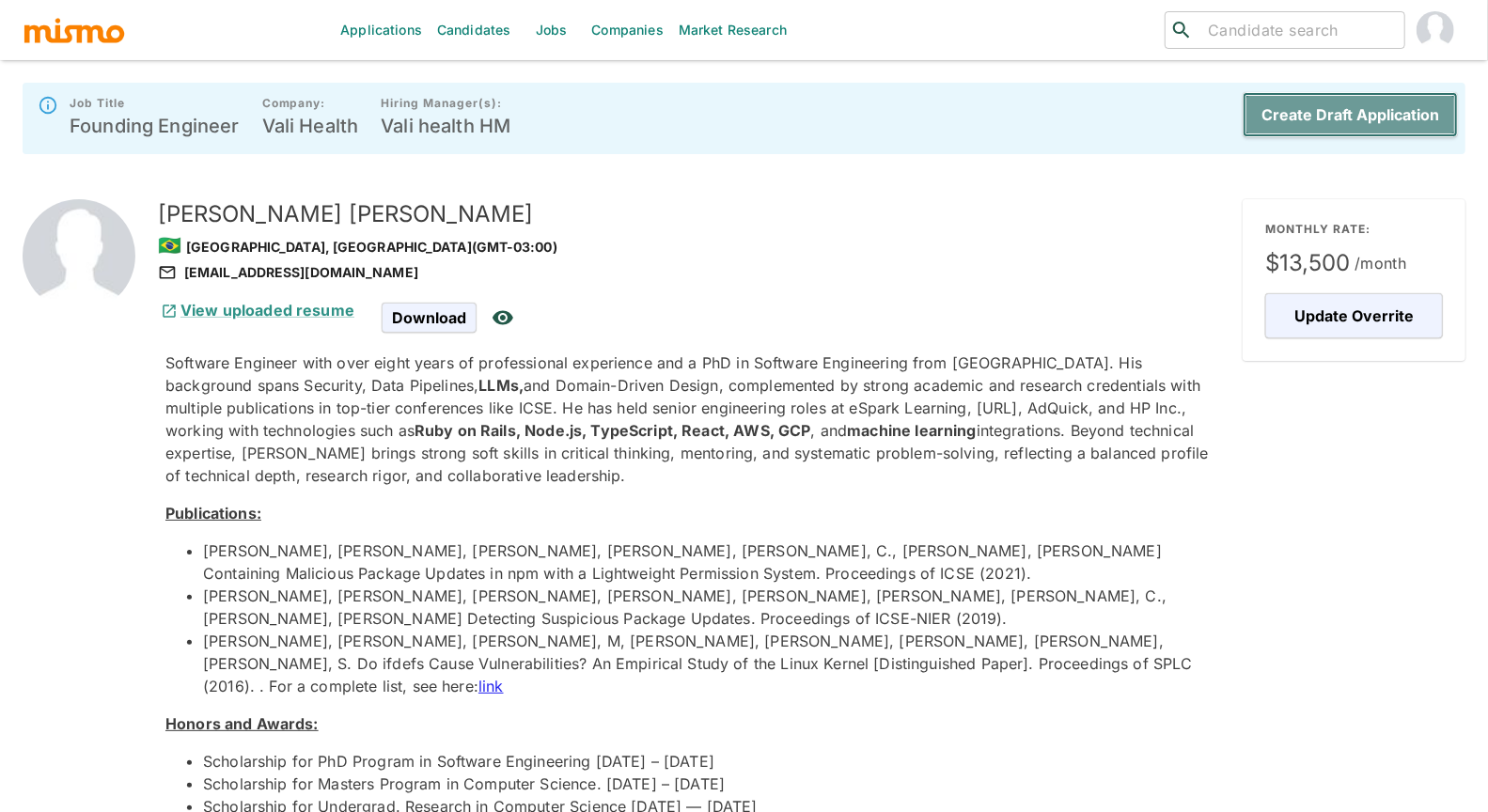
click at [1367, 118] on button "Create Draft Application" at bounding box center [1350, 115] width 216 height 45
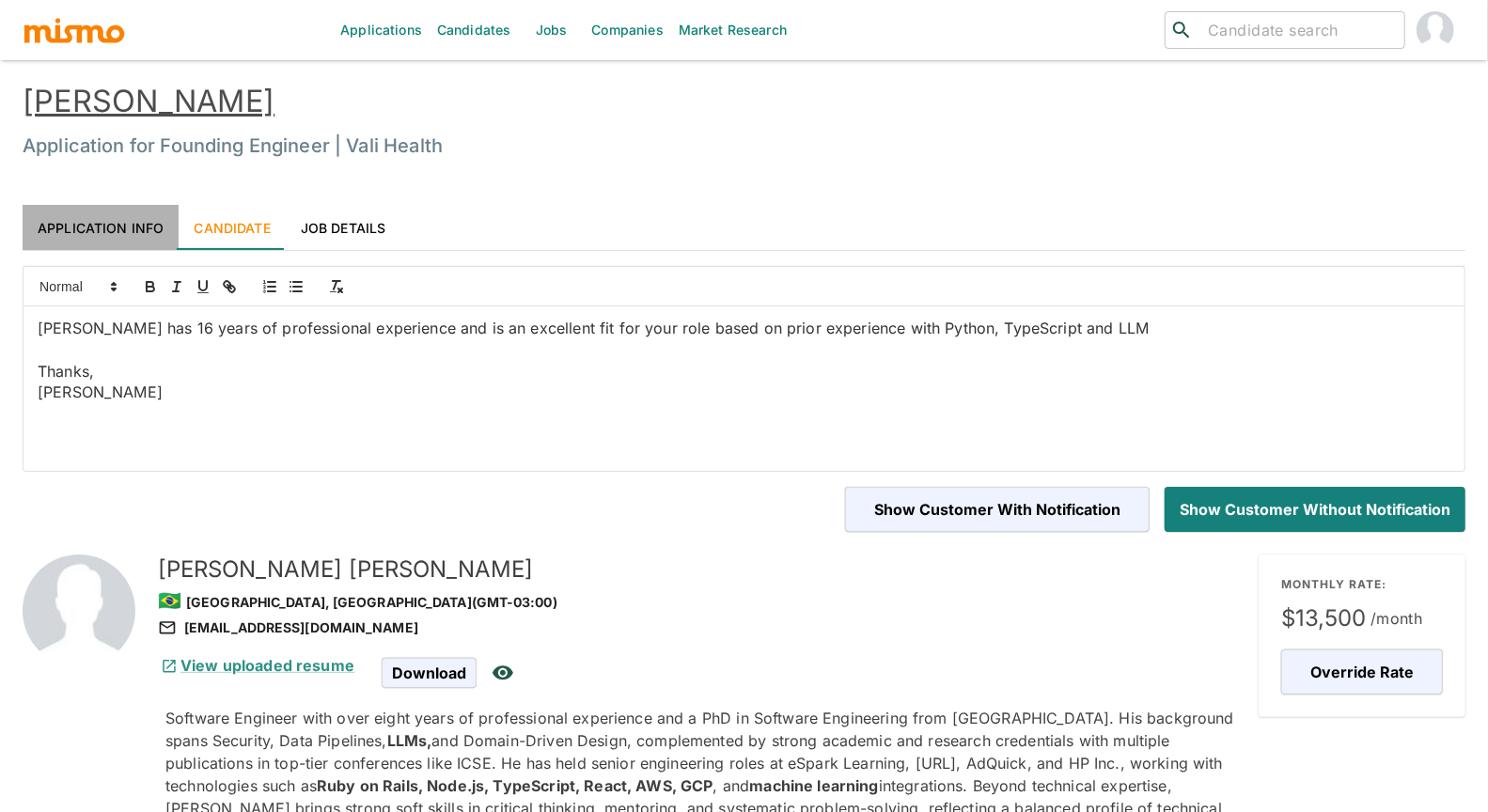
click at [118, 226] on link "Application Info" at bounding box center [101, 228] width 156 height 45
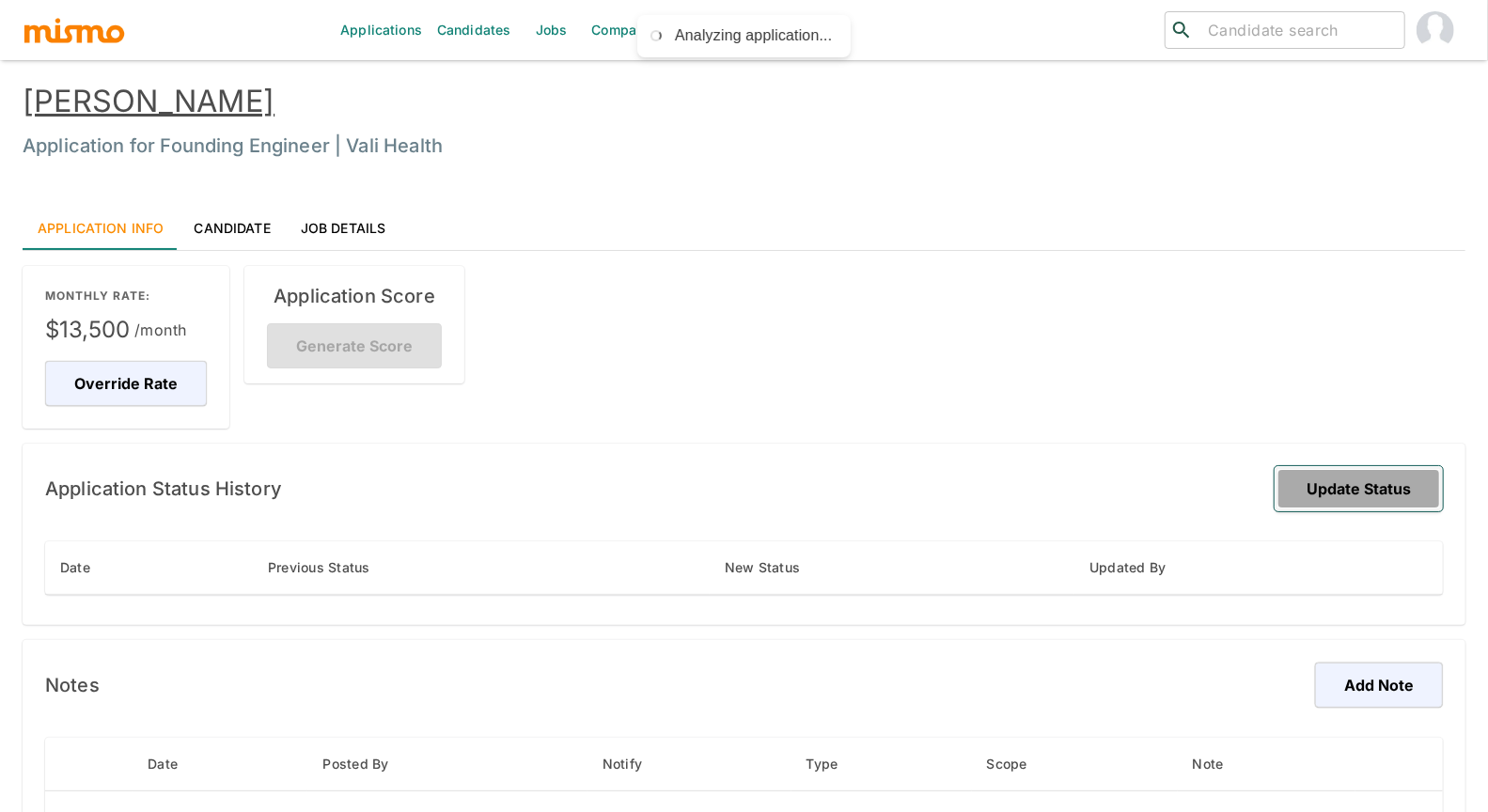
click at [1384, 466] on button "Update Status" at bounding box center [1358, 488] width 168 height 45
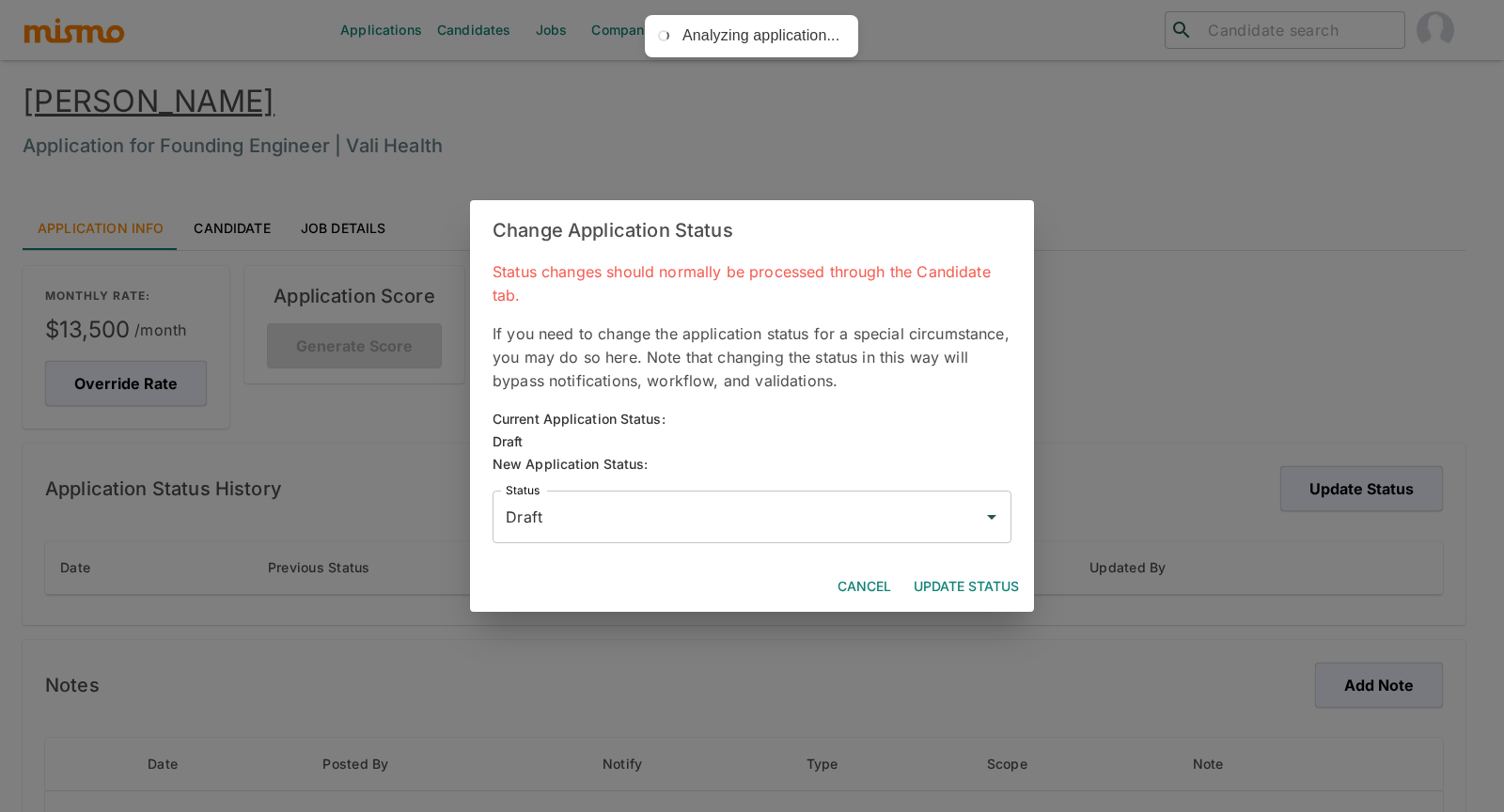
click at [638, 533] on input "Draft" at bounding box center [737, 517] width 473 height 36
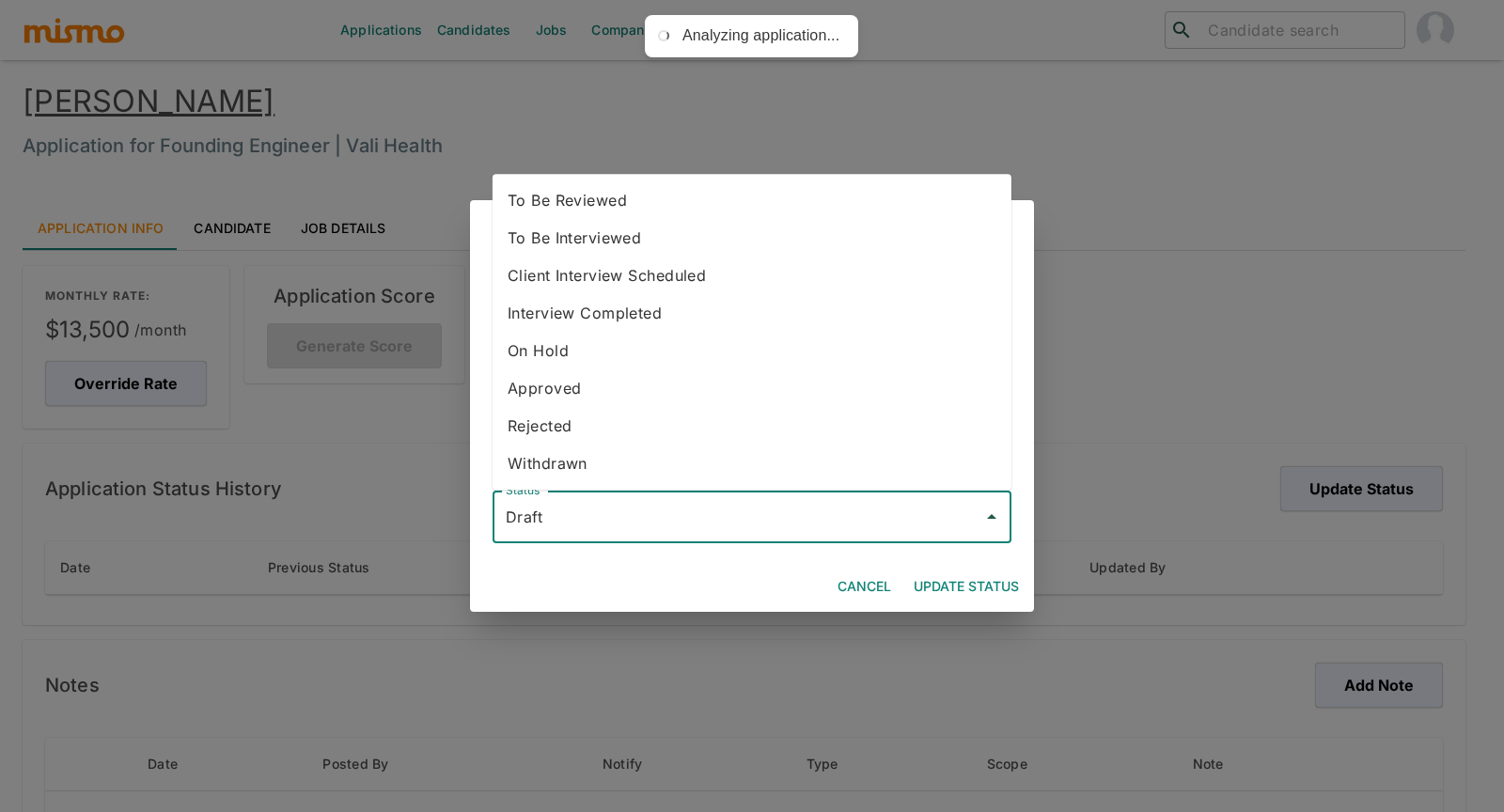
click at [617, 203] on li "To Be Reviewed" at bounding box center [751, 200] width 519 height 38
type input "To Be Reviewed"
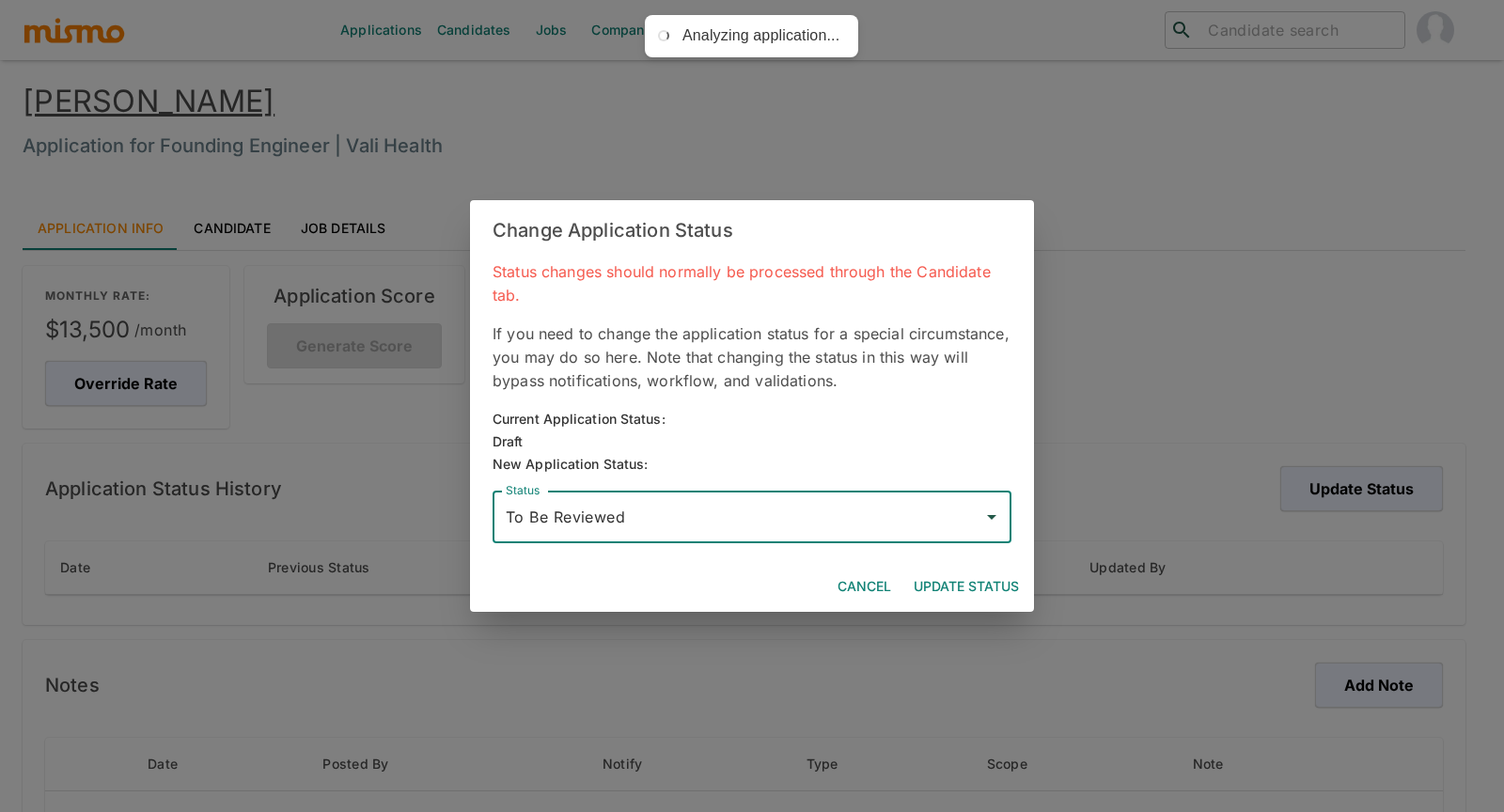
click at [970, 582] on button "Update Status" at bounding box center [967, 586] width 120 height 35
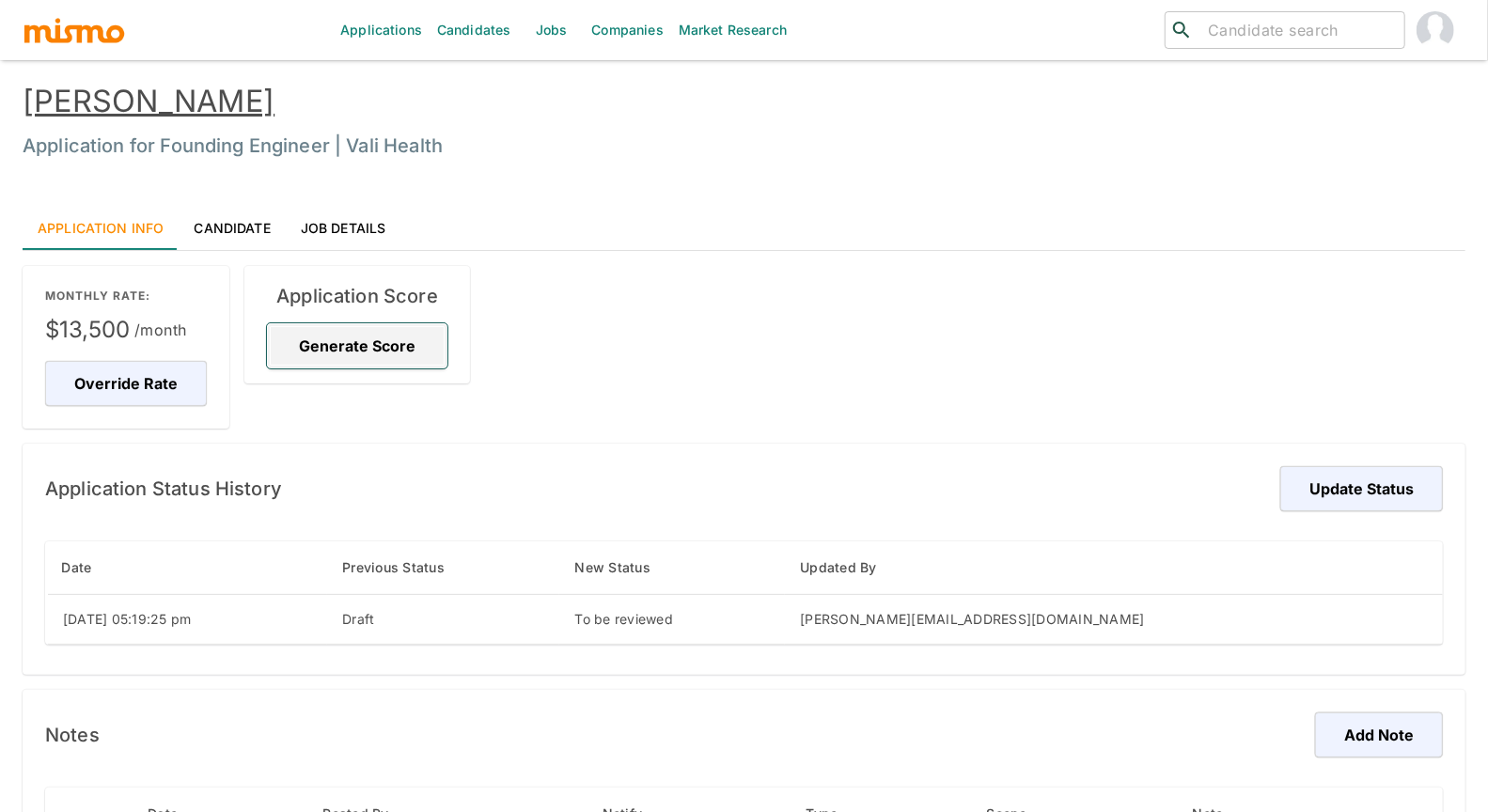
click at [328, 358] on button "Generate Score" at bounding box center [358, 346] width 181 height 45
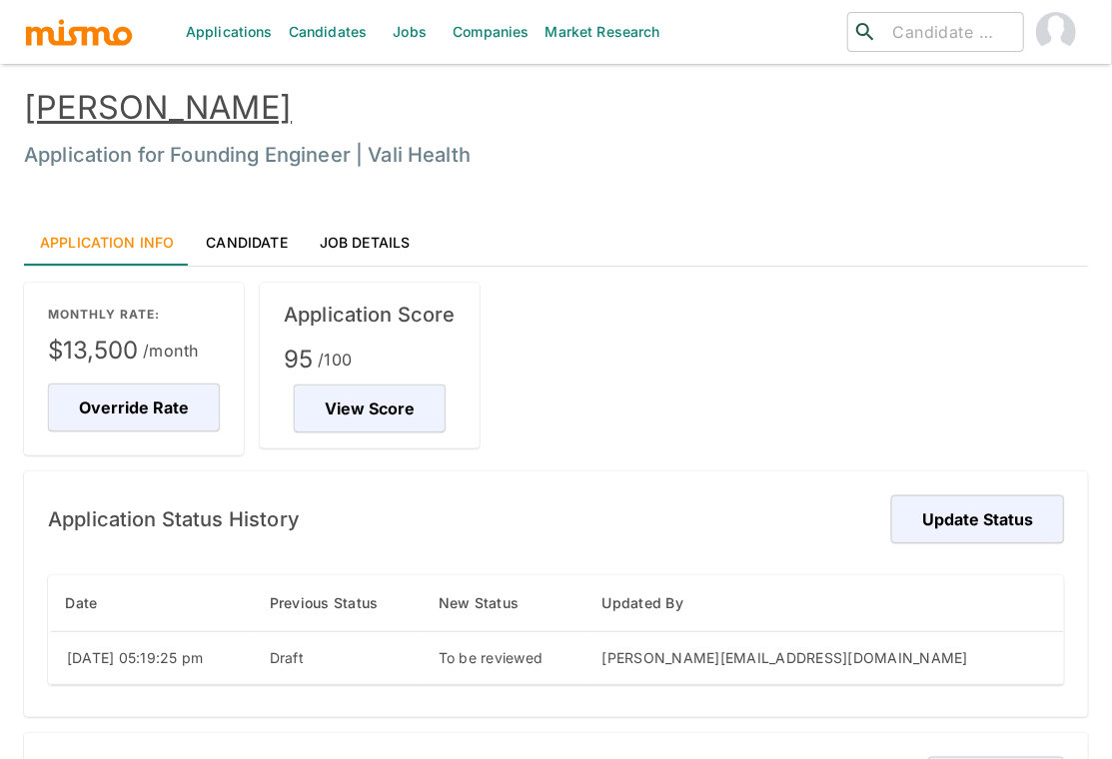
click at [256, 251] on link "Candidate" at bounding box center [246, 242] width 113 height 48
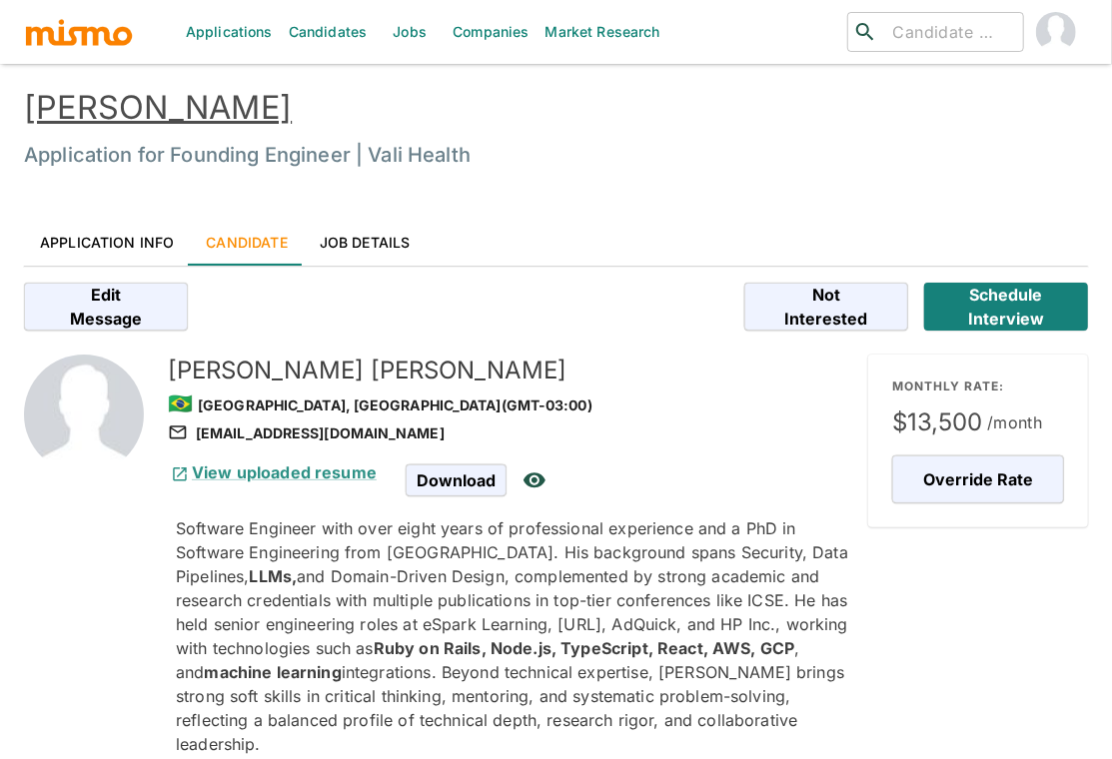
click at [558, 384] on h5 "[PERSON_NAME]" at bounding box center [510, 371] width 684 height 32
click at [212, 108] on link "[PERSON_NAME]" at bounding box center [158, 107] width 268 height 39
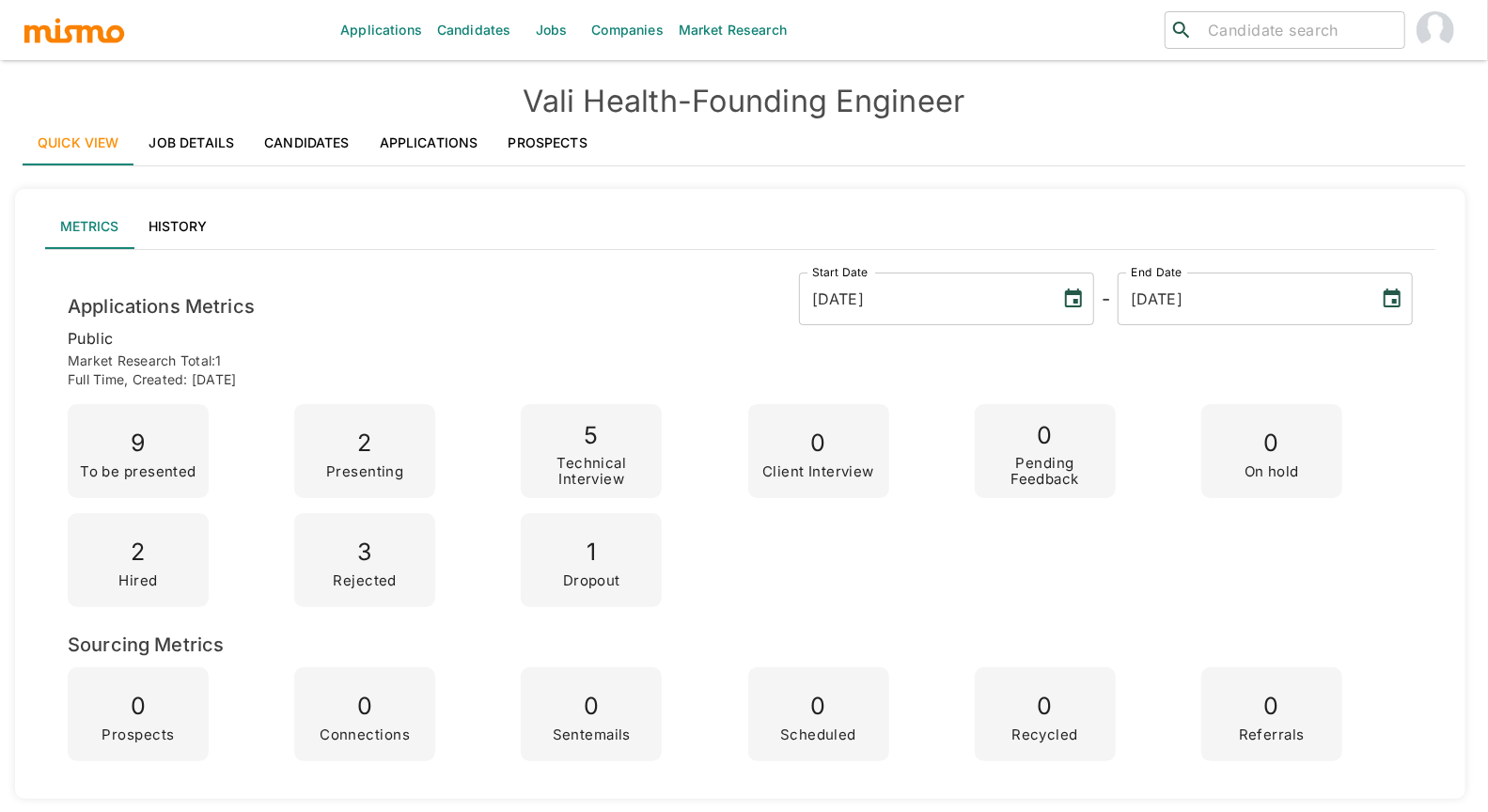
click at [440, 148] on link "Applications" at bounding box center [428, 143] width 129 height 45
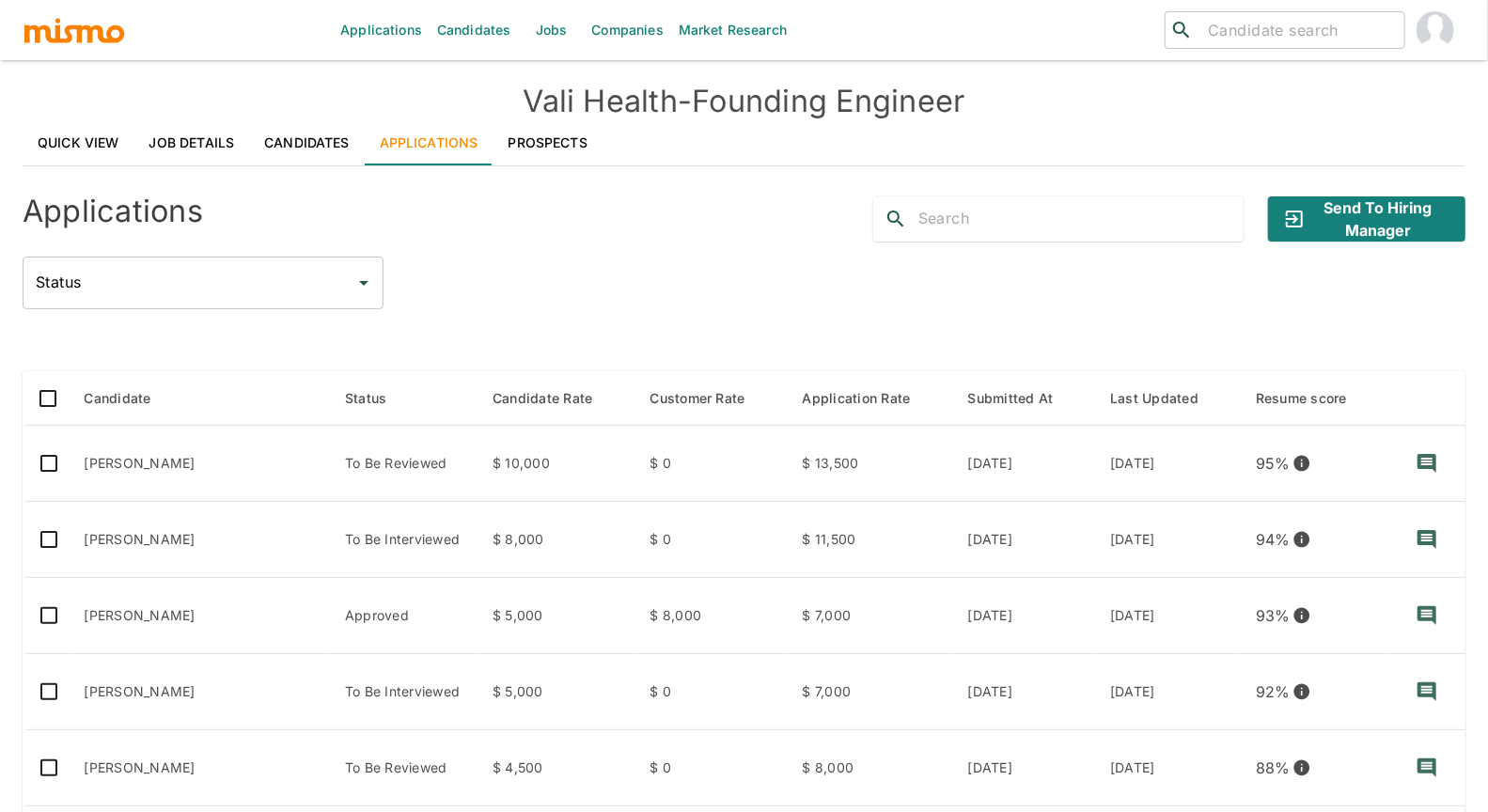
click at [522, 304] on div "Status Status" at bounding box center [744, 283] width 1443 height 53
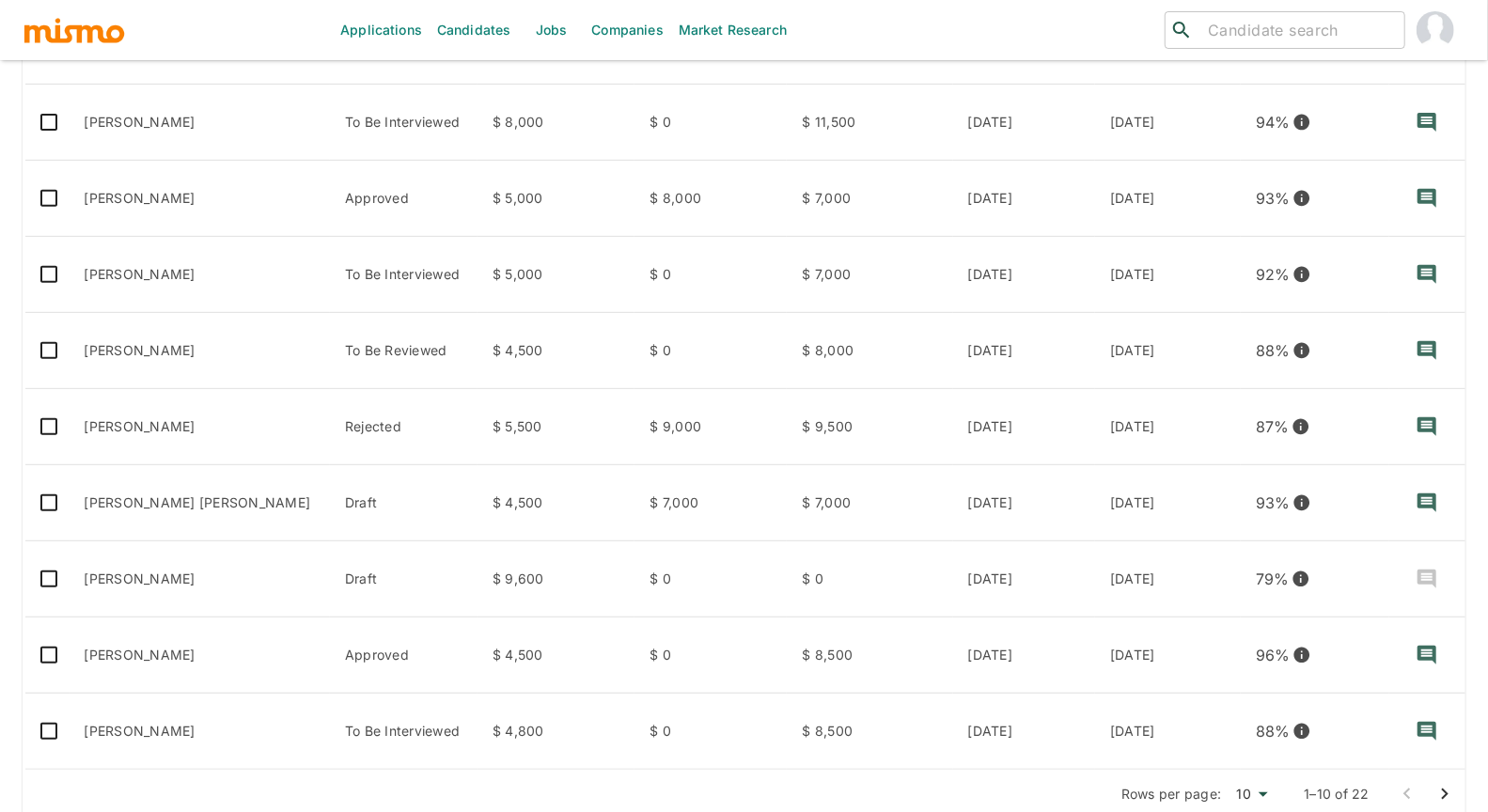
scroll to position [447, 0]
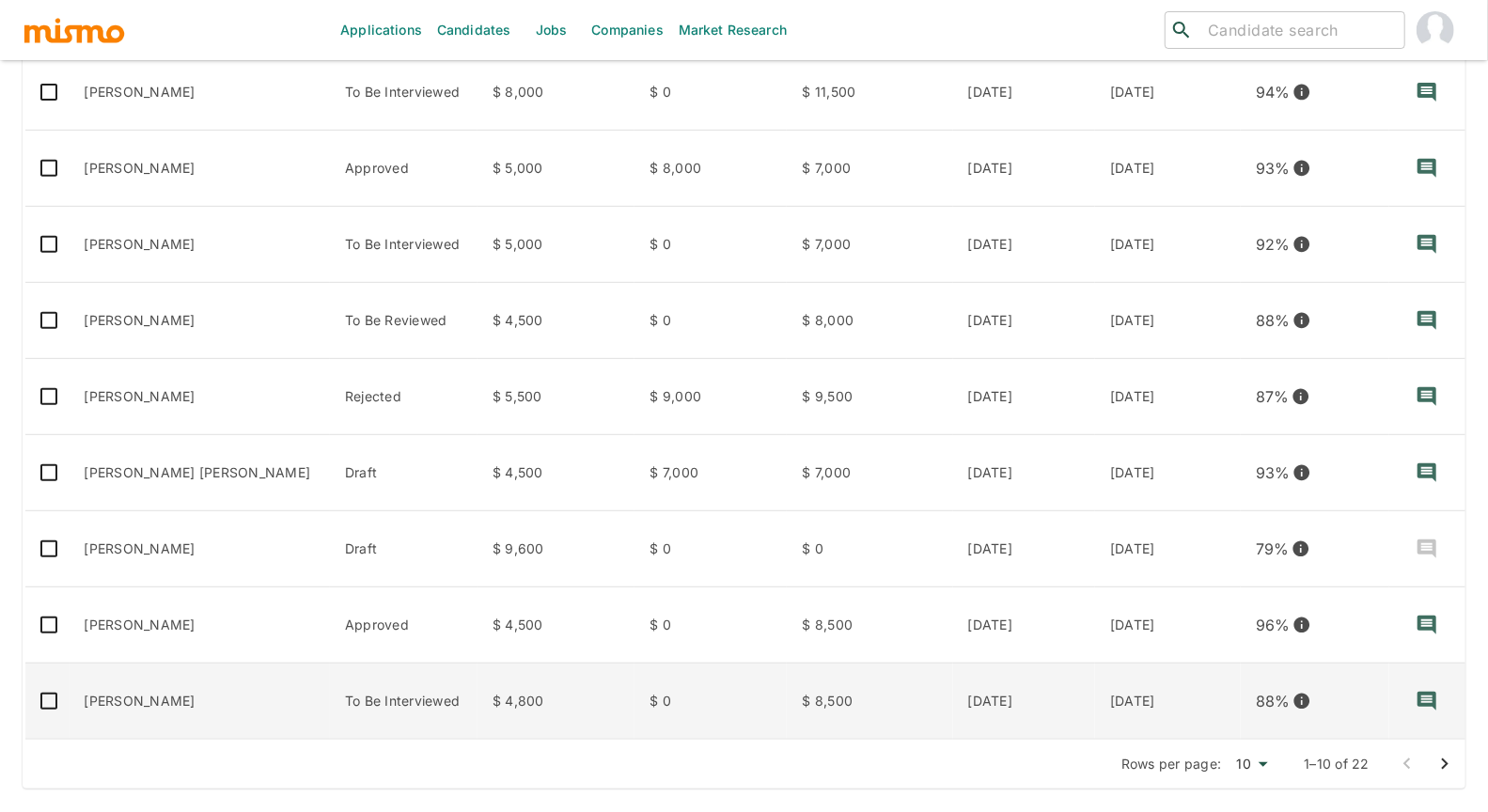
click at [330, 702] on td "To Be Interviewed" at bounding box center [404, 701] width 148 height 76
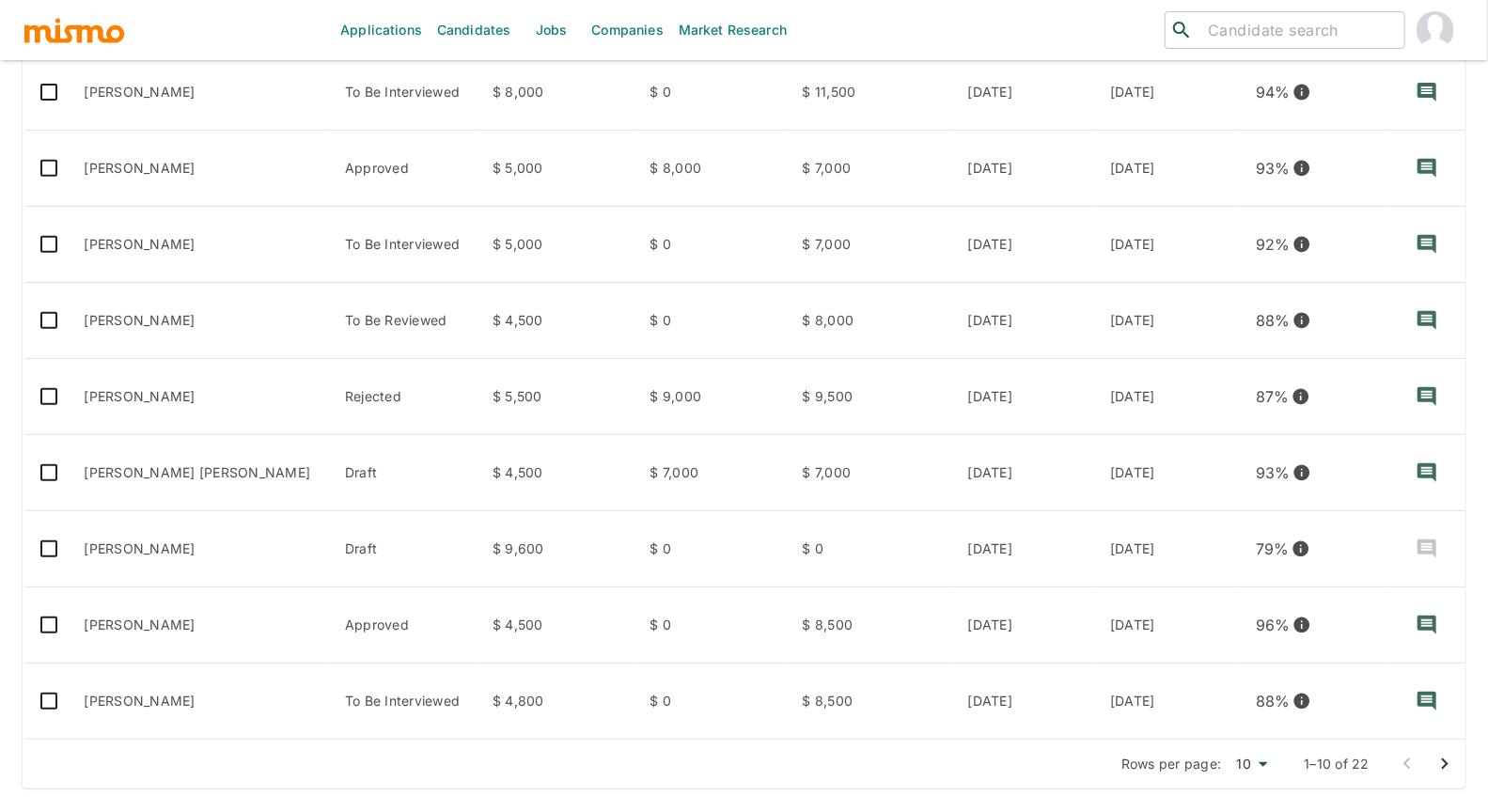
click at [1435, 759] on icon "Go to next page" at bounding box center [1445, 764] width 23 height 23
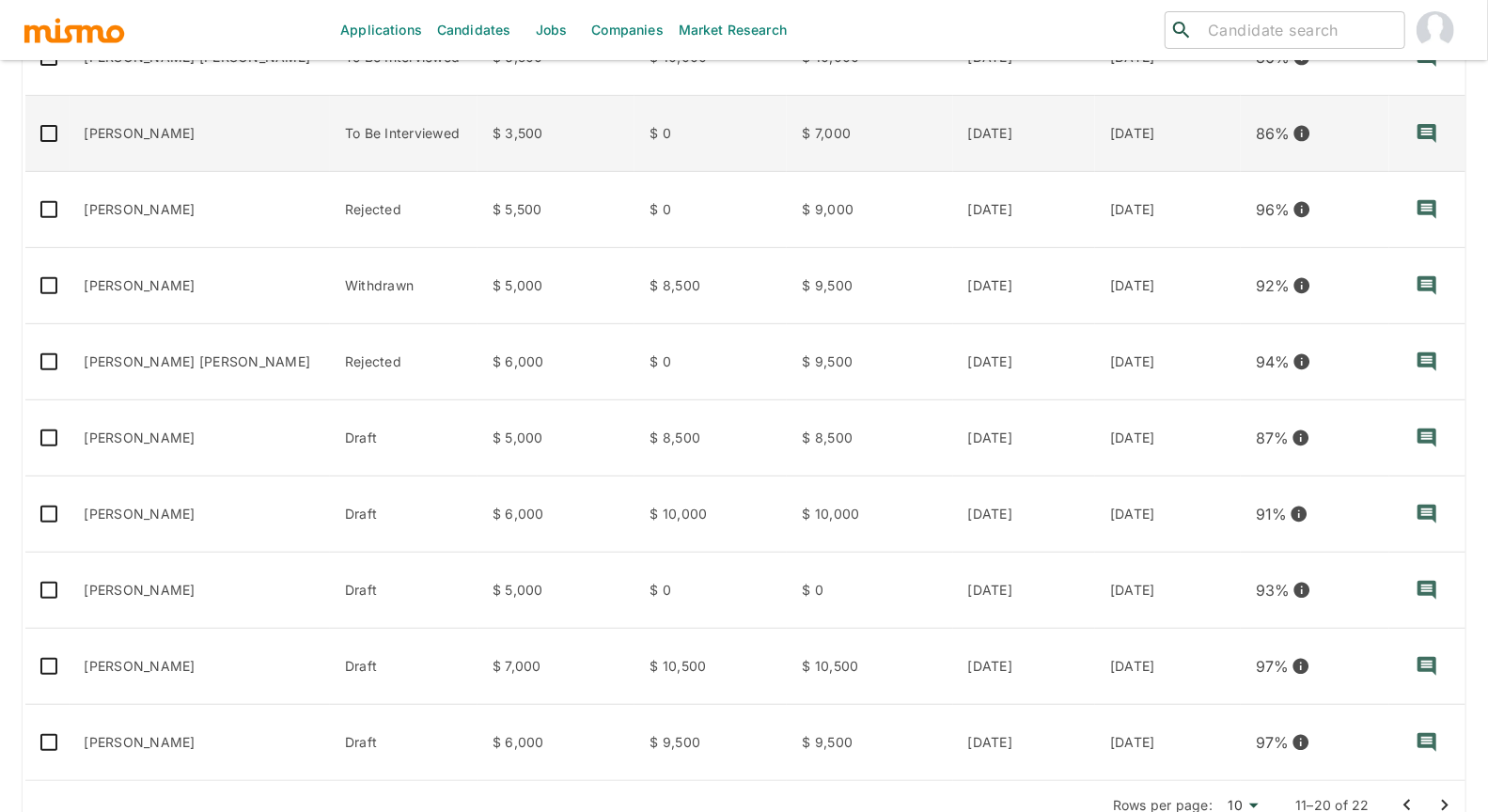
scroll to position [363, 0]
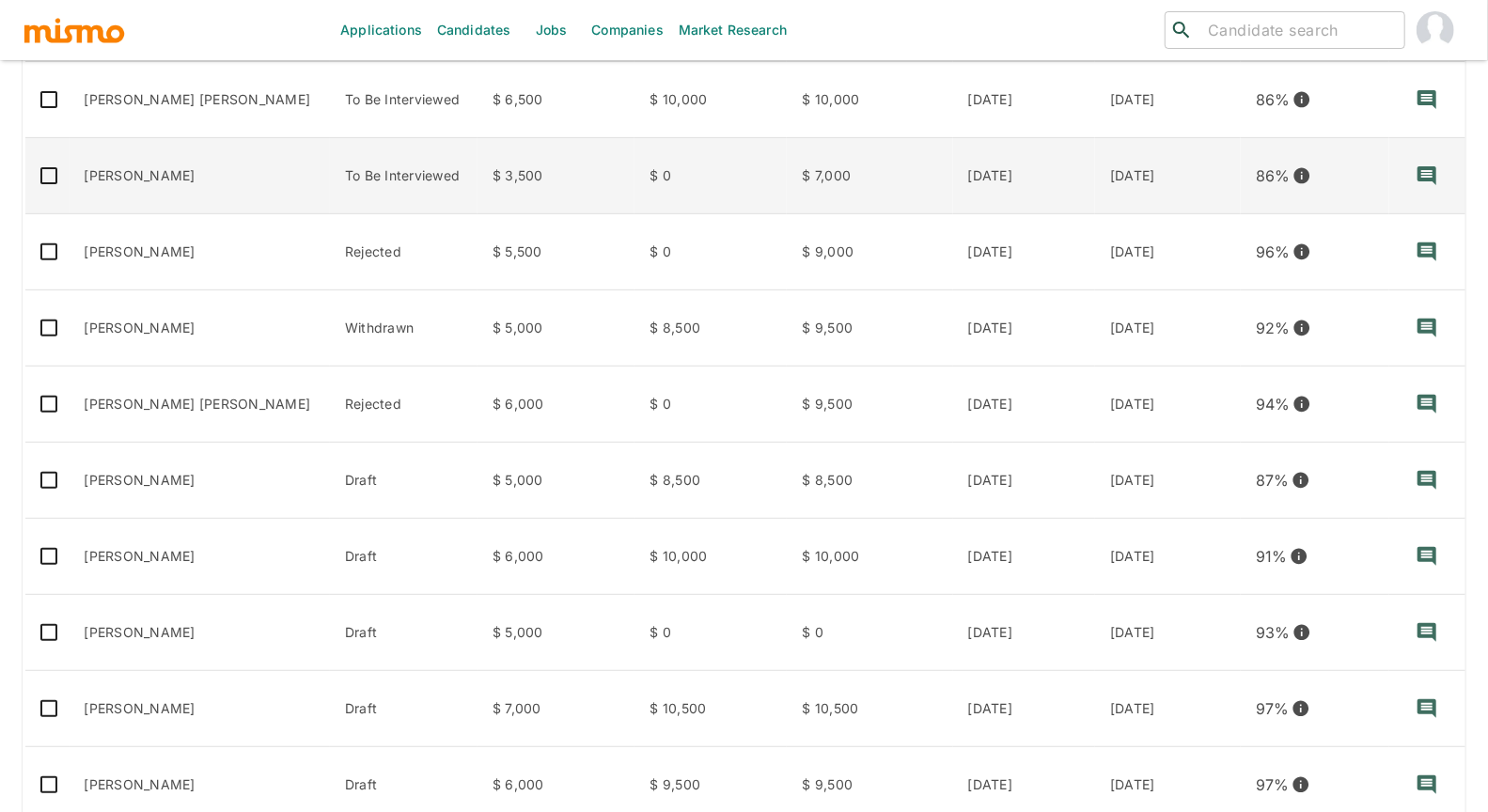
click at [377, 169] on td "To Be Interviewed" at bounding box center [404, 176] width 148 height 76
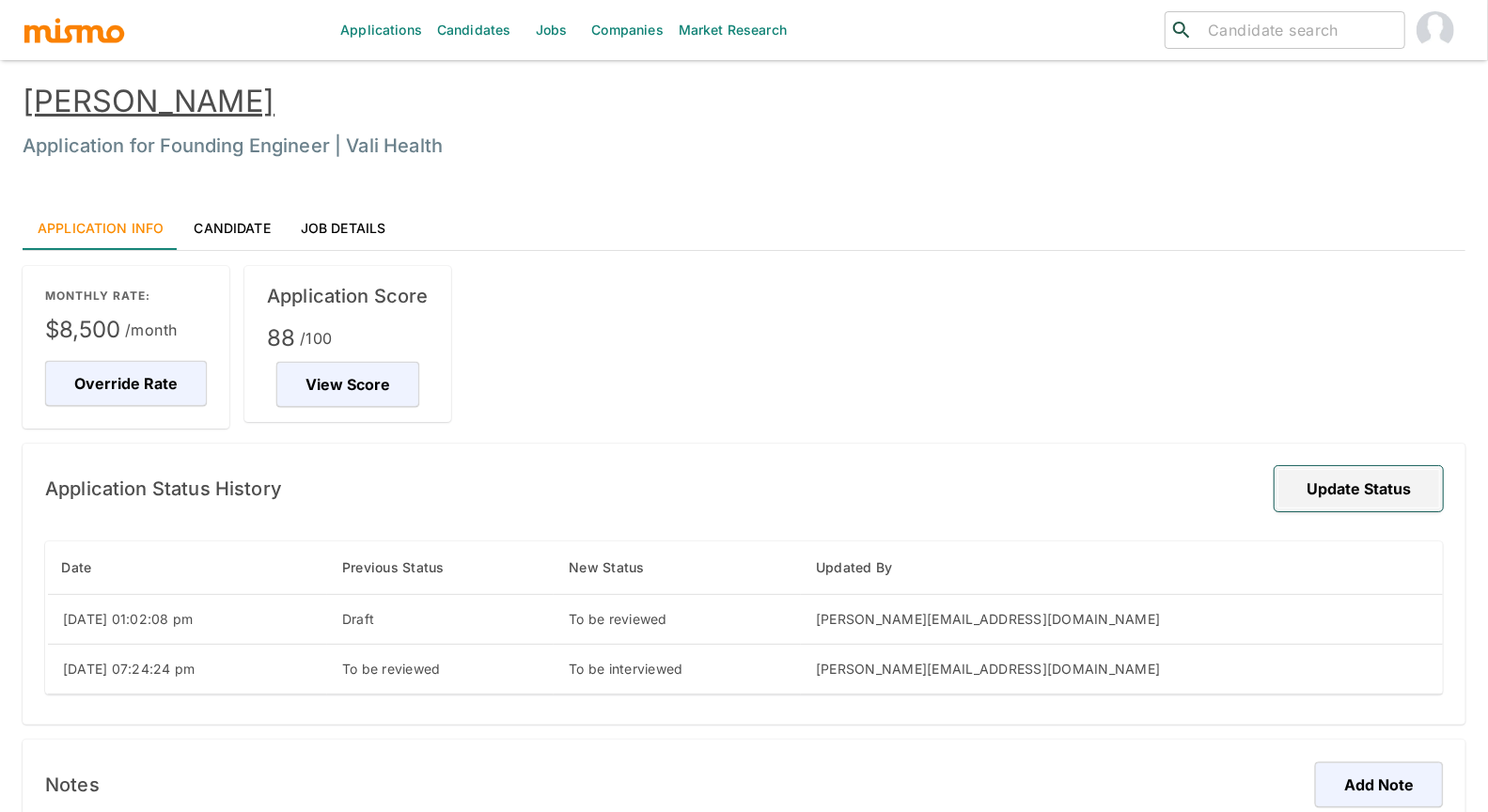
click at [1401, 484] on button "Update Status" at bounding box center [1358, 488] width 168 height 45
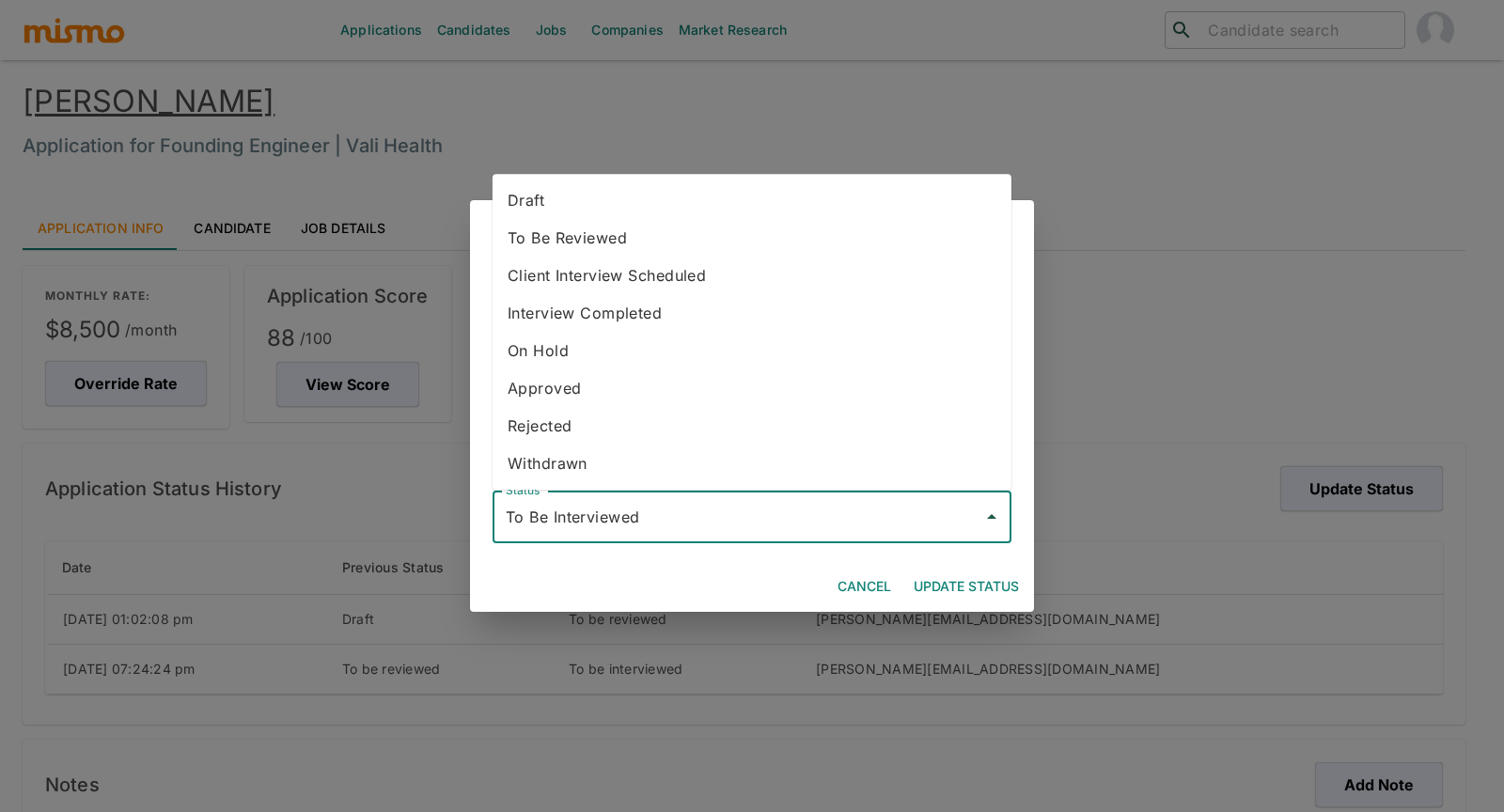
click at [702, 533] on input "To Be Interviewed" at bounding box center [737, 517] width 473 height 36
click at [621, 423] on li "Rejected" at bounding box center [751, 425] width 519 height 38
type input "Rejected"
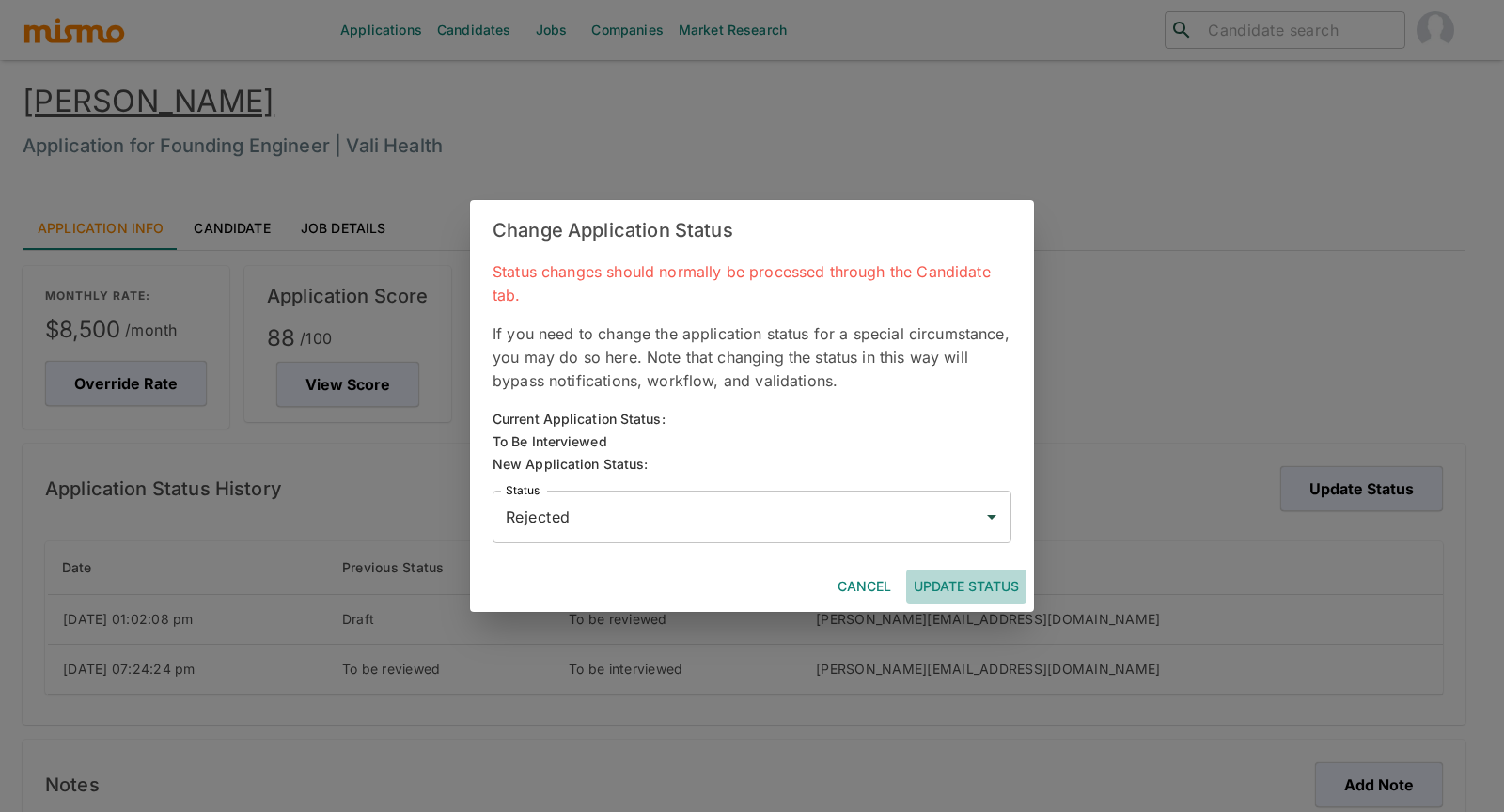
click at [952, 581] on button "Update Status" at bounding box center [967, 586] width 120 height 35
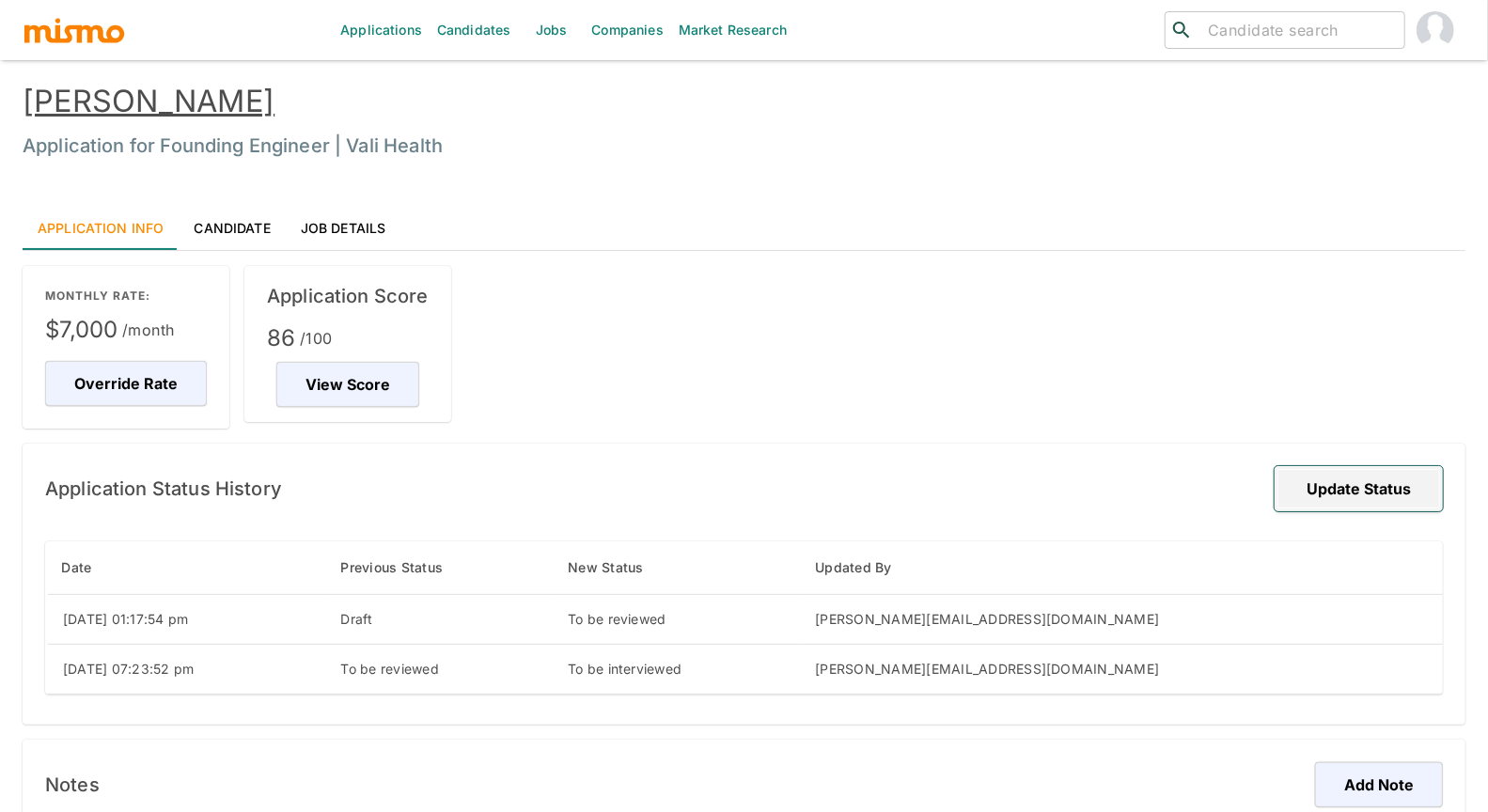
click at [1380, 498] on button "Update Status" at bounding box center [1358, 488] width 168 height 45
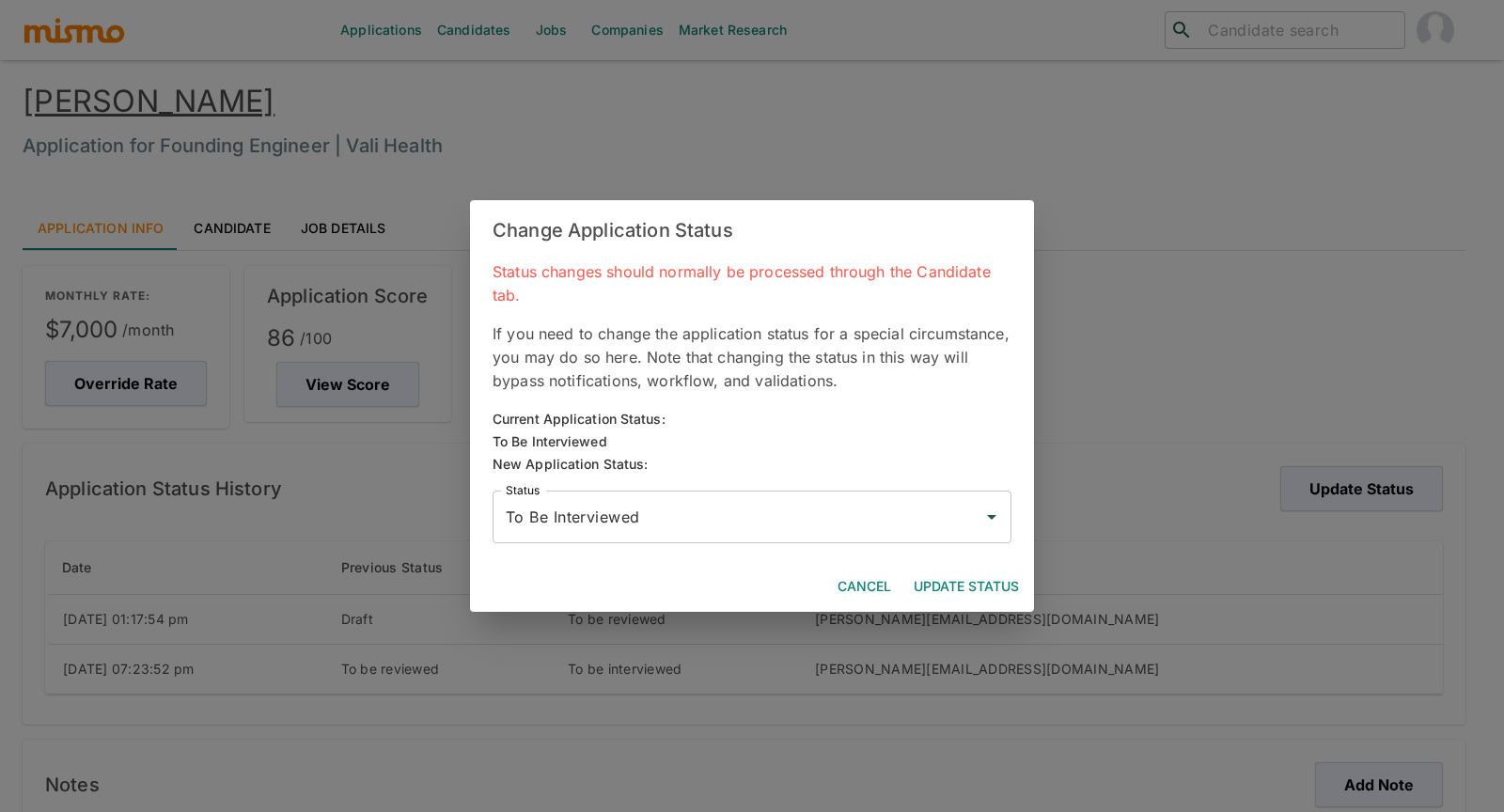
click at [616, 533] on div "To Be Interviewed Status" at bounding box center [751, 517] width 519 height 53
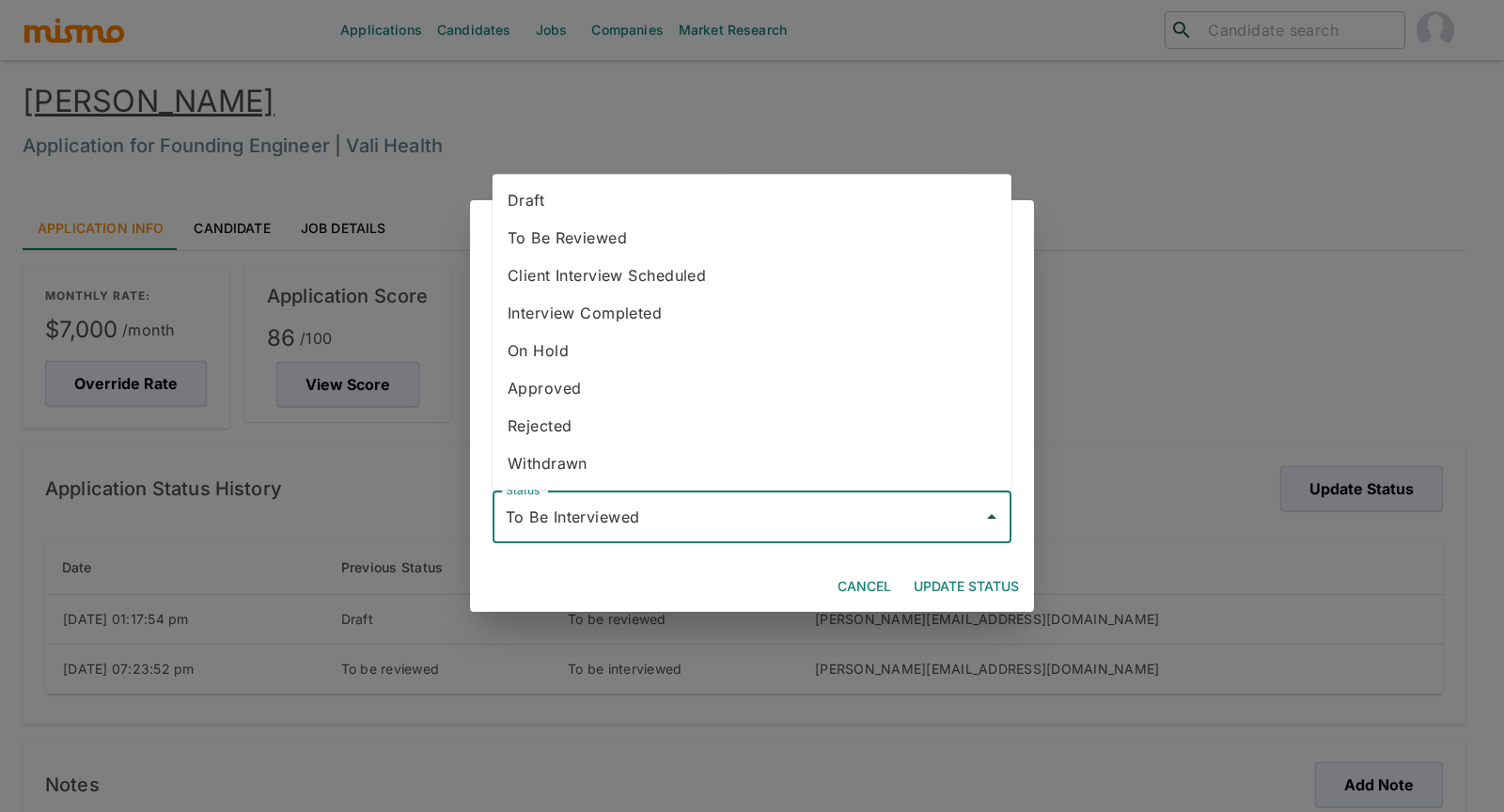
click at [553, 416] on li "Rejected" at bounding box center [751, 425] width 519 height 38
type input "Rejected"
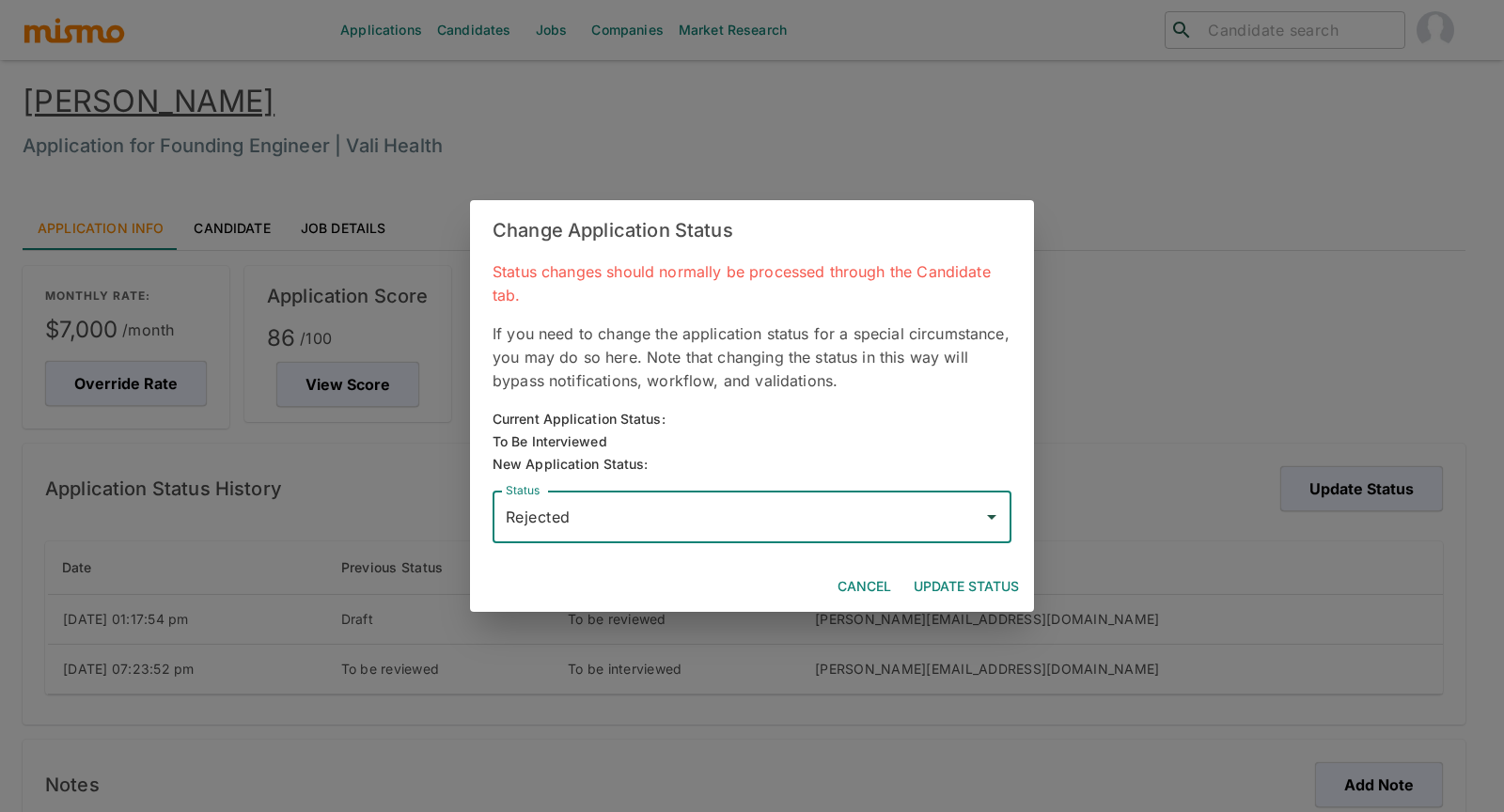
click at [961, 588] on button "Update Status" at bounding box center [967, 586] width 120 height 35
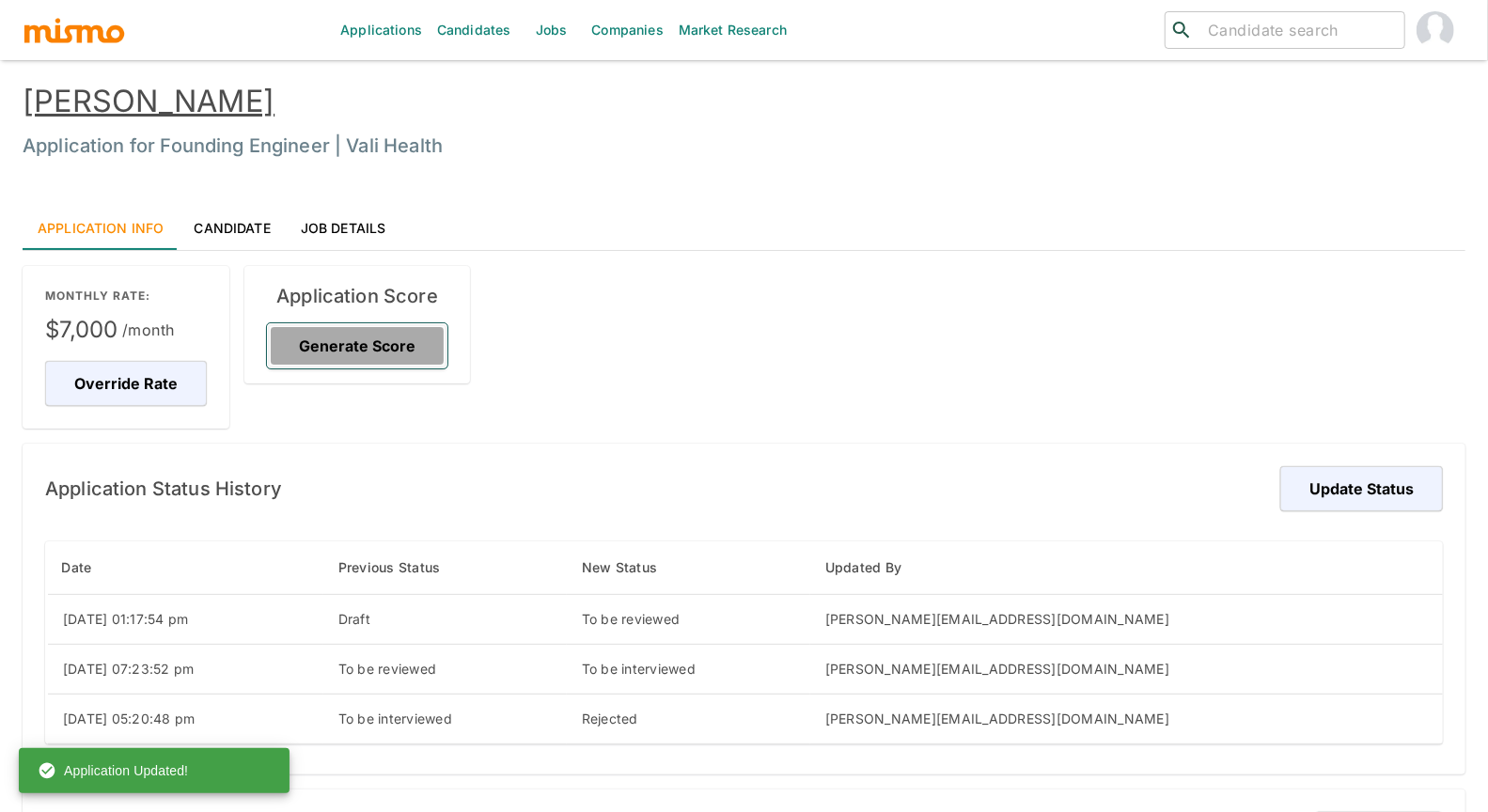
click at [367, 341] on button "Generate Score" at bounding box center [358, 346] width 181 height 45
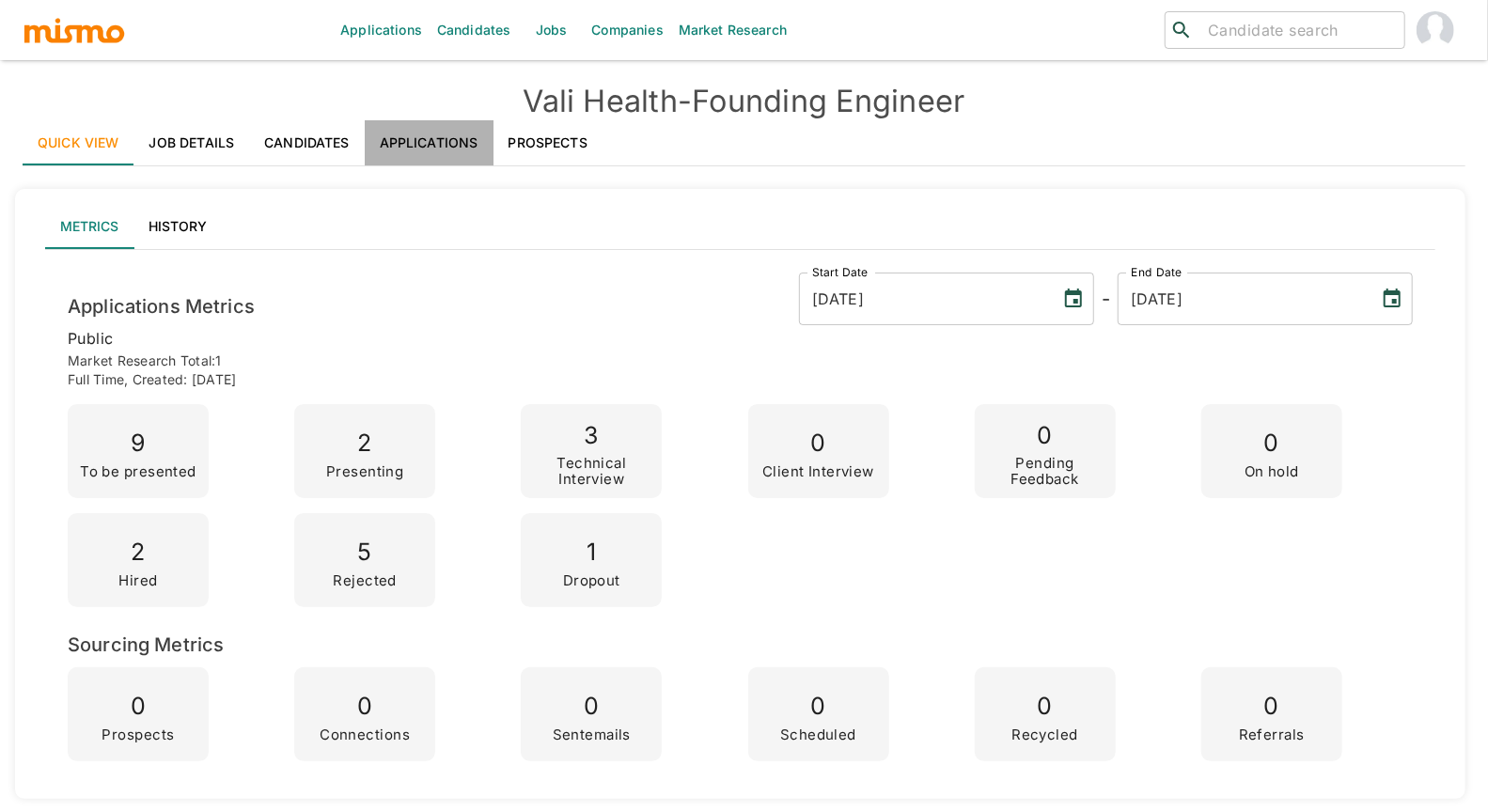
click at [440, 136] on link "Applications" at bounding box center [428, 143] width 129 height 45
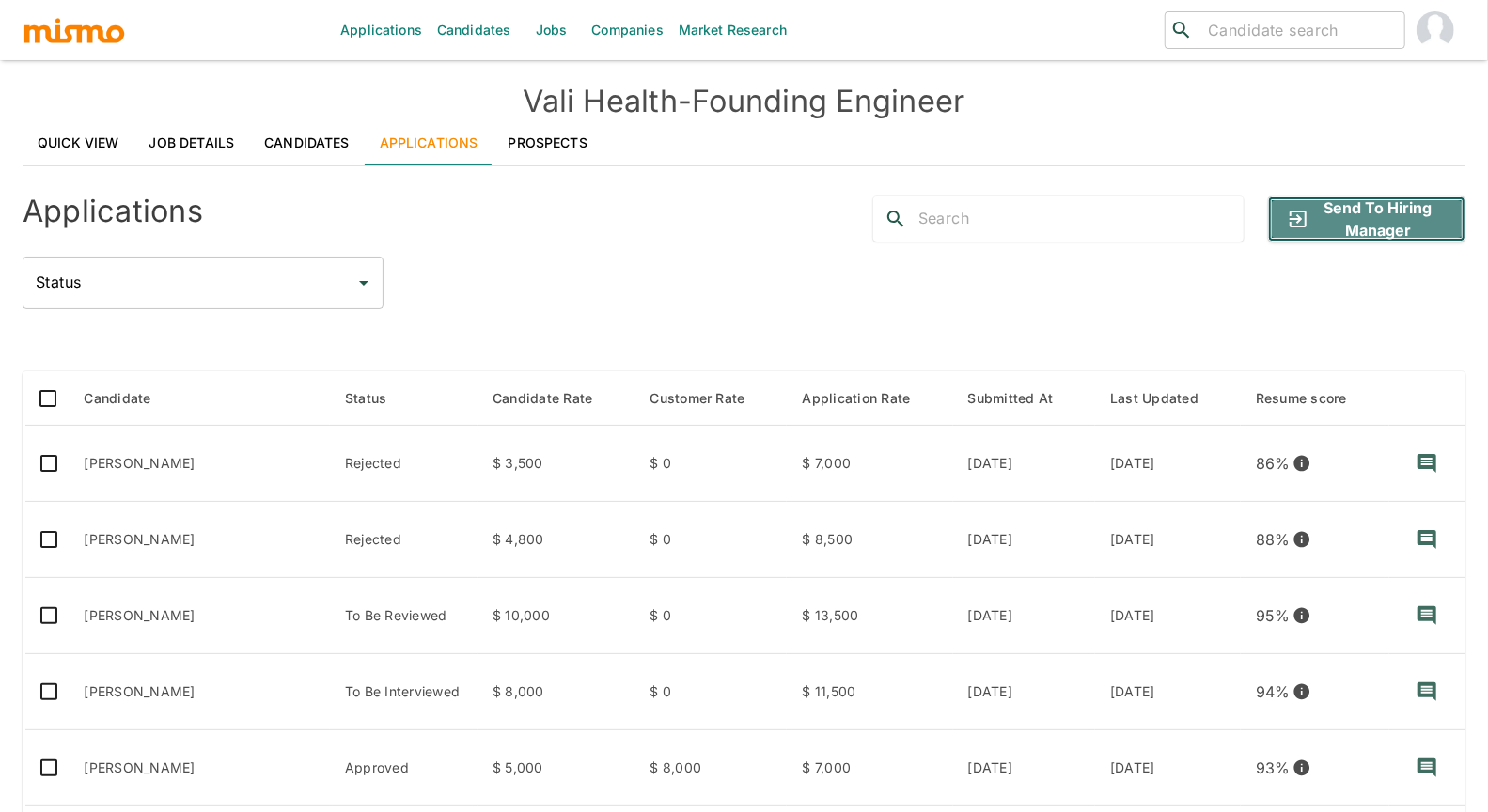
click at [1395, 217] on button "Send to Hiring Manager" at bounding box center [1367, 219] width 198 height 45
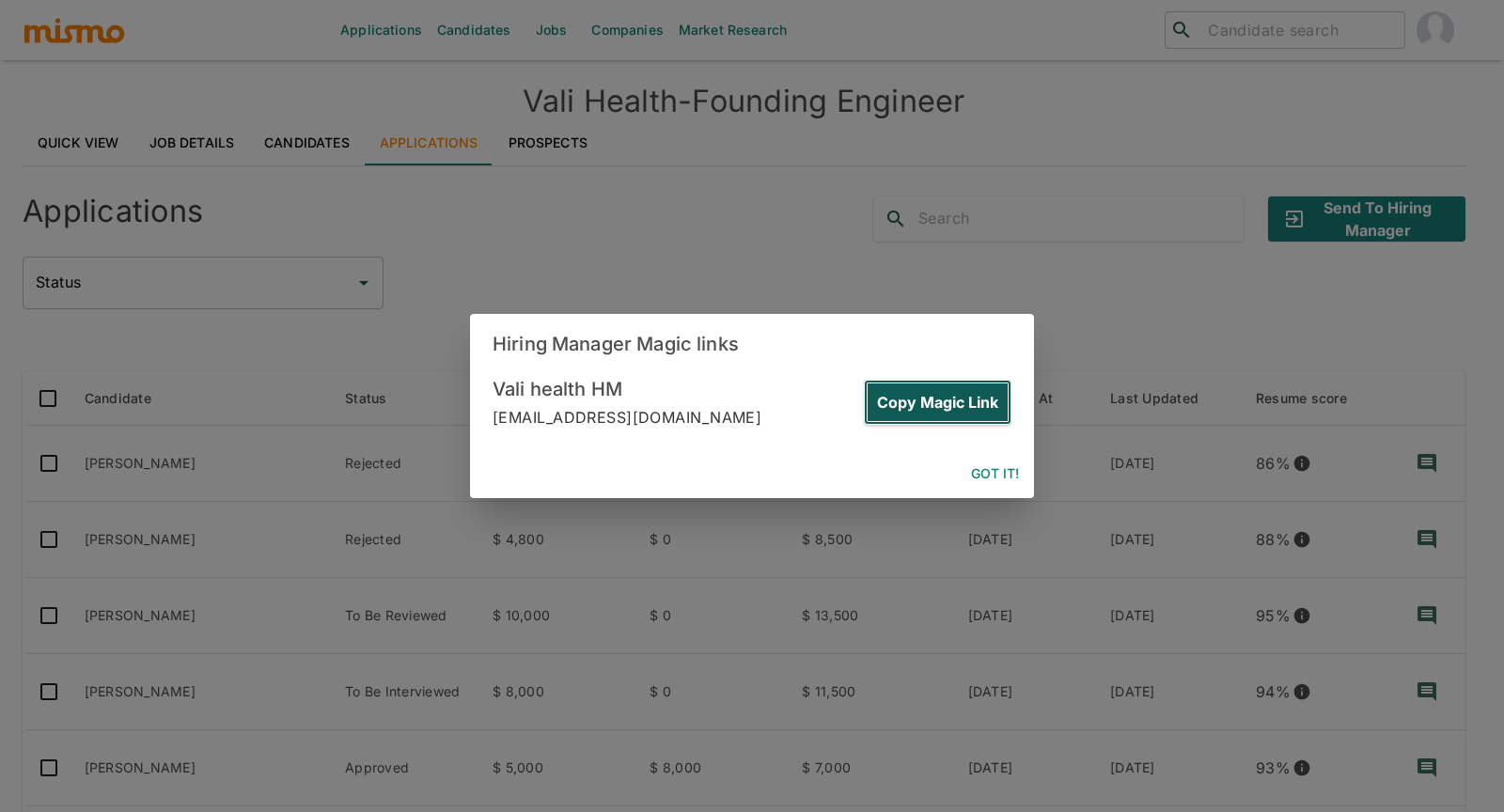
click at [922, 399] on button "Copy Magic Link" at bounding box center [937, 402] width 148 height 45
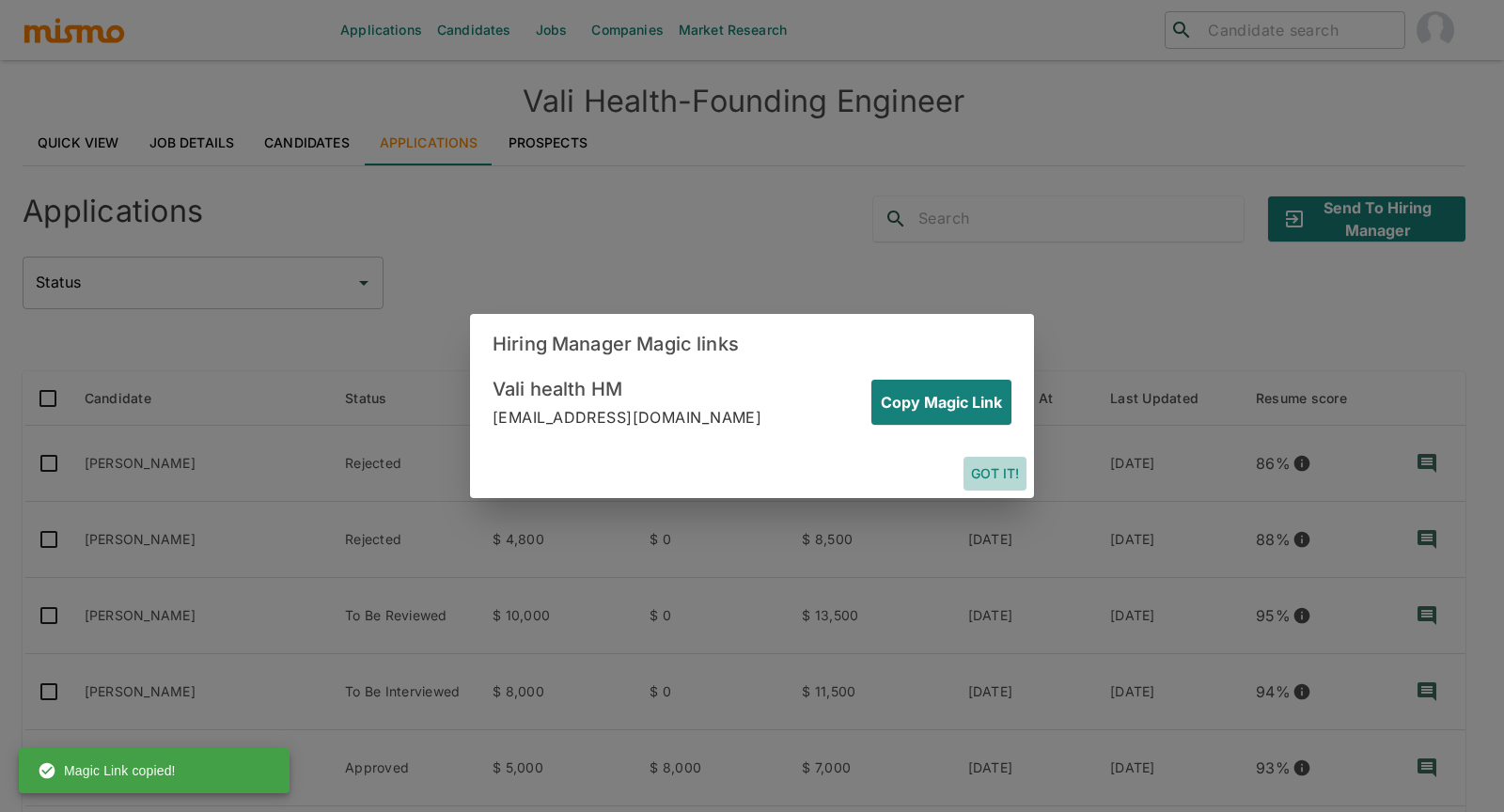
click at [1000, 481] on button "Got it!" at bounding box center [995, 473] width 63 height 35
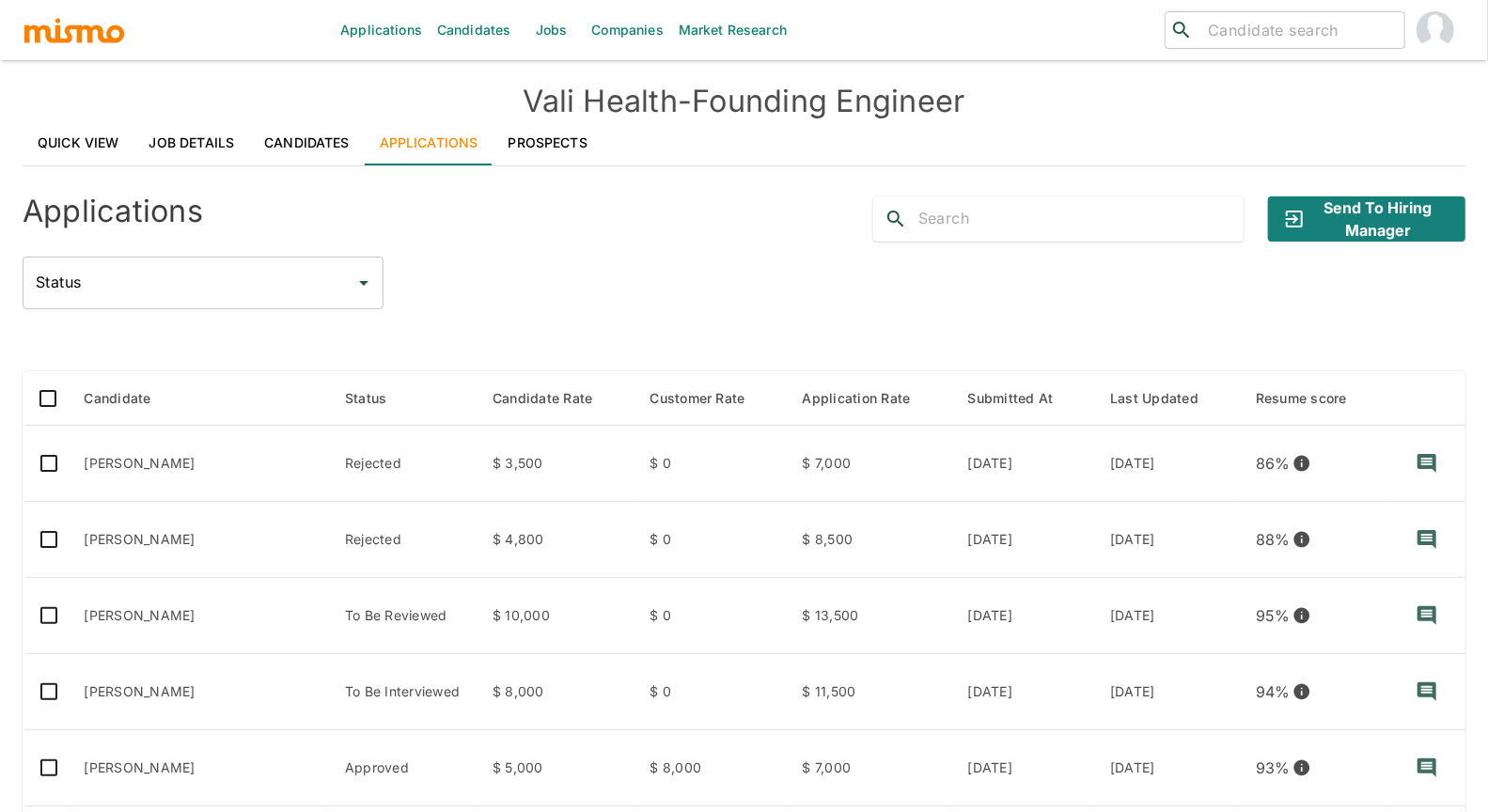
click at [420, 338] on div at bounding box center [744, 341] width 1443 height 32
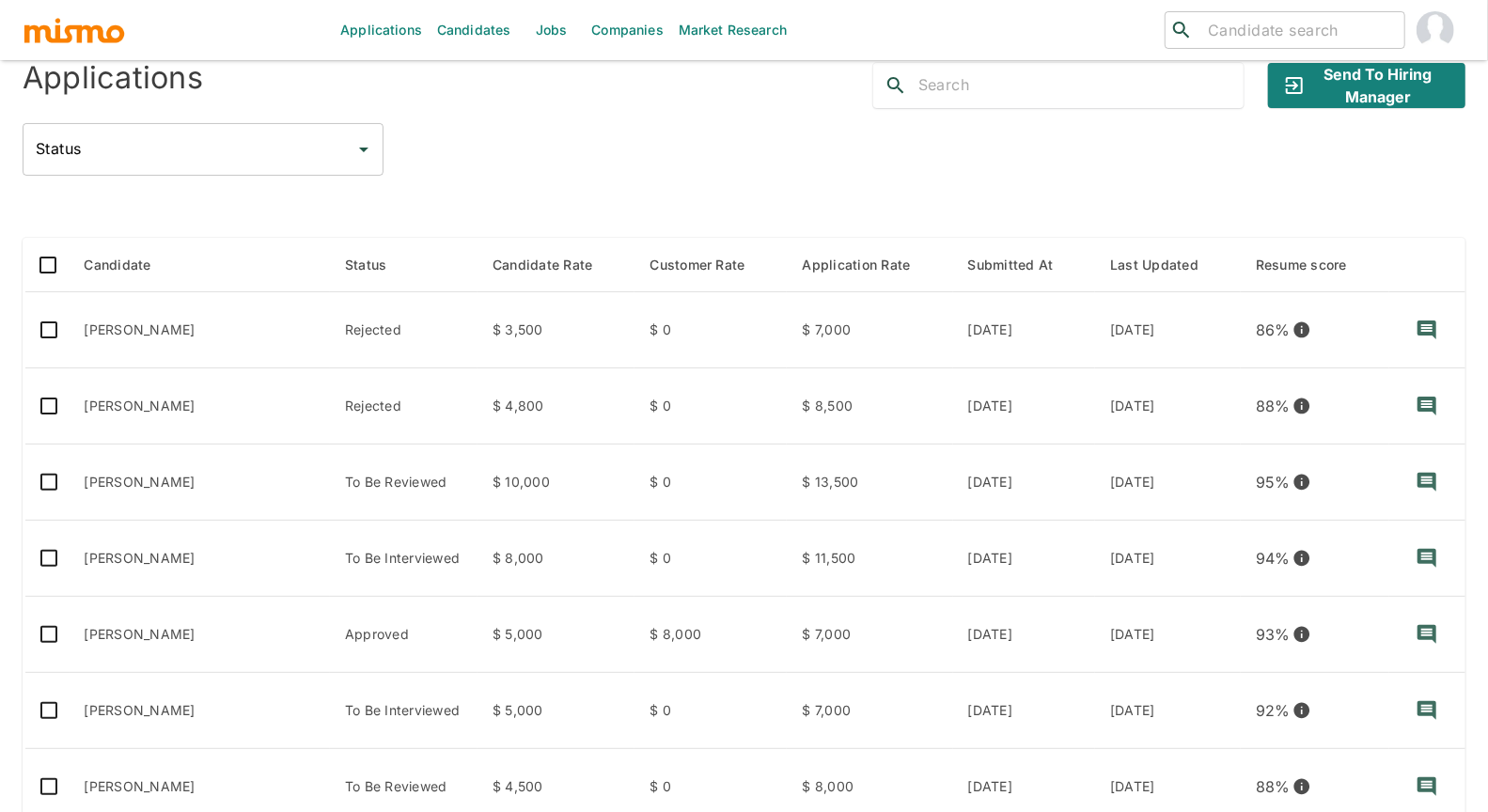
scroll to position [167, 0]
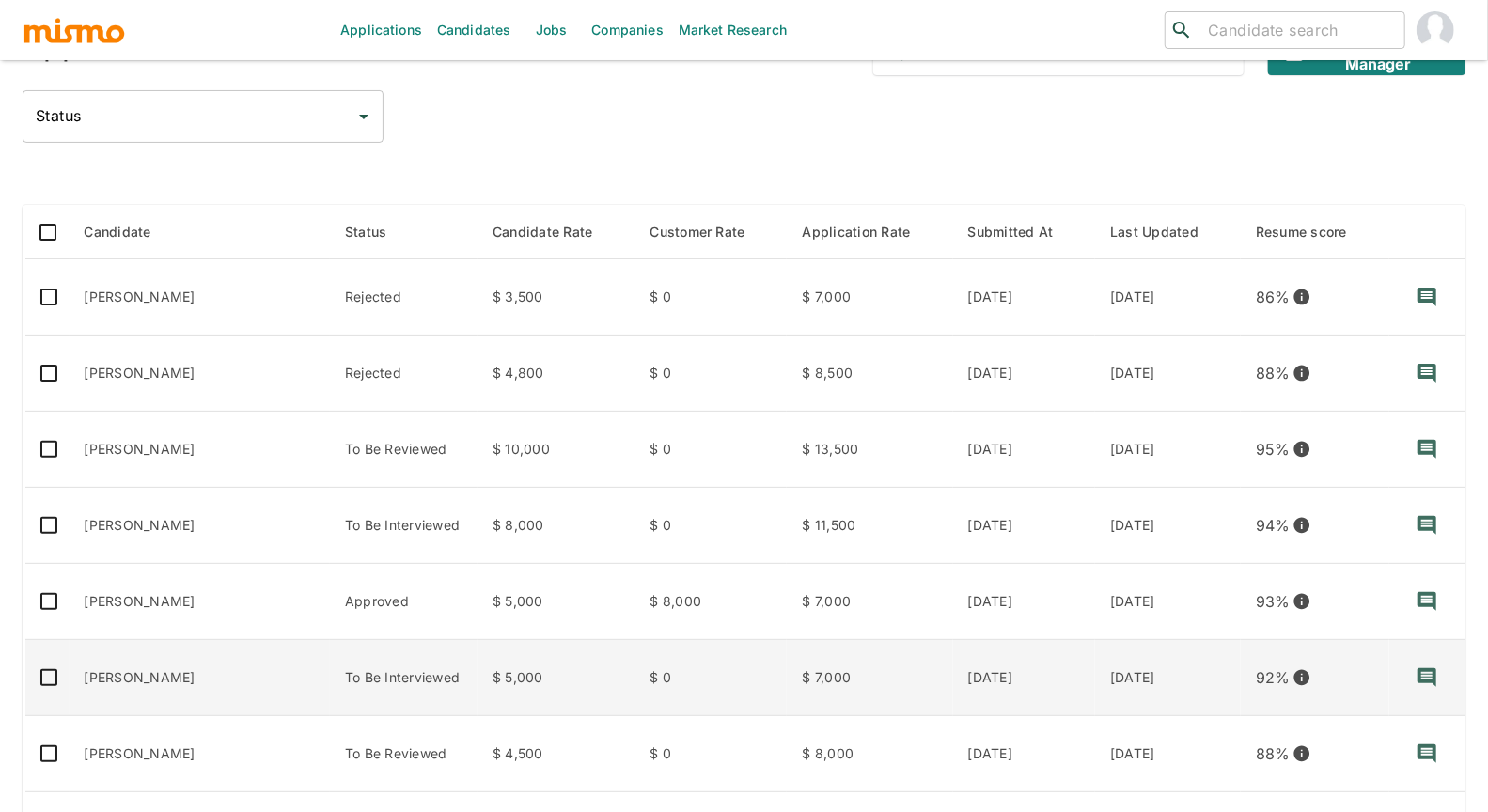
click at [243, 675] on td "Rafael Alexandrino" at bounding box center [200, 677] width 262 height 76
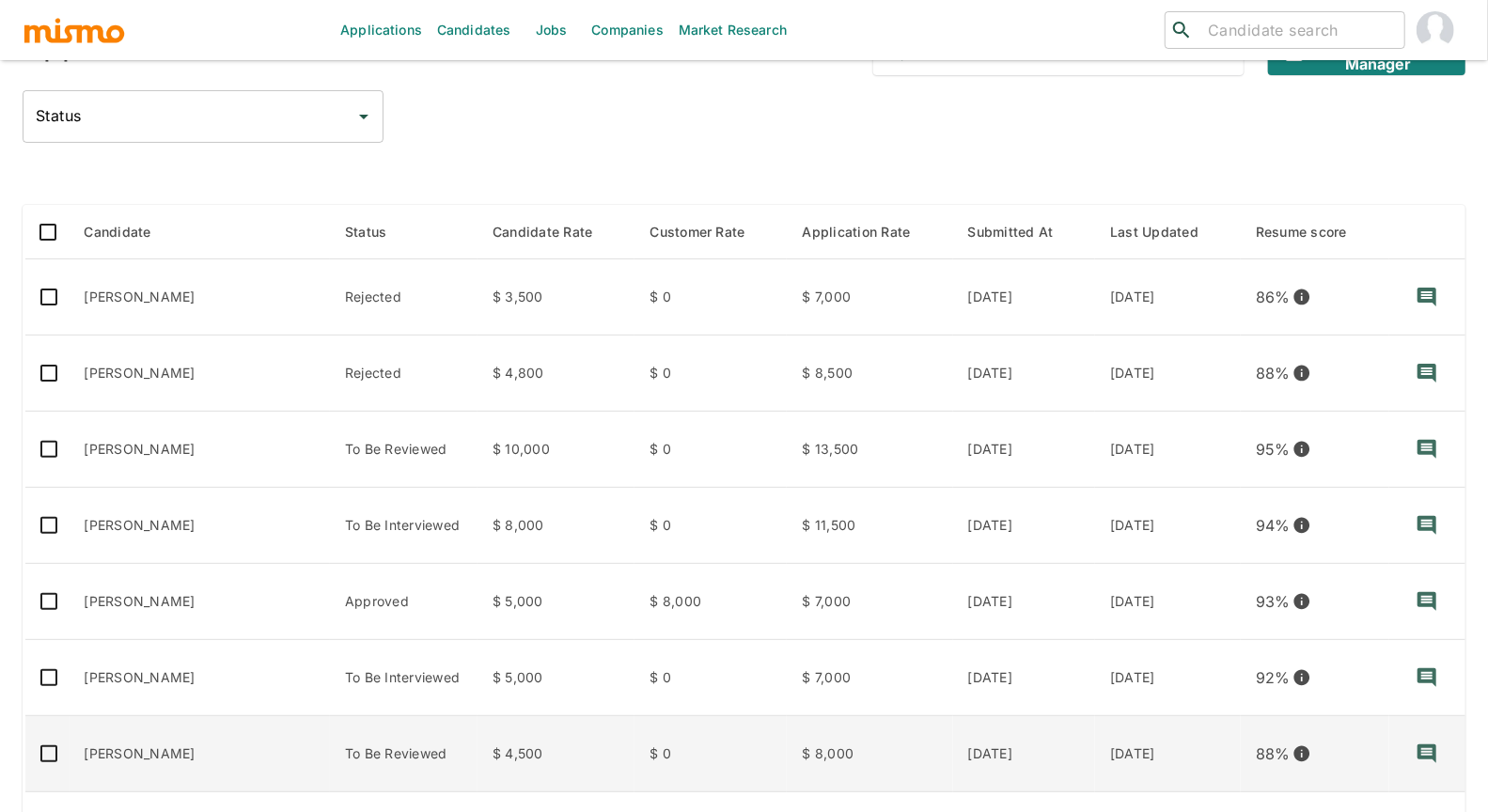
click at [330, 732] on td "To Be Reviewed" at bounding box center [404, 754] width 148 height 76
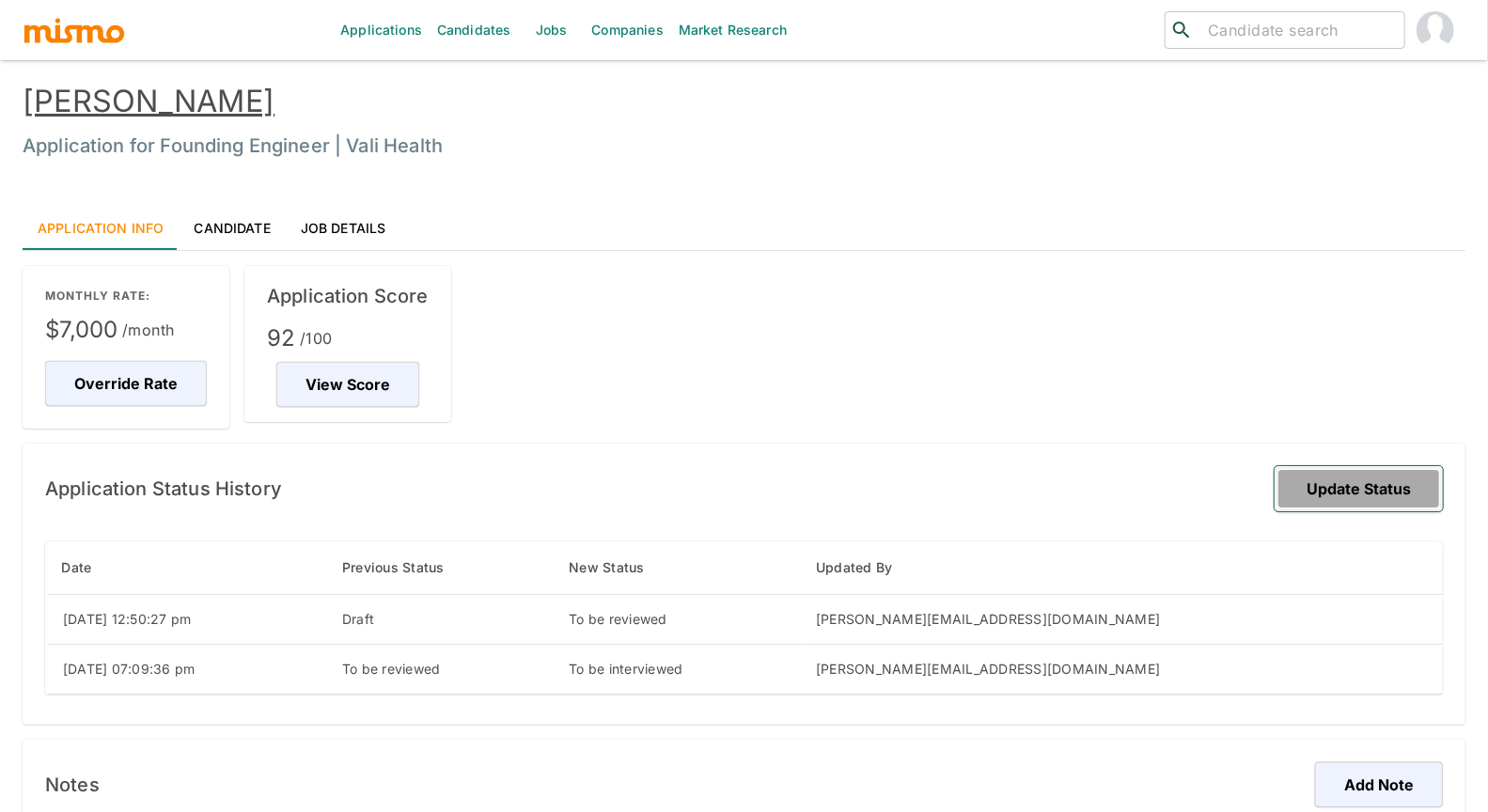
click at [1402, 489] on button "Update Status" at bounding box center [1358, 488] width 168 height 45
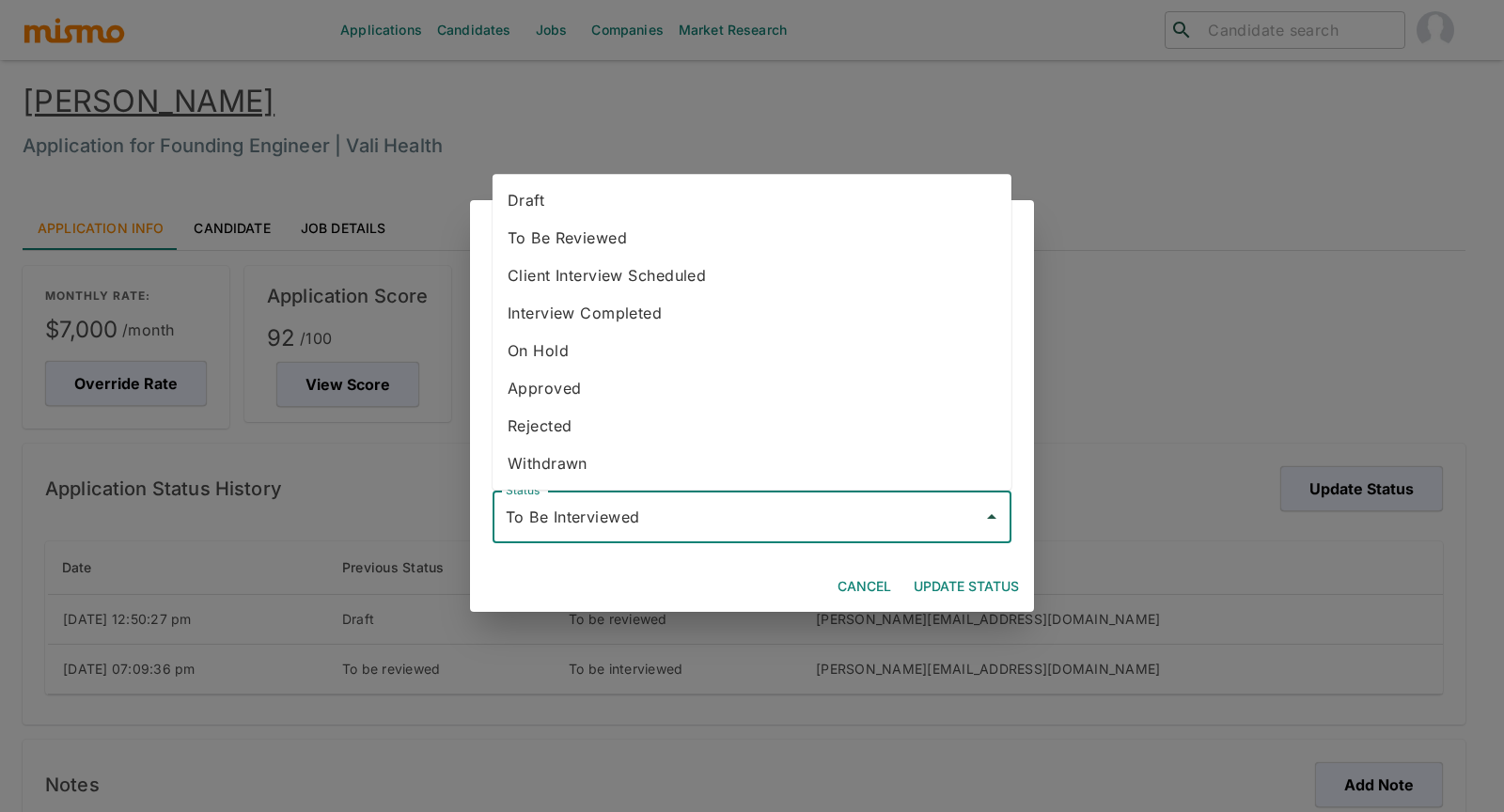
click at [773, 517] on input "To Be Interviewed" at bounding box center [737, 517] width 473 height 36
click at [659, 427] on li "Rejected" at bounding box center [751, 425] width 519 height 38
type input "Rejected"
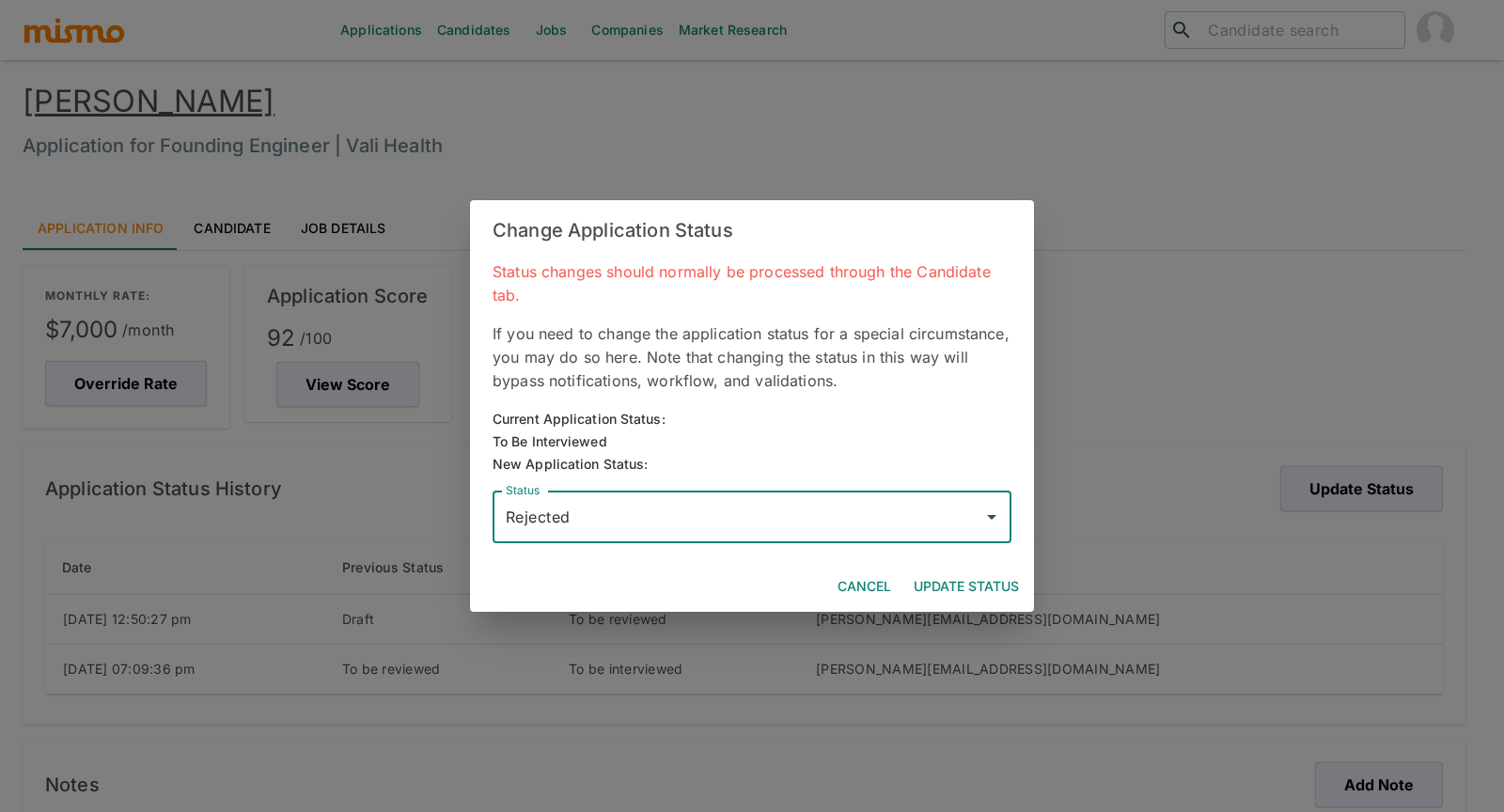
click at [958, 582] on button "Update Status" at bounding box center [967, 586] width 120 height 35
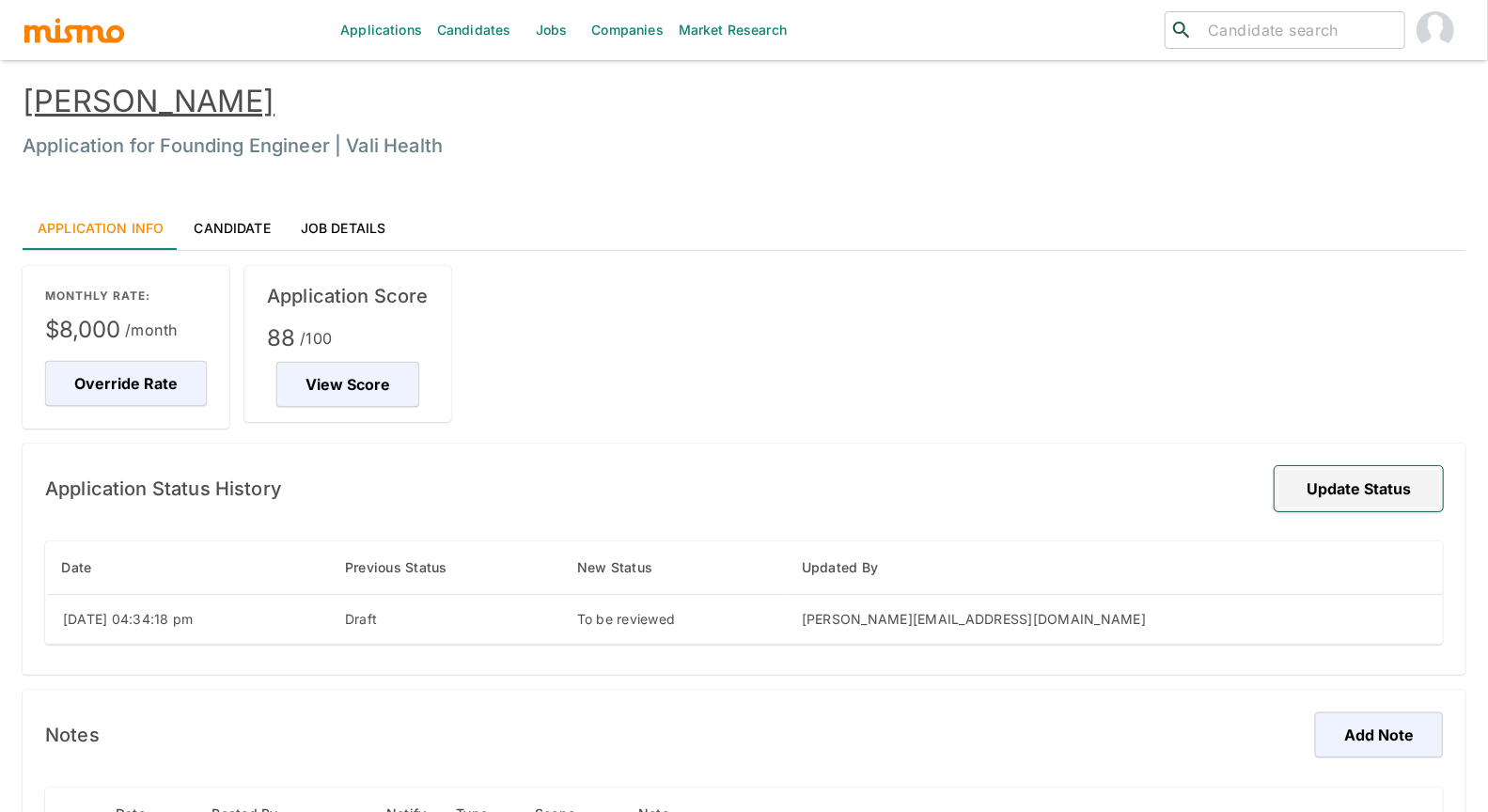
click at [1418, 488] on button "Update Status" at bounding box center [1358, 488] width 168 height 45
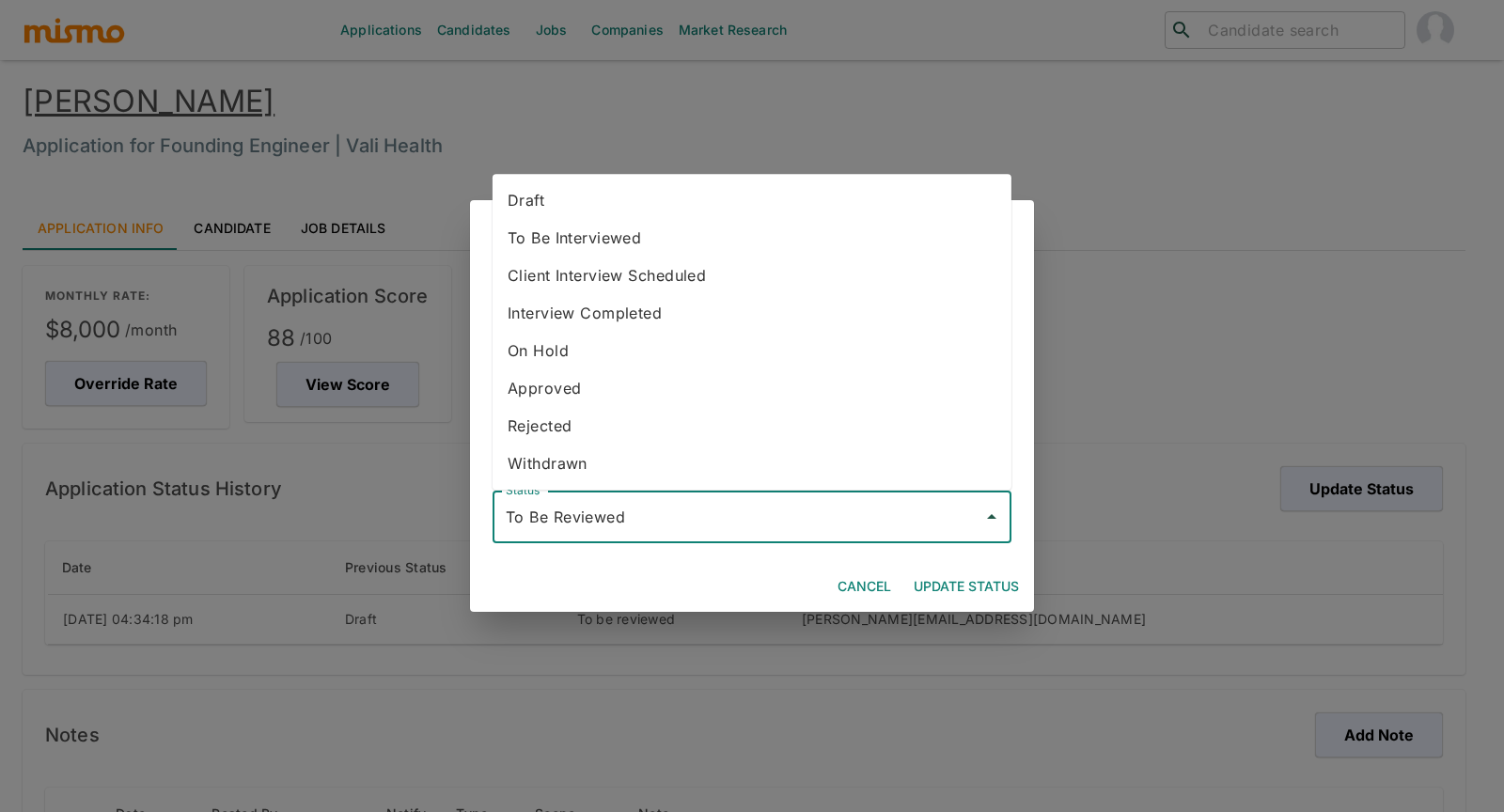
click at [786, 513] on input "To Be Reviewed" at bounding box center [737, 517] width 473 height 36
click at [682, 423] on li "Rejected" at bounding box center [751, 425] width 519 height 38
type input "Rejected"
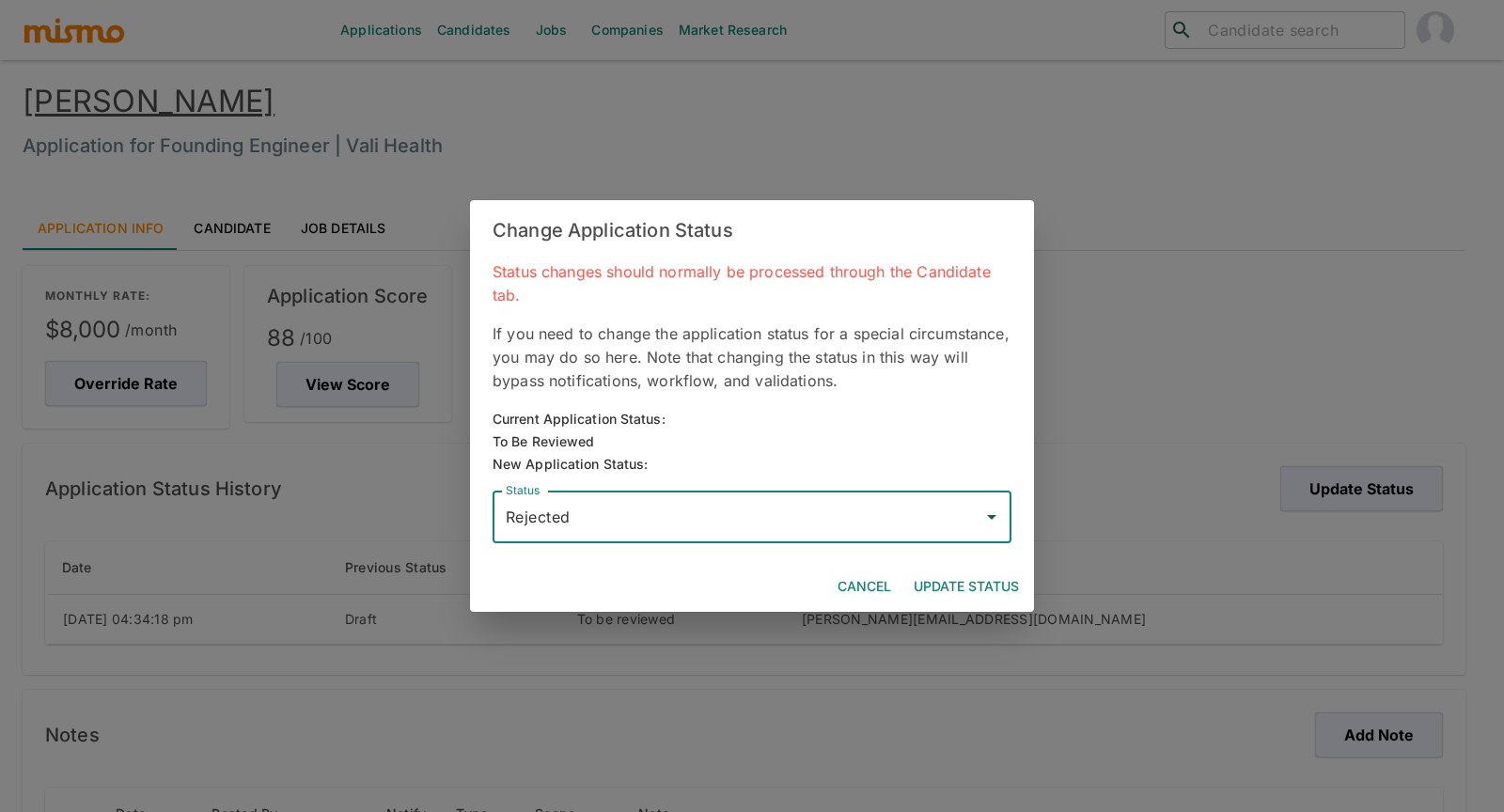
click at [979, 586] on button "Update Status" at bounding box center [967, 586] width 120 height 35
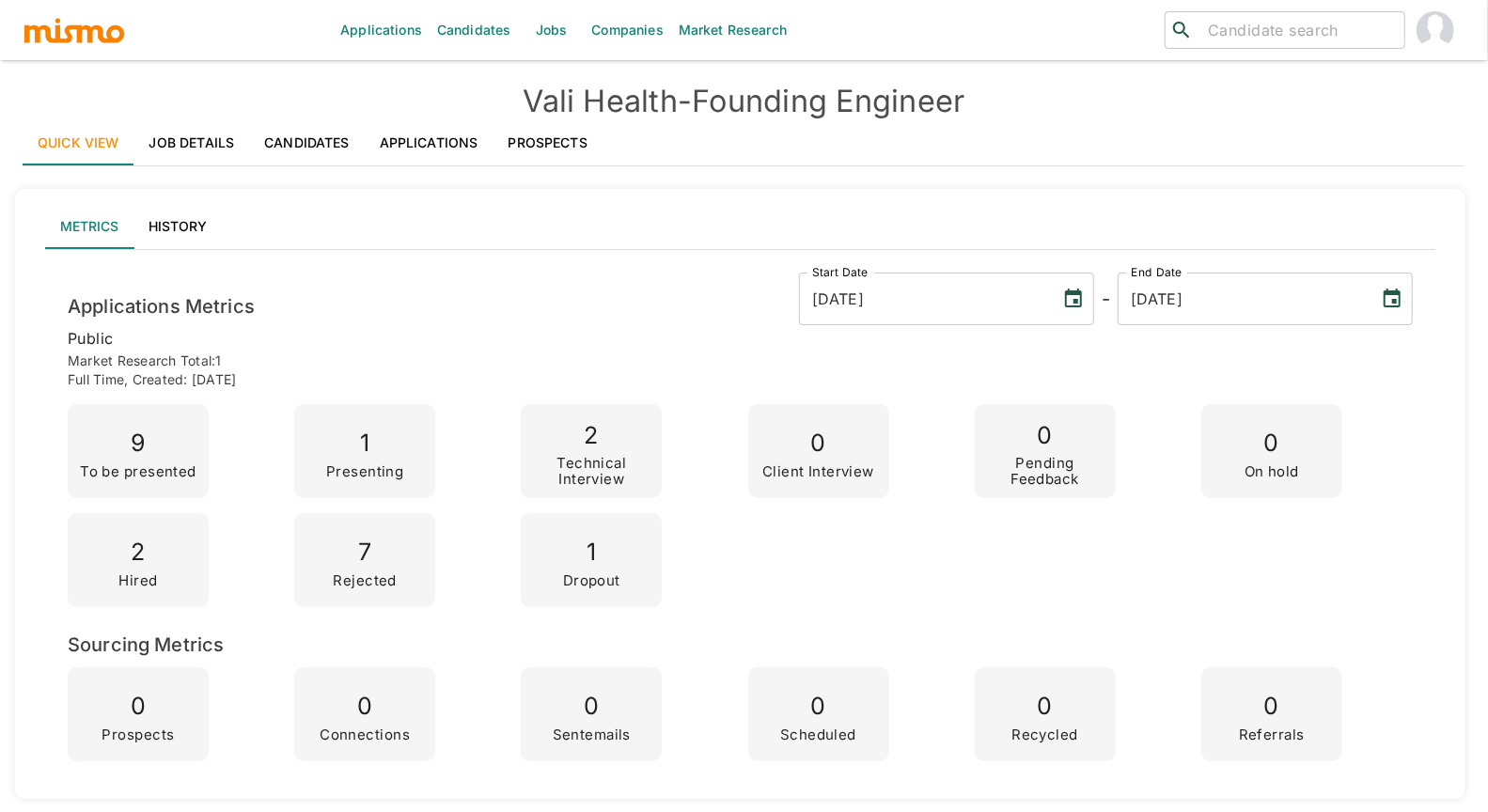
click at [404, 143] on link "Applications" at bounding box center [428, 143] width 129 height 45
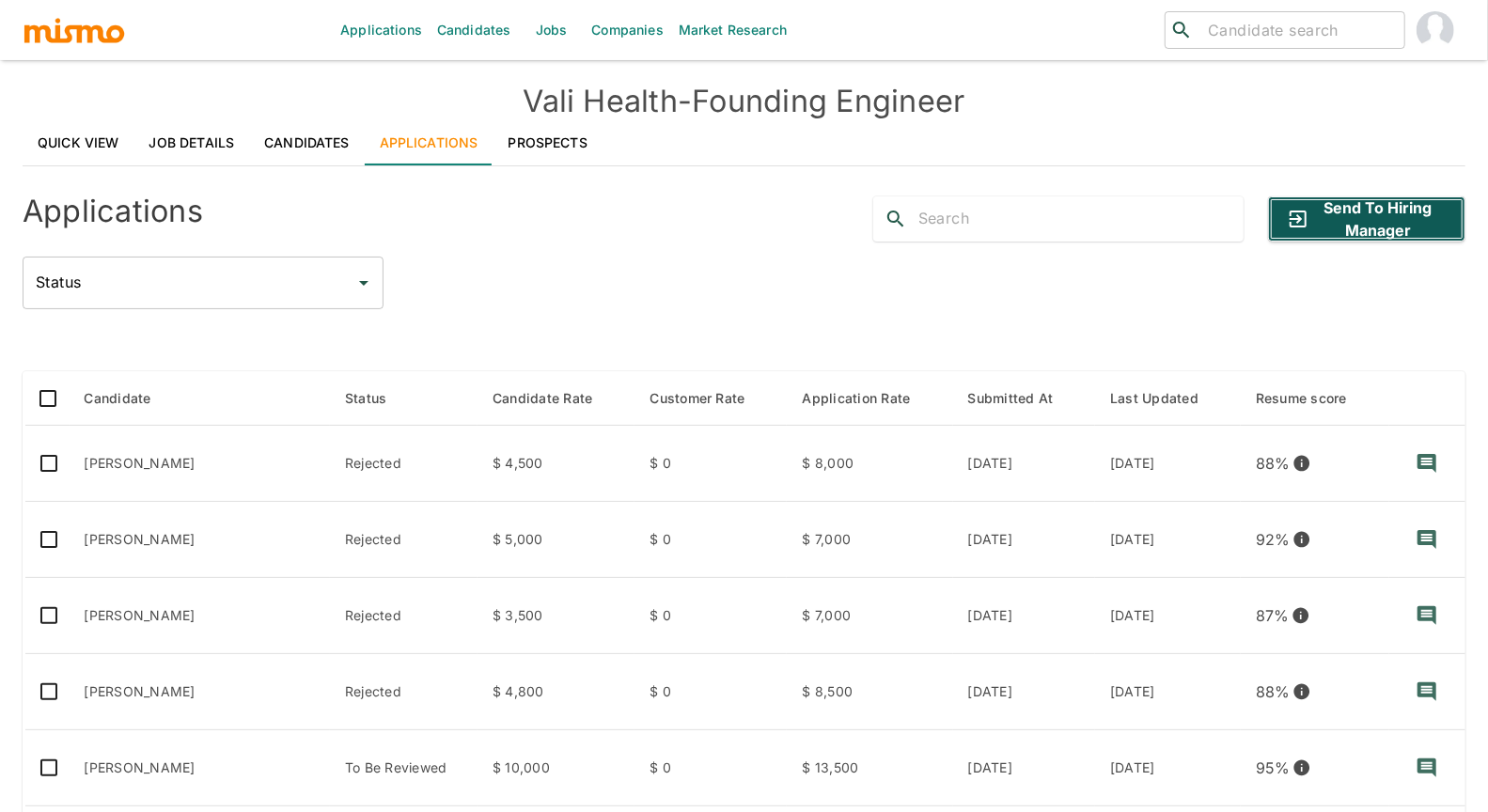
click at [1393, 215] on button "Send to Hiring Manager" at bounding box center [1367, 219] width 198 height 45
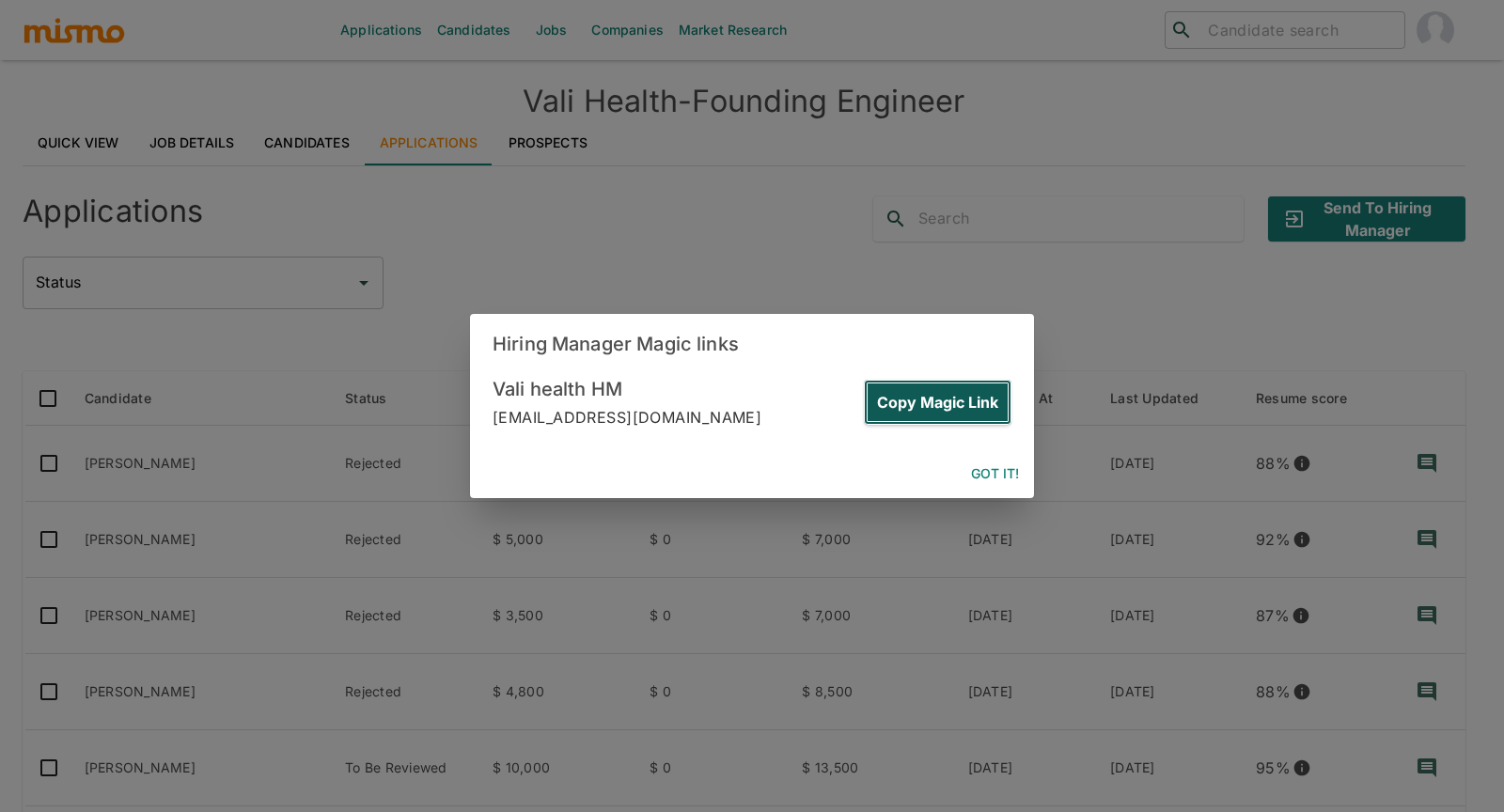
click at [966, 398] on button "Copy Magic Link" at bounding box center [937, 402] width 148 height 45
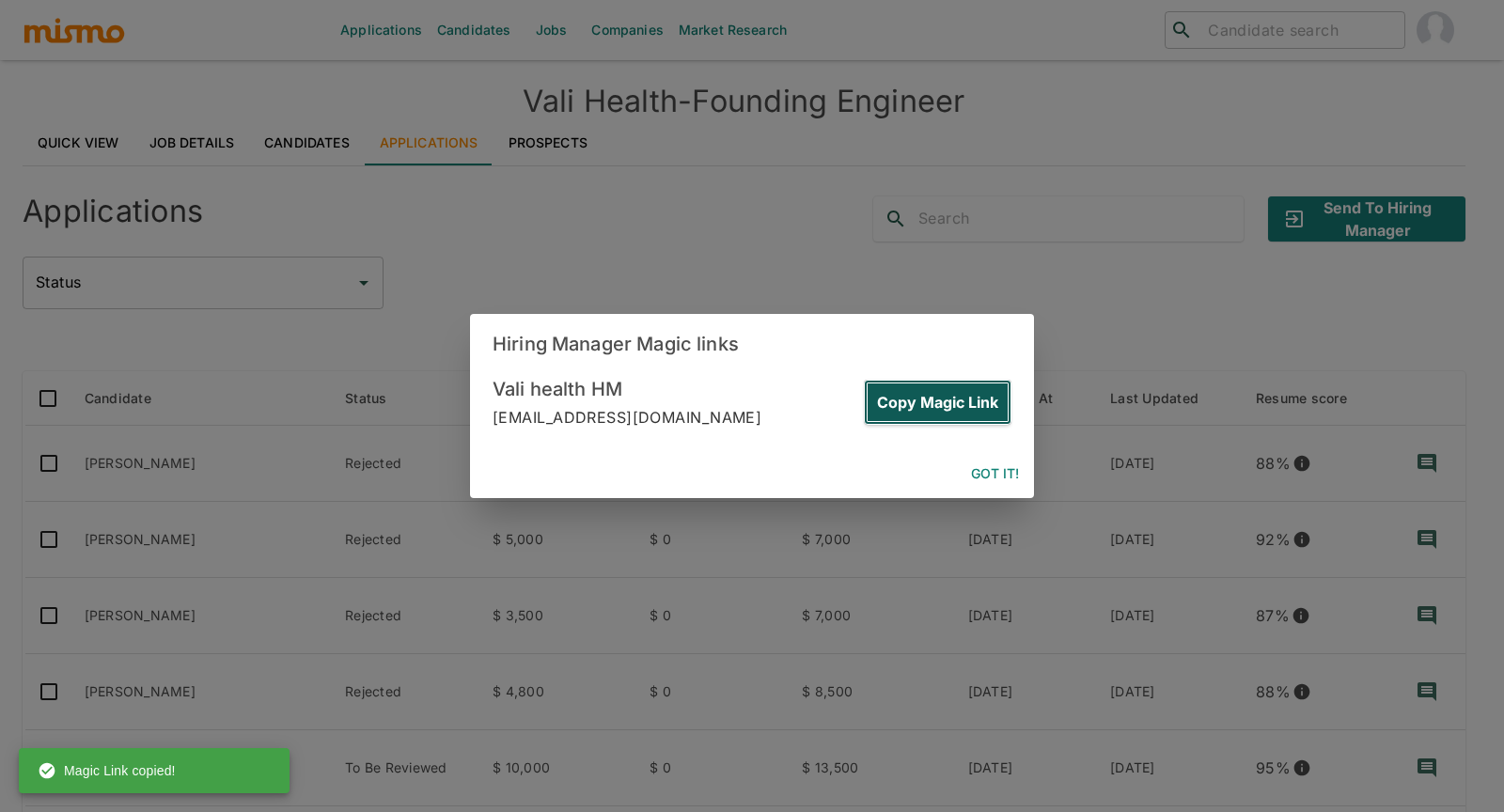
click at [962, 409] on button "Copy Magic Link" at bounding box center [937, 402] width 148 height 45
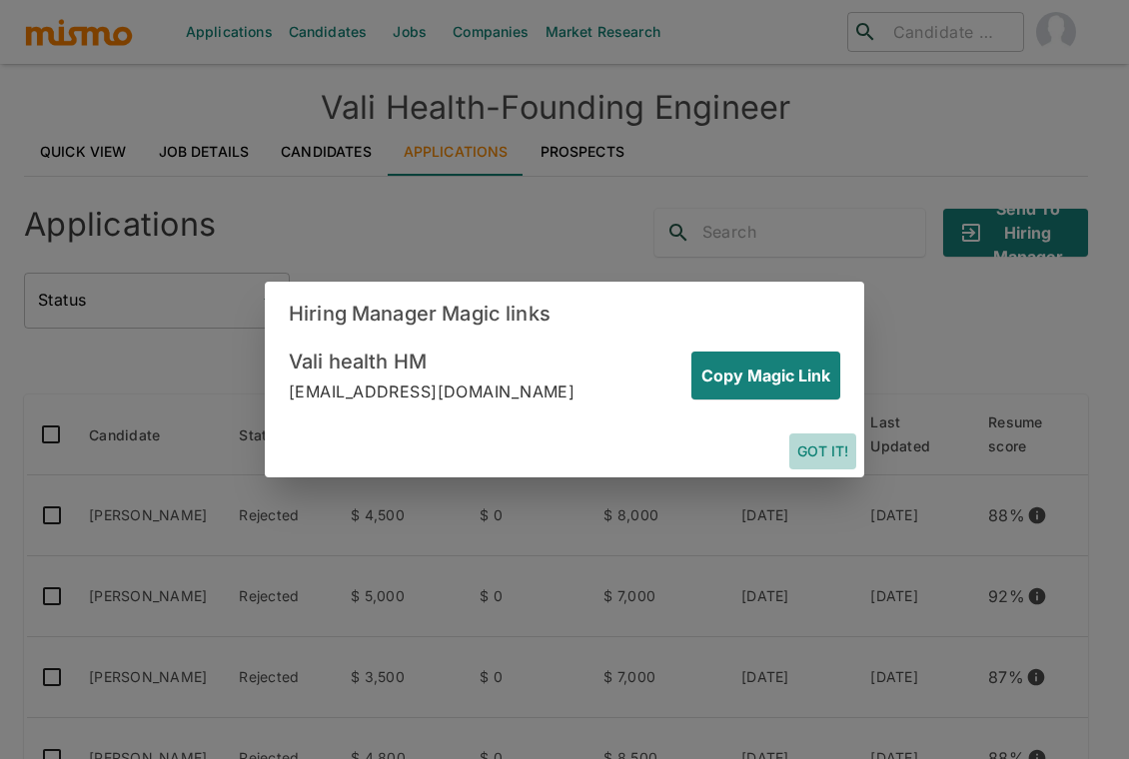
click at [826, 438] on button "Got it!" at bounding box center [822, 451] width 67 height 37
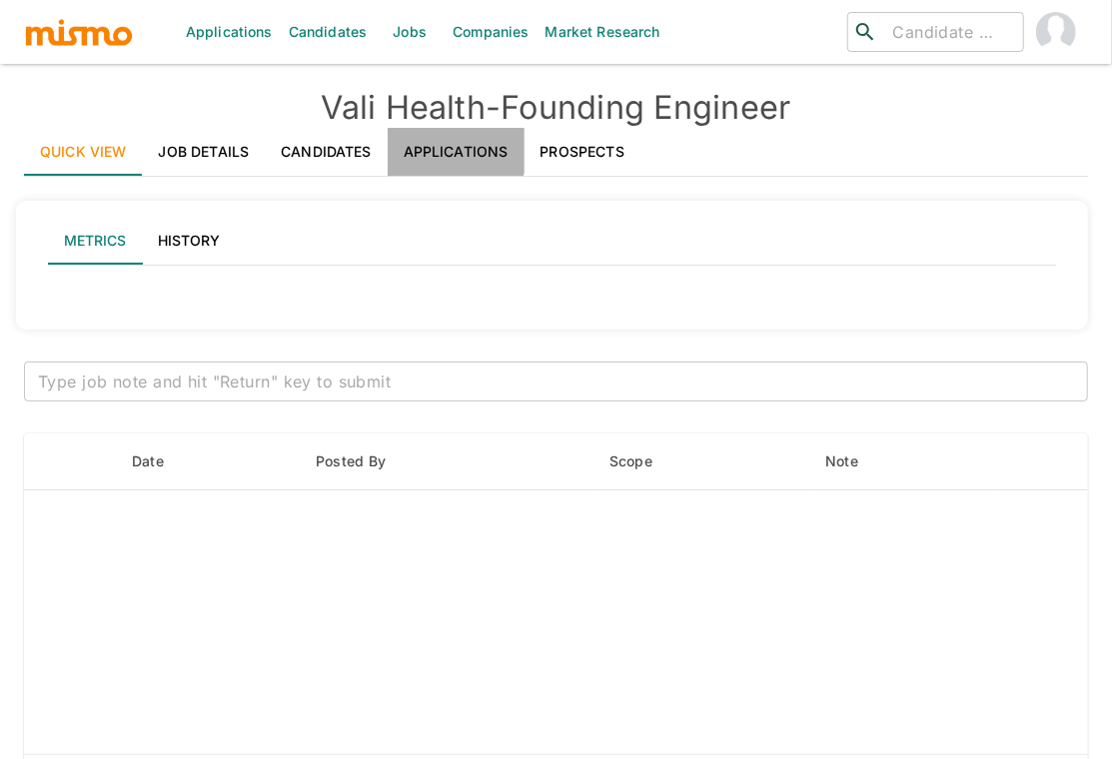
click at [439, 144] on link "Applications" at bounding box center [455, 152] width 137 height 48
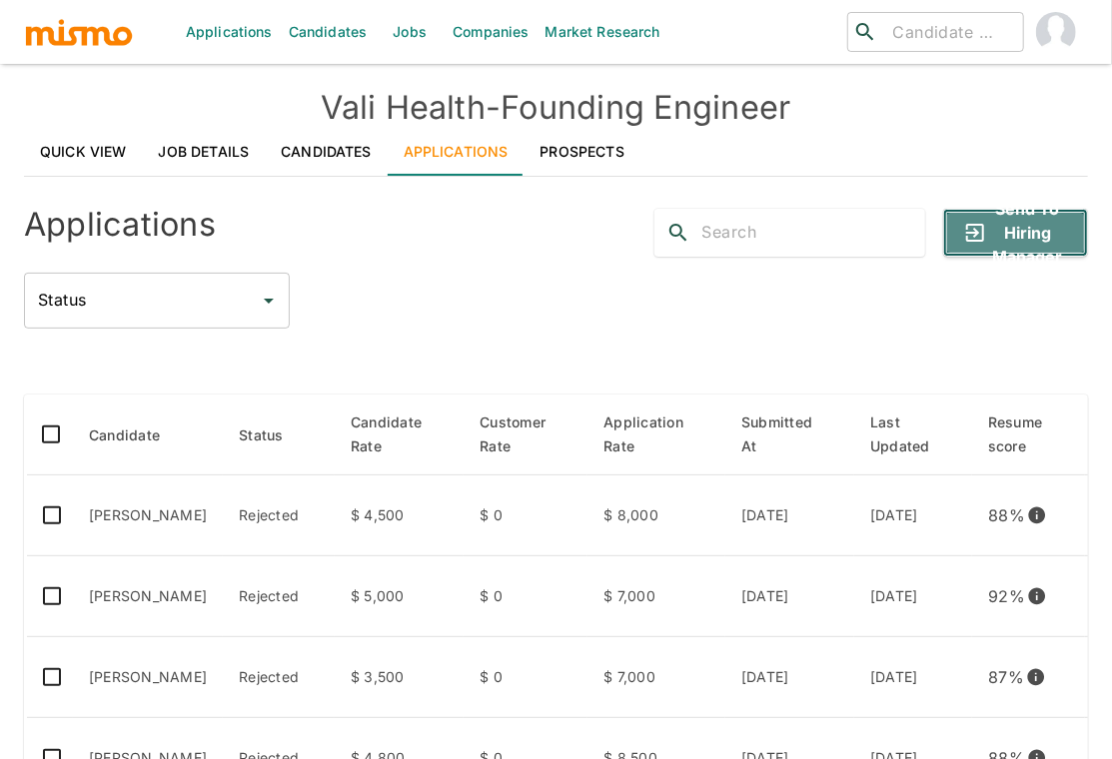
click at [1032, 236] on button "Send to Hiring Manager" at bounding box center [1015, 233] width 145 height 48
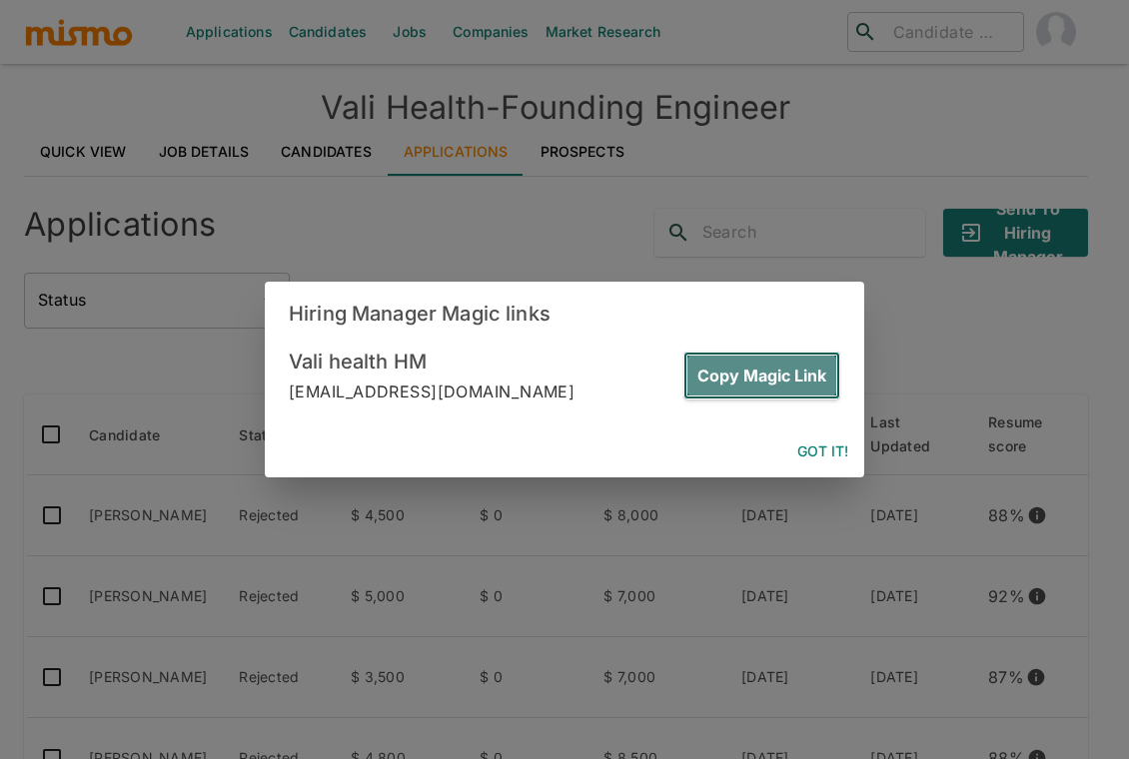
click at [800, 375] on button "Copy Magic Link" at bounding box center [761, 376] width 157 height 48
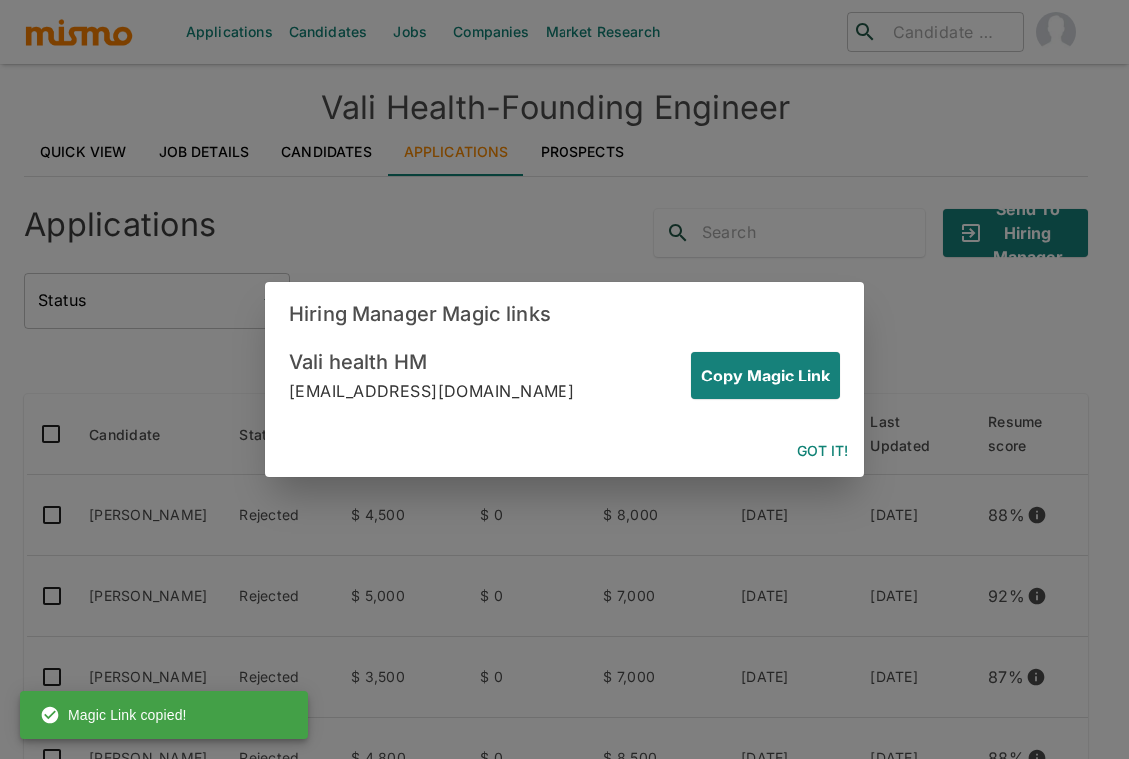
click at [831, 445] on button "Got it!" at bounding box center [822, 451] width 67 height 37
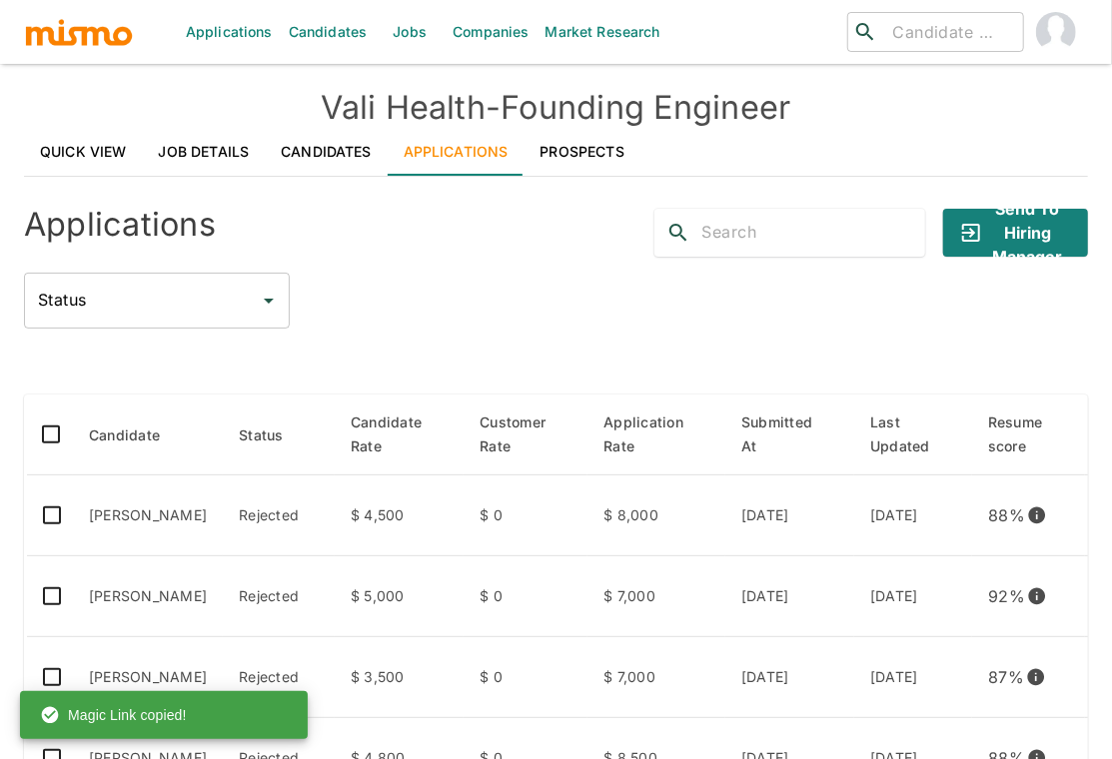
click at [95, 47] on div "Applications Candidates Jobs Companies Market Research ​ ​" at bounding box center [556, 32] width 1064 height 64
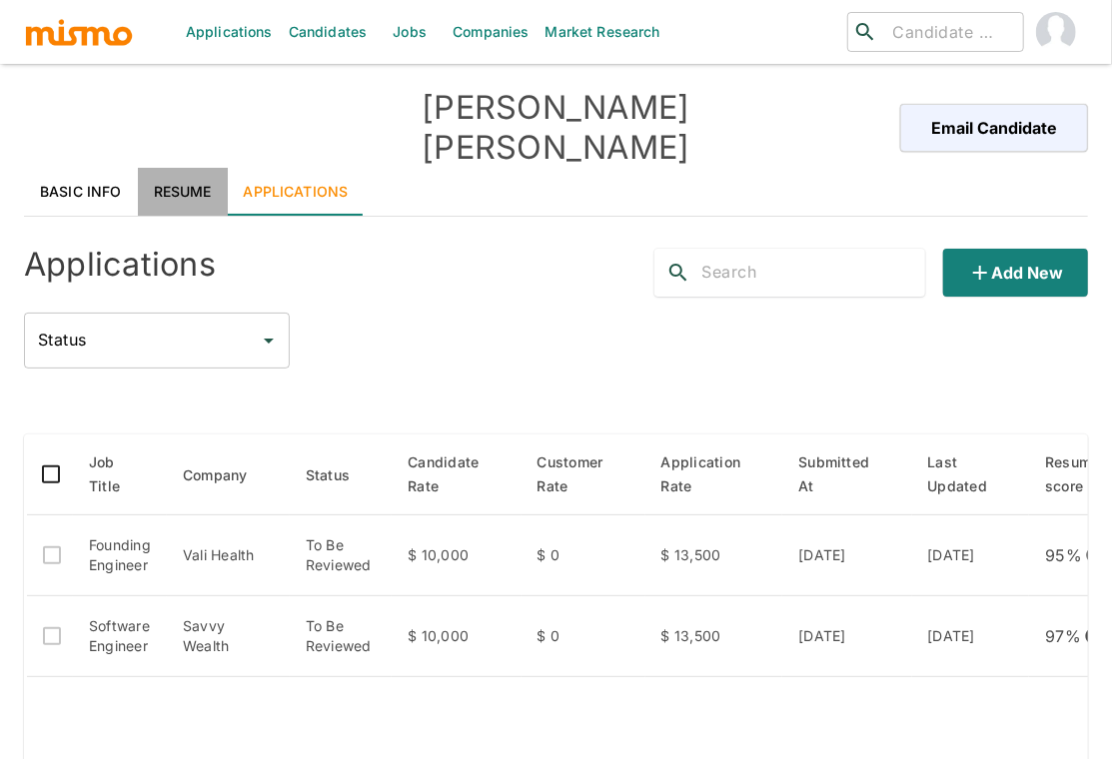
click at [183, 168] on link "Resume" at bounding box center [183, 192] width 90 height 48
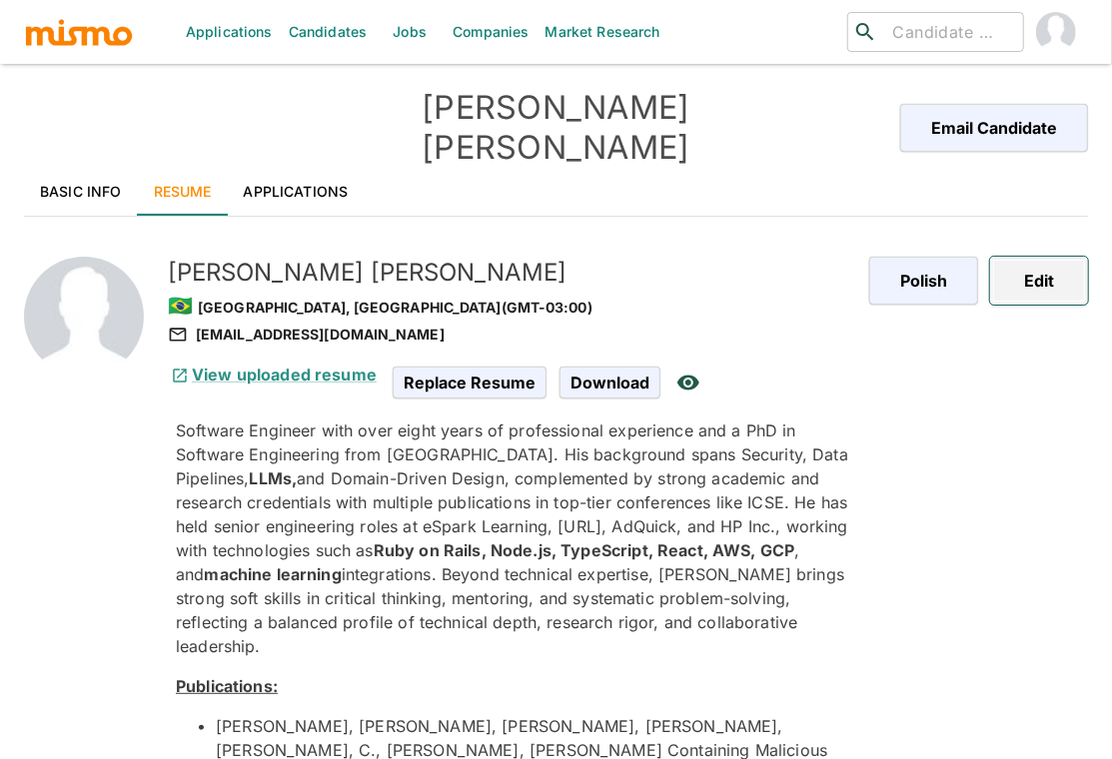
click at [1035, 257] on button "Edit" at bounding box center [1039, 281] width 98 height 48
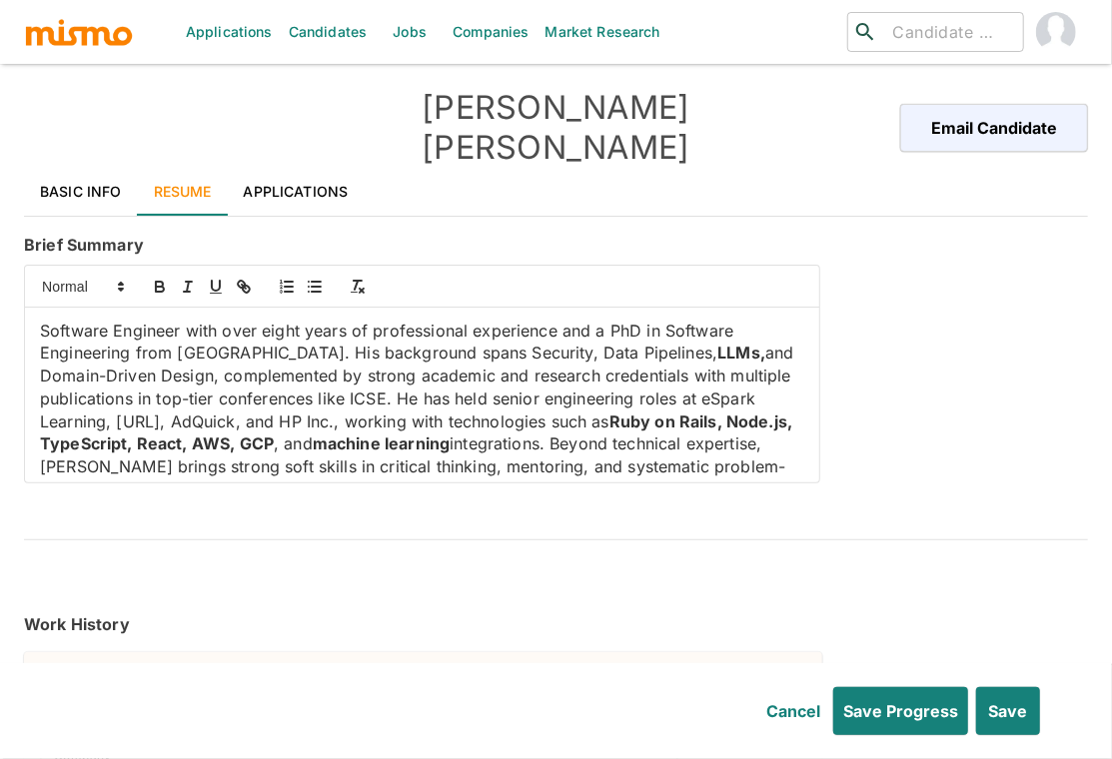
click at [111, 411] on strong "Ruby on Rails, Node.js, TypeScript, React, AWS, GCP" at bounding box center [418, 432] width 756 height 43
click at [519, 433] on strong "machine learning" at bounding box center [450, 443] width 137 height 20
click at [168, 278] on icon "button" at bounding box center [160, 287] width 18 height 18
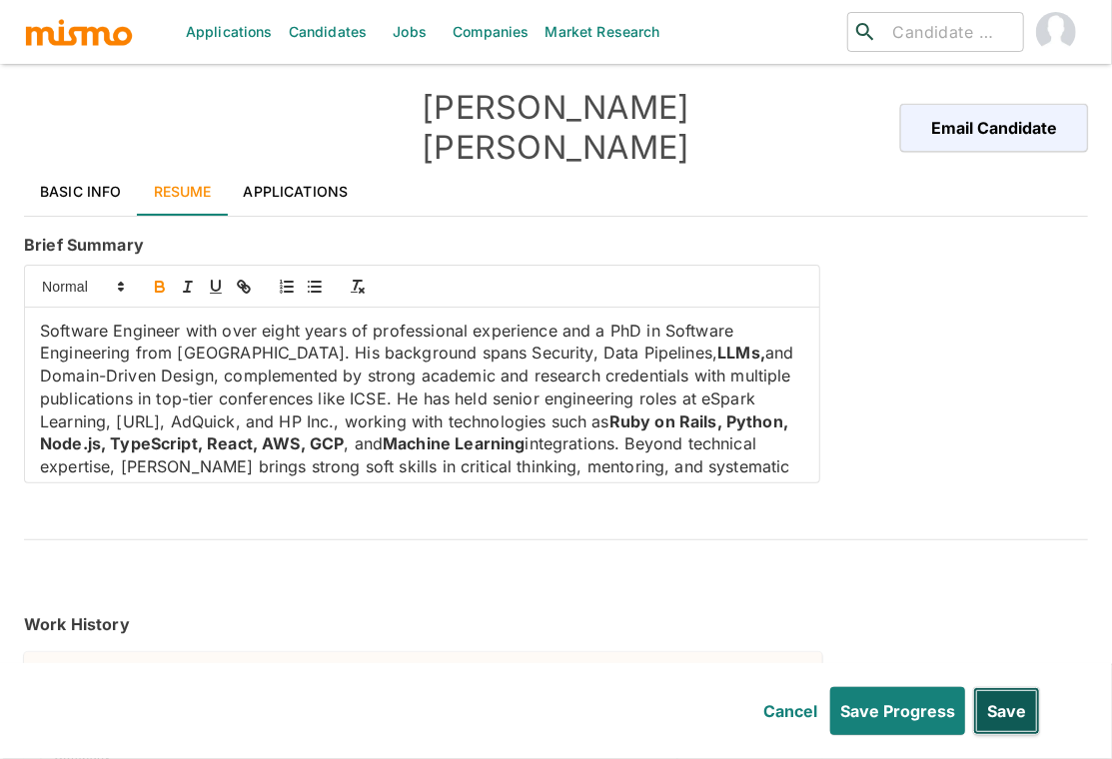
click at [1014, 716] on button "Save" at bounding box center [1006, 711] width 67 height 48
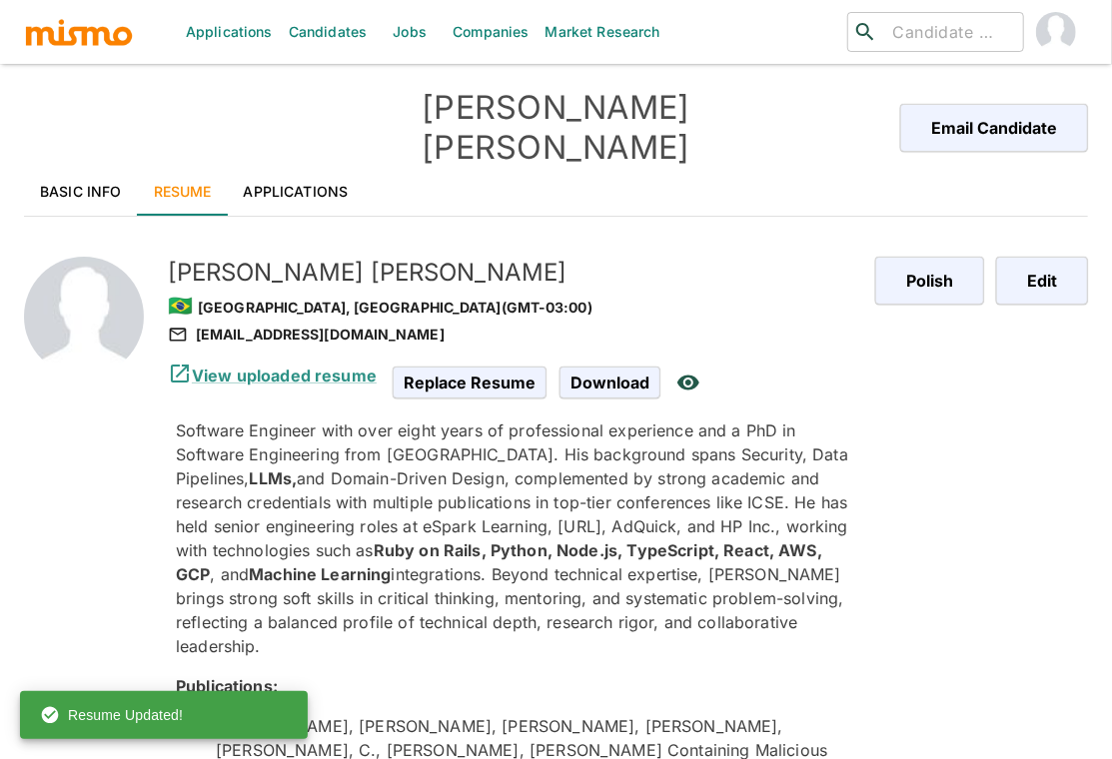
click at [909, 478] on div "Polish Edit" at bounding box center [965, 697] width 245 height 945
